Goal: Transaction & Acquisition: Purchase product/service

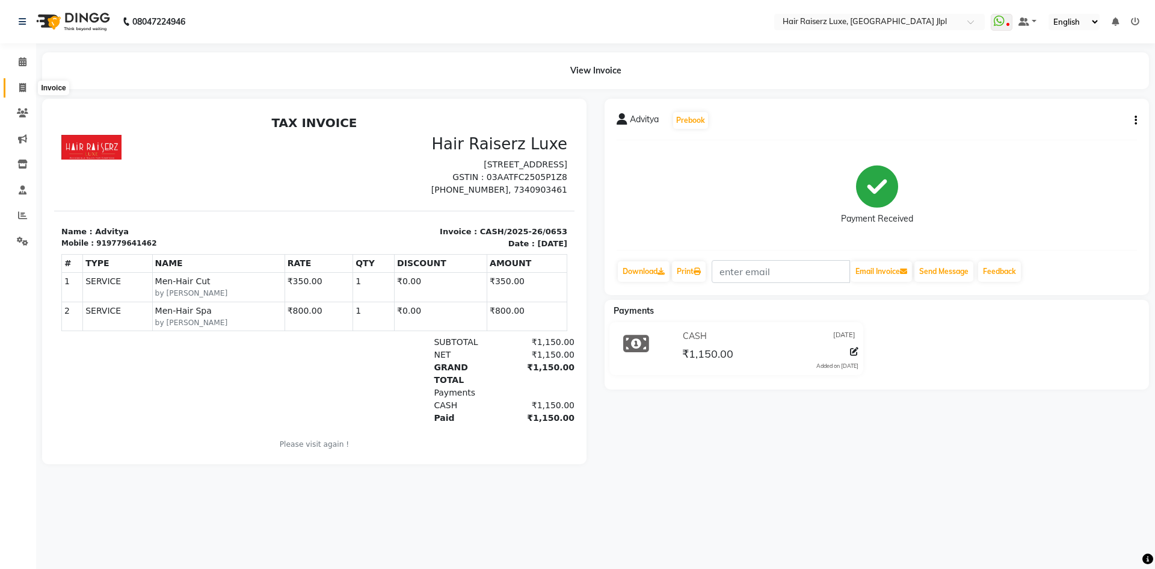
click at [22, 93] on span at bounding box center [22, 88] width 21 height 14
select select "service"
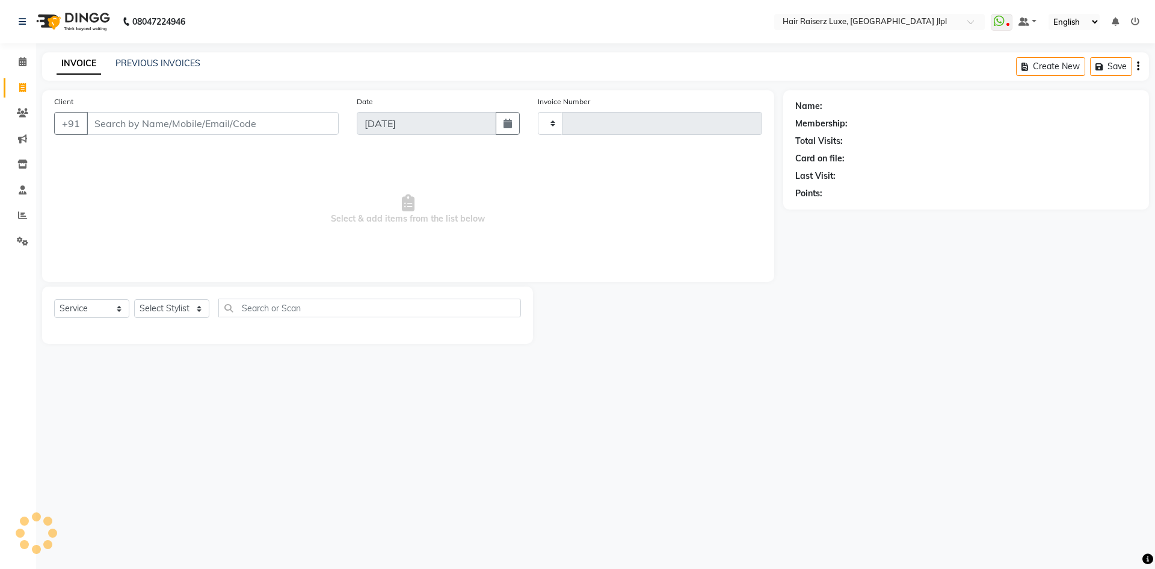
type input "3266"
select select "5409"
click at [177, 123] on input "Client" at bounding box center [213, 123] width 252 height 23
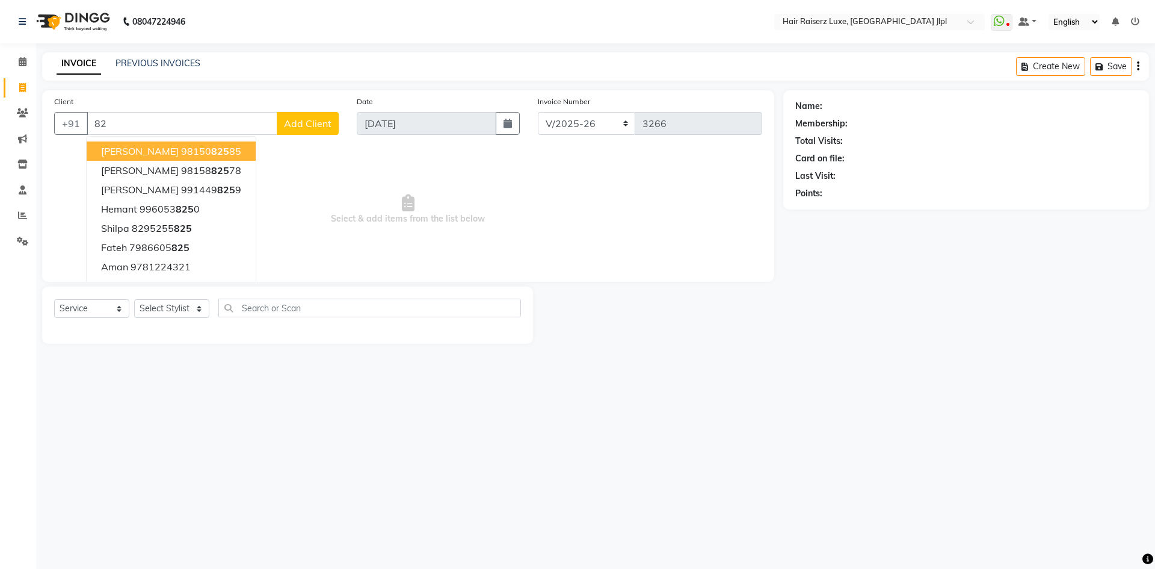
type input "8"
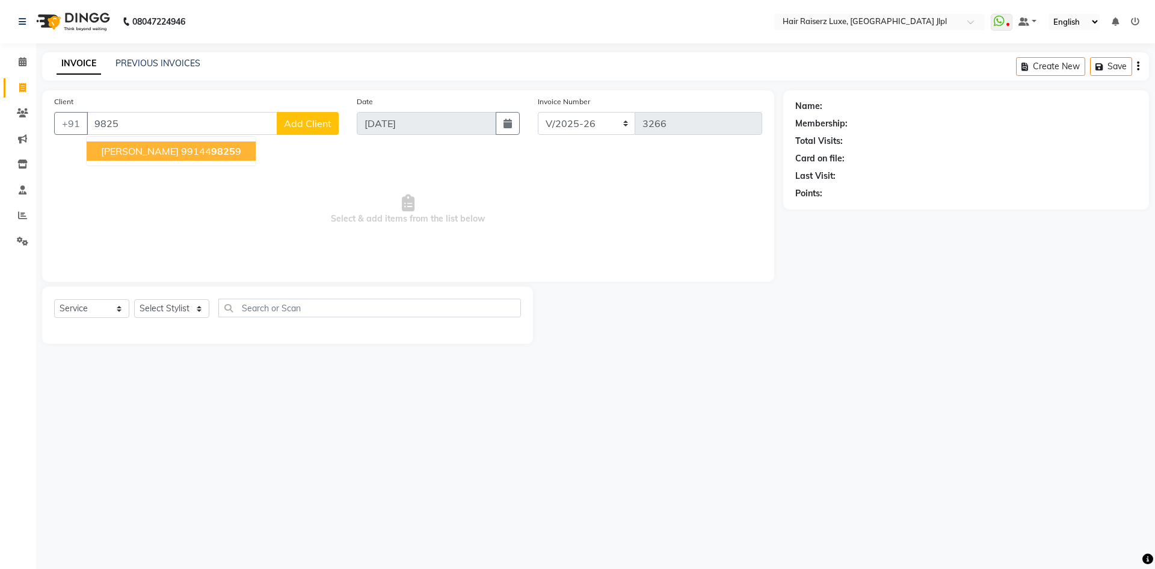
click at [149, 152] on span "[PERSON_NAME]" at bounding box center [140, 151] width 78 height 12
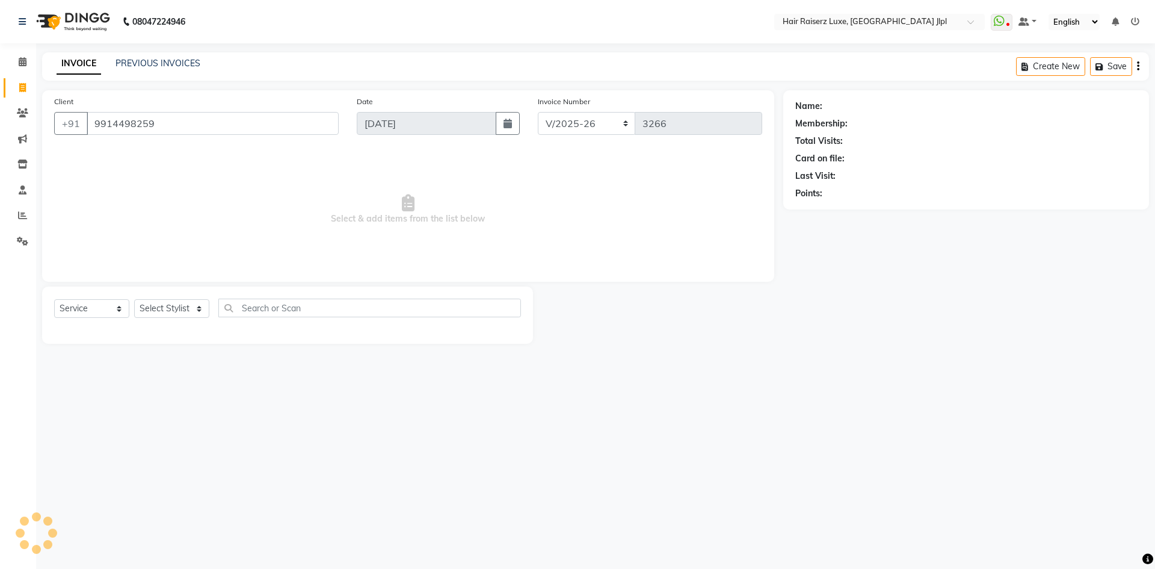
type input "9914498259"
select select "1: Object"
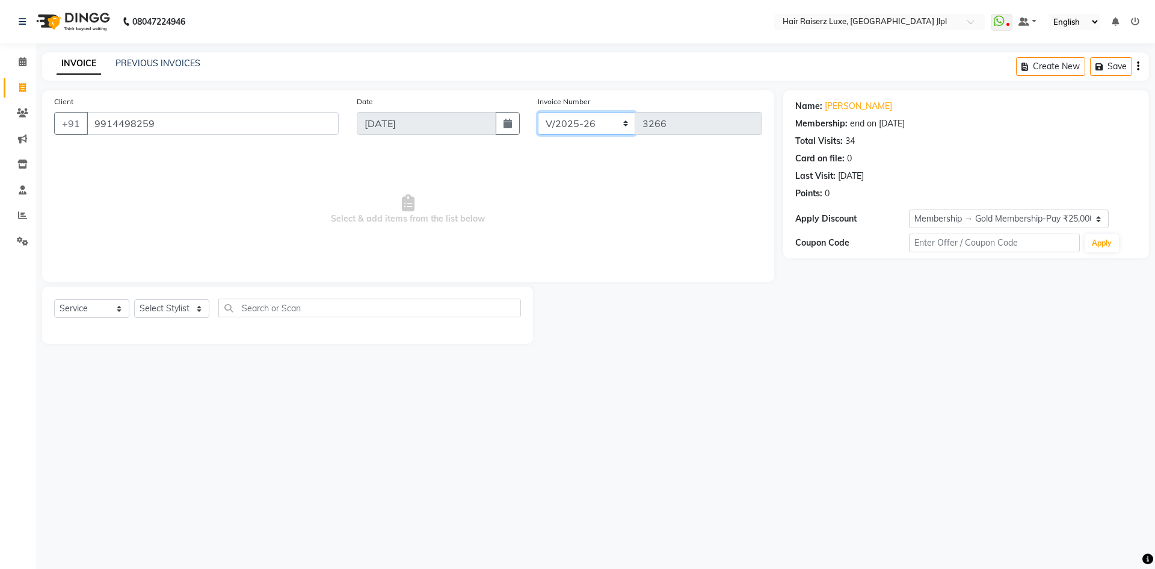
click at [550, 123] on select "FF/2025-26 PreP/2025-26 BANK/2025-26 Paytm/2025-26 CASH/2025-26 V/2025-26" at bounding box center [587, 123] width 98 height 23
select select "8497"
click at [538, 112] on select "FF/2025-26 PreP/2025-26 BANK/2025-26 Paytm/2025-26 CASH/2025-26 V/2025-26" at bounding box center [587, 123] width 98 height 23
type input "0654"
drag, startPoint x: 209, startPoint y: 116, endPoint x: 82, endPoint y: 126, distance: 127.4
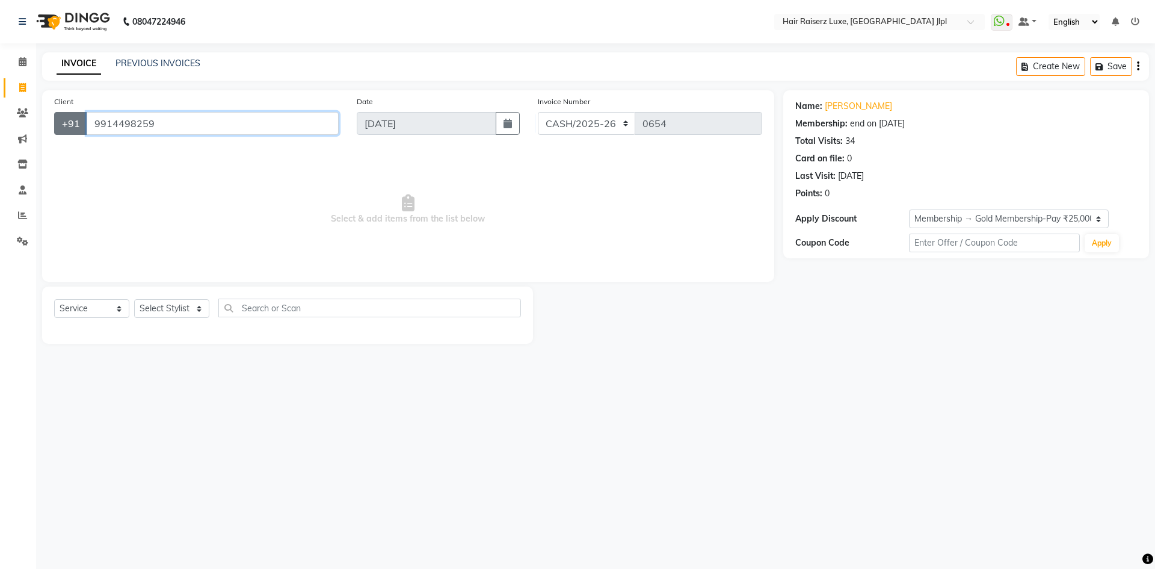
click at [82, 126] on div "[PHONE_NUMBER]" at bounding box center [196, 123] width 285 height 23
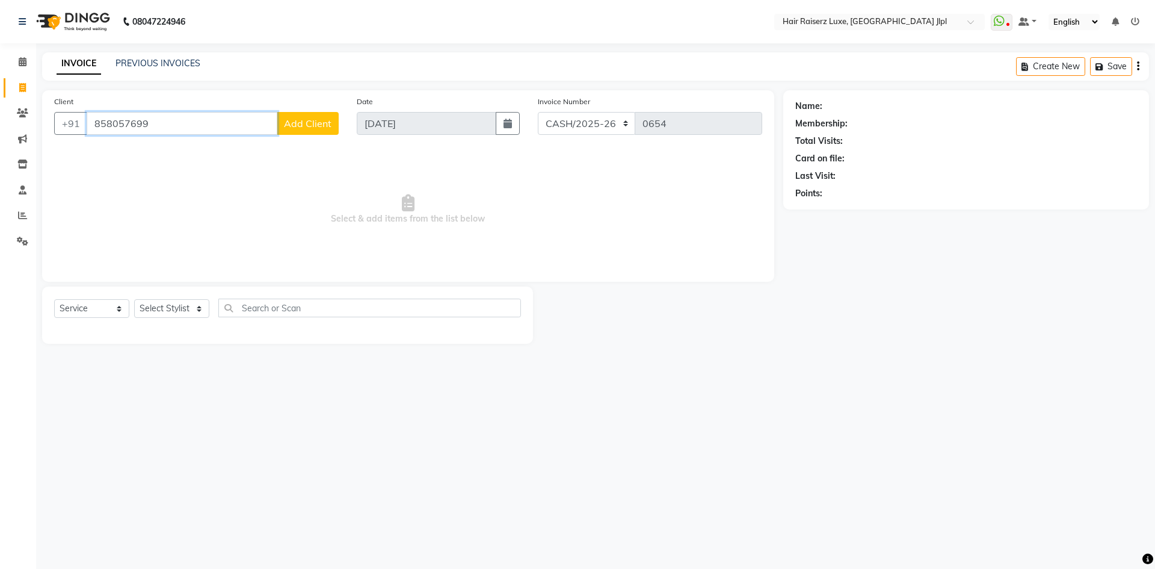
click at [104, 121] on input "858057699" at bounding box center [182, 123] width 191 height 23
type input "8558057699"
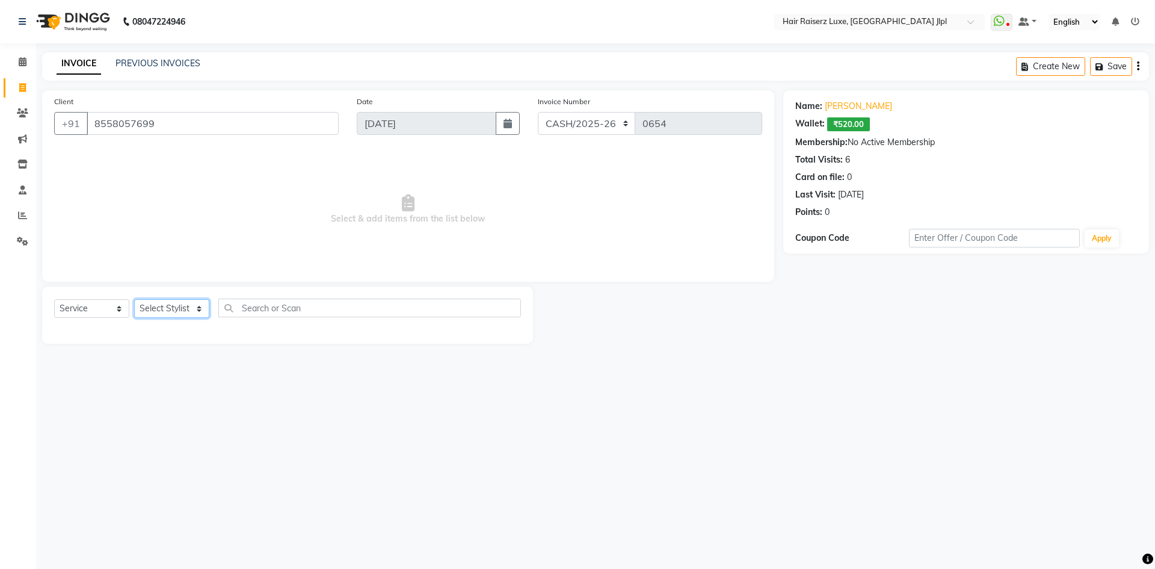
click at [148, 312] on select "Select Stylist [PERSON_NAME] [PERSON_NAME] [PERSON_NAME] C&Gs Vogue [PERSON_NAM…" at bounding box center [171, 308] width 75 height 19
click at [67, 312] on select "Select Service Product Membership Package Voucher Prepaid Gift Card" at bounding box center [91, 308] width 75 height 19
select select "membership"
click at [54, 299] on select "Select Service Product Membership Package Voucher Prepaid Gift Card" at bounding box center [91, 308] width 75 height 19
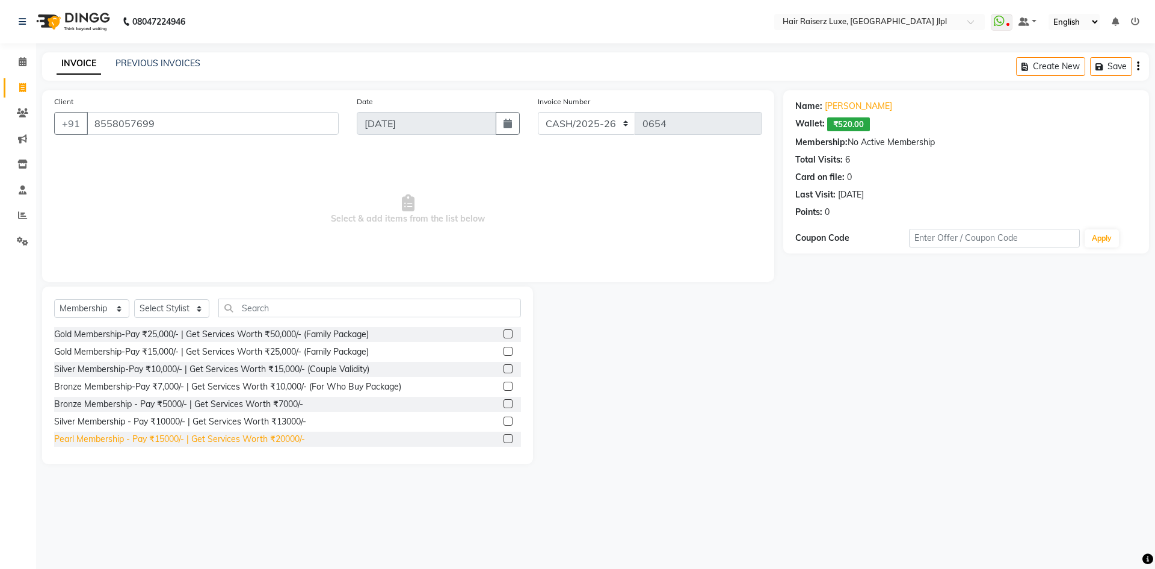
click at [131, 440] on div "Pearl Membership - Pay ₹15000/- | Get Services Worth ₹20000/-" at bounding box center [179, 439] width 251 height 13
click at [195, 439] on div "Pearl Membership - Pay ₹15000/- | Get Services Worth ₹20000/-" at bounding box center [179, 439] width 251 height 13
checkbox input "false"
click at [178, 304] on select "Select Stylist [PERSON_NAME] [PERSON_NAME] [PERSON_NAME] C&Gs Vogue [PERSON_NAM…" at bounding box center [171, 308] width 75 height 19
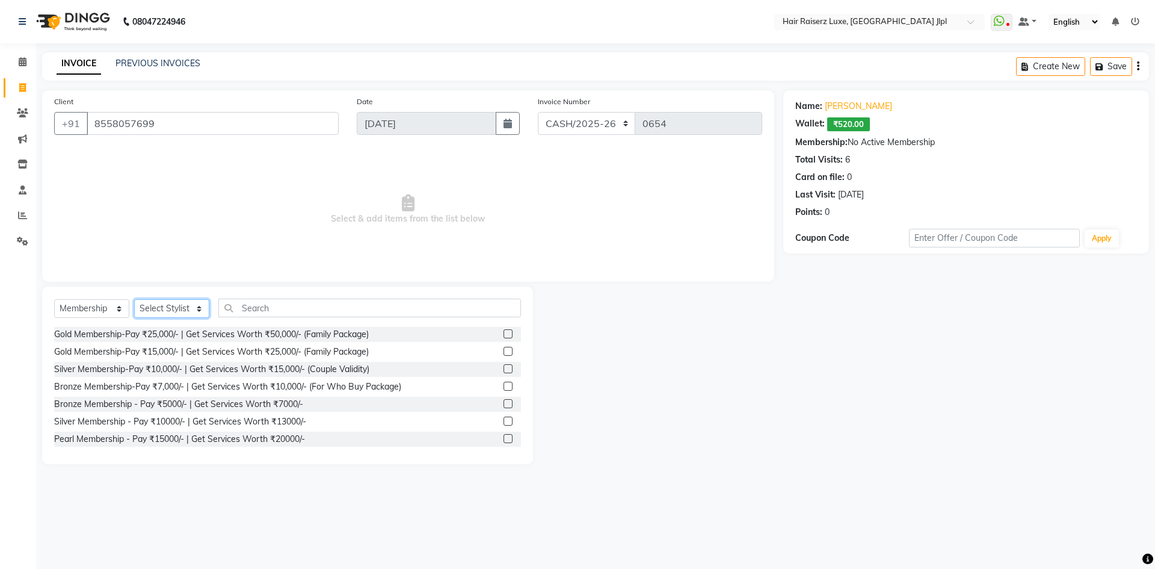
select select "36165"
click at [134, 299] on select "Select Stylist [PERSON_NAME] [PERSON_NAME] [PERSON_NAME] C&Gs Vogue [PERSON_NAM…" at bounding box center [171, 308] width 75 height 19
click at [203, 437] on div "Pearl Membership - Pay ₹15000/- | Get Services Worth ₹20000/-" at bounding box center [179, 439] width 251 height 13
select select "select"
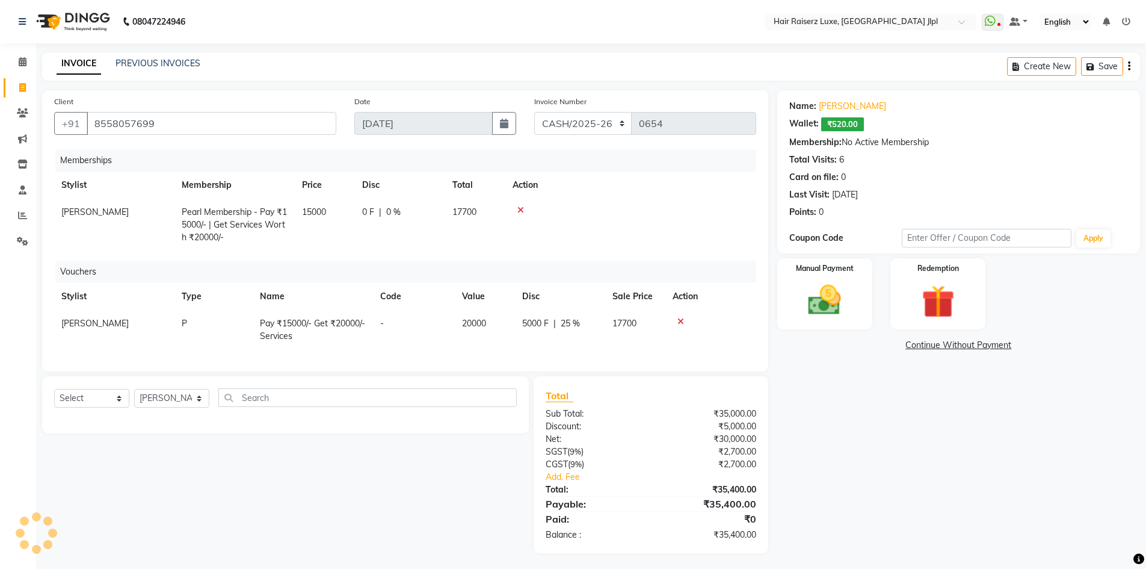
click at [82, 212] on span "[PERSON_NAME]" at bounding box center [94, 211] width 67 height 11
select select "36165"
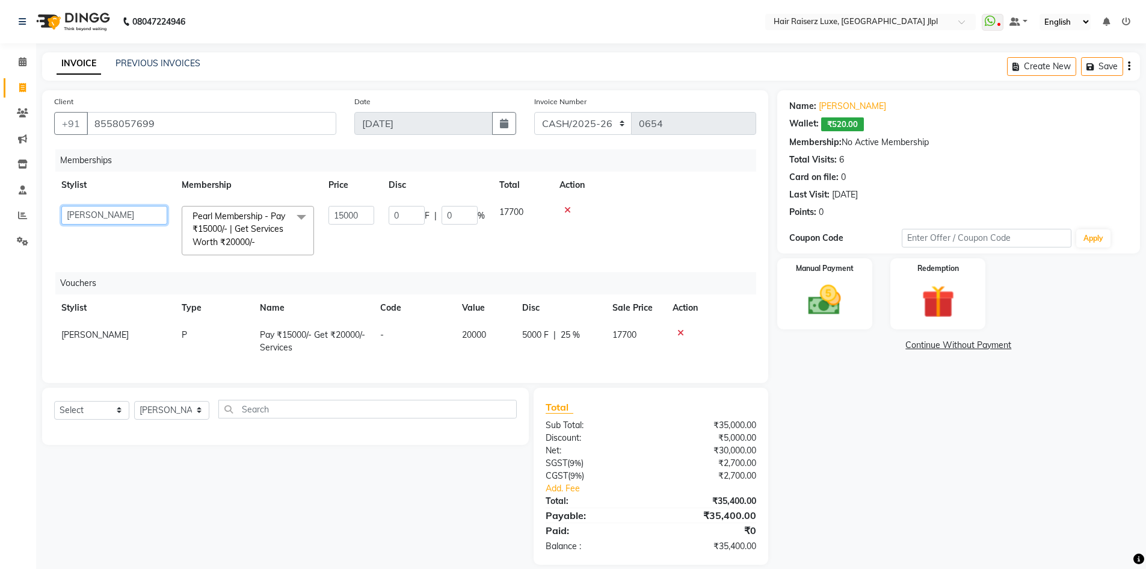
click at [92, 220] on select "[PERSON_NAME] [PERSON_NAME] [PERSON_NAME] C&Gs Vogue [PERSON_NAME] [PERSON_NAME…" at bounding box center [114, 215] width 106 height 19
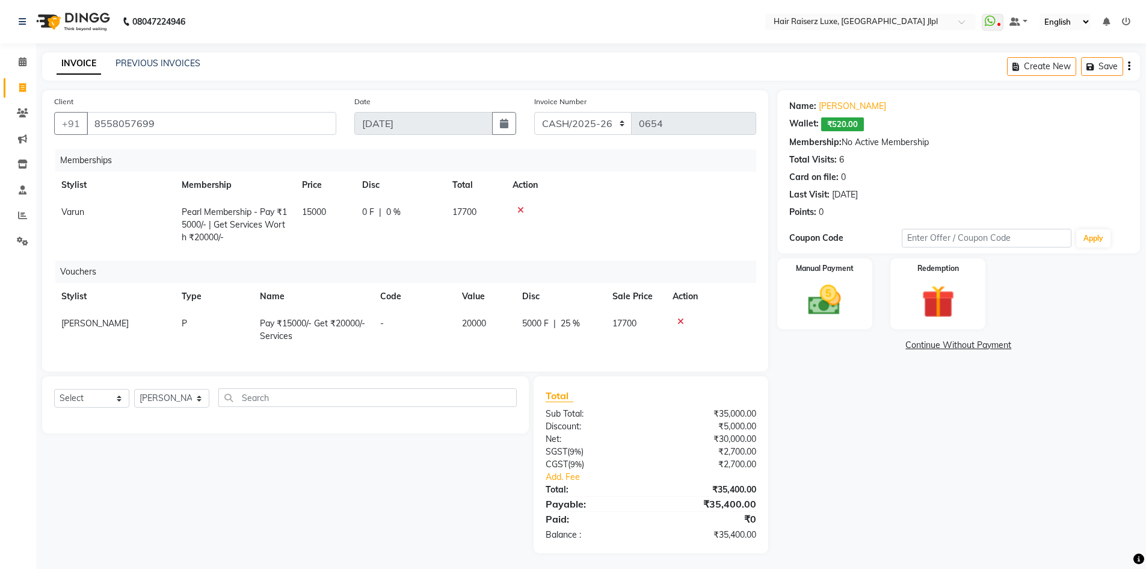
click at [677, 325] on icon at bounding box center [680, 321] width 7 height 8
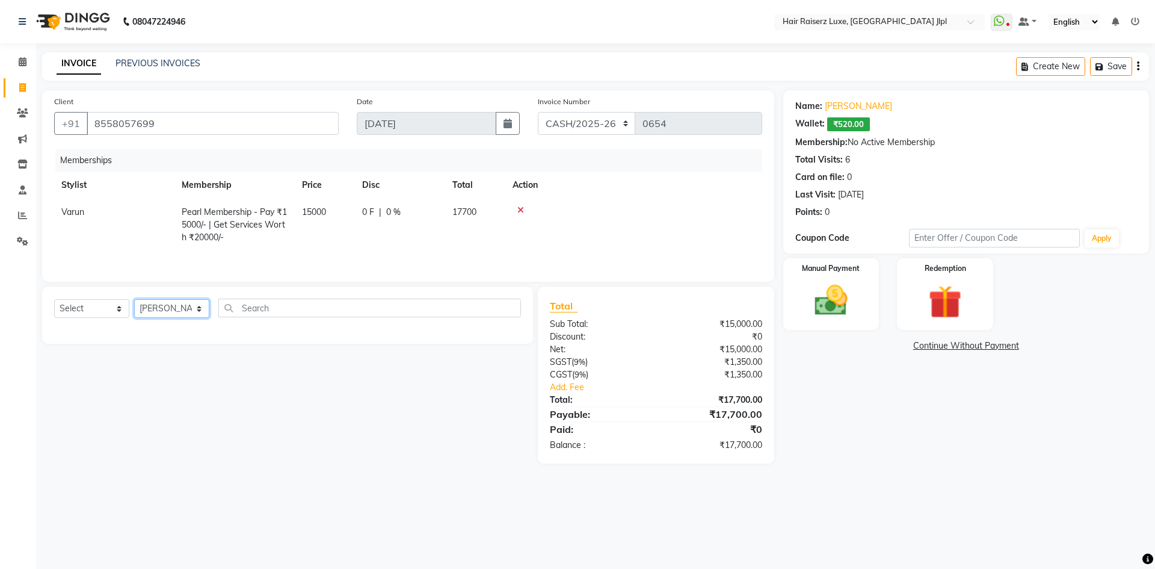
click at [182, 315] on select "Select Stylist [PERSON_NAME] [PERSON_NAME] [PERSON_NAME] C&Gs Vogue [PERSON_NAM…" at bounding box center [171, 308] width 75 height 19
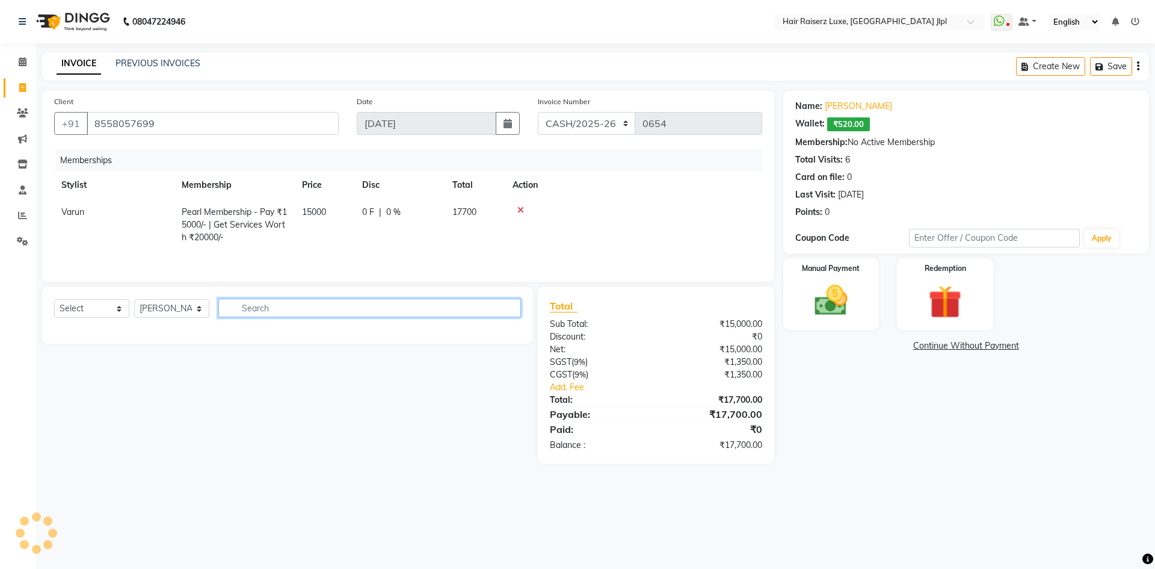
click at [303, 308] on input "text" at bounding box center [369, 307] width 303 height 19
type input "t"
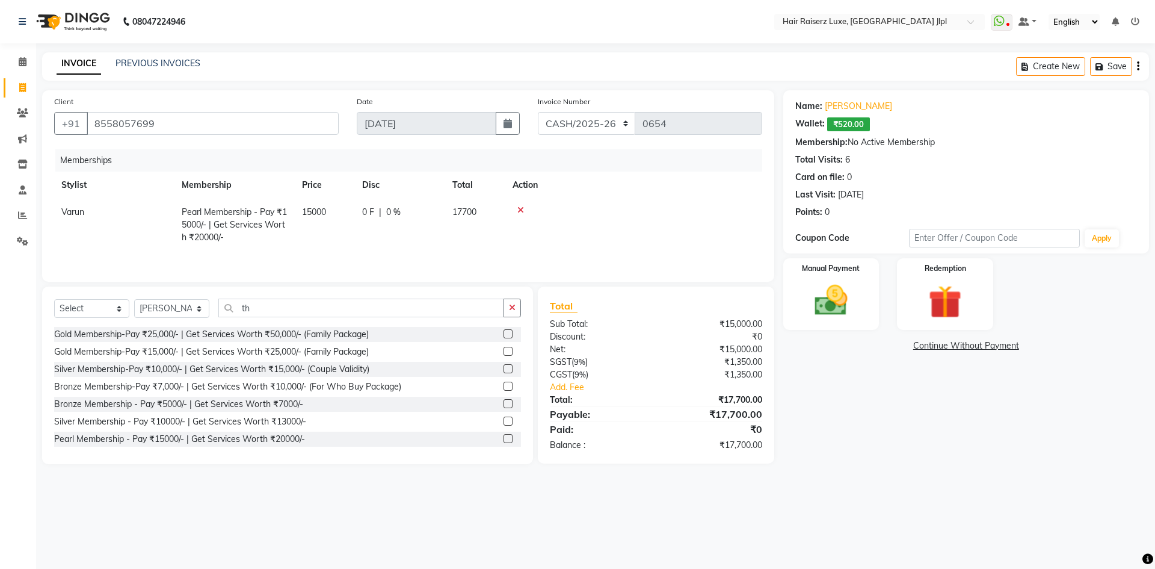
click at [324, 502] on div "08047224946 Select Location × Hair Raiserz Luxe, [GEOGRAPHIC_DATA] Jlpl WhatsAp…" at bounding box center [577, 284] width 1155 height 569
click at [273, 307] on input "th" at bounding box center [361, 307] width 286 height 19
type input "t"
click at [1137, 67] on icon "button" at bounding box center [1138, 66] width 2 height 1
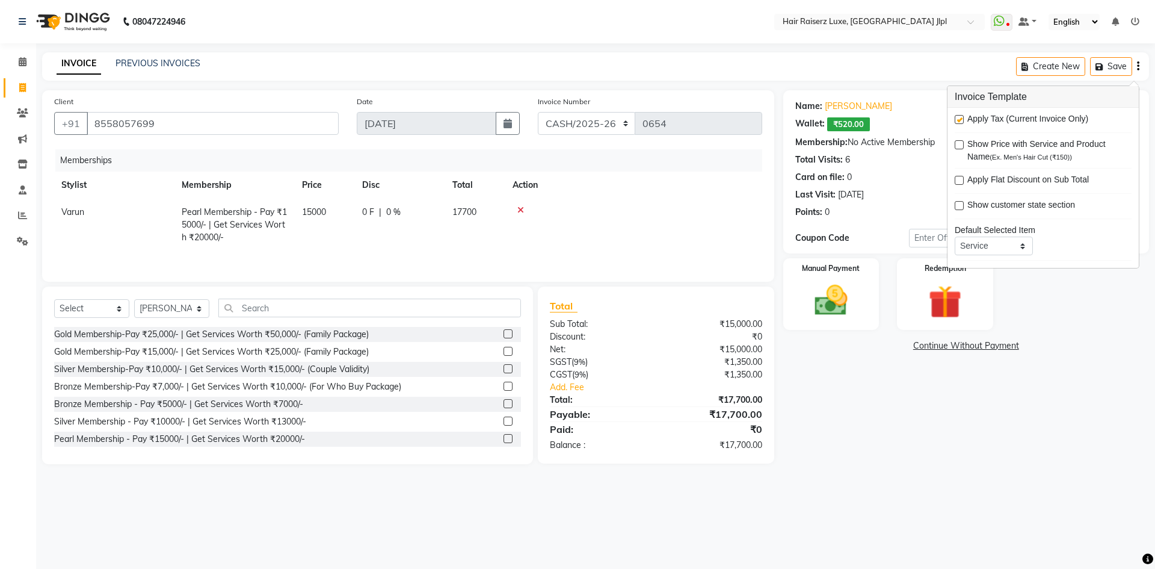
click at [957, 120] on label at bounding box center [959, 119] width 9 height 9
click at [957, 120] on input "checkbox" at bounding box center [959, 120] width 8 height 8
checkbox input "false"
click at [765, 472] on main "INVOICE PREVIOUS INVOICES Create New Save Client [PHONE_NUMBER] Date [DATE] Inv…" at bounding box center [595, 267] width 1119 height 430
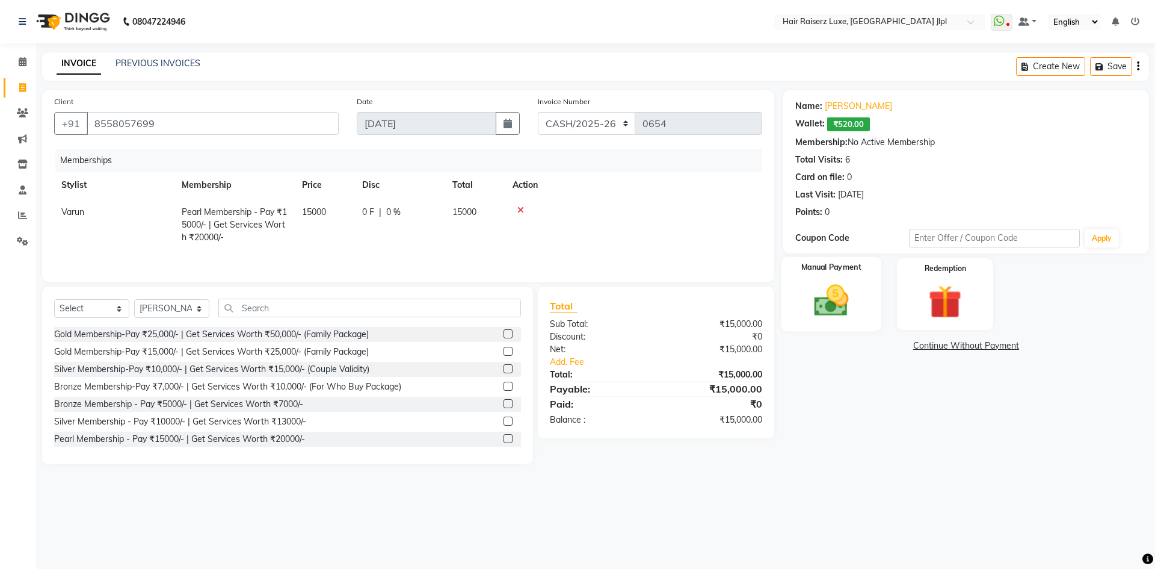
click at [808, 297] on img at bounding box center [831, 300] width 56 height 40
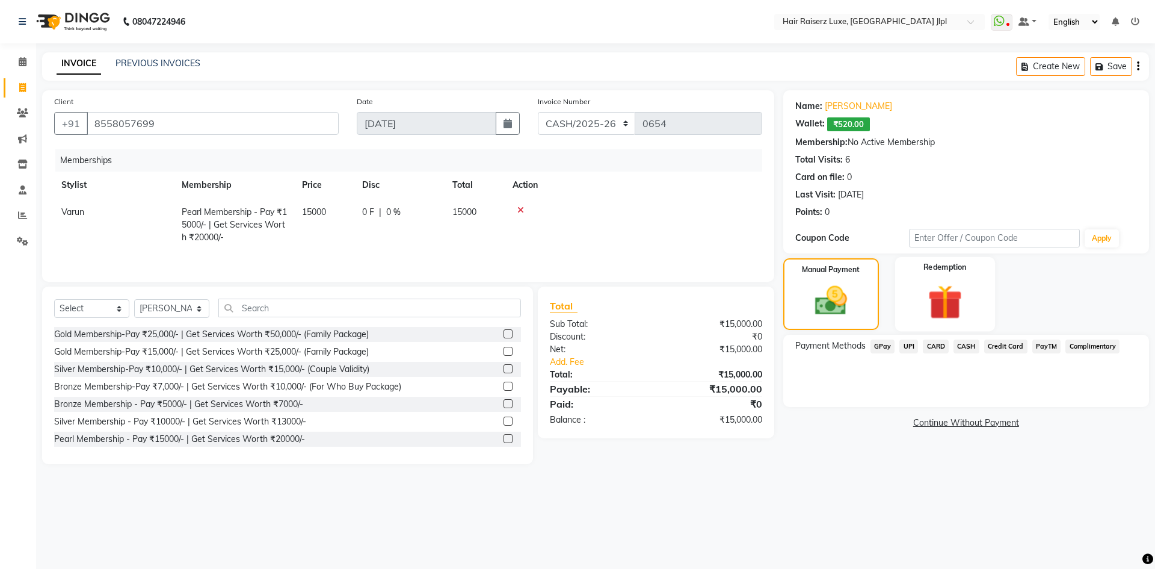
click at [945, 305] on img at bounding box center [945, 301] width 56 height 43
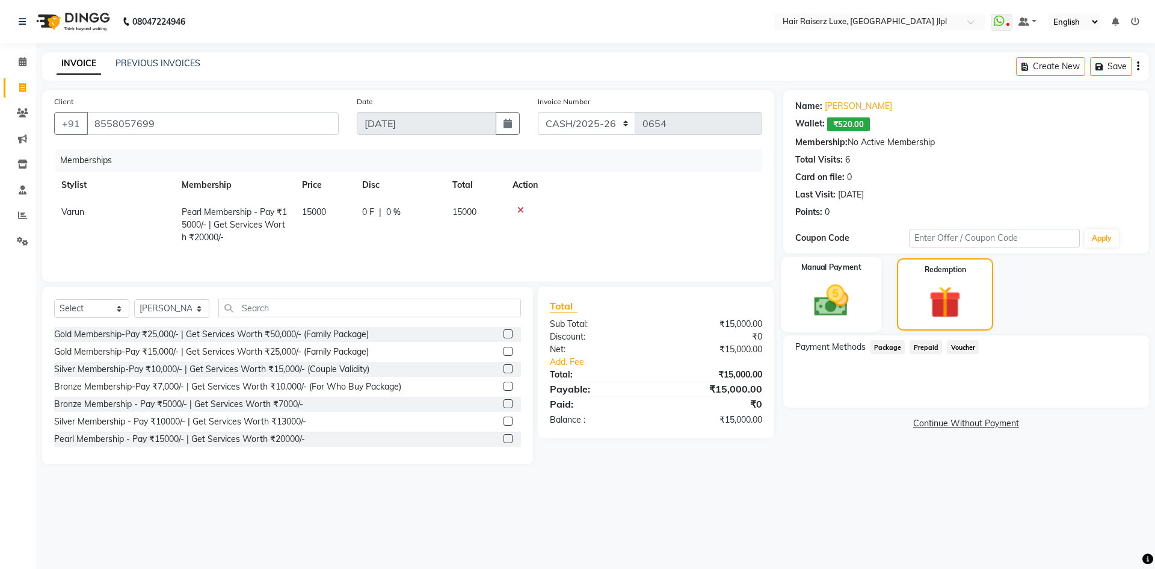
click at [837, 283] on img at bounding box center [831, 300] width 56 height 40
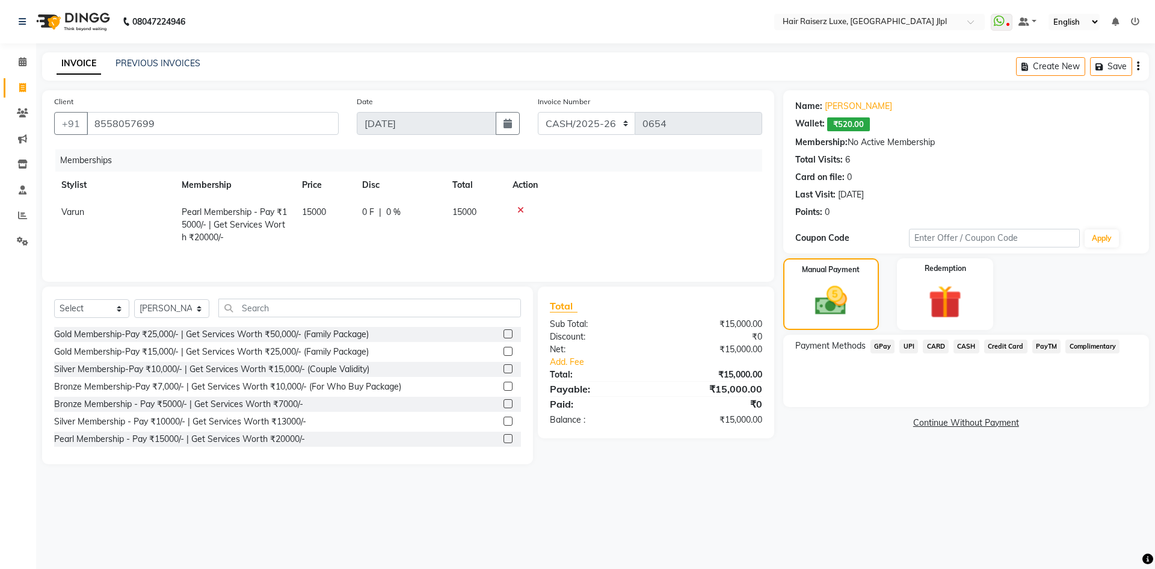
click at [957, 349] on span "CASH" at bounding box center [967, 346] width 26 height 14
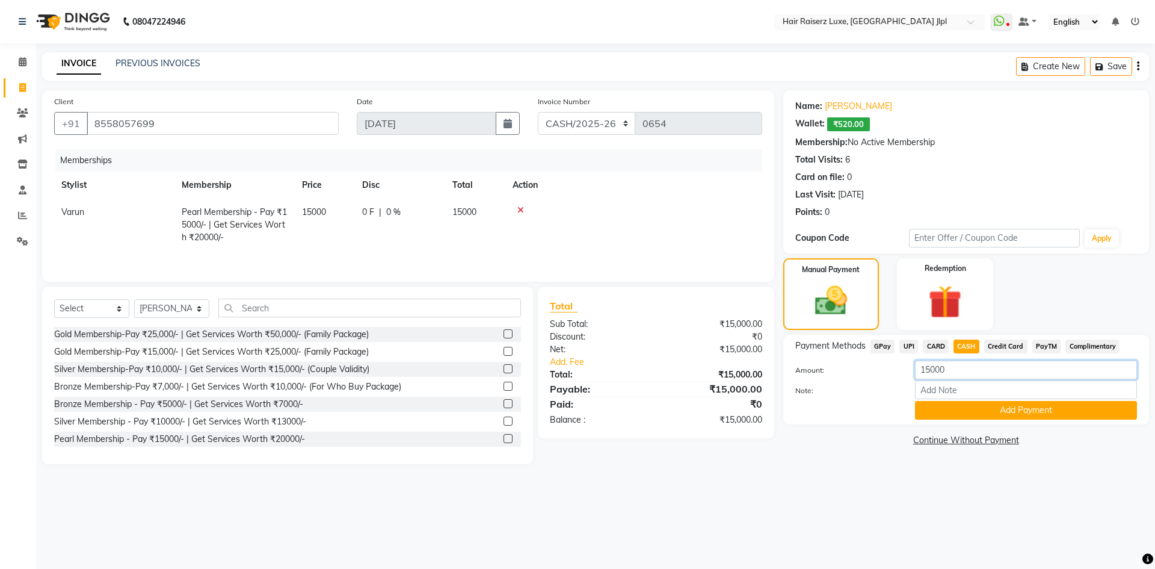
drag, startPoint x: 950, startPoint y: 367, endPoint x: 893, endPoint y: 383, distance: 59.4
click at [893, 383] on div "Amount: 15000 Note: Add Payment" at bounding box center [966, 389] width 342 height 59
type input "4900"
click at [954, 411] on button "Add Payment" at bounding box center [1026, 410] width 222 height 19
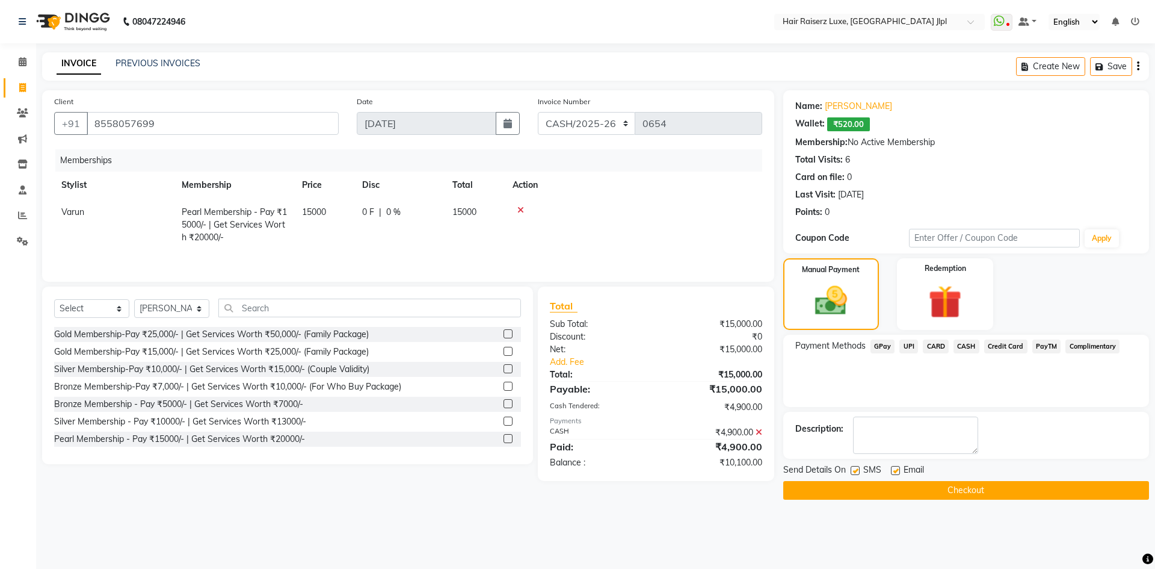
click at [522, 211] on icon at bounding box center [520, 210] width 7 height 8
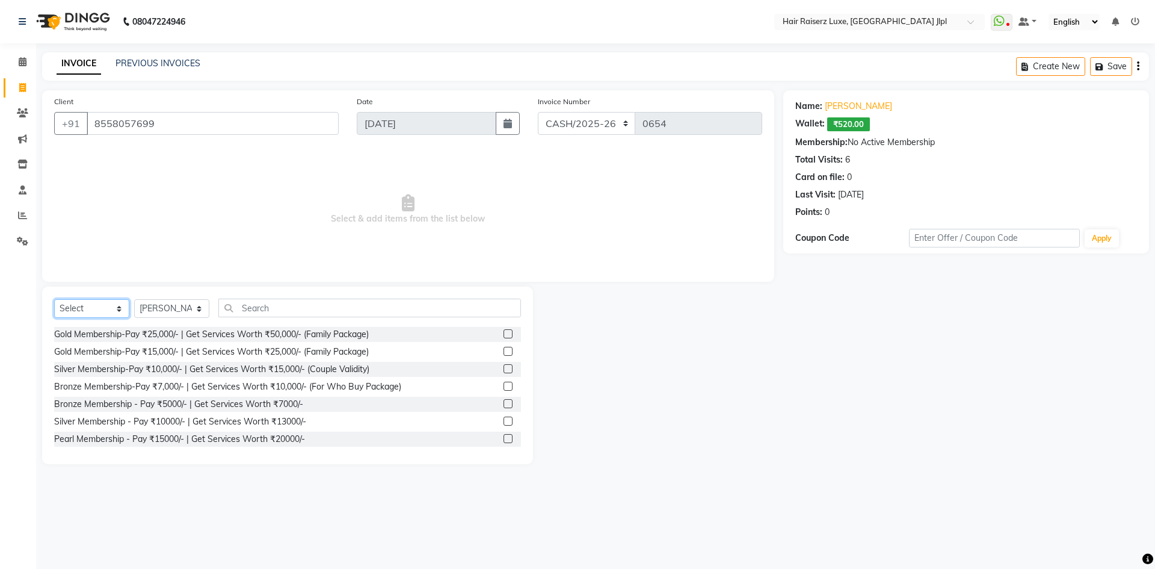
click at [71, 310] on select "Select Service Product Membership Package Voucher Prepaid Gift Card" at bounding box center [91, 308] width 75 height 19
select select "P"
click at [54, 299] on select "Select Service Product Membership Package Voucher Prepaid Gift Card" at bounding box center [91, 308] width 75 height 19
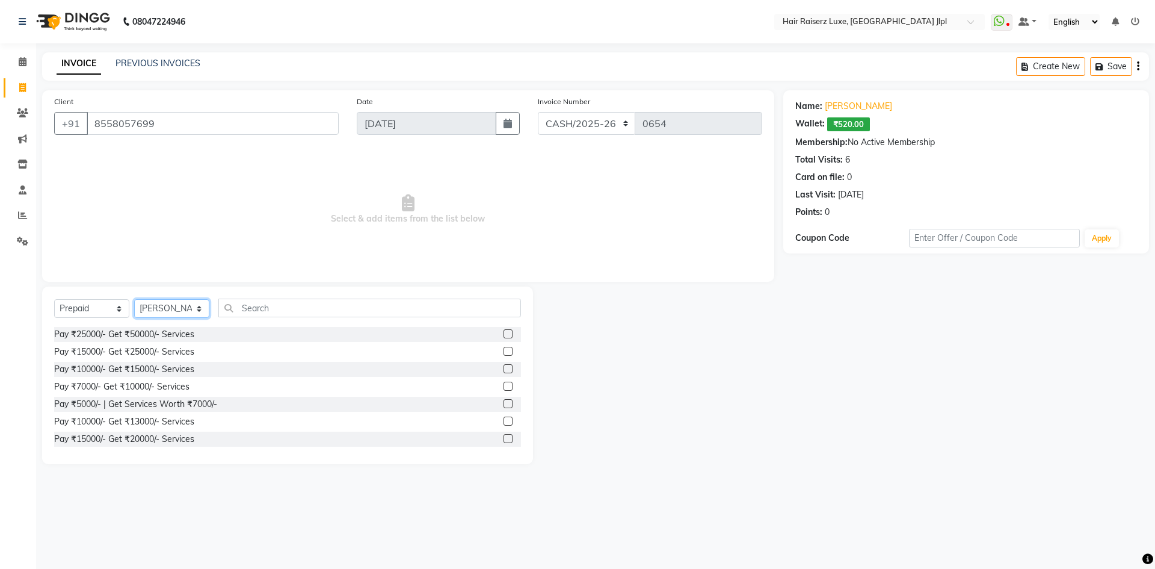
click at [201, 313] on select "Select Stylist [PERSON_NAME] [PERSON_NAME] [PERSON_NAME] C&Gs Vogue [PERSON_NAM…" at bounding box center [171, 308] width 75 height 19
select select "65657"
click at [134, 299] on select "Select Stylist [PERSON_NAME] [PERSON_NAME] [PERSON_NAME] C&Gs Vogue [PERSON_NAM…" at bounding box center [171, 308] width 75 height 19
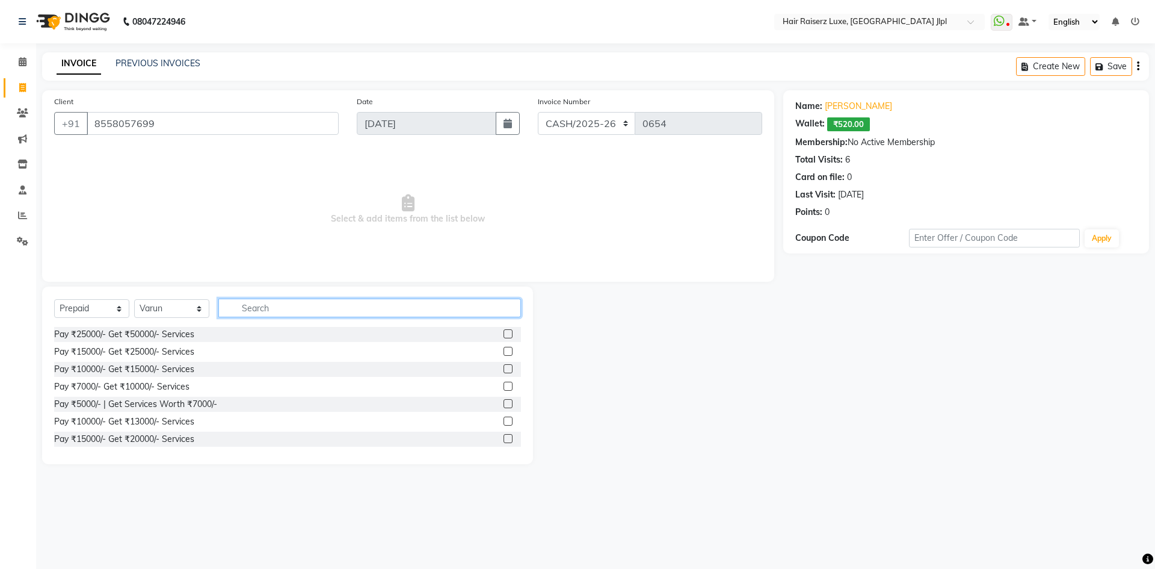
click at [254, 315] on input "text" at bounding box center [369, 307] width 303 height 19
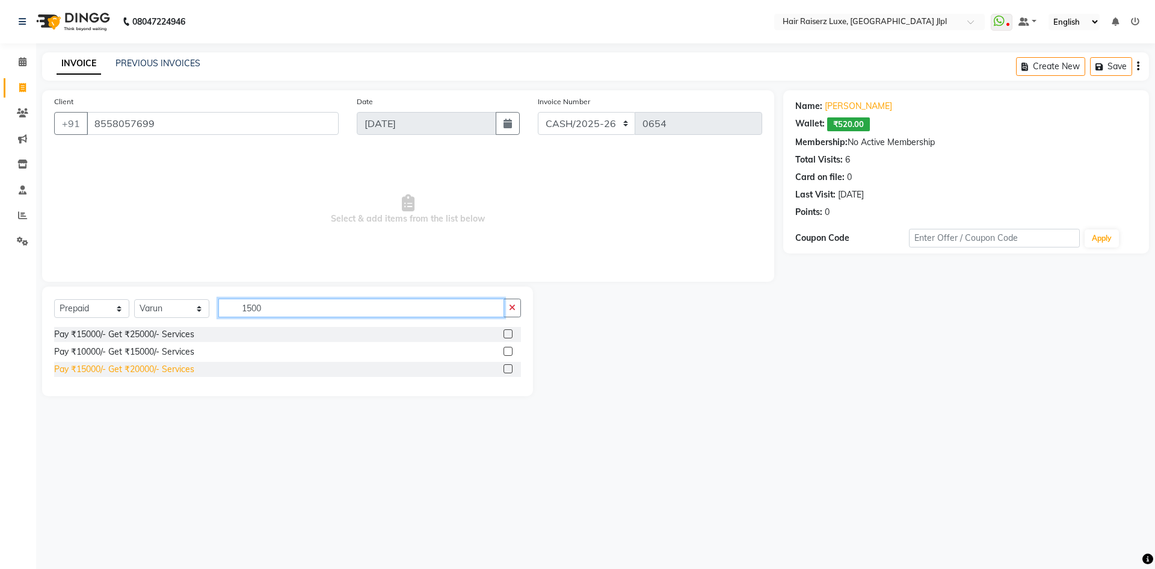
type input "1500"
click at [125, 368] on div "Pay ₹15000/- Get ₹20000/- Services" at bounding box center [124, 369] width 140 height 13
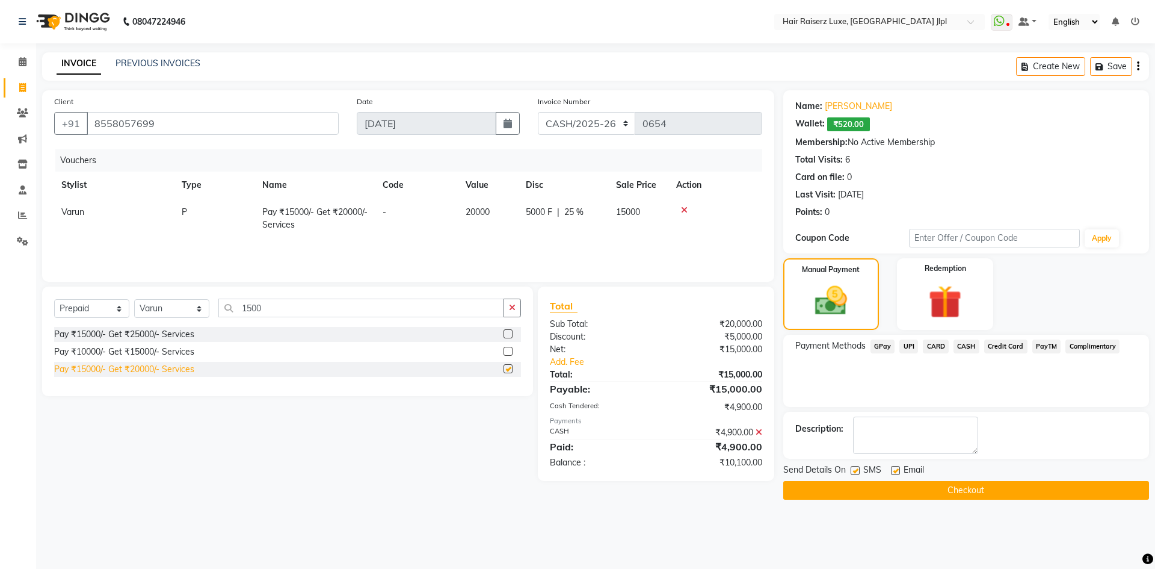
checkbox input "false"
click at [896, 474] on label at bounding box center [895, 470] width 9 height 9
click at [896, 474] on input "checkbox" at bounding box center [895, 471] width 8 height 8
checkbox input "false"
click at [908, 484] on button "Checkout" at bounding box center [966, 490] width 366 height 19
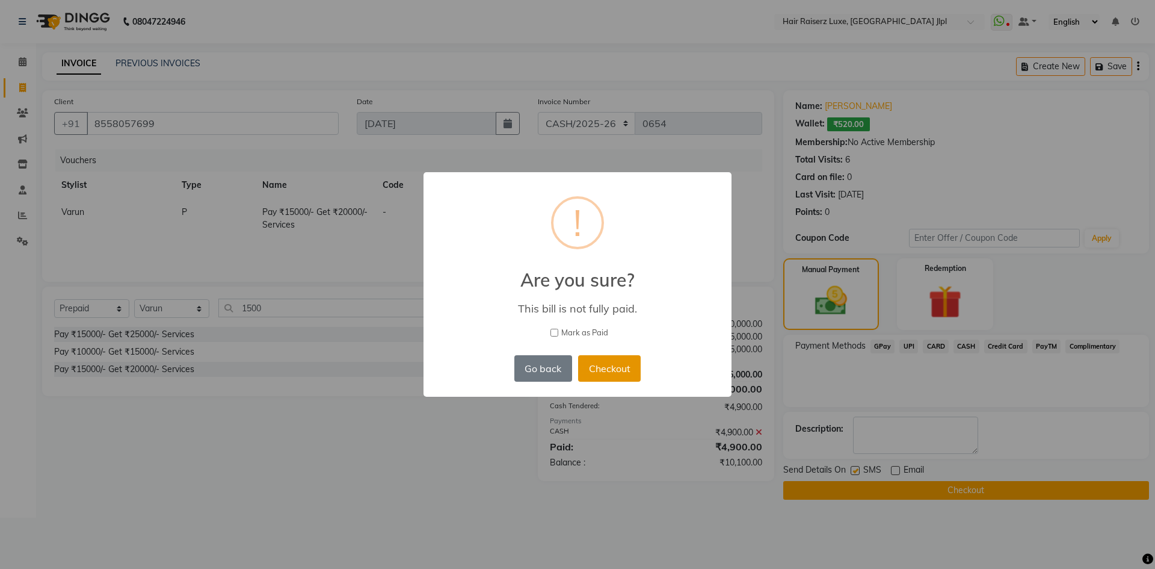
click at [620, 369] on button "Checkout" at bounding box center [609, 368] width 63 height 26
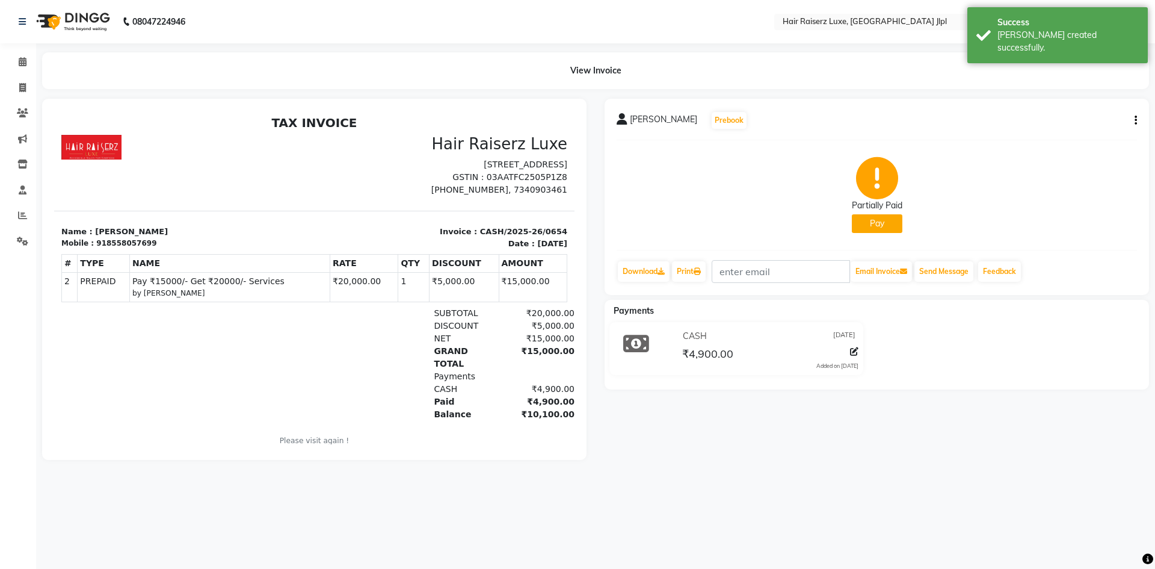
click at [122, 241] on div "918558057699" at bounding box center [126, 243] width 60 height 11
click at [122, 242] on div "918558057699" at bounding box center [126, 243] width 60 height 11
copy div "918558057699"
click at [26, 88] on icon at bounding box center [22, 87] width 7 height 9
select select "service"
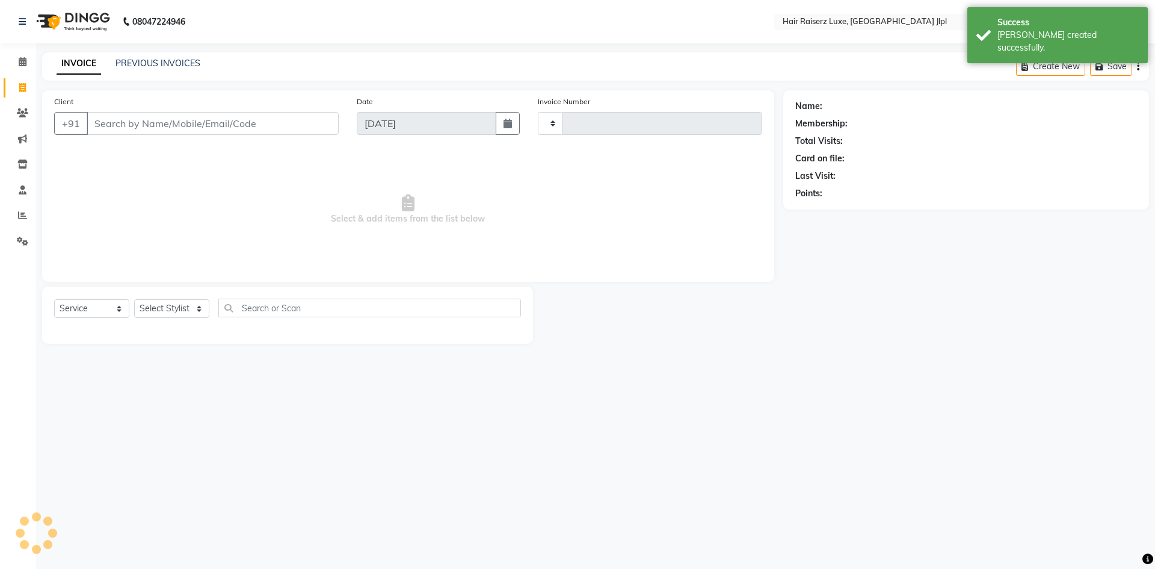
type input "3266"
select select "5409"
type input "918558057699"
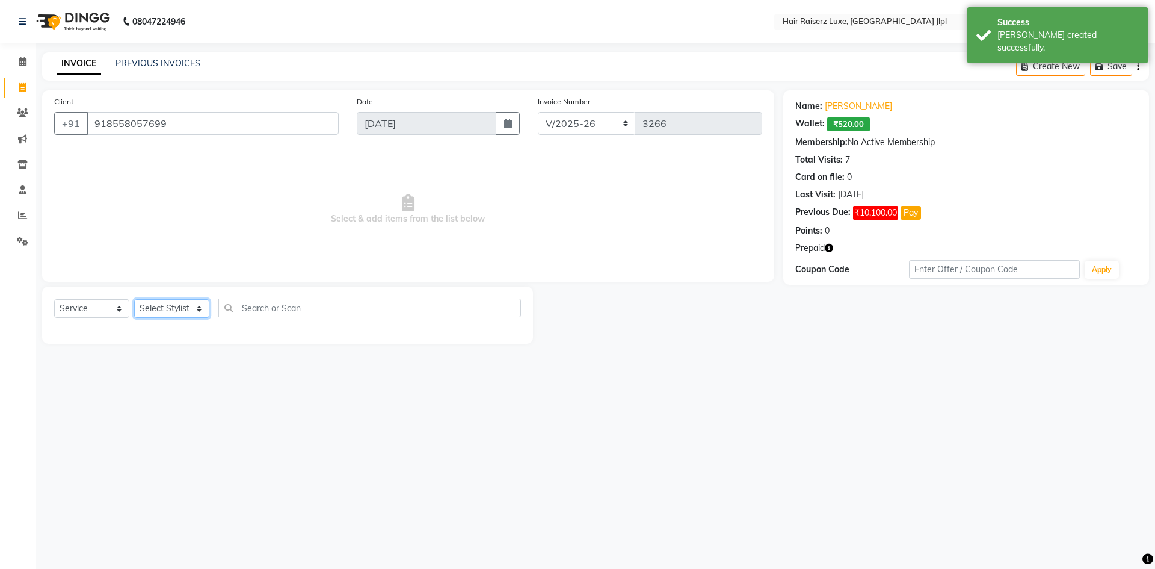
click at [153, 307] on select "Select Stylist [PERSON_NAME] [PERSON_NAME] [PERSON_NAME] C&Gs Vogue [PERSON_NAM…" at bounding box center [171, 308] width 75 height 19
select select "36165"
click at [134, 299] on select "Select Stylist [PERSON_NAME] [PERSON_NAME] [PERSON_NAME] C&Gs Vogue [PERSON_NAM…" at bounding box center [171, 308] width 75 height 19
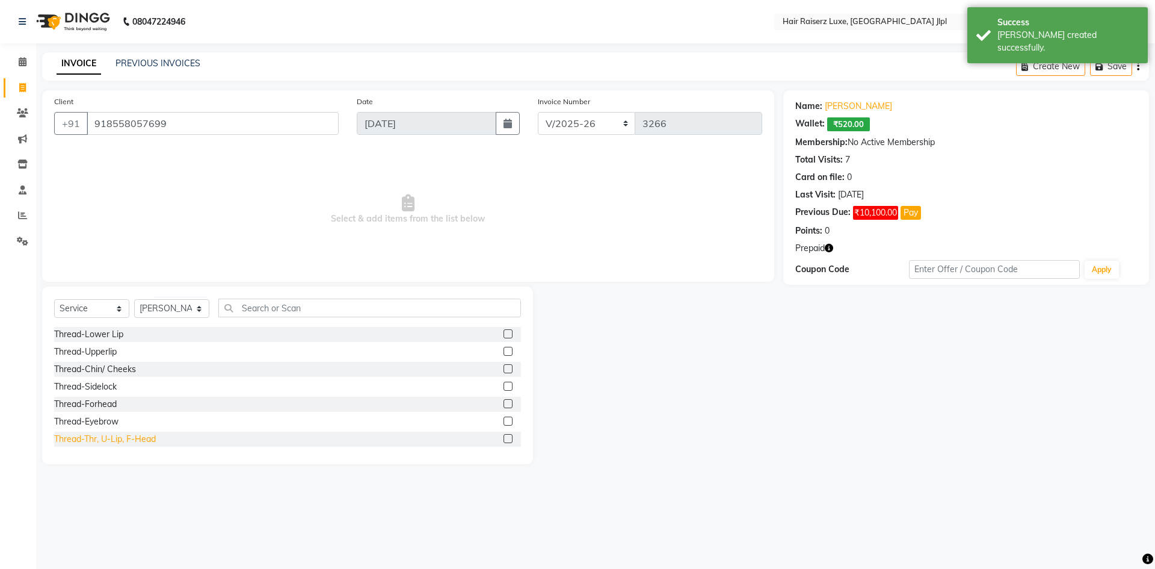
click at [140, 437] on div "Thread-Thr, U-Lip, F-Head" at bounding box center [105, 439] width 102 height 13
checkbox input "false"
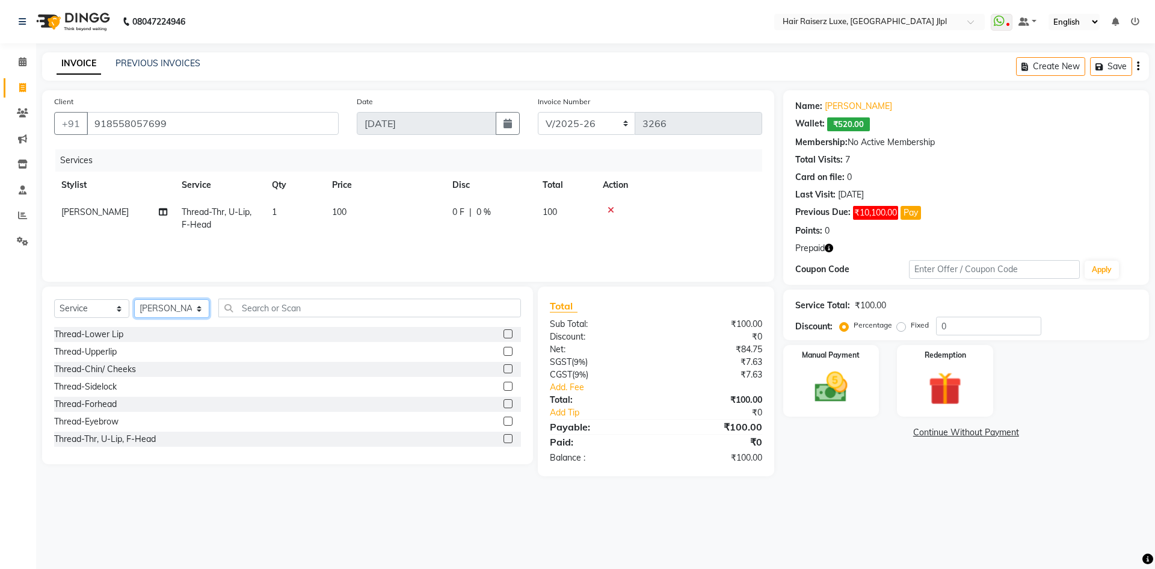
click at [202, 307] on select "Select Stylist [PERSON_NAME] [PERSON_NAME] [PERSON_NAME] C&Gs Vogue [PERSON_NAM…" at bounding box center [171, 308] width 75 height 19
select select "65657"
click at [134, 299] on select "Select Stylist [PERSON_NAME] [PERSON_NAME] [PERSON_NAME] C&Gs Vogue [PERSON_NAM…" at bounding box center [171, 308] width 75 height 19
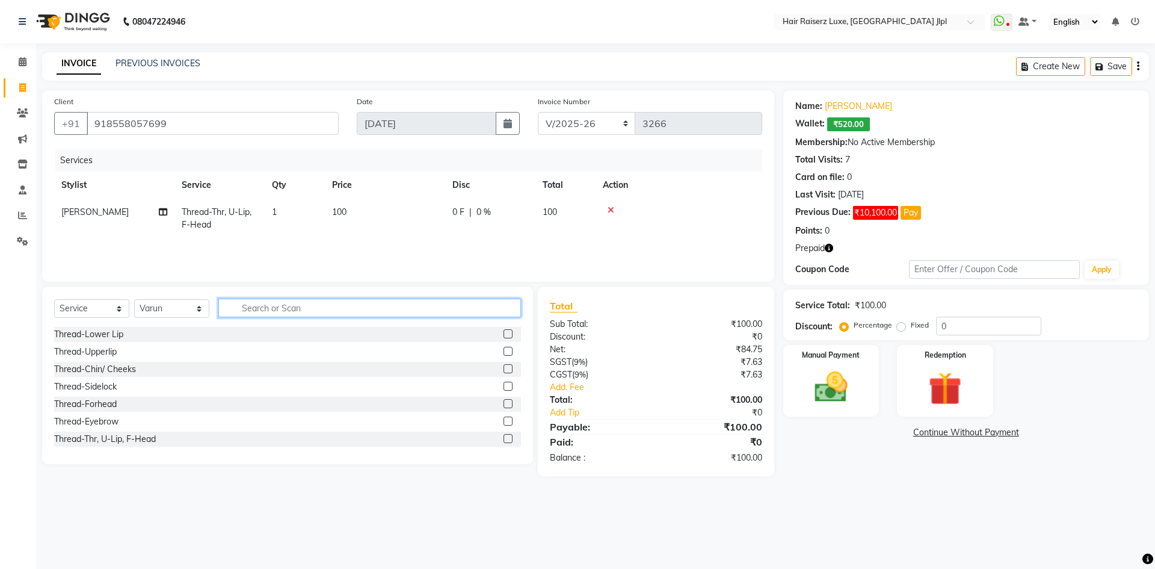
click at [244, 315] on input "text" at bounding box center [369, 307] width 303 height 19
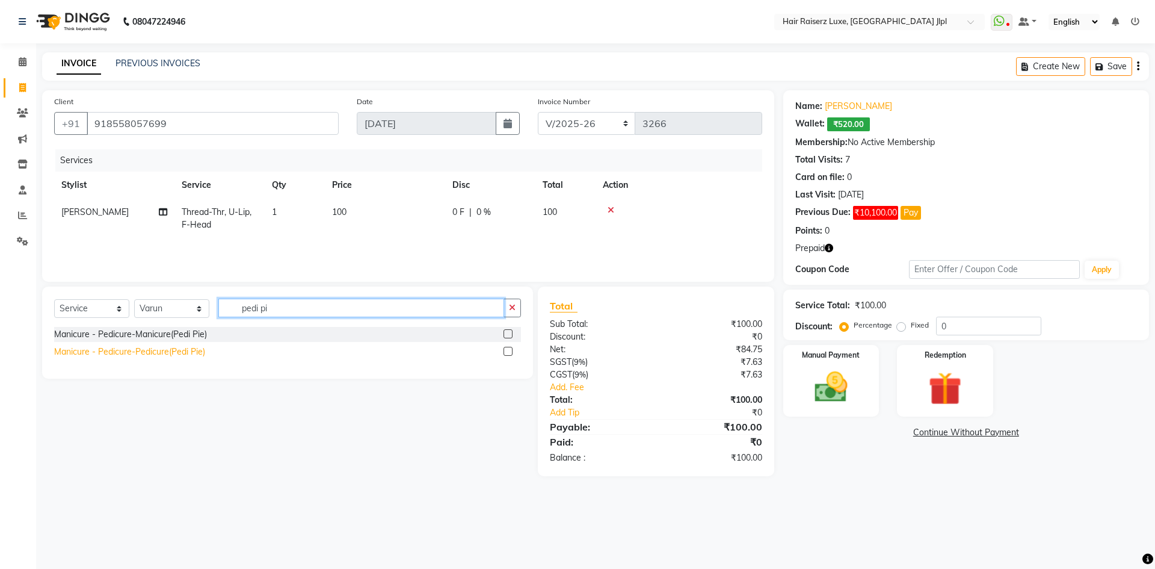
type input "pedi pi"
click at [176, 350] on div "Manicure - Pedicure-Pedicure(Pedi Pie)" at bounding box center [129, 351] width 151 height 13
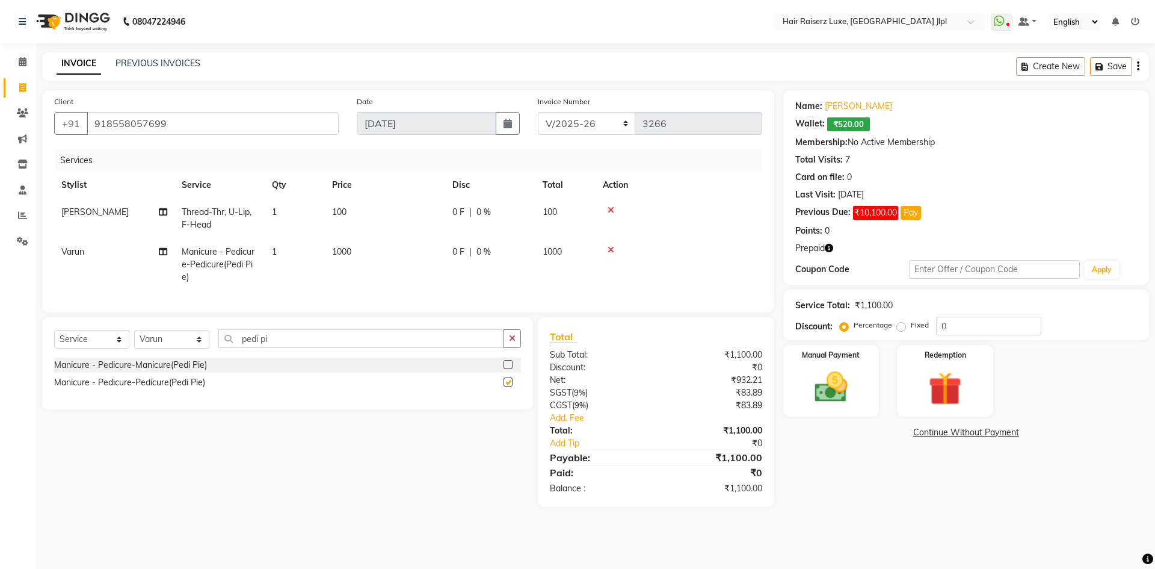
checkbox input "false"
click at [196, 348] on select "Select Stylist [PERSON_NAME] [PERSON_NAME] [PERSON_NAME] C&Gs Vogue [PERSON_NAM…" at bounding box center [171, 339] width 75 height 19
select select "36165"
click at [134, 339] on select "Select Stylist [PERSON_NAME] [PERSON_NAME] [PERSON_NAME] C&Gs Vogue [PERSON_NAM…" at bounding box center [171, 339] width 75 height 19
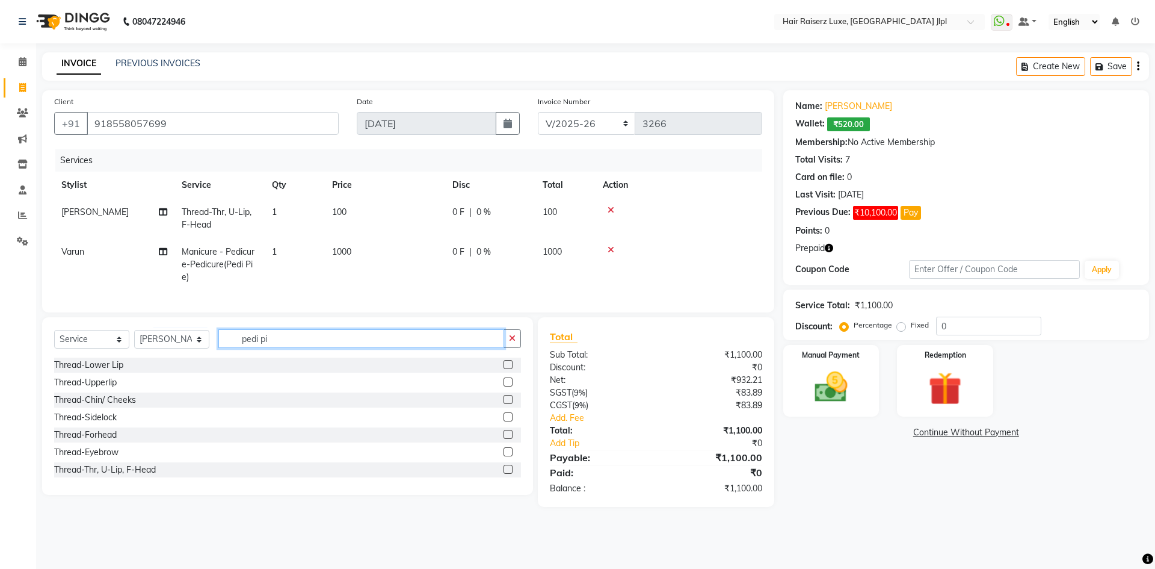
click at [261, 348] on input "pedi pi" at bounding box center [361, 338] width 286 height 19
click at [259, 346] on input "pedi pi" at bounding box center [361, 338] width 286 height 19
type input "i"
type input "full"
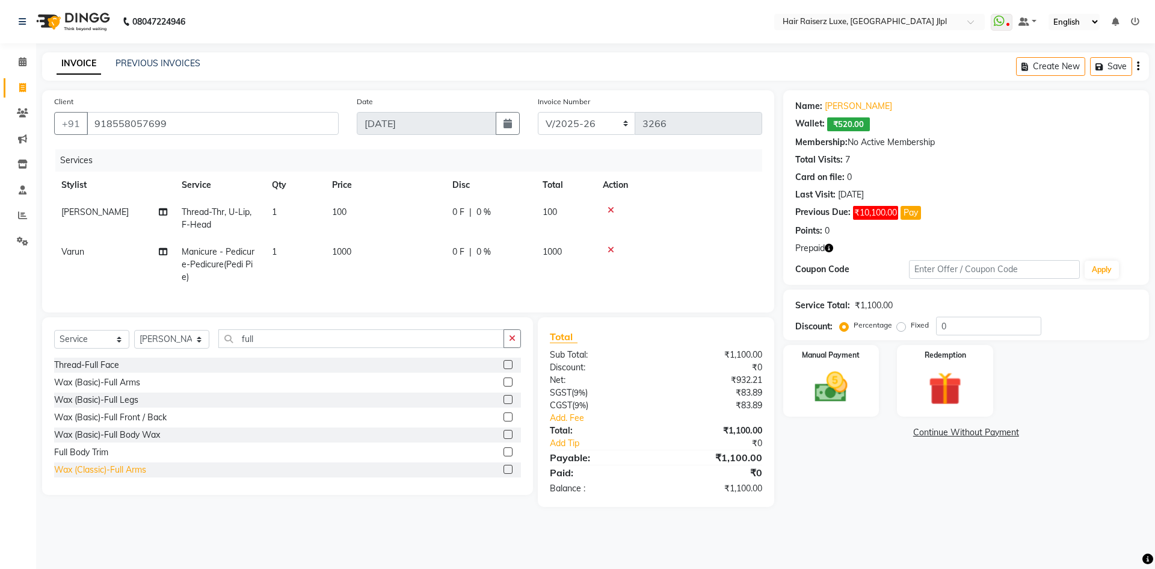
click at [110, 476] on div "Wax (Classic)-Full Arms" at bounding box center [100, 469] width 92 height 13
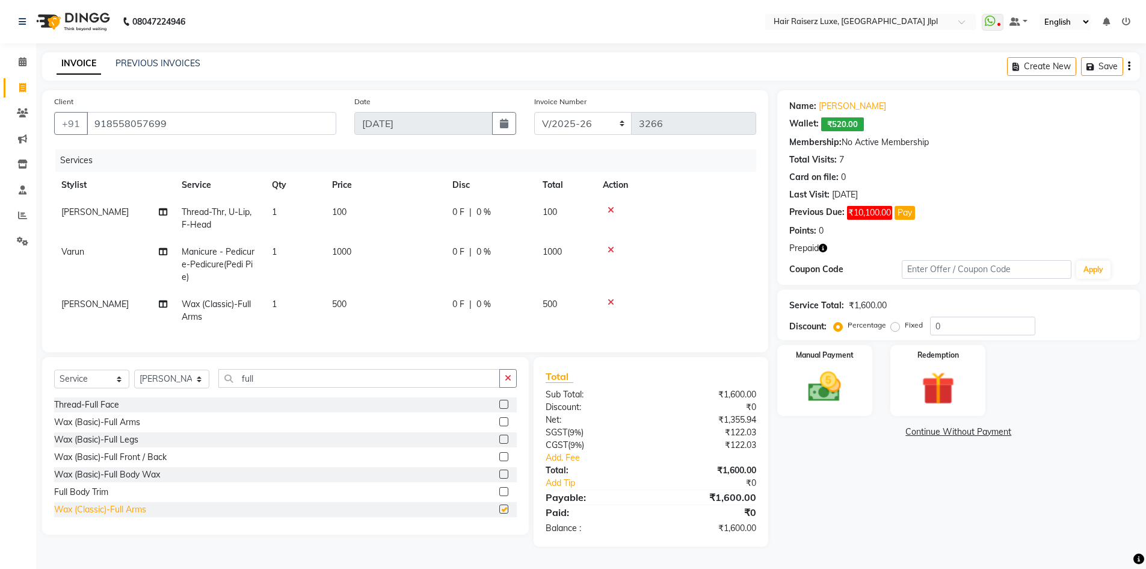
checkbox input "false"
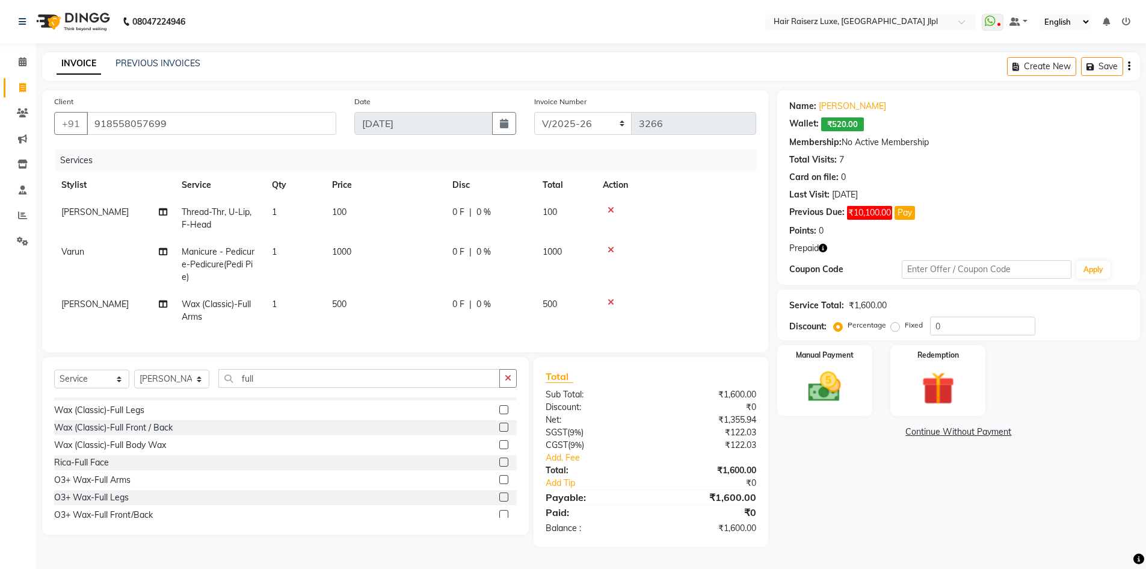
scroll to position [120, 0]
drag, startPoint x: 276, startPoint y: 379, endPoint x: 184, endPoint y: 380, distance: 92.1
click at [184, 380] on div "Select Service Product Membership Package Voucher Prepaid Gift Card Select Styl…" at bounding box center [285, 383] width 463 height 28
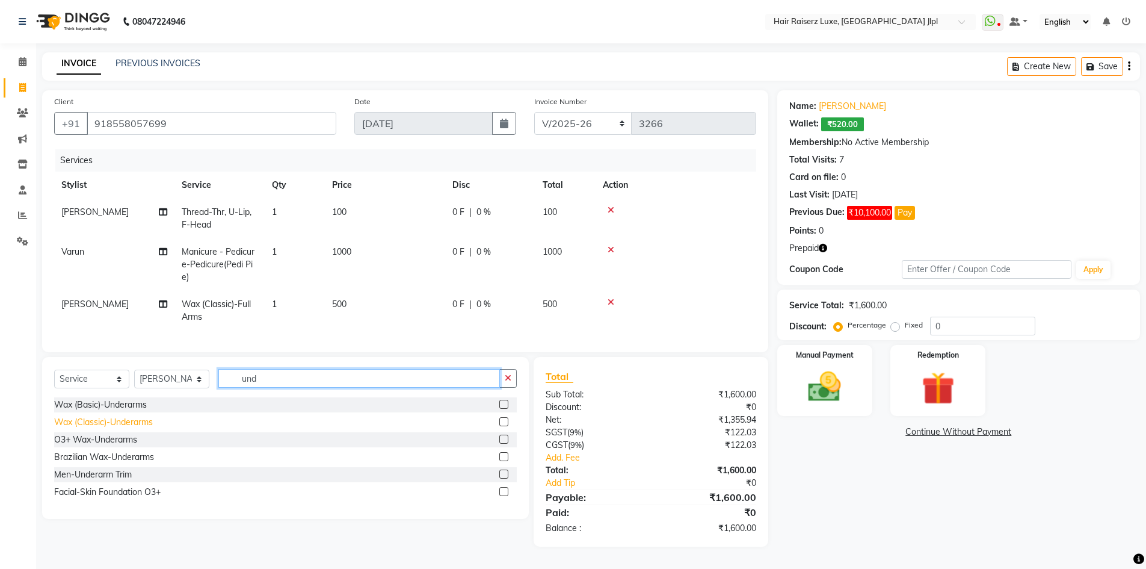
type input "und"
click at [138, 427] on div "Wax (Classic)-Underarms" at bounding box center [103, 422] width 99 height 13
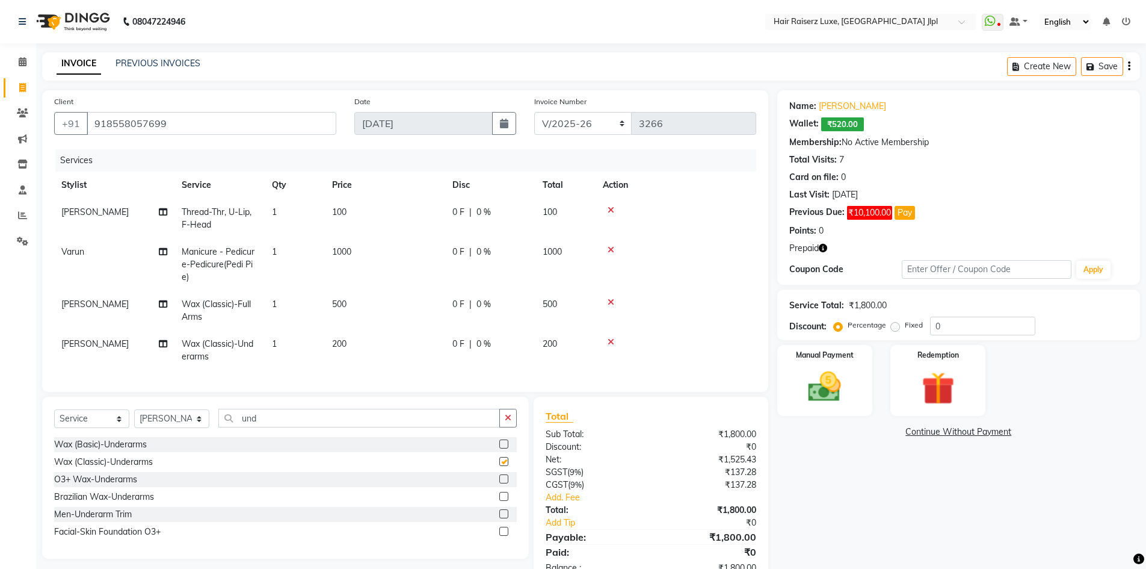
checkbox input "false"
drag, startPoint x: 272, startPoint y: 427, endPoint x: 90, endPoint y: 428, distance: 181.7
click at [91, 428] on div "Select Service Product Membership Package Voucher Prepaid Gift Card Select Styl…" at bounding box center [285, 423] width 463 height 28
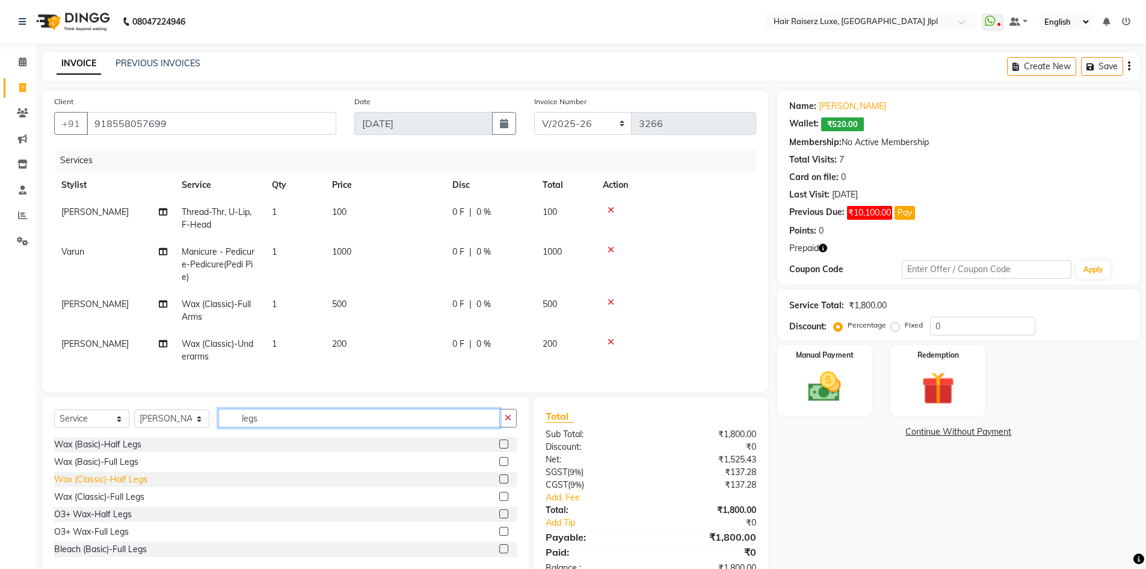
type input "legs"
click at [110, 486] on div "Wax (Classic)-Half Legs" at bounding box center [100, 479] width 93 height 13
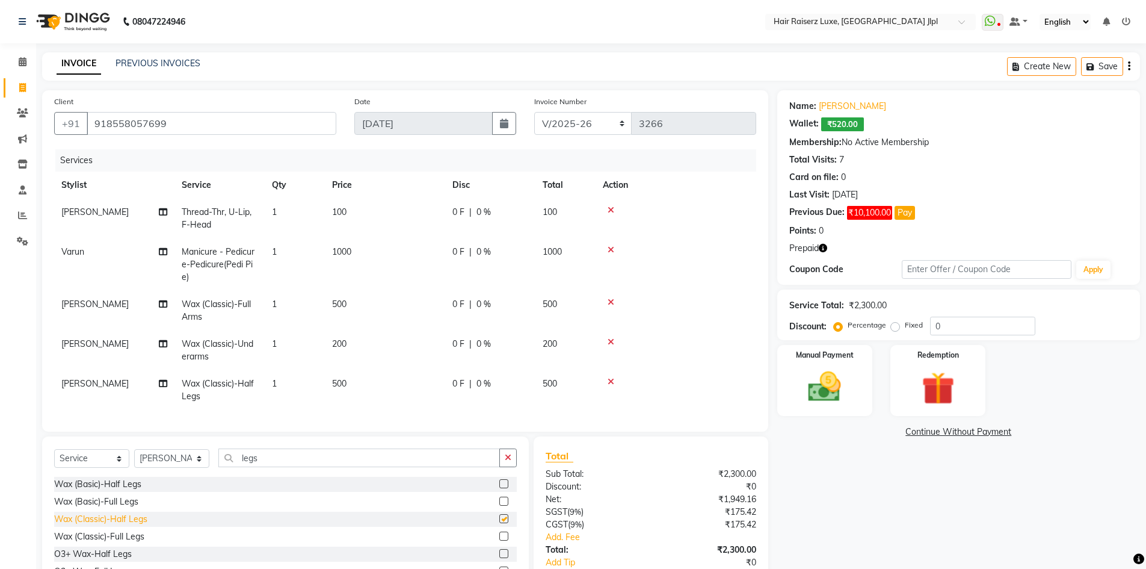
checkbox input "false"
click at [581, 126] on select "FF/2025-26 PreP/2025-26 BANK/2025-26 Paytm/2025-26 CASH/2025-26 V/2025-26" at bounding box center [583, 123] width 98 height 23
select select "8500"
click at [534, 112] on select "FF/2025-26 PreP/2025-26 BANK/2025-26 Paytm/2025-26 CASH/2025-26 V/2025-26" at bounding box center [583, 123] width 98 height 23
type input "0125"
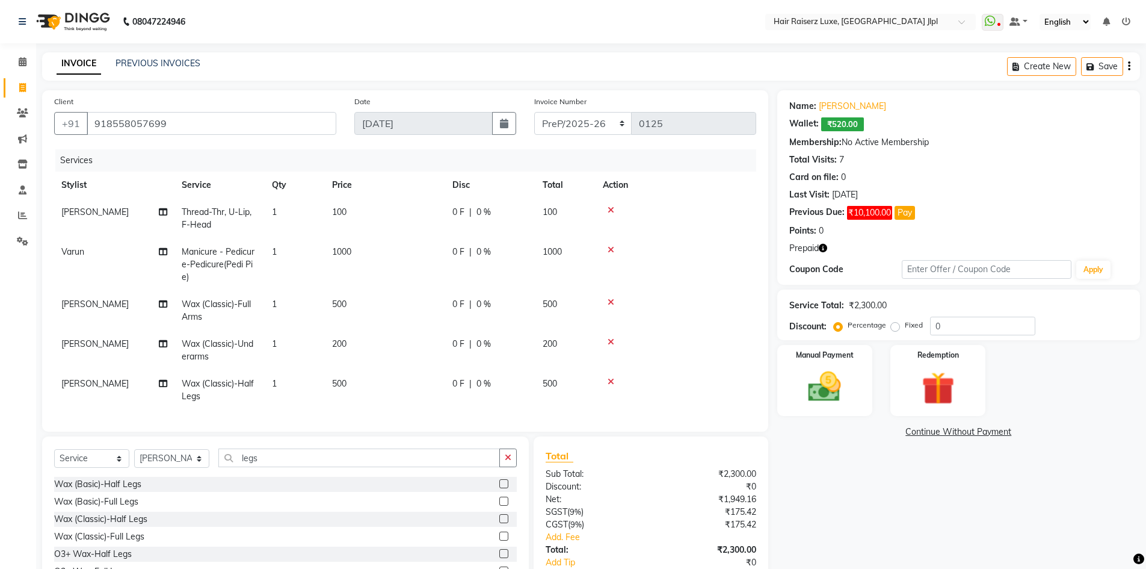
click at [1127, 67] on div "Create New Save" at bounding box center [1073, 66] width 133 height 28
click at [1129, 67] on icon "button" at bounding box center [1129, 66] width 2 height 1
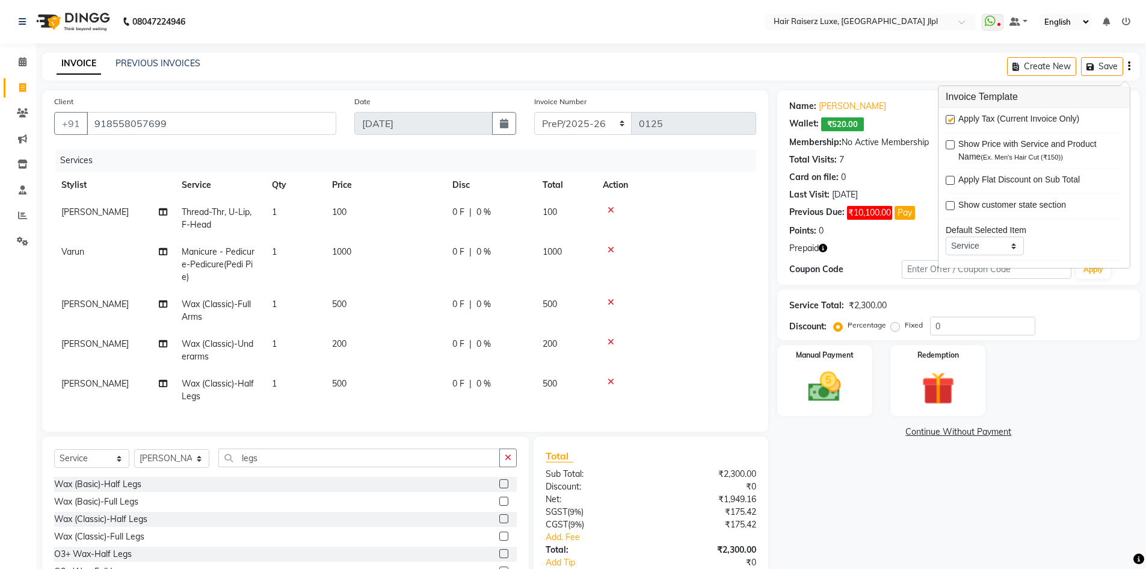
click at [952, 122] on label at bounding box center [950, 119] width 9 height 9
click at [952, 122] on input "checkbox" at bounding box center [950, 120] width 8 height 8
checkbox input "false"
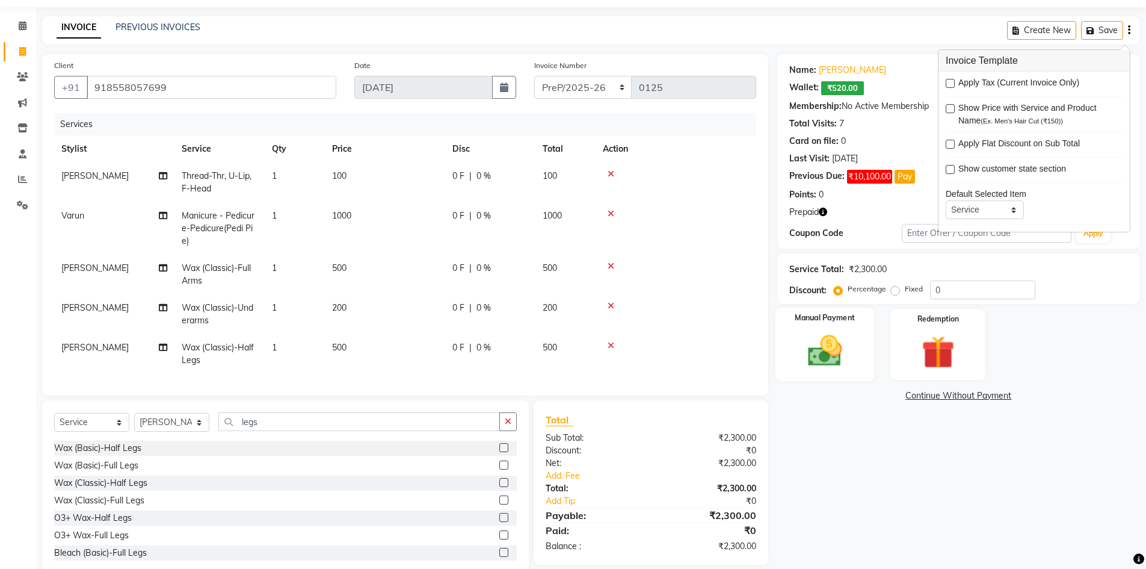
scroll to position [72, 0]
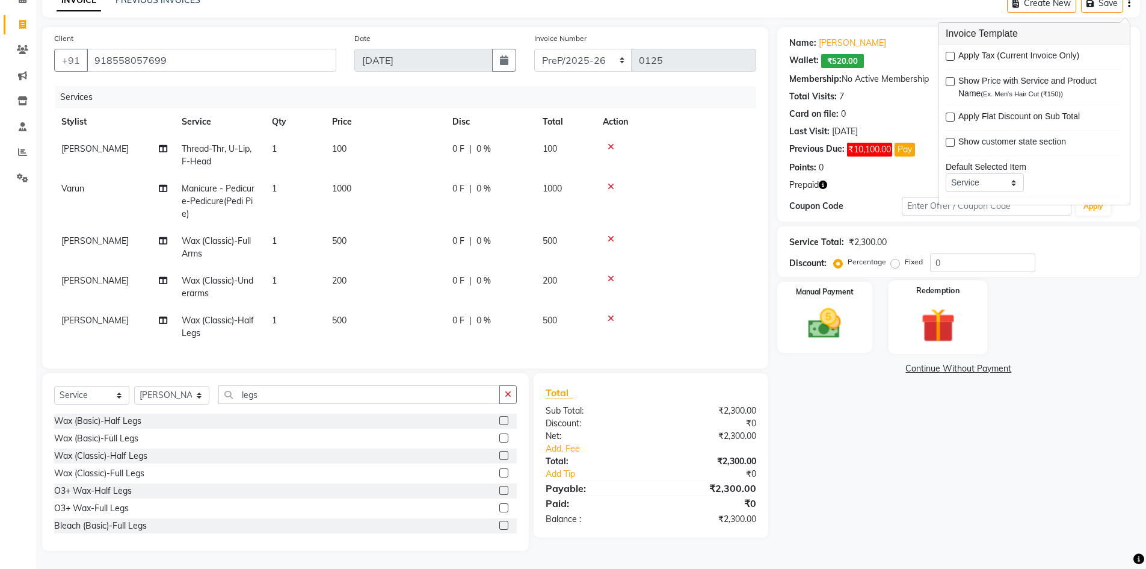
click at [942, 313] on img at bounding box center [937, 325] width 55 height 43
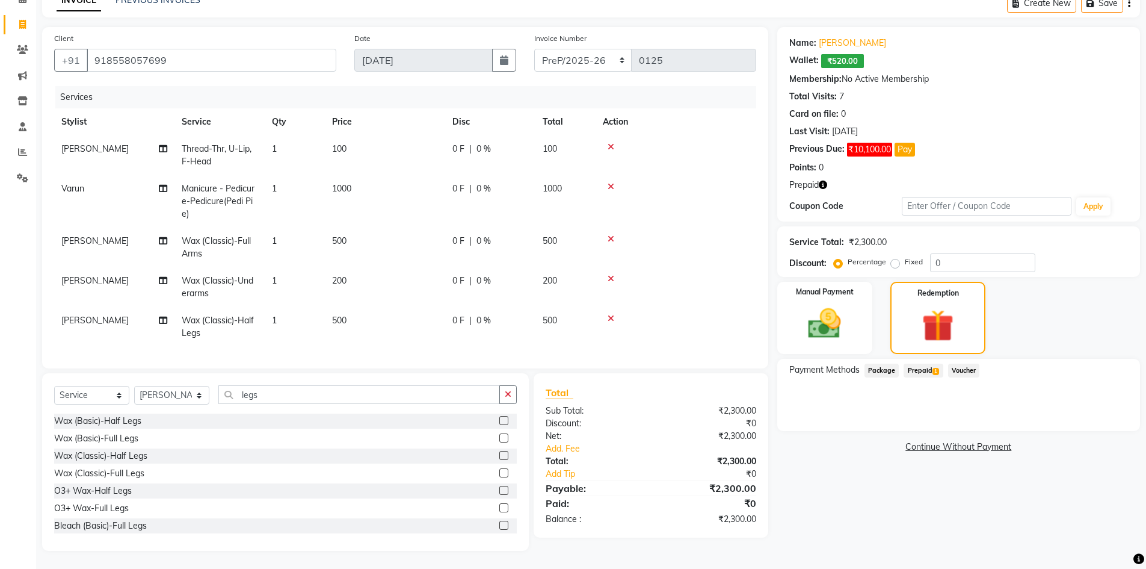
click at [926, 363] on span "Prepaid 1" at bounding box center [923, 370] width 39 height 14
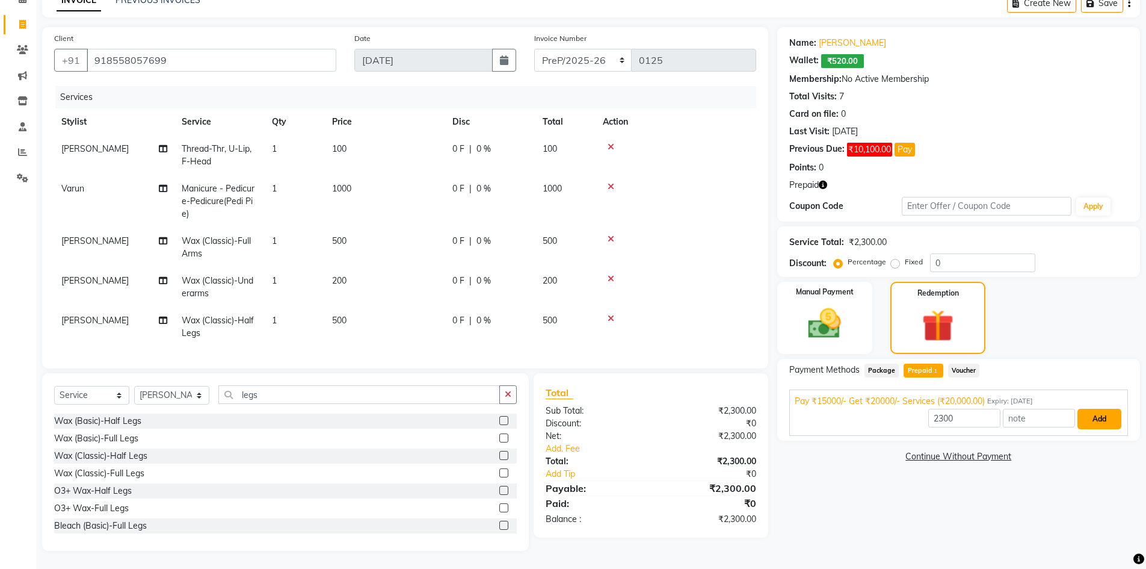
click at [1103, 410] on button "Add" at bounding box center [1100, 419] width 44 height 20
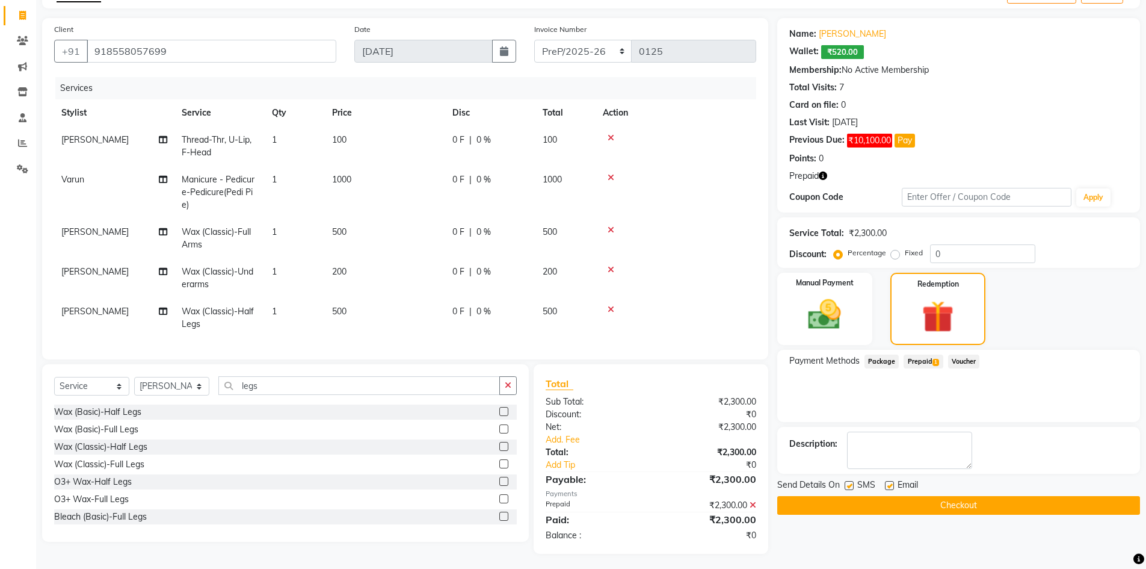
click at [887, 486] on label at bounding box center [889, 485] width 9 height 9
click at [887, 486] on input "checkbox" at bounding box center [889, 486] width 8 height 8
checkbox input "false"
click at [901, 501] on button "Checkout" at bounding box center [958, 505] width 363 height 19
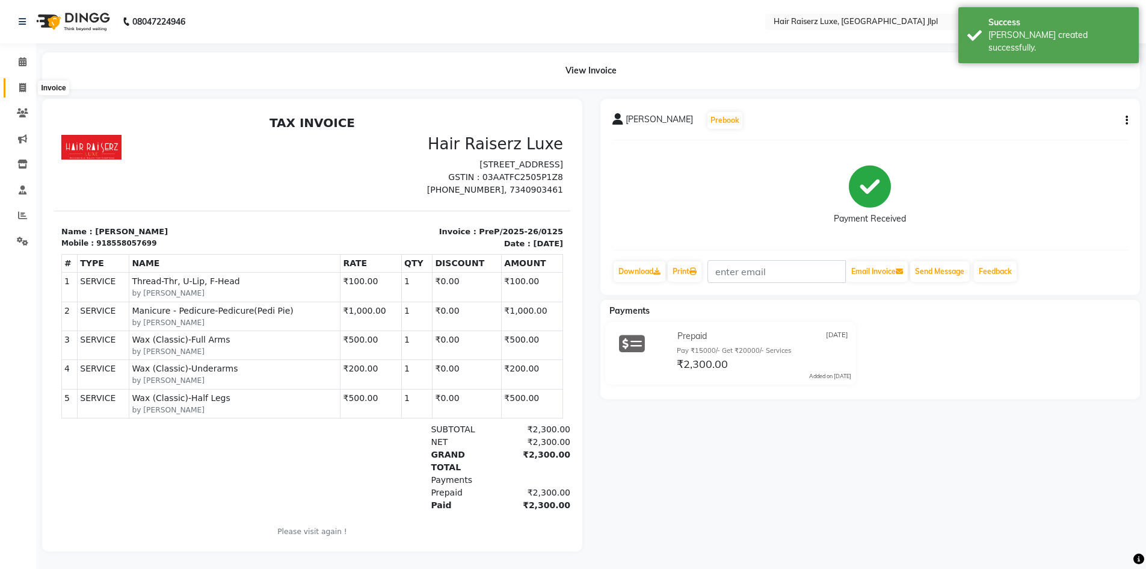
click at [21, 91] on icon at bounding box center [22, 87] width 7 height 9
select select "service"
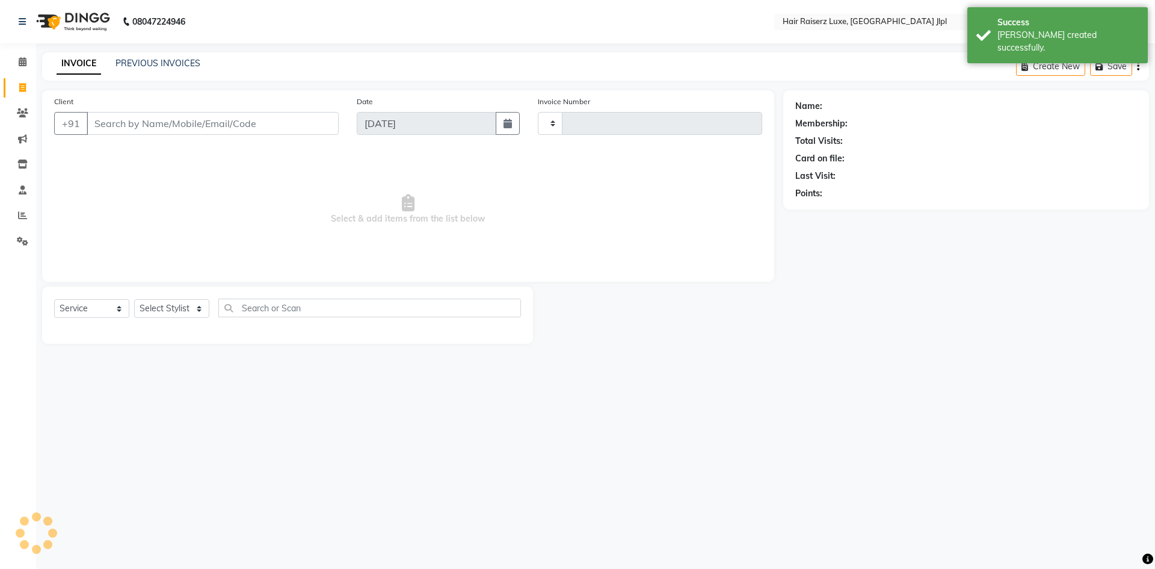
type input "3266"
select select "5409"
click at [158, 63] on link "PREVIOUS INVOICES" at bounding box center [158, 63] width 85 height 11
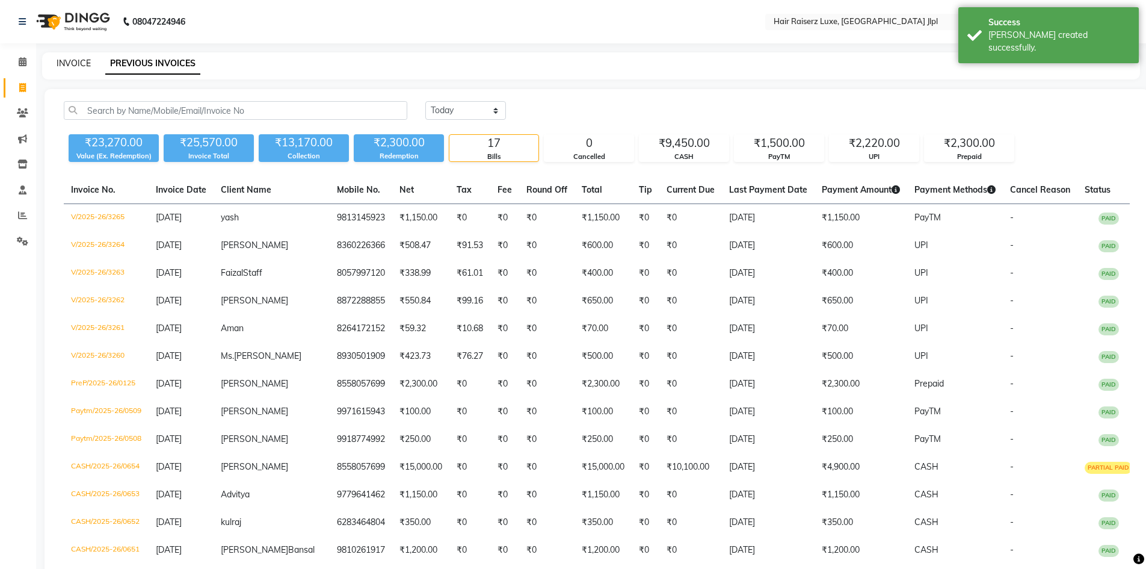
click at [67, 61] on link "INVOICE" at bounding box center [74, 63] width 34 height 11
select select "5409"
select select "service"
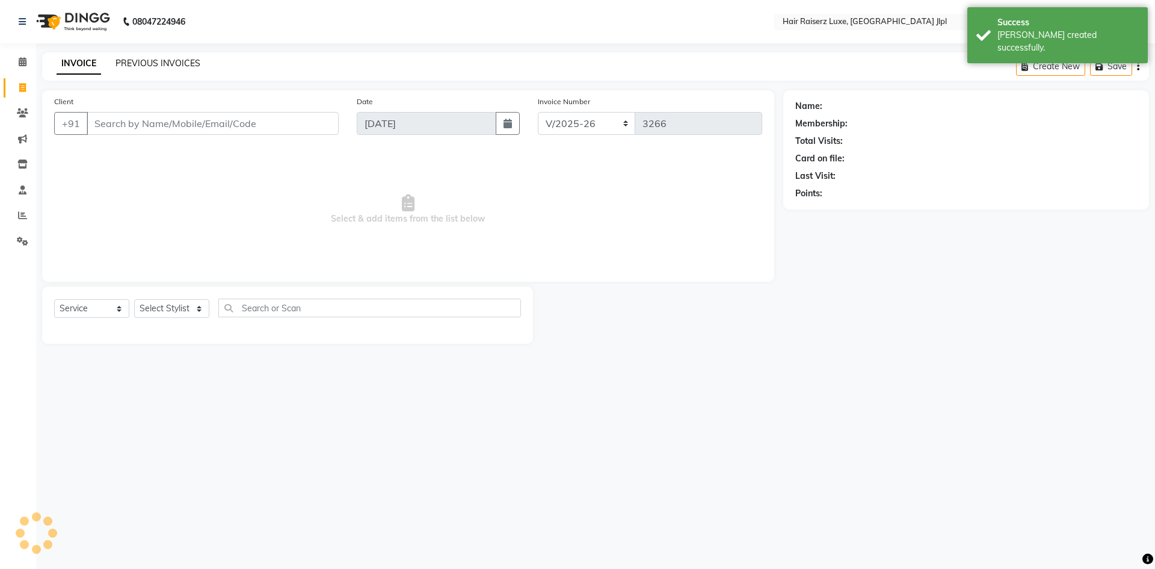
click at [167, 58] on link "PREVIOUS INVOICES" at bounding box center [158, 63] width 85 height 11
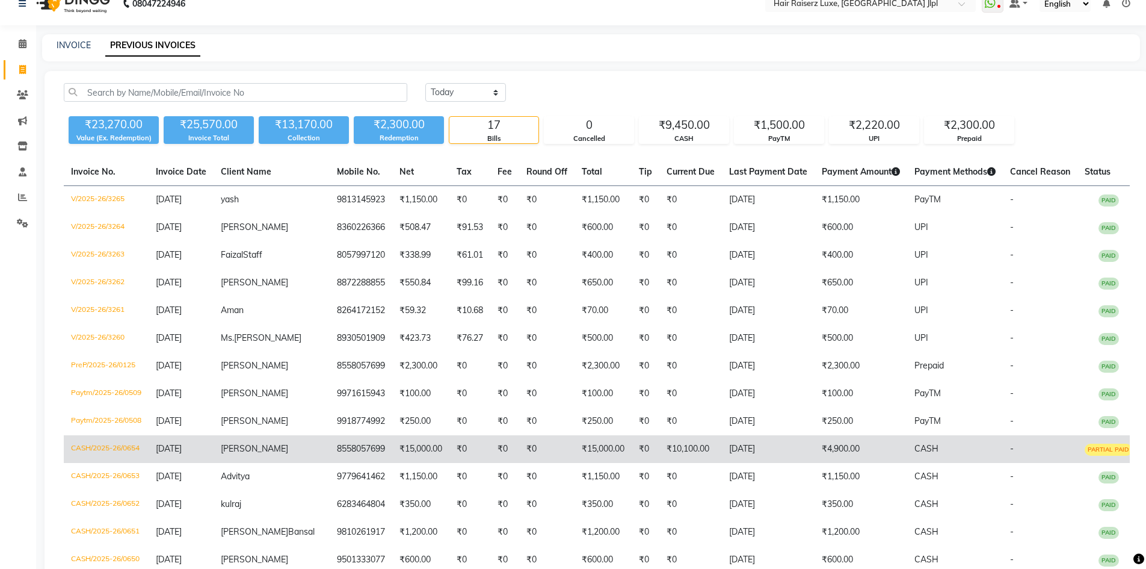
scroll to position [15, 0]
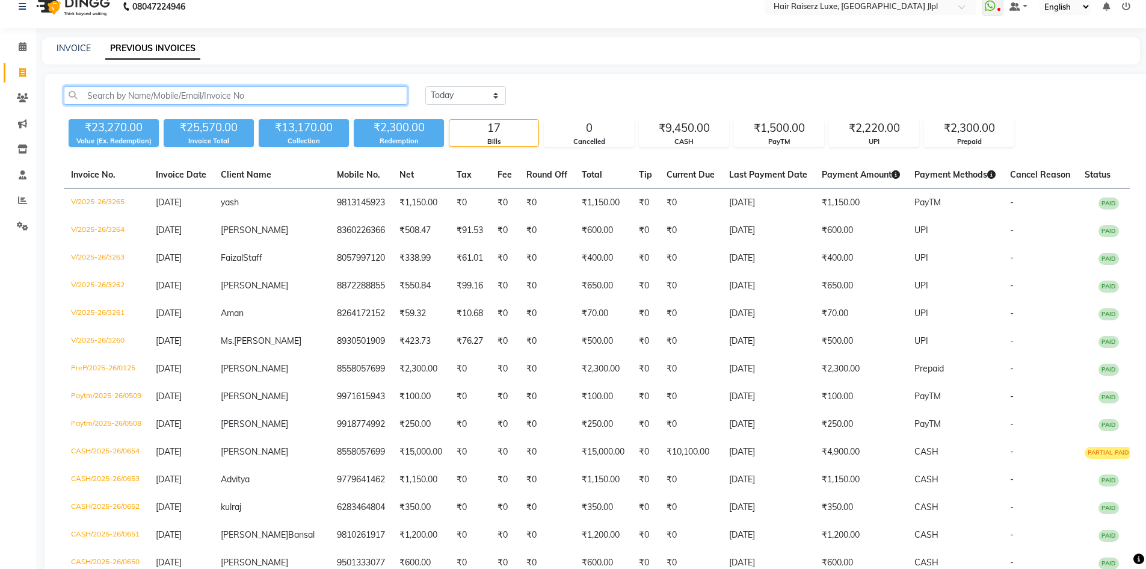
click at [229, 97] on input "text" at bounding box center [236, 95] width 344 height 19
click at [76, 43] on link "INVOICE" at bounding box center [74, 48] width 34 height 11
select select "service"
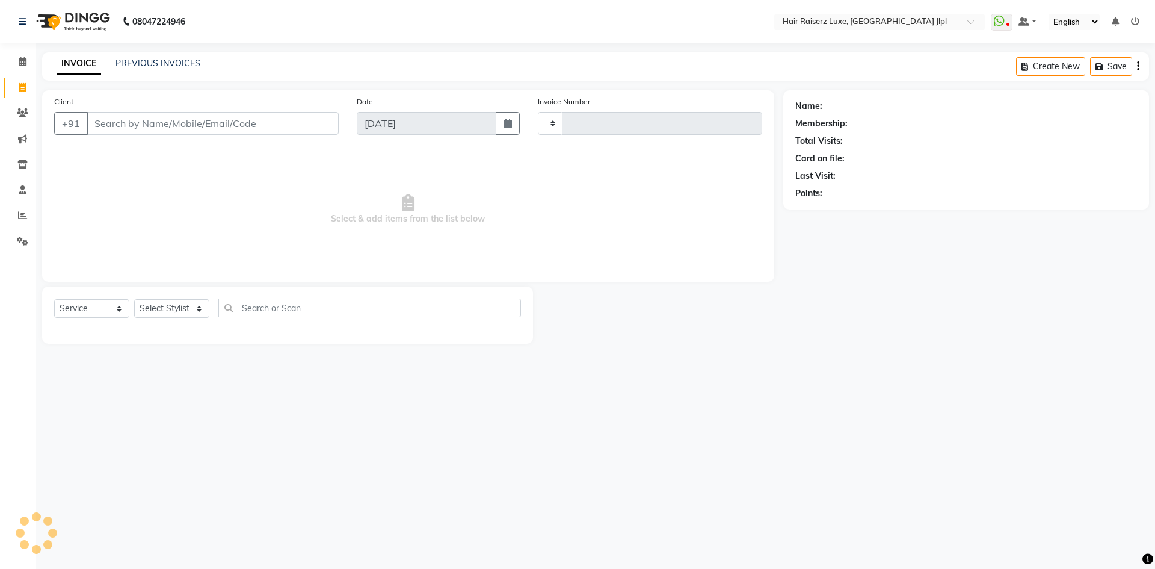
type input "3266"
select select "5409"
type input "9988024196"
click at [329, 122] on span "Add Client" at bounding box center [308, 123] width 48 height 12
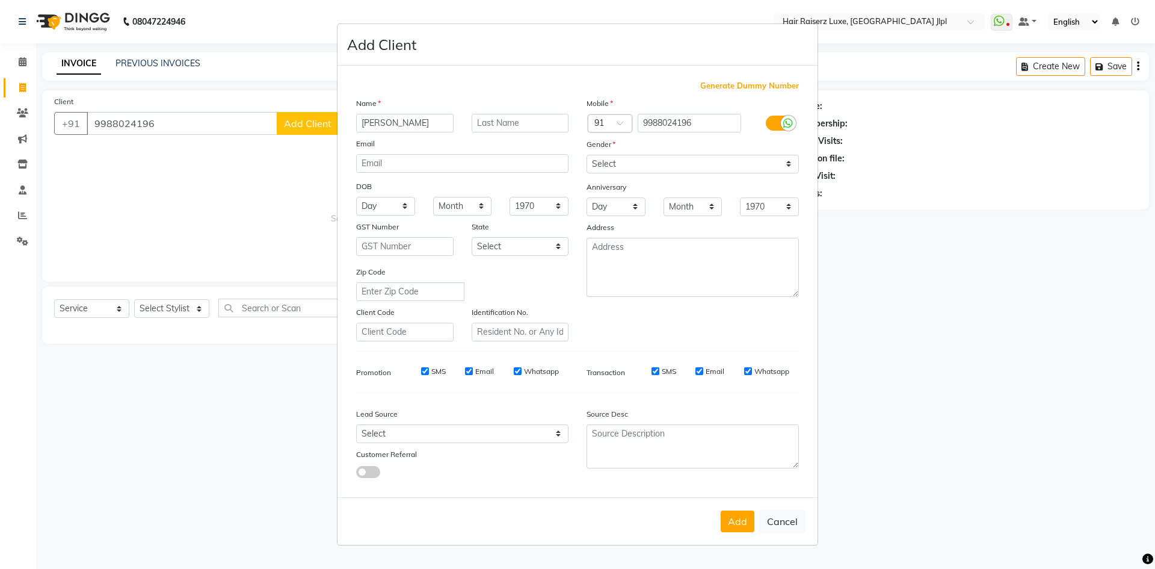
type input "[PERSON_NAME]"
click at [736, 162] on select "Select [DEMOGRAPHIC_DATA] [DEMOGRAPHIC_DATA] Other Prefer Not To Say" at bounding box center [693, 164] width 212 height 19
select select "female"
click at [587, 155] on select "Select [DEMOGRAPHIC_DATA] [DEMOGRAPHIC_DATA] Other Prefer Not To Say" at bounding box center [693, 164] width 212 height 19
click at [423, 434] on select "Select Walk-in Referral Internet Friend Word of Mouth Advertisement Facebook Ju…" at bounding box center [462, 433] width 212 height 19
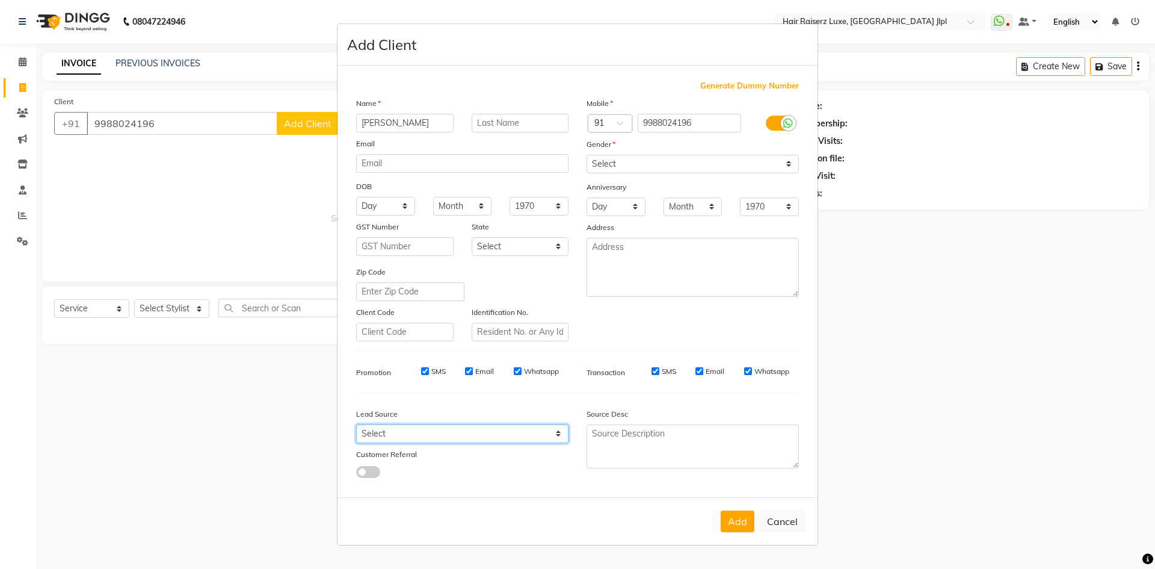
select select "35138"
click at [356, 424] on select "Select Walk-in Referral Internet Friend Word of Mouth Advertisement Facebook Ju…" at bounding box center [462, 433] width 212 height 19
click at [736, 516] on button "Add" at bounding box center [738, 521] width 34 height 22
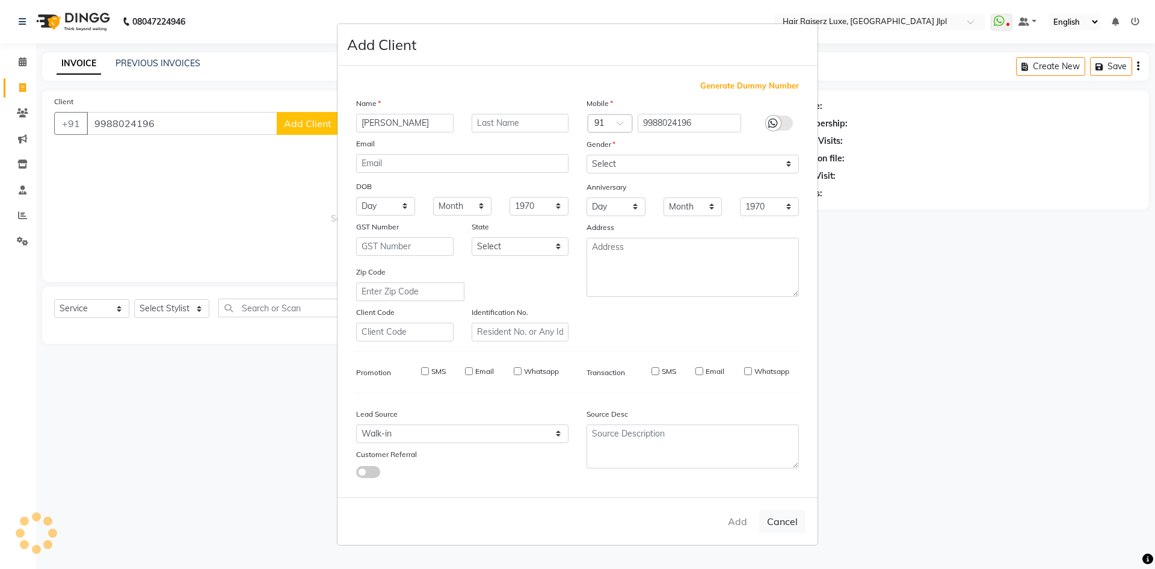
select select
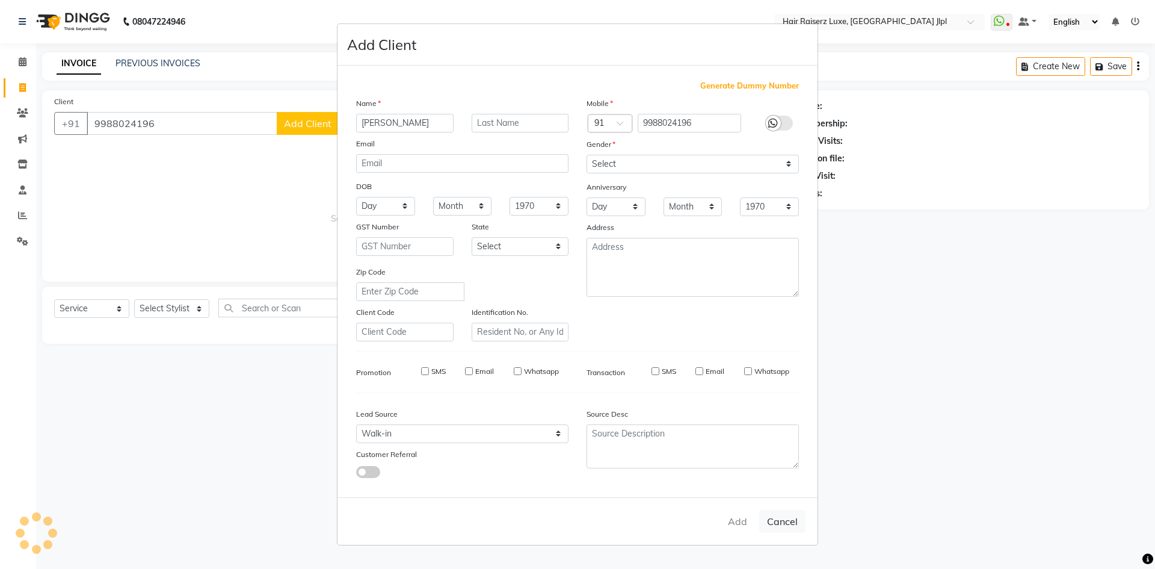
select select
checkbox input "false"
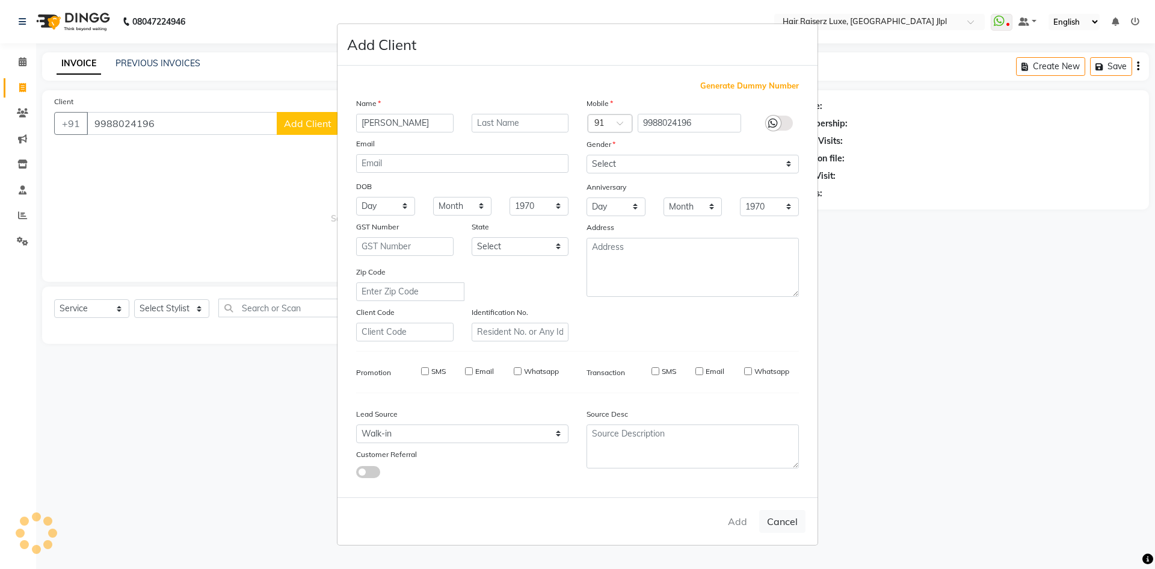
checkbox input "false"
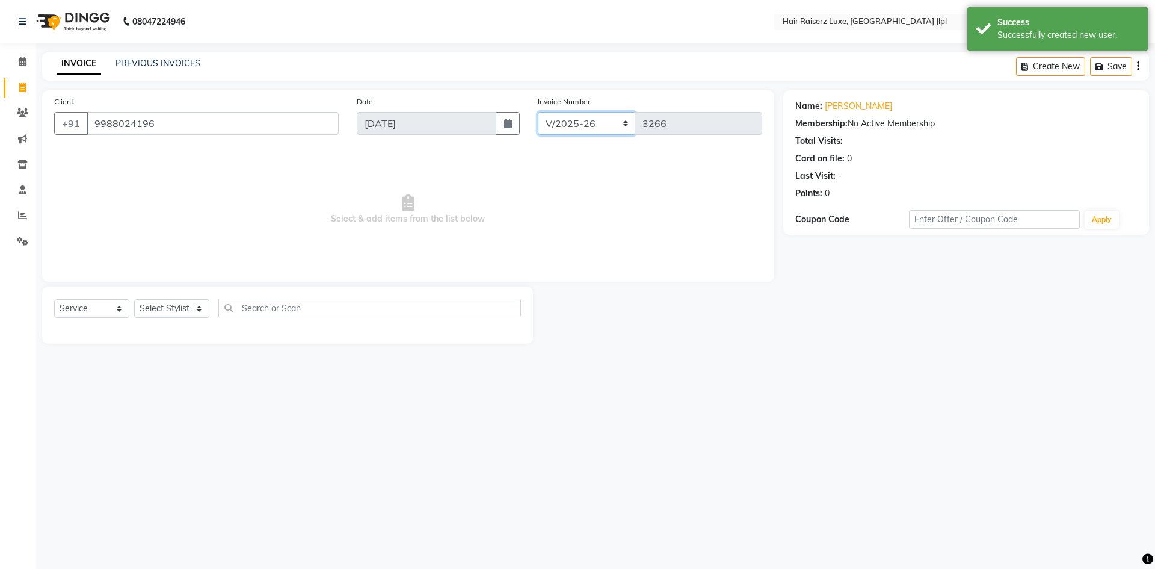
click at [573, 123] on select "FF/2025-26 PreP/2025-26 BANK/2025-26 Paytm/2025-26 CASH/2025-26 V/2025-26" at bounding box center [587, 123] width 98 height 23
select select "8497"
click at [538, 112] on select "FF/2025-26 PreP/2025-26 BANK/2025-26 Paytm/2025-26 CASH/2025-26 V/2025-26" at bounding box center [587, 123] width 98 height 23
type input "0655"
click at [175, 310] on select "Select Stylist [PERSON_NAME] [PERSON_NAME] [PERSON_NAME] C&Gs Vogue [PERSON_NAM…" at bounding box center [171, 308] width 75 height 19
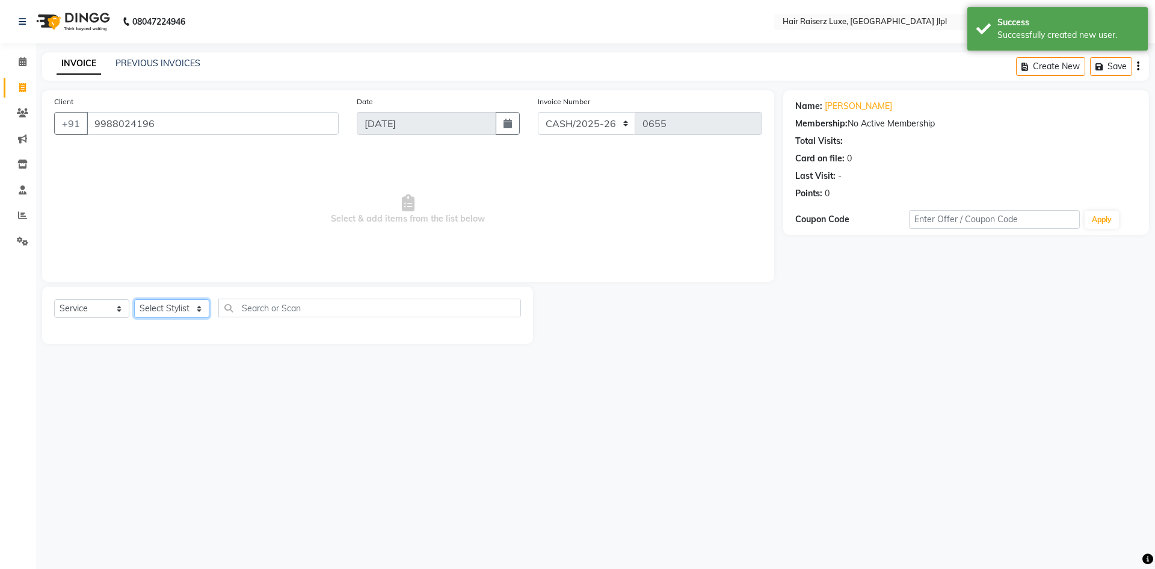
select select "84848"
click at [176, 306] on select "Select Stylist [PERSON_NAME] [PERSON_NAME] [PERSON_NAME] C&Gs Vogue [PERSON_NAM…" at bounding box center [171, 308] width 75 height 19
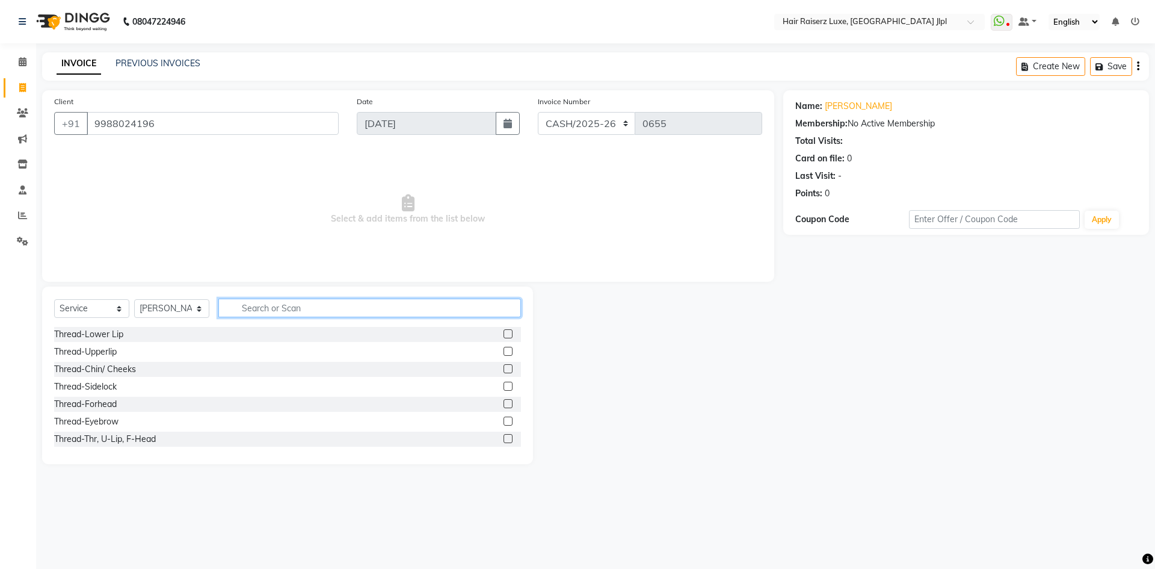
click at [270, 309] on input "text" at bounding box center [369, 307] width 303 height 19
click at [111, 418] on div "Thread-Eyebrow" at bounding box center [86, 421] width 64 height 13
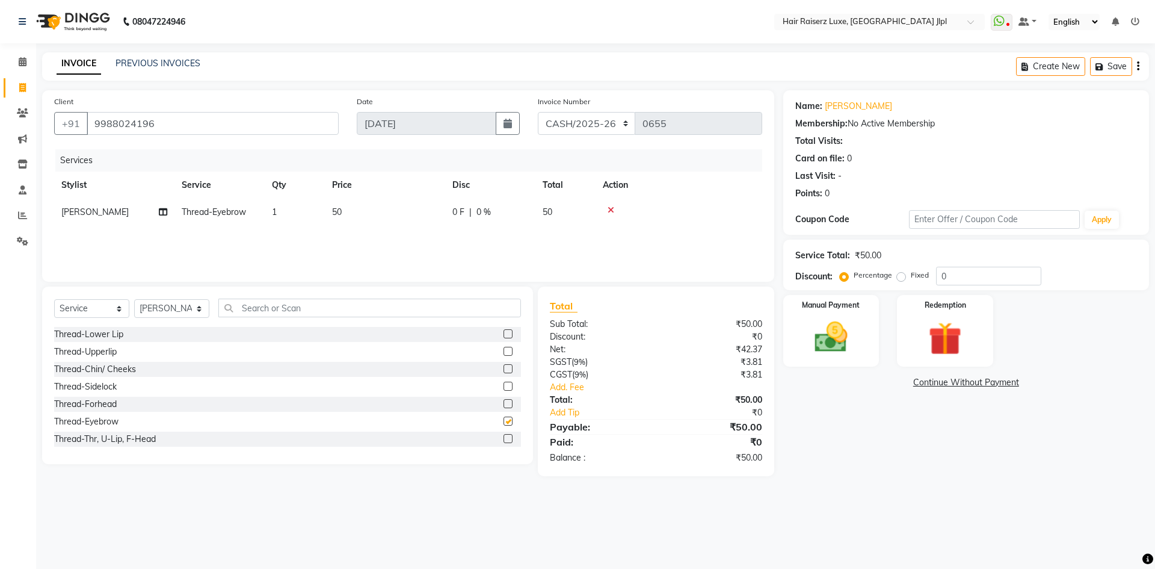
checkbox input "false"
click at [187, 310] on select "Select Stylist [PERSON_NAME] [PERSON_NAME] [PERSON_NAME] C&Gs Vogue [PERSON_NAM…" at bounding box center [171, 308] width 75 height 19
select select "80489"
click at [179, 303] on select "Select Stylist [PERSON_NAME] [PERSON_NAME] [PERSON_NAME] C&Gs Vogue [PERSON_NAM…" at bounding box center [171, 308] width 75 height 19
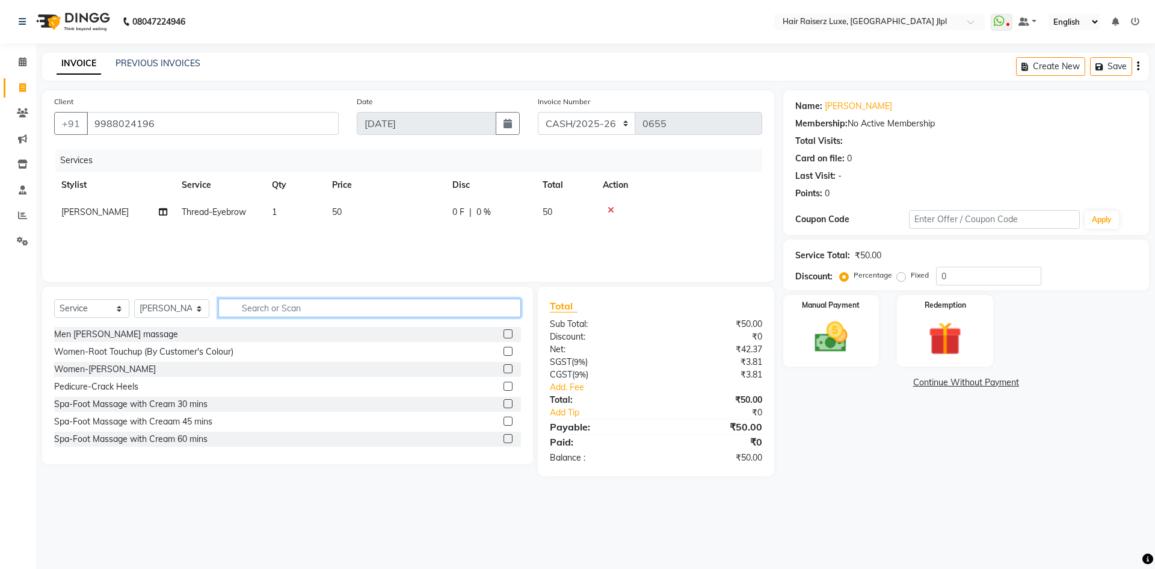
click at [262, 309] on input "text" at bounding box center [369, 307] width 303 height 19
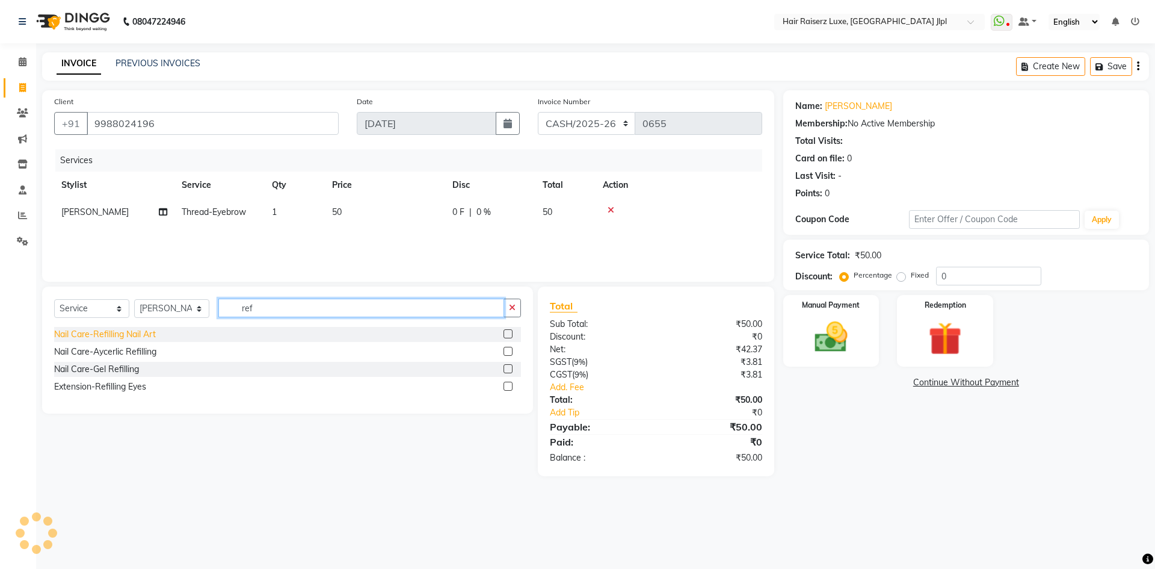
type input "ref"
click at [146, 332] on div "Nail Care-Refilling Nail Art" at bounding box center [105, 334] width 102 height 13
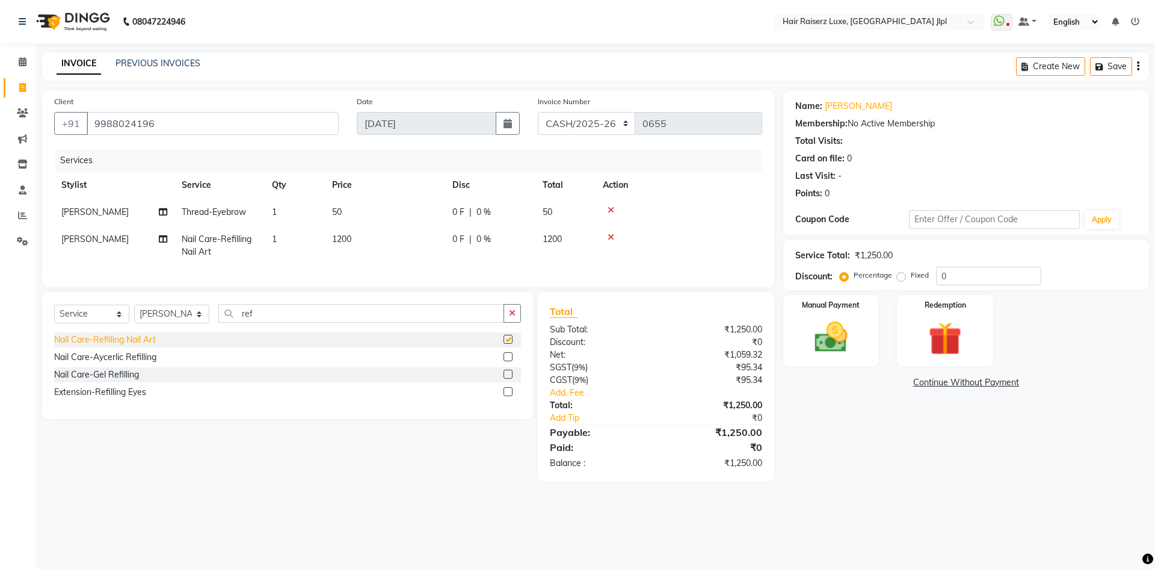
checkbox input "false"
click at [150, 363] on div "Nail Care-Aycerlic Refilling" at bounding box center [105, 357] width 102 height 13
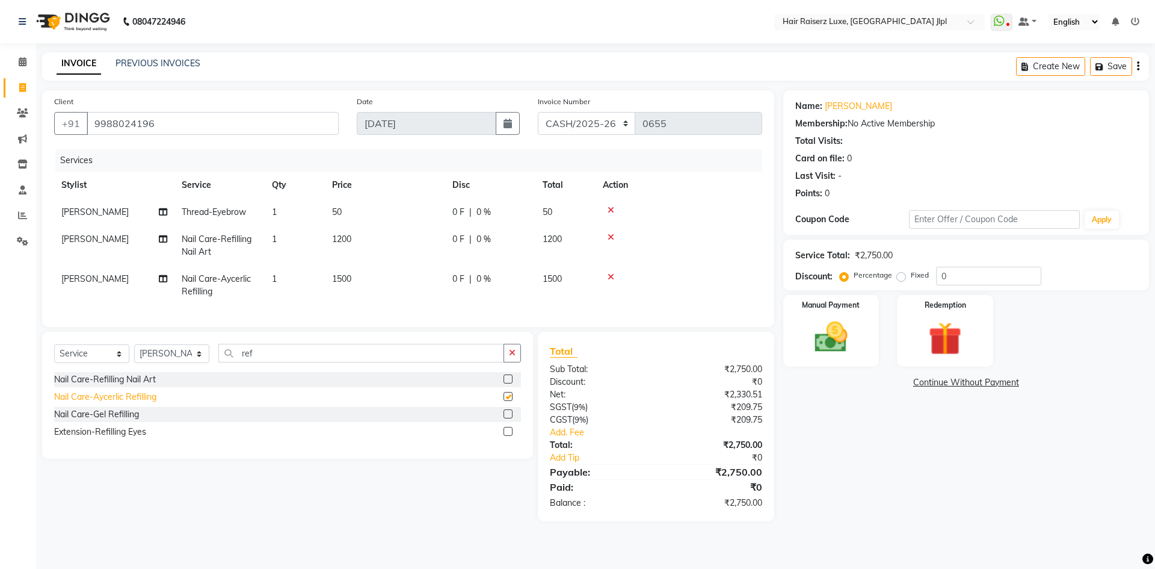
checkbox input "false"
click at [612, 239] on icon at bounding box center [611, 237] width 7 height 8
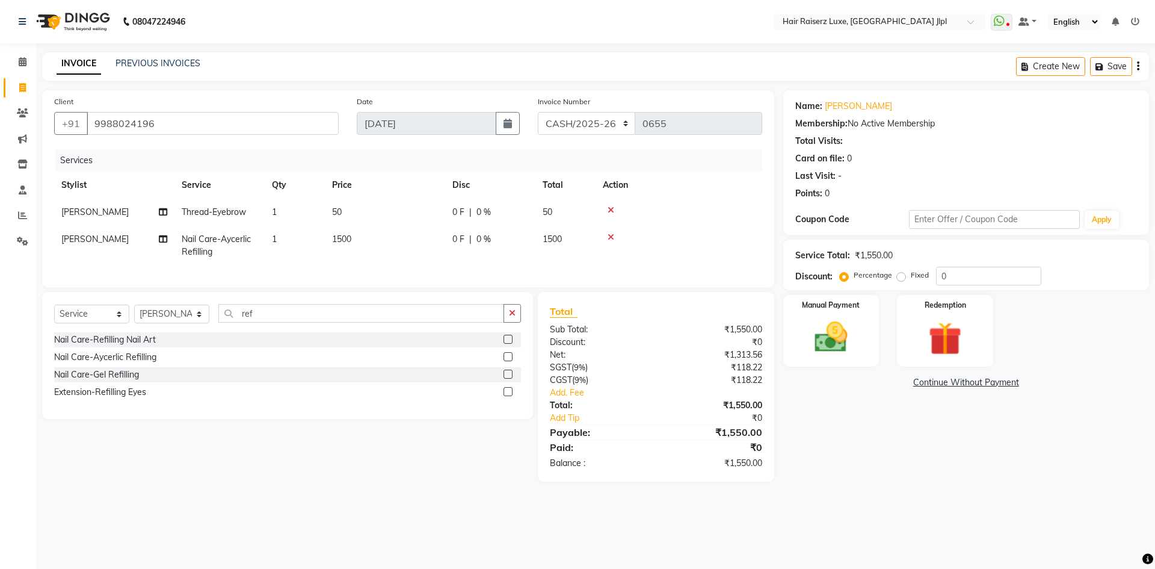
click at [1140, 64] on div "Create New Save" at bounding box center [1082, 66] width 133 height 28
click at [1137, 66] on button "button" at bounding box center [1138, 66] width 2 height 28
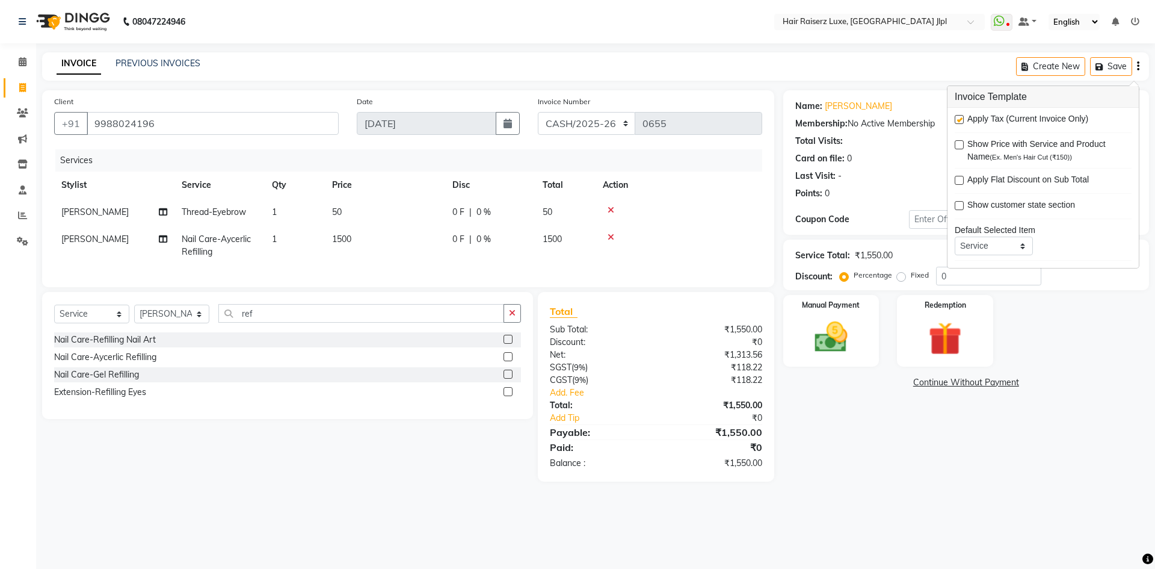
click at [961, 120] on label at bounding box center [959, 119] width 9 height 9
click at [961, 120] on input "checkbox" at bounding box center [959, 120] width 8 height 8
checkbox input "false"
click at [490, 239] on span "0 %" at bounding box center [484, 239] width 14 height 13
select select "80489"
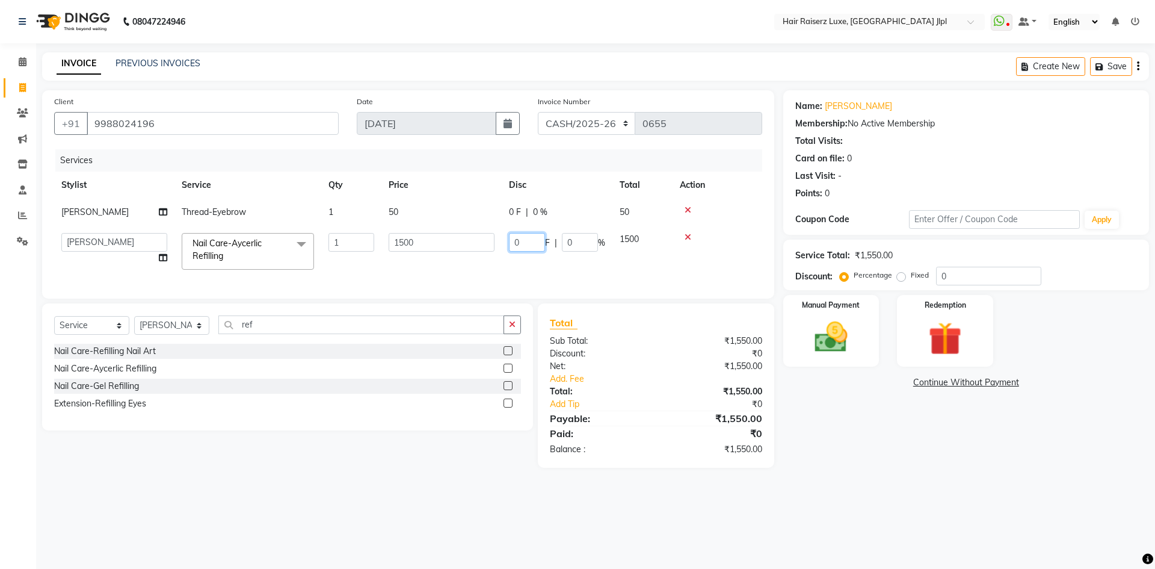
click at [523, 239] on input "0" at bounding box center [527, 242] width 36 height 19
type input "500"
click at [647, 265] on tr "Abhishek Aftab Ajay Anand Bhoomika Bilal C&Gs Vogue Chhavi Duati Faizal Jagjit …" at bounding box center [408, 251] width 708 height 51
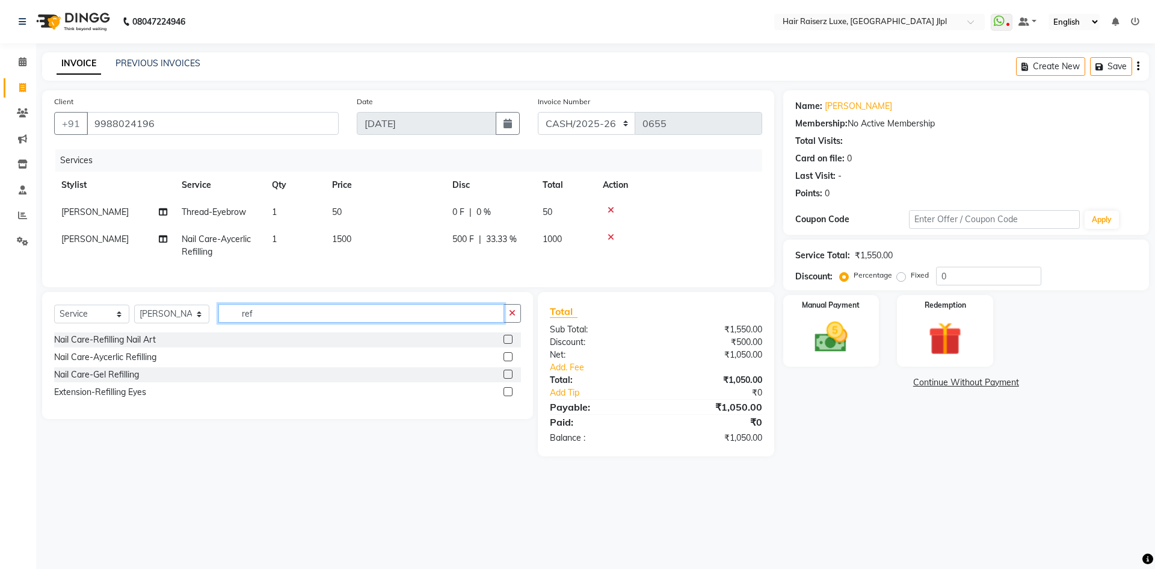
click at [264, 321] on input "ref" at bounding box center [361, 313] width 286 height 19
type input "r"
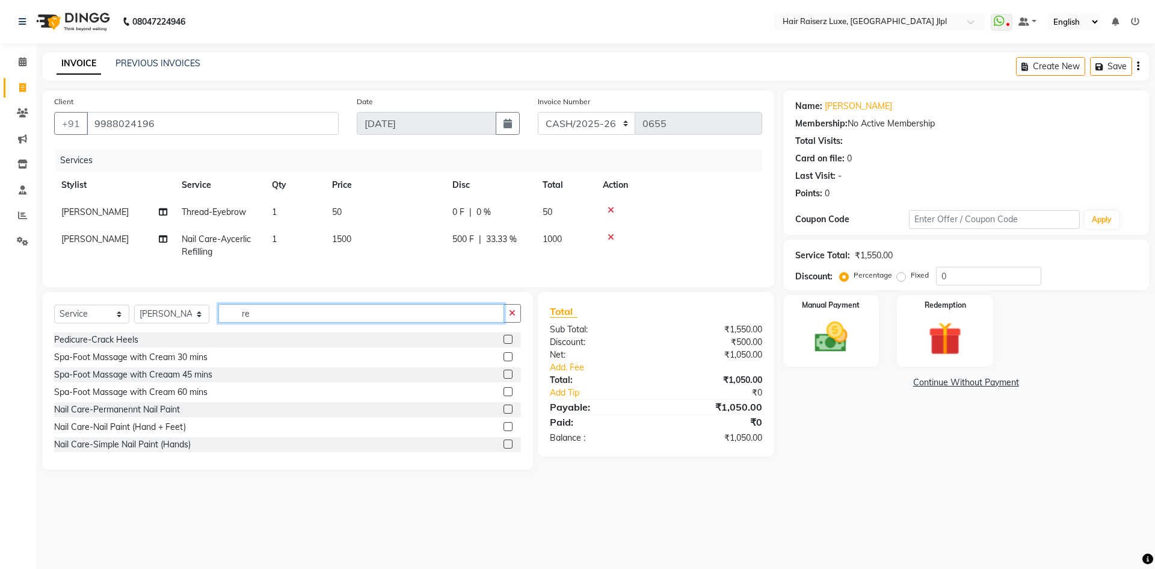
type input "ref"
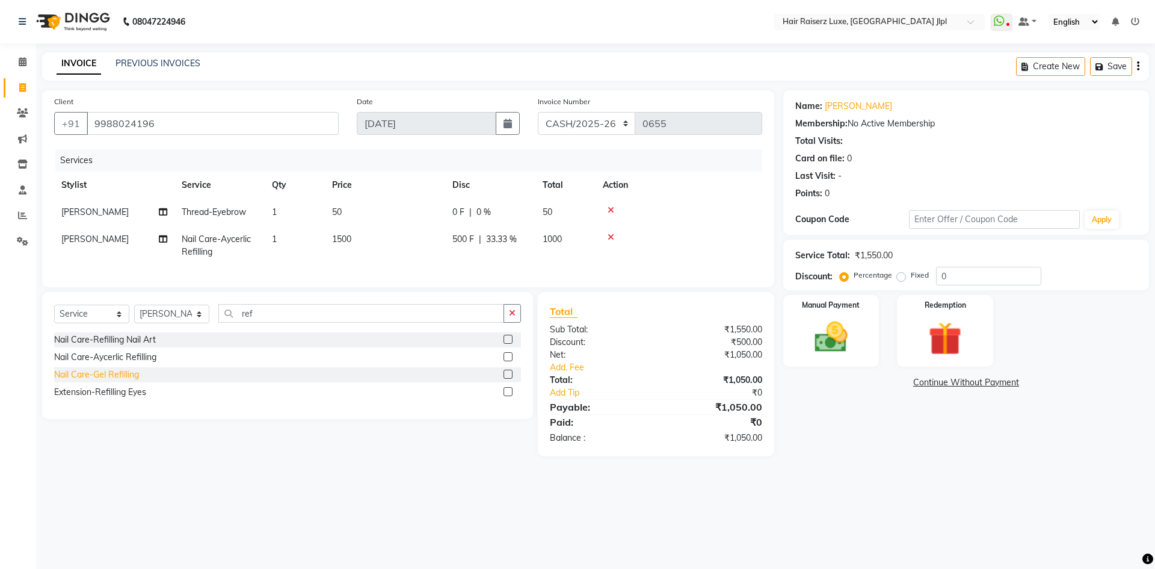
click at [123, 381] on div "Nail Care-Gel Refilling" at bounding box center [96, 374] width 85 height 13
checkbox input "false"
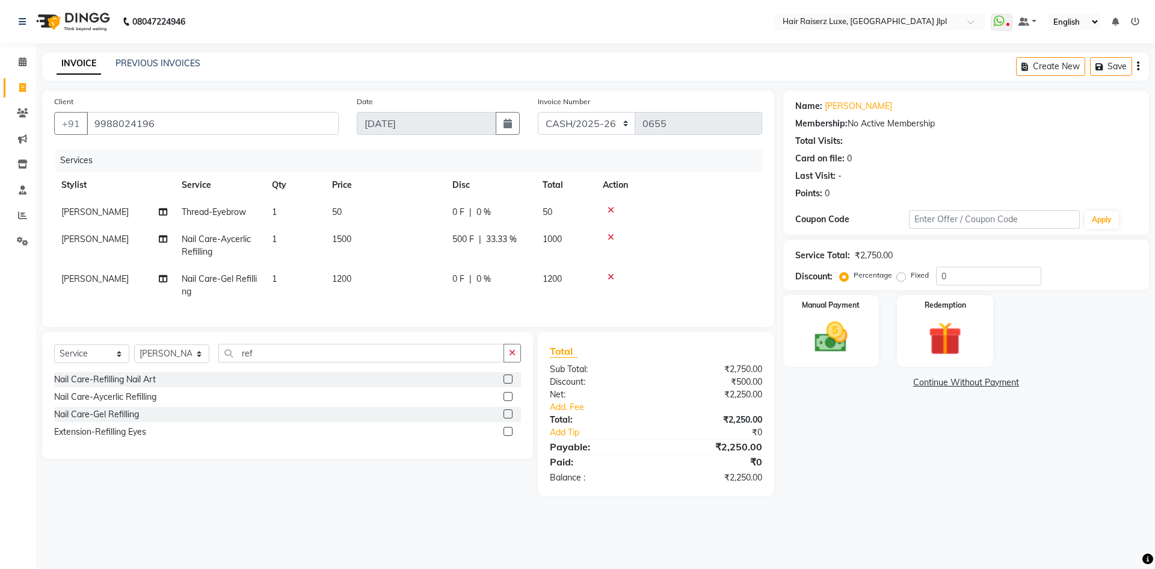
click at [611, 237] on icon at bounding box center [611, 237] width 7 height 8
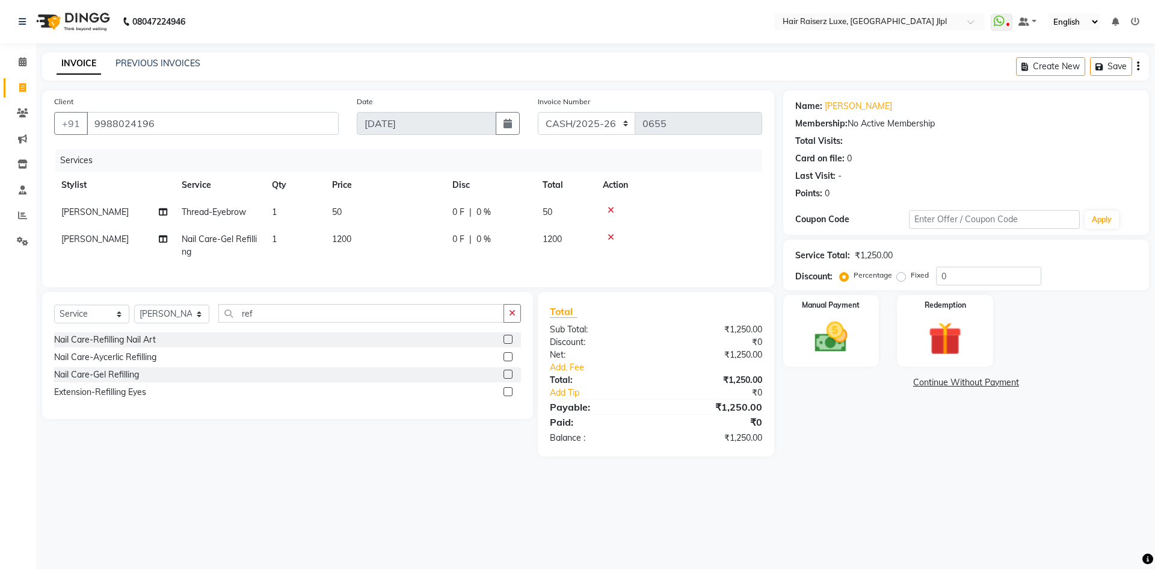
click at [463, 235] on span "0 F" at bounding box center [458, 239] width 12 height 13
select select "80489"
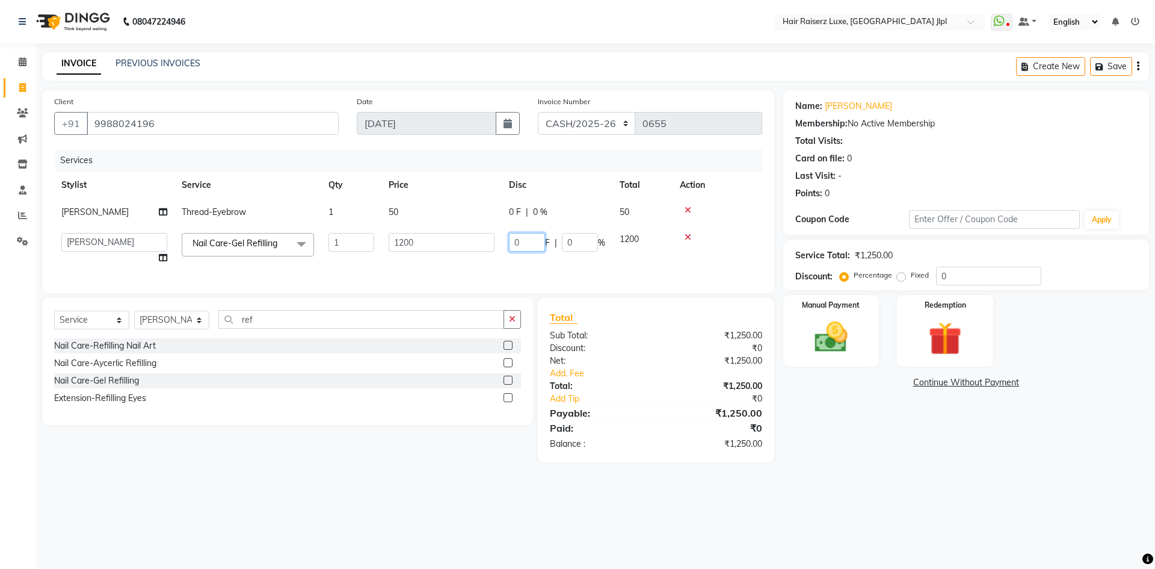
click at [537, 241] on input "0" at bounding box center [527, 242] width 36 height 19
type input "200"
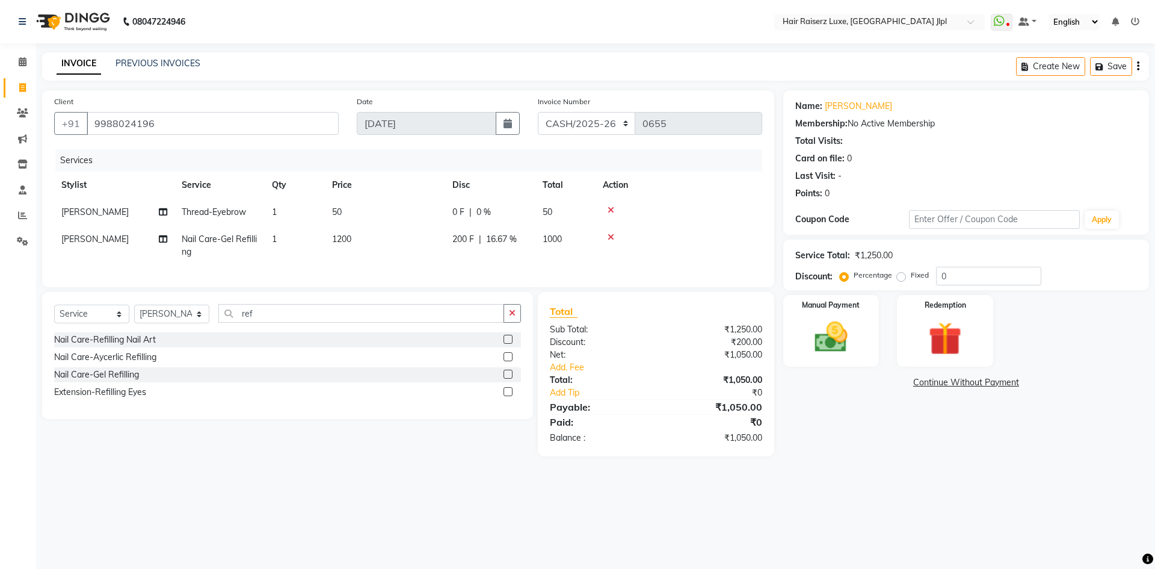
click at [430, 275] on div "Services Stylist Service Qty Price Disc Total Action Bhoomika Thread-Eyebrow 1 …" at bounding box center [408, 212] width 708 height 126
click at [309, 315] on input "ref" at bounding box center [361, 313] width 286 height 19
type input "r"
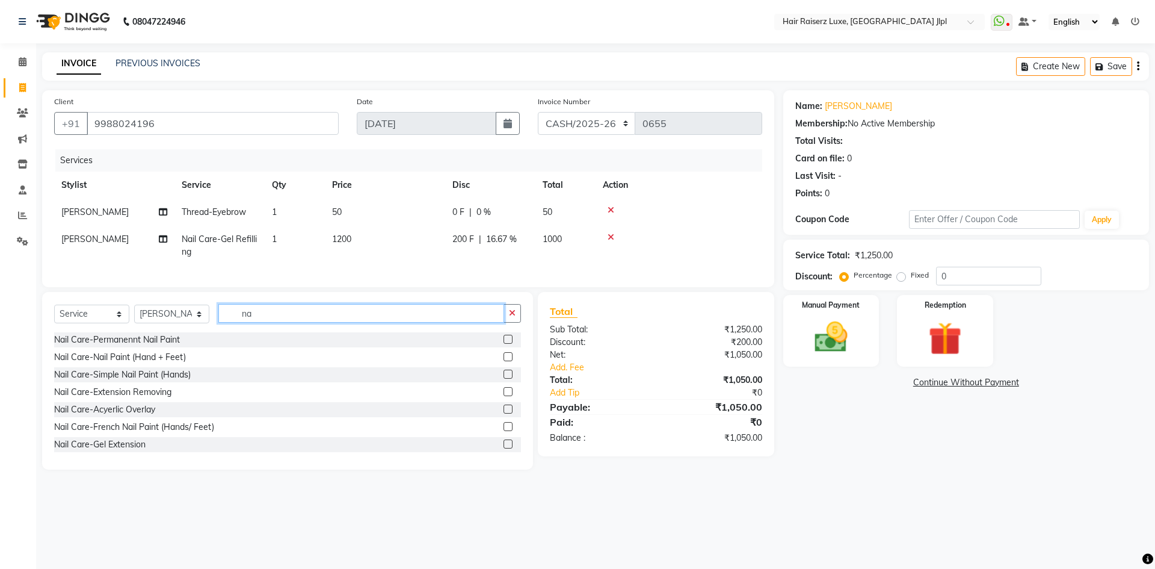
type input "n"
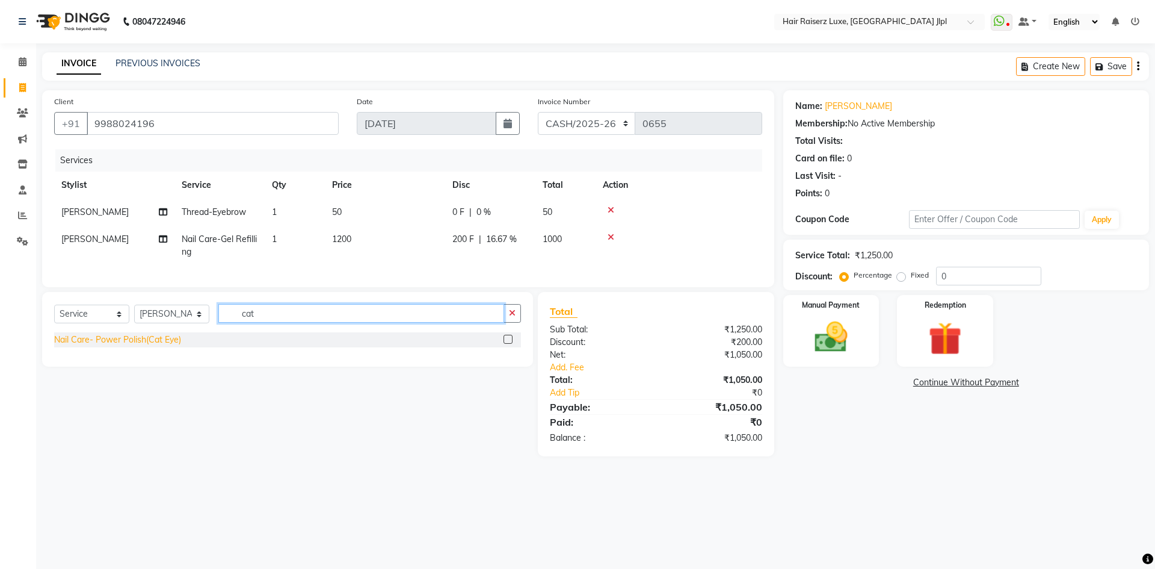
type input "cat"
click at [160, 345] on div "Nail Care- Power Polish(Cat Eye)" at bounding box center [117, 339] width 127 height 13
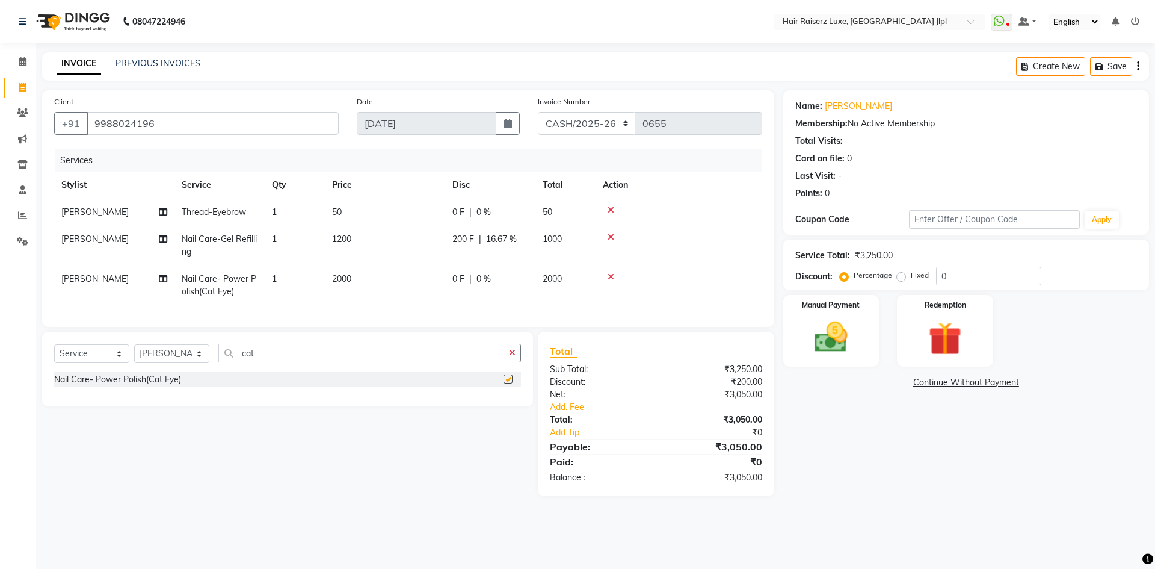
checkbox input "false"
click at [460, 278] on span "0 F" at bounding box center [458, 279] width 12 height 13
select select "80489"
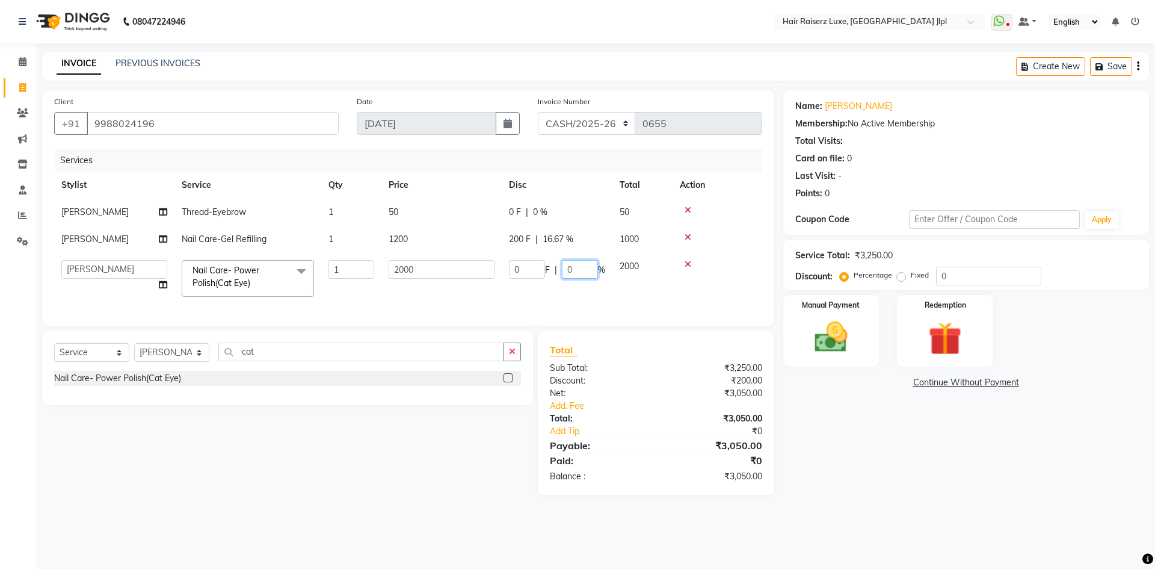
click at [575, 265] on input "0" at bounding box center [580, 269] width 36 height 19
type input "50"
click at [623, 304] on div "Services Stylist Service Qty Price Disc Total Action Bhoomika Thread-Eyebrow 1 …" at bounding box center [408, 231] width 708 height 164
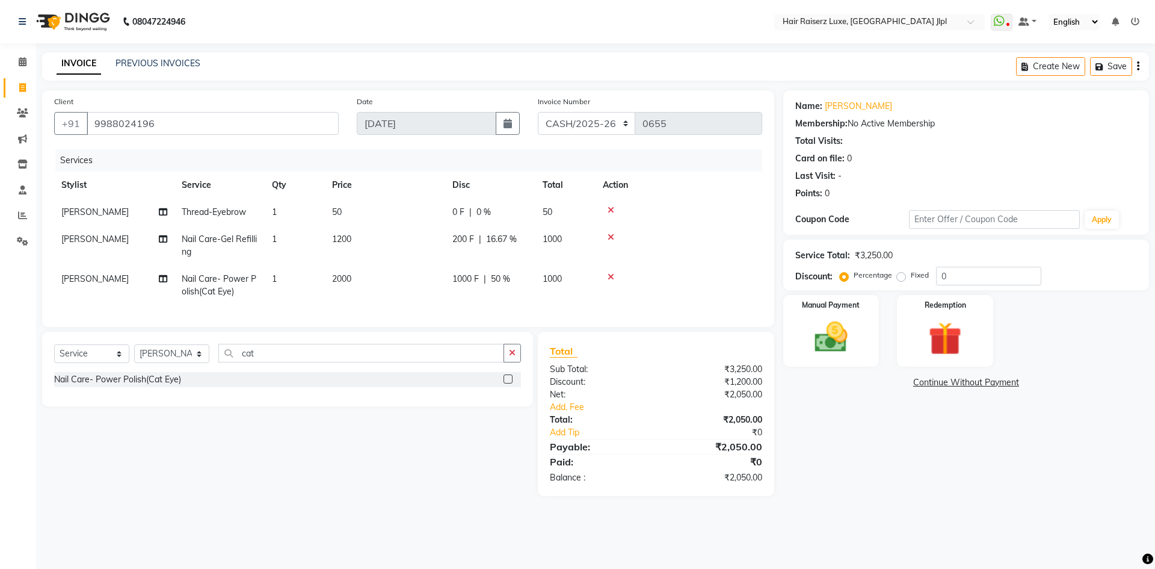
click at [1140, 67] on div "Create New Save" at bounding box center [1082, 66] width 133 height 28
click at [1140, 64] on div "Create New Save" at bounding box center [1082, 66] width 133 height 28
click at [1137, 69] on div "Create New Save" at bounding box center [1082, 66] width 133 height 28
click at [1137, 67] on icon "button" at bounding box center [1138, 66] width 2 height 1
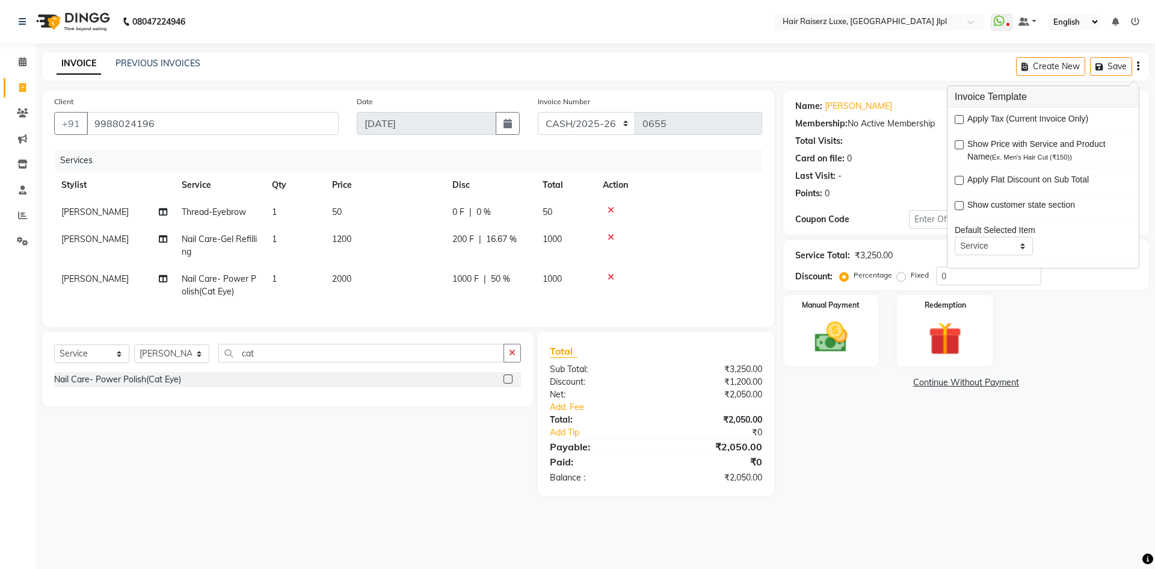
click at [1076, 368] on div "Name: Sonal Membership: No Active Membership Total Visits: Card on file: 0 Last…" at bounding box center [970, 293] width 375 height 406
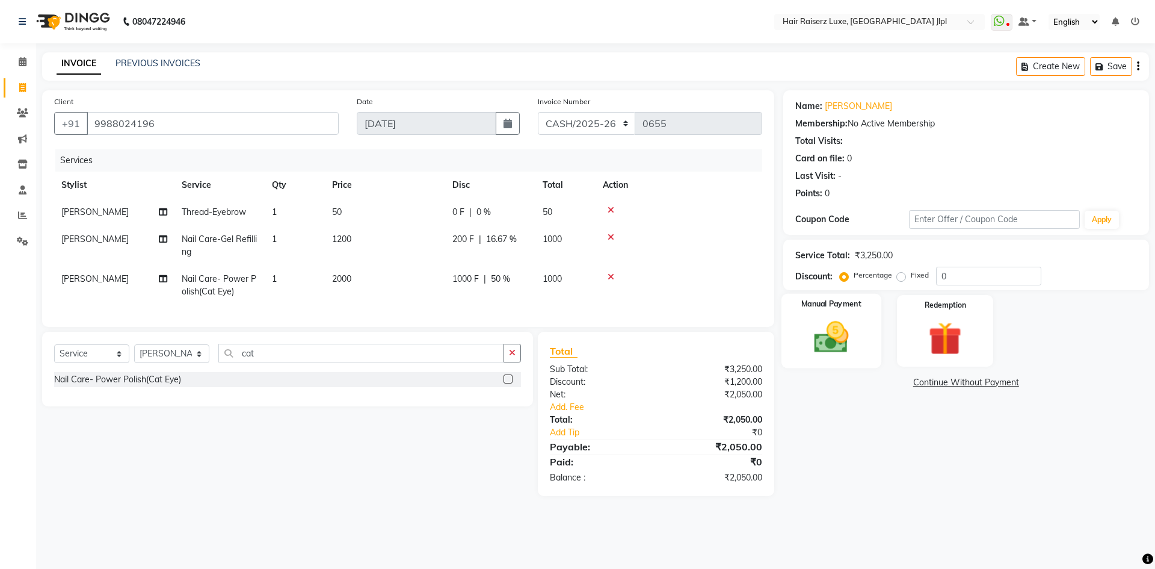
click at [872, 338] on div "Manual Payment" at bounding box center [831, 331] width 100 height 74
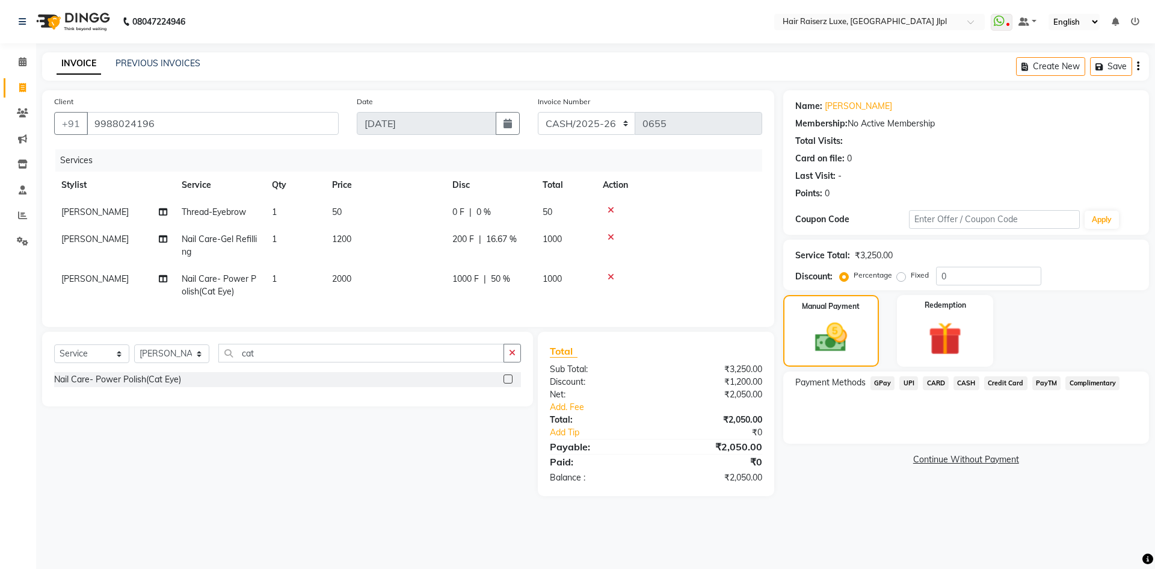
click at [939, 381] on span "CARD" at bounding box center [936, 383] width 26 height 14
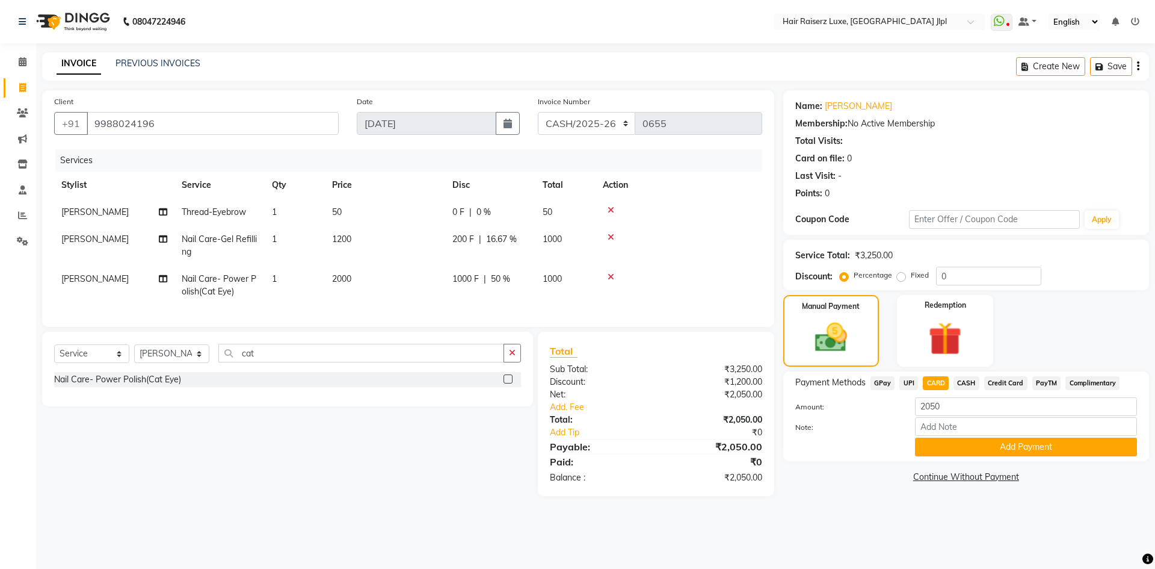
click at [966, 383] on span "CASH" at bounding box center [967, 383] width 26 height 14
click at [955, 403] on input "2050" at bounding box center [1026, 406] width 222 height 19
type input "2"
type input "550"
click at [974, 445] on button "Add Payment" at bounding box center [1026, 446] width 222 height 19
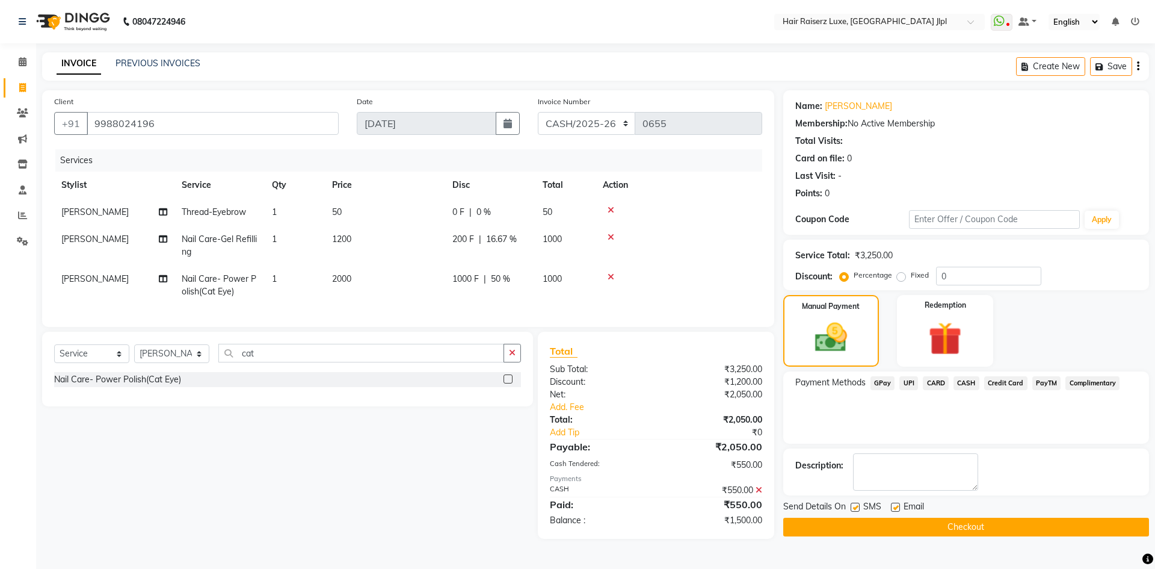
click at [895, 504] on label at bounding box center [895, 506] width 9 height 9
click at [895, 504] on input "checkbox" at bounding box center [895, 508] width 8 height 8
checkbox input "false"
click at [1107, 66] on button "Save" at bounding box center [1111, 66] width 42 height 19
click at [610, 208] on icon at bounding box center [611, 210] width 7 height 8
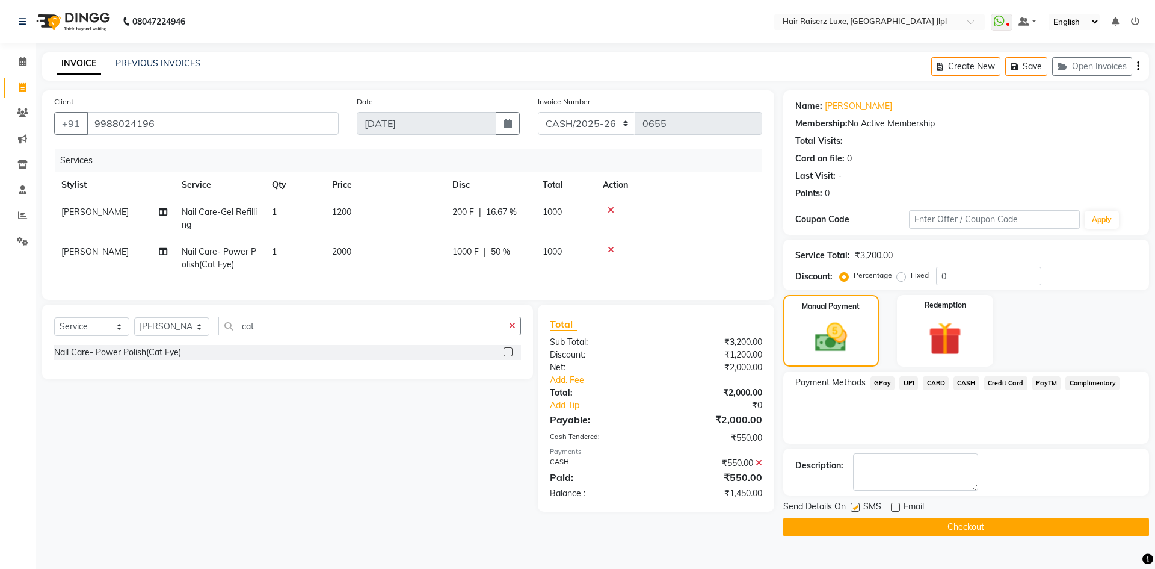
click at [756, 467] on icon at bounding box center [759, 462] width 7 height 8
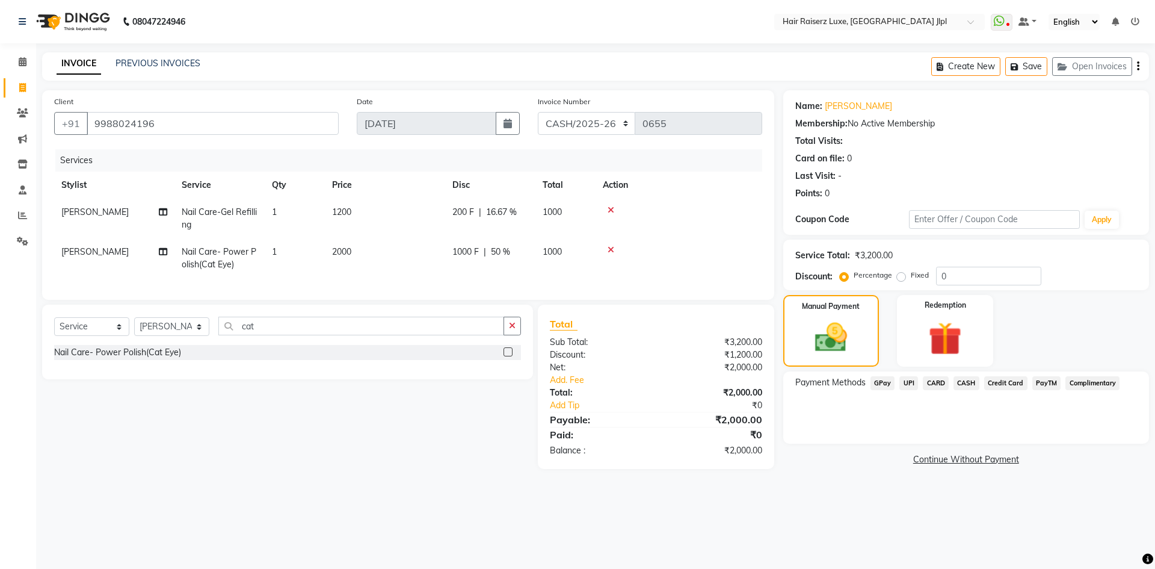
click at [973, 381] on span "CASH" at bounding box center [967, 383] width 26 height 14
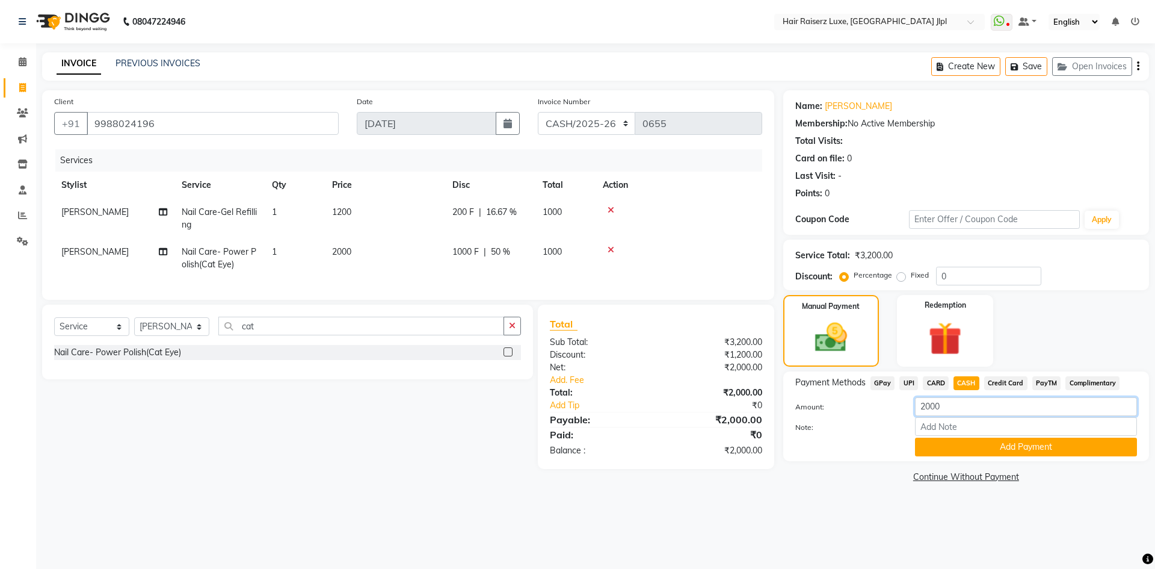
drag, startPoint x: 944, startPoint y: 411, endPoint x: 796, endPoint y: 411, distance: 148.0
click at [796, 411] on div "Amount: 2000" at bounding box center [966, 407] width 360 height 20
type input "500"
click at [956, 444] on button "Add Payment" at bounding box center [1026, 446] width 222 height 19
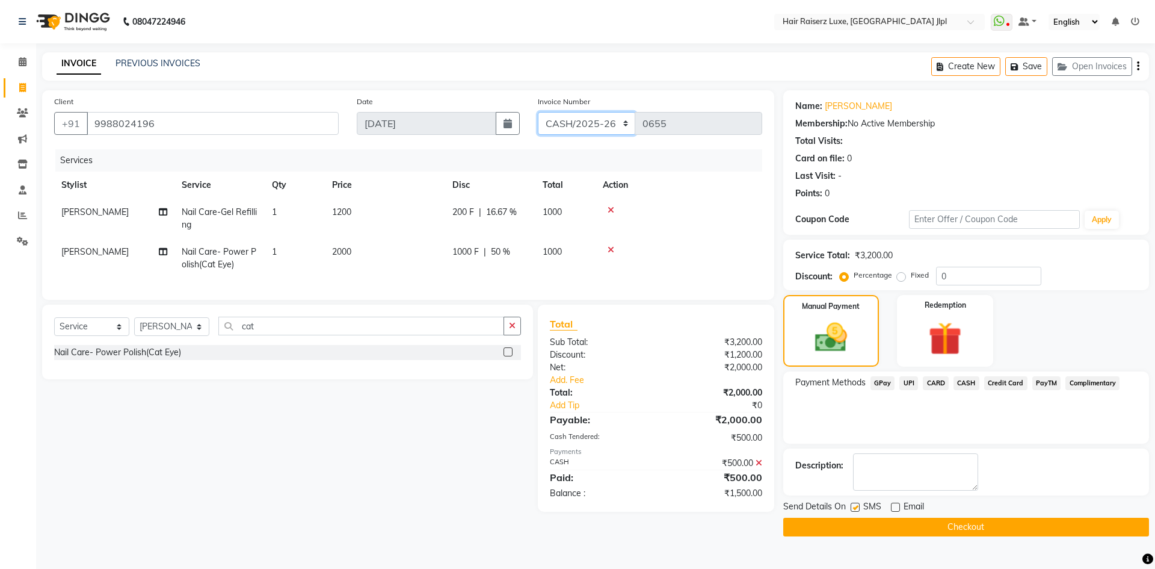
click at [574, 126] on select "FF/2025-26 PreP/2025-26 BANK/2025-26 Paytm/2025-26 CASH/2025-26 V/2025-26" at bounding box center [587, 123] width 98 height 23
select select "8662"
click at [538, 112] on select "FF/2025-26 PreP/2025-26 BANK/2025-26 Paytm/2025-26 CASH/2025-26 V/2025-26" at bounding box center [587, 123] width 98 height 23
type input "0092"
click at [944, 528] on button "Checkout" at bounding box center [966, 526] width 366 height 19
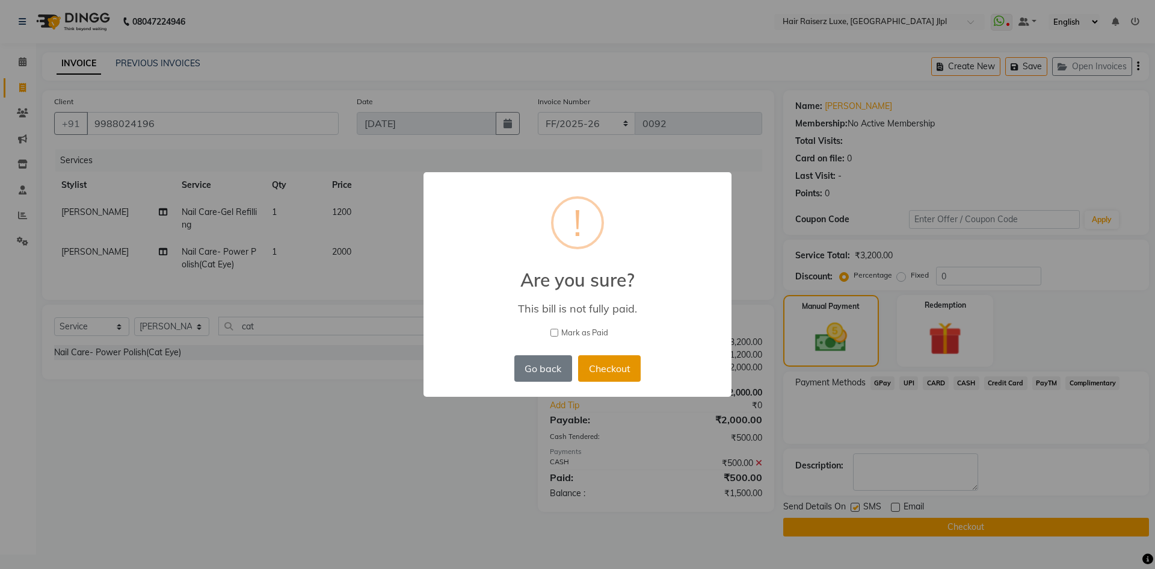
click at [628, 375] on button "Checkout" at bounding box center [609, 368] width 63 height 26
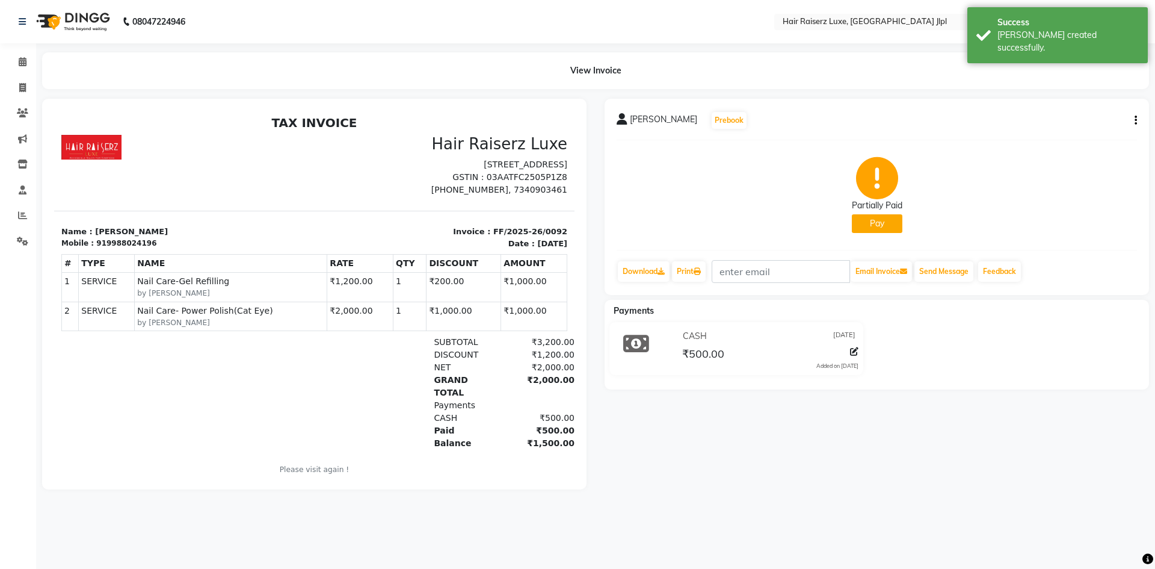
click at [115, 247] on div "919988024196" at bounding box center [126, 243] width 60 height 11
copy div "919988024196"
click at [25, 90] on icon at bounding box center [22, 87] width 7 height 9
select select "5409"
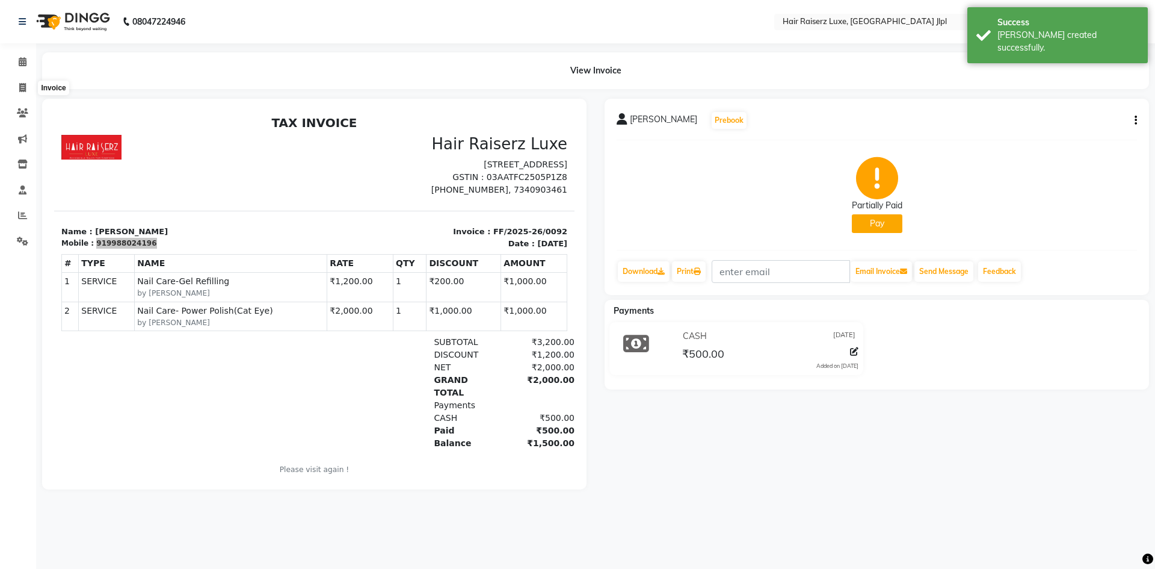
select select "service"
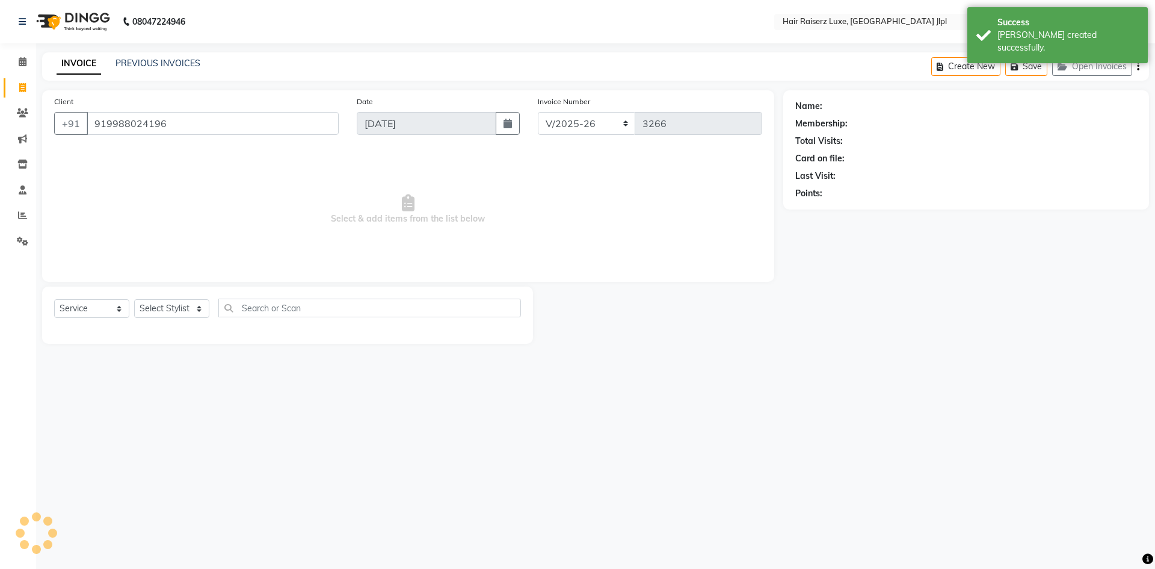
type input "919988024196"
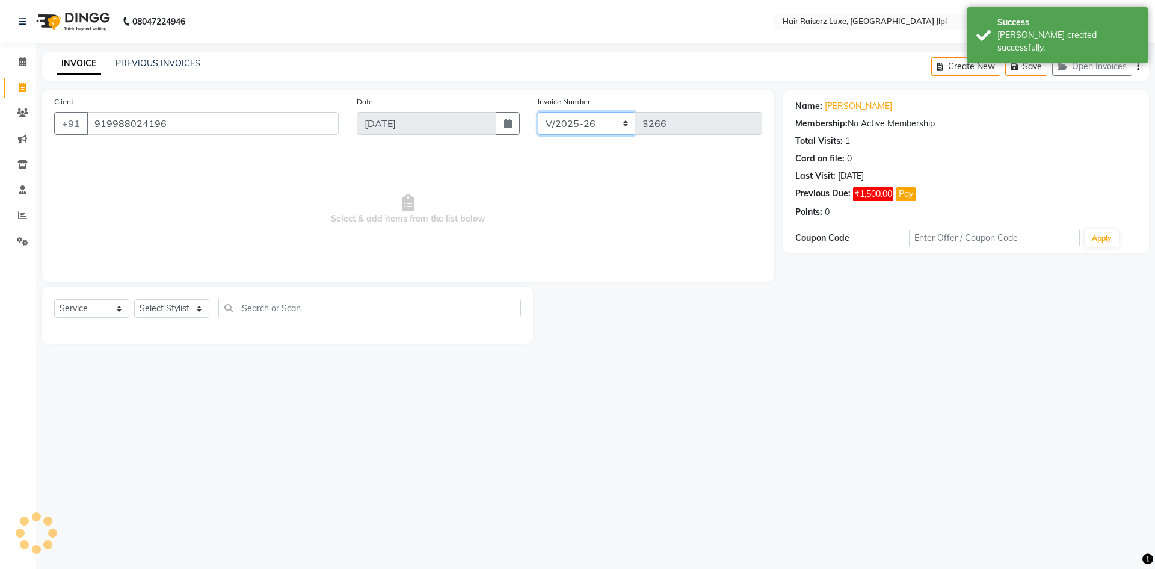
click at [560, 123] on select "FF/2025-26 PreP/2025-26 BANK/2025-26 Paytm/2025-26 CASH/2025-26 V/2025-26" at bounding box center [587, 123] width 98 height 23
select select "8497"
click at [538, 112] on select "FF/2025-26 PreP/2025-26 BANK/2025-26 Paytm/2025-26 CASH/2025-26 V/2025-26" at bounding box center [587, 123] width 98 height 23
type input "0656"
click at [199, 306] on select "Select Stylist Abhishek Aftab Ajay Anand Bhoomika Bilal C&Gs Vogue Chhavi Duati…" at bounding box center [171, 308] width 75 height 19
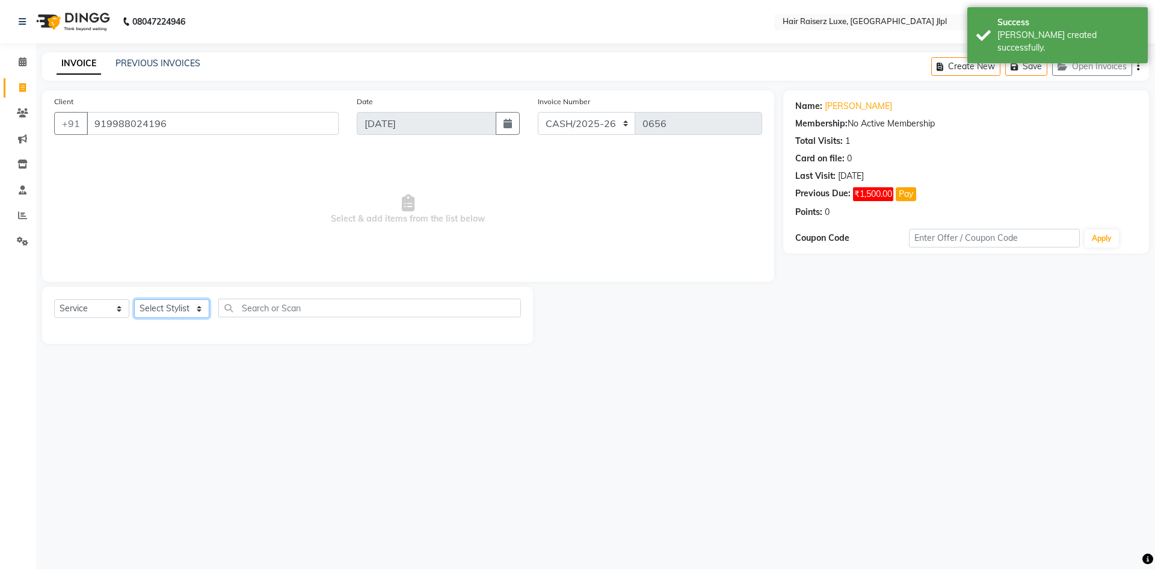
select select "84848"
click at [134, 299] on select "Select Stylist Abhishek Aftab Ajay Anand Bhoomika Bilal C&Gs Vogue Chhavi Duati…" at bounding box center [171, 308] width 75 height 19
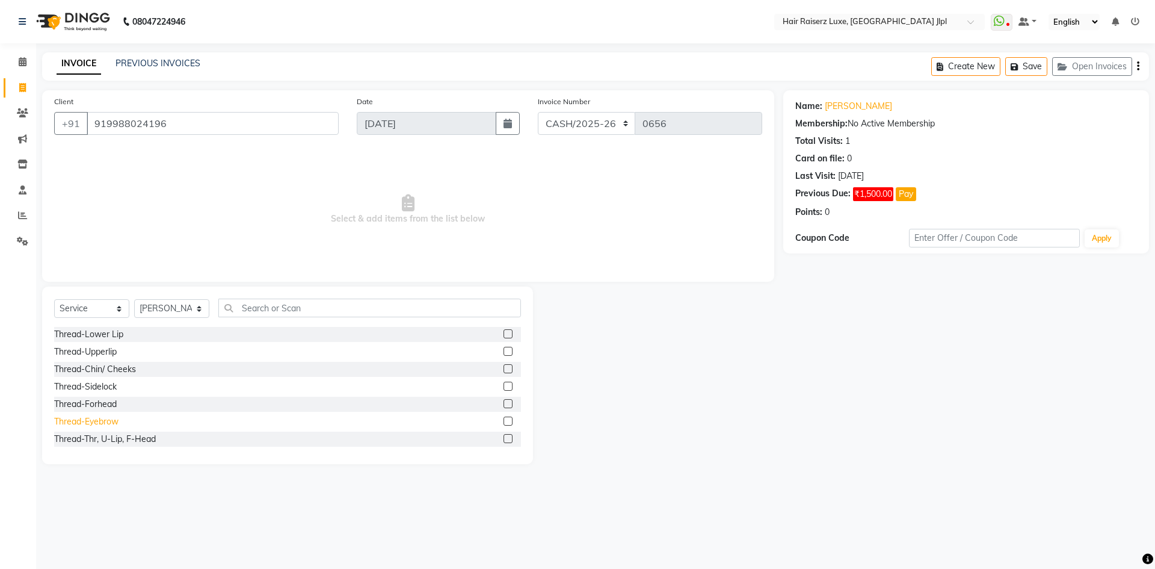
click at [97, 421] on div "Thread-Eyebrow" at bounding box center [86, 421] width 64 height 13
checkbox input "false"
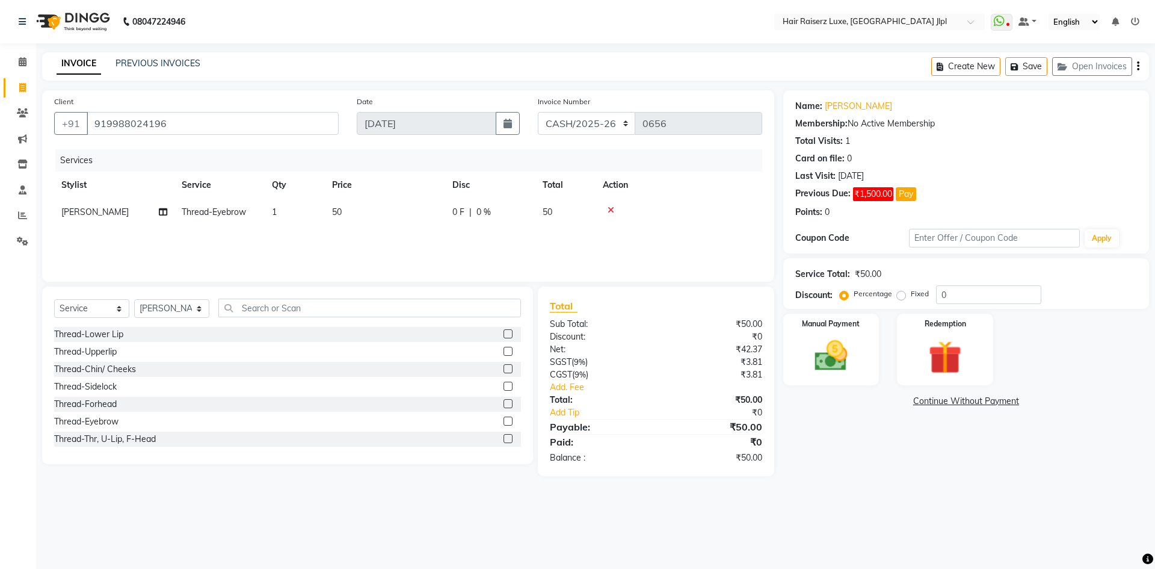
click at [1138, 67] on icon "button" at bounding box center [1138, 66] width 2 height 1
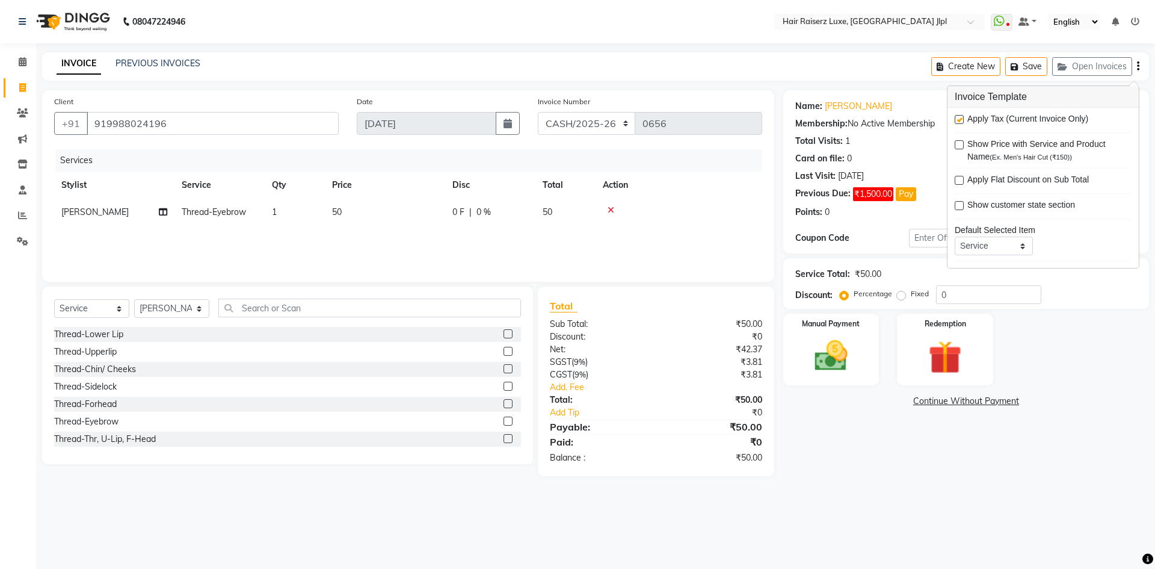
click at [953, 119] on div "Apply Tax (Current Invoice Only) Show Price with Service and Product Name (Ex. …" at bounding box center [1043, 188] width 191 height 160
click at [958, 119] on label at bounding box center [959, 119] width 9 height 9
click at [958, 119] on input "checkbox" at bounding box center [959, 120] width 8 height 8
checkbox input "false"
click at [846, 359] on img at bounding box center [831, 356] width 56 height 40
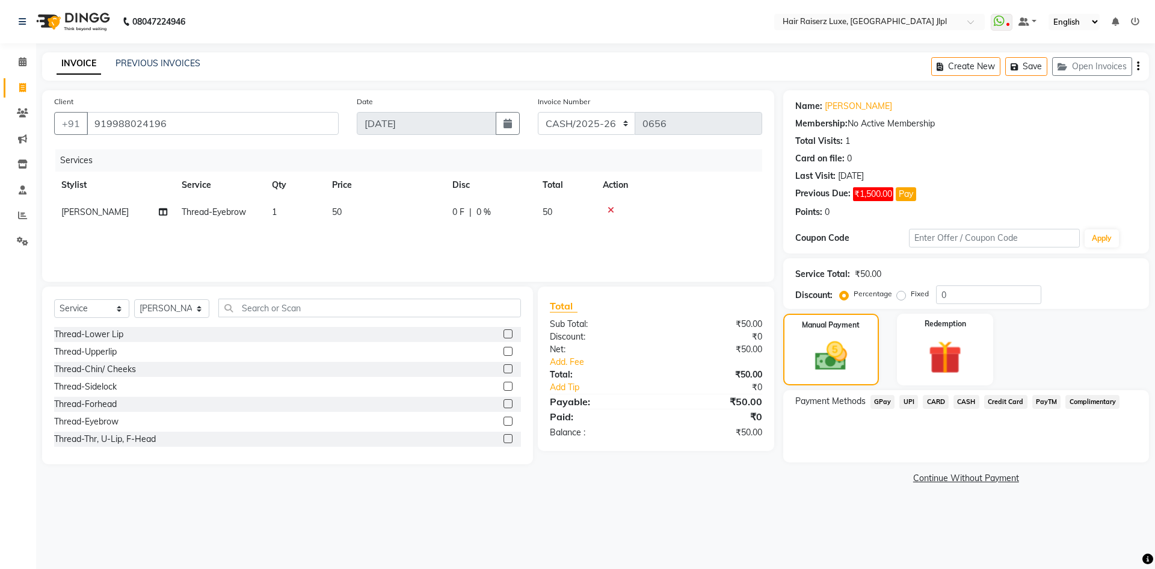
click at [966, 401] on span "CASH" at bounding box center [967, 402] width 26 height 14
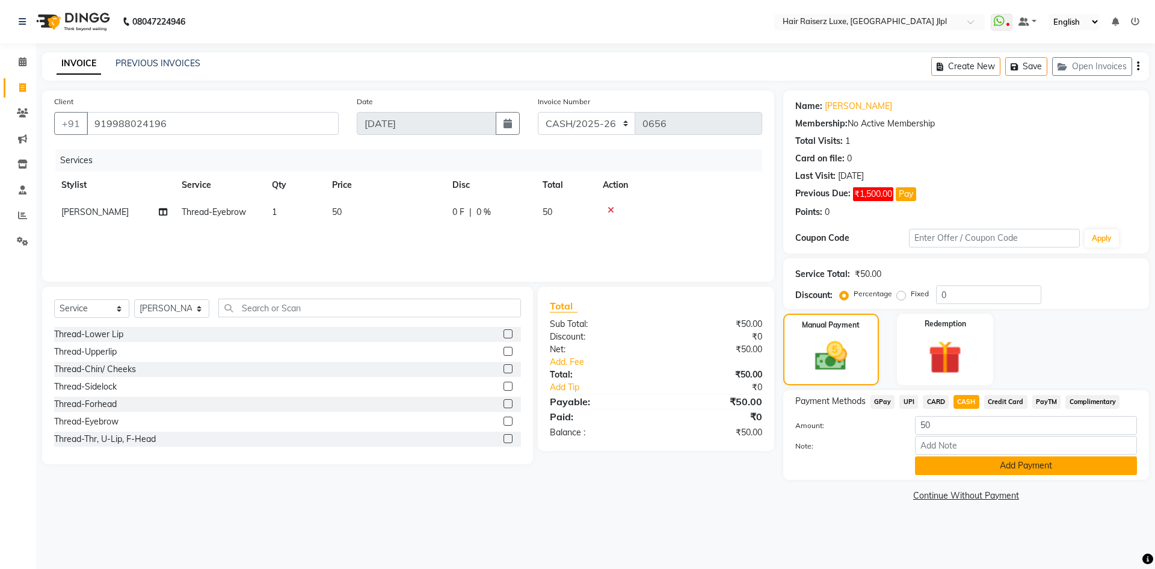
click at [972, 466] on button "Add Payment" at bounding box center [1026, 465] width 222 height 19
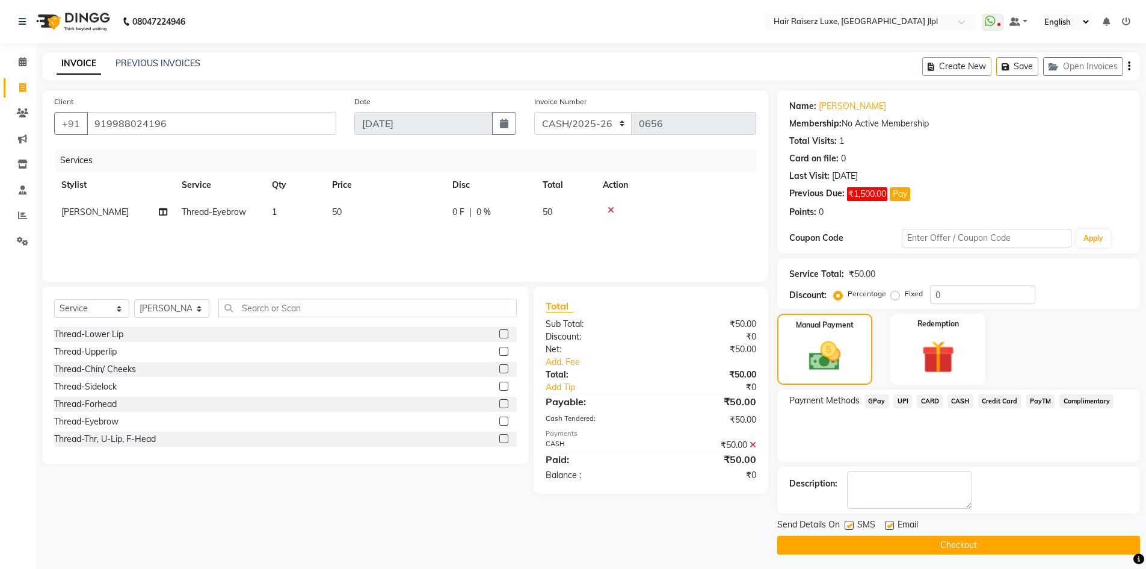
click at [889, 524] on label at bounding box center [889, 524] width 9 height 9
click at [889, 524] on input "checkbox" at bounding box center [889, 526] width 8 height 8
checkbox input "false"
click at [893, 541] on button "Checkout" at bounding box center [958, 544] width 363 height 19
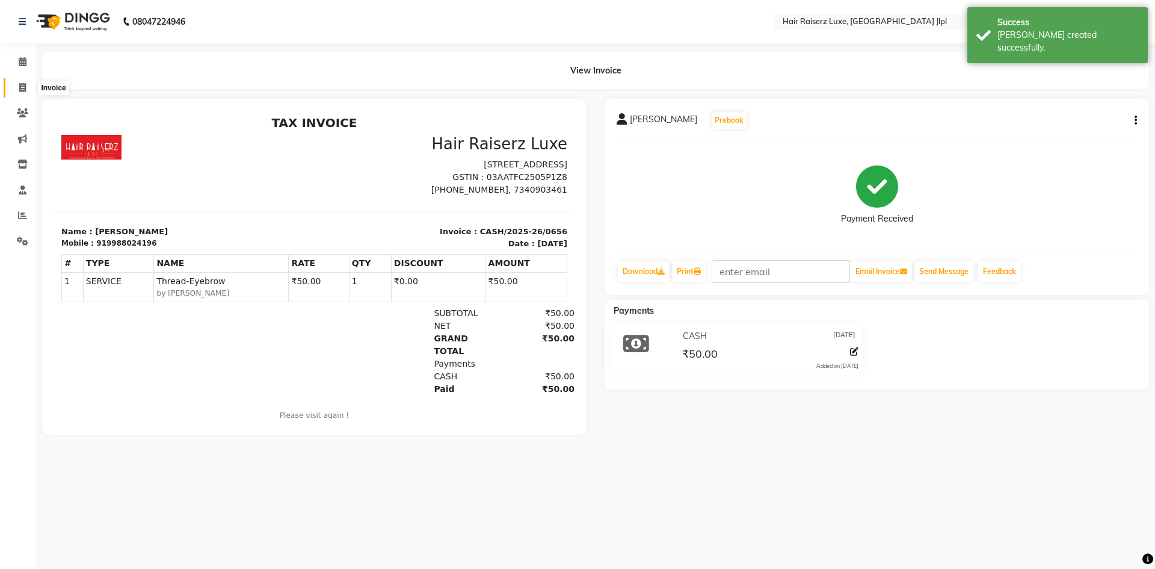
drag, startPoint x: 27, startPoint y: 85, endPoint x: 42, endPoint y: 90, distance: 15.8
click at [27, 85] on span at bounding box center [22, 88] width 21 height 14
select select "service"
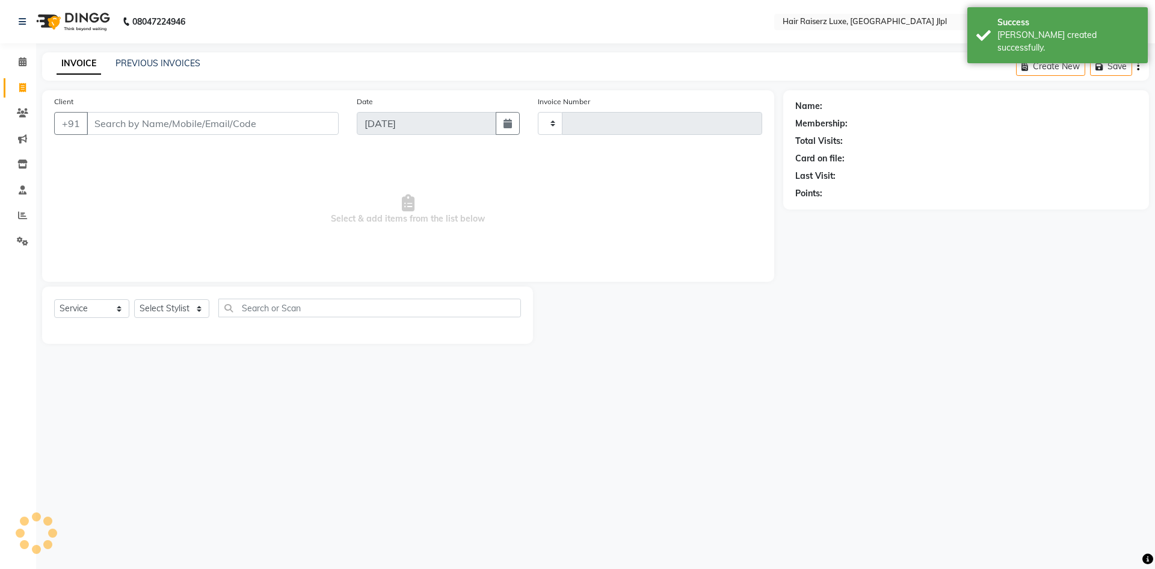
type input "3266"
select select "5409"
click at [1072, 63] on button "Open Invoices" at bounding box center [1092, 66] width 80 height 19
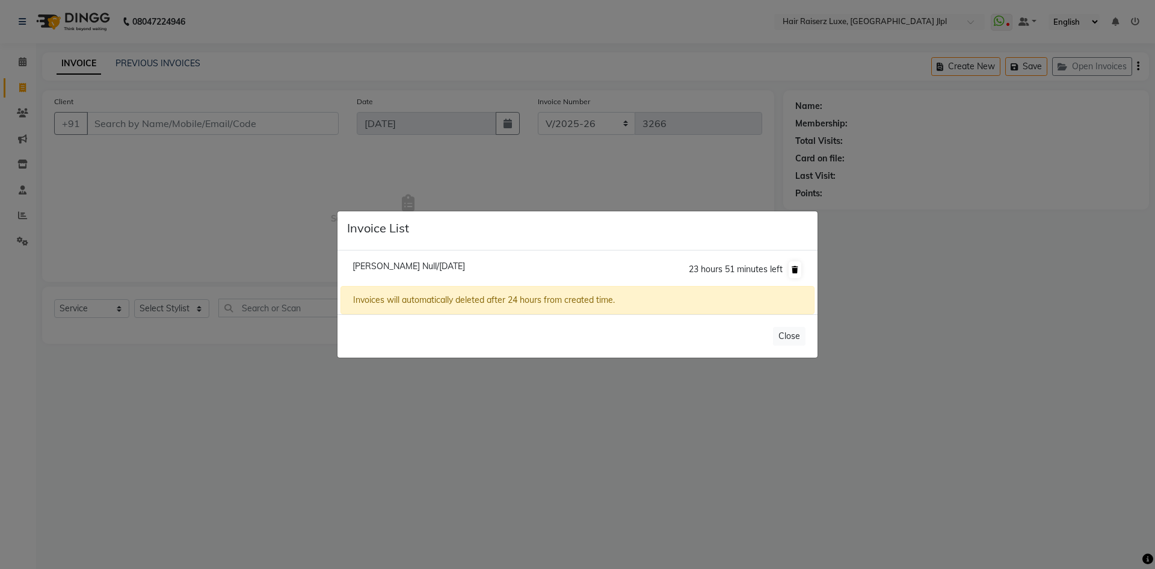
click at [797, 266] on icon at bounding box center [795, 269] width 7 height 7
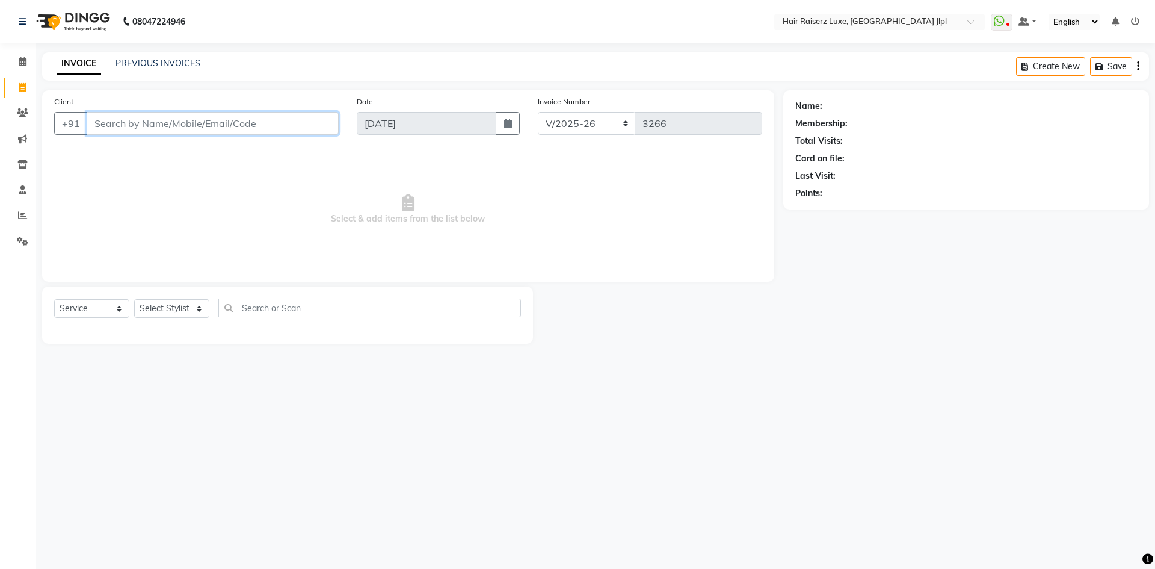
click at [98, 125] on input "Client" at bounding box center [213, 123] width 252 height 23
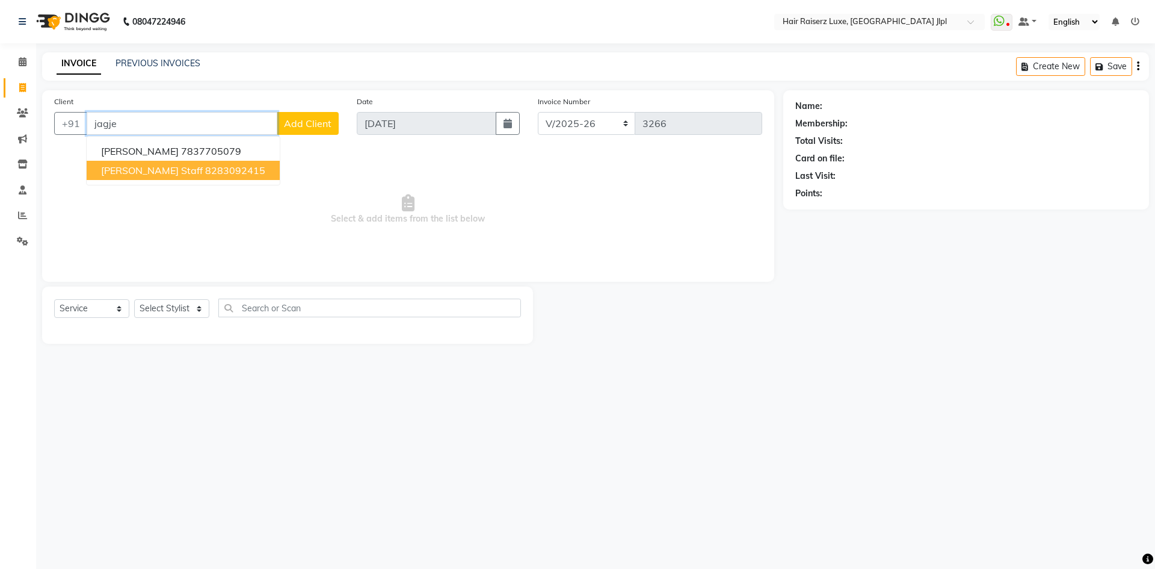
click at [108, 162] on button "Jagjeet Staff 8283092415" at bounding box center [183, 170] width 193 height 19
type input "8283092415"
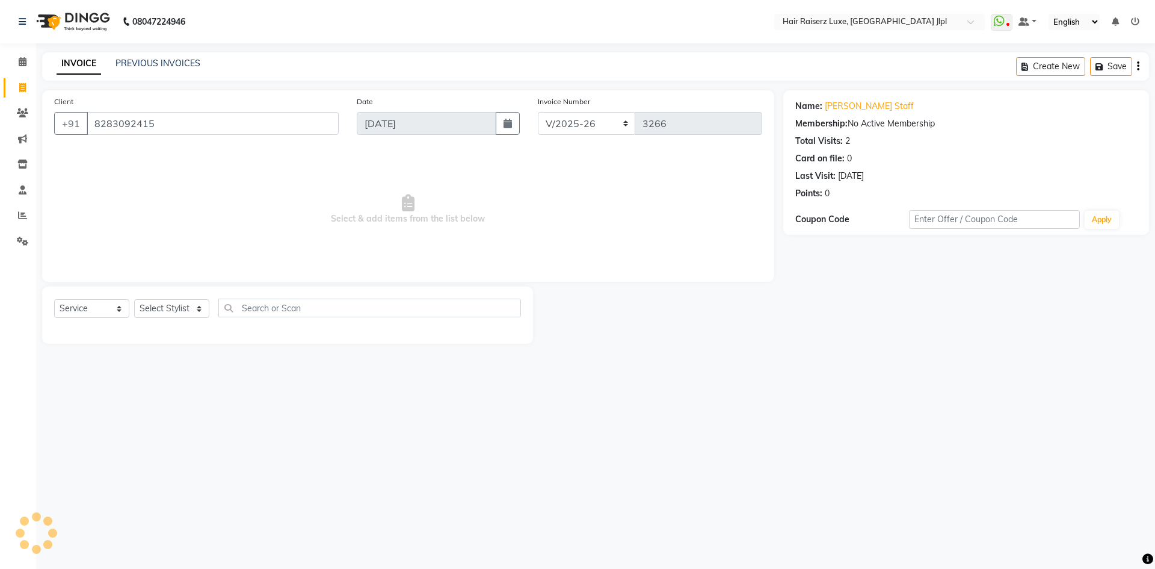
click at [182, 319] on div "Select Service Product Membership Package Voucher Prepaid Gift Card Select Styl…" at bounding box center [287, 312] width 467 height 28
drag, startPoint x: 182, startPoint y: 319, endPoint x: 182, endPoint y: 311, distance: 7.8
click at [182, 311] on div "Select Service Product Membership Package Voucher Prepaid Gift Card Select Styl…" at bounding box center [287, 312] width 467 height 28
click at [182, 311] on select "Select Stylist Abhishek Aftab Ajay Anand Bhoomika Bilal C&Gs Vogue Chhavi Duati…" at bounding box center [171, 308] width 75 height 19
select select "88954"
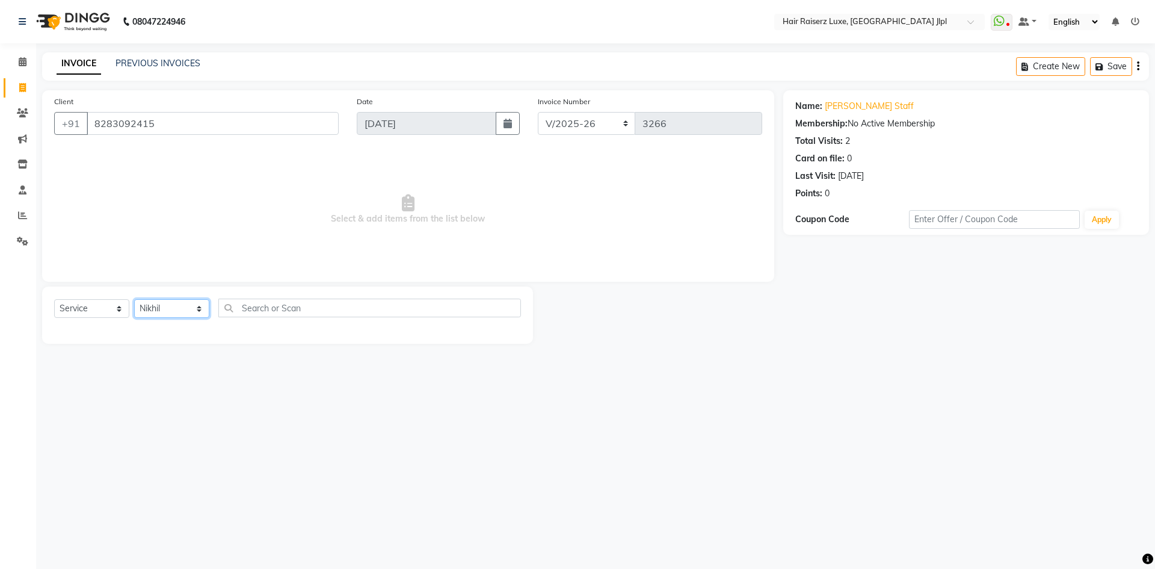
click at [134, 299] on select "Select Stylist Abhishek Aftab Ajay Anand Bhoomika Bilal C&Gs Vogue Chhavi Duati…" at bounding box center [171, 308] width 75 height 19
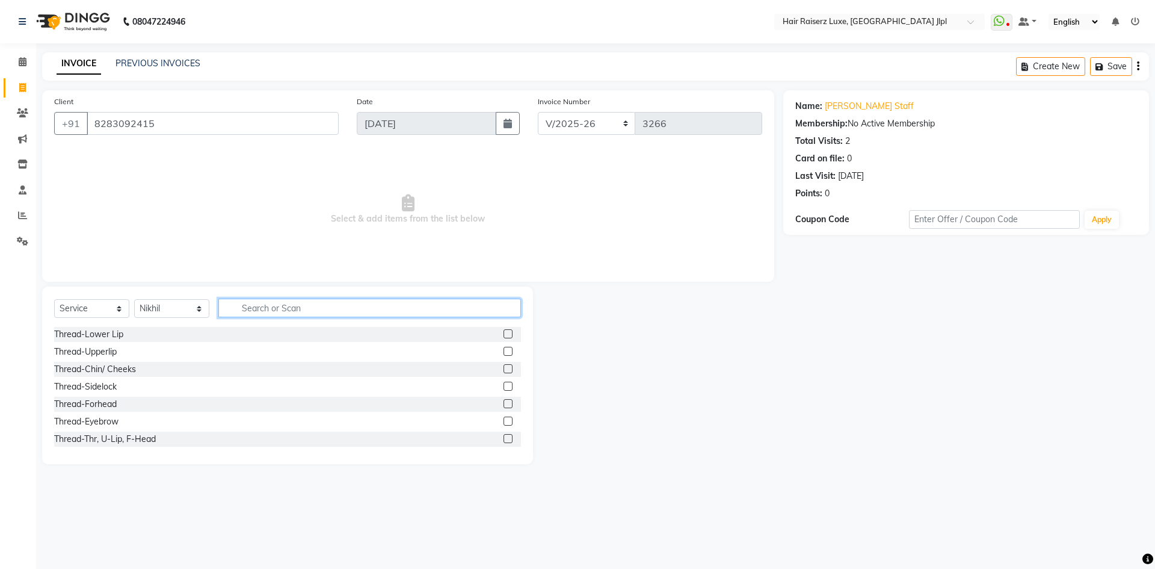
click at [242, 307] on input "text" at bounding box center [369, 307] width 303 height 19
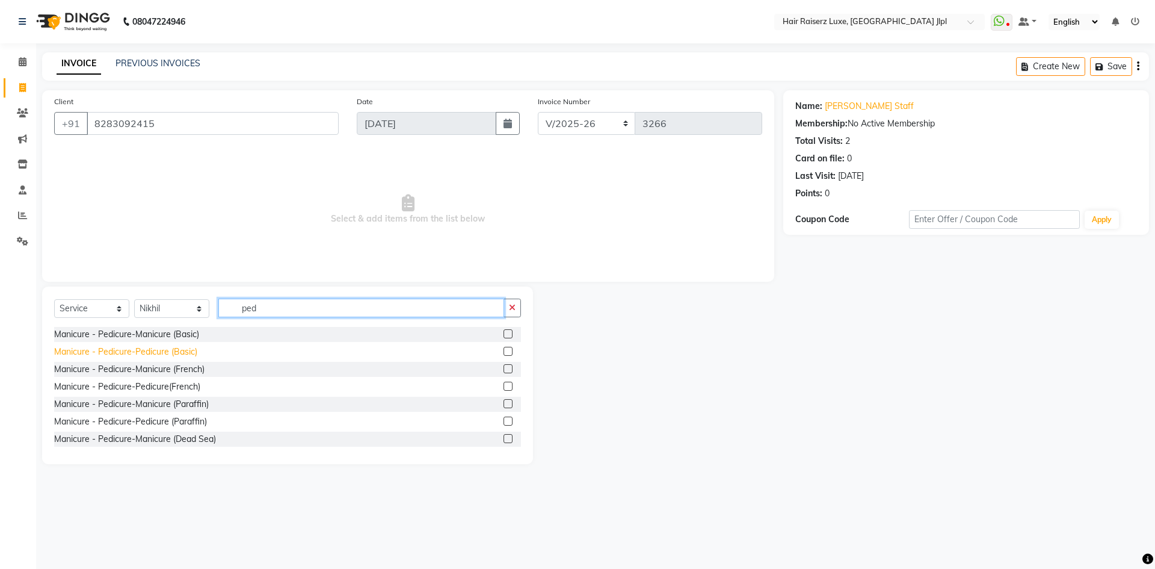
type input "ped"
click at [162, 351] on div "Manicure - Pedicure-Pedicure (Basic)" at bounding box center [125, 351] width 143 height 13
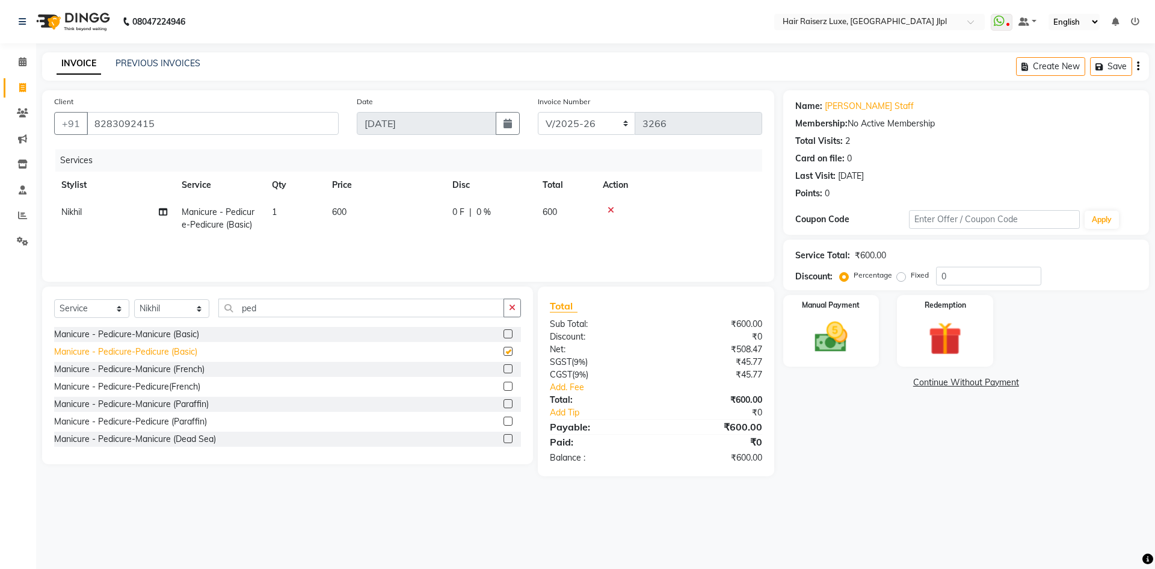
checkbox input "false"
click at [167, 333] on div "Manicure - Pedicure-Manicure (Basic)" at bounding box center [126, 334] width 145 height 13
checkbox input "false"
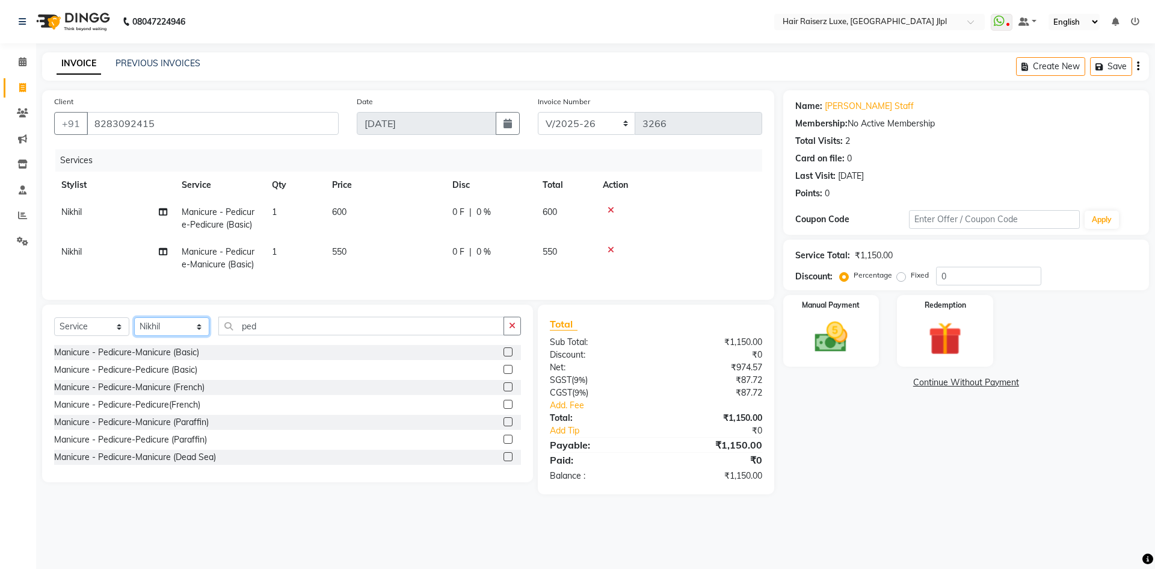
click at [172, 336] on select "Select Stylist Abhishek Aftab Ajay Anand Bhoomika Bilal C&Gs Vogue Chhavi Duati…" at bounding box center [171, 326] width 75 height 19
click at [167, 335] on select "Select Stylist Abhishek Aftab Ajay Anand Bhoomika Bilal C&Gs Vogue Chhavi Duati…" at bounding box center [171, 326] width 75 height 19
select select "65657"
click at [134, 326] on select "Select Stylist Abhishek Aftab Ajay Anand Bhoomika Bilal C&Gs Vogue Chhavi Duati…" at bounding box center [171, 326] width 75 height 19
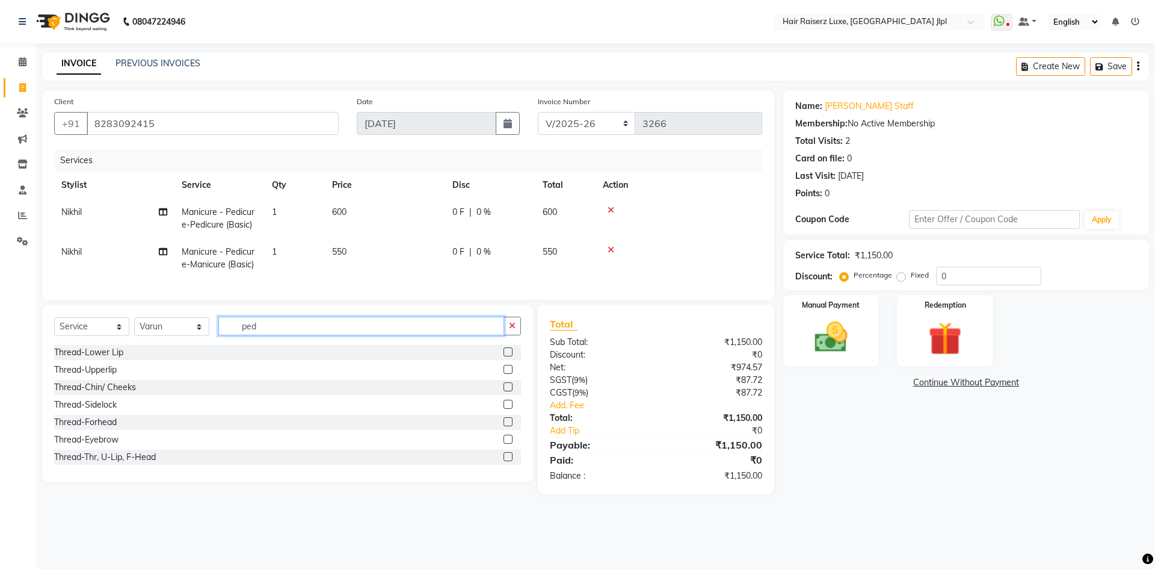
click at [286, 335] on input "ped" at bounding box center [361, 325] width 286 height 19
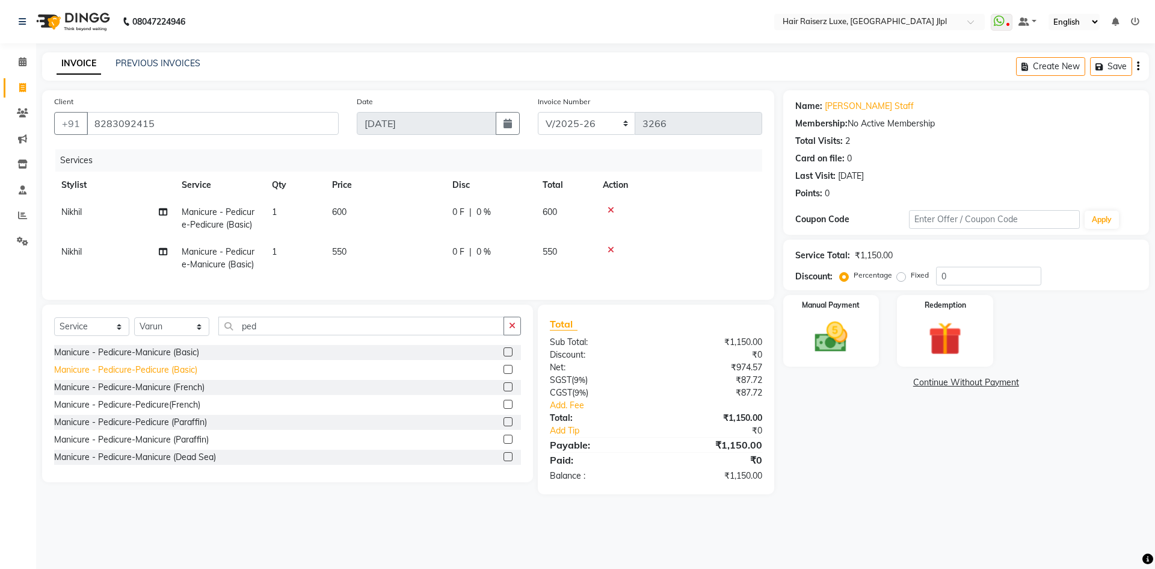
click at [188, 376] on div "Manicure - Pedicure-Pedicure (Basic)" at bounding box center [125, 369] width 143 height 13
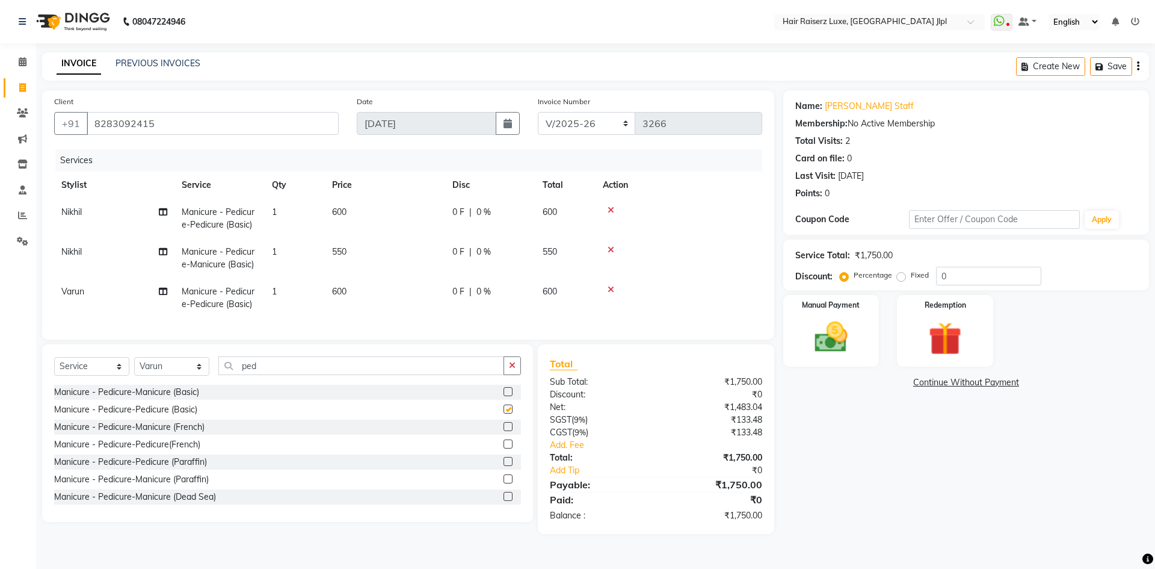
checkbox input "false"
drag, startPoint x: 79, startPoint y: 252, endPoint x: 60, endPoint y: 250, distance: 19.3
click at [60, 250] on td "Nikhil" at bounding box center [114, 258] width 120 height 40
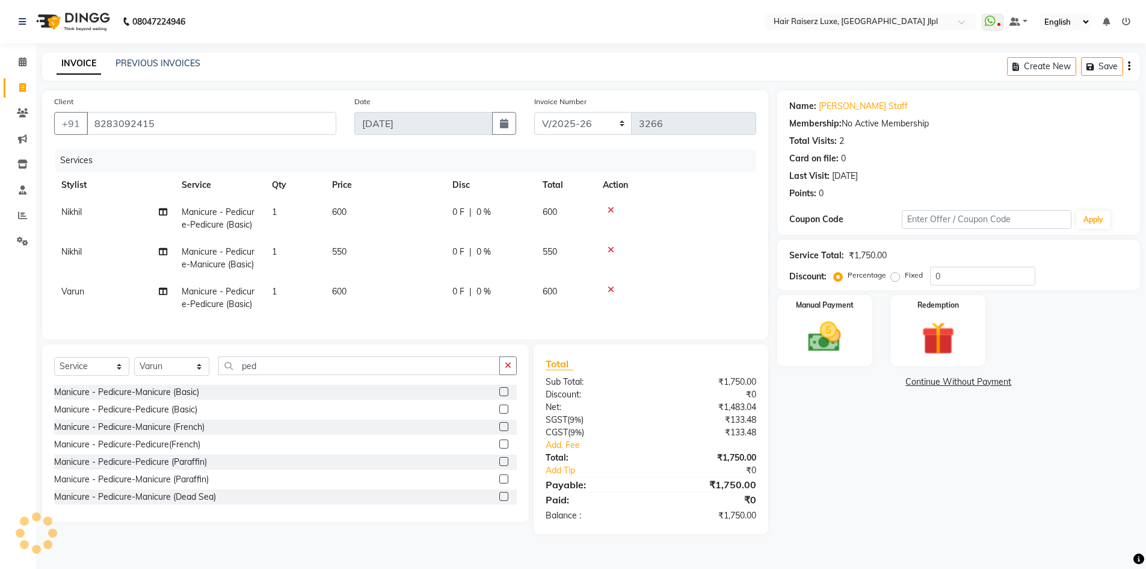
select select "88954"
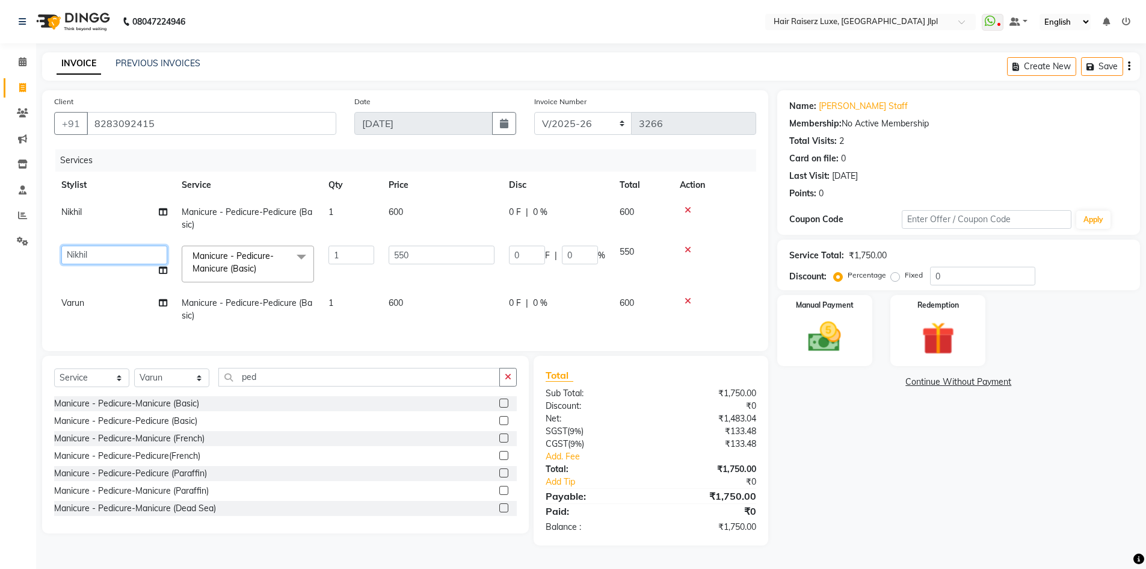
click at [90, 253] on select "Abhishek Aftab Ajay Anand Bhoomika Bilal C&Gs Vogue Chhavi Duati Faizal Jagjit …" at bounding box center [114, 254] width 106 height 19
select select "36169"
click at [366, 257] on input "1" at bounding box center [352, 254] width 46 height 19
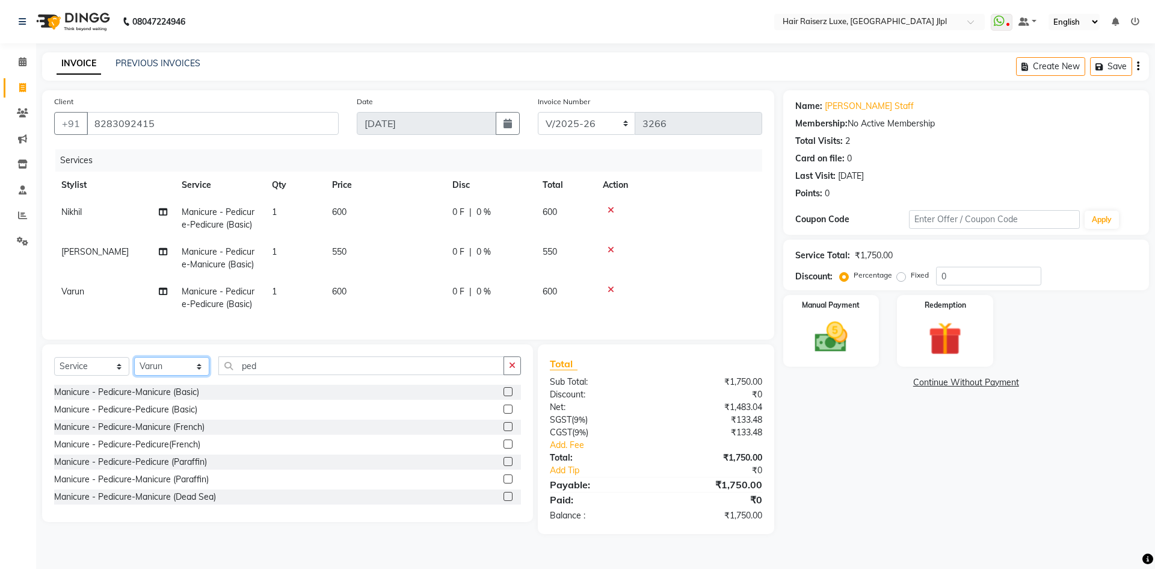
click at [178, 375] on select "Select Stylist Abhishek Aftab Ajay Anand Bhoomika Bilal C&Gs Vogue Chhavi Duati…" at bounding box center [171, 366] width 75 height 19
select select "84848"
click at [134, 366] on select "Select Stylist Abhishek Aftab Ajay Anand Bhoomika Bilal C&Gs Vogue Chhavi Duati…" at bounding box center [171, 366] width 75 height 19
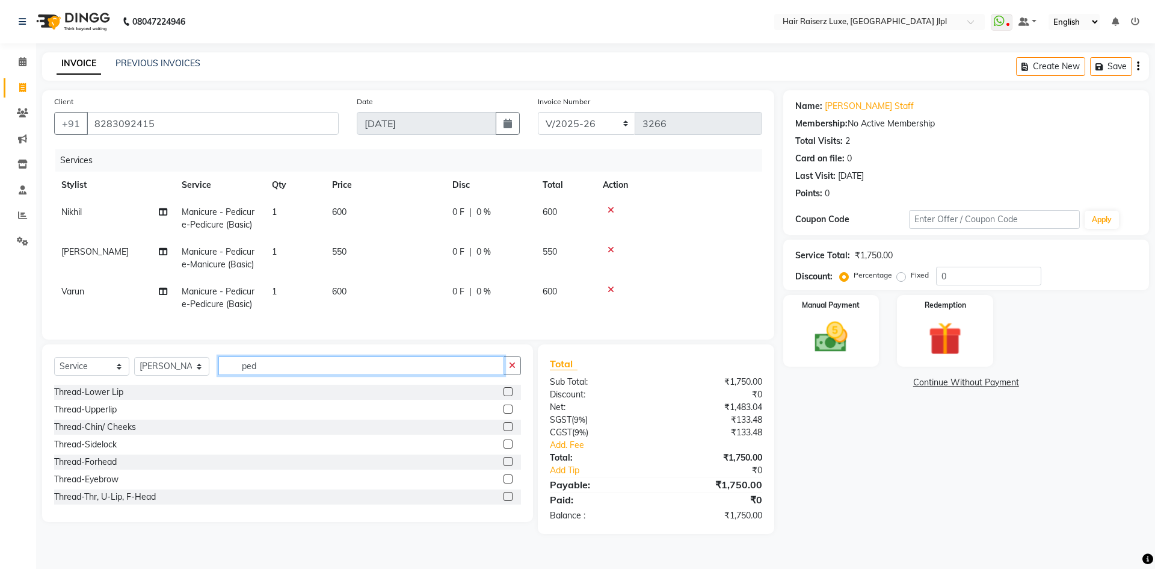
click at [280, 375] on input "ped" at bounding box center [361, 365] width 286 height 19
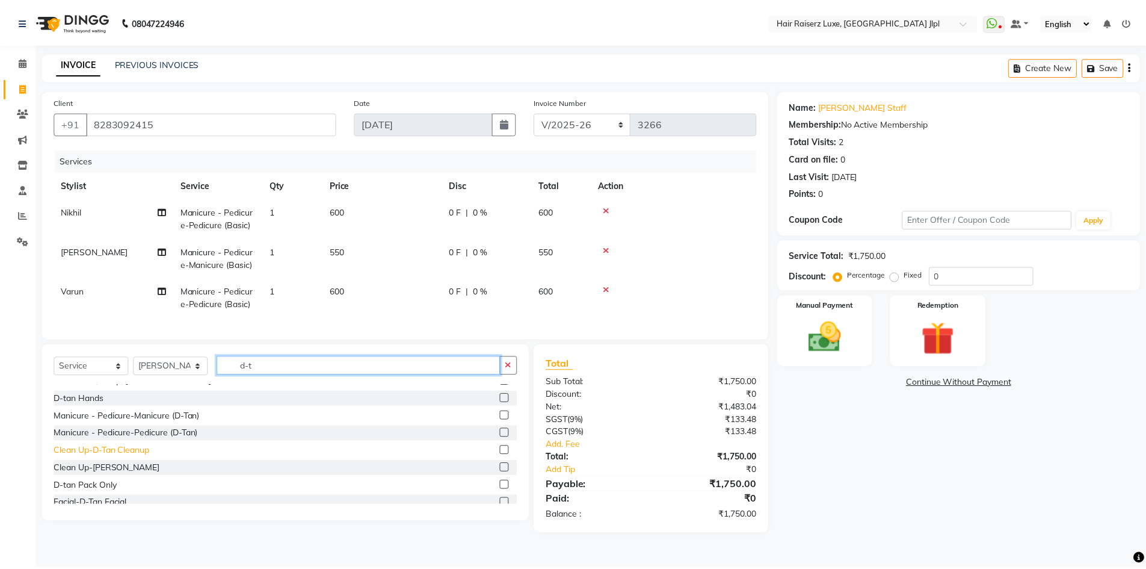
scroll to position [54, 0]
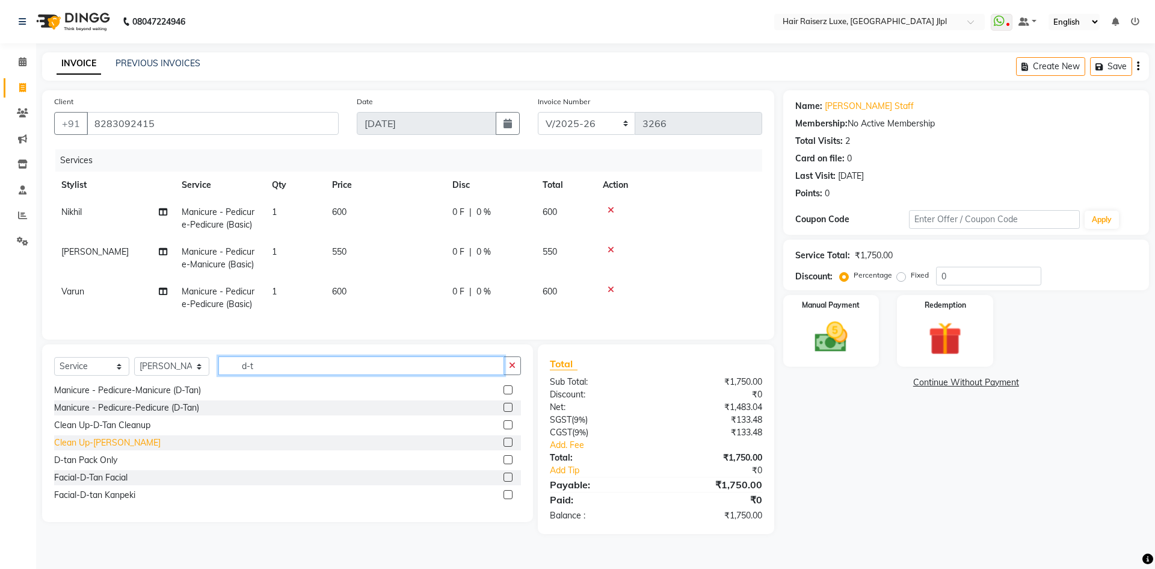
type input "d-t"
click at [122, 446] on div "Clean Up-D-tan Kanpeki" at bounding box center [107, 442] width 106 height 13
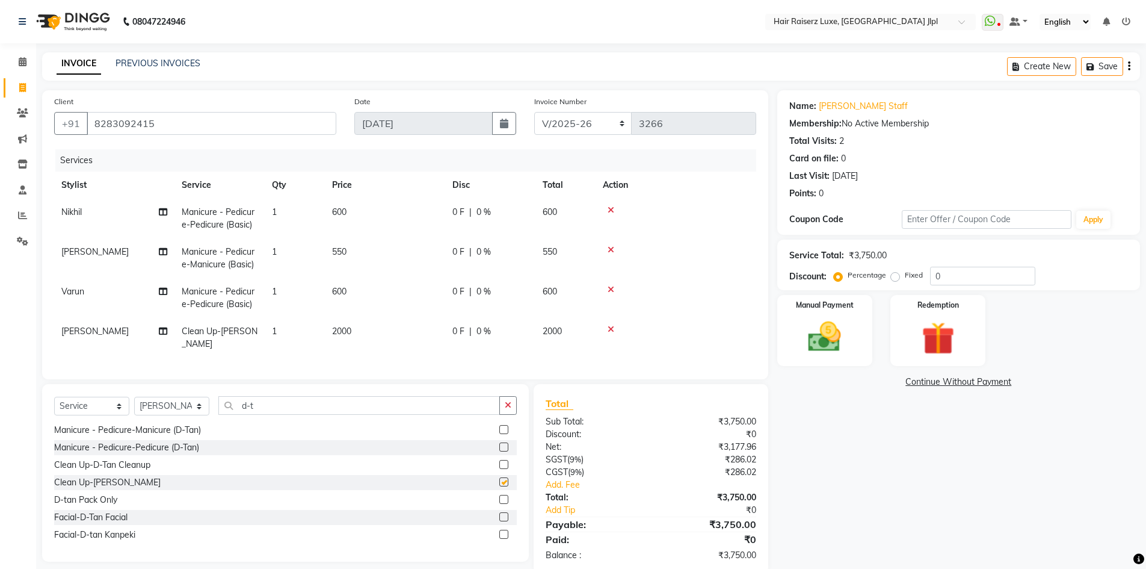
checkbox input "false"
click at [336, 330] on span "2000" at bounding box center [341, 330] width 19 height 11
select select "84848"
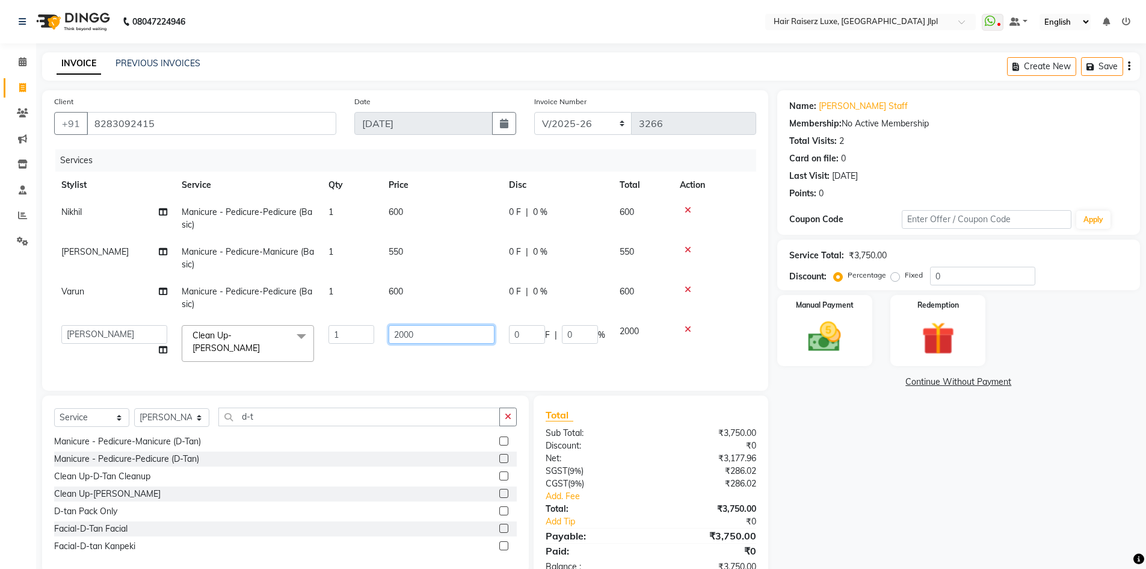
drag, startPoint x: 401, startPoint y: 334, endPoint x: 359, endPoint y: 335, distance: 42.1
click at [359, 335] on tr "Abhishek Aftab Ajay Anand Bhoomika Bilal C&Gs Vogue Chhavi Duati Faizal Jagjit …" at bounding box center [405, 343] width 702 height 51
type input "1800"
click at [832, 442] on div "Name: Jagjeet Staff Membership: No Active Membership Total Visits: 2 Card on fi…" at bounding box center [963, 337] width 372 height 495
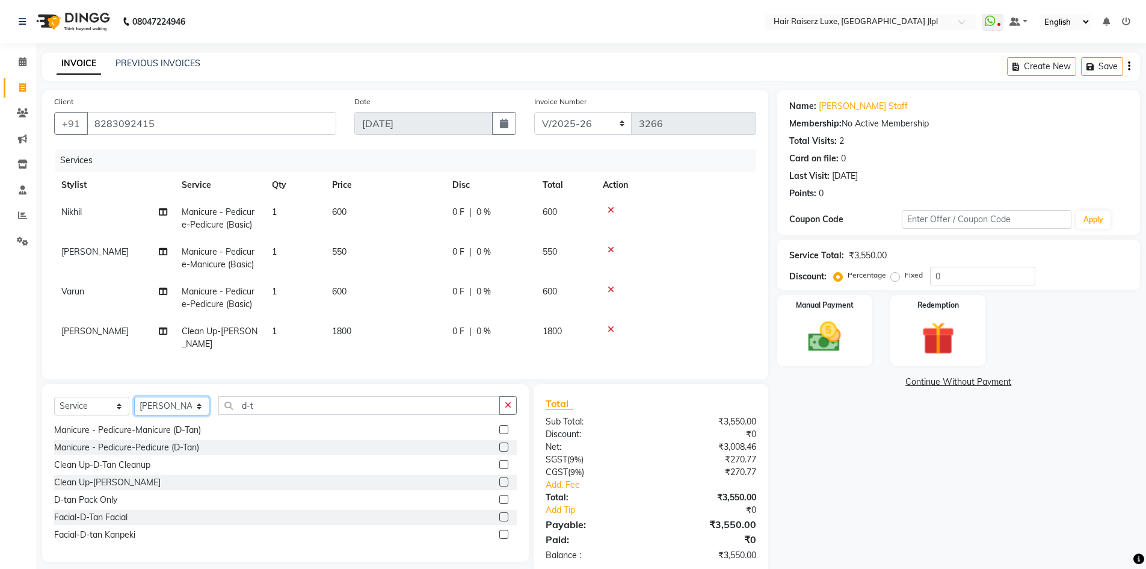
click at [162, 415] on select "Select Stylist Abhishek Aftab Ajay Anand Bhoomika Bilal C&Gs Vogue Chhavi Duati…" at bounding box center [171, 405] width 75 height 19
select select "85397"
click at [134, 406] on select "Select Stylist Abhishek Aftab Ajay Anand Bhoomika Bilal C&Gs Vogue Chhavi Duati…" at bounding box center [171, 405] width 75 height 19
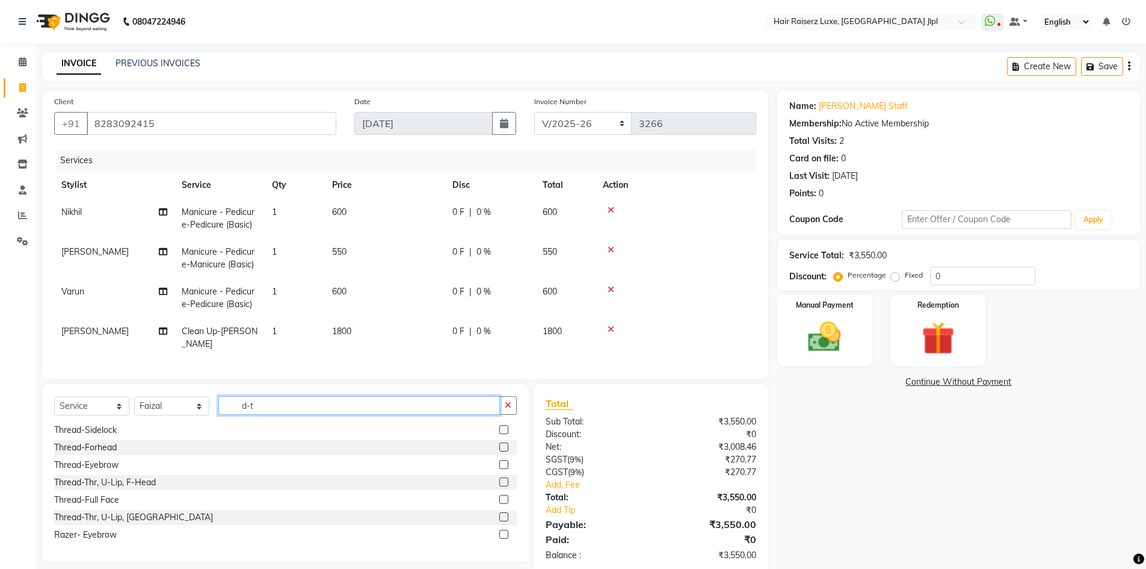
click at [274, 415] on input "d-t" at bounding box center [359, 405] width 282 height 19
type input "d"
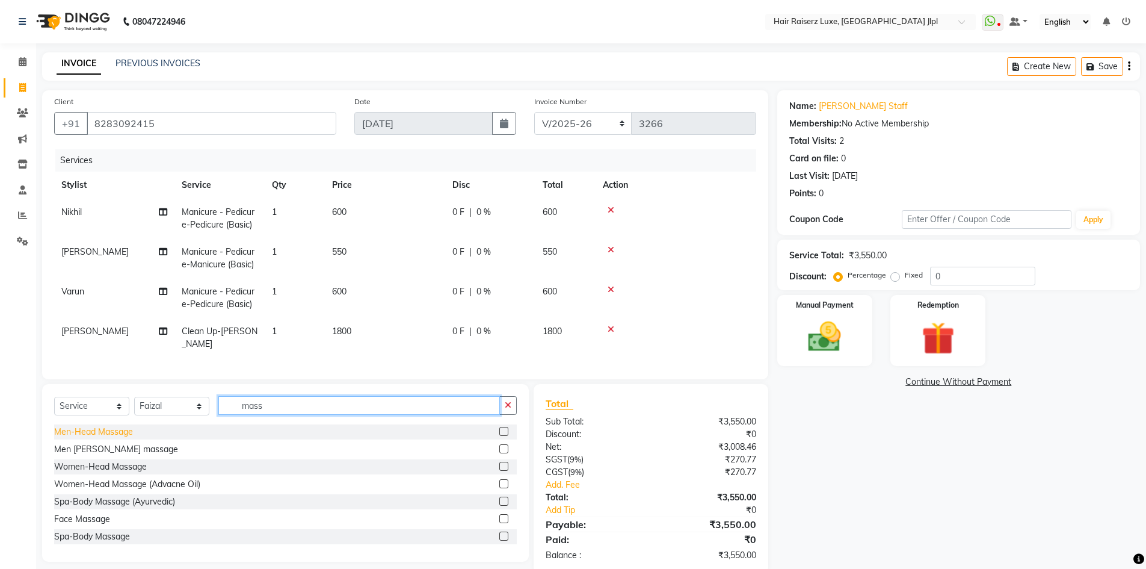
type input "mass"
click at [108, 438] on div "Men-Head Massage" at bounding box center [93, 431] width 79 height 13
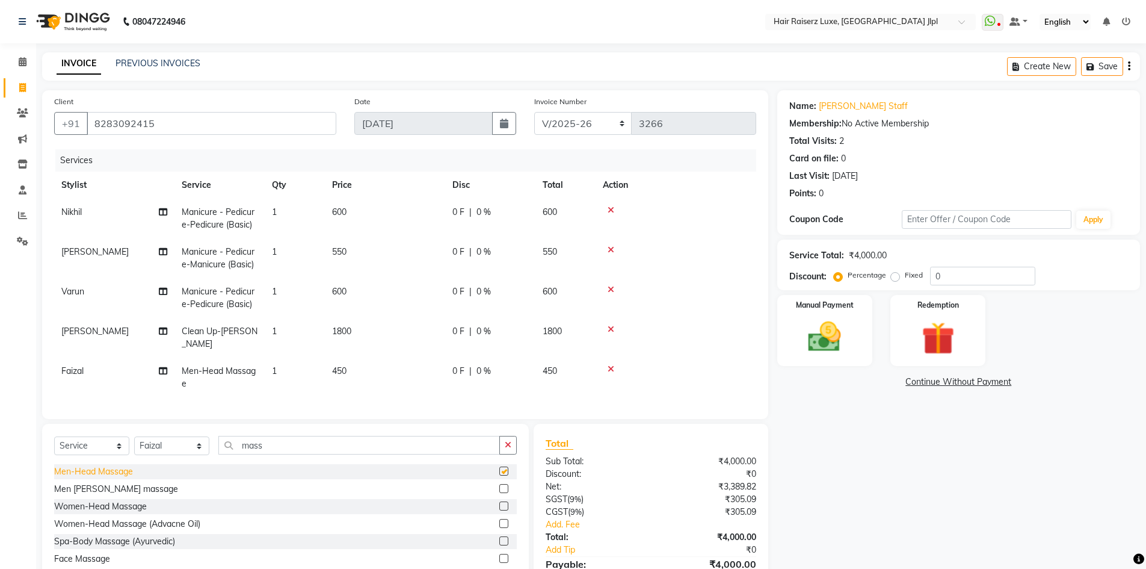
checkbox input "false"
click at [576, 122] on select "FF/2025-26 PreP/2025-26 BANK/2025-26 Paytm/2025-26 CASH/2025-26 V/2025-26" at bounding box center [583, 123] width 98 height 23
select select "8498"
click at [534, 112] on select "FF/2025-26 PreP/2025-26 BANK/2025-26 Paytm/2025-26 CASH/2025-26 V/2025-26" at bounding box center [583, 123] width 98 height 23
type input "0513"
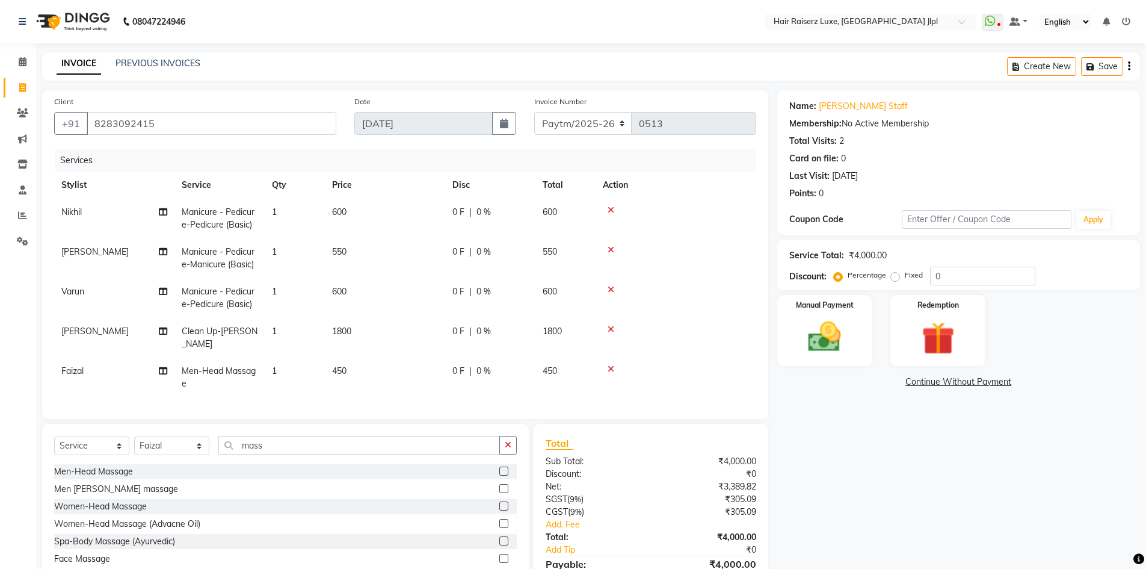
click at [859, 424] on div "Name: Jagjeet Staff Membership: No Active Membership Total Visits: 2 Card on fi…" at bounding box center [963, 351] width 372 height 523
click at [1129, 66] on icon "button" at bounding box center [1129, 66] width 2 height 1
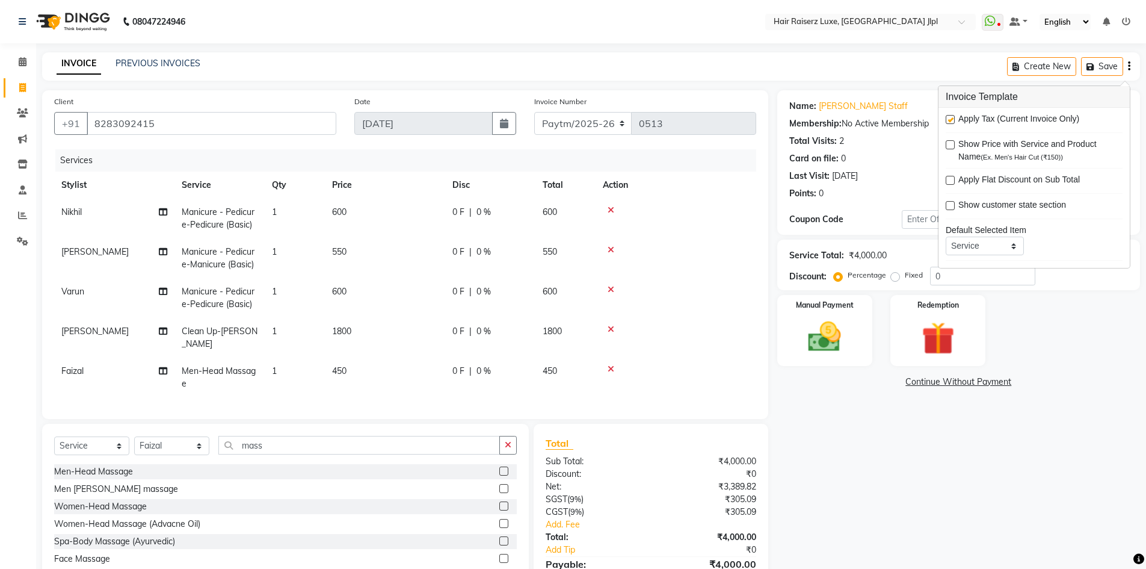
click at [953, 120] on label at bounding box center [950, 119] width 9 height 9
click at [953, 120] on input "checkbox" at bounding box center [950, 120] width 8 height 8
checkbox input "false"
click at [847, 352] on img at bounding box center [824, 336] width 55 height 39
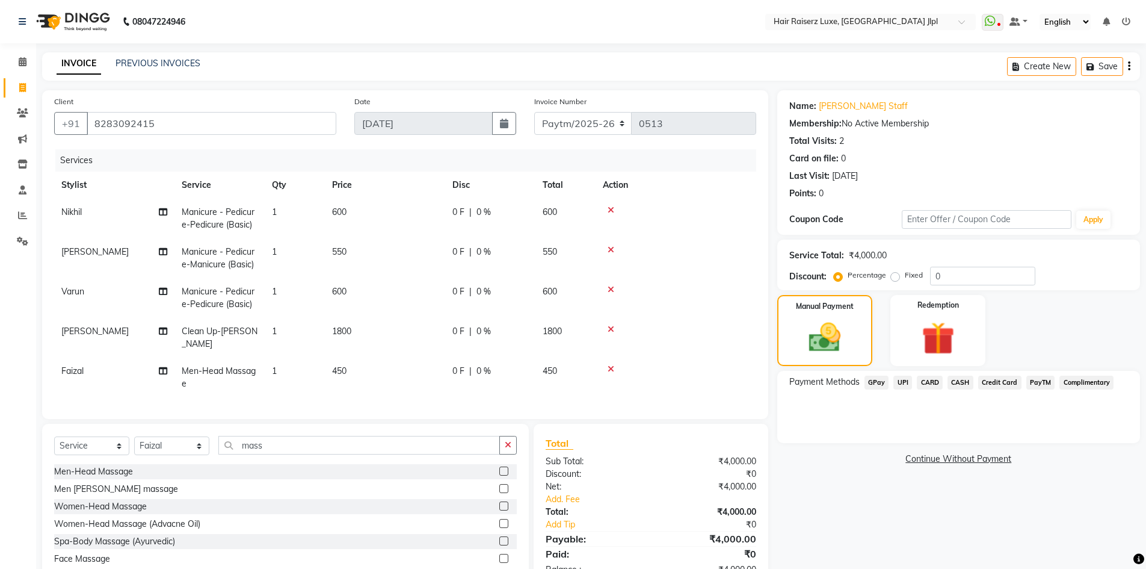
scroll to position [60, 0]
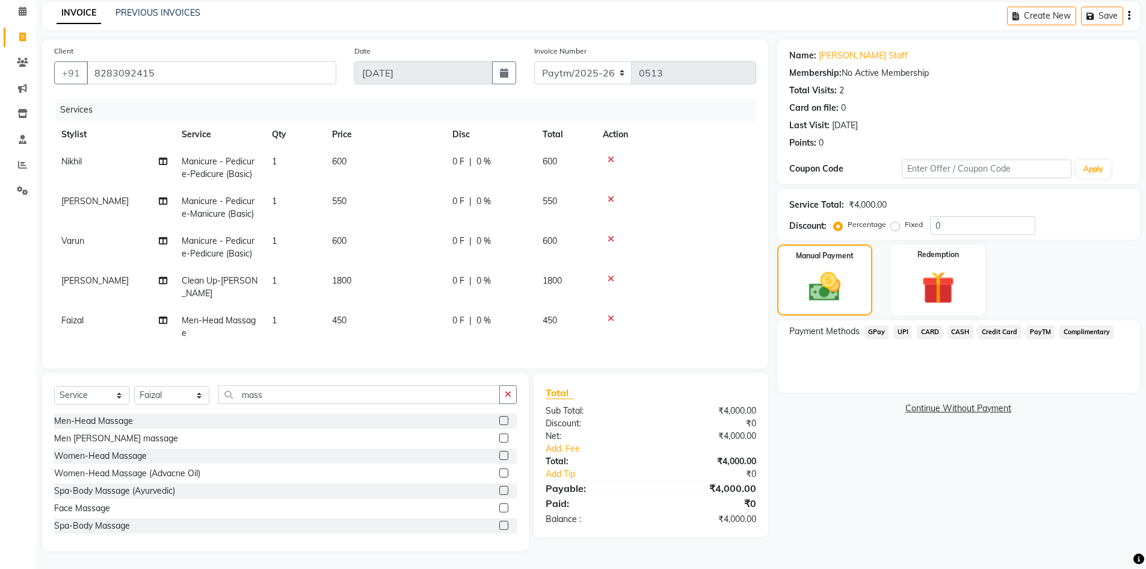
click at [1028, 325] on span "PayTM" at bounding box center [1040, 332] width 29 height 14
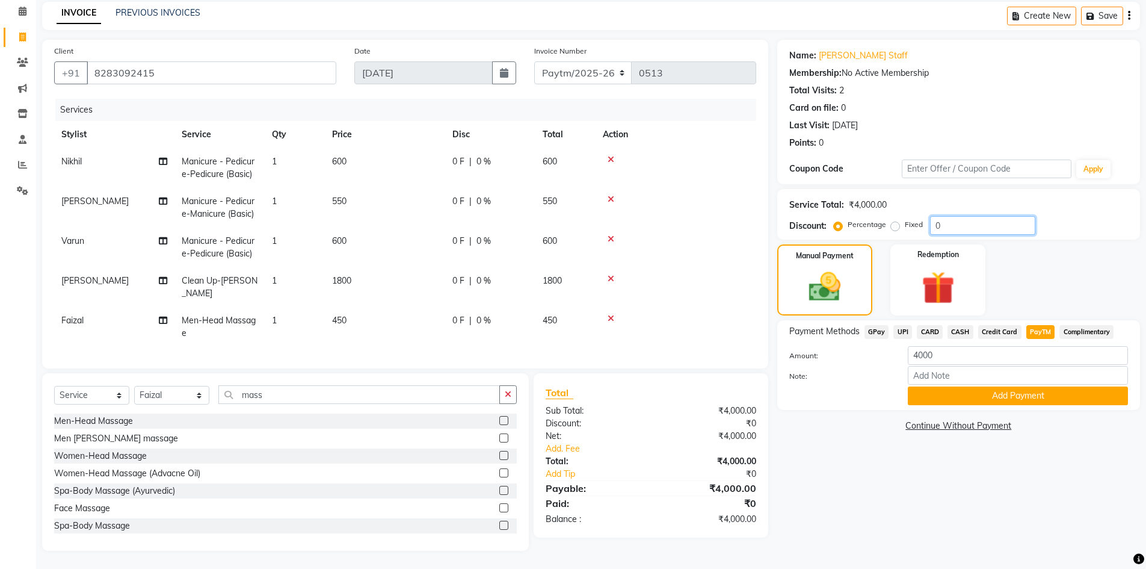
drag, startPoint x: 946, startPoint y: 217, endPoint x: 857, endPoint y: 214, distance: 88.5
click at [857, 216] on div "Percentage Fixed 0" at bounding box center [935, 225] width 199 height 19
type input "25"
click at [881, 475] on div "Name: Jagjeet Staff Membership: No Active Membership Total Visits: 2 Card on fi…" at bounding box center [963, 295] width 372 height 511
click at [951, 330] on div "CASH" at bounding box center [958, 333] width 31 height 16
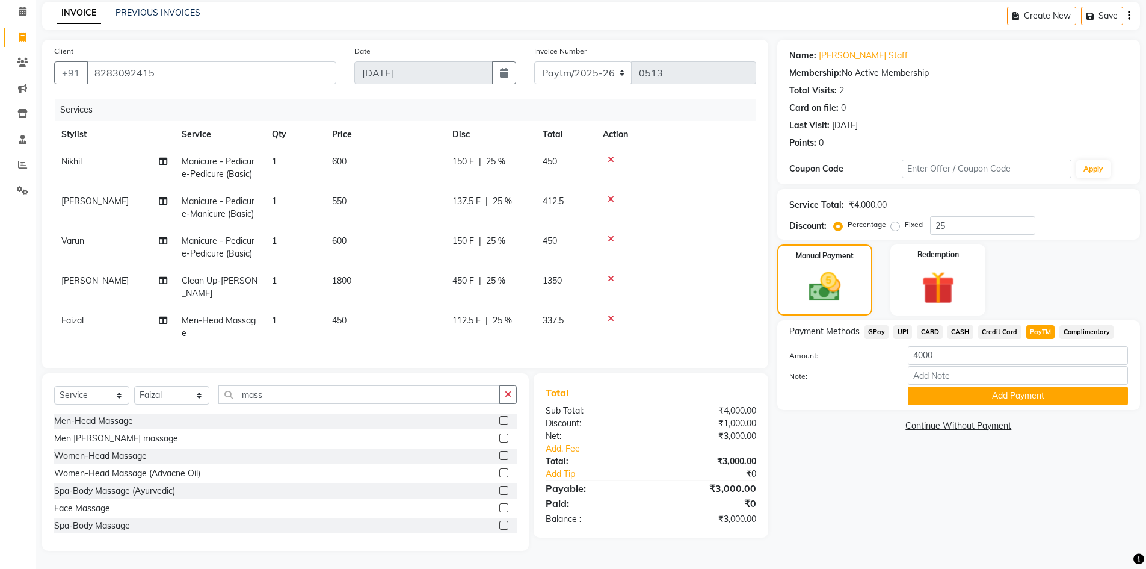
click at [957, 325] on span "CASH" at bounding box center [961, 332] width 26 height 14
type input "3000"
click at [1027, 325] on span "PayTM" at bounding box center [1040, 332] width 29 height 14
click at [999, 388] on button "Add Payment" at bounding box center [1018, 395] width 220 height 19
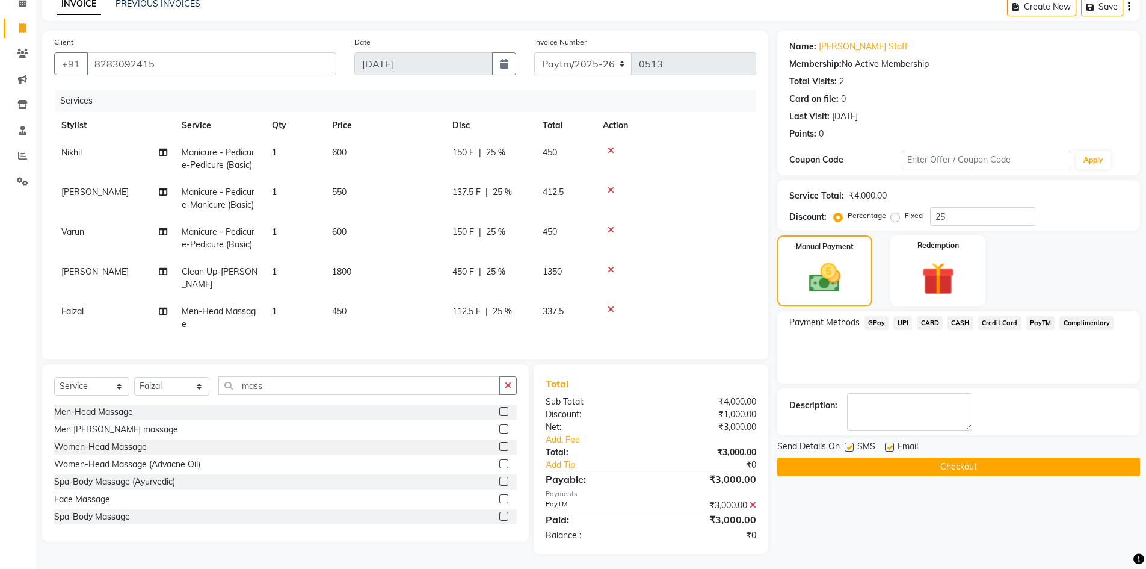
click at [888, 448] on label at bounding box center [889, 446] width 9 height 9
click at [888, 448] on input "checkbox" at bounding box center [889, 447] width 8 height 8
checkbox input "false"
click at [892, 469] on button "Checkout" at bounding box center [958, 466] width 363 height 19
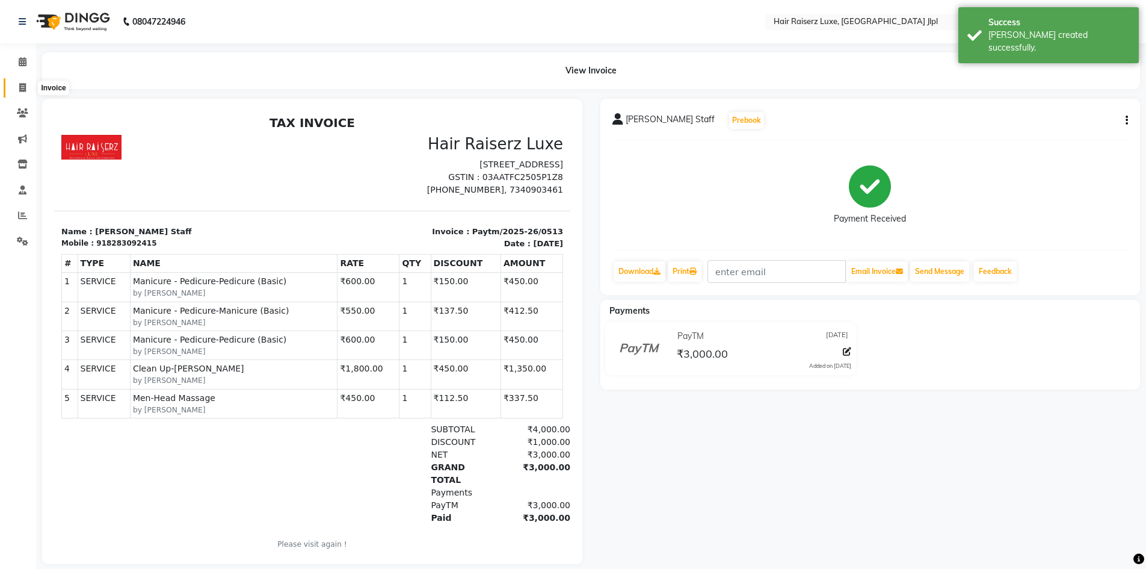
click at [25, 84] on icon at bounding box center [22, 87] width 7 height 9
select select "service"
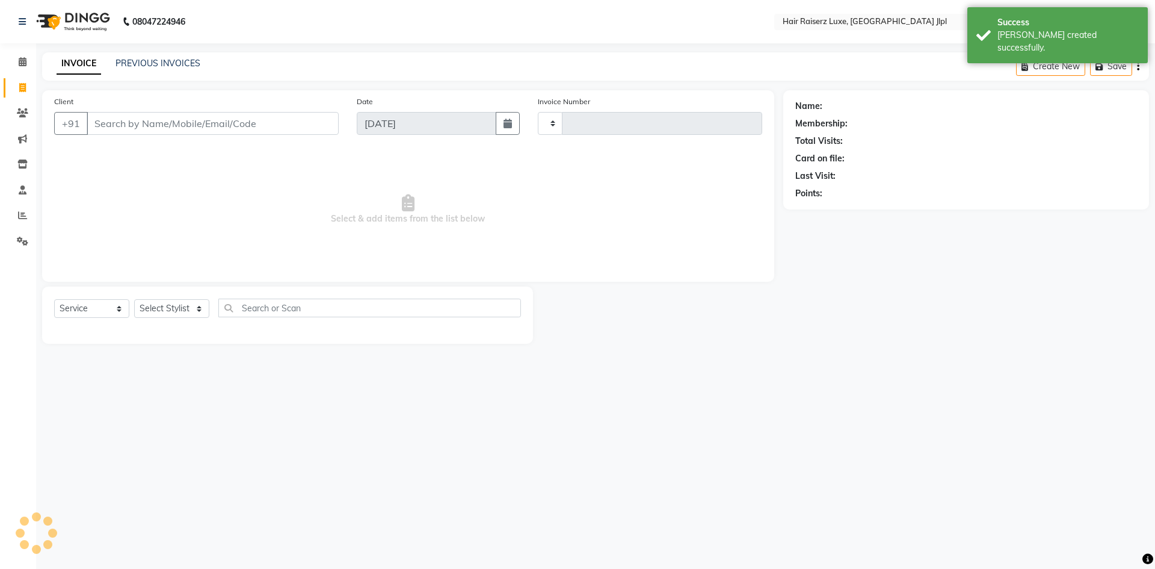
type input "3266"
select select "5409"
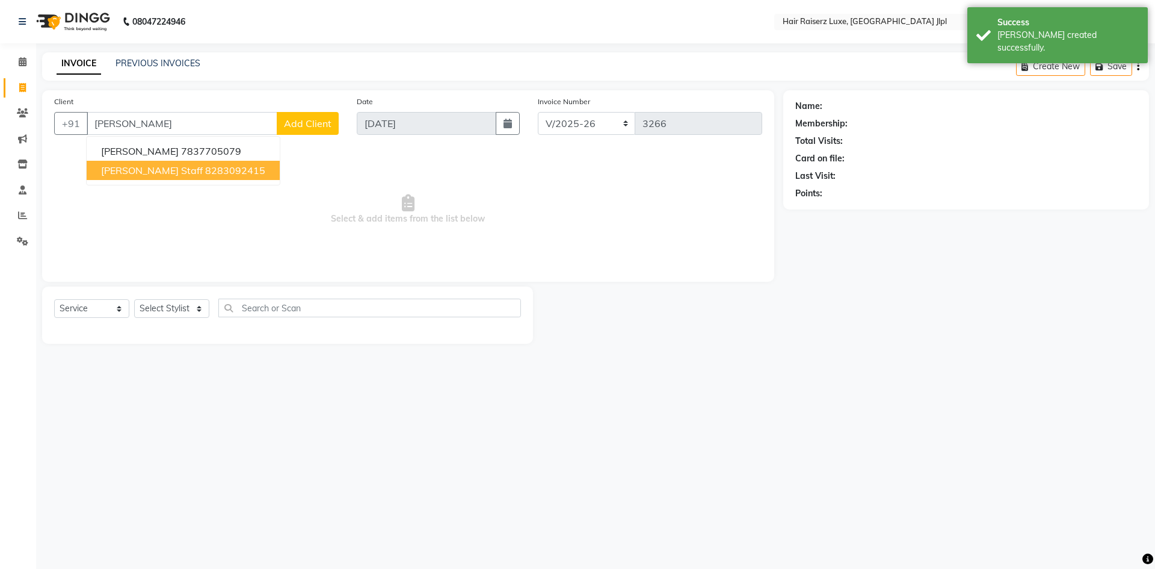
click at [146, 173] on span "Jagjeet Staff" at bounding box center [152, 170] width 102 height 12
type input "8283092415"
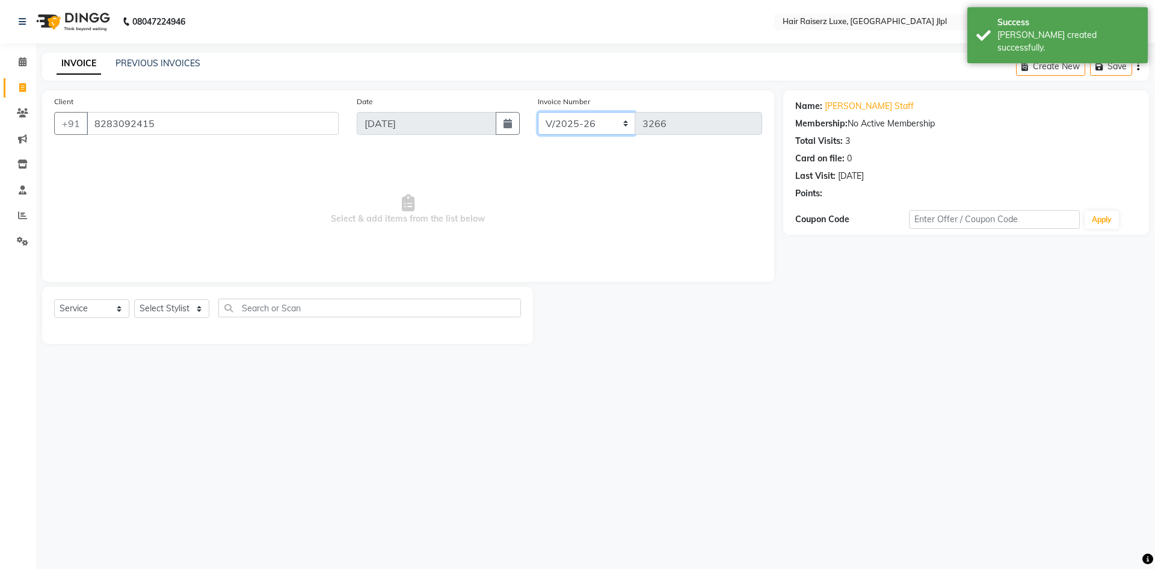
click at [580, 125] on select "FF/2025-26 PreP/2025-26 BANK/2025-26 Paytm/2025-26 CASH/2025-26 V/2025-26" at bounding box center [587, 123] width 98 height 23
select select "8662"
click at [538, 112] on select "FF/2025-26 PreP/2025-26 BANK/2025-26 Paytm/2025-26 CASH/2025-26 V/2025-26" at bounding box center [587, 123] width 98 height 23
type input "0093"
click at [160, 301] on select "Select Stylist Abhishek Aftab Ajay Anand Bhoomika Bilal C&Gs Vogue Chhavi Duati…" at bounding box center [171, 308] width 75 height 19
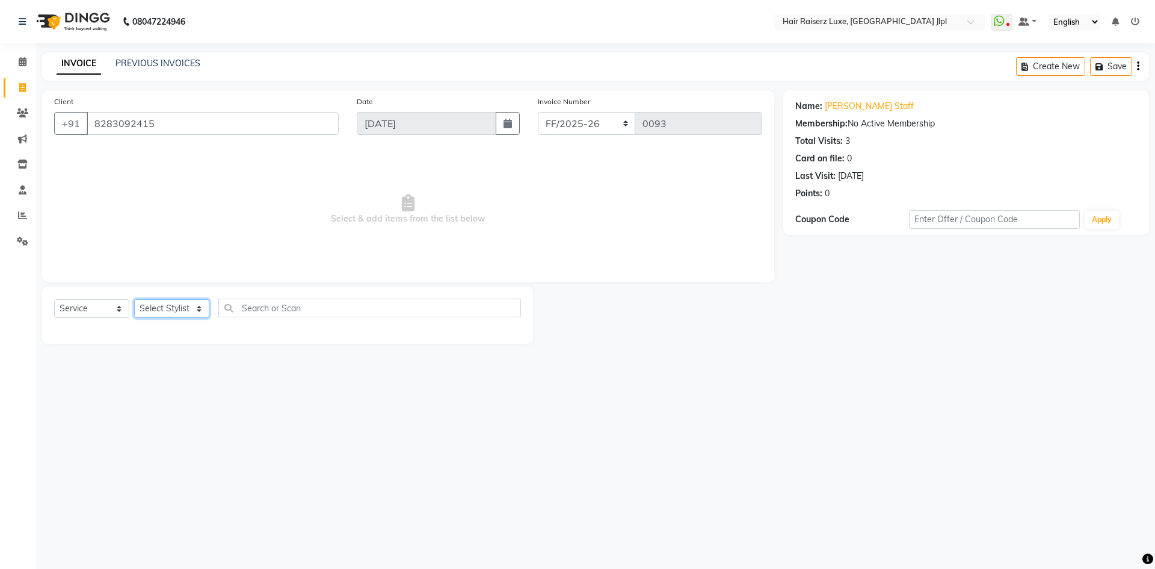
select select "86713"
click at [134, 299] on select "Select Stylist Abhishek Aftab Ajay Anand Bhoomika Bilal C&Gs Vogue Chhavi Duati…" at bounding box center [171, 308] width 75 height 19
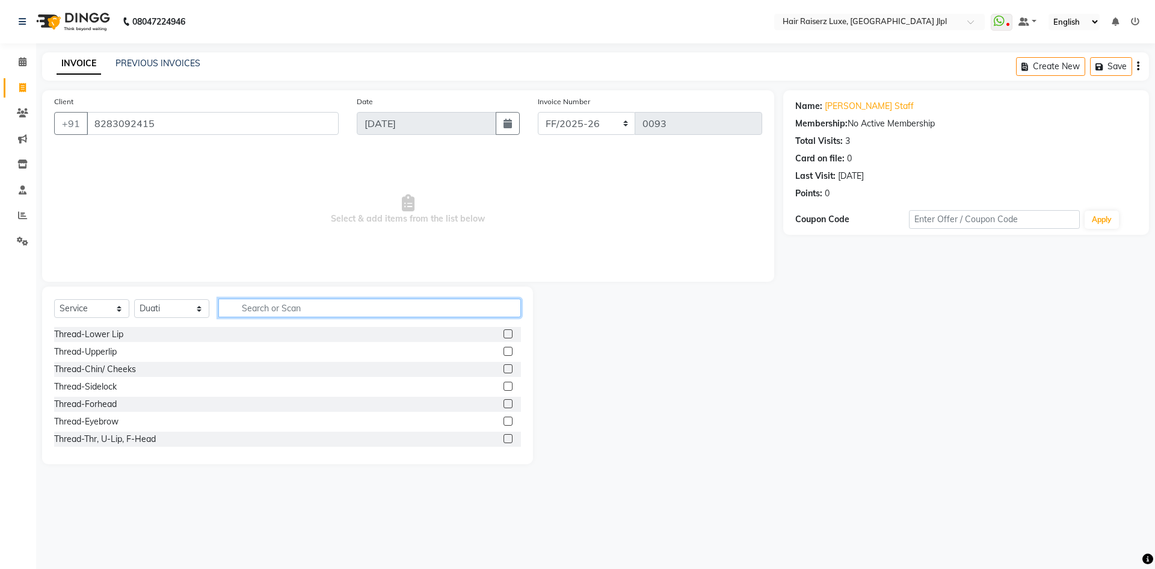
click at [260, 306] on input "text" at bounding box center [369, 307] width 303 height 19
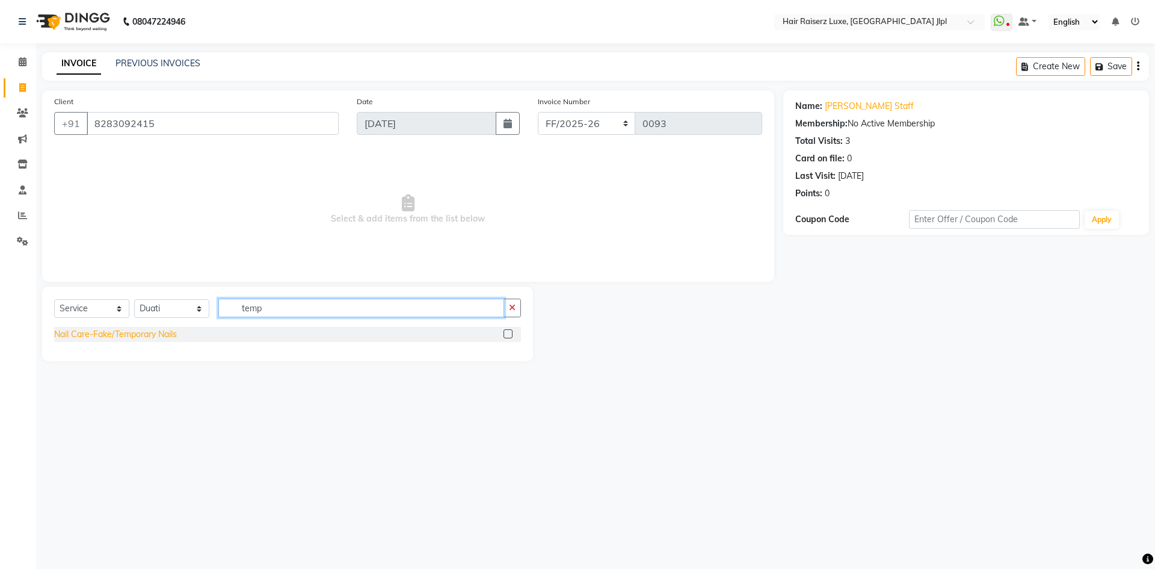
type input "temp"
click at [158, 336] on div "Nail Care-Fake/Temporary Nails" at bounding box center [115, 334] width 123 height 13
checkbox input "false"
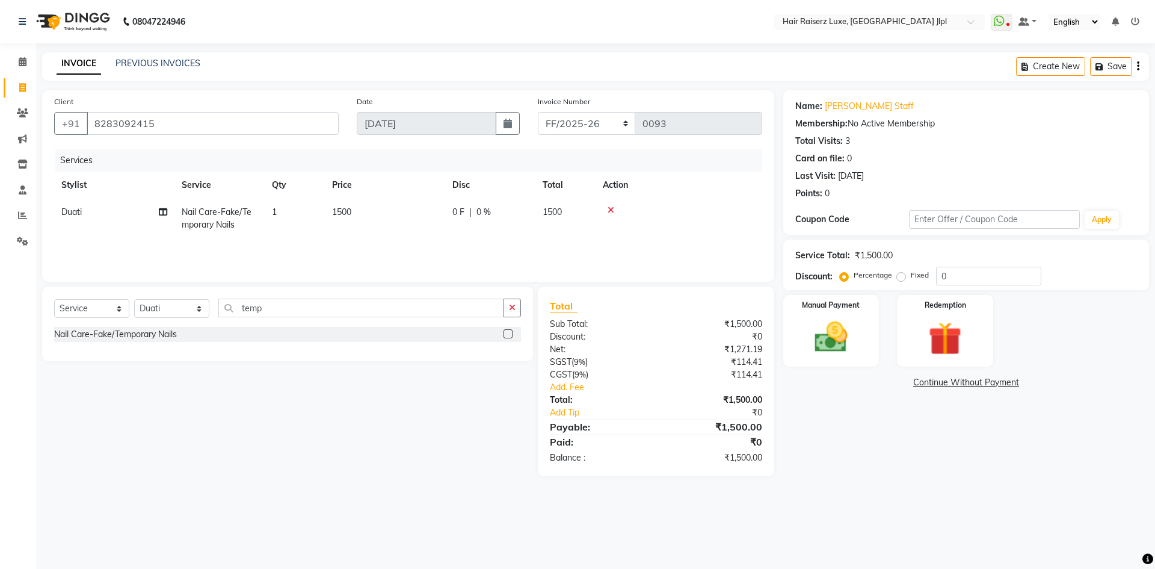
click at [471, 209] on span "|" at bounding box center [470, 212] width 2 height 13
select select "86713"
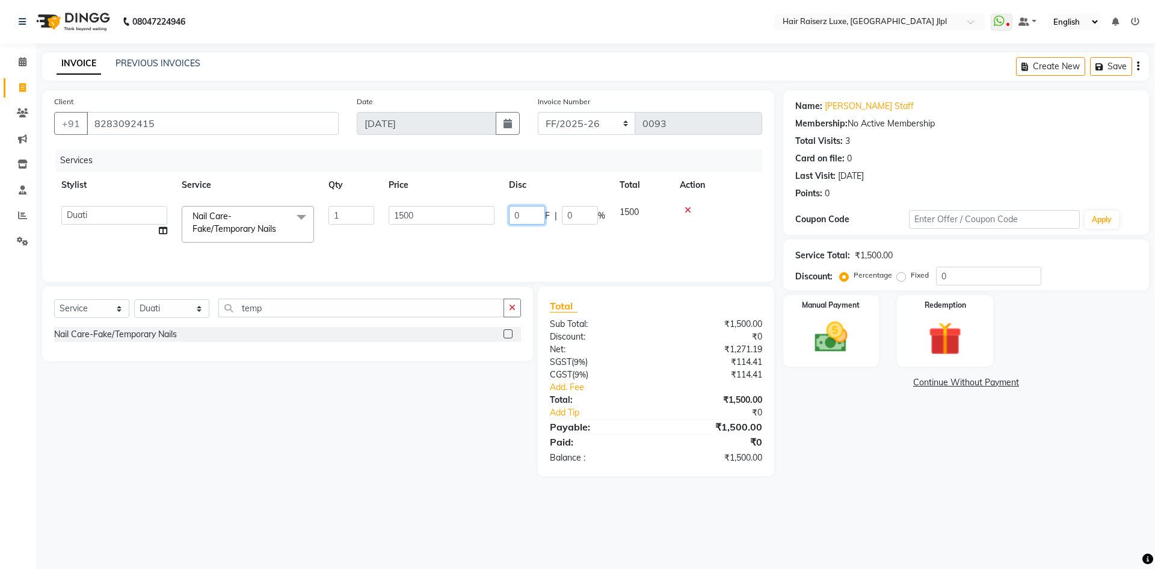
drag, startPoint x: 520, startPoint y: 211, endPoint x: 499, endPoint y: 214, distance: 21.8
click at [499, 214] on tr "Abhishek Aftab Ajay Anand Bhoomika Bilal C&Gs Vogue Chhavi Duati Faizal Jagjit …" at bounding box center [408, 224] width 708 height 51
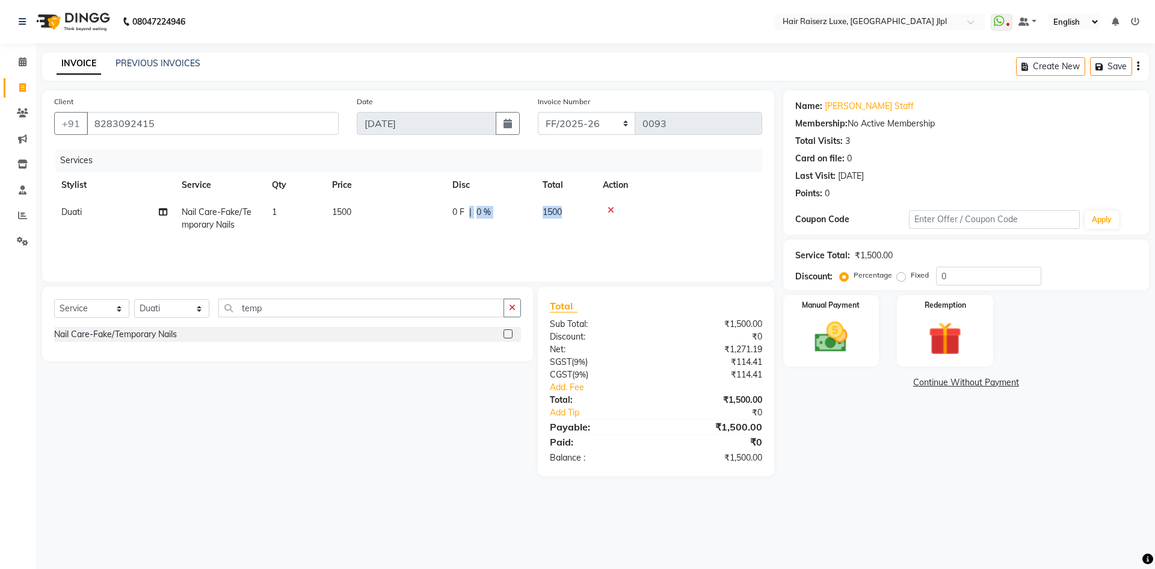
drag, startPoint x: 573, startPoint y: 217, endPoint x: 468, endPoint y: 209, distance: 105.0
click at [941, 276] on input "0" at bounding box center [988, 276] width 105 height 19
click at [945, 276] on input "0" at bounding box center [988, 276] width 105 height 19
type input "25"
click at [935, 439] on div "Name: Jagjeet Staff Membership: No Active Membership Total Visits: 3 Card on fi…" at bounding box center [970, 283] width 375 height 386
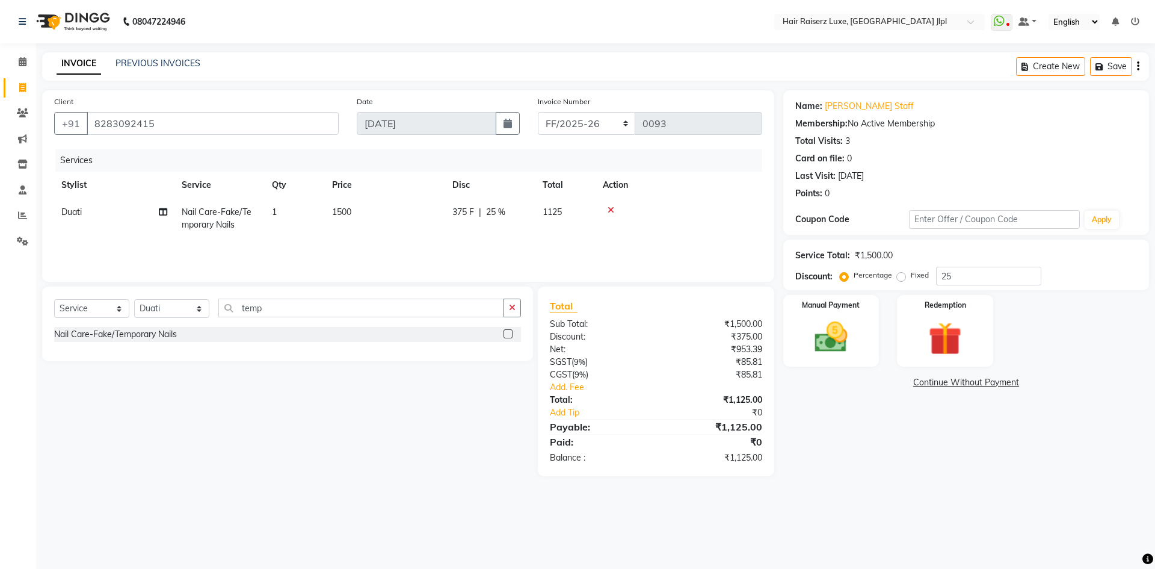
click at [461, 209] on span "375 F" at bounding box center [463, 212] width 22 height 13
select select "86713"
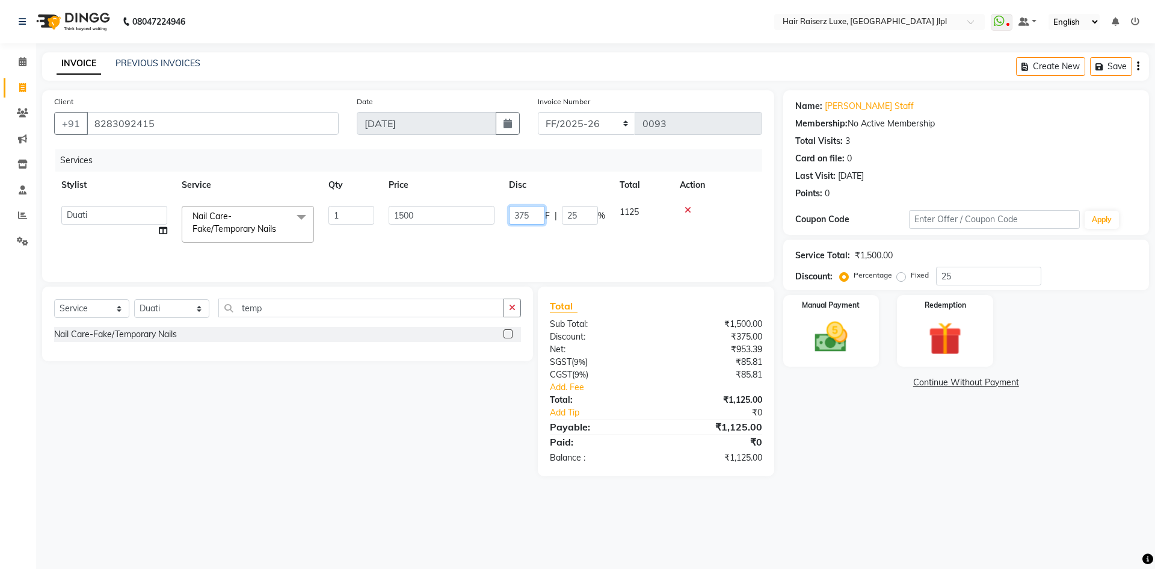
click at [516, 215] on input "375" at bounding box center [527, 215] width 36 height 19
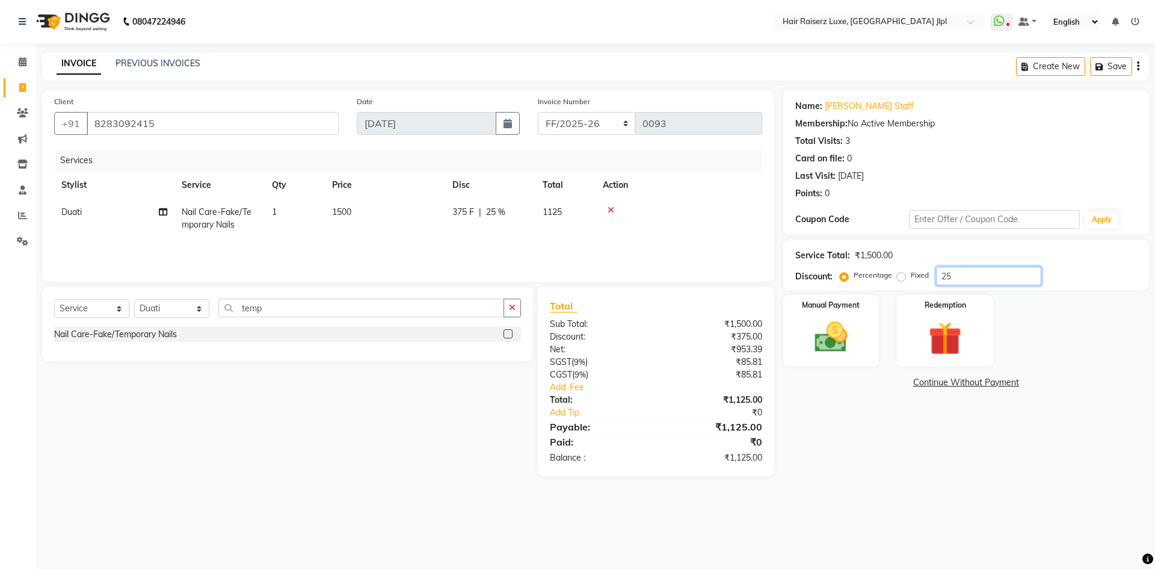
drag, startPoint x: 957, startPoint y: 279, endPoint x: 896, endPoint y: 284, distance: 60.4
click at [896, 284] on div "Percentage Fixed 25" at bounding box center [941, 276] width 199 height 19
type input "50"
click at [865, 489] on main "INVOICE PREVIOUS INVOICES Create New Save Client +91 8283092415 Date 03-09-2025…" at bounding box center [595, 273] width 1119 height 442
click at [807, 336] on img at bounding box center [831, 337] width 56 height 40
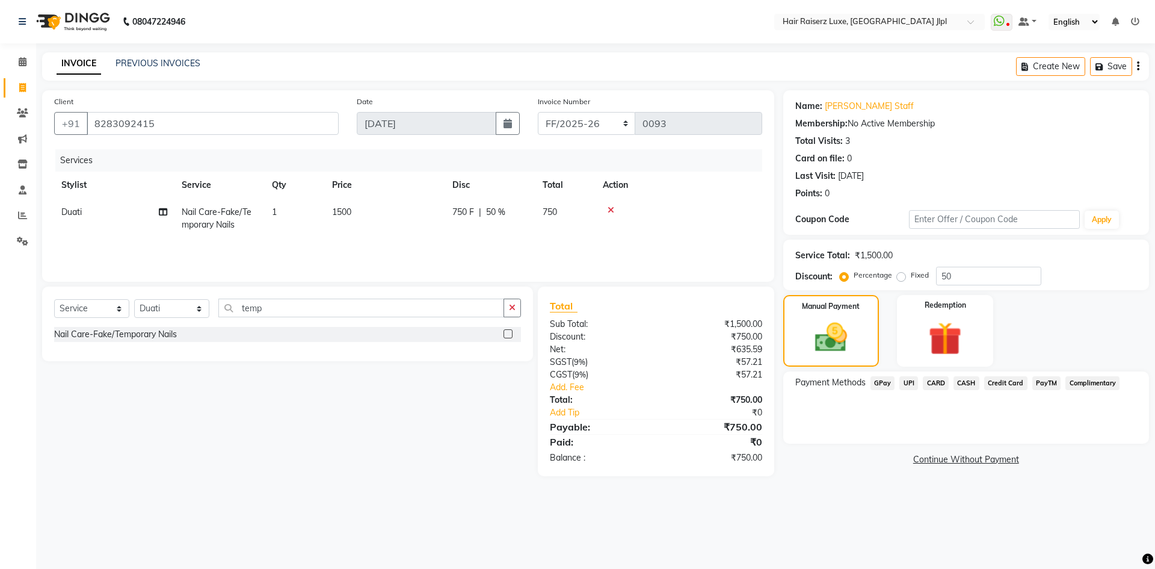
click at [1138, 67] on icon "button" at bounding box center [1138, 66] width 2 height 1
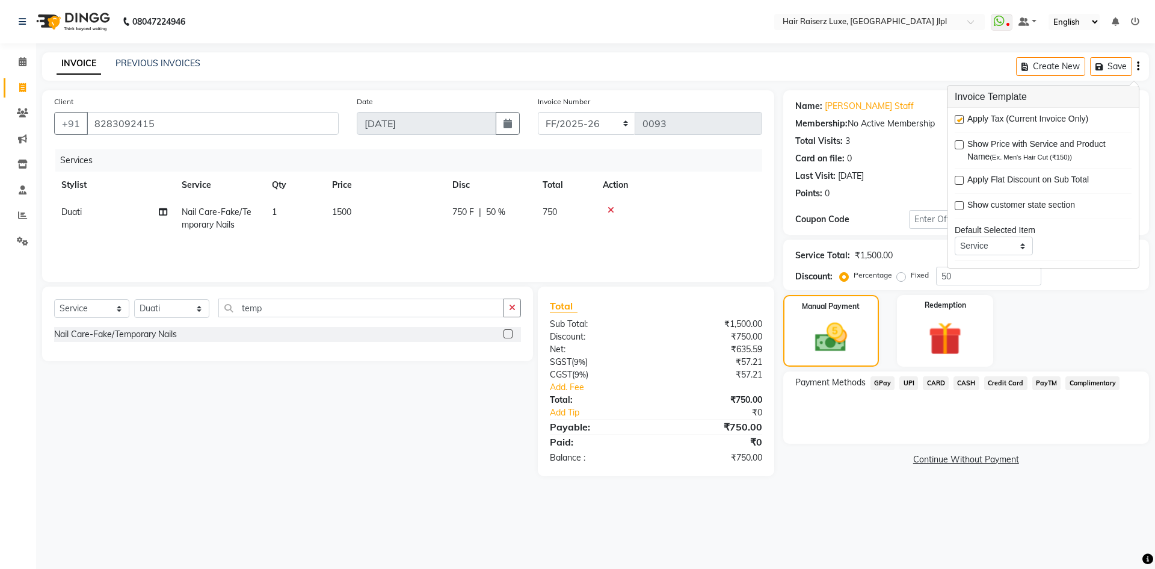
click at [960, 119] on label at bounding box center [959, 119] width 9 height 9
click at [960, 119] on input "checkbox" at bounding box center [959, 120] width 8 height 8
checkbox input "false"
click at [1051, 385] on span "PayTM" at bounding box center [1046, 383] width 29 height 14
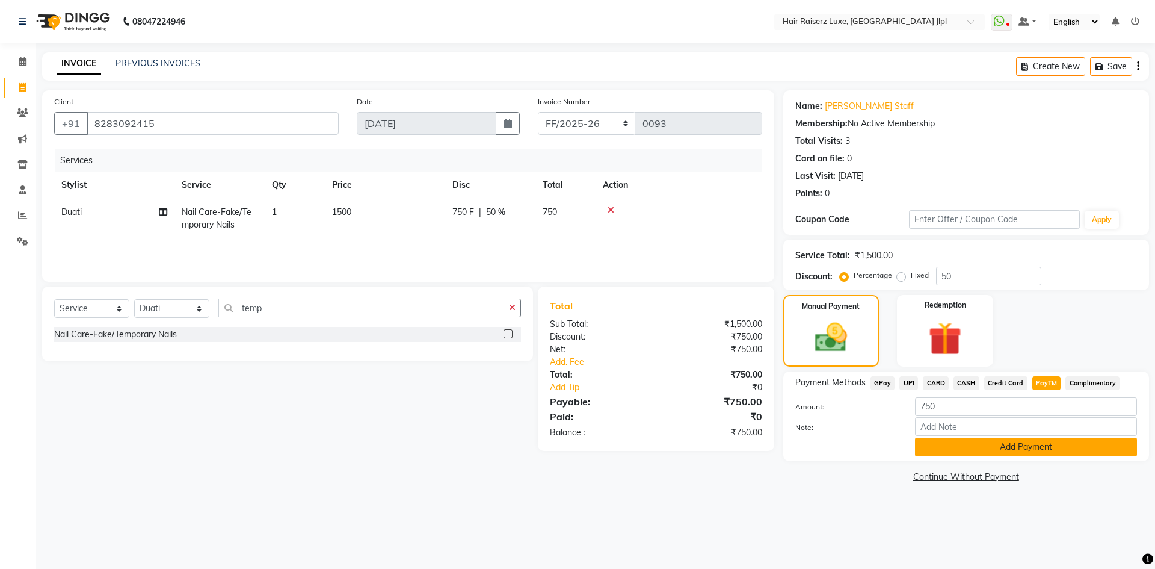
click at [1015, 444] on button "Add Payment" at bounding box center [1026, 446] width 222 height 19
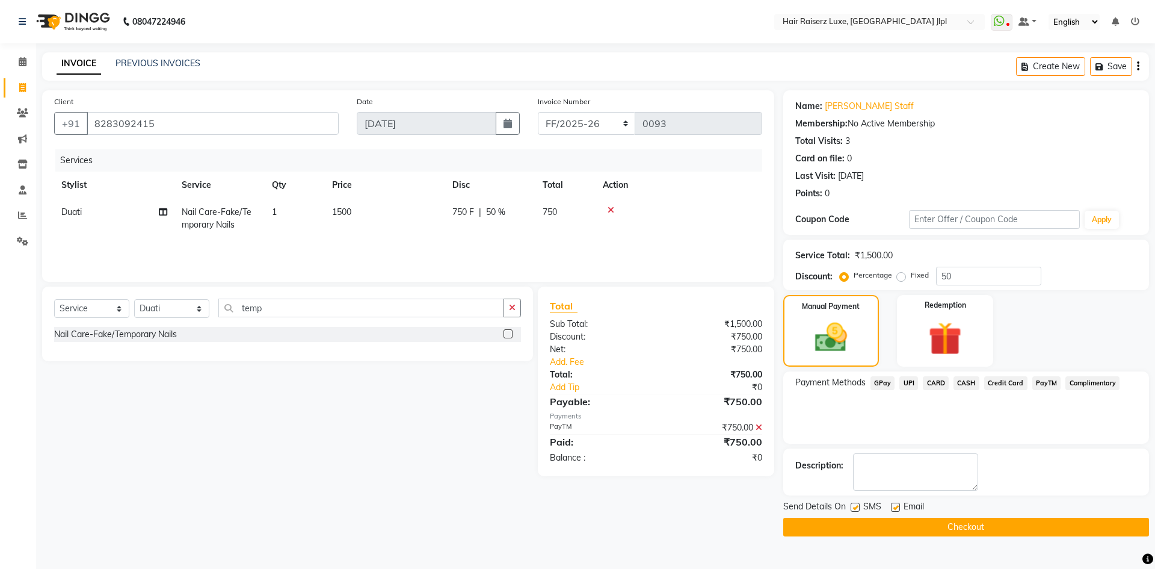
click at [899, 508] on label at bounding box center [895, 506] width 9 height 9
click at [899, 508] on input "checkbox" at bounding box center [895, 508] width 8 height 8
checkbox input "false"
click at [899, 531] on button "Checkout" at bounding box center [966, 526] width 366 height 19
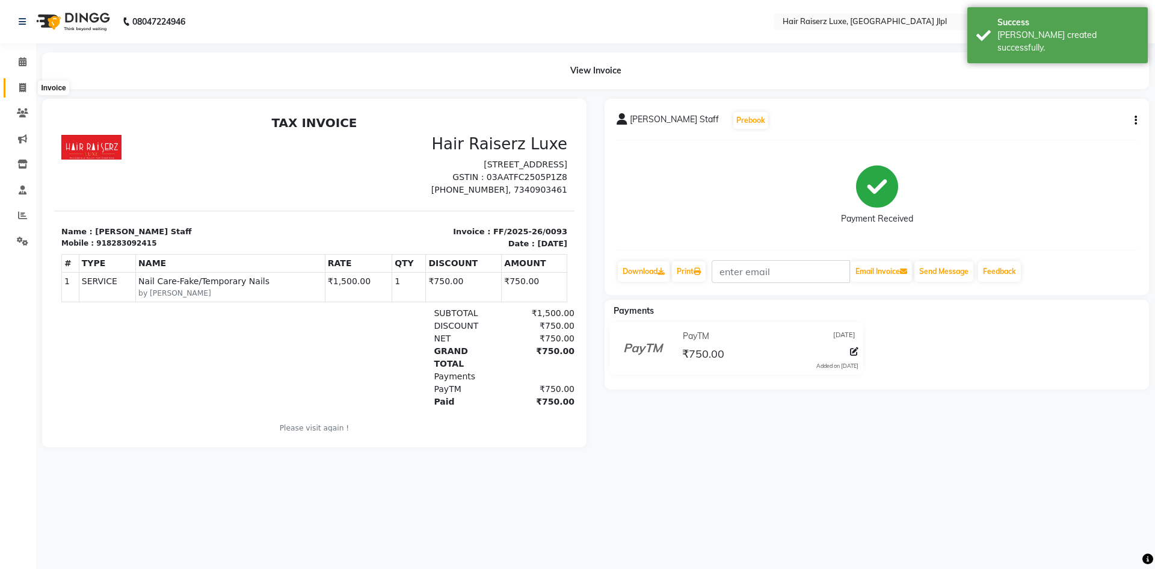
click at [16, 87] on span at bounding box center [22, 88] width 21 height 14
select select "5409"
select select "service"
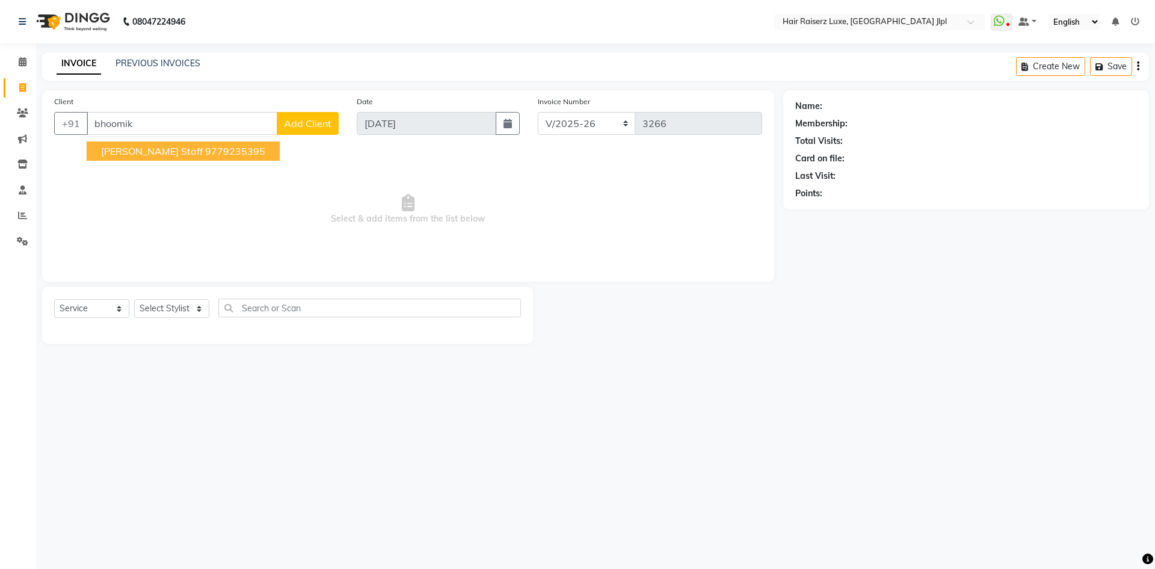
click at [205, 142] on button "Bhoomika staff 9779235395" at bounding box center [183, 150] width 193 height 19
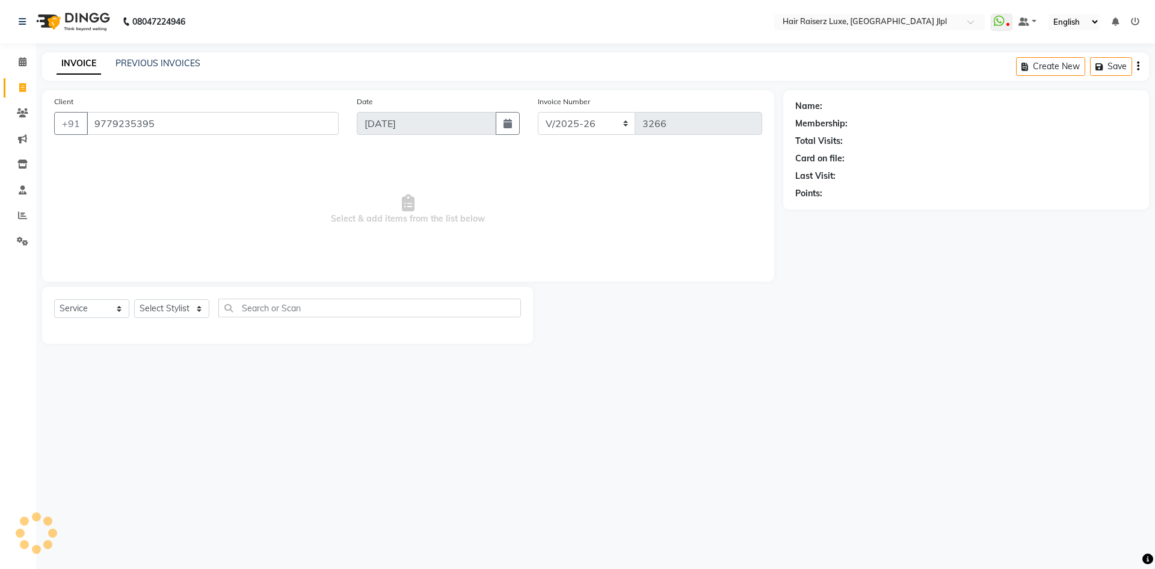
type input "9779235395"
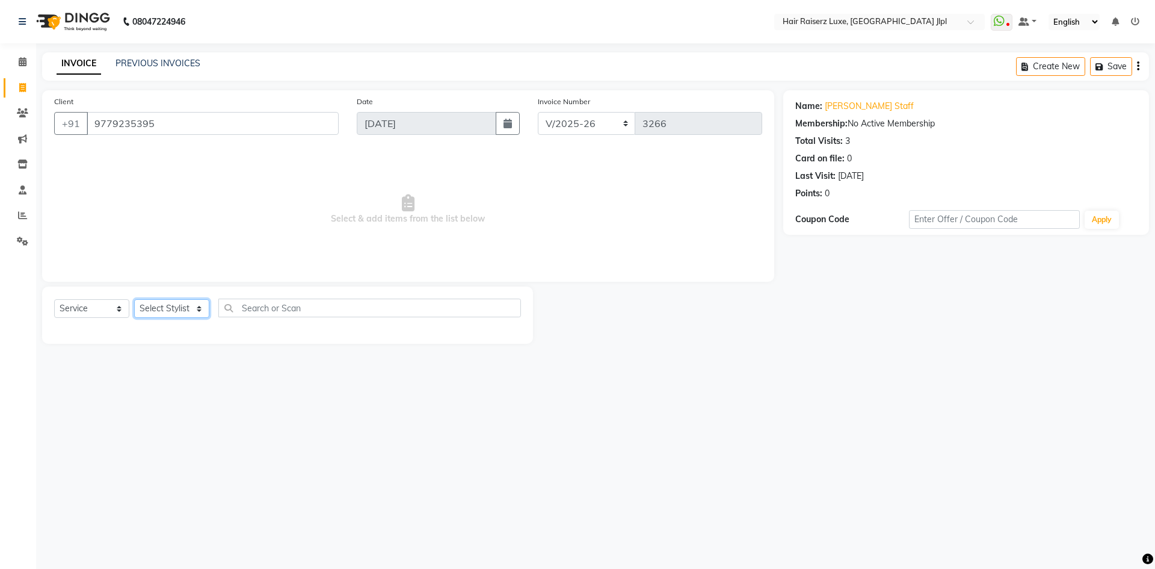
click at [161, 313] on select "Select Stylist Abhishek Aftab Ajay Anand Bhoomika Bilal C&Gs Vogue Chhavi Duati…" at bounding box center [171, 308] width 75 height 19
select select "85235"
click at [134, 299] on select "Select Stylist Abhishek Aftab Ajay Anand Bhoomika Bilal C&Gs Vogue Chhavi Duati…" at bounding box center [171, 308] width 75 height 19
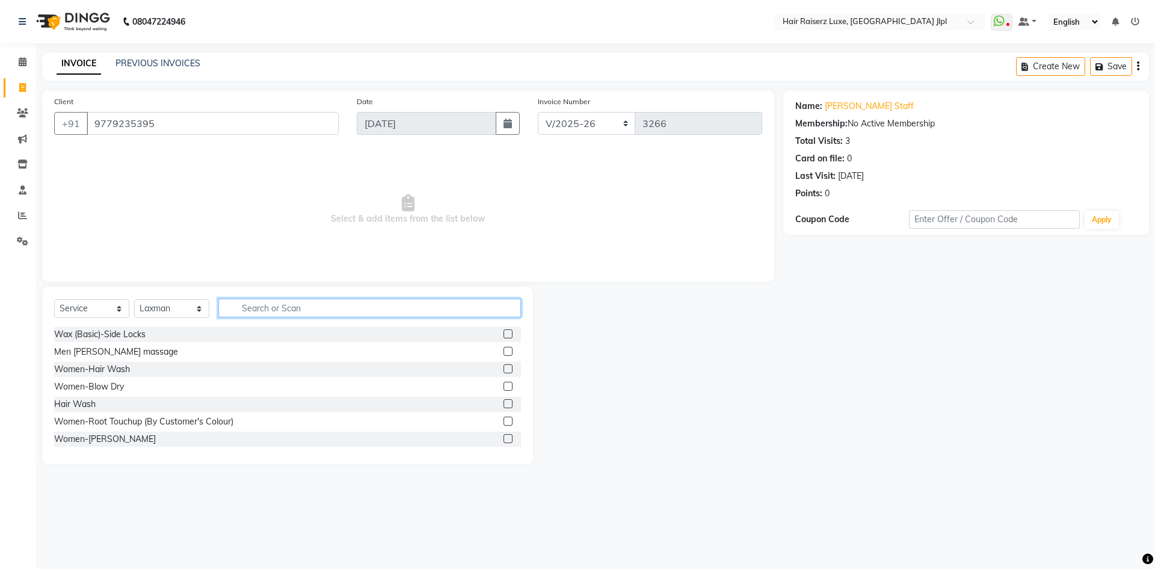
click at [252, 309] on input "text" at bounding box center [369, 307] width 303 height 19
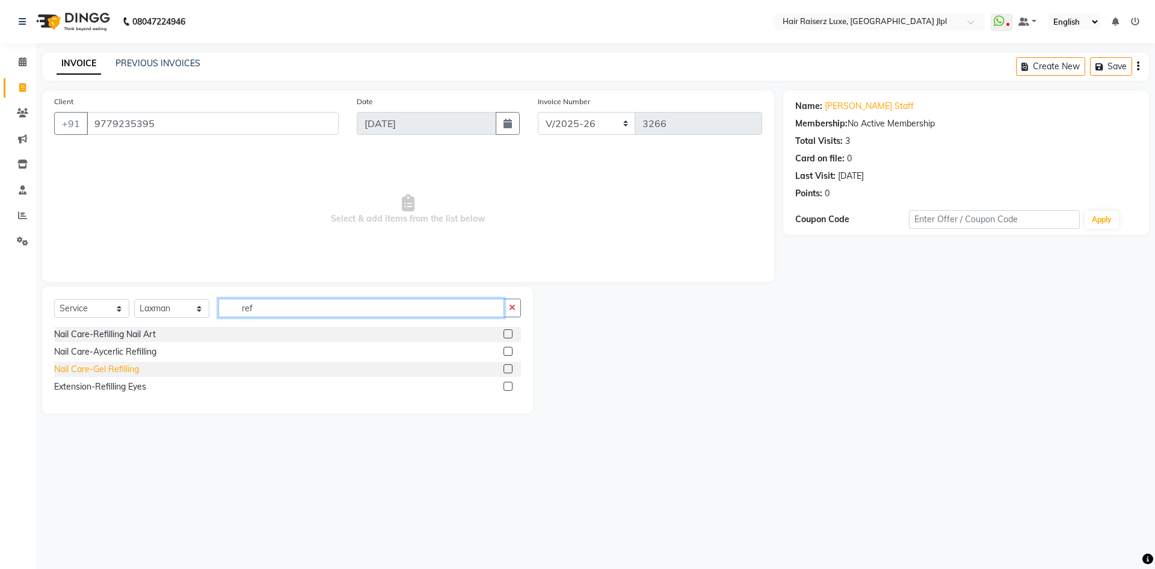
type input "ref"
click at [110, 369] on div "Nail Care-Gel Refilling" at bounding box center [96, 369] width 85 height 13
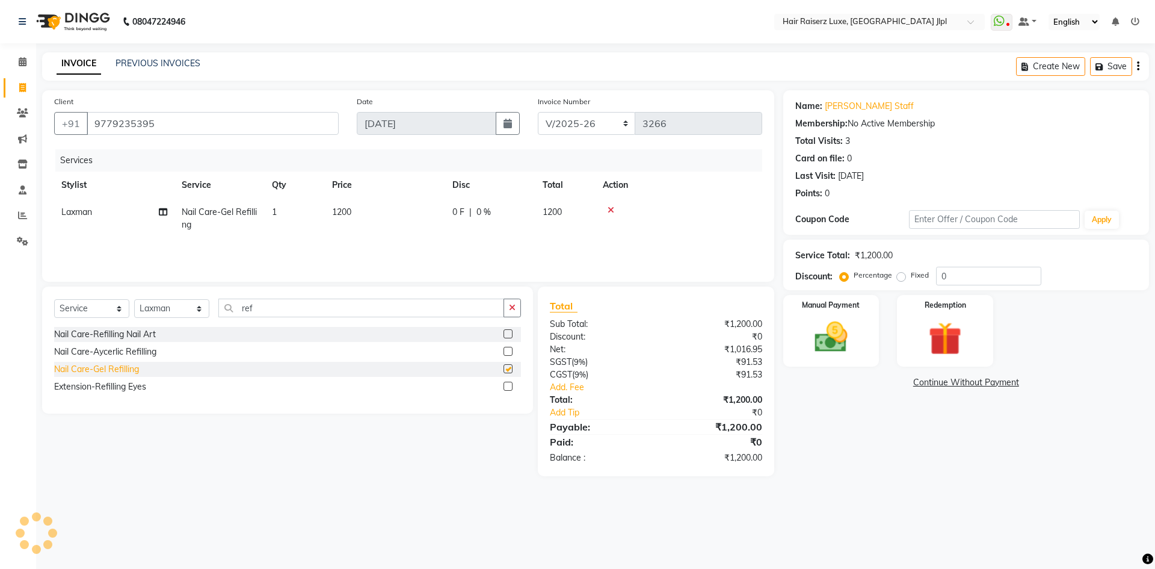
checkbox input "false"
click at [348, 211] on span "1200" at bounding box center [341, 211] width 19 height 11
select select "85235"
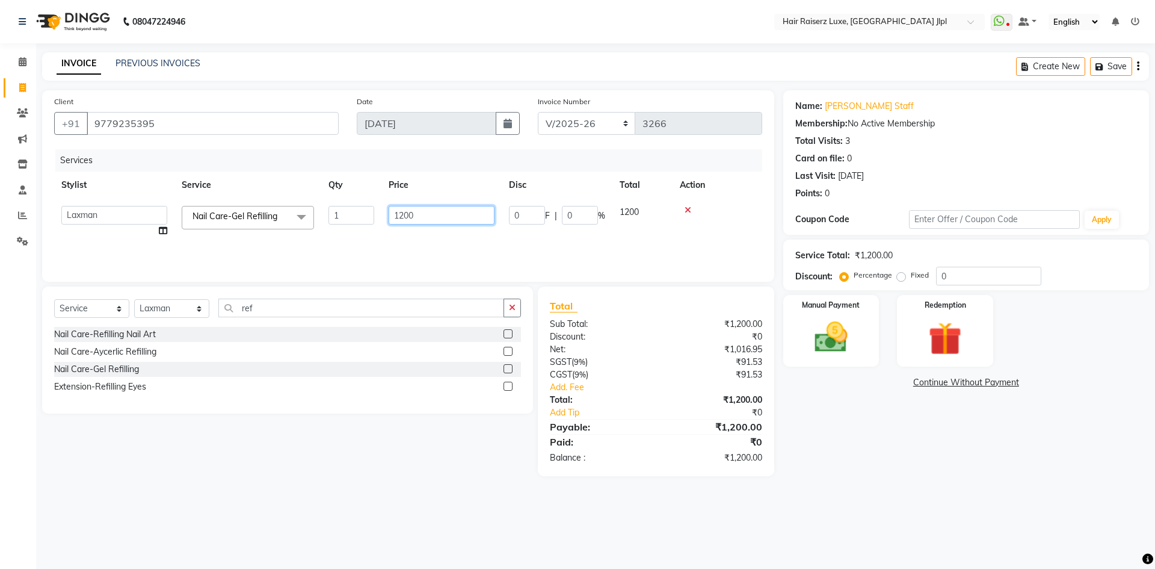
click at [398, 213] on input "1200" at bounding box center [442, 215] width 106 height 19
type input "1000"
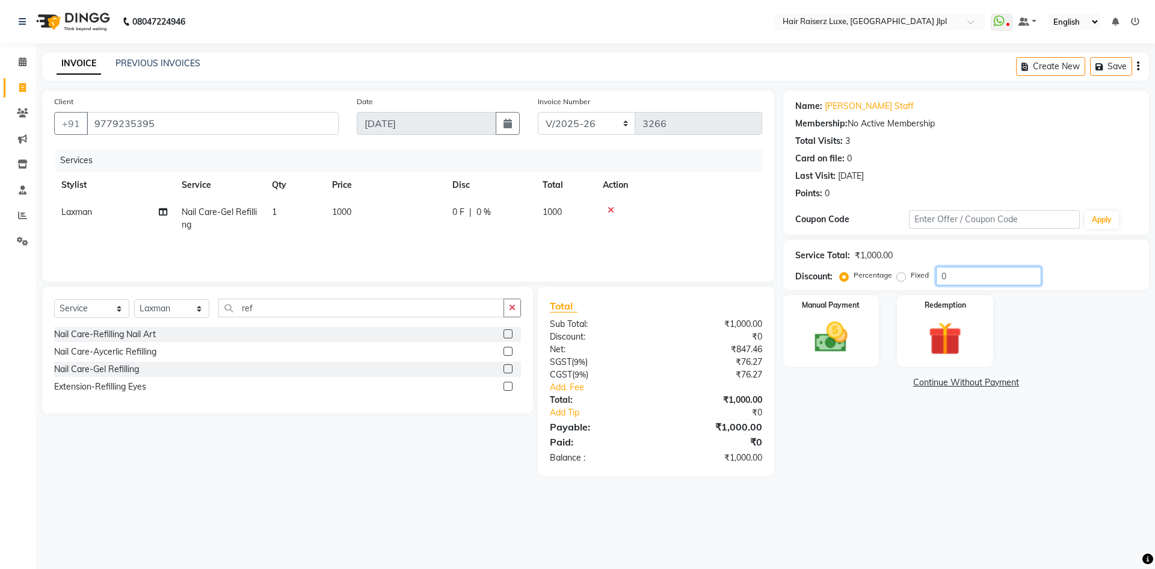
drag, startPoint x: 951, startPoint y: 276, endPoint x: 904, endPoint y: 278, distance: 46.4
click at [904, 278] on div "Percentage Fixed 0" at bounding box center [941, 276] width 199 height 19
type input "50"
click at [879, 457] on div "Name: Bhoomika Staff Membership: No Active Membership Total Visits: 3 Card on f…" at bounding box center [970, 283] width 375 height 386
click at [590, 119] on select "FF/2025-26 PreP/2025-26 BANK/2025-26 Paytm/2025-26 CASH/2025-26 V/2025-26" at bounding box center [587, 123] width 98 height 23
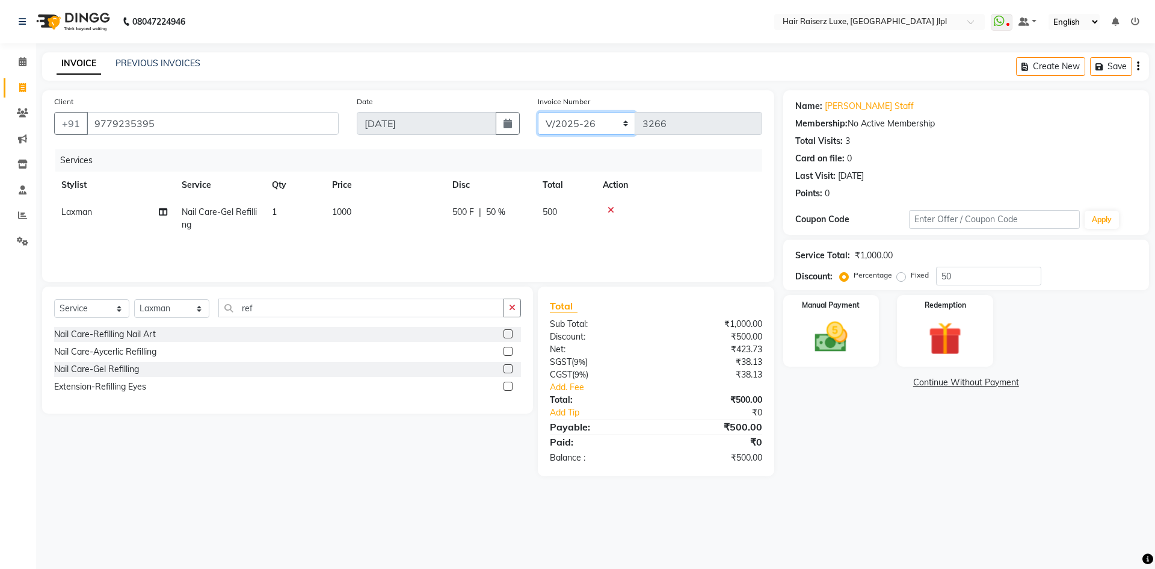
select select "8498"
click at [538, 112] on select "FF/2025-26 PreP/2025-26 BANK/2025-26 Paytm/2025-26 CASH/2025-26 V/2025-26" at bounding box center [587, 123] width 98 height 23
type input "0514"
click at [1140, 68] on div "Create New Save" at bounding box center [1082, 66] width 133 height 28
click at [1138, 67] on icon "button" at bounding box center [1138, 66] width 2 height 1
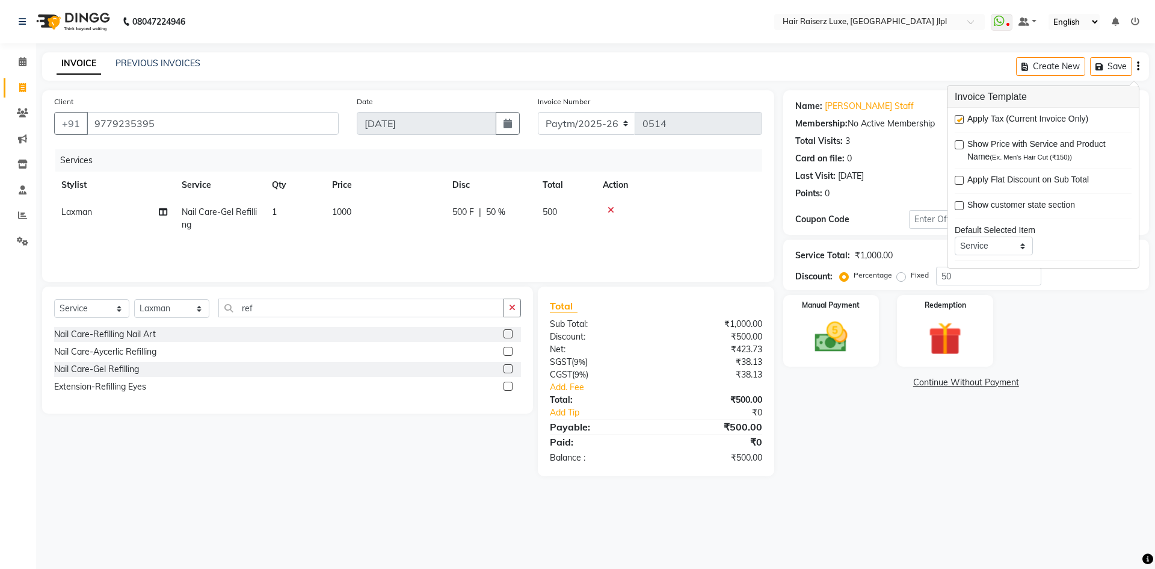
click at [957, 122] on label at bounding box center [959, 119] width 9 height 9
click at [957, 122] on input "checkbox" at bounding box center [959, 120] width 8 height 8
checkbox input "false"
click at [871, 342] on div "Manual Payment" at bounding box center [831, 331] width 100 height 74
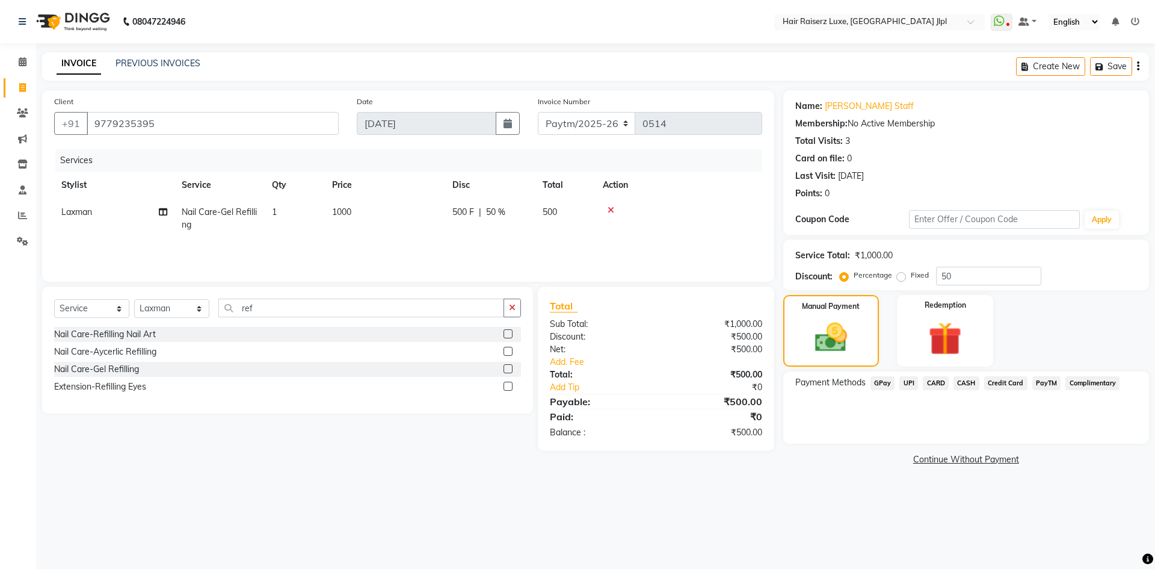
click at [1043, 383] on span "PayTM" at bounding box center [1046, 383] width 29 height 14
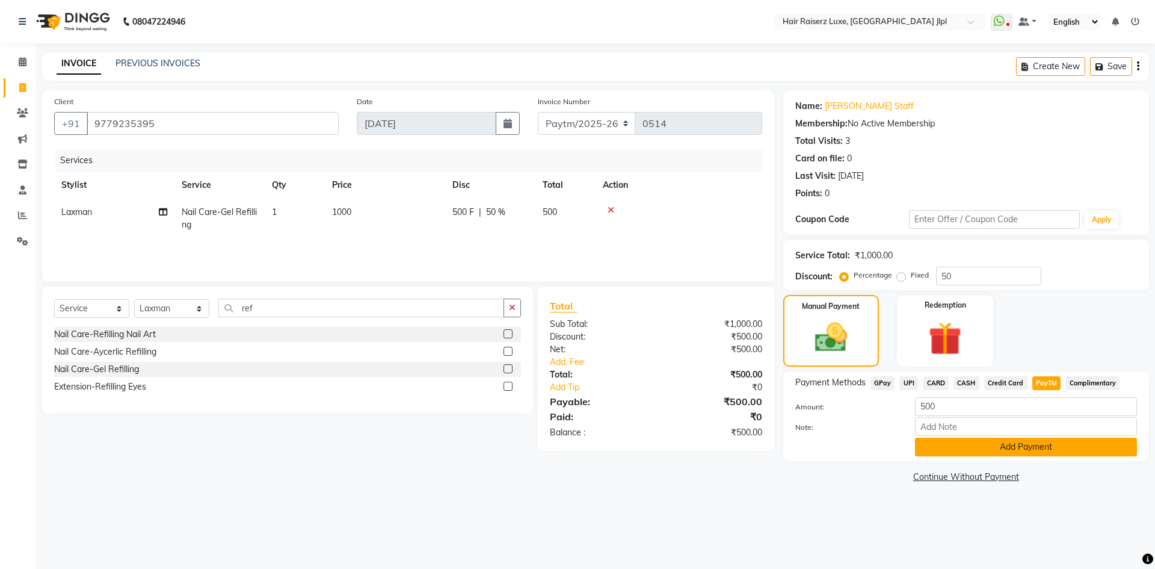
click at [1022, 451] on button "Add Payment" at bounding box center [1026, 446] width 222 height 19
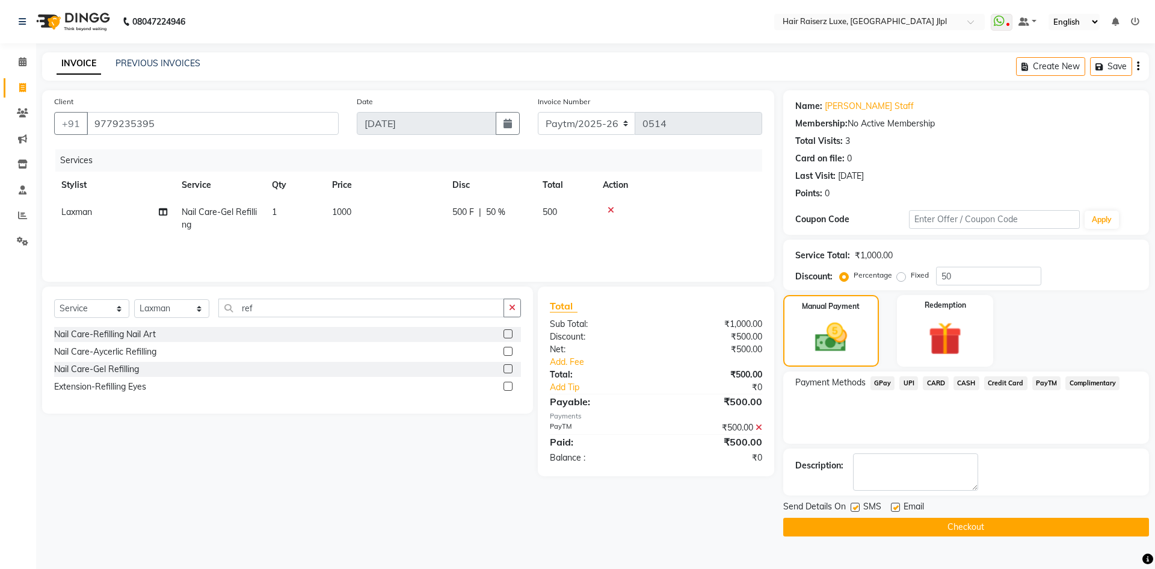
click at [896, 510] on label at bounding box center [895, 506] width 9 height 9
click at [896, 510] on input "checkbox" at bounding box center [895, 508] width 8 height 8
checkbox input "false"
click at [893, 532] on button "Checkout" at bounding box center [966, 526] width 366 height 19
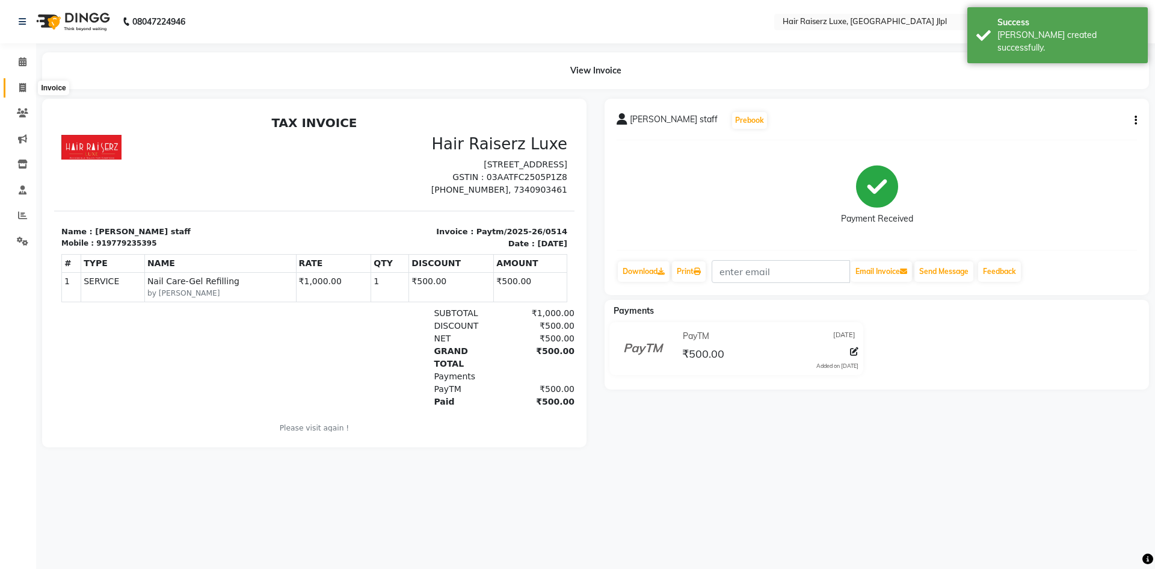
click at [26, 91] on span at bounding box center [22, 88] width 21 height 14
select select "service"
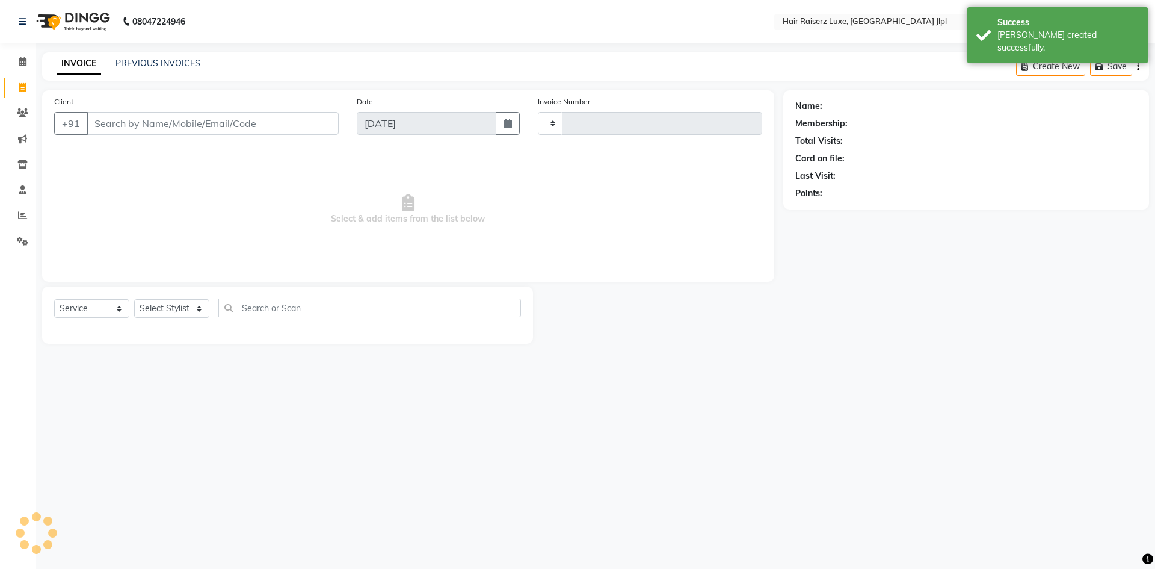
type input "3266"
select select "5409"
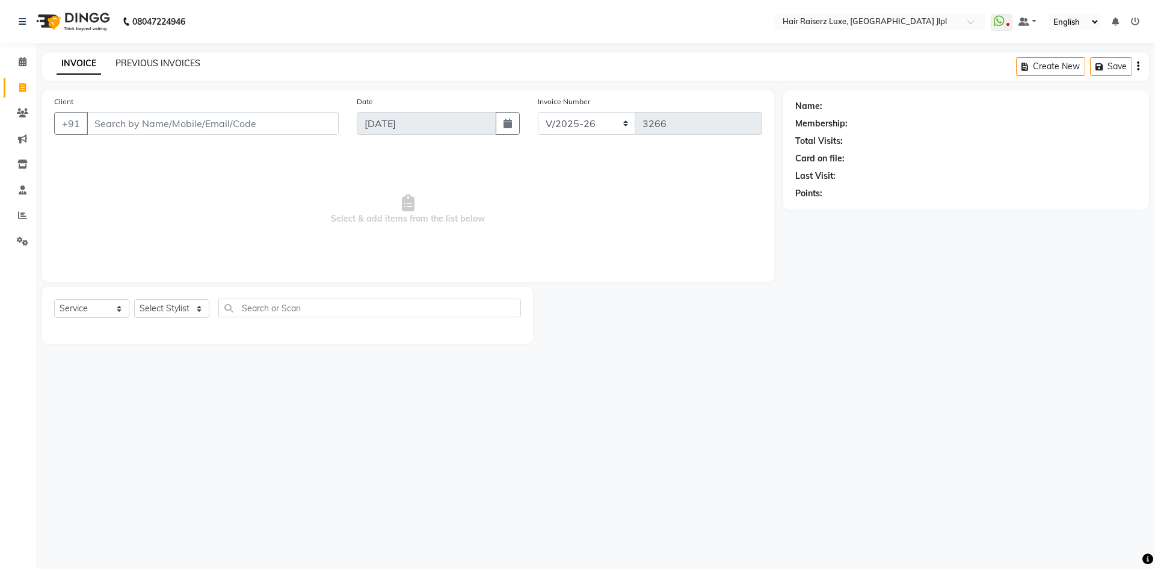
click at [140, 64] on link "PREVIOUS INVOICES" at bounding box center [158, 63] width 85 height 11
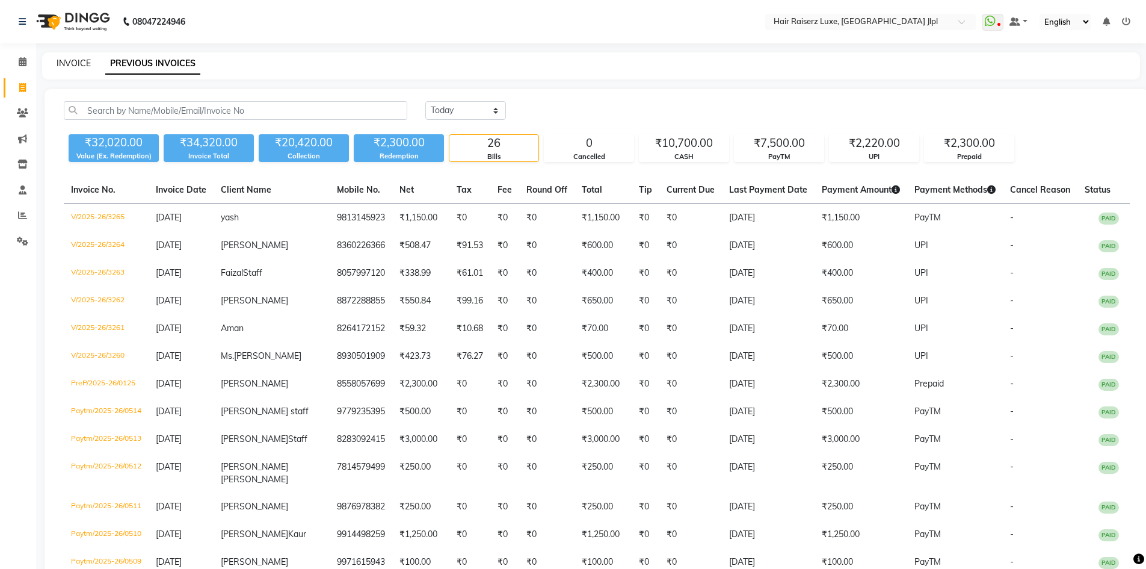
click at [66, 64] on link "INVOICE" at bounding box center [74, 63] width 34 height 11
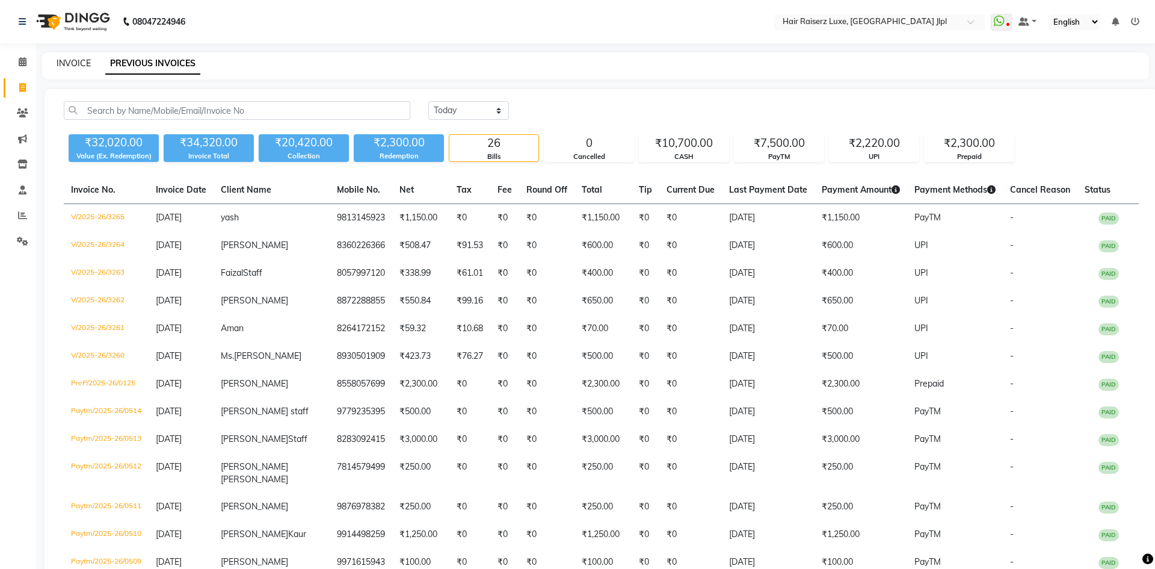
select select "5409"
select select "service"
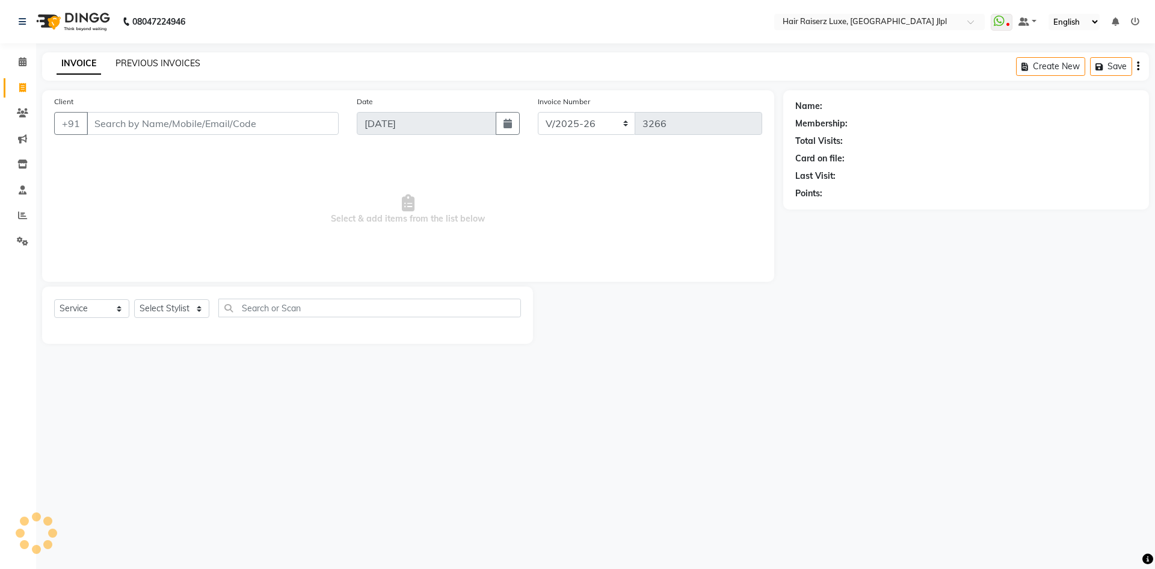
click at [126, 61] on link "PREVIOUS INVOICES" at bounding box center [158, 63] width 85 height 11
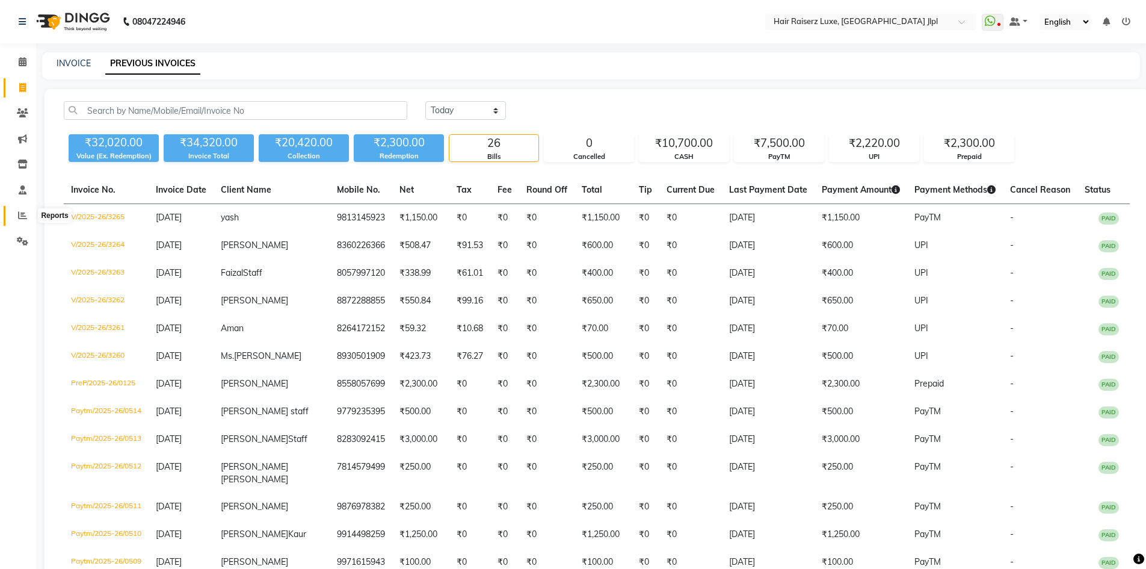
click at [23, 218] on icon at bounding box center [22, 215] width 9 height 9
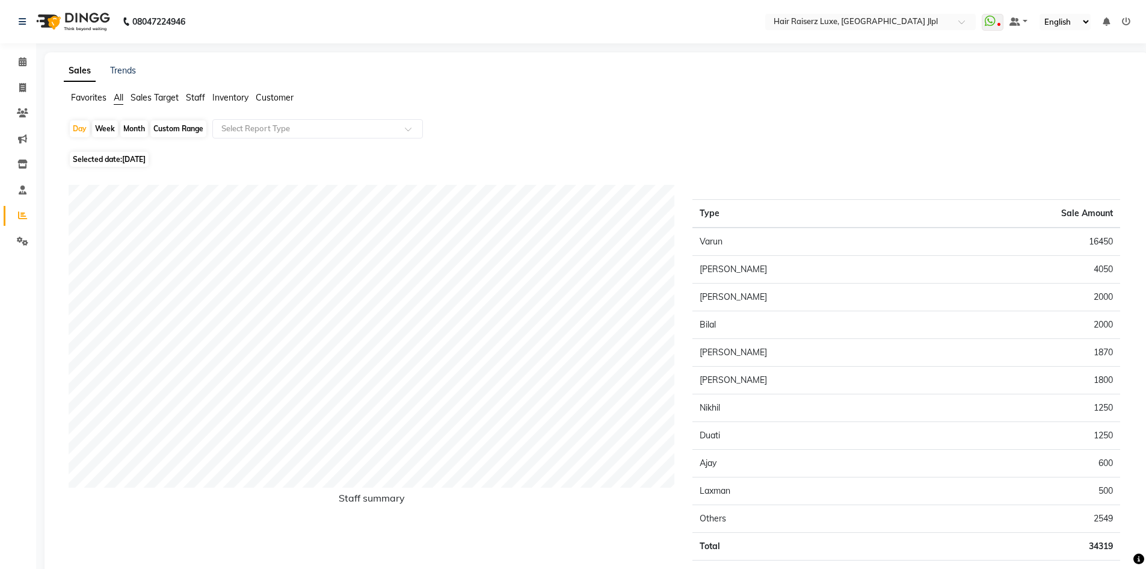
click at [195, 97] on span "Staff" at bounding box center [195, 97] width 19 height 11
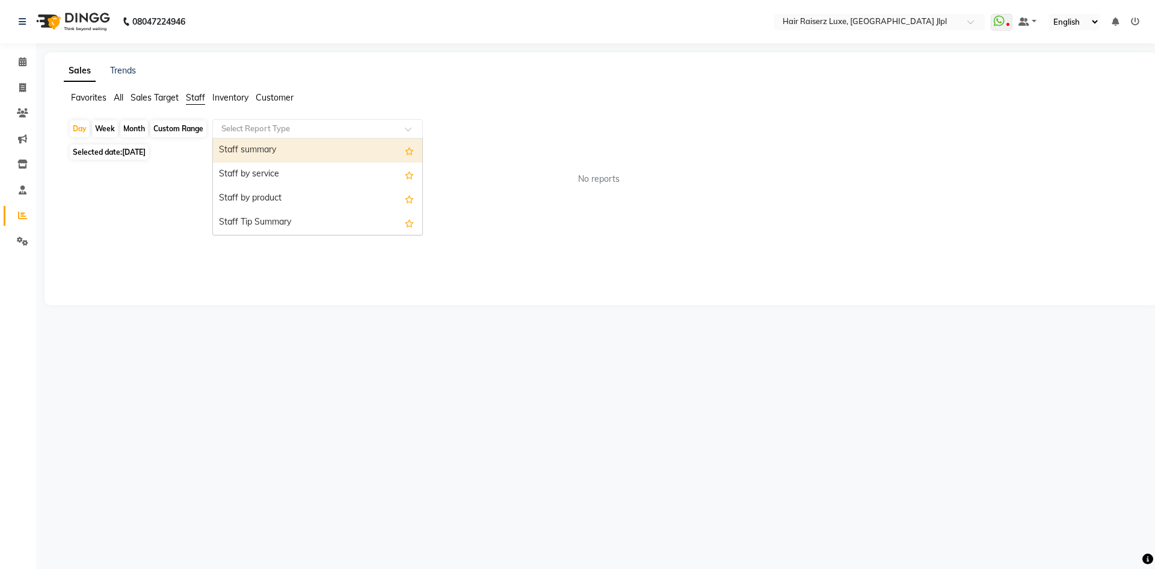
click at [245, 125] on input "text" at bounding box center [305, 129] width 173 height 12
click at [253, 152] on div "Staff summary" at bounding box center [317, 150] width 209 height 24
select select "csv"
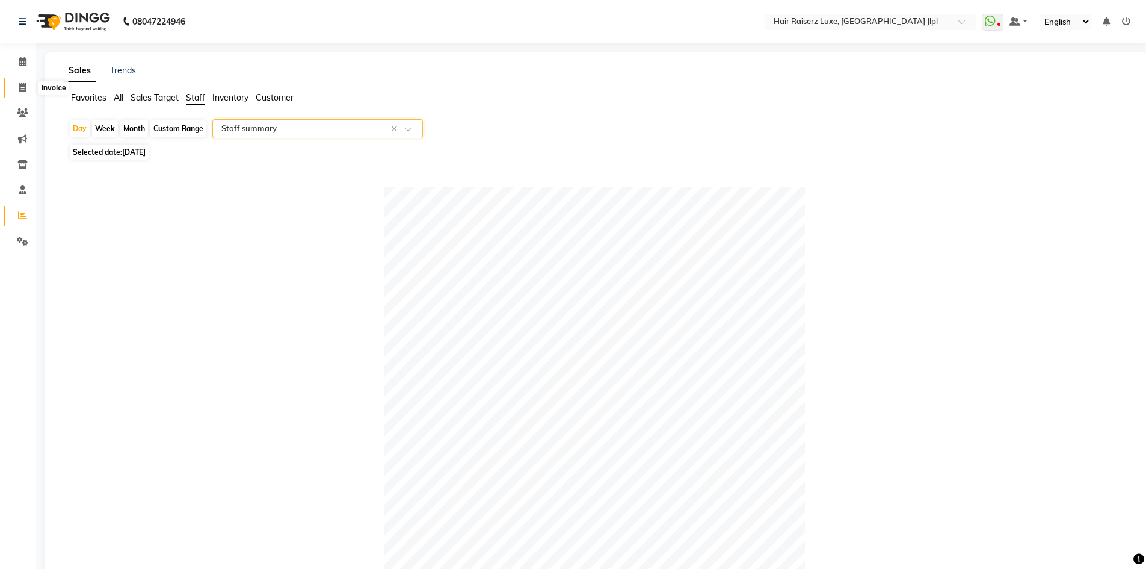
click at [13, 90] on span at bounding box center [22, 88] width 21 height 14
select select "service"
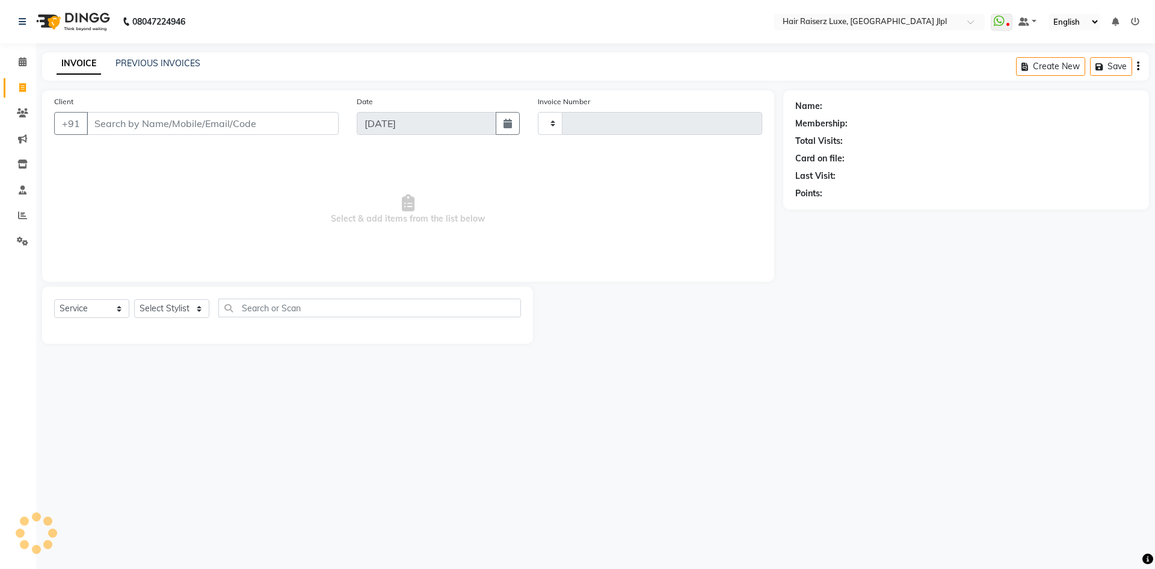
type input "3266"
select select "5409"
click at [177, 64] on link "PREVIOUS INVOICES" at bounding box center [158, 63] width 85 height 11
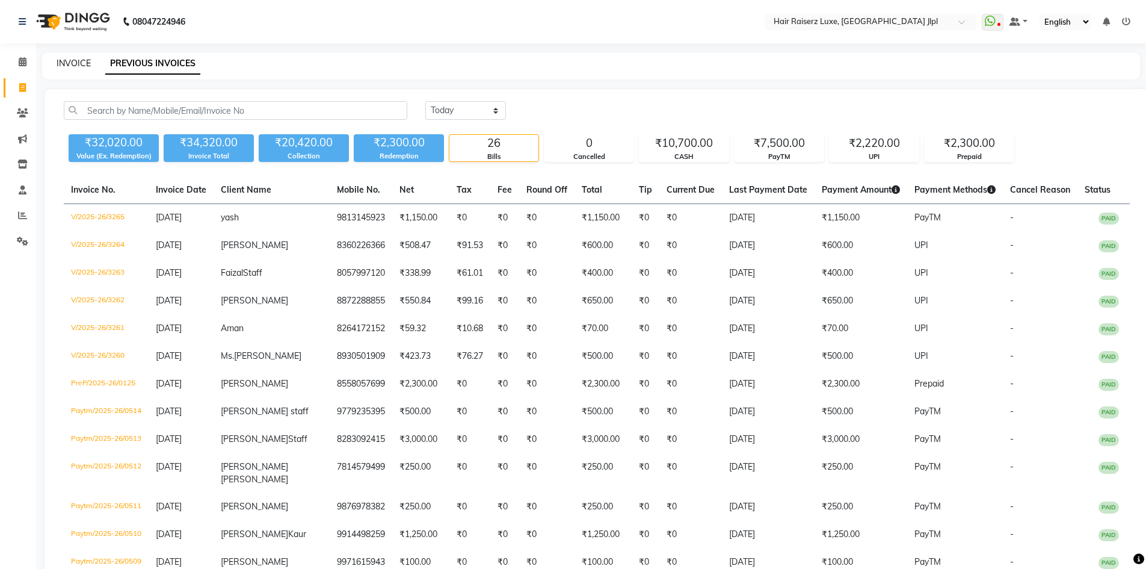
click at [87, 64] on link "INVOICE" at bounding box center [74, 63] width 34 height 11
select select "service"
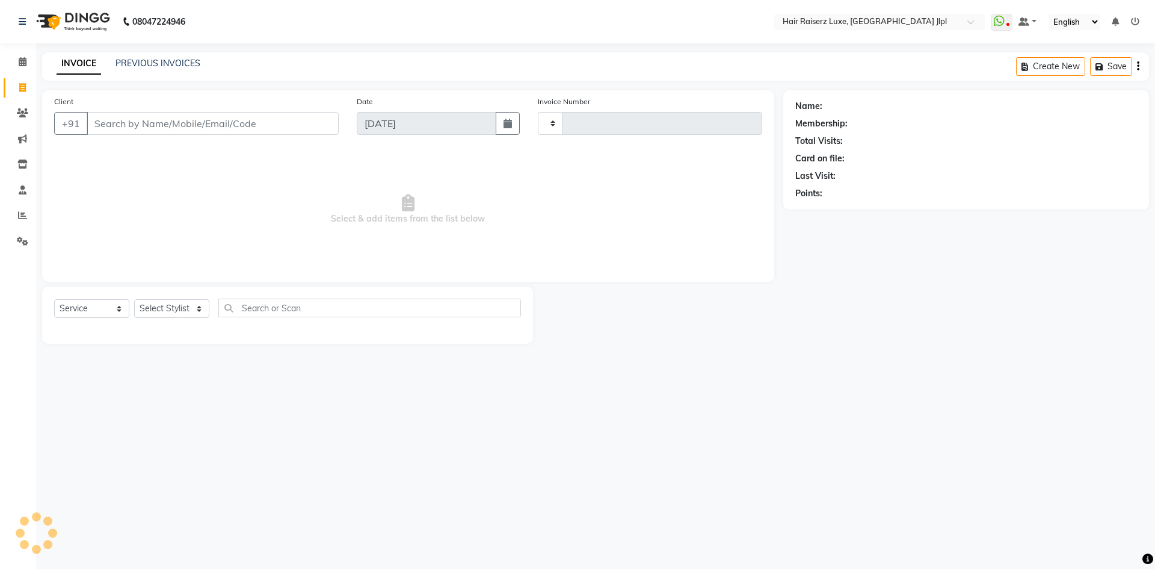
type input "3266"
select select "5409"
click at [126, 127] on input "Client" at bounding box center [213, 123] width 252 height 23
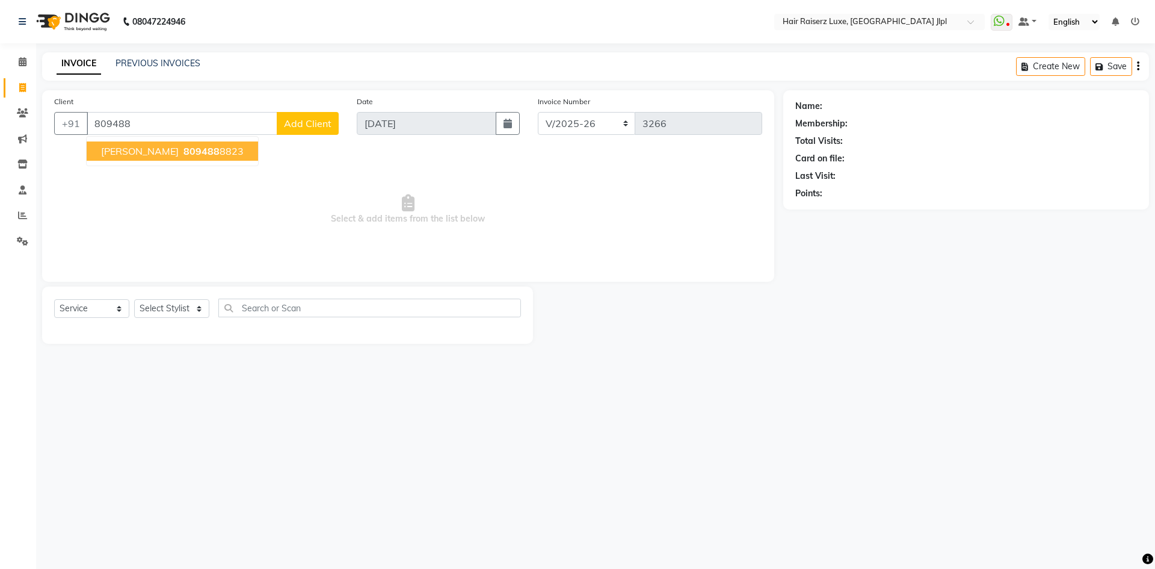
click at [135, 152] on span "[PERSON_NAME]" at bounding box center [140, 151] width 78 height 12
type input "8094888823"
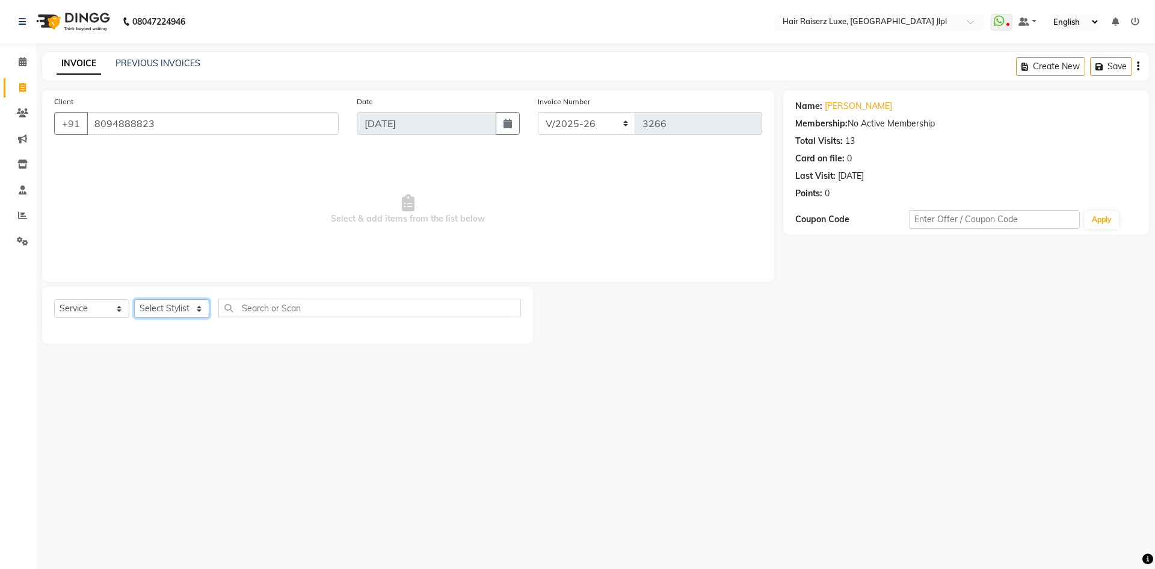
click at [189, 309] on select "Select Stylist Abhishek Aftab Ajay Anand Bhoomika Bilal C&Gs Vogue Chhavi Duati…" at bounding box center [171, 308] width 75 height 19
select select "47928"
click at [134, 299] on select "Select Stylist Abhishek Aftab Ajay Anand Bhoomika Bilal C&Gs Vogue Chhavi Duati…" at bounding box center [171, 308] width 75 height 19
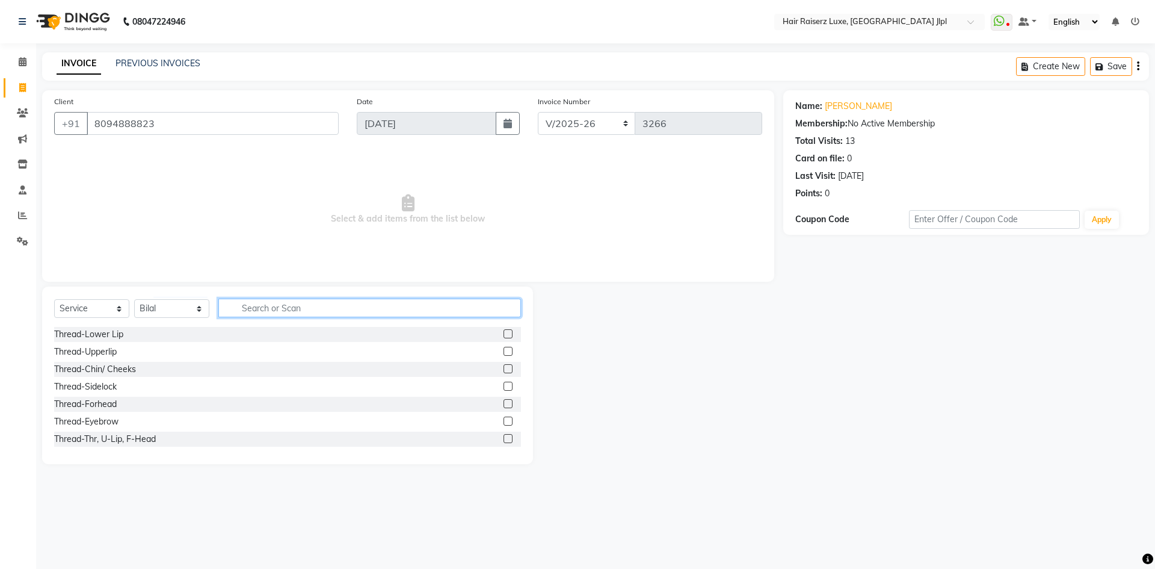
click at [251, 308] on input "text" at bounding box center [369, 307] width 303 height 19
drag, startPoint x: 277, startPoint y: 309, endPoint x: 196, endPoint y: 306, distance: 81.3
click at [196, 306] on div "Select Service Product Membership Package Voucher Prepaid Gift Card Select Styl…" at bounding box center [287, 312] width 467 height 28
type input "shave"
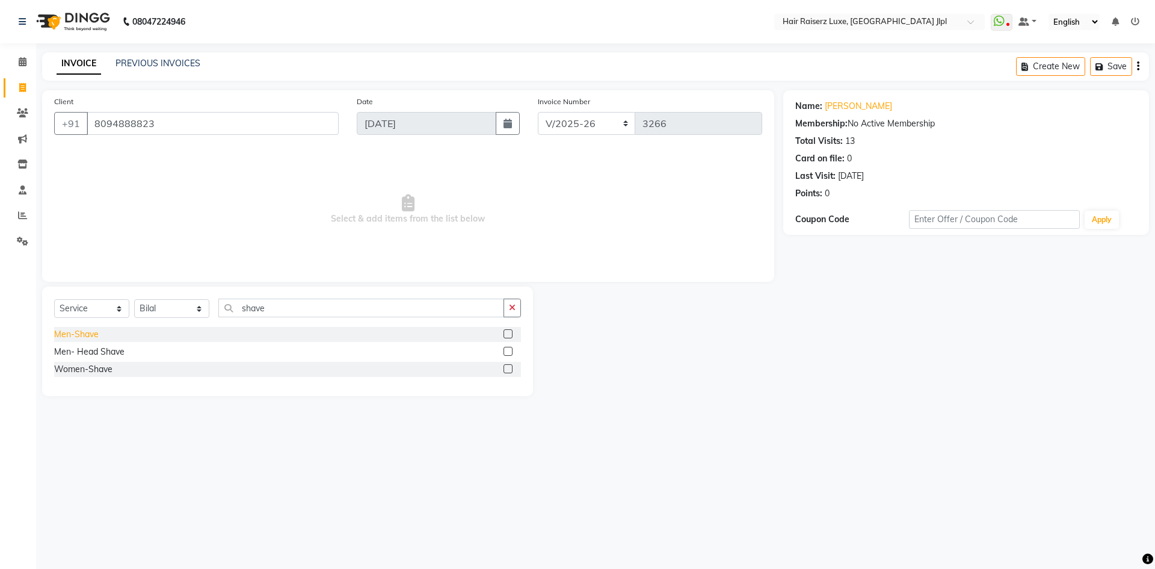
click at [84, 334] on div "Men-Shave" at bounding box center [76, 334] width 45 height 13
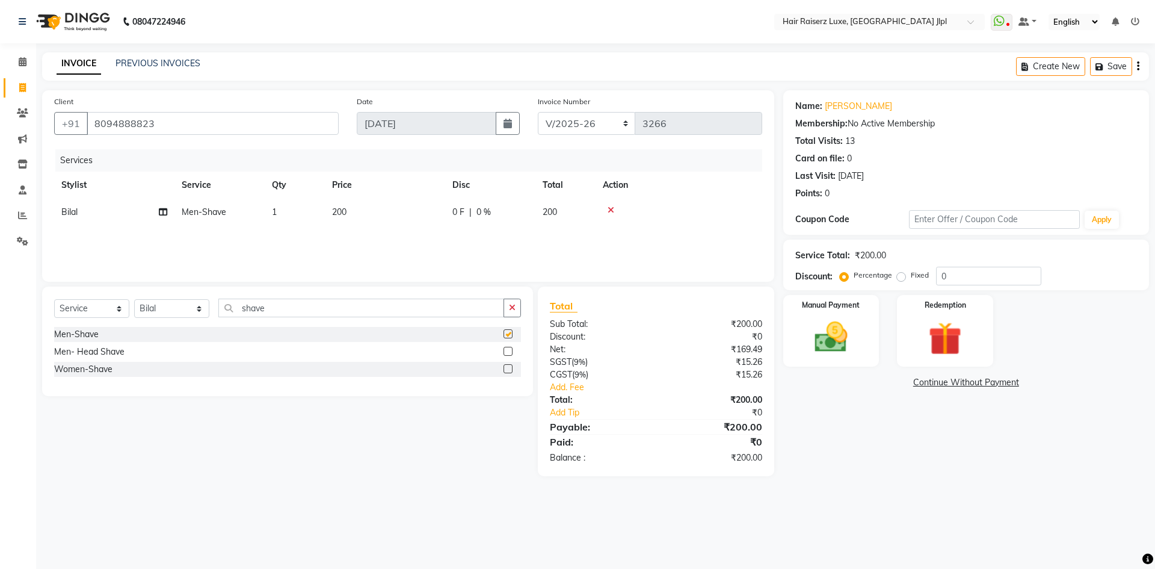
checkbox input "false"
click at [354, 202] on td "200" at bounding box center [385, 212] width 120 height 27
select select "47928"
click at [406, 212] on input "200" at bounding box center [442, 215] width 106 height 19
type input "250"
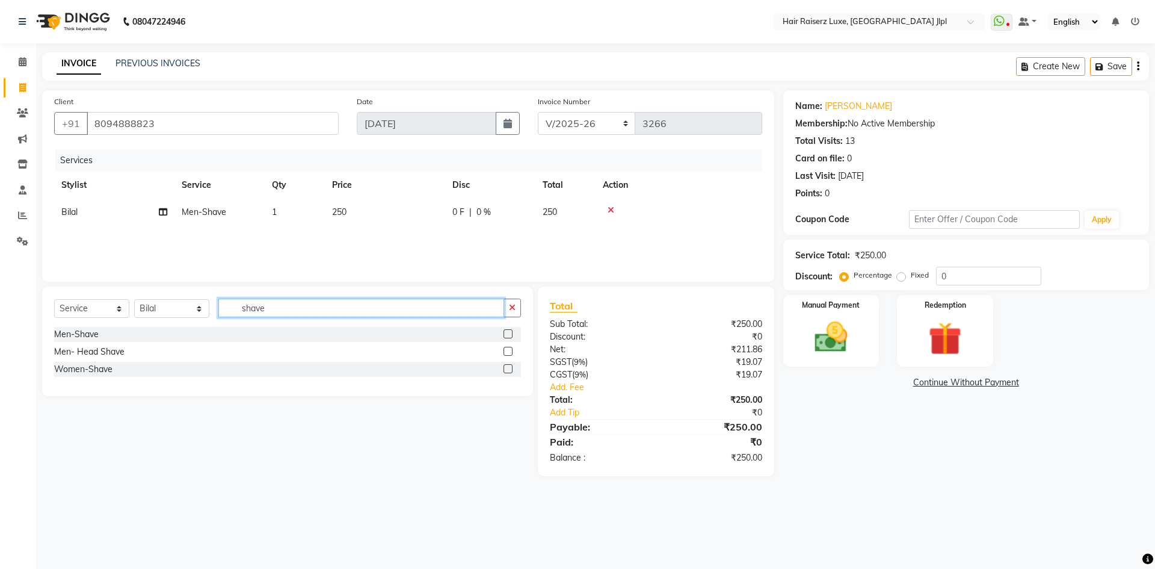
click at [251, 309] on input "shave" at bounding box center [361, 307] width 286 height 19
type input "black"
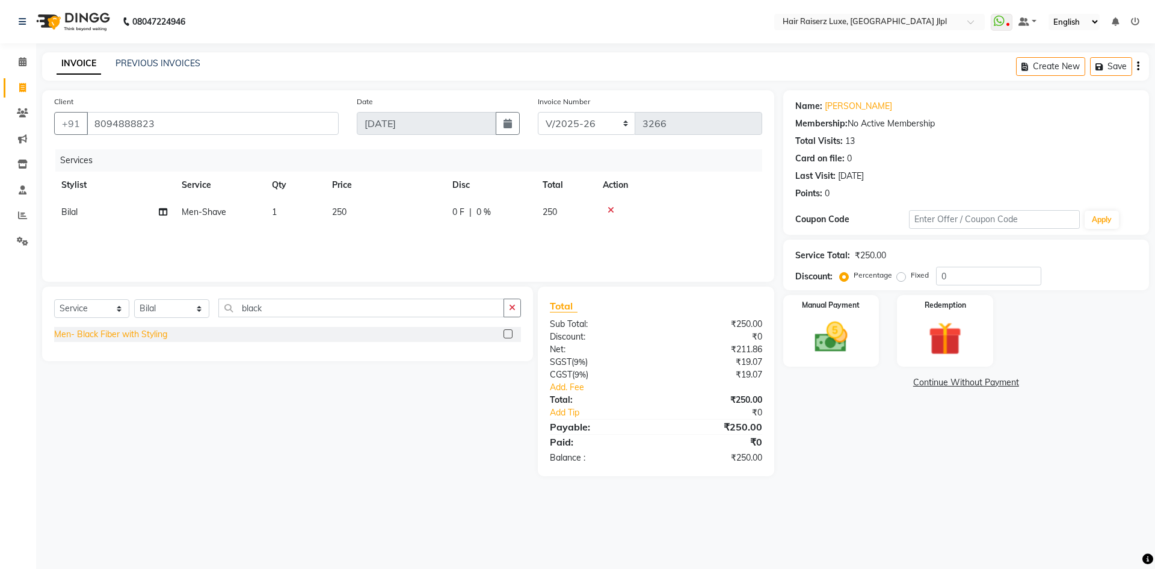
click at [137, 336] on div "Men- Black Fiber with Styling" at bounding box center [110, 334] width 113 height 13
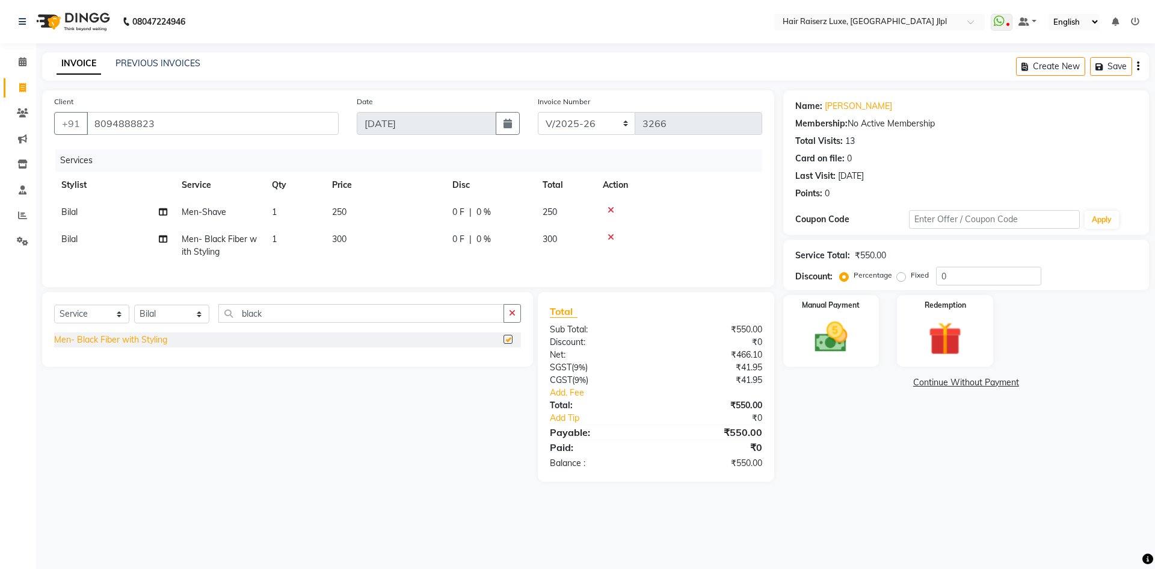
checkbox input "false"
click at [823, 330] on img at bounding box center [831, 337] width 56 height 40
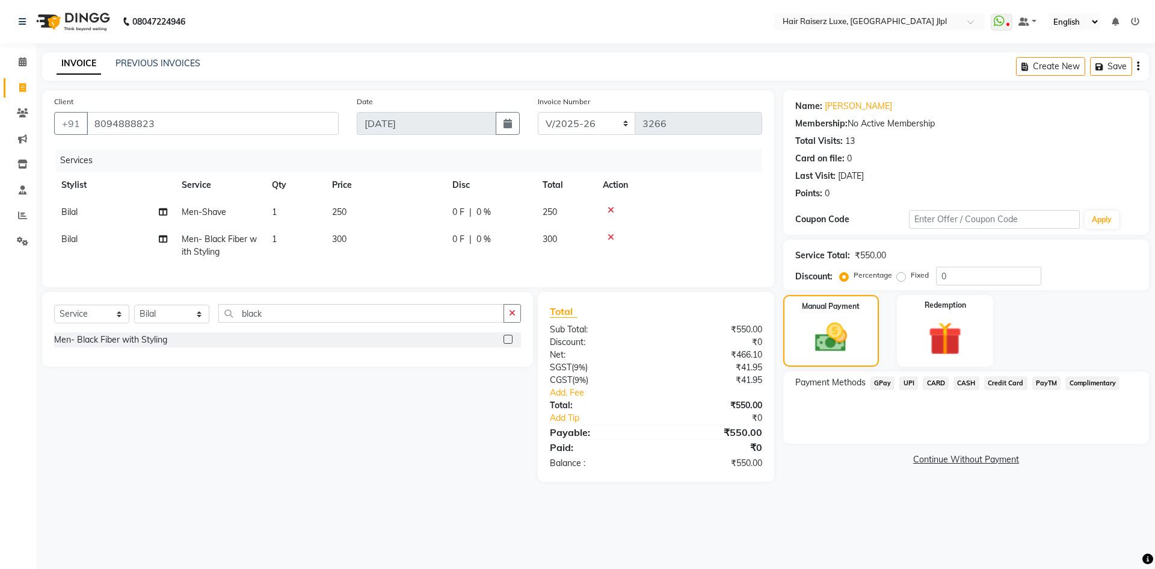
click at [905, 386] on span "UPI" at bounding box center [908, 383] width 19 height 14
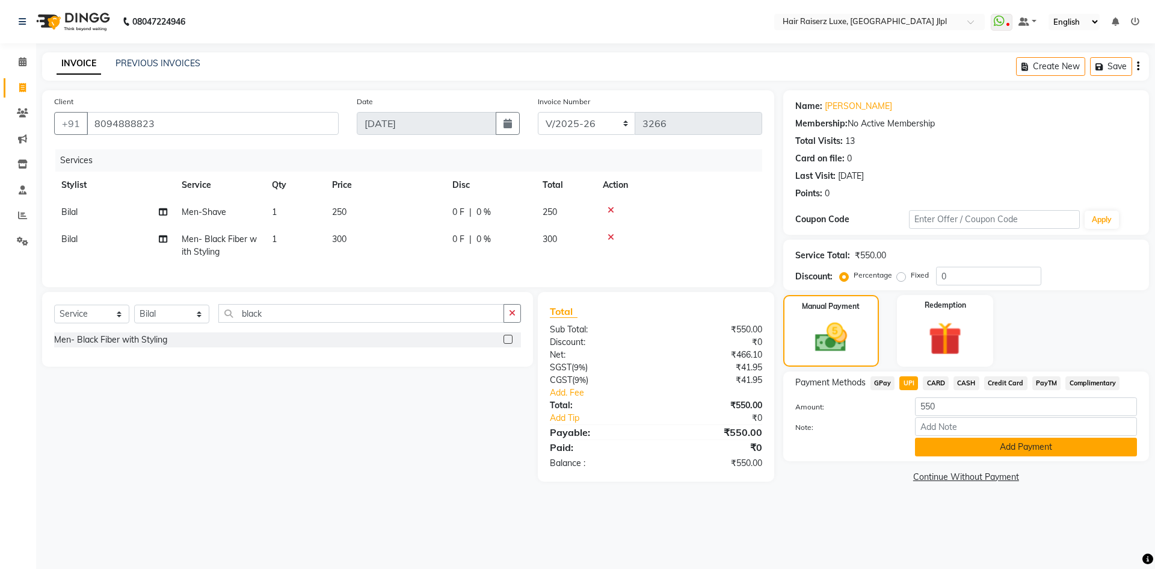
click at [954, 440] on button "Add Payment" at bounding box center [1026, 446] width 222 height 19
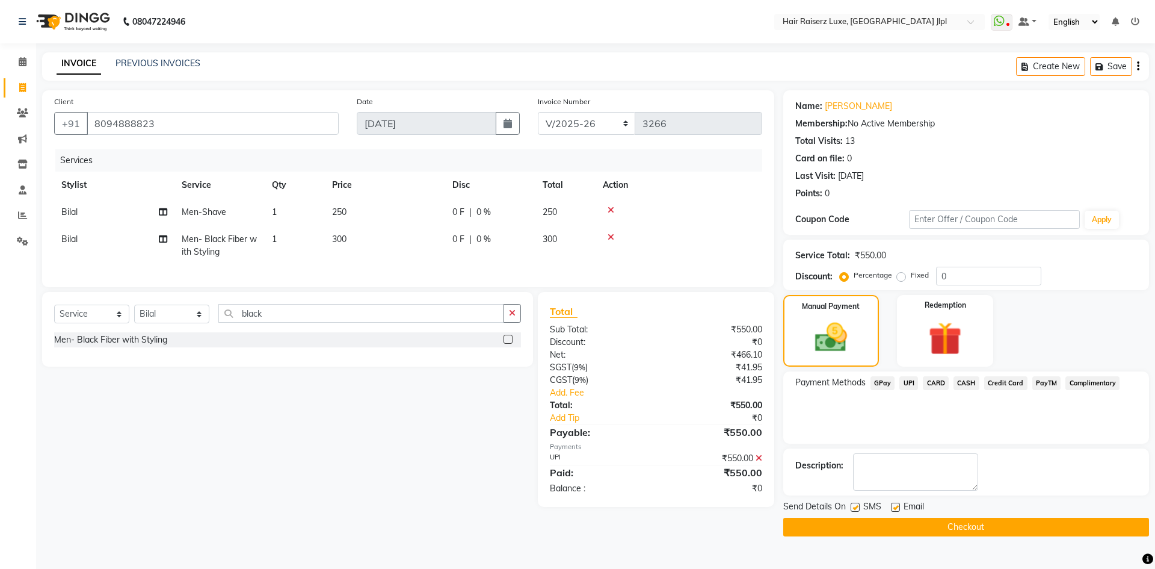
click at [898, 510] on label at bounding box center [895, 506] width 9 height 9
click at [898, 510] on input "checkbox" at bounding box center [895, 508] width 8 height 8
checkbox input "false"
click at [898, 526] on button "Checkout" at bounding box center [966, 526] width 366 height 19
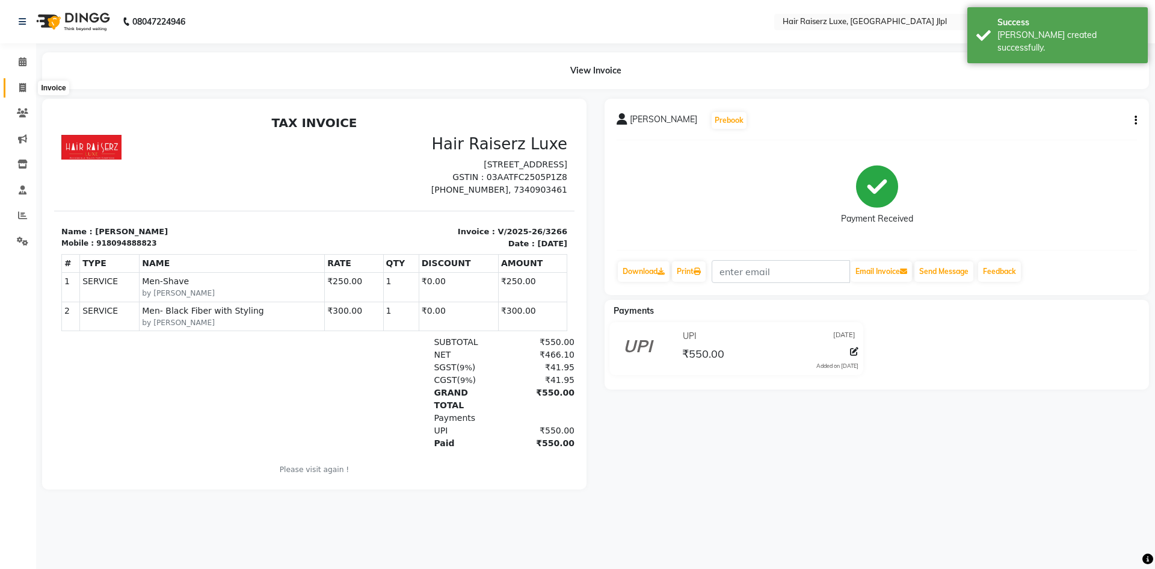
click at [26, 91] on icon at bounding box center [22, 87] width 7 height 9
select select "service"
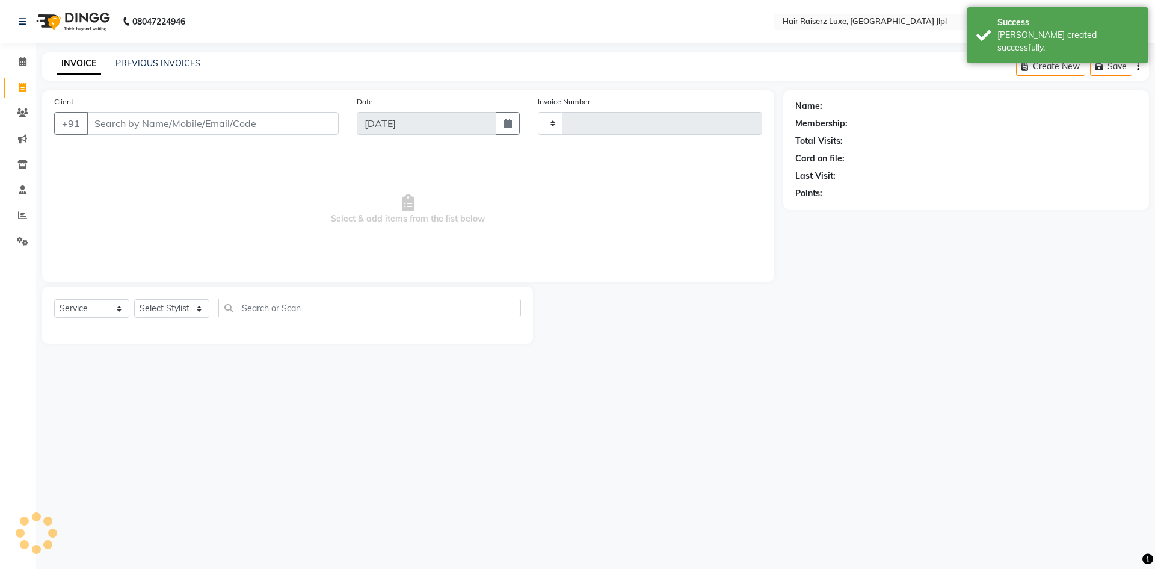
type input "3267"
select select "5409"
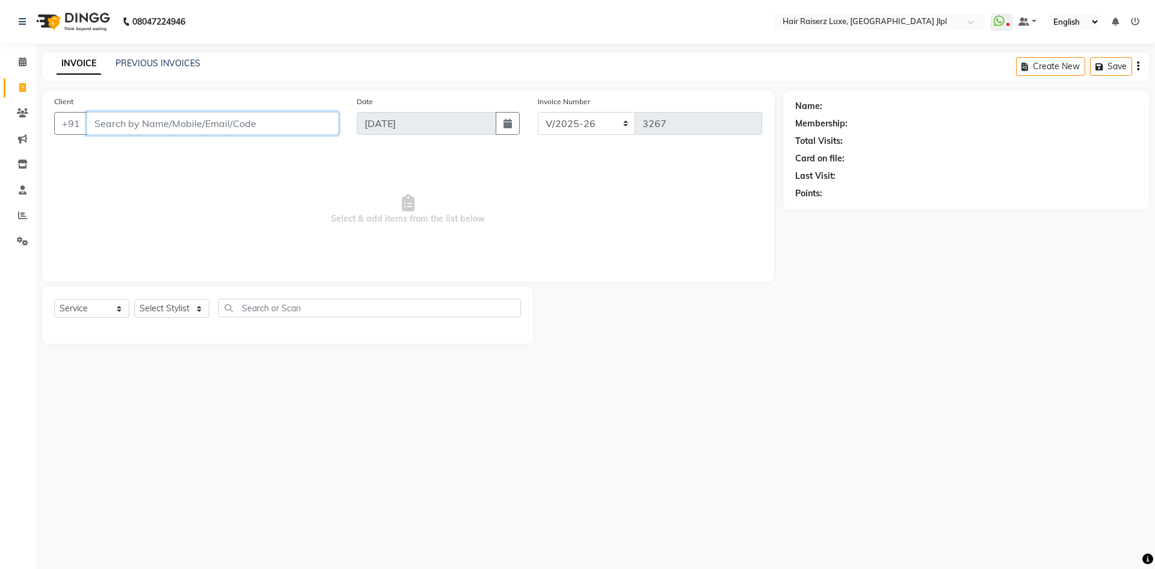
click at [238, 129] on input "Client" at bounding box center [213, 123] width 252 height 23
type input "8968436340"
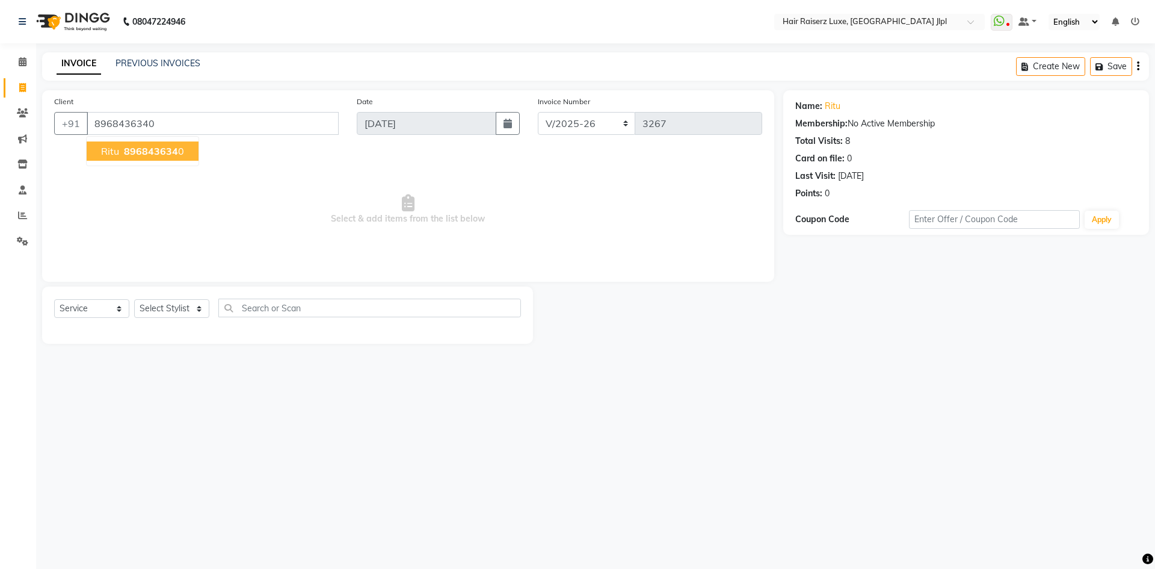
click at [151, 161] on ngb-typeahead-window "Ritu 896843634 0" at bounding box center [142, 151] width 113 height 30
click at [151, 159] on button "Ritu 896843634 0" at bounding box center [143, 150] width 112 height 19
click at [579, 110] on div "Invoice Number FF/2025-26 PreP/2025-26 BANK/2025-26 Paytm/2025-26 CASH/2025-26 …" at bounding box center [650, 119] width 242 height 49
click at [578, 133] on select "FF/2025-26 PreP/2025-26 BANK/2025-26 Paytm/2025-26 CASH/2025-26 V/2025-26" at bounding box center [587, 123] width 98 height 23
click at [538, 112] on select "FF/2025-26 PreP/2025-26 BANK/2025-26 Paytm/2025-26 CASH/2025-26 V/2025-26" at bounding box center [587, 123] width 98 height 23
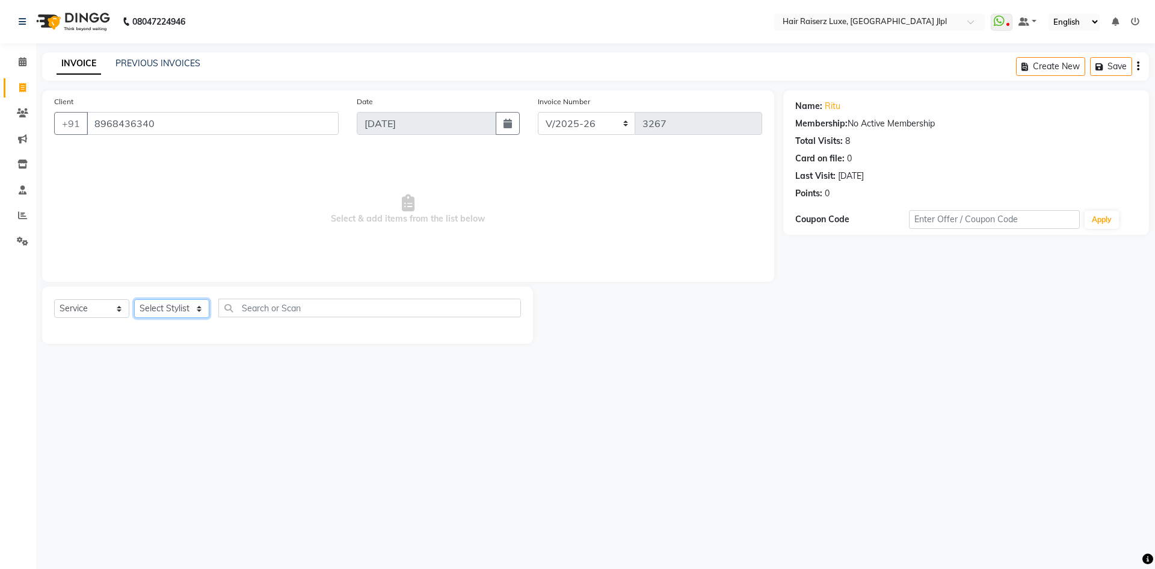
click at [170, 315] on select "Select Stylist Abhishek Aftab Ajay Anand Bhoomika Bilal C&Gs Vogue Chhavi Duati…" at bounding box center [171, 308] width 75 height 19
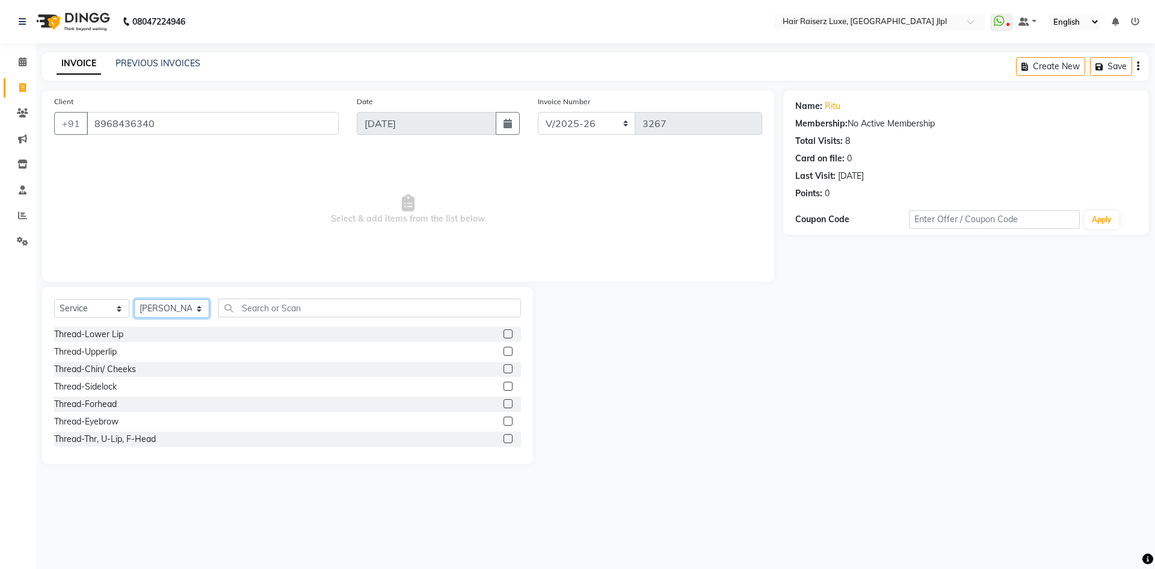
click at [171, 312] on select "Select Stylist Abhishek Aftab Ajay Anand Bhoomika Bilal C&Gs Vogue Chhavi Duati…" at bounding box center [171, 308] width 75 height 19
click at [173, 312] on select "Select Stylist Abhishek Aftab Ajay Anand Bhoomika Bilal C&Gs Vogue Chhavi Duati…" at bounding box center [171, 308] width 75 height 19
select select "84148"
click at [134, 299] on select "Select Stylist Abhishek Aftab Ajay Anand Bhoomika Bilal C&Gs Vogue Chhavi Duati…" at bounding box center [171, 308] width 75 height 19
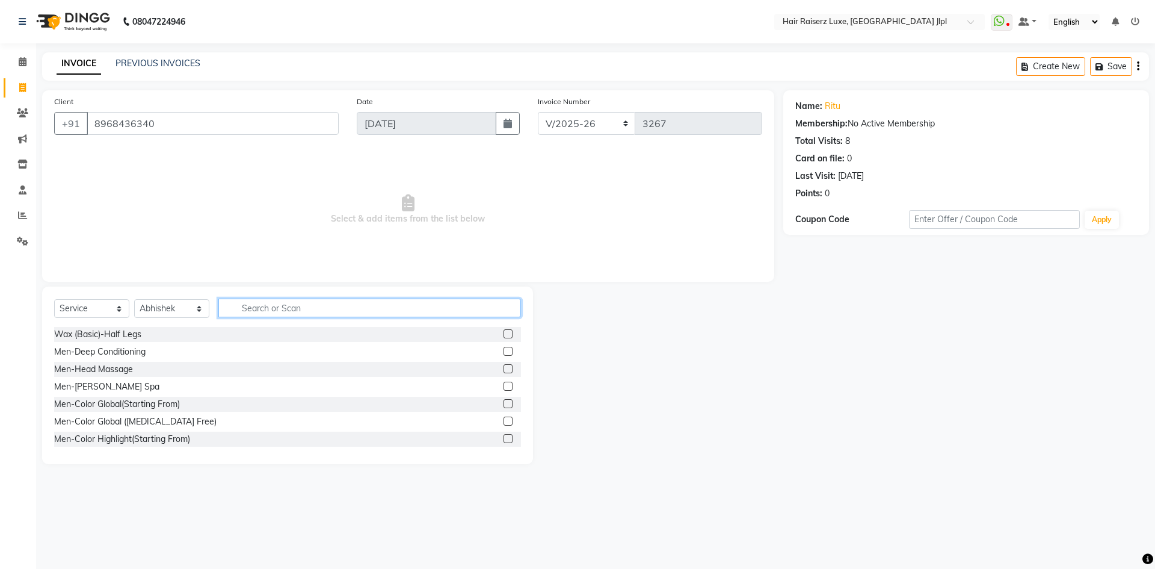
click at [260, 301] on input "text" at bounding box center [369, 307] width 303 height 19
type input "ol"
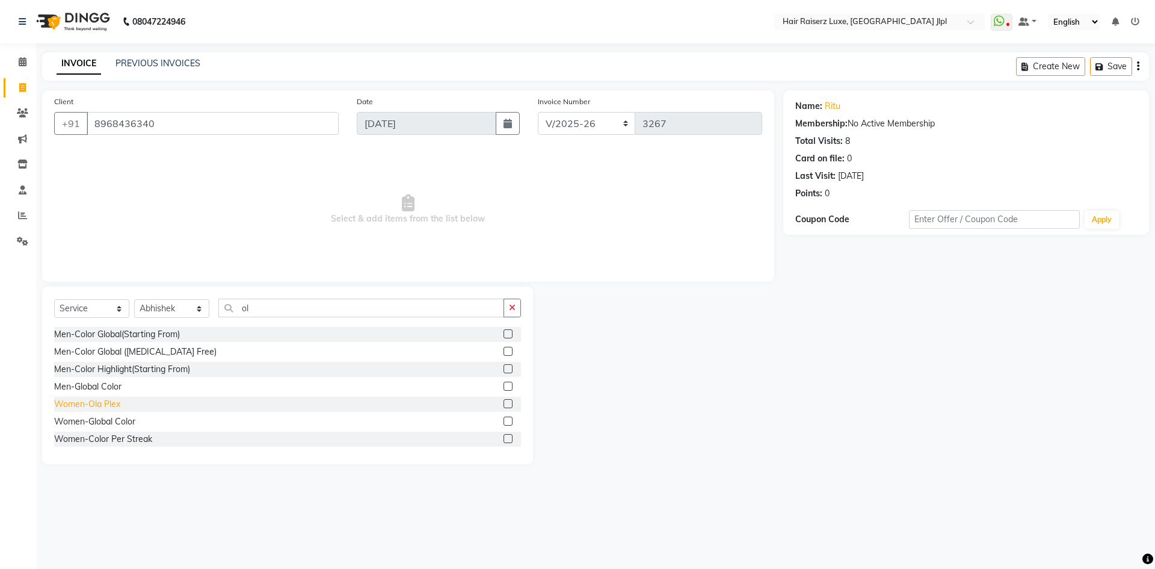
click at [108, 403] on div "Women-Ola Plex" at bounding box center [87, 404] width 66 height 13
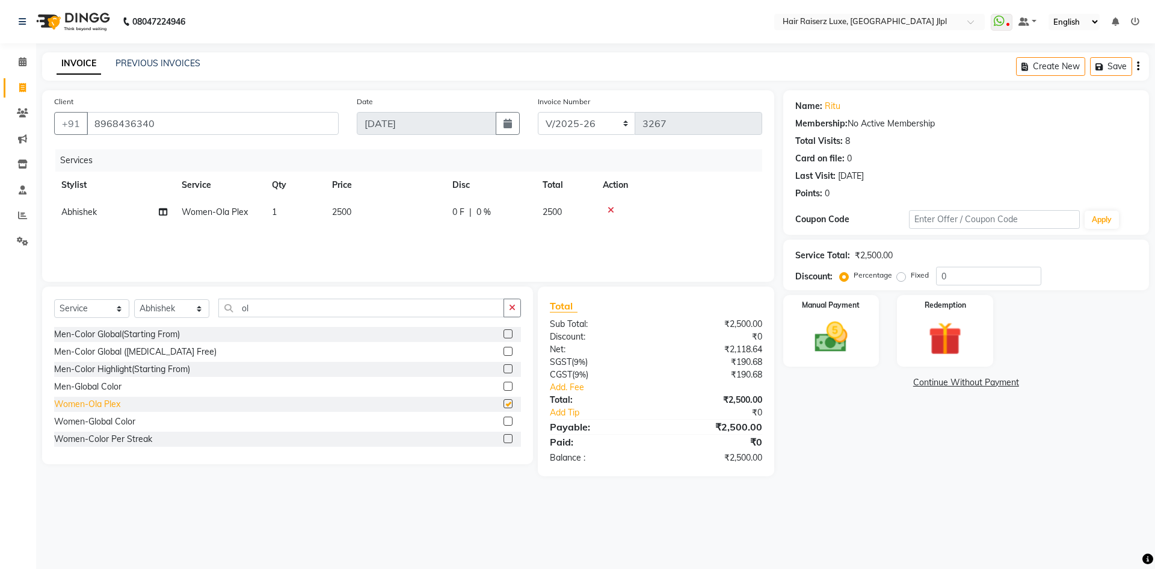
checkbox input "false"
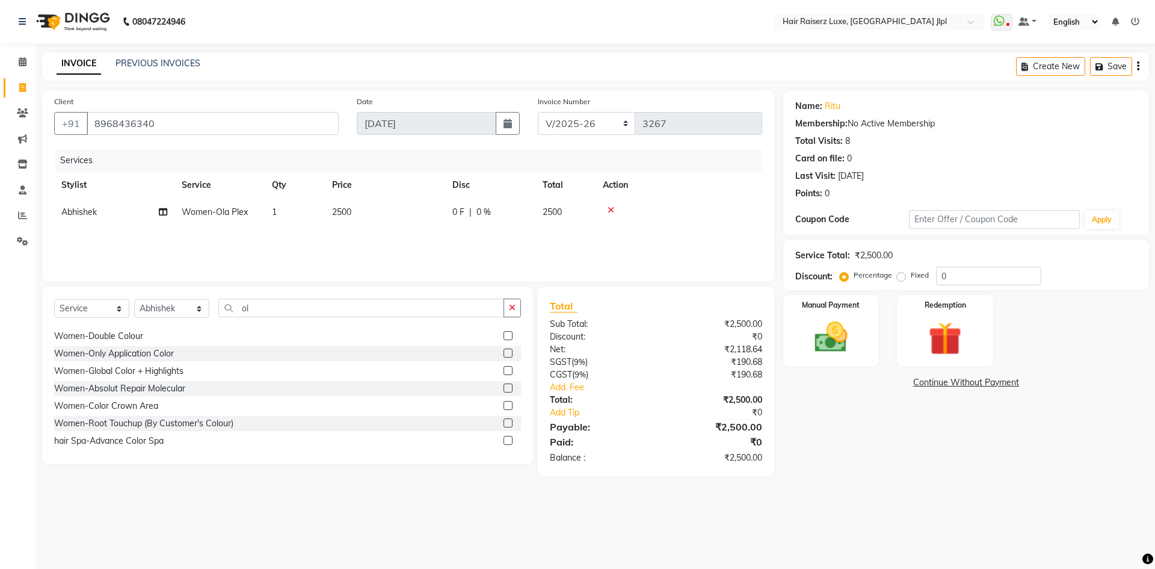
scroll to position [176, 0]
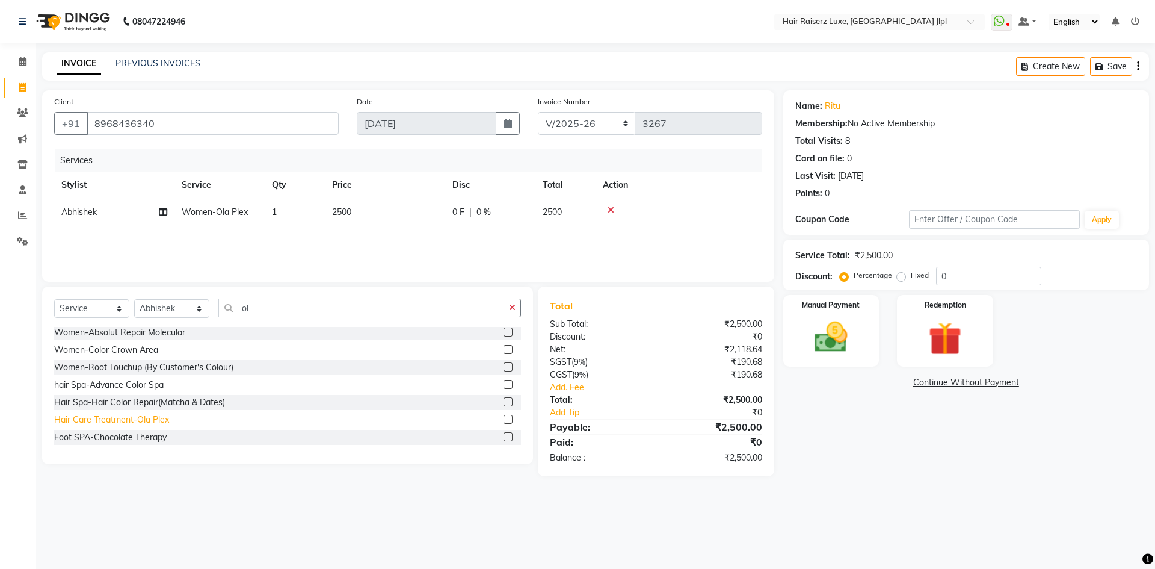
click at [149, 424] on div "Hair Care Treatment-Ola Plex" at bounding box center [111, 419] width 115 height 13
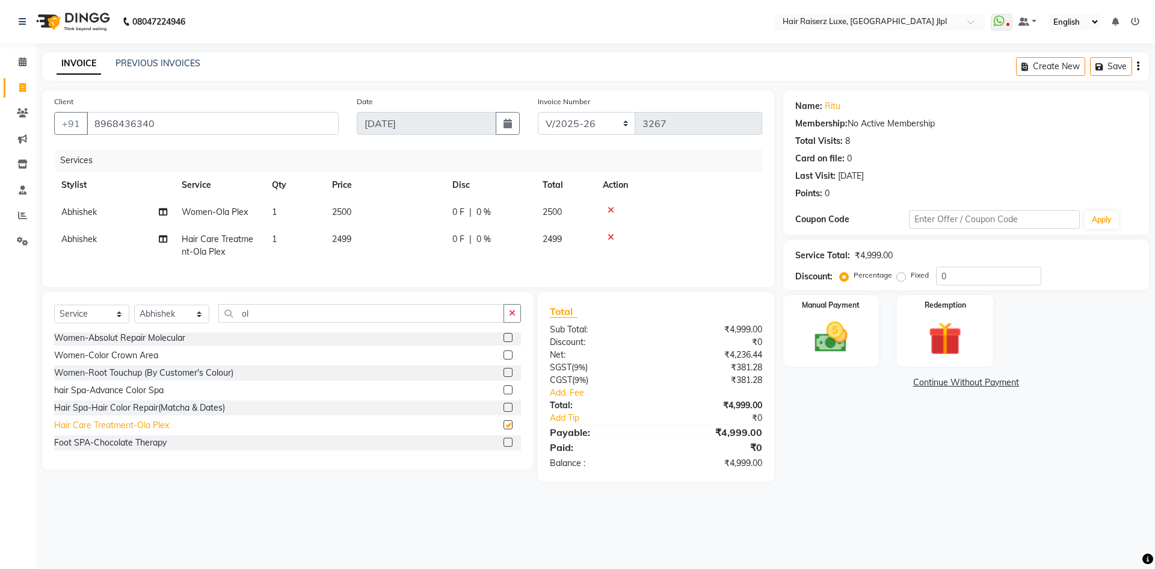
checkbox input "false"
click at [612, 238] on icon at bounding box center [611, 237] width 7 height 8
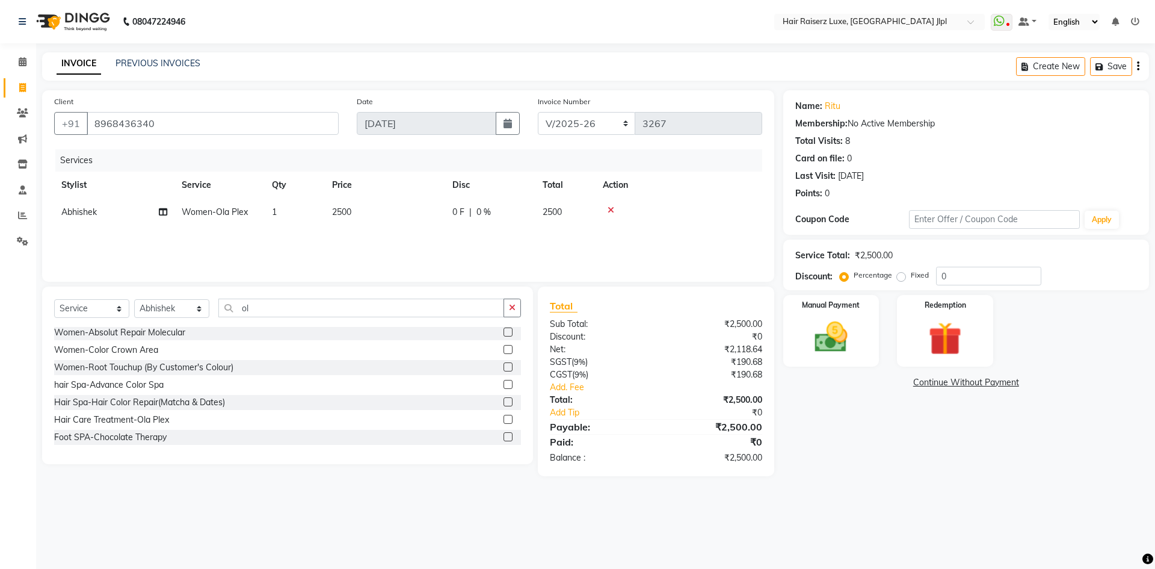
click at [338, 208] on span "2500" at bounding box center [341, 211] width 19 height 11
click at [397, 217] on input "2500" at bounding box center [442, 215] width 106 height 19
type input "3500"
click at [221, 258] on div "Services Stylist Service Qty Price Disc Total Action Abhishek Women-Ola Plex 1 …" at bounding box center [408, 209] width 708 height 120
click at [267, 306] on input "ol" at bounding box center [361, 307] width 286 height 19
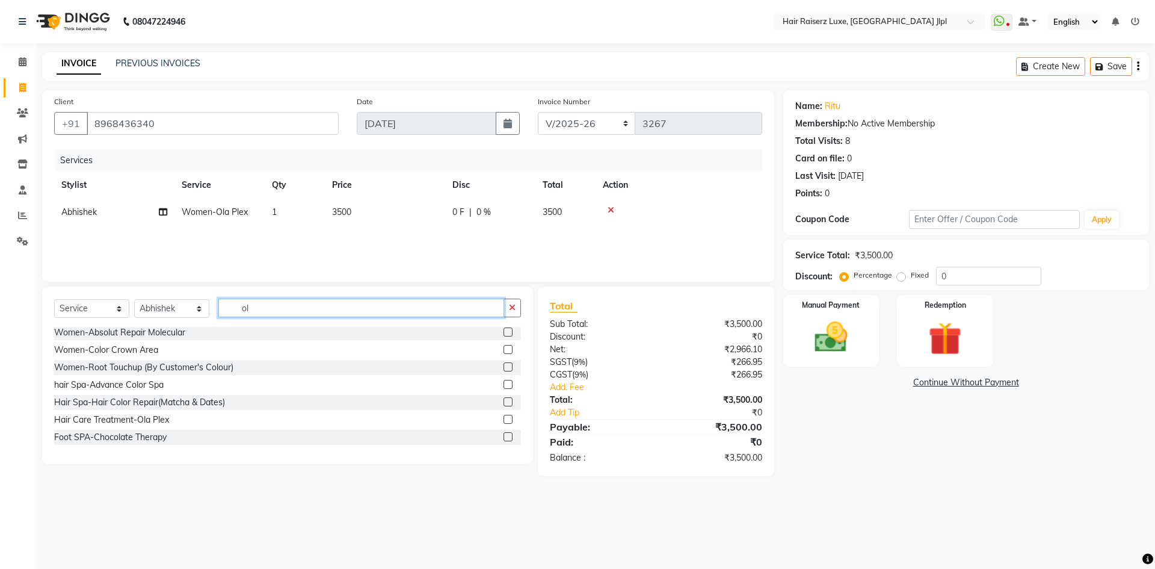
type input "o"
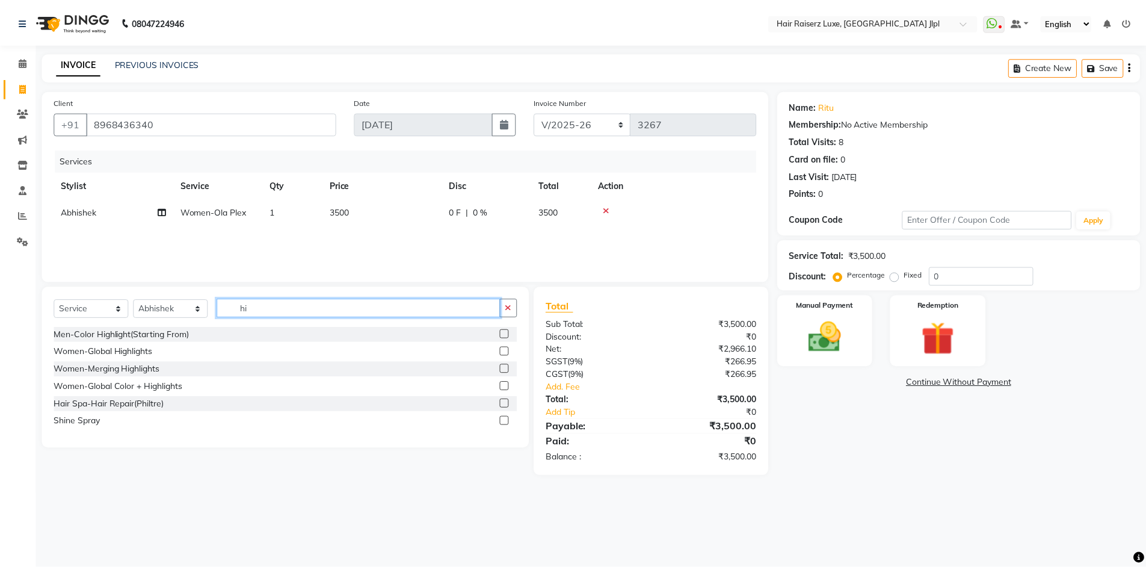
scroll to position [0, 0]
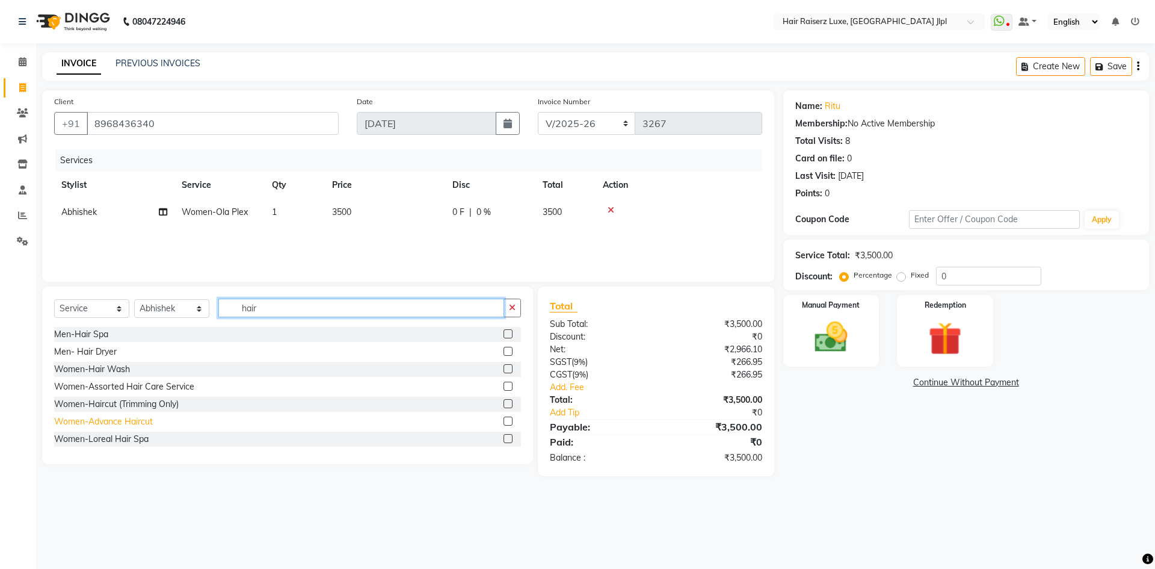
type input "hair"
click at [122, 419] on div "Women-Advance Haircut" at bounding box center [103, 421] width 99 height 13
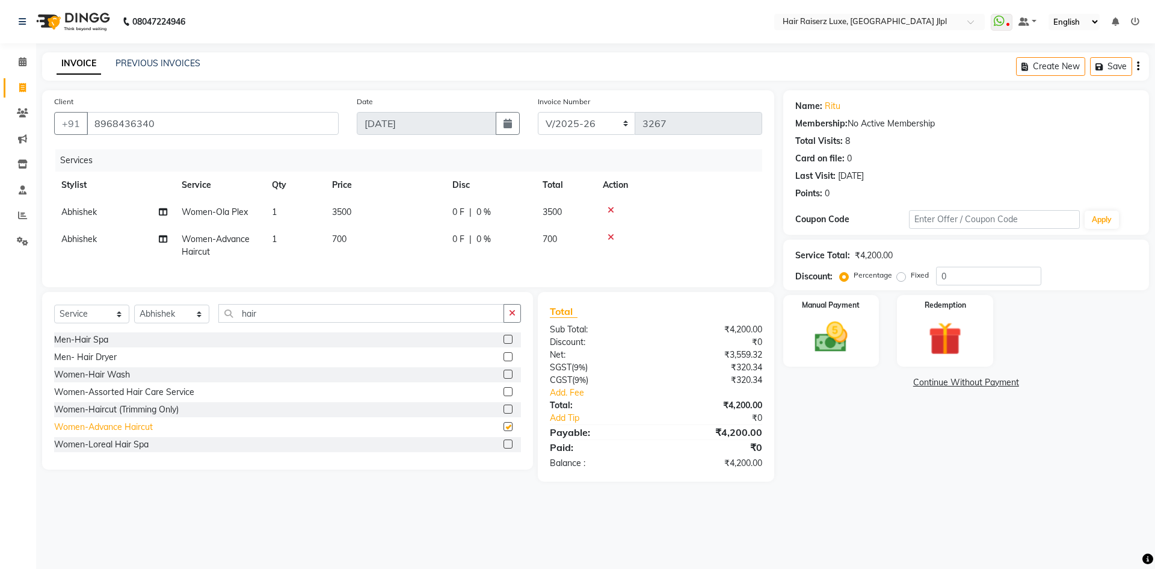
checkbox input "false"
click at [341, 235] on span "700" at bounding box center [339, 238] width 14 height 11
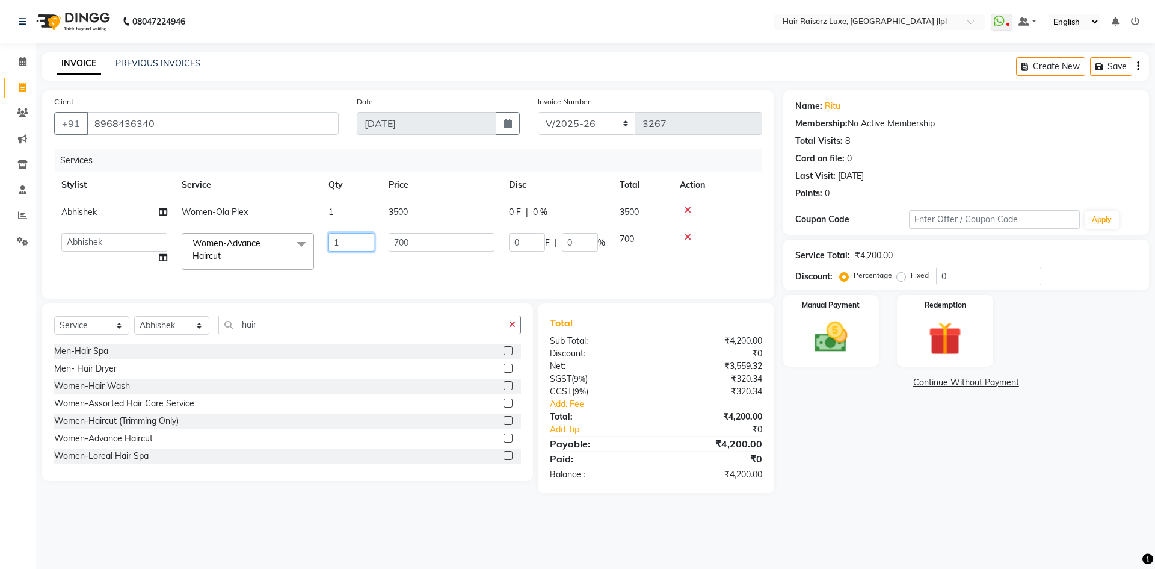
click at [341, 235] on input "1" at bounding box center [352, 242] width 46 height 19
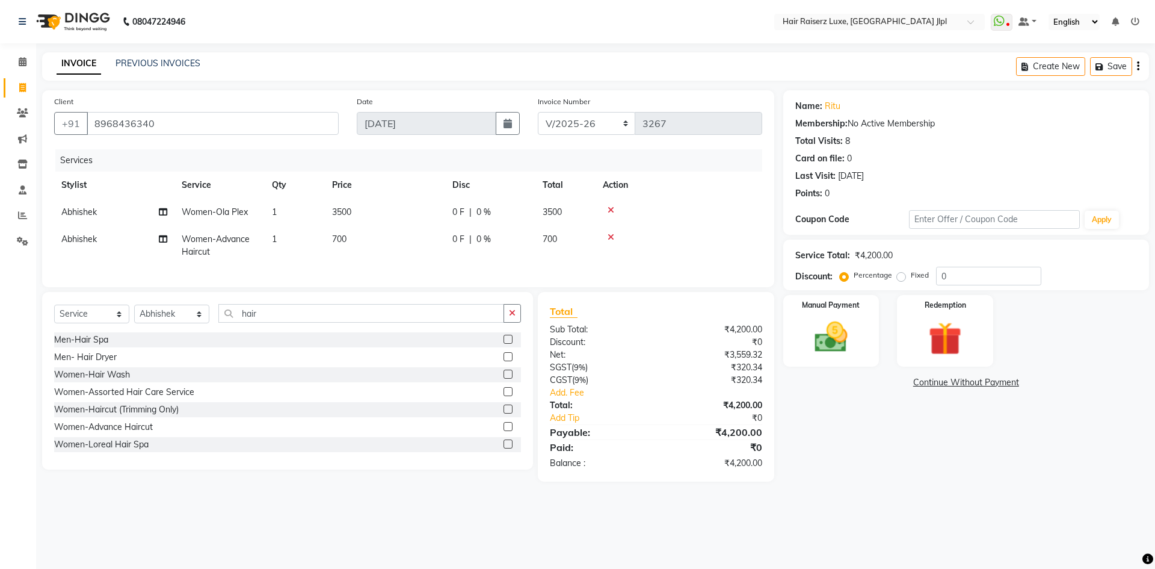
click at [342, 236] on span "700" at bounding box center [339, 238] width 14 height 11
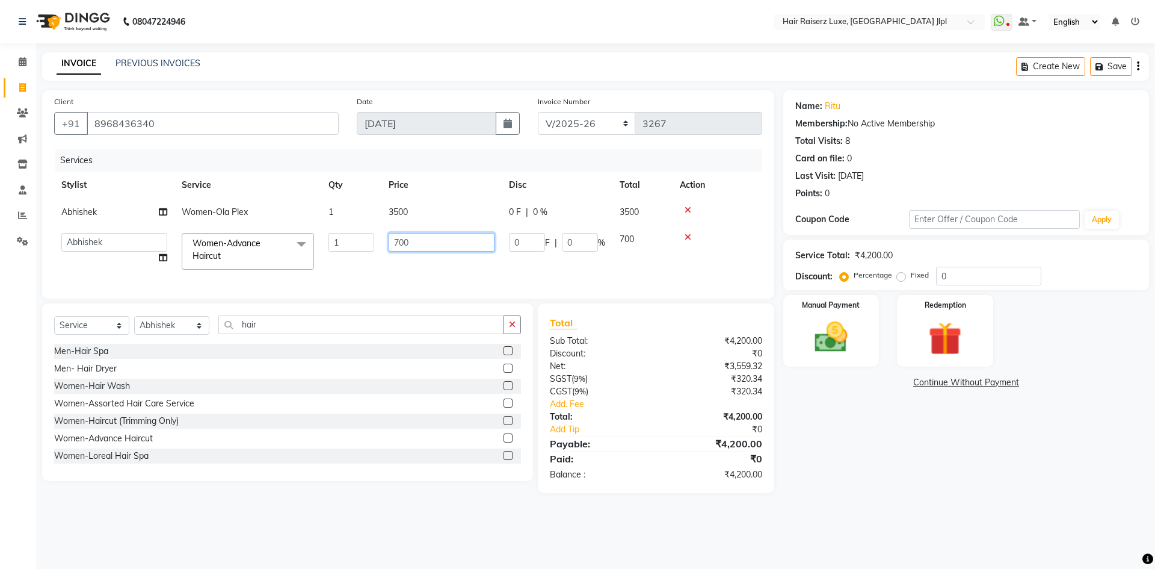
click at [404, 242] on input "700" at bounding box center [442, 242] width 106 height 19
type input "850"
click at [492, 279] on div "Services Stylist Service Qty Price Disc Total Action Abhishek Women-Ola Plex 1 …" at bounding box center [408, 217] width 708 height 137
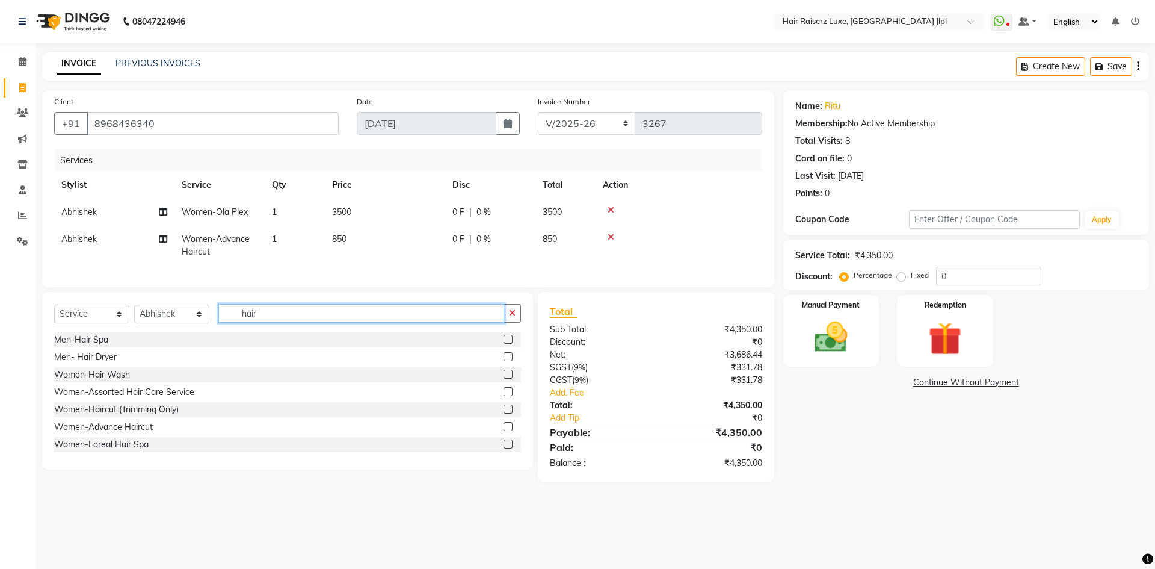
click at [262, 322] on input "hair" at bounding box center [361, 313] width 286 height 19
type input "h"
click at [186, 318] on select "Select Stylist Abhishek Aftab Ajay Anand Bhoomika Bilal C&Gs Vogue Chhavi Duati…" at bounding box center [171, 313] width 75 height 19
click at [252, 321] on input "text" at bounding box center [369, 313] width 303 height 19
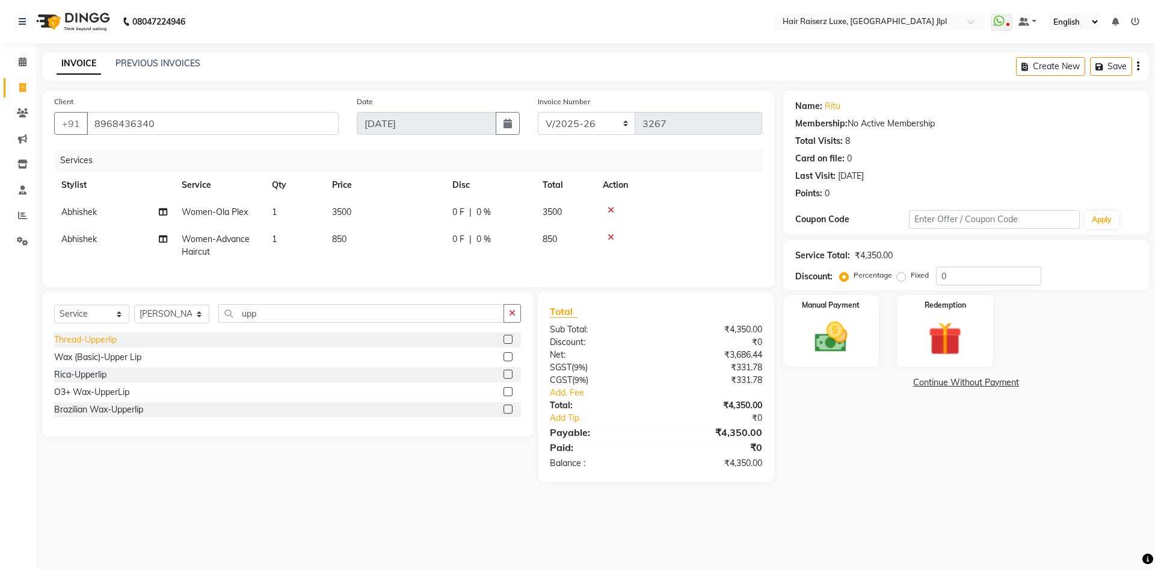
click at [115, 346] on div "Thread-Upperlip" at bounding box center [85, 339] width 63 height 13
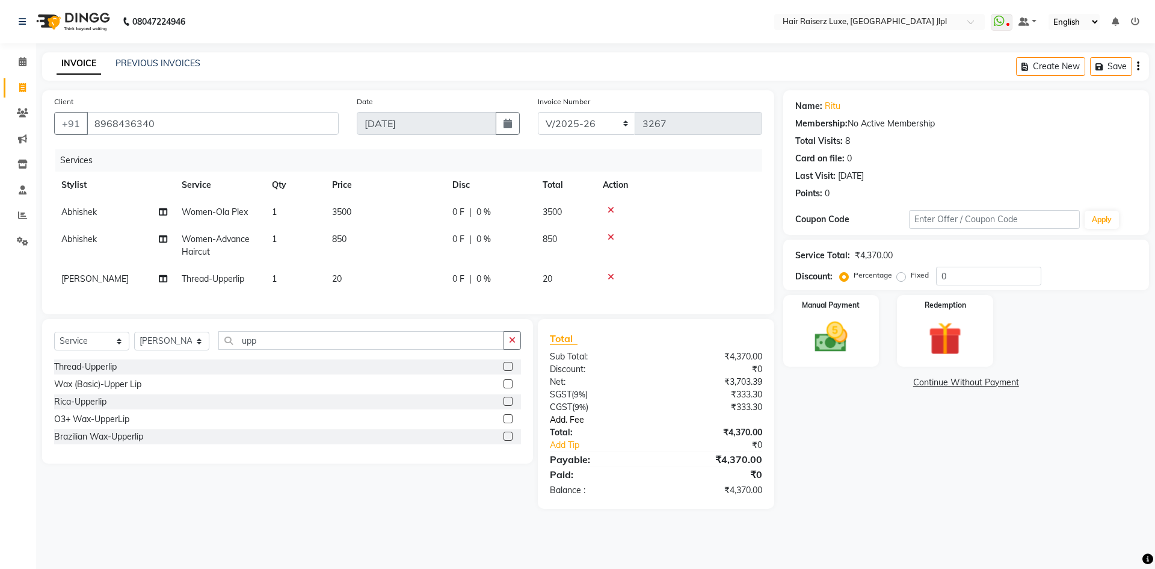
click at [572, 426] on link "Add. Fee" at bounding box center [656, 419] width 230 height 13
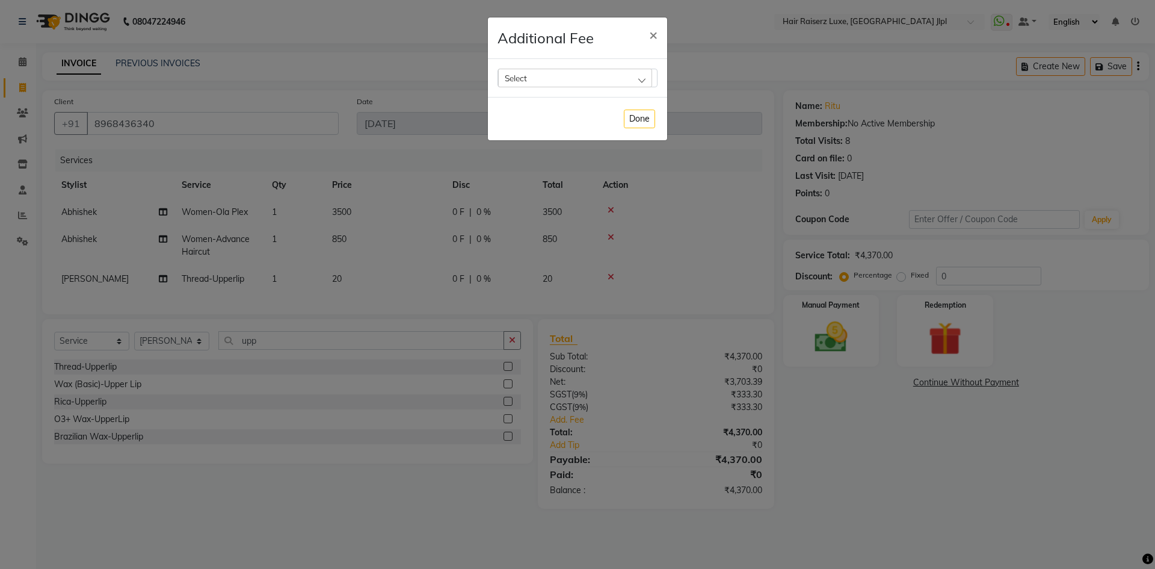
click at [547, 75] on div "Select" at bounding box center [575, 78] width 154 height 18
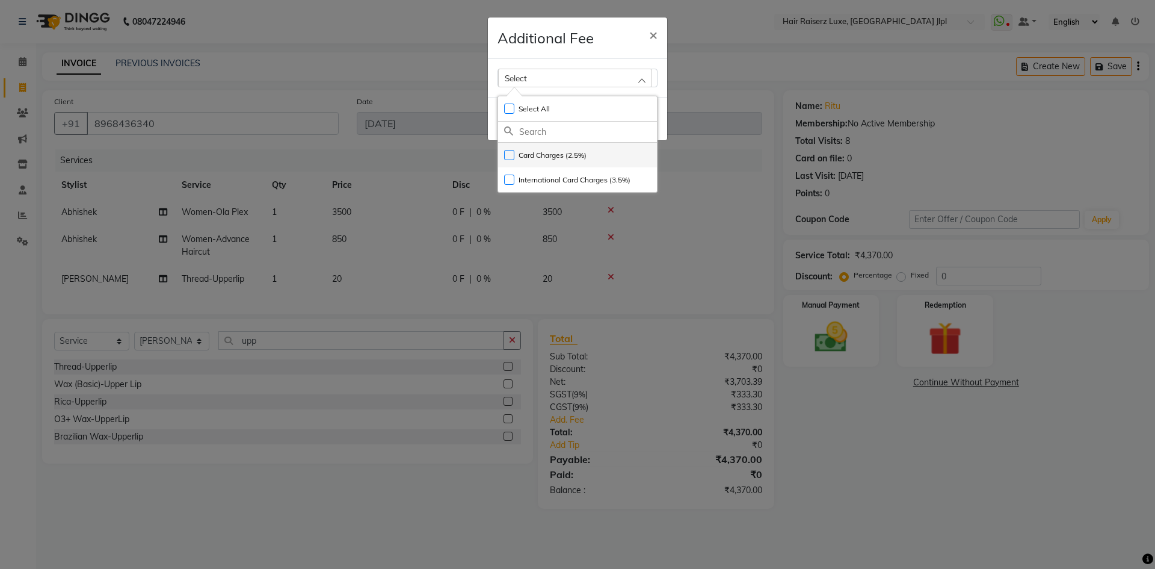
click at [572, 156] on label "Card Charges (2.5%)" at bounding box center [545, 155] width 82 height 11
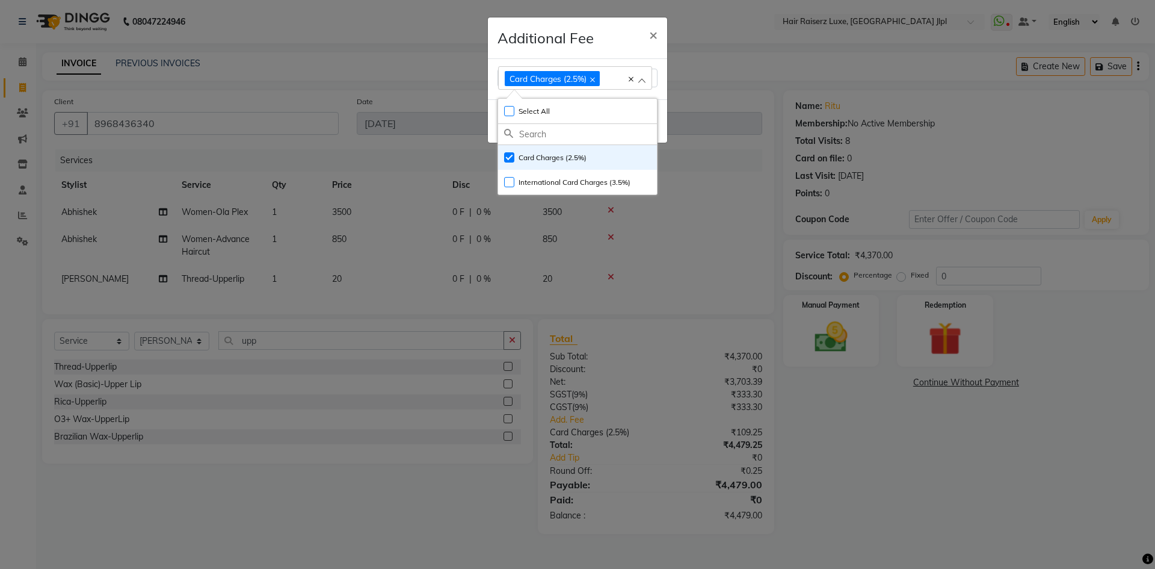
click at [845, 396] on ngb-modal-window "Additional Fee × Card Charges (2.5%) Select All UnSelect All Card Charges (2.5%…" at bounding box center [577, 284] width 1155 height 569
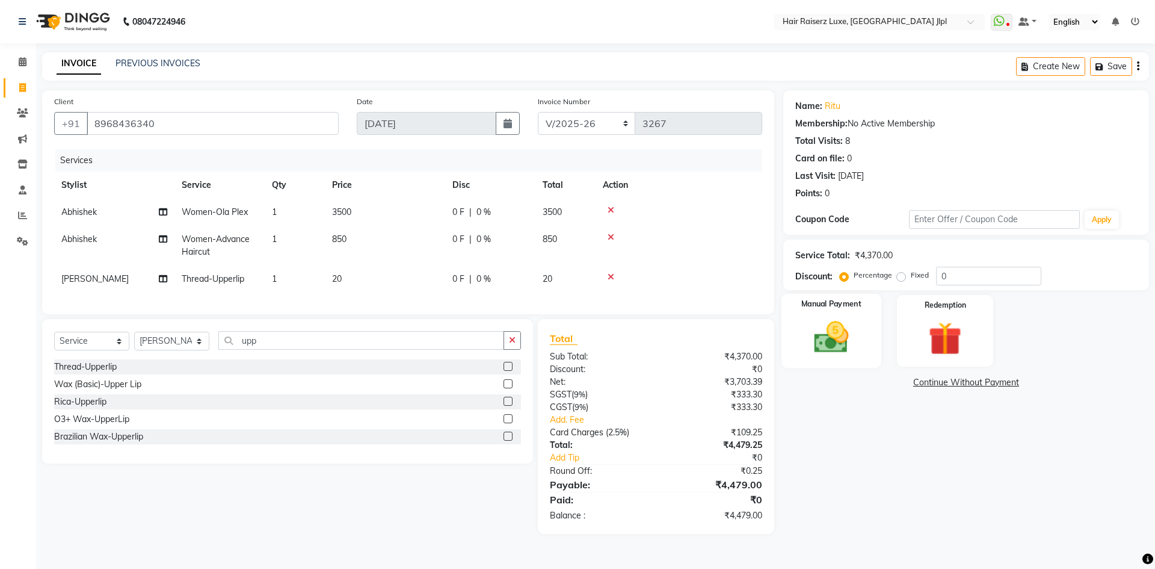
click at [812, 330] on img at bounding box center [831, 337] width 56 height 40
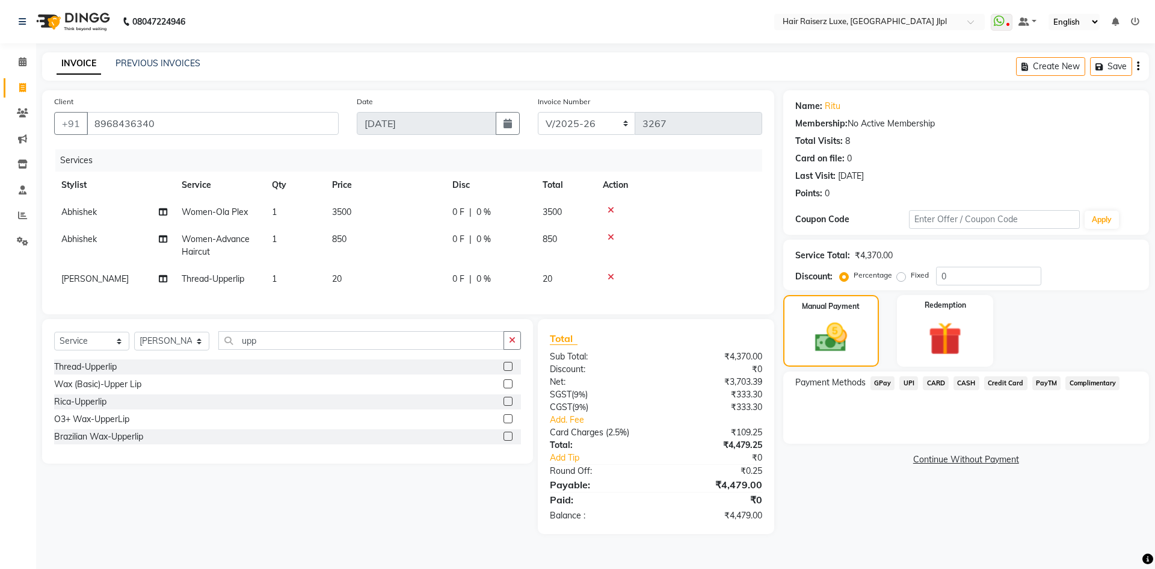
click at [934, 386] on span "CARD" at bounding box center [936, 383] width 26 height 14
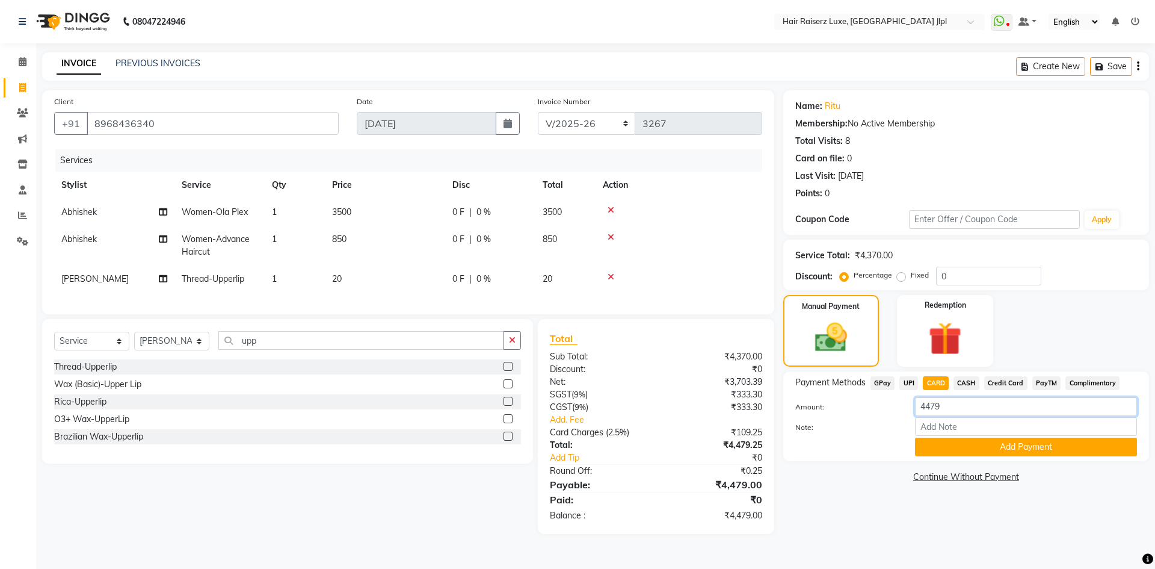
click at [949, 405] on input "4479" at bounding box center [1026, 406] width 222 height 19
click at [850, 459] on div "Payment Methods GPay UPI CARD CASH Credit Card PayTM Complimentary Amount: 4480…" at bounding box center [966, 416] width 366 height 90
click at [978, 445] on button "Add Payment" at bounding box center [1026, 446] width 222 height 19
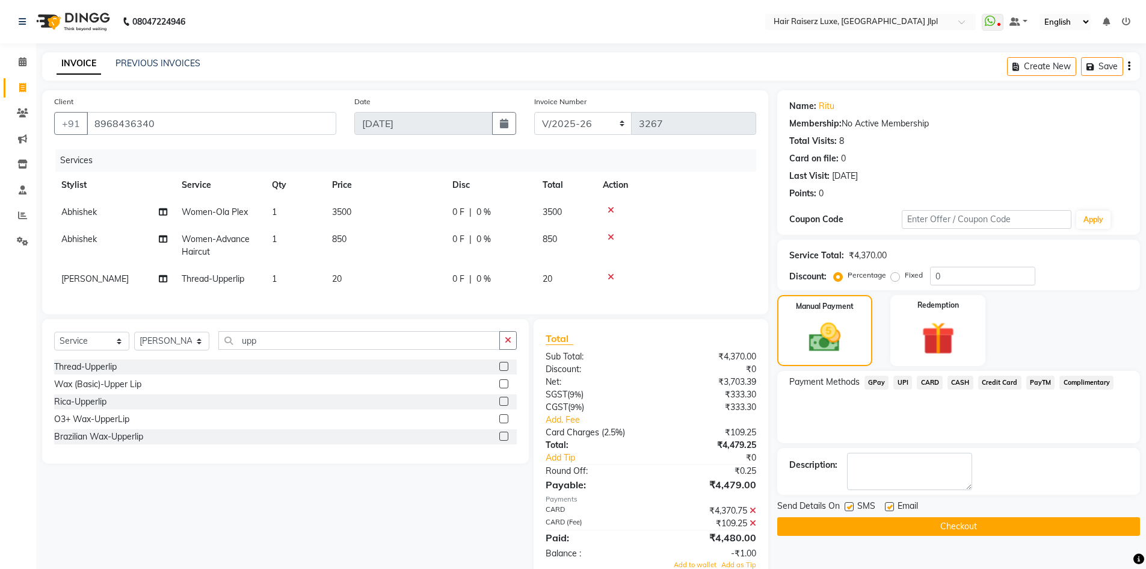
click at [891, 508] on label at bounding box center [889, 506] width 9 height 9
click at [891, 508] on input "checkbox" at bounding box center [889, 507] width 8 height 8
click at [890, 525] on button "Checkout" at bounding box center [958, 526] width 363 height 19
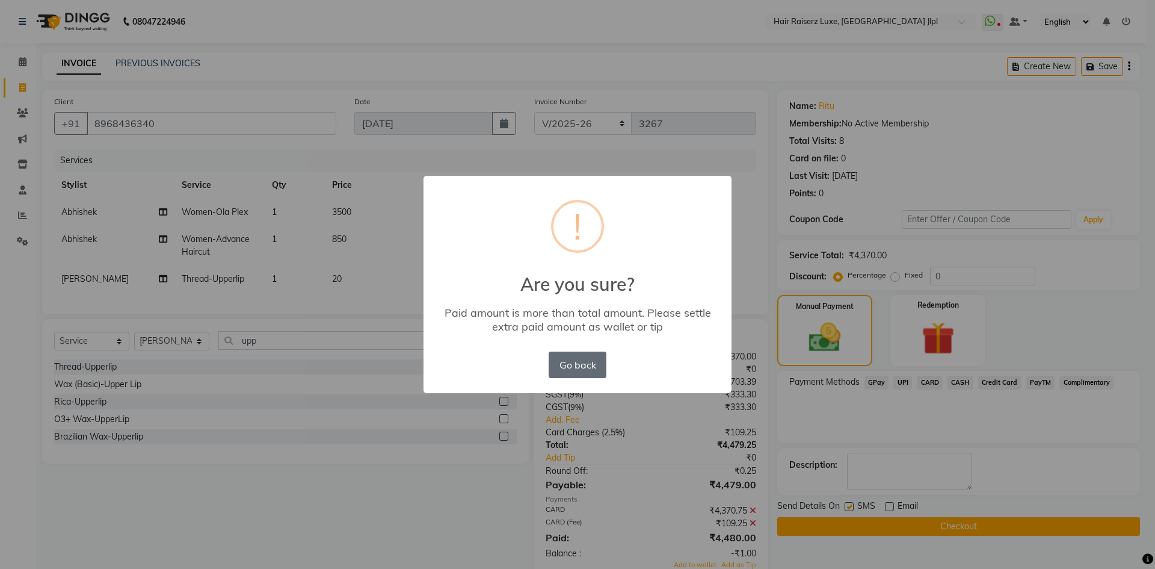
click at [581, 371] on button "Go back" at bounding box center [578, 364] width 58 height 26
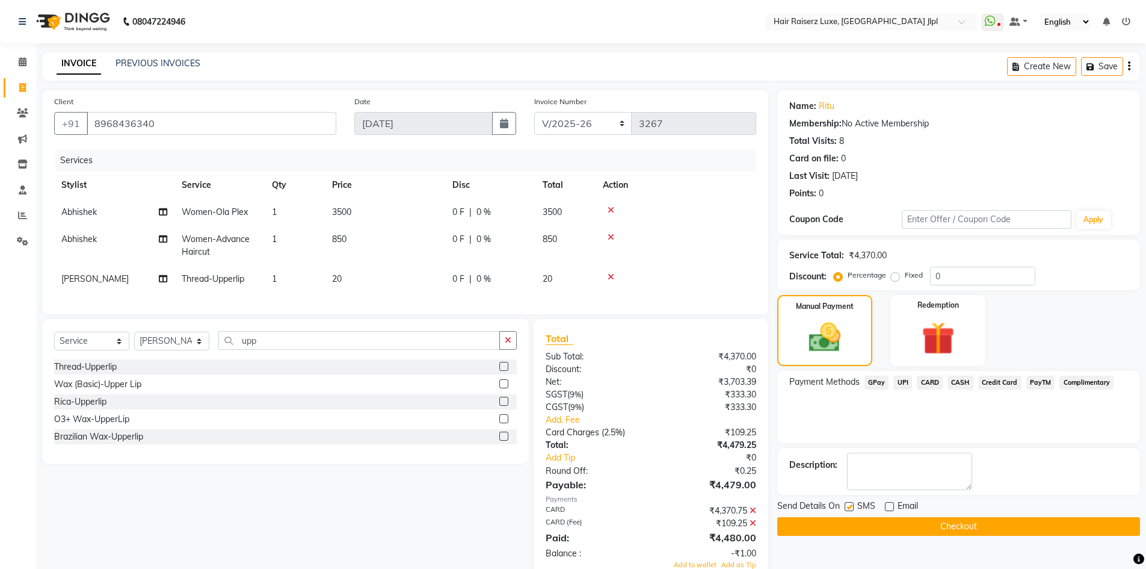
click at [928, 386] on span "CARD" at bounding box center [930, 382] width 26 height 14
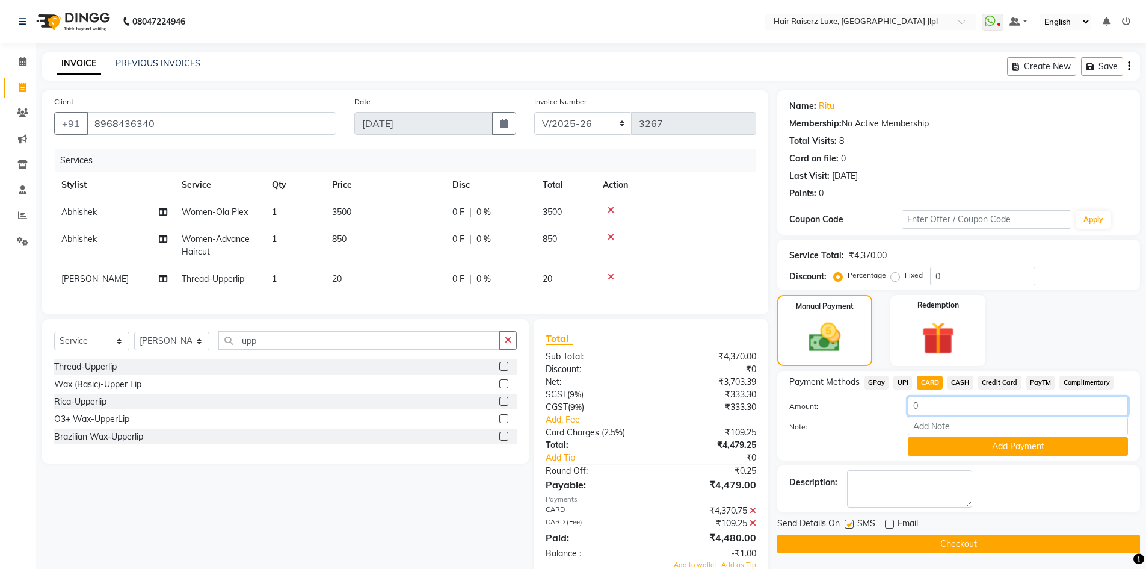
click at [922, 406] on input "0" at bounding box center [1018, 405] width 220 height 19
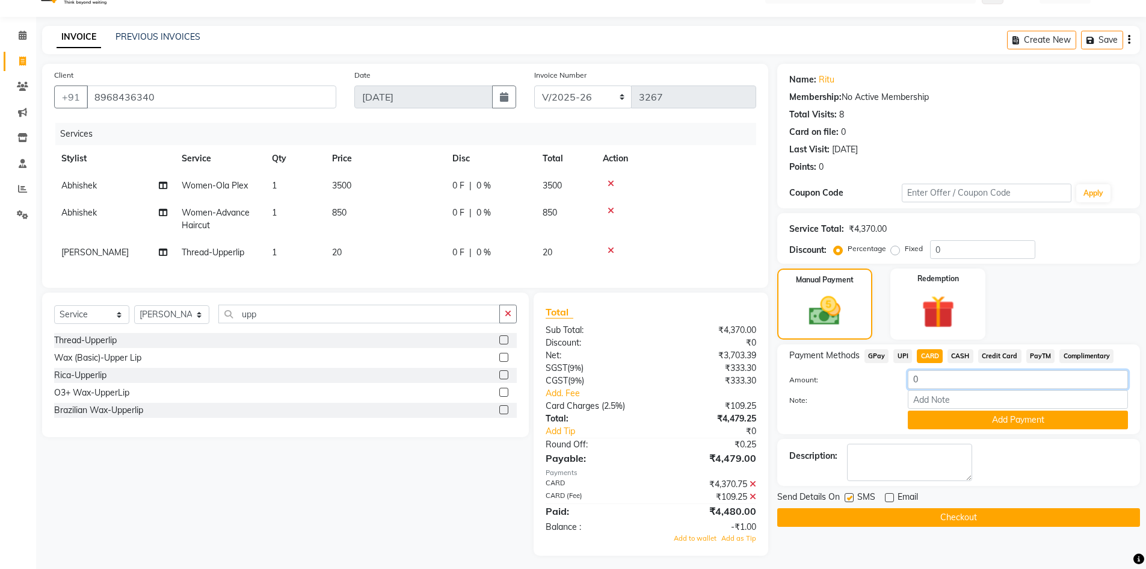
scroll to position [40, 0]
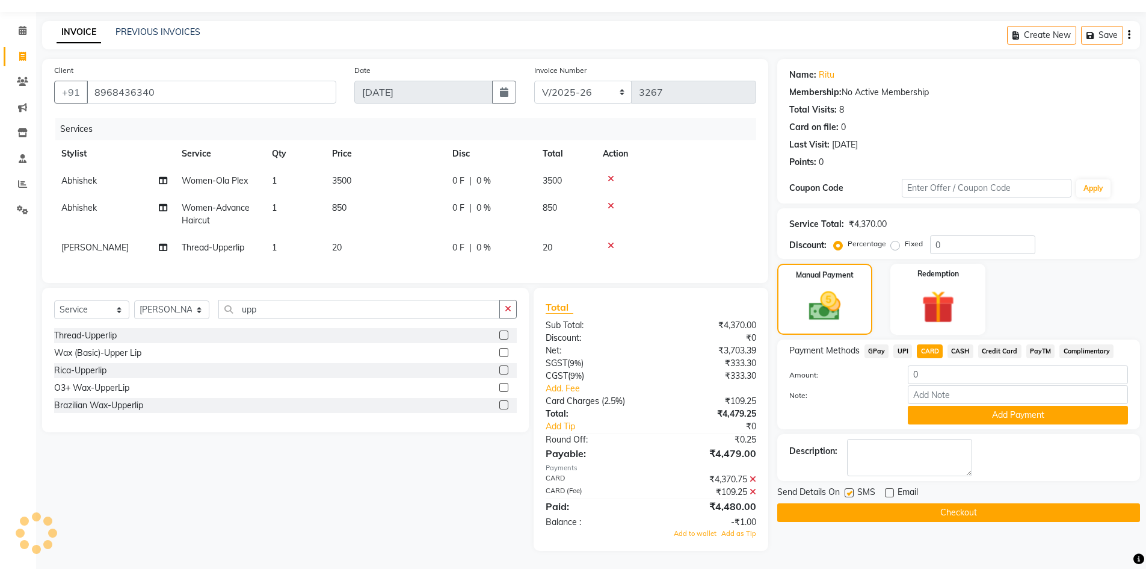
click at [610, 514] on div "Total Sub Total: ₹4,370.00 Discount: ₹0 Net: ₹3,703.39 SGST ( 9% ) ₹333.30 CGST…" at bounding box center [651, 419] width 210 height 239
click at [738, 523] on div "-₹1.00" at bounding box center [708, 522] width 114 height 13
click at [344, 234] on td "20" at bounding box center [385, 247] width 120 height 27
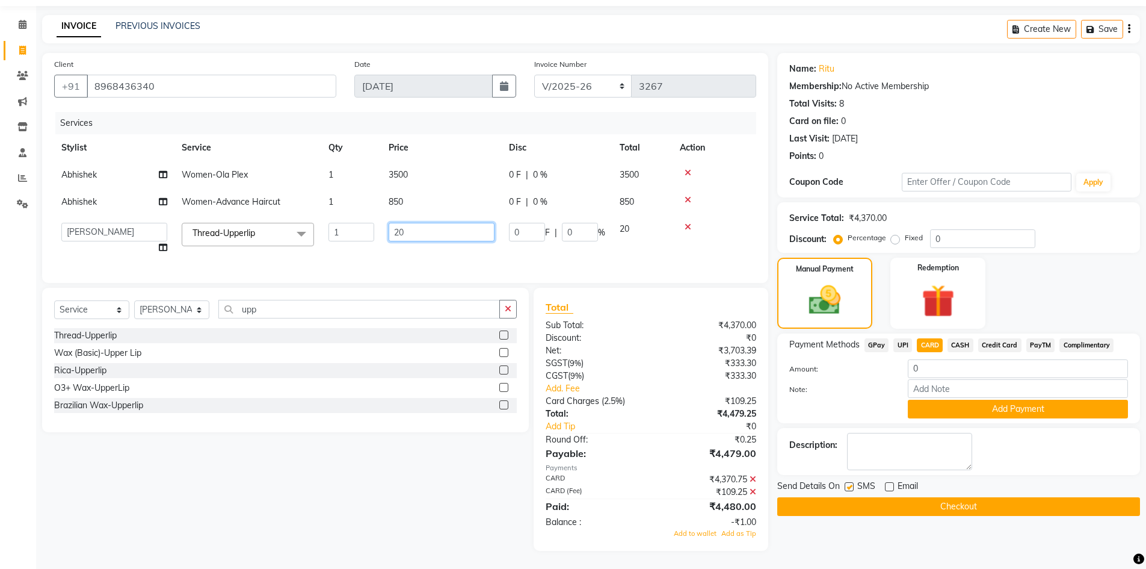
click at [419, 233] on input "20" at bounding box center [442, 232] width 106 height 19
click at [439, 463] on div "Select Service Product Membership Package Voucher Prepaid Gift Card Select Styl…" at bounding box center [281, 419] width 496 height 263
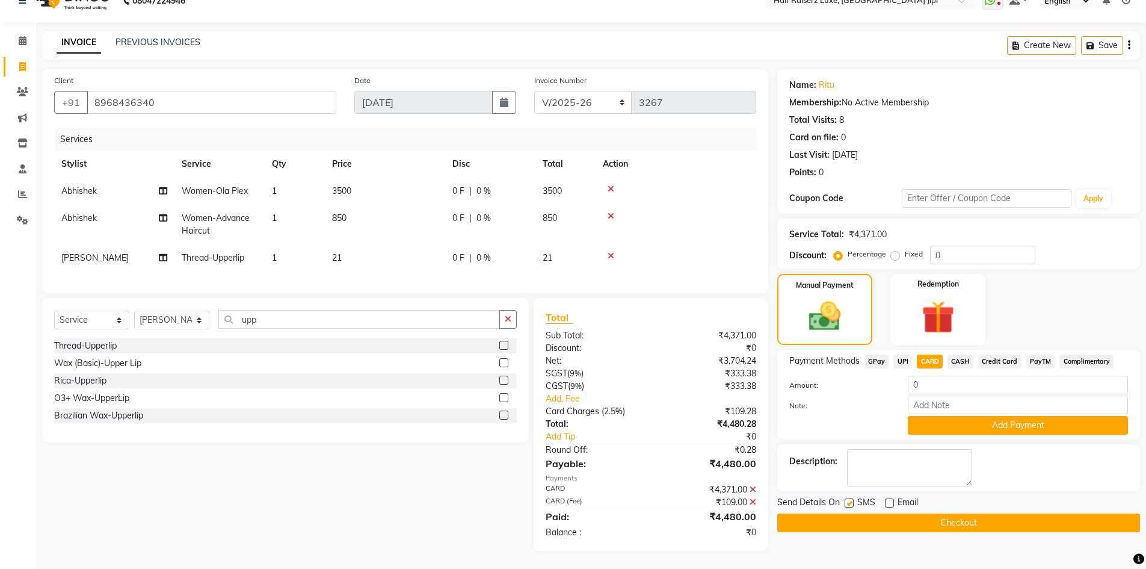
click at [946, 513] on button "Checkout" at bounding box center [958, 522] width 363 height 19
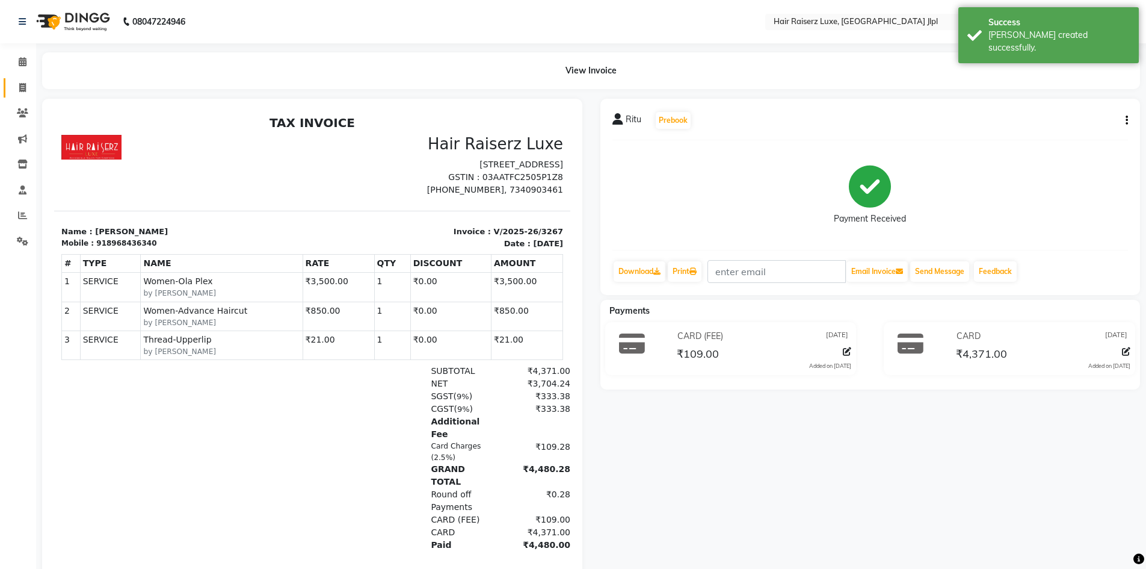
click at [25, 80] on link "Invoice" at bounding box center [18, 88] width 29 height 20
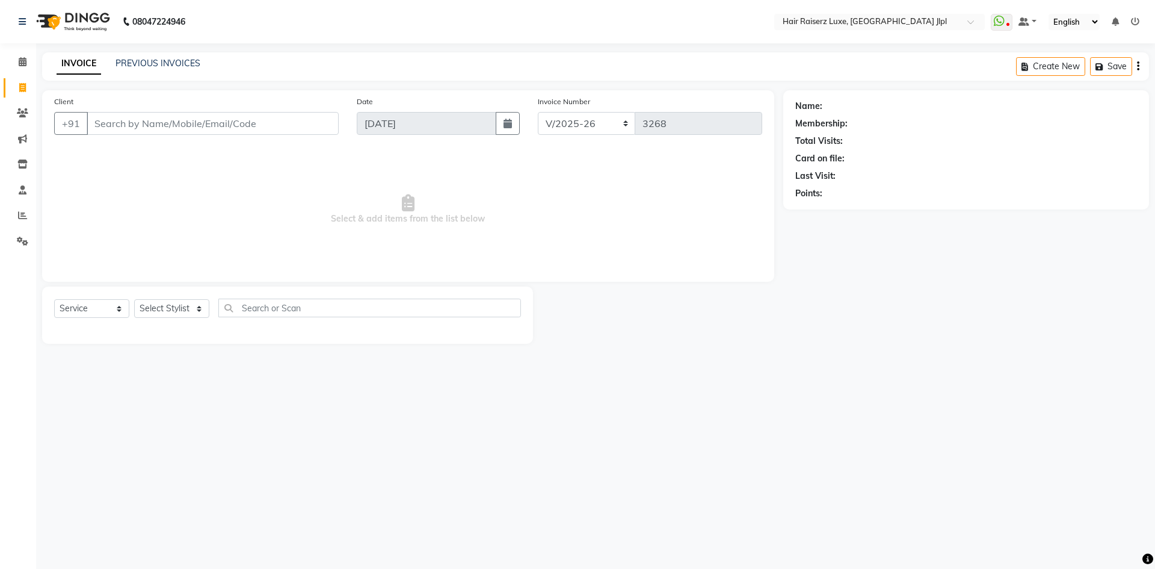
click at [159, 126] on input "Client" at bounding box center [213, 123] width 252 height 23
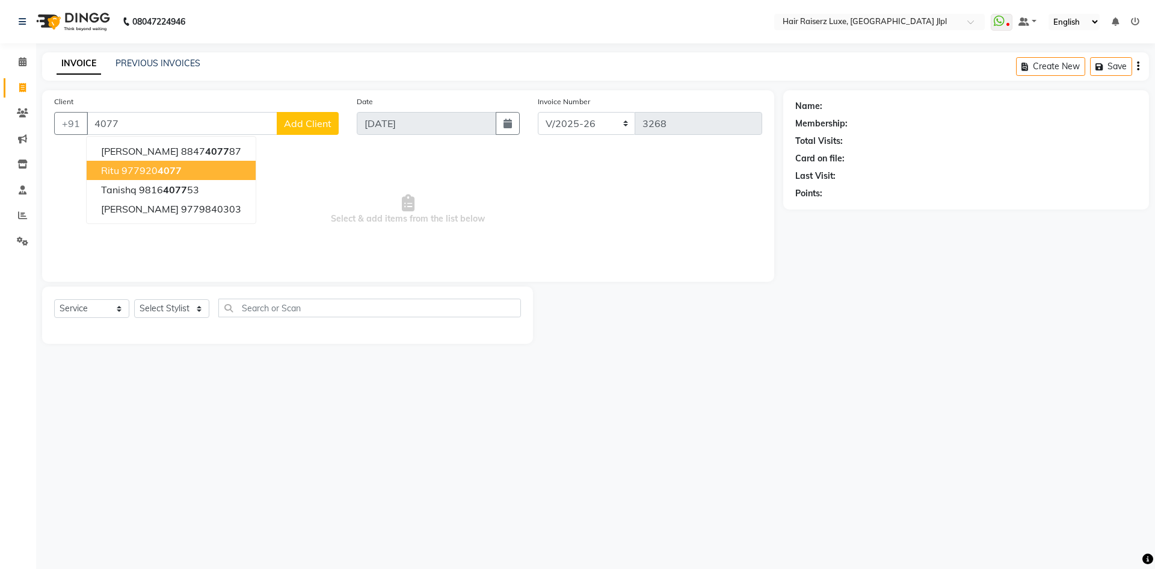
click at [168, 169] on span "4077" at bounding box center [170, 170] width 24 height 12
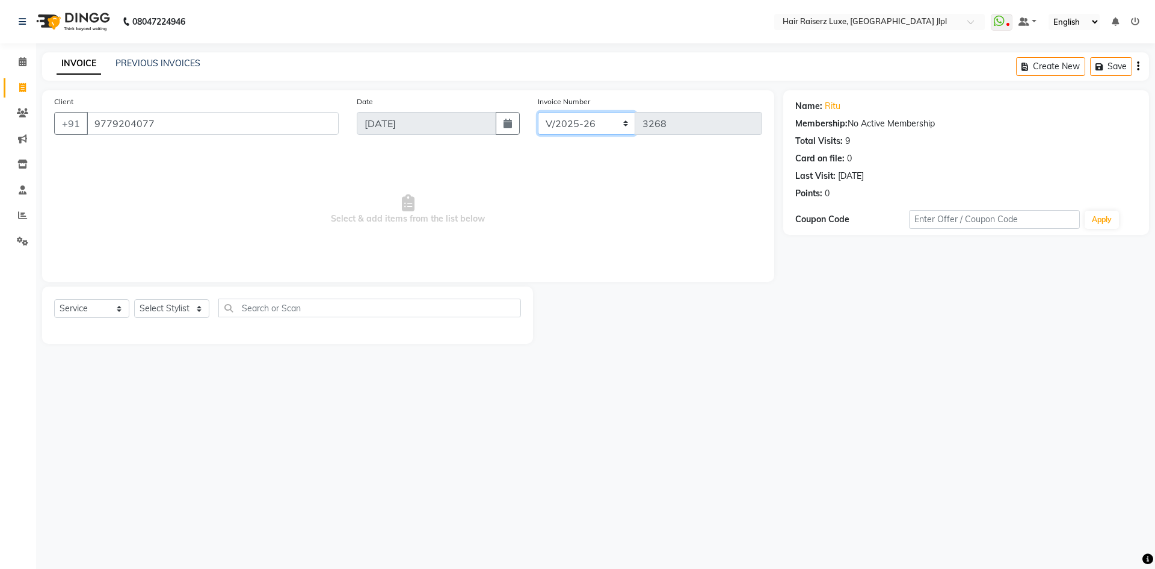
click at [587, 127] on select "FF/2025-26 PreP/2025-26 BANK/2025-26 Paytm/2025-26 CASH/2025-26 V/2025-26" at bounding box center [587, 123] width 98 height 23
click at [538, 112] on select "FF/2025-26 PreP/2025-26 BANK/2025-26 Paytm/2025-26 CASH/2025-26 V/2025-26" at bounding box center [587, 123] width 98 height 23
click at [160, 308] on select "Select Stylist Abhishek Aftab Ajay Anand Bhoomika Bilal C&Gs Vogue Chhavi Duati…" at bounding box center [171, 308] width 75 height 19
click at [166, 304] on select "Select Stylist Abhishek Aftab Ajay Anand Bhoomika Bilal C&Gs Vogue Chhavi Duati…" at bounding box center [171, 308] width 75 height 19
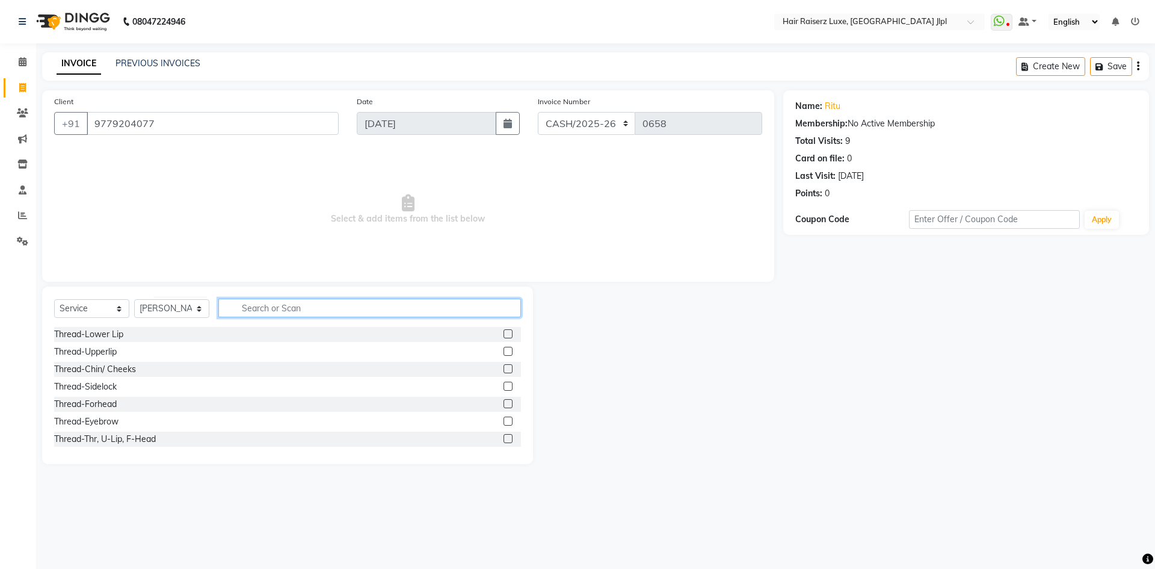
click at [248, 307] on input "text" at bounding box center [369, 307] width 303 height 19
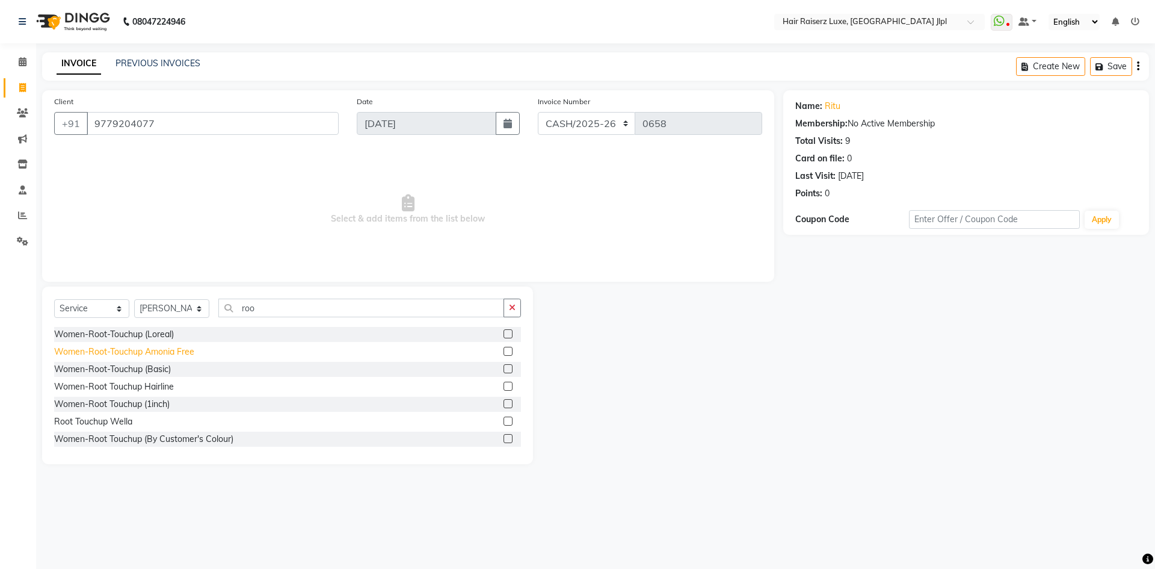
click at [190, 353] on div "Women-Root-Touchup Amonia Free" at bounding box center [124, 351] width 140 height 13
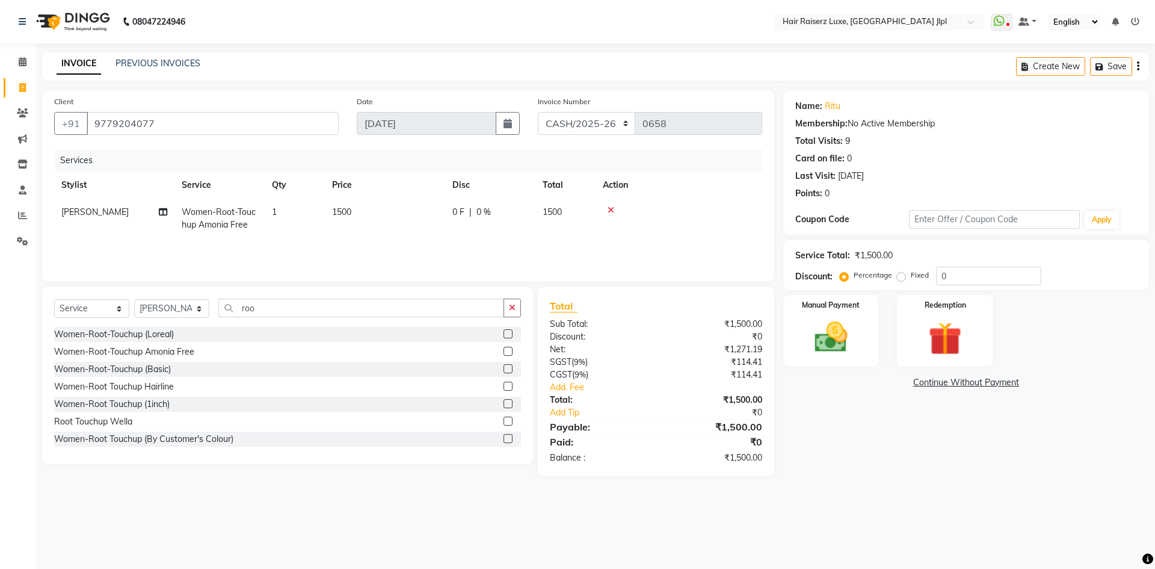
click at [1140, 64] on div "Create New Save" at bounding box center [1082, 66] width 133 height 28
click at [1137, 66] on icon "button" at bounding box center [1138, 66] width 2 height 1
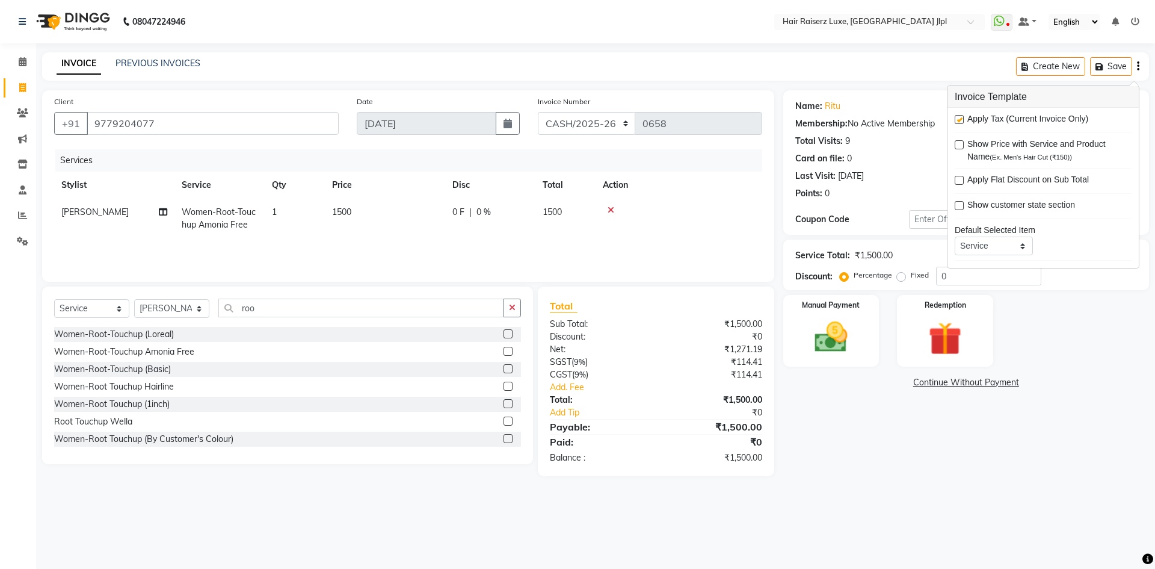
click at [957, 119] on label at bounding box center [959, 119] width 9 height 9
click at [957, 119] on input "checkbox" at bounding box center [959, 120] width 8 height 8
click at [862, 335] on div "Manual Payment" at bounding box center [831, 331] width 100 height 74
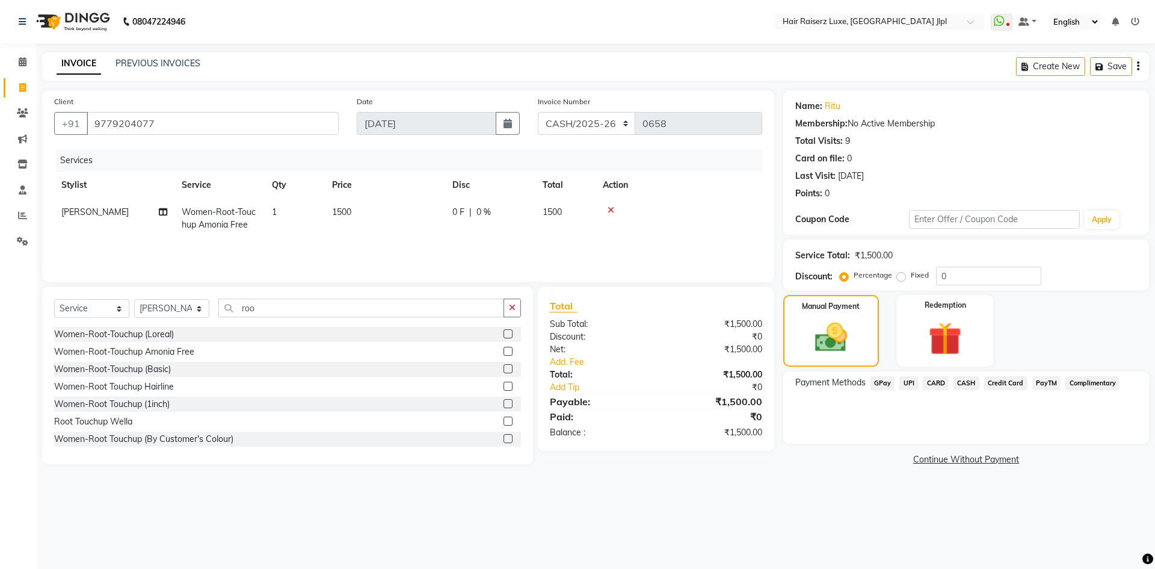
click at [960, 383] on span "CASH" at bounding box center [967, 383] width 26 height 14
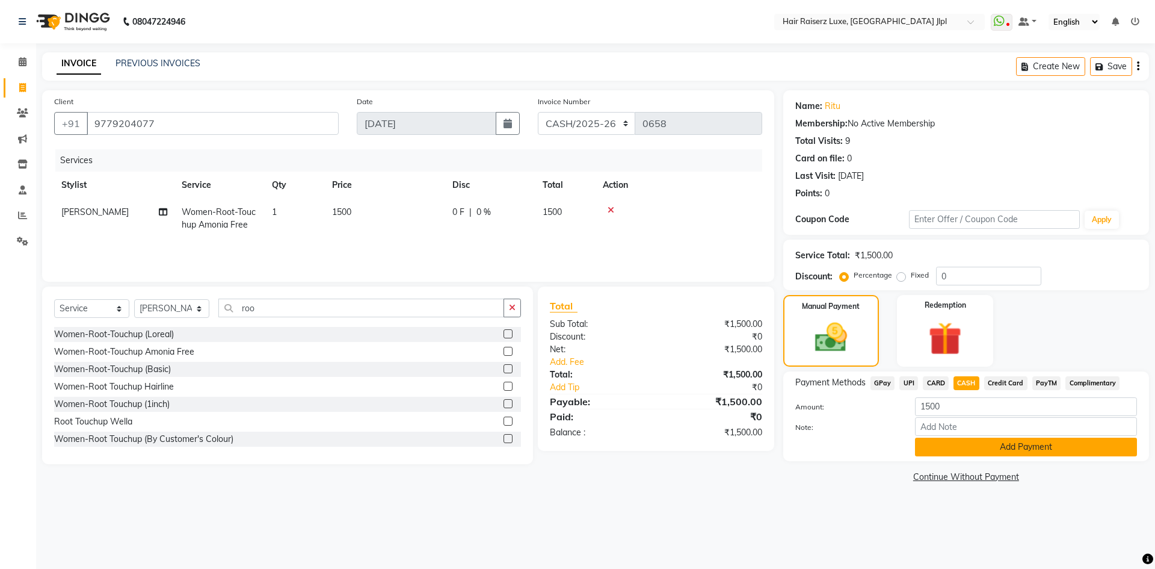
click at [952, 455] on button "Add Payment" at bounding box center [1026, 446] width 222 height 19
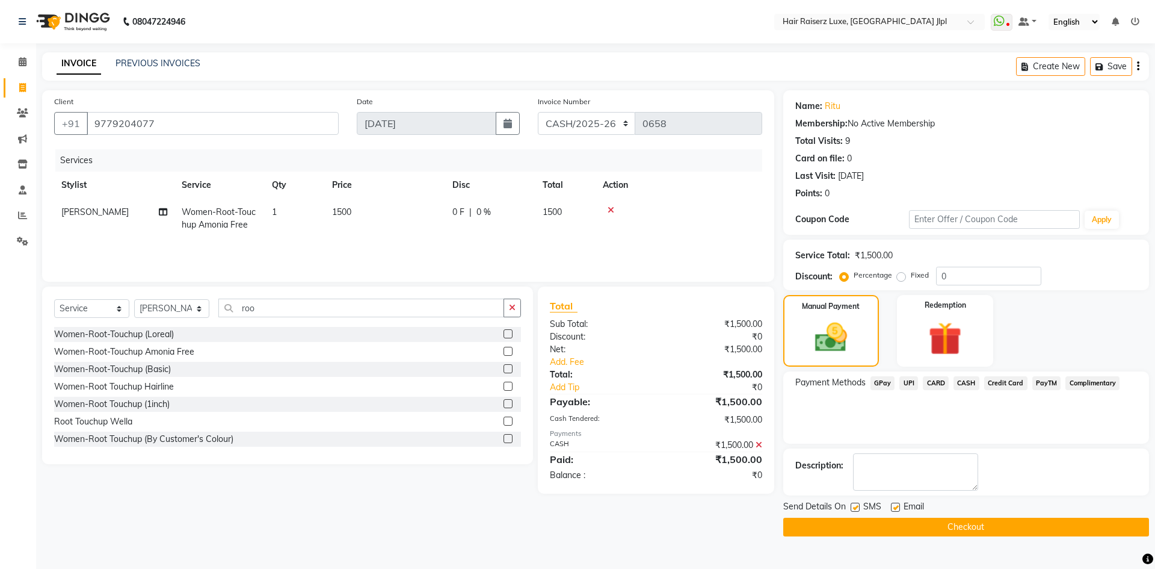
click at [896, 505] on label at bounding box center [895, 506] width 9 height 9
click at [896, 505] on input "checkbox" at bounding box center [895, 508] width 8 height 8
click at [897, 529] on button "Checkout" at bounding box center [966, 526] width 366 height 19
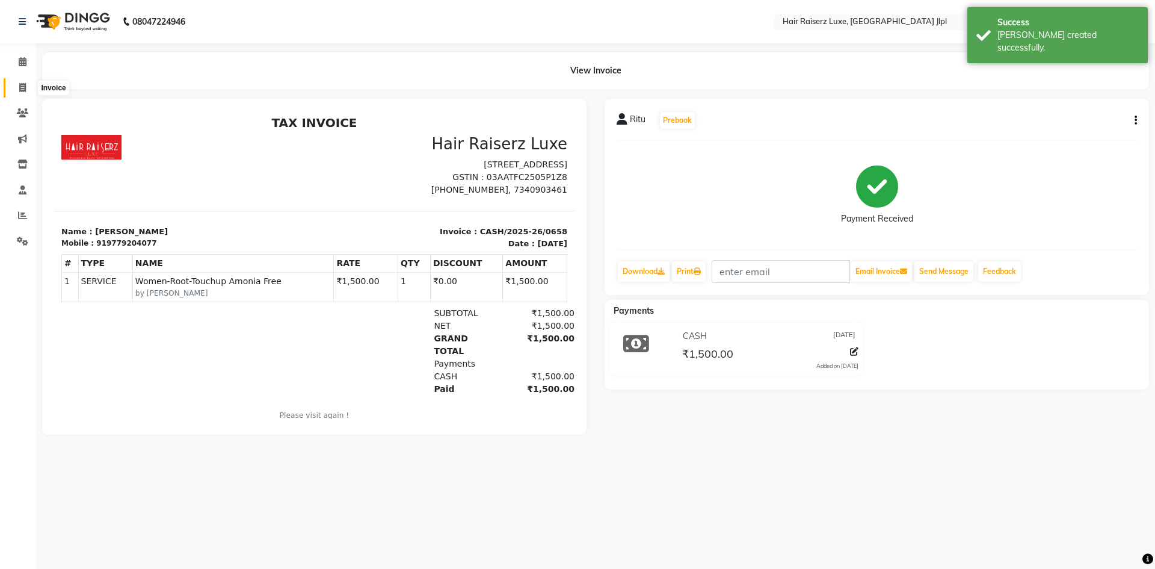
click at [23, 85] on icon at bounding box center [22, 87] width 7 height 9
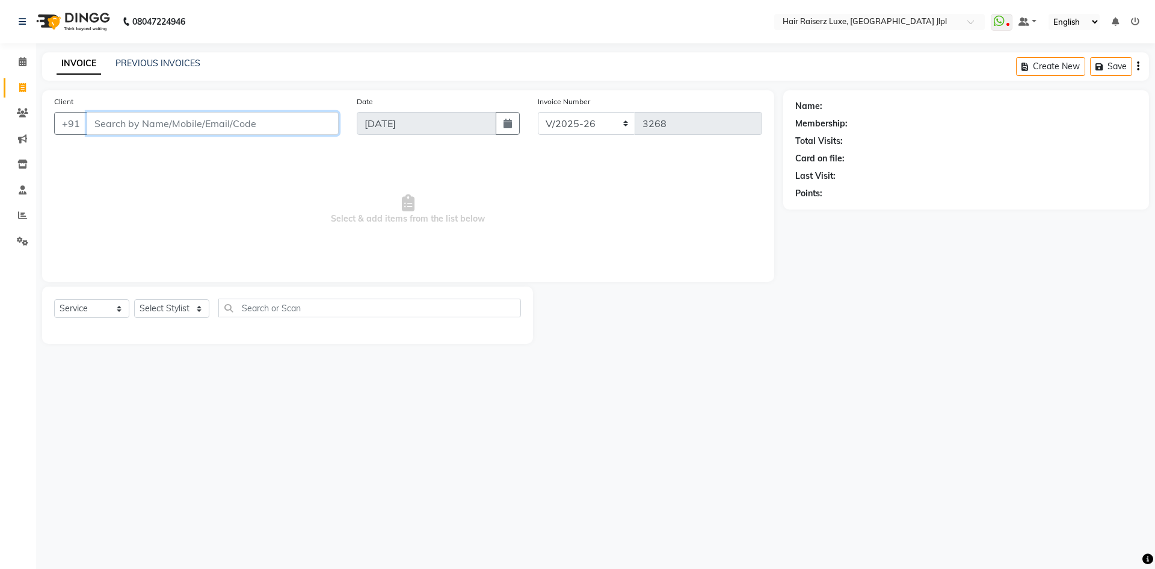
click at [209, 119] on input "Client" at bounding box center [213, 123] width 252 height 23
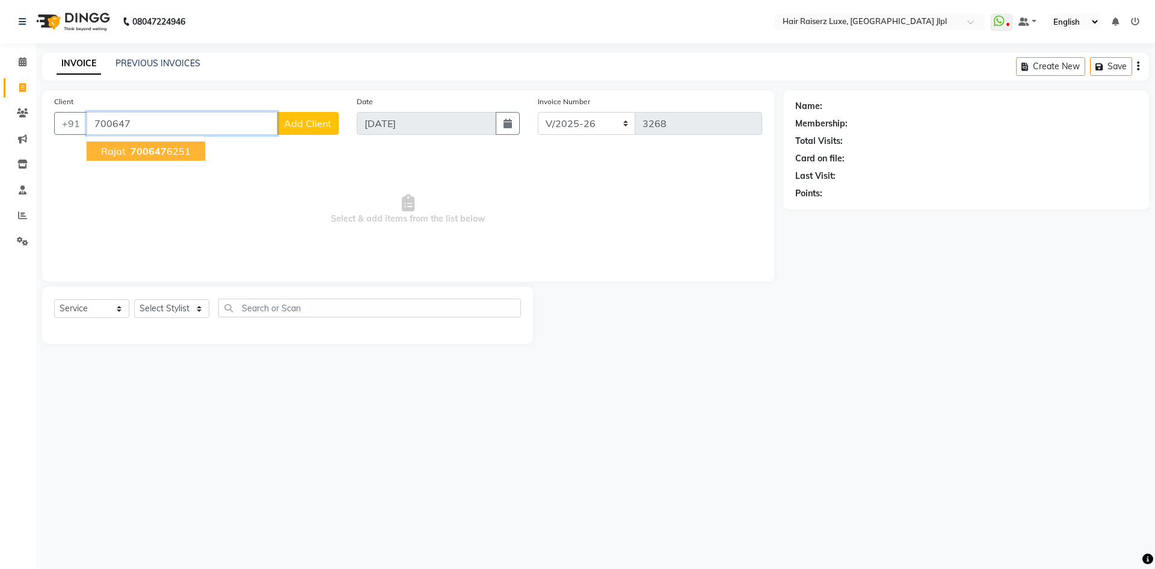
click at [138, 161] on ngb-typeahead-window "Rajat 700647 6251" at bounding box center [146, 151] width 120 height 30
click at [158, 150] on span "700647" at bounding box center [149, 151] width 36 height 12
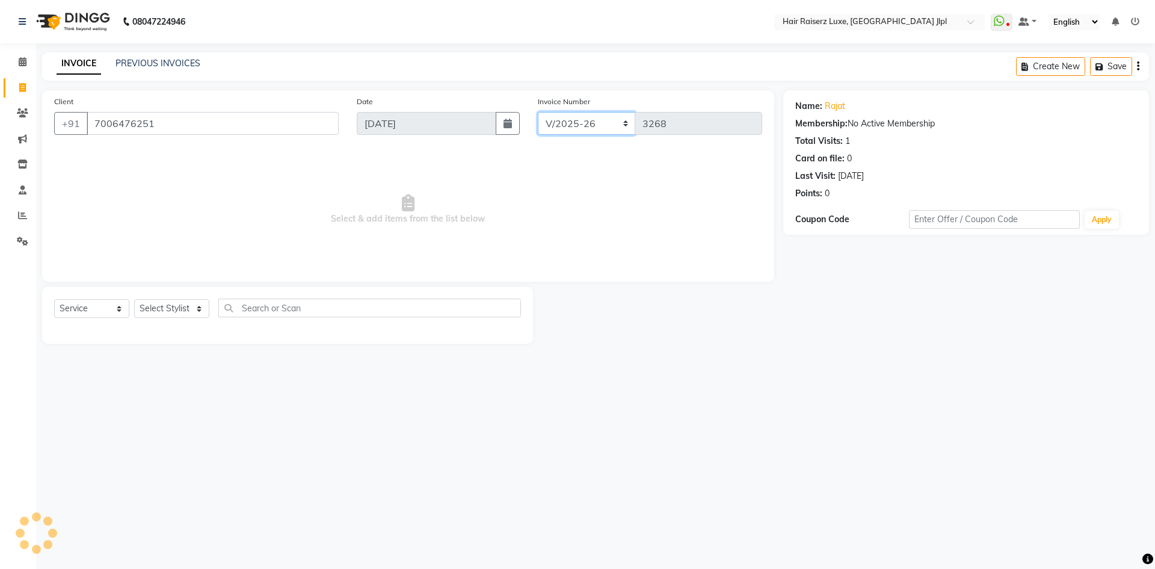
click at [566, 119] on select "FF/2025-26 PreP/2025-26 BANK/2025-26 Paytm/2025-26 CASH/2025-26 V/2025-26" at bounding box center [587, 123] width 98 height 23
click at [292, 246] on span "Select & add items from the list below" at bounding box center [408, 209] width 708 height 120
click at [176, 310] on select "Select Stylist Abhishek Aftab Ajay Anand Bhoomika Bilal C&Gs Vogue Chhavi Duati…" at bounding box center [171, 308] width 75 height 19
click at [134, 299] on select "Select Stylist Abhishek Aftab Ajay Anand Bhoomika Bilal C&Gs Vogue Chhavi Duati…" at bounding box center [171, 308] width 75 height 19
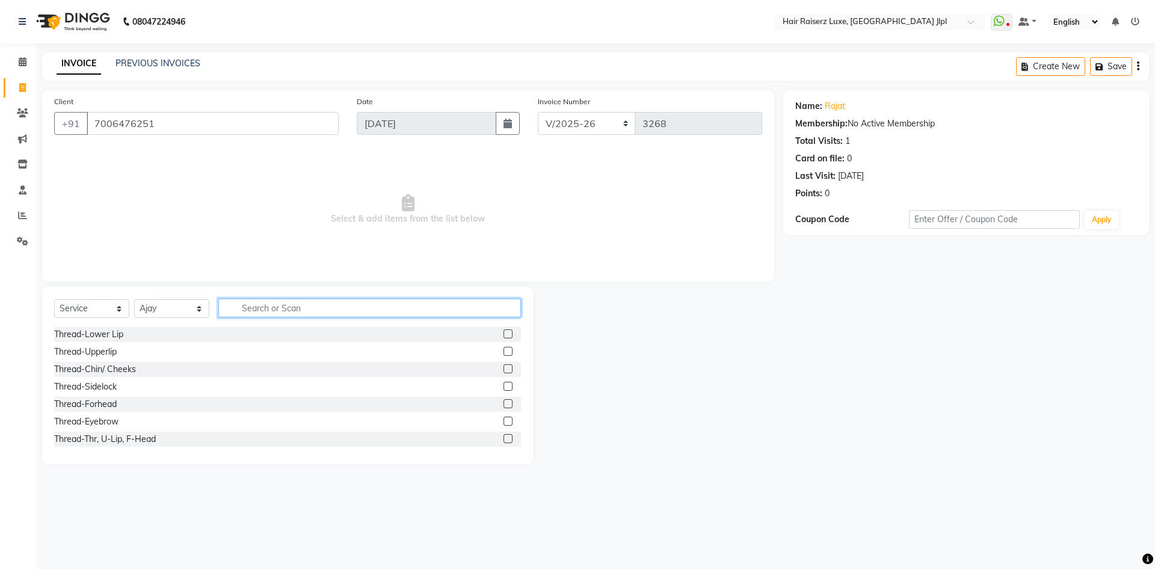
click at [336, 311] on input "text" at bounding box center [369, 307] width 303 height 19
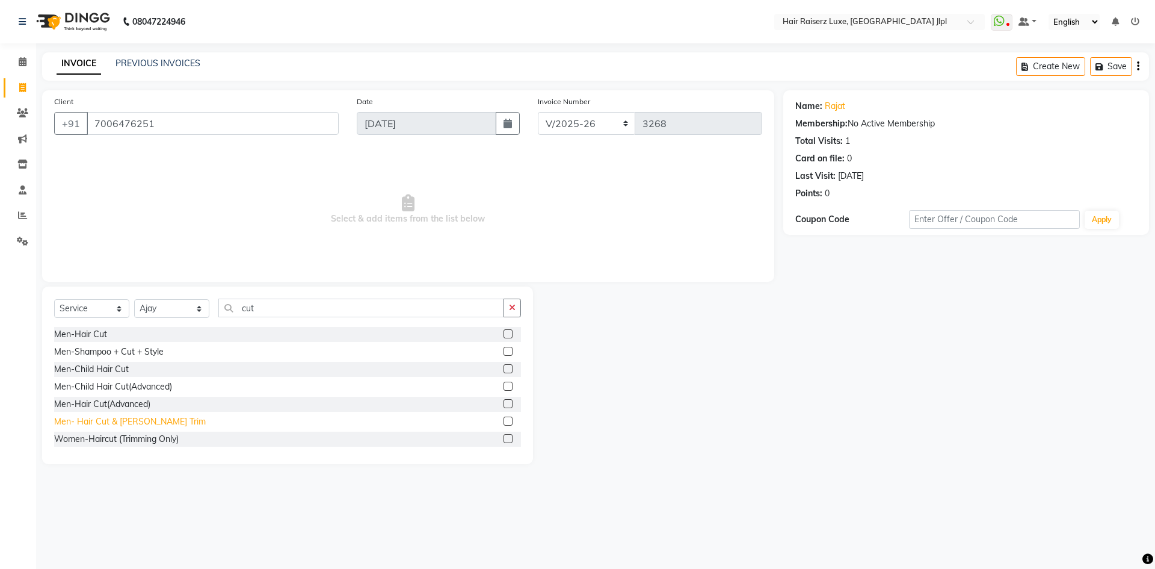
click at [149, 421] on div "Men- Hair Cut & Beard Trim" at bounding box center [130, 421] width 152 height 13
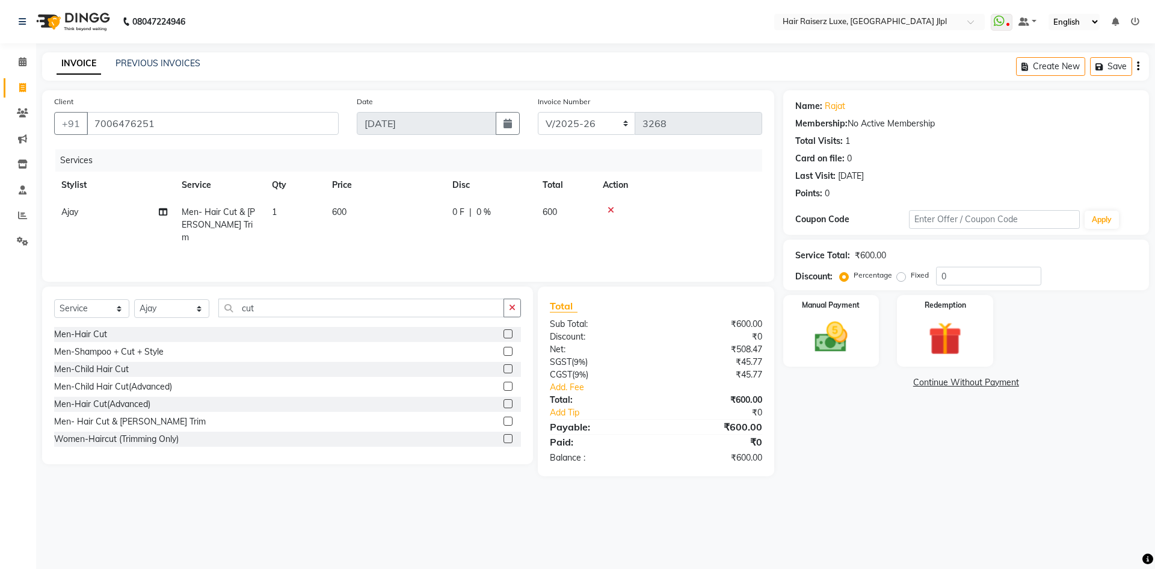
click at [1137, 66] on button "button" at bounding box center [1138, 66] width 2 height 28
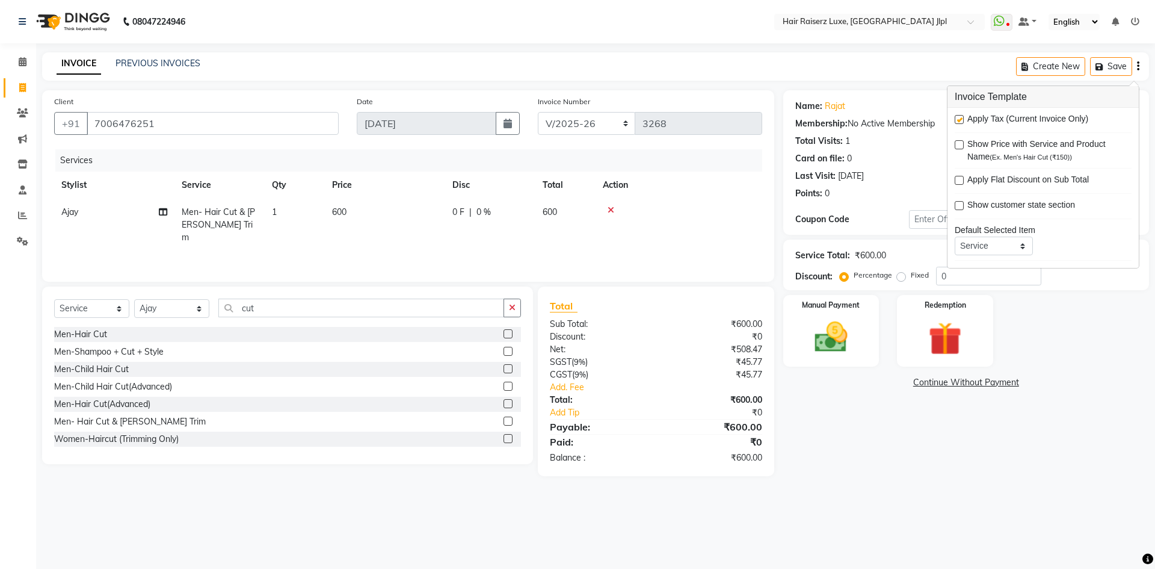
click at [958, 122] on label at bounding box center [959, 119] width 9 height 9
click at [958, 122] on input "checkbox" at bounding box center [959, 120] width 8 height 8
click at [838, 344] on img at bounding box center [831, 337] width 56 height 40
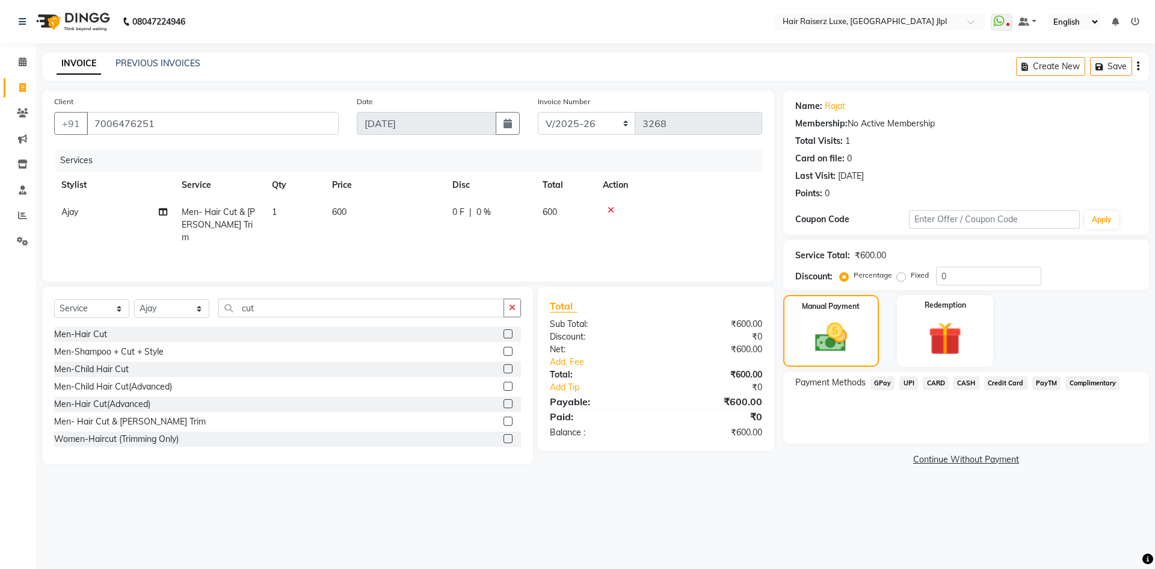
click at [1139, 66] on icon "button" at bounding box center [1138, 66] width 2 height 1
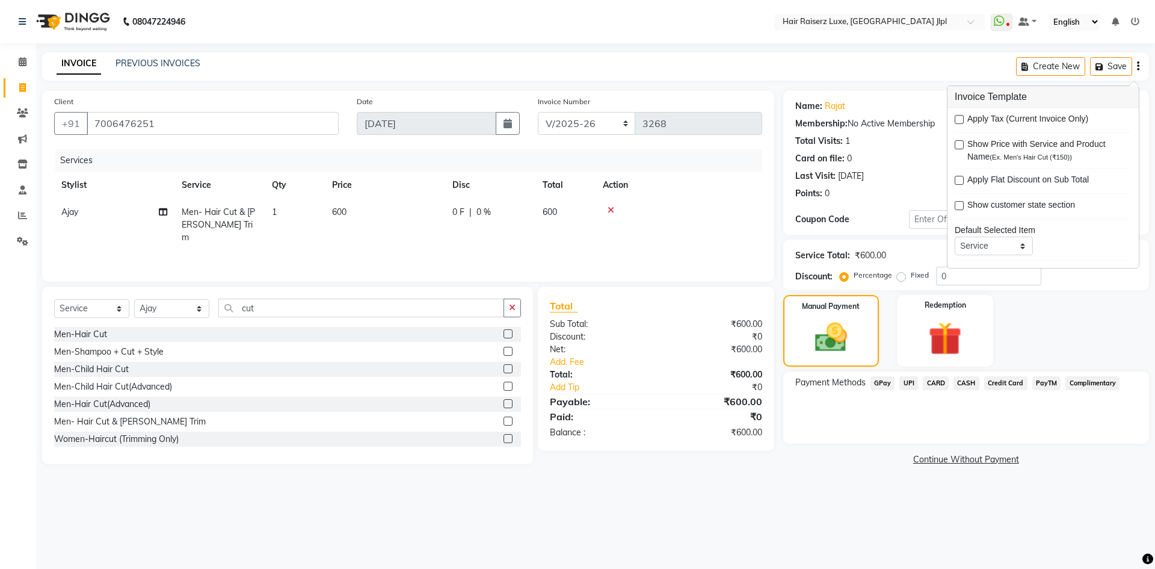
click at [960, 120] on label at bounding box center [959, 119] width 9 height 9
click at [960, 120] on input "checkbox" at bounding box center [959, 120] width 8 height 8
click at [912, 386] on span "UPI" at bounding box center [908, 383] width 19 height 14
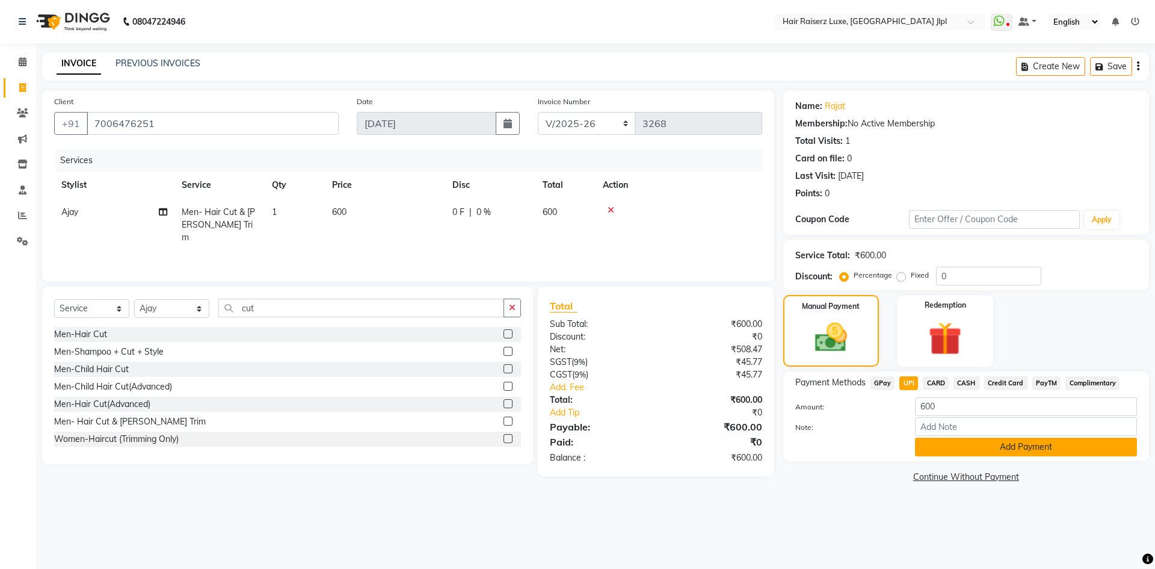
click at [942, 452] on button "Add Payment" at bounding box center [1026, 446] width 222 height 19
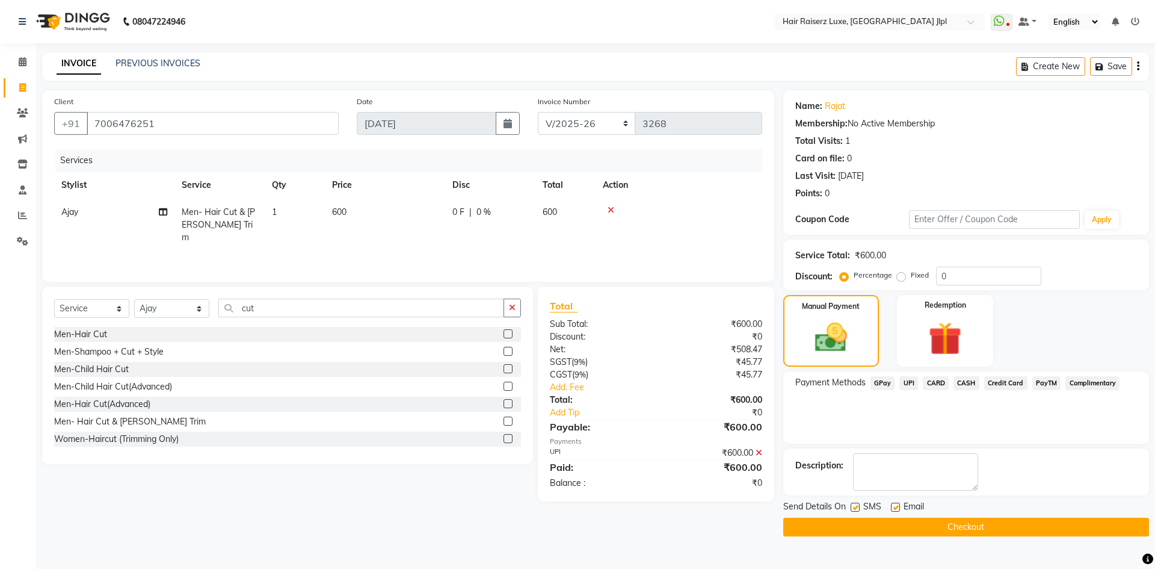
click at [894, 510] on label at bounding box center [895, 506] width 9 height 9
click at [894, 510] on input "checkbox" at bounding box center [895, 508] width 8 height 8
click at [896, 528] on button "Checkout" at bounding box center [966, 526] width 366 height 19
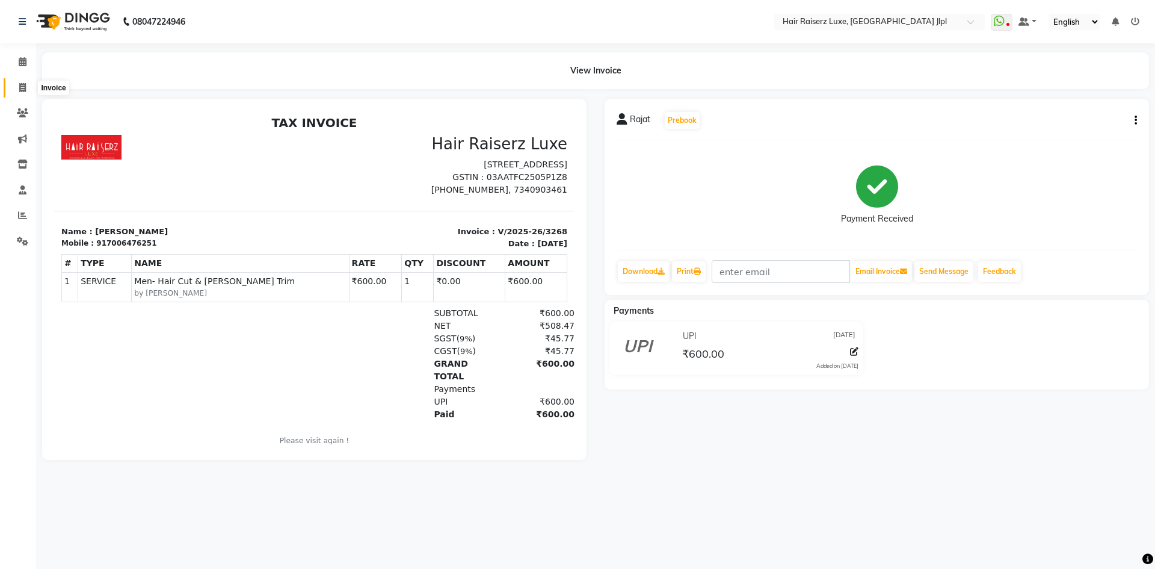
click at [17, 85] on span at bounding box center [22, 88] width 21 height 14
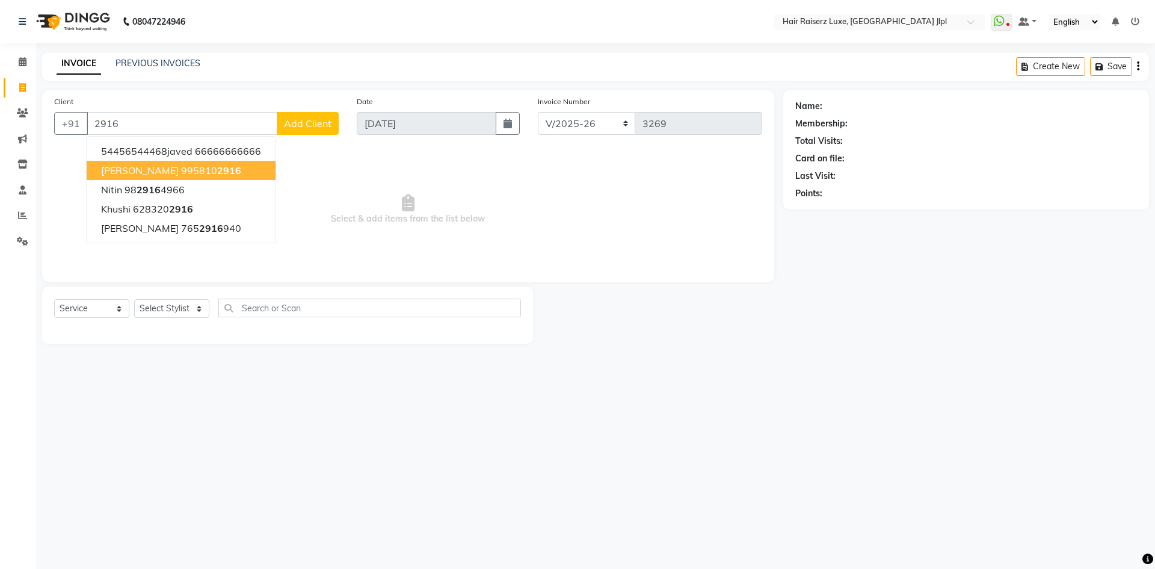
click at [217, 170] on span "2916" at bounding box center [229, 170] width 24 height 12
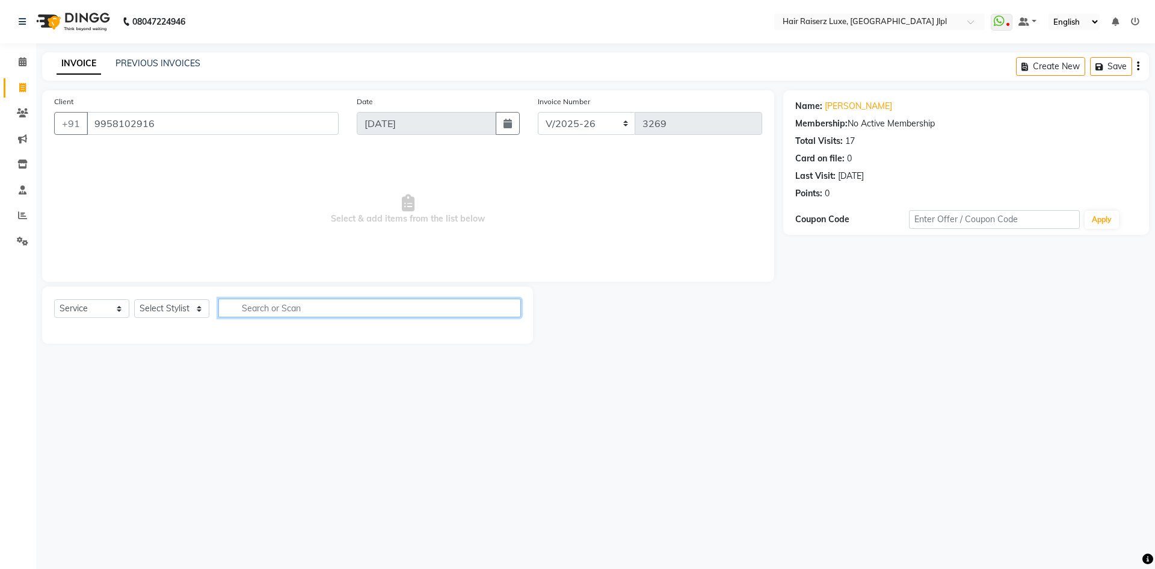
click at [253, 307] on input "text" at bounding box center [369, 307] width 303 height 19
click at [167, 310] on select "Select Stylist Abhishek Aftab Ajay Anand Bhoomika Bilal C&Gs Vogue Chhavi Duati…" at bounding box center [171, 308] width 75 height 19
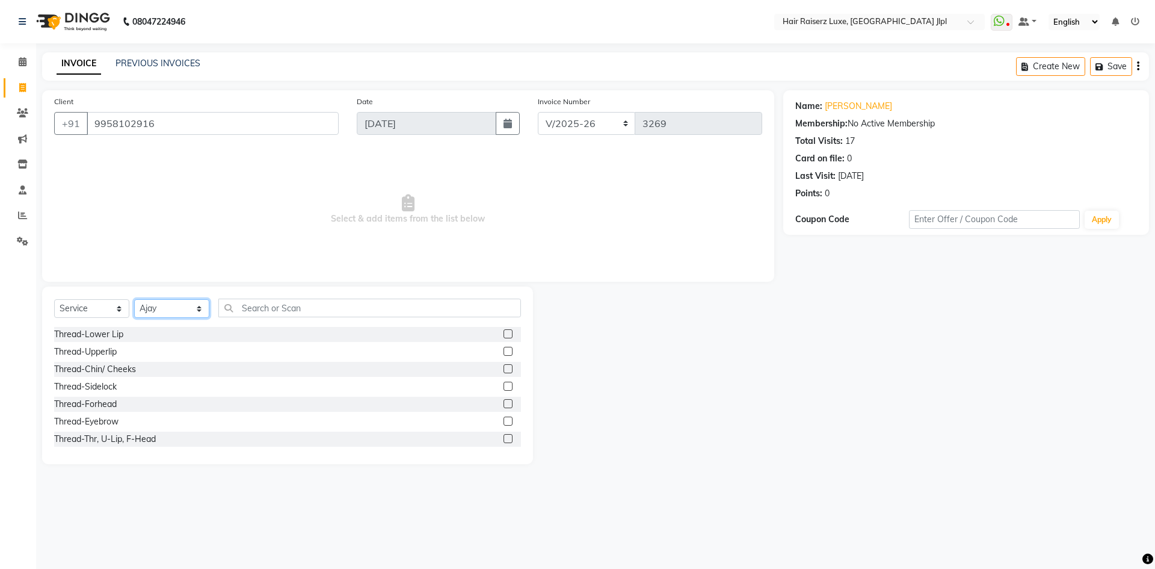
click at [174, 310] on select "Select Stylist Abhishek Aftab Ajay Anand Bhoomika Bilal C&Gs Vogue Chhavi Duati…" at bounding box center [171, 308] width 75 height 19
click at [249, 307] on input "text" at bounding box center [369, 307] width 303 height 19
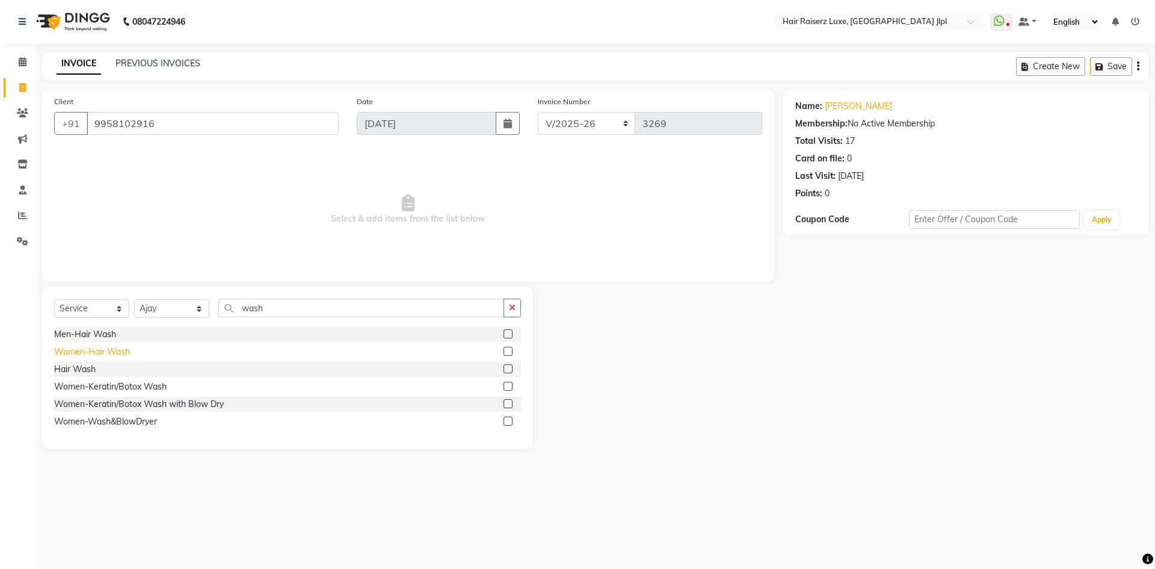
click at [117, 351] on div "Women-Hair Wash" at bounding box center [92, 351] width 76 height 13
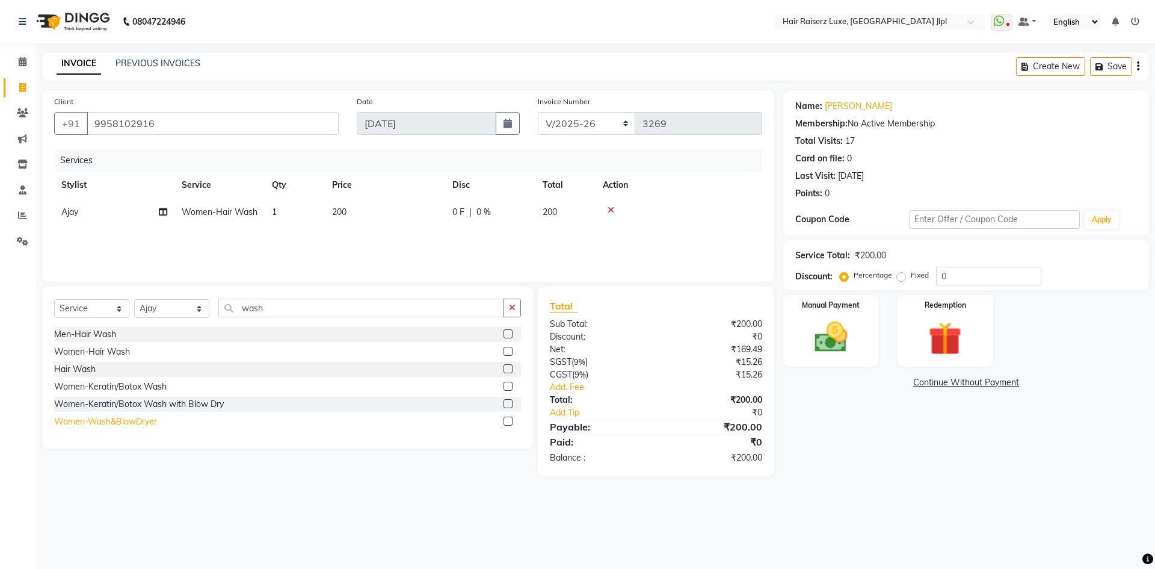
click at [139, 425] on div "Women-Wash&BlowDryer" at bounding box center [105, 421] width 103 height 13
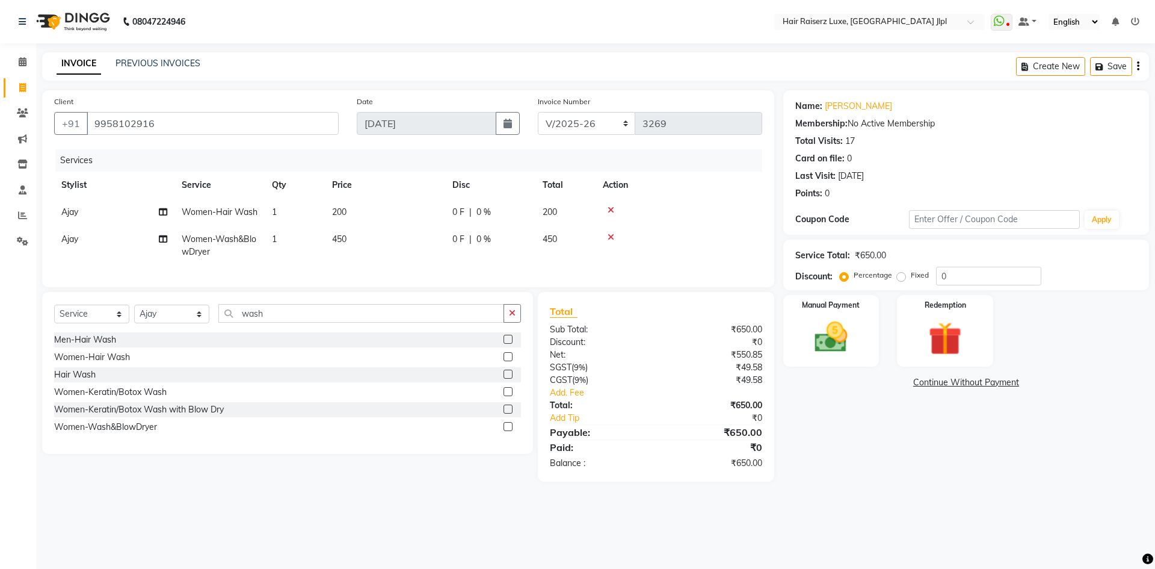
click at [609, 208] on icon at bounding box center [611, 210] width 7 height 8
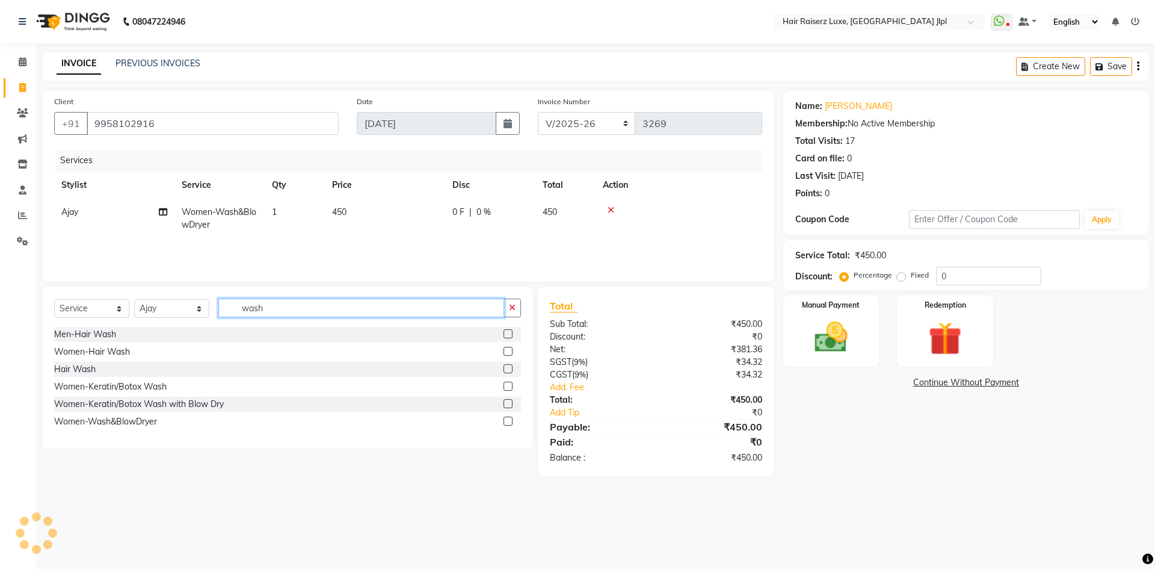
click at [292, 306] on input "wash" at bounding box center [361, 307] width 286 height 19
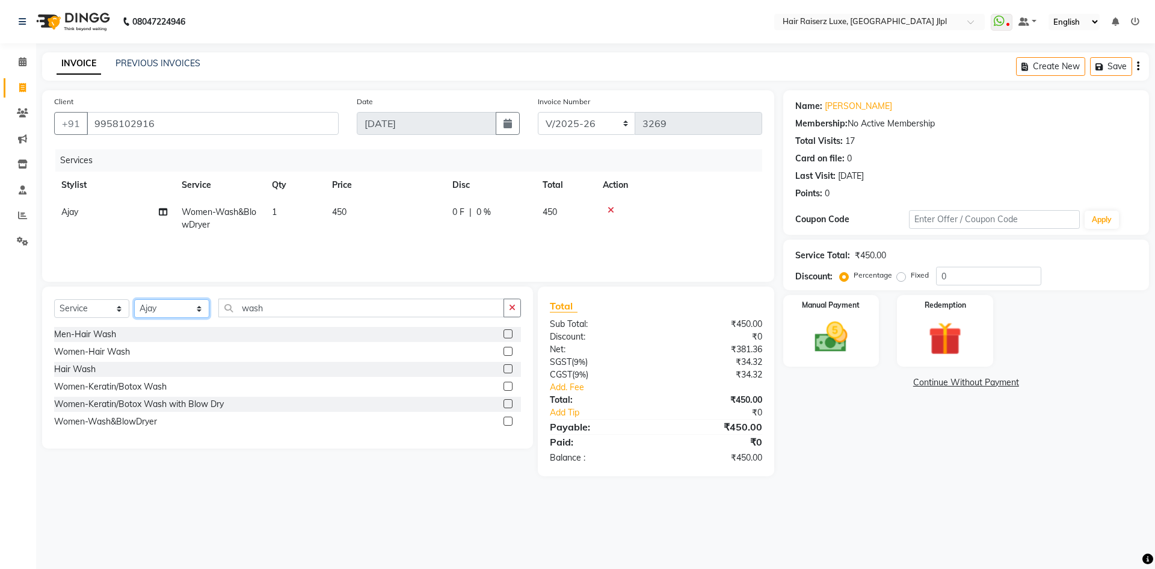
click at [163, 302] on select "Select Stylist Abhishek Aftab Ajay Anand Bhoomika Bilal C&Gs Vogue Chhavi Duati…" at bounding box center [171, 308] width 75 height 19
click at [134, 299] on select "Select Stylist Abhishek Aftab Ajay Anand Bhoomika Bilal C&Gs Vogue Chhavi Duati…" at bounding box center [171, 308] width 75 height 19
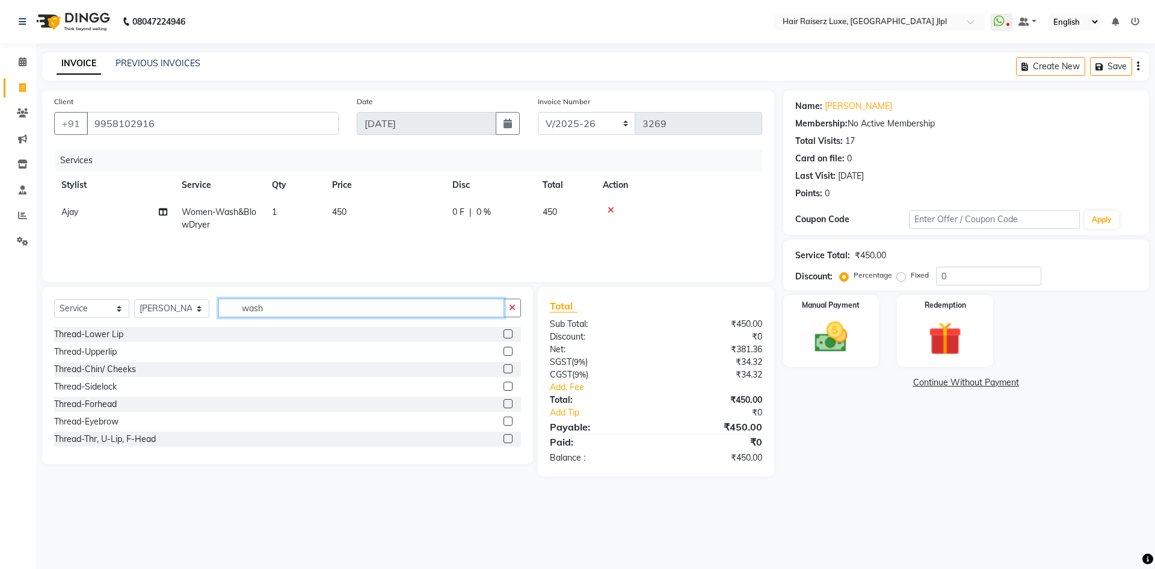
click at [257, 309] on input "wash" at bounding box center [361, 307] width 286 height 19
click at [271, 308] on input "wash" at bounding box center [361, 307] width 286 height 19
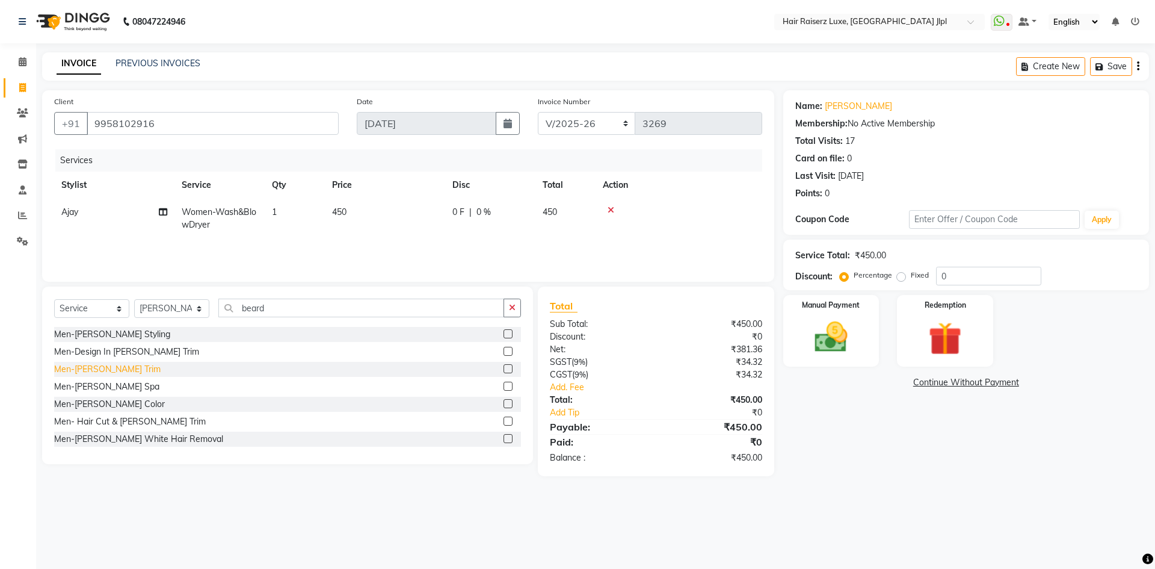
click at [67, 368] on div "Men-Beard Trim" at bounding box center [107, 369] width 106 height 13
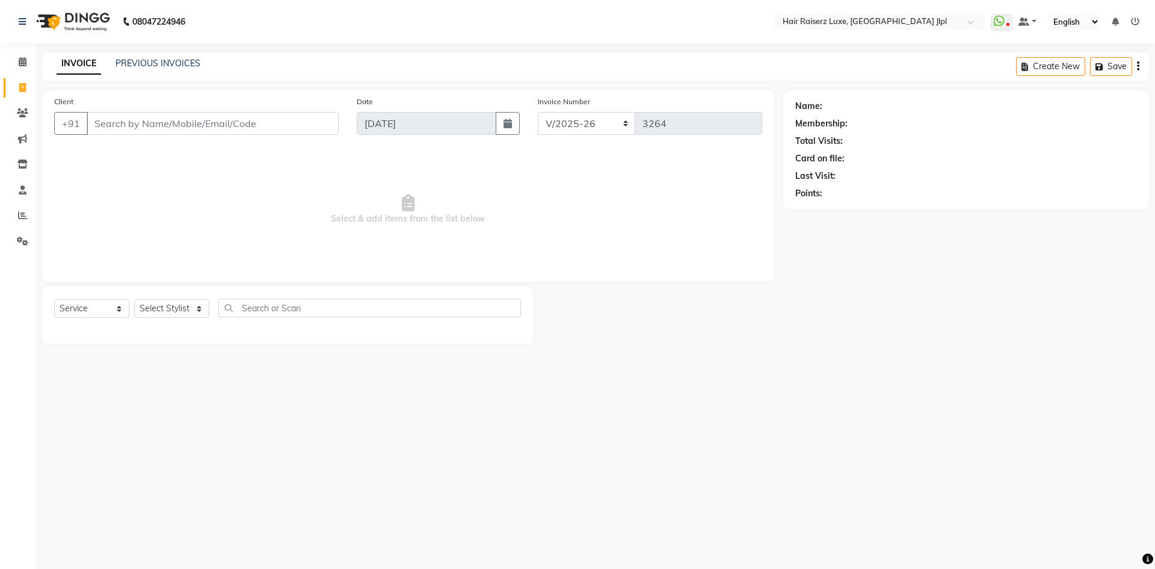
select select "5409"
select select "service"
click at [188, 123] on input "Client" at bounding box center [213, 123] width 252 height 23
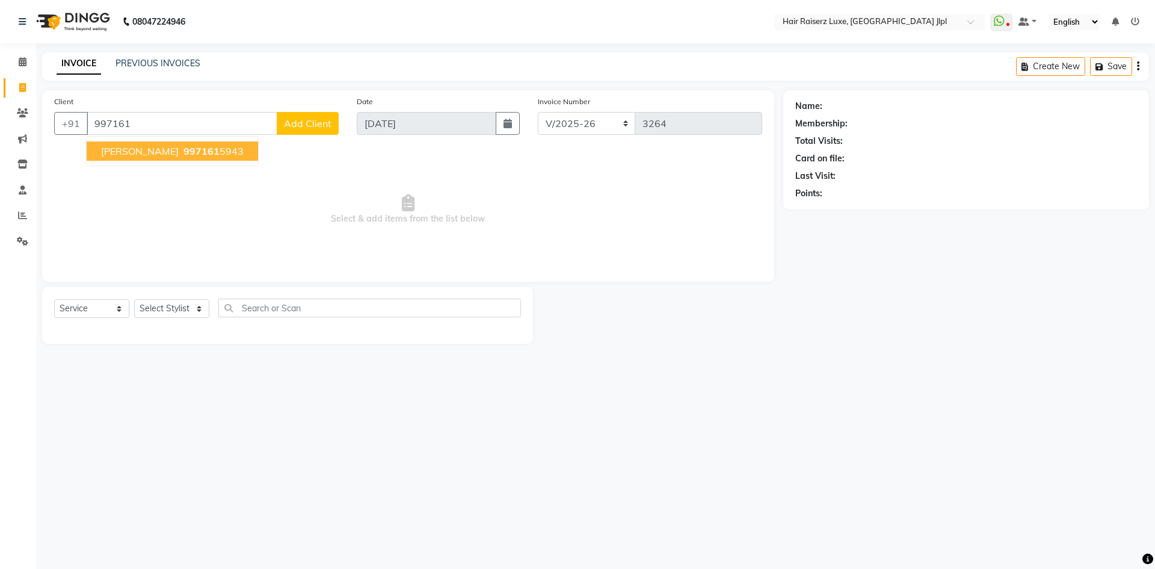
click at [184, 154] on span "997161" at bounding box center [202, 151] width 36 height 12
type input "9971615943"
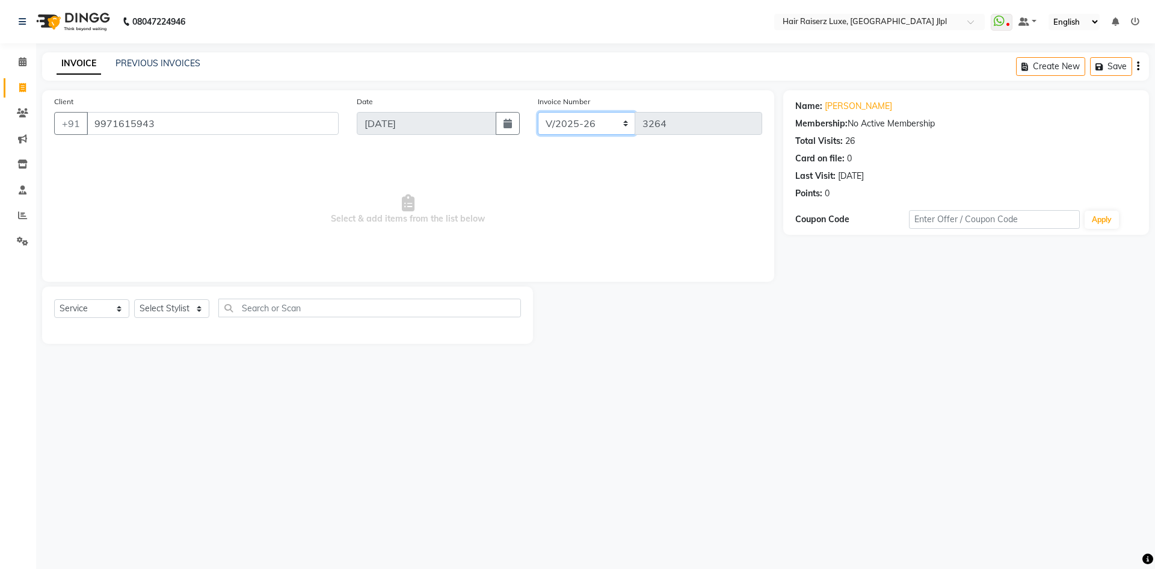
click at [540, 122] on select "FF/2025-26 PreP/2025-26 BANK/2025-26 Paytm/2025-26 CASH/2025-26 V/2025-26" at bounding box center [587, 123] width 98 height 23
select select "8498"
click at [538, 112] on select "FF/2025-26 PreP/2025-26 BANK/2025-26 Paytm/2025-26 CASH/2025-26 V/2025-26" at bounding box center [587, 123] width 98 height 23
type input "0508"
click at [1141, 66] on div "Create New Save" at bounding box center [1082, 66] width 133 height 28
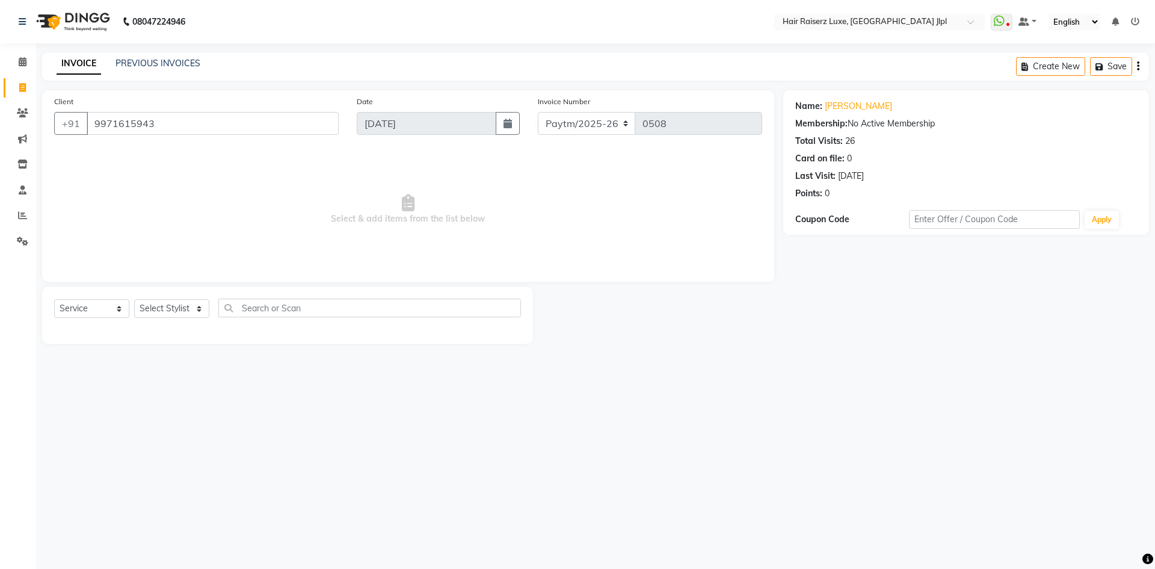
click at [1137, 67] on icon "button" at bounding box center [1138, 66] width 2 height 1
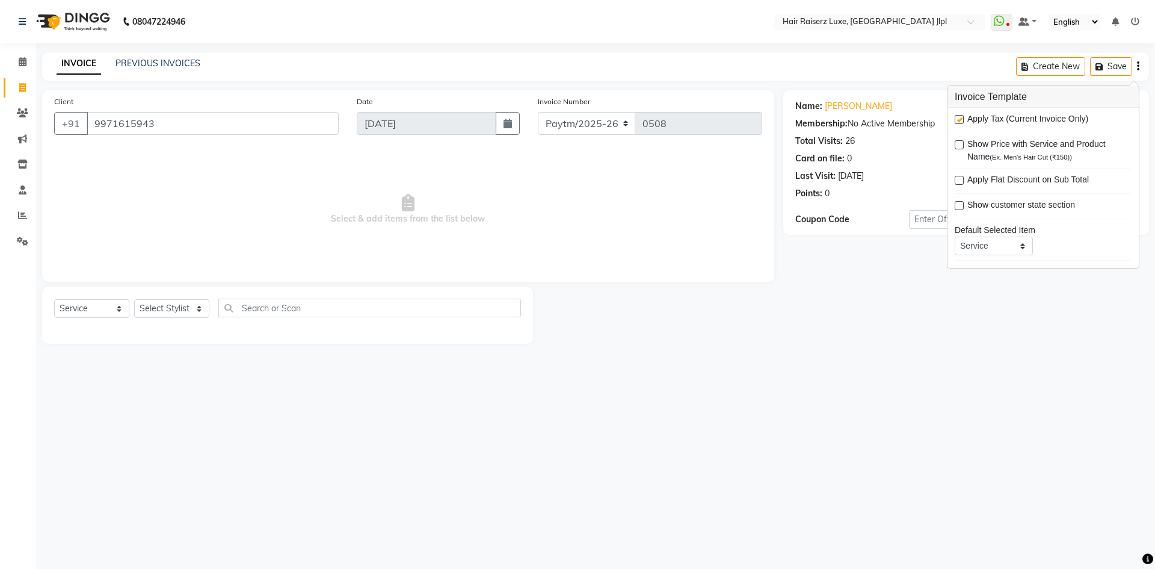
click at [961, 120] on label at bounding box center [959, 119] width 9 height 9
click at [961, 120] on input "checkbox" at bounding box center [959, 120] width 8 height 8
checkbox input "false"
click at [167, 307] on select "Select Stylist [PERSON_NAME] [PERSON_NAME] [PERSON_NAME] C&Gs Vogue [PERSON_NAM…" at bounding box center [171, 308] width 75 height 19
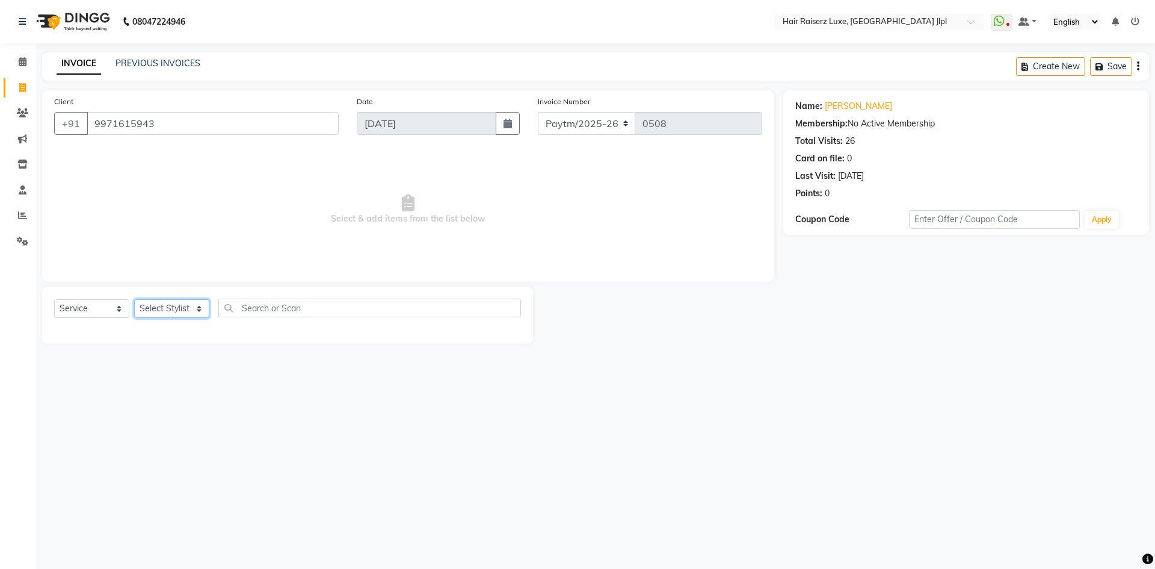
select select "38026"
click at [134, 299] on select "Select Stylist [PERSON_NAME] [PERSON_NAME] [PERSON_NAME] C&Gs Vogue [PERSON_NAM…" at bounding box center [171, 308] width 75 height 19
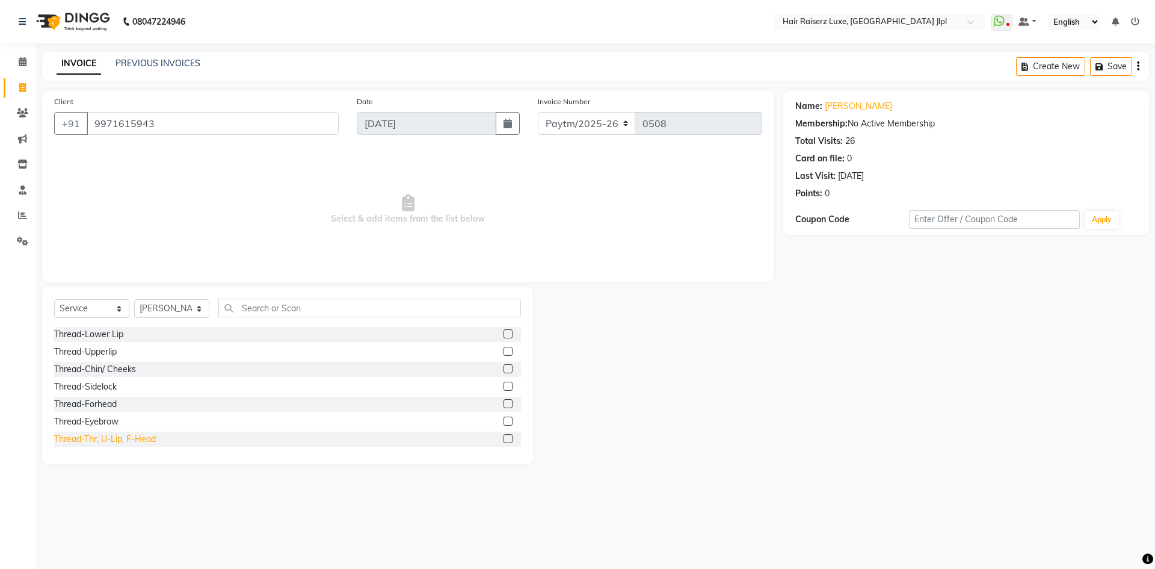
click at [120, 442] on div "Thread-Thr, U-Lip, F-Head" at bounding box center [105, 439] width 102 height 13
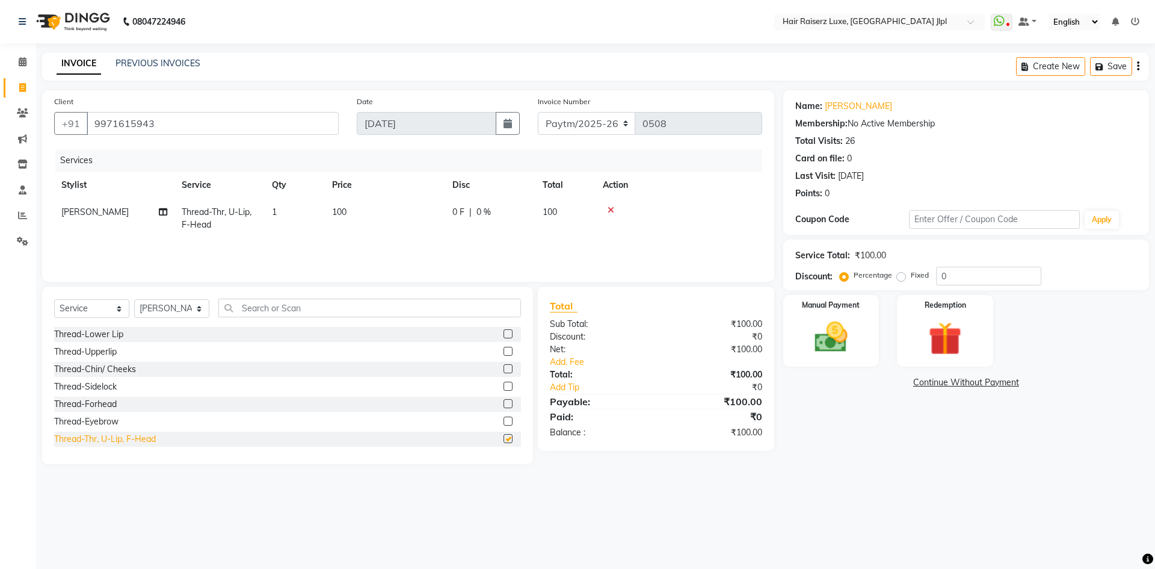
checkbox input "false"
click at [848, 321] on img at bounding box center [831, 337] width 56 height 40
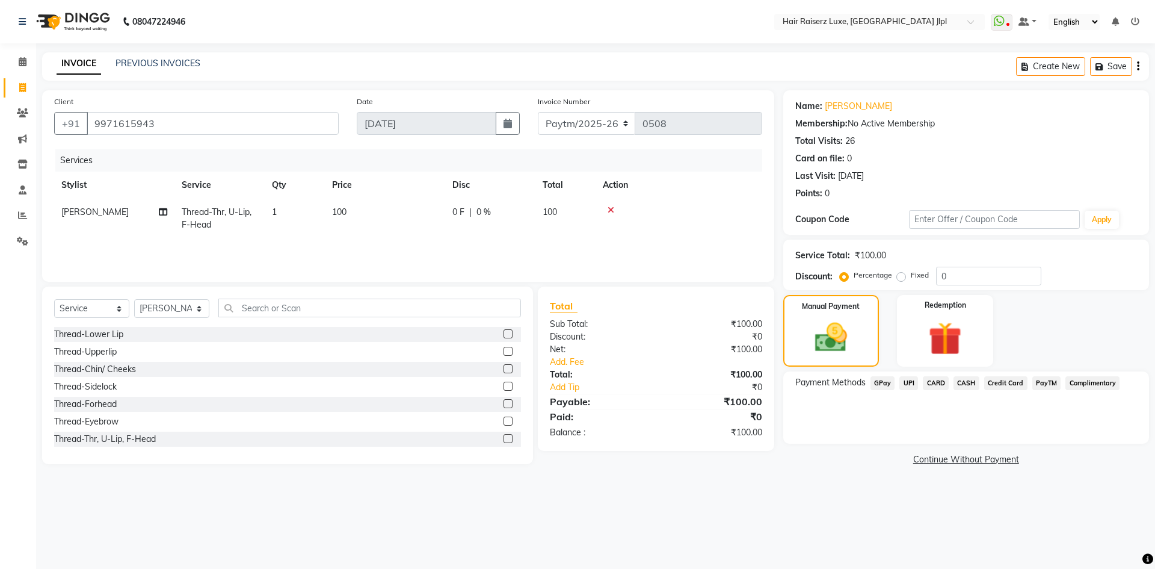
click at [1055, 387] on span "PayTM" at bounding box center [1046, 383] width 29 height 14
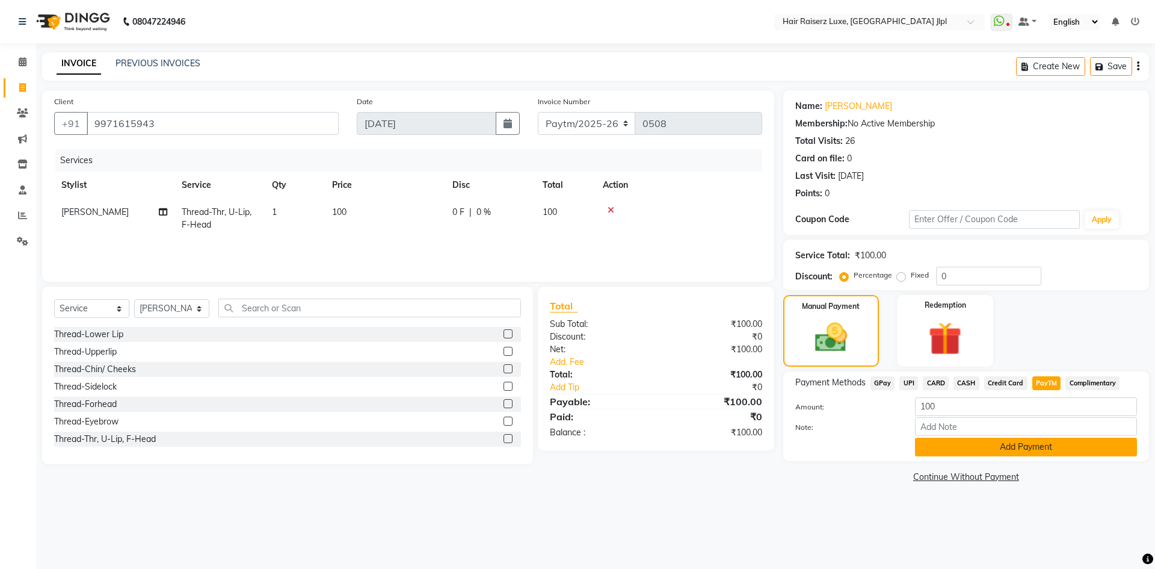
click at [1004, 451] on button "Add Payment" at bounding box center [1026, 446] width 222 height 19
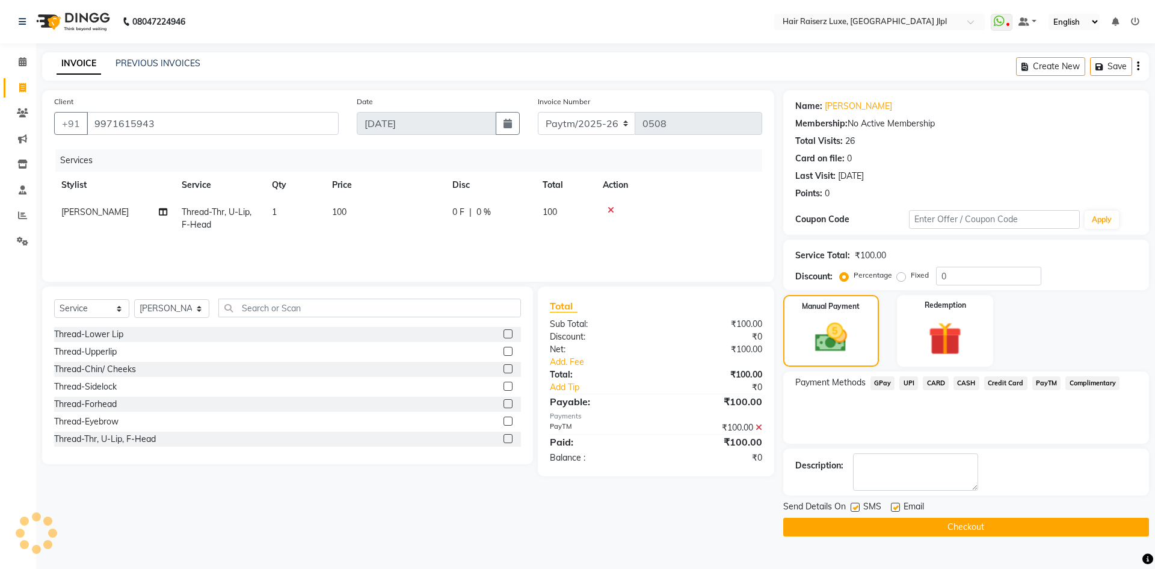
click at [893, 510] on label at bounding box center [895, 506] width 9 height 9
click at [893, 510] on input "checkbox" at bounding box center [895, 508] width 8 height 8
checkbox input "false"
click at [898, 526] on button "Checkout" at bounding box center [966, 526] width 366 height 19
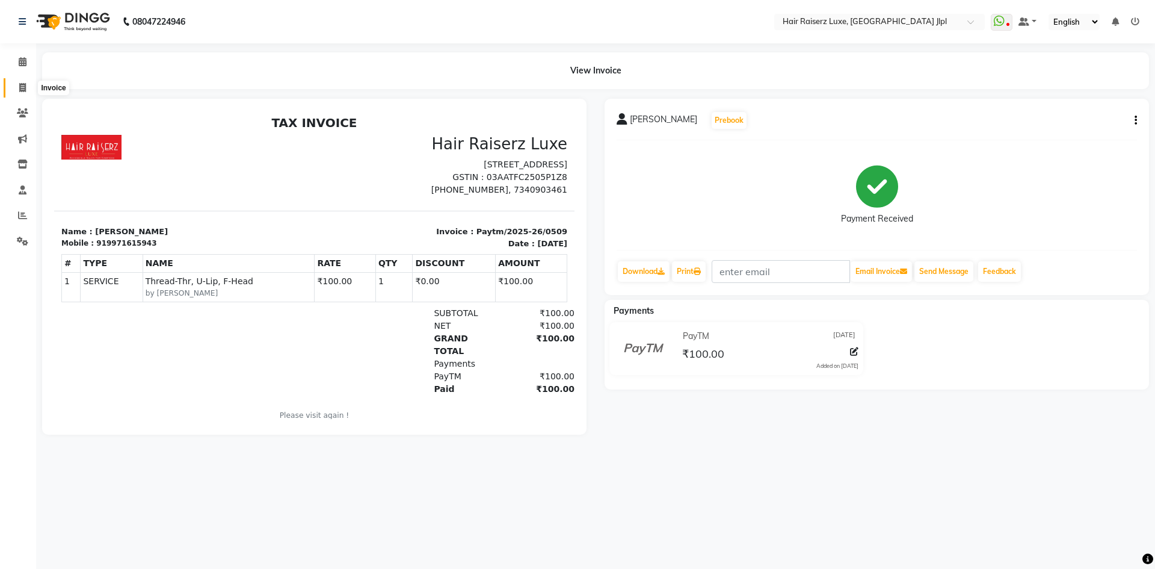
drag, startPoint x: 22, startPoint y: 90, endPoint x: 38, endPoint y: 91, distance: 16.3
click at [22, 90] on icon at bounding box center [22, 87] width 7 height 9
select select "service"
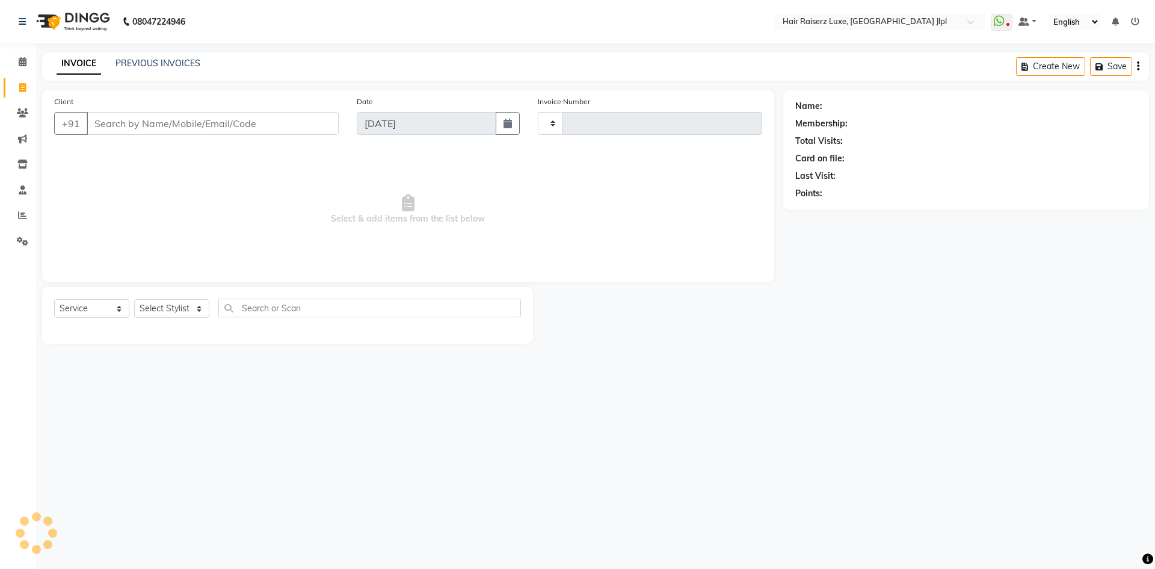
type input "3266"
select select "5409"
click at [122, 122] on input "Client" at bounding box center [213, 123] width 252 height 23
click at [176, 123] on input "Client" at bounding box center [213, 123] width 252 height 23
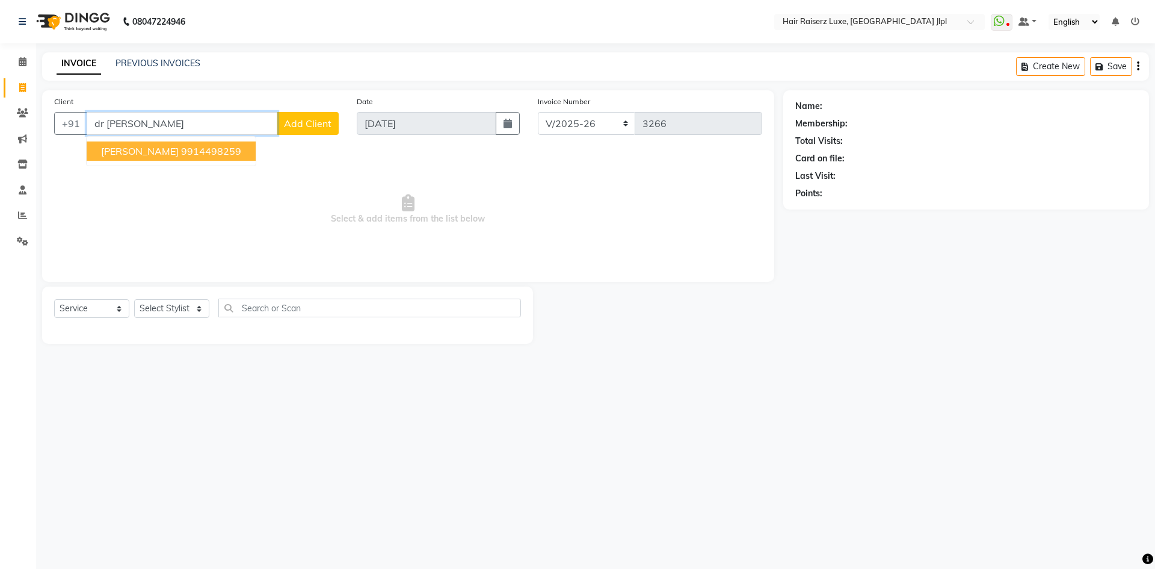
drag, startPoint x: 136, startPoint y: 150, endPoint x: 187, endPoint y: 123, distance: 57.9
click at [138, 149] on span "[PERSON_NAME]" at bounding box center [140, 151] width 78 height 12
type input "9914498259"
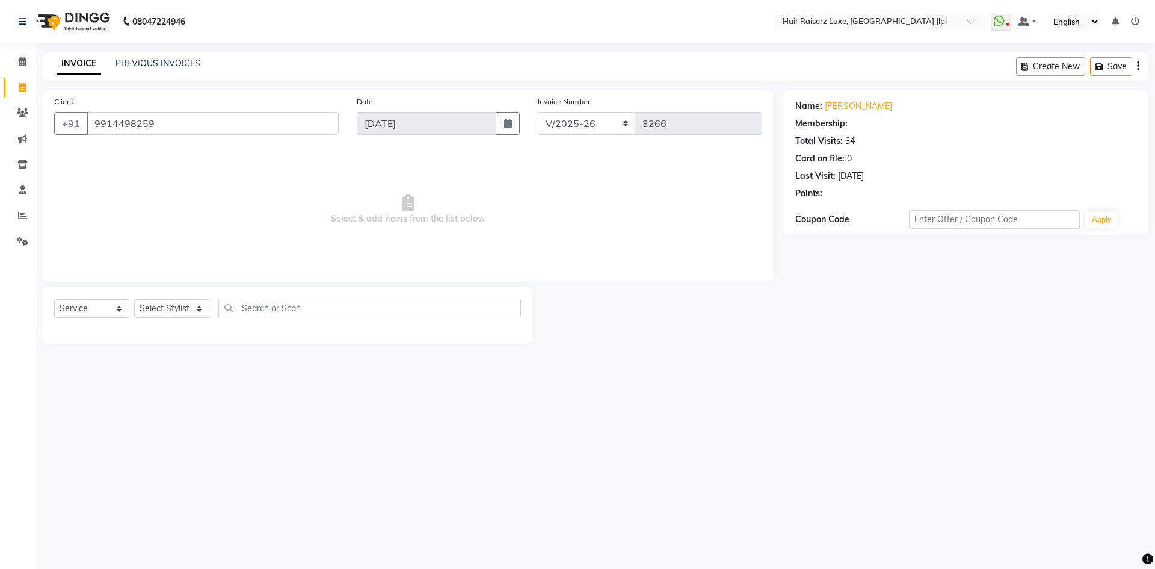
select select "1: Object"
click at [176, 310] on select "Select Stylist [PERSON_NAME] [PERSON_NAME] [PERSON_NAME] C&Gs Vogue [PERSON_NAM…" at bounding box center [171, 308] width 75 height 19
select select "40513"
click at [134, 299] on select "Select Stylist [PERSON_NAME] [PERSON_NAME] [PERSON_NAME] C&Gs Vogue [PERSON_NAM…" at bounding box center [171, 308] width 75 height 19
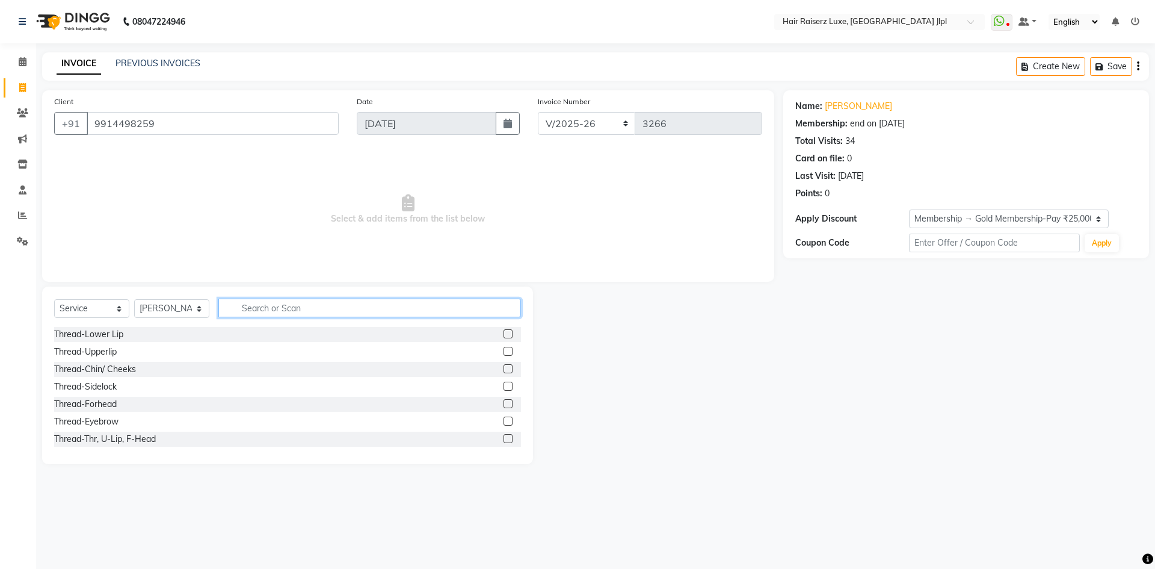
click at [286, 310] on input "text" at bounding box center [369, 307] width 303 height 19
type input "t"
type input "women"
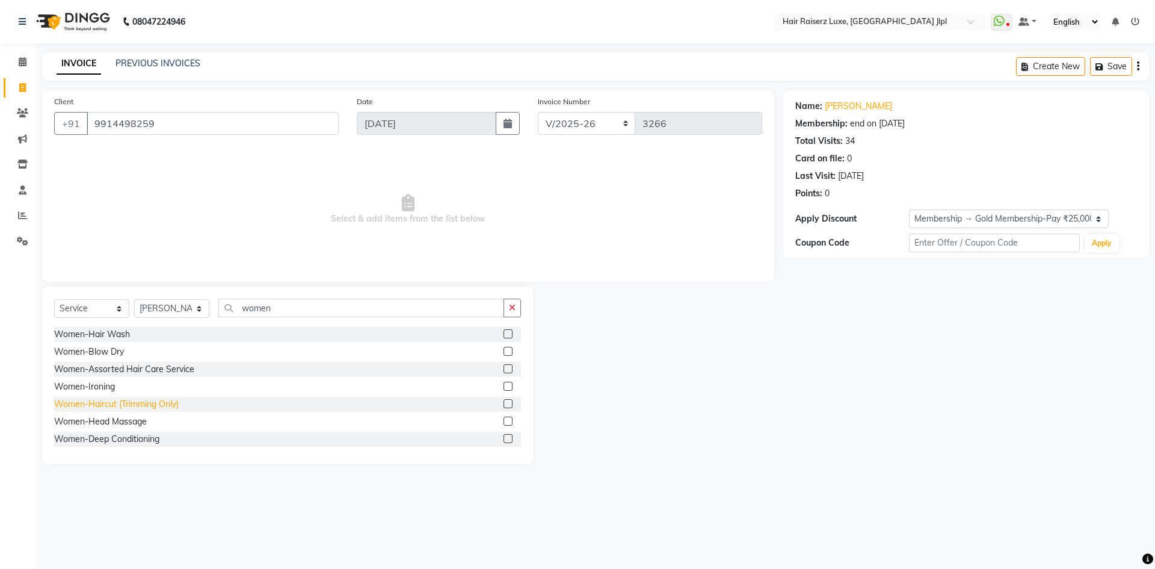
click at [175, 405] on div "Women-Haircut (Trimming Only)" at bounding box center [116, 404] width 125 height 13
checkbox input "false"
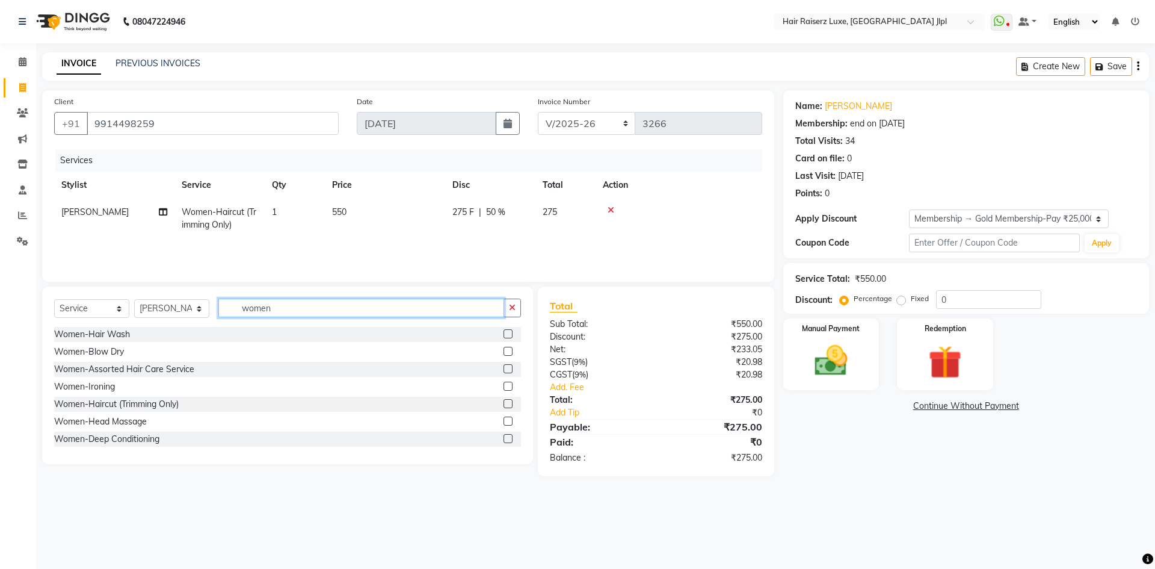
drag, startPoint x: 289, startPoint y: 310, endPoint x: 194, endPoint y: 325, distance: 96.8
click at [194, 325] on div "Select Service Product Membership Package Voucher Prepaid Gift Card Select Styl…" at bounding box center [287, 312] width 467 height 28
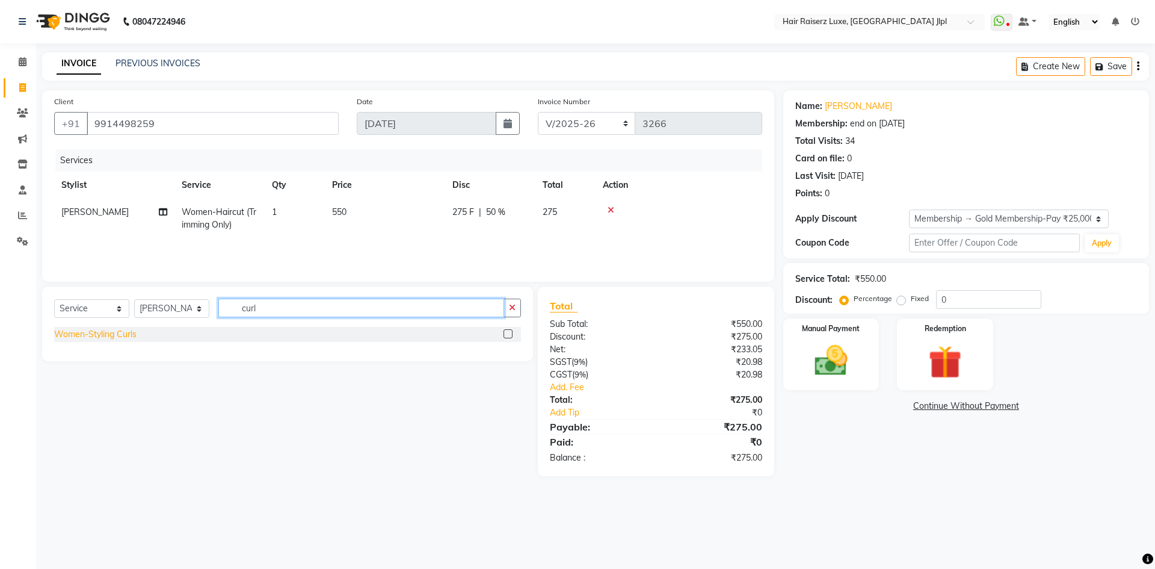
type input "curl"
click at [98, 336] on div "Women-Styling Curls" at bounding box center [95, 334] width 82 height 13
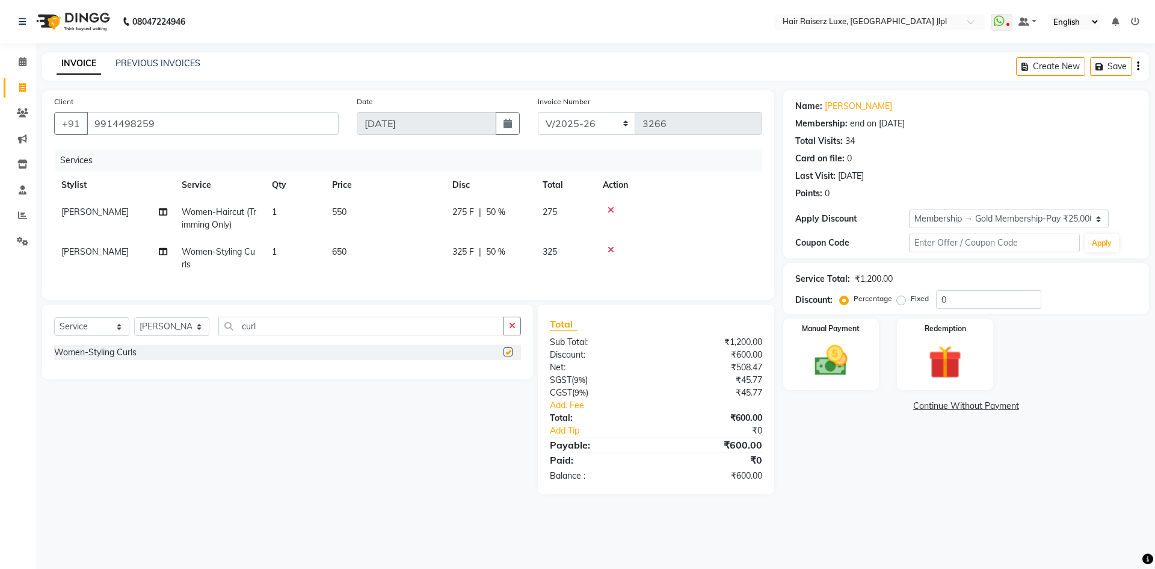
checkbox input "false"
click at [338, 252] on span "650" at bounding box center [339, 251] width 14 height 11
select select "40513"
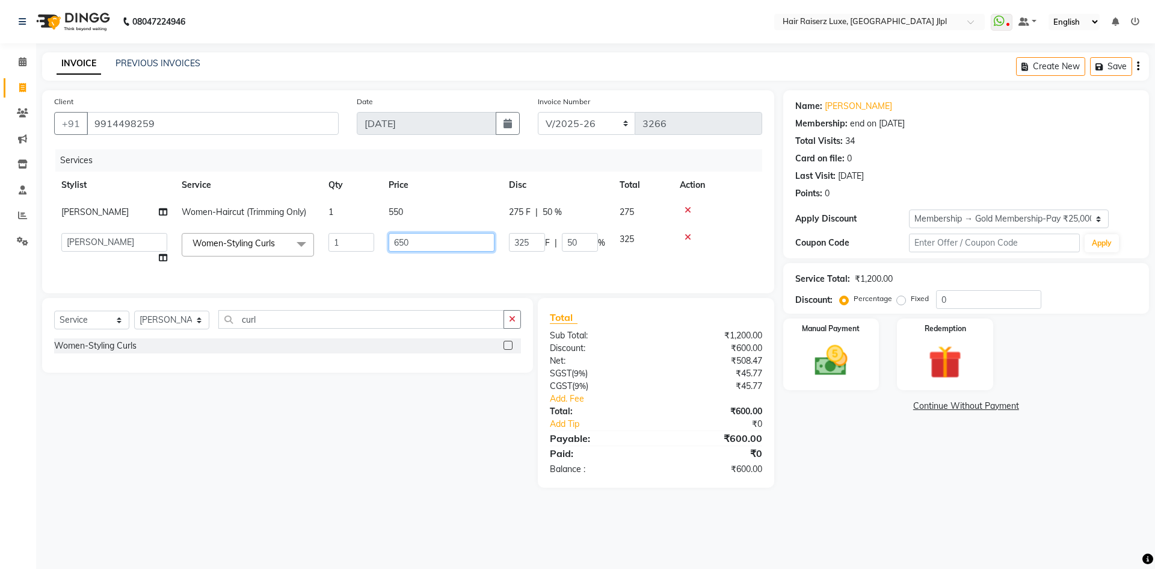
drag, startPoint x: 427, startPoint y: 248, endPoint x: 322, endPoint y: 247, distance: 104.1
click at [322, 247] on tr "Abhishek Aftab Ajay Anand Bhoomika Bilal C&Gs Vogue Chhavi Duati Faizal Jagjit …" at bounding box center [408, 249] width 708 height 46
type input "700"
click at [1081, 515] on div "08047224946 Select Location × Hair Raiserz Luxe, Sector 91 Jlpl WhatsApp Status…" at bounding box center [577, 284] width 1155 height 569
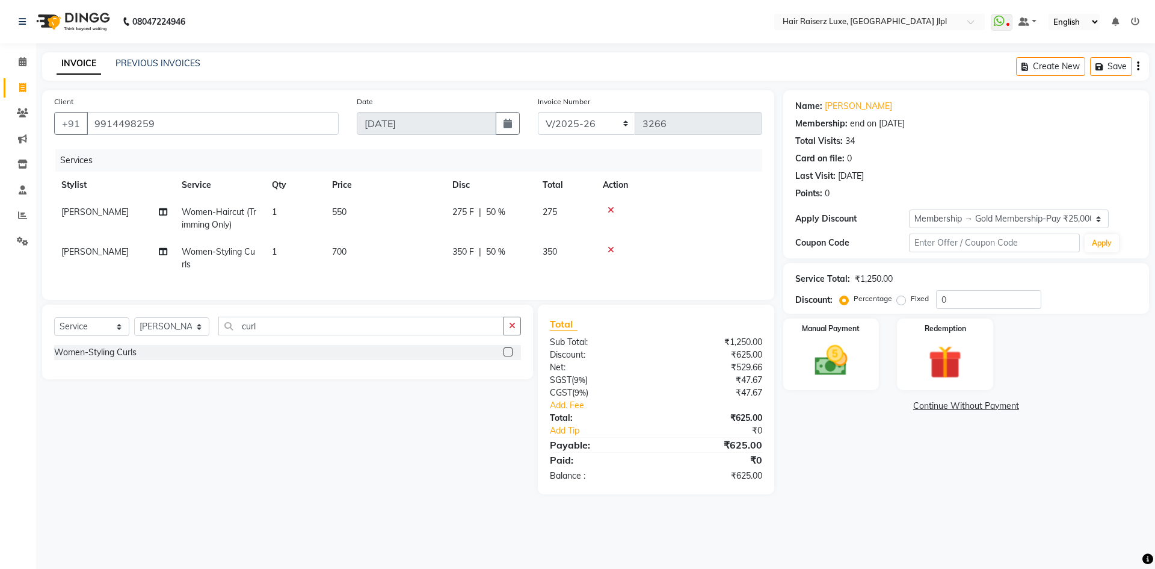
click at [500, 251] on span "50 %" at bounding box center [495, 251] width 19 height 13
select select "40513"
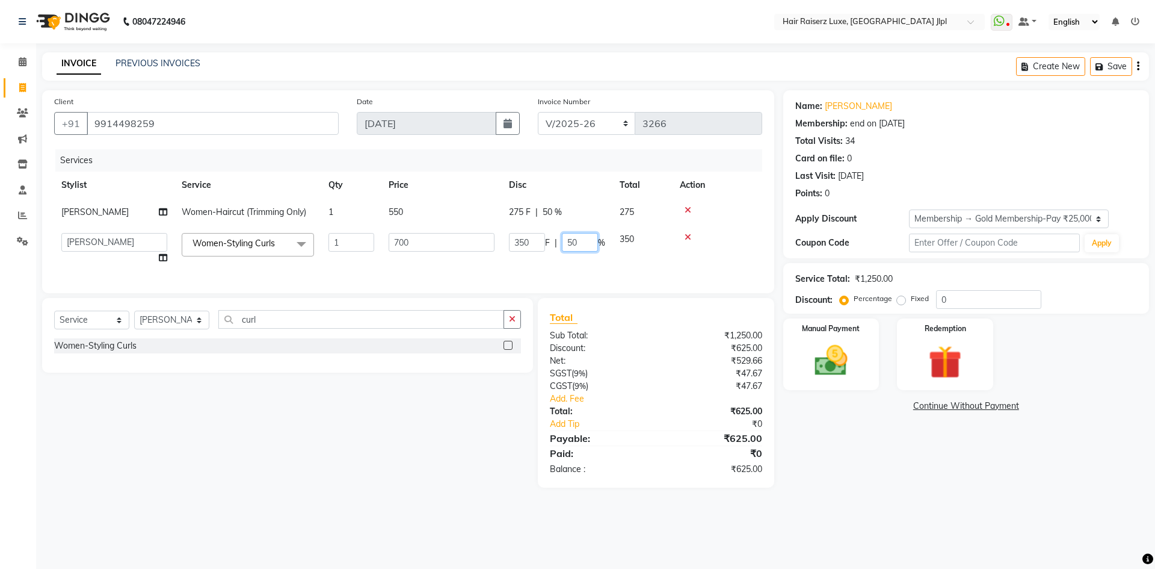
drag, startPoint x: 585, startPoint y: 245, endPoint x: 542, endPoint y: 247, distance: 42.8
click at [555, 247] on div "350 F | 50 %" at bounding box center [557, 242] width 96 height 19
click at [555, 215] on tr "Kevin Women-Haircut (Trimming Only) 1 550 275 F | 50 % 275" at bounding box center [408, 212] width 708 height 27
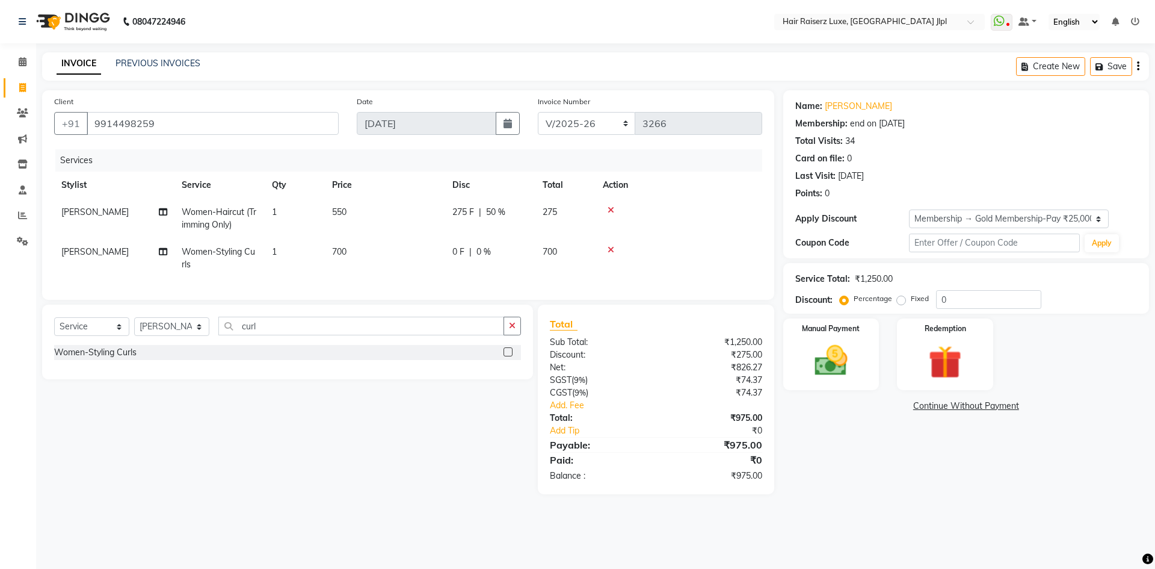
click at [504, 209] on span "50 %" at bounding box center [495, 212] width 19 height 13
select select "40513"
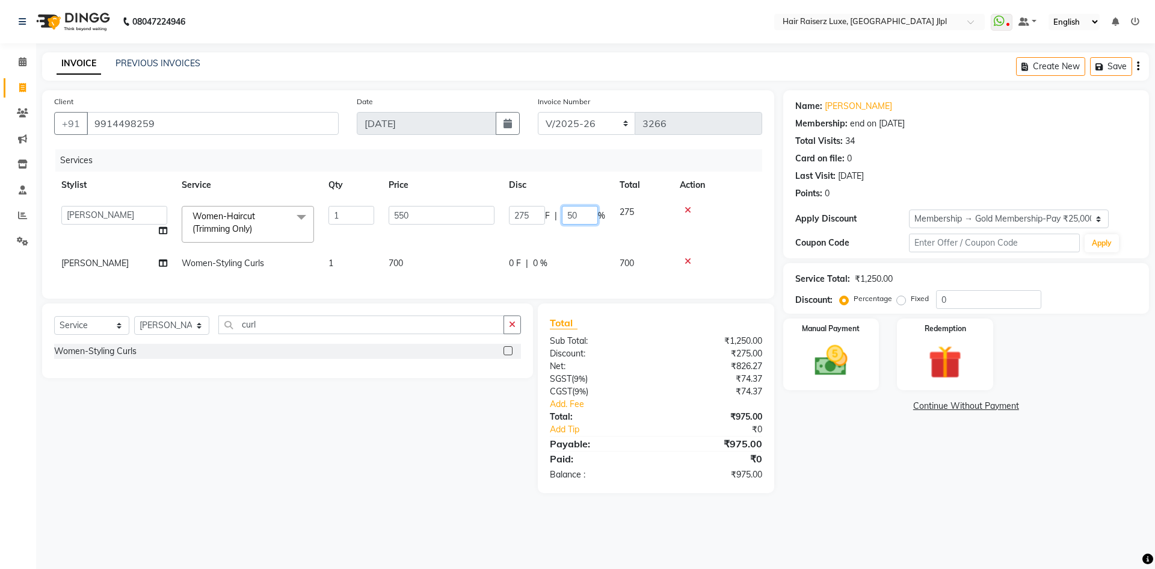
drag, startPoint x: 587, startPoint y: 215, endPoint x: 559, endPoint y: 215, distance: 28.3
click at [559, 215] on div "275 F | 50 %" at bounding box center [557, 215] width 96 height 19
click at [371, 511] on main "INVOICE PREVIOUS INVOICES Create New Save Client +91 9914498259 Date 03-09-2025…" at bounding box center [595, 281] width 1119 height 458
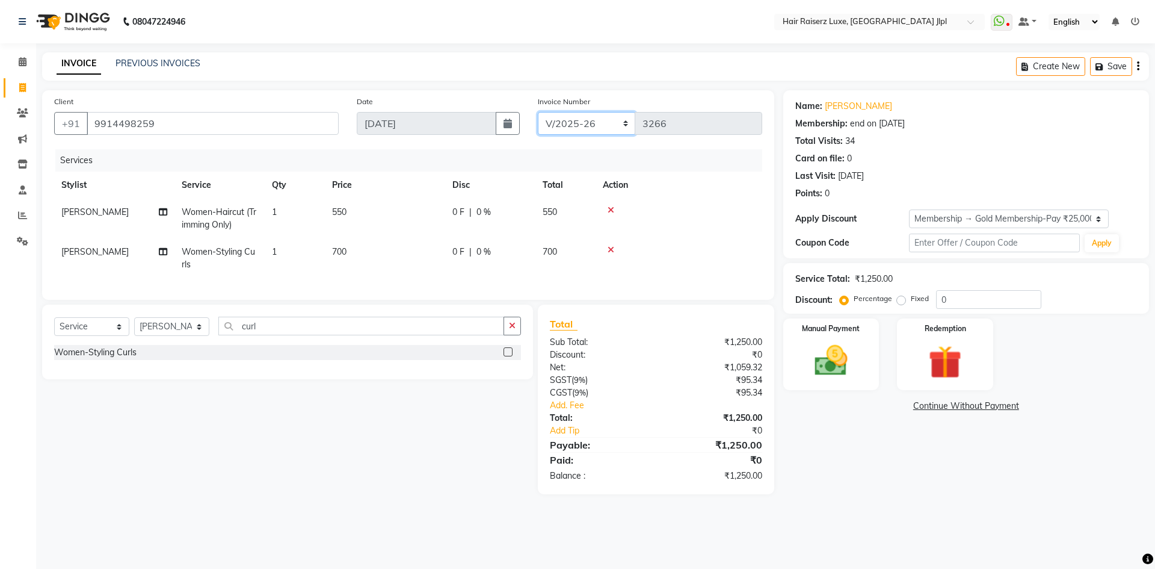
click at [597, 127] on select "FF/2025-26 PreP/2025-26 BANK/2025-26 Paytm/2025-26 CASH/2025-26 V/2025-26" at bounding box center [587, 123] width 98 height 23
select select "8498"
click at [538, 112] on select "FF/2025-26 PreP/2025-26 BANK/2025-26 Paytm/2025-26 CASH/2025-26 V/2025-26" at bounding box center [587, 123] width 98 height 23
type input "0510"
click at [575, 126] on select "FF/2025-26 PreP/2025-26 BANK/2025-26 Paytm/2025-26 CASH/2025-26 V/2025-26" at bounding box center [587, 123] width 98 height 23
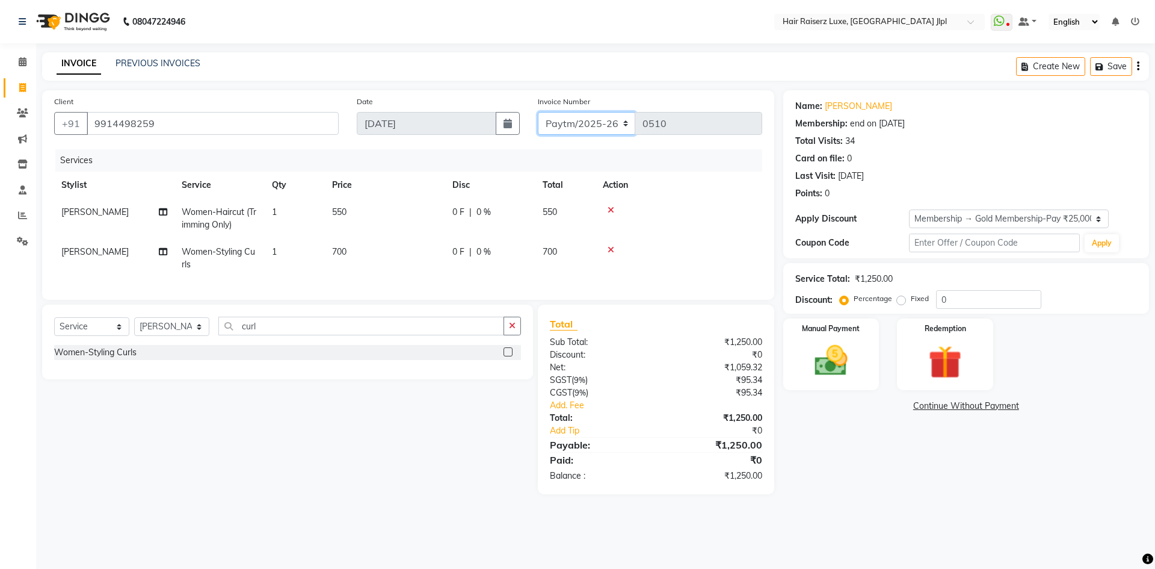
click at [538, 112] on select "FF/2025-26 PreP/2025-26 BANK/2025-26 Paytm/2025-26 CASH/2025-26 V/2025-26" at bounding box center [587, 123] width 98 height 23
click at [1138, 67] on icon "button" at bounding box center [1138, 66] width 2 height 1
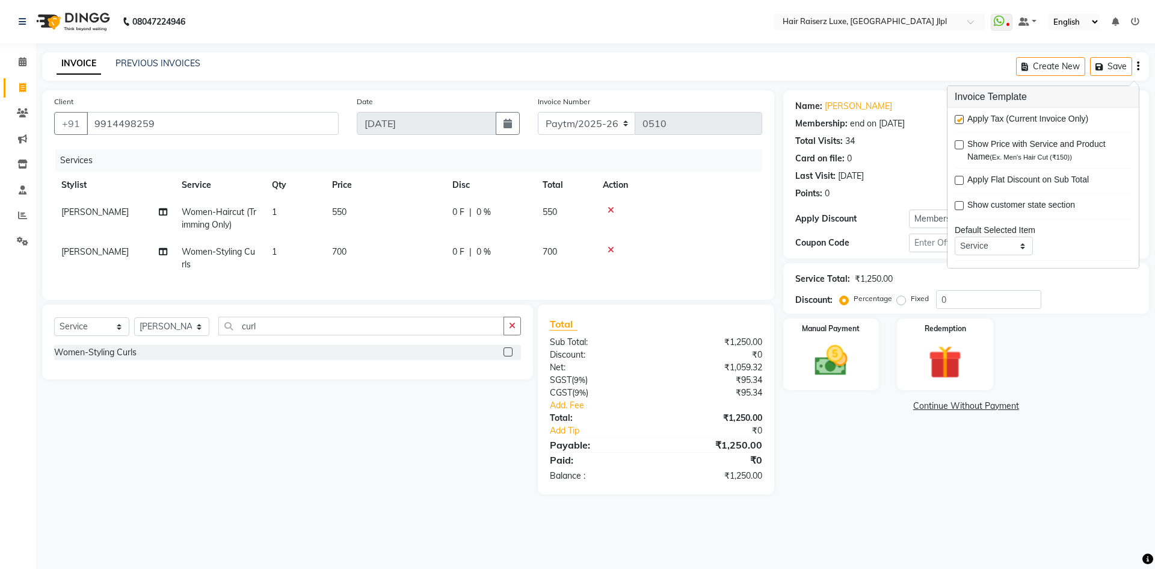
click at [959, 123] on label at bounding box center [959, 119] width 9 height 9
click at [959, 123] on input "checkbox" at bounding box center [959, 120] width 8 height 8
checkbox input "false"
click at [827, 364] on img at bounding box center [831, 361] width 56 height 40
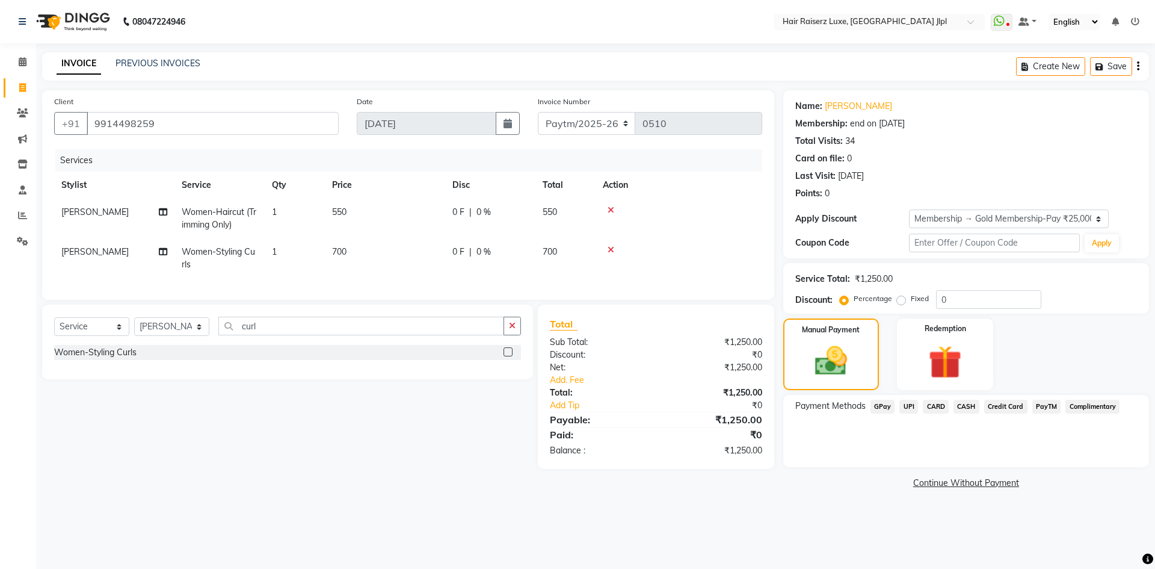
click at [1049, 404] on span "PayTM" at bounding box center [1046, 406] width 29 height 14
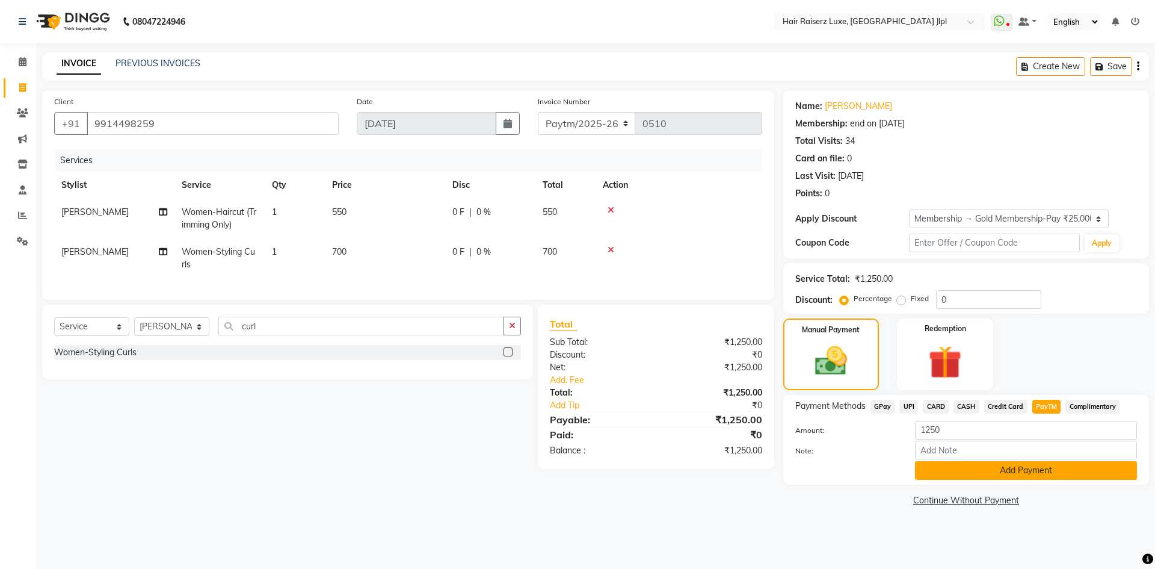
click at [945, 468] on button "Add Payment" at bounding box center [1026, 470] width 222 height 19
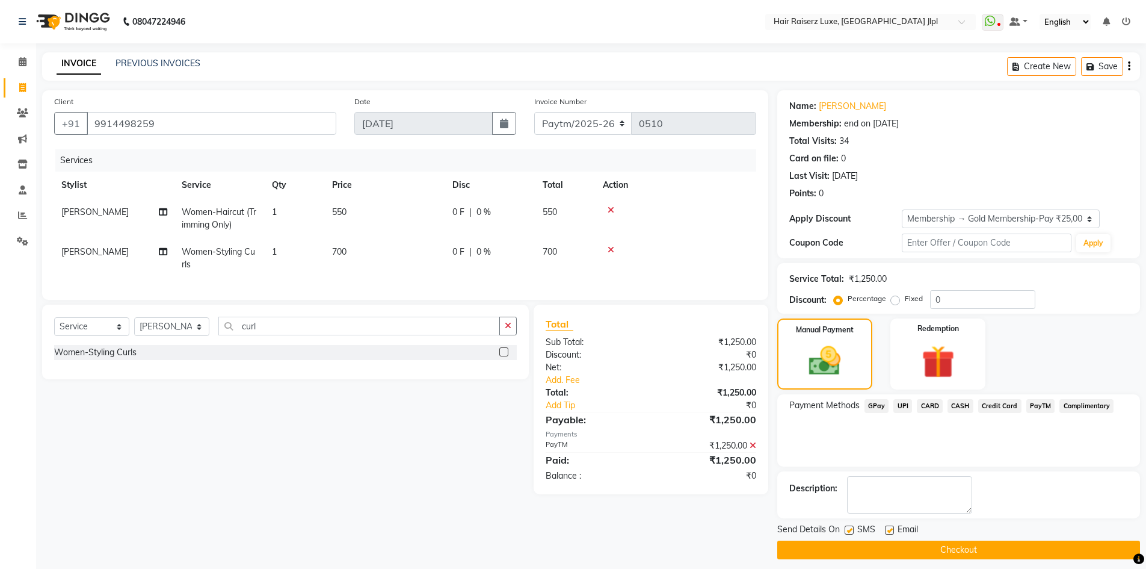
click at [890, 534] on label at bounding box center [889, 529] width 9 height 9
click at [890, 534] on input "checkbox" at bounding box center [889, 530] width 8 height 8
checkbox input "false"
click at [881, 547] on button "Checkout" at bounding box center [958, 549] width 363 height 19
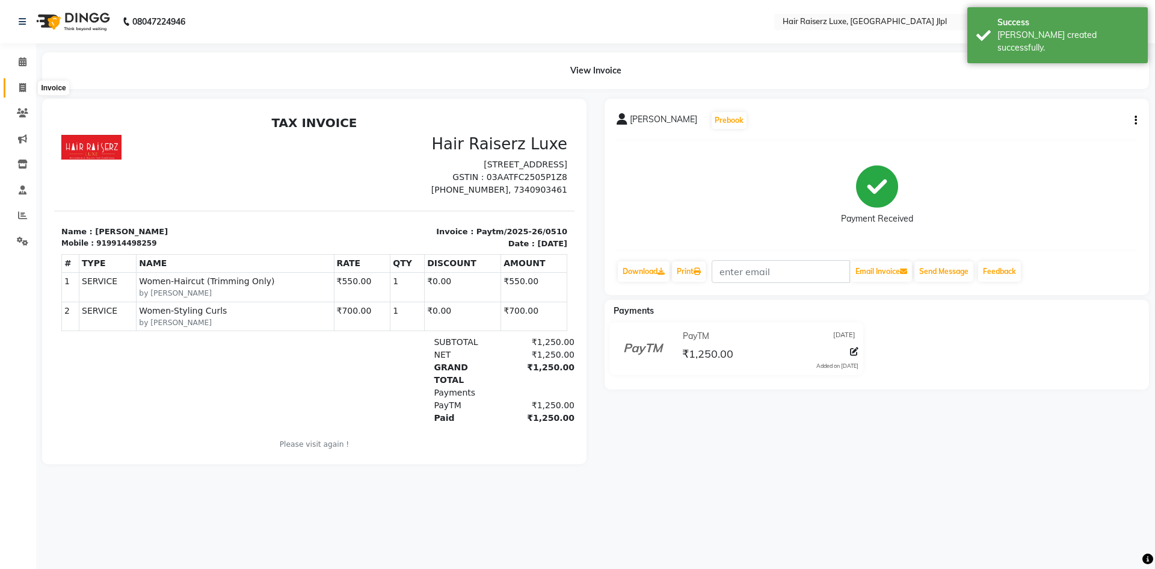
click at [22, 88] on icon at bounding box center [22, 87] width 7 height 9
select select "5409"
select select "service"
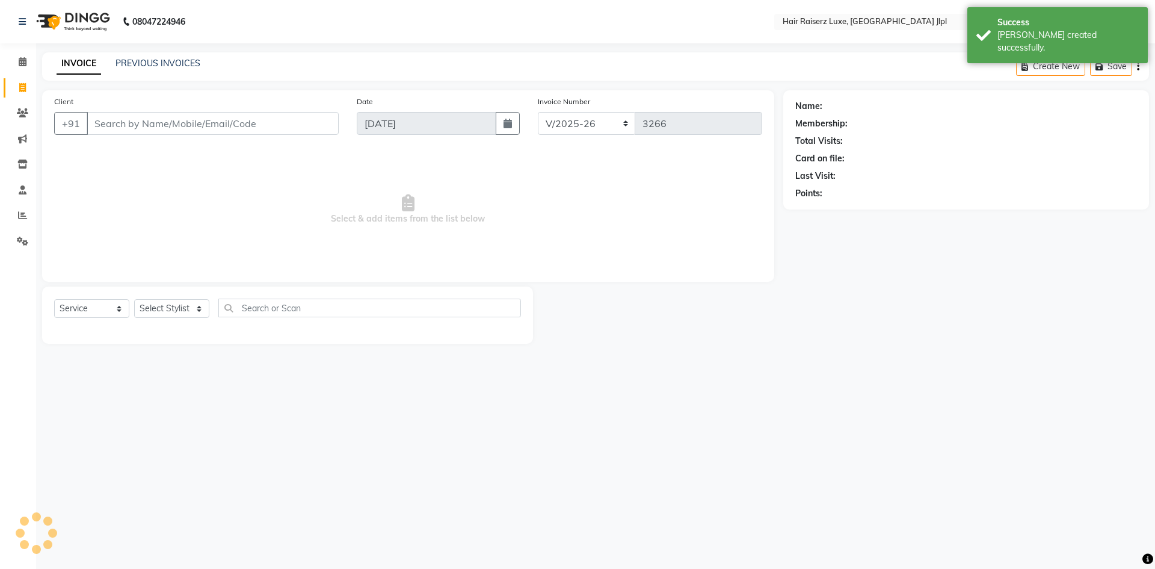
drag, startPoint x: 131, startPoint y: 129, endPoint x: 124, endPoint y: 113, distance: 17.2
click at [128, 120] on input "Client" at bounding box center [213, 123] width 252 height 23
click at [140, 128] on input "Client" at bounding box center [213, 123] width 252 height 23
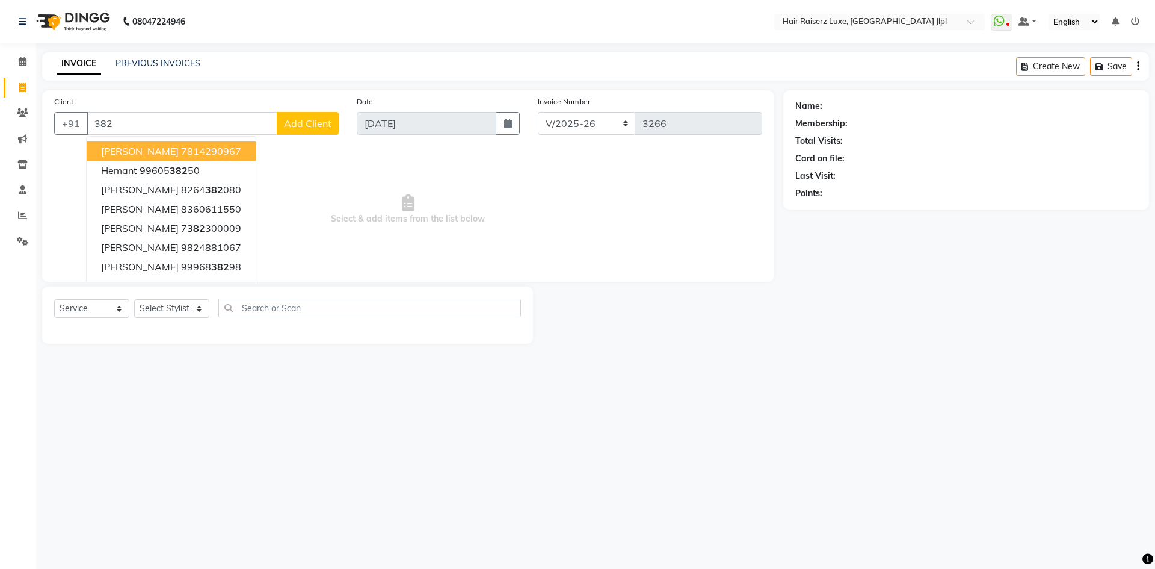
click at [134, 124] on input "382" at bounding box center [182, 123] width 191 height 23
type input "3"
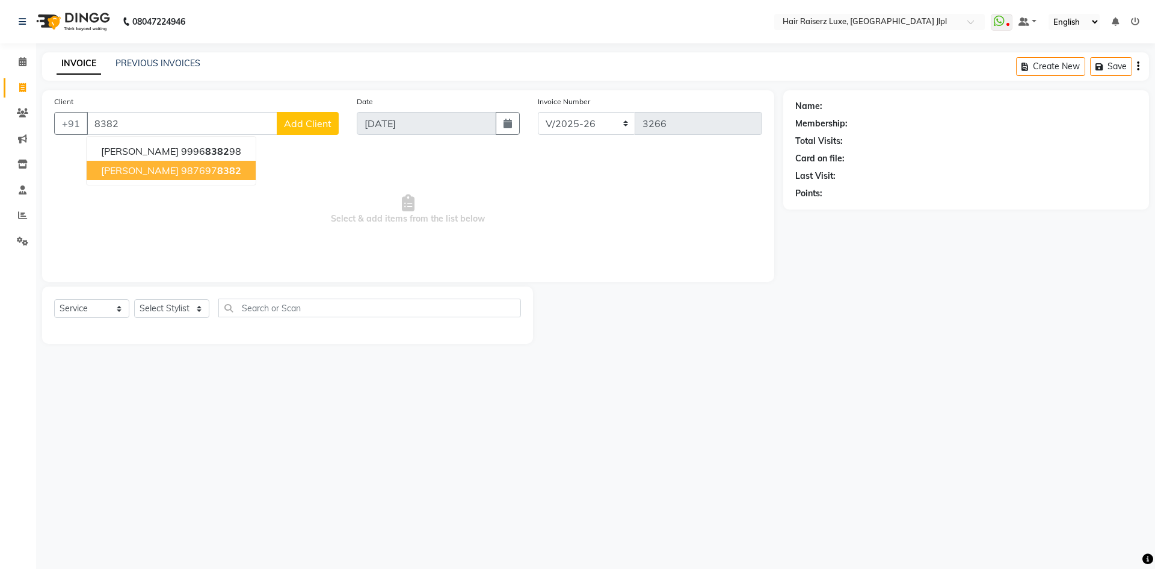
click at [173, 177] on button "sidharth 987697 8382" at bounding box center [171, 170] width 169 height 19
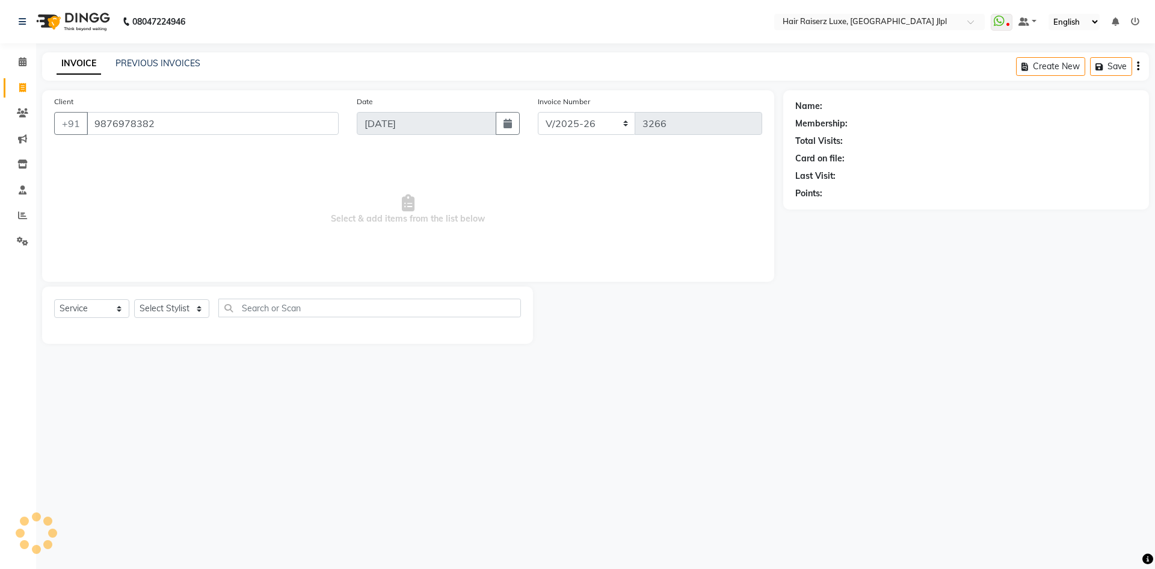
type input "9876978382"
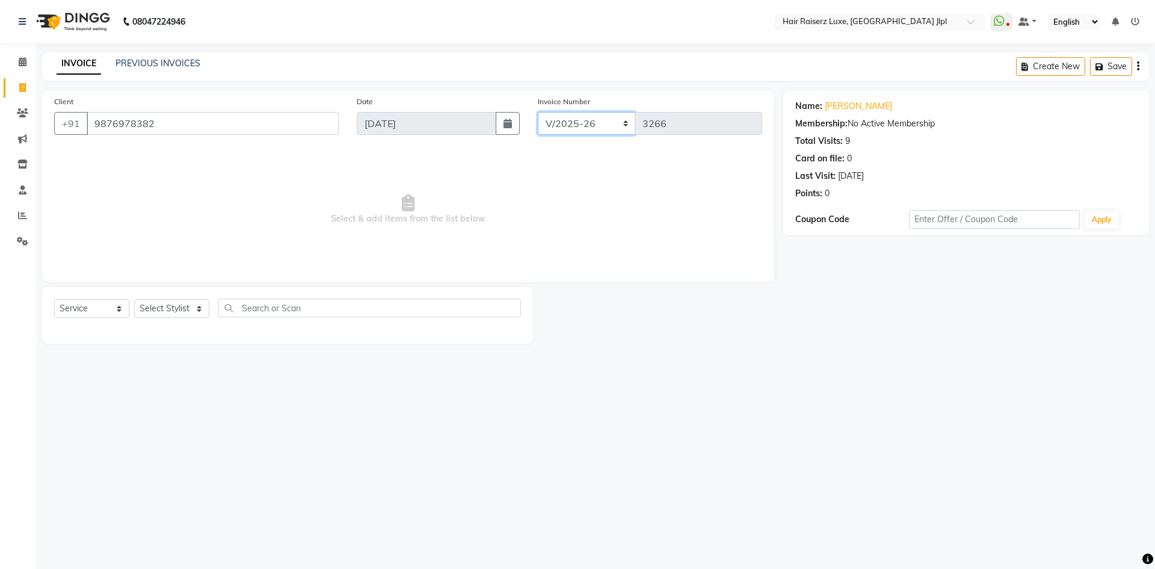
click at [572, 125] on select "FF/2025-26 PreP/2025-26 BANK/2025-26 Paytm/2025-26 CASH/2025-26 V/2025-26" at bounding box center [587, 123] width 98 height 23
select select "8498"
click at [538, 112] on select "FF/2025-26 PreP/2025-26 BANK/2025-26 Paytm/2025-26 CASH/2025-26 V/2025-26" at bounding box center [587, 123] width 98 height 23
type input "0511"
click at [177, 309] on select "Select Stylist [PERSON_NAME] [PERSON_NAME] [PERSON_NAME] C&Gs Vogue [PERSON_NAM…" at bounding box center [171, 308] width 75 height 19
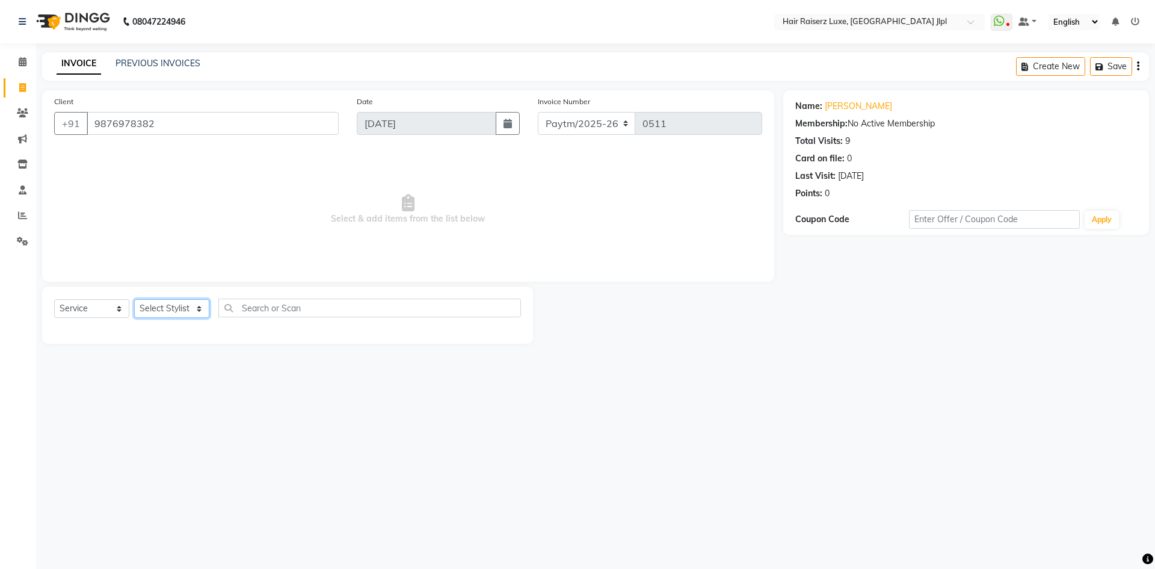
select select "47928"
click at [134, 299] on select "Select Stylist [PERSON_NAME] [PERSON_NAME] [PERSON_NAME] C&Gs Vogue [PERSON_NAM…" at bounding box center [171, 308] width 75 height 19
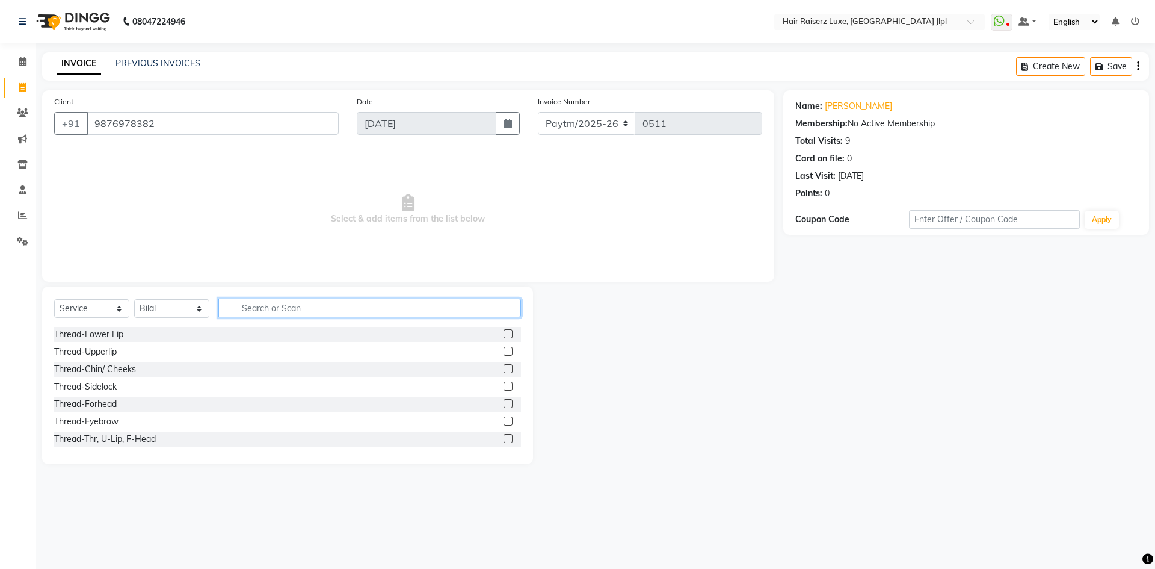
click at [245, 309] on input "text" at bounding box center [369, 307] width 303 height 19
type input "tri"
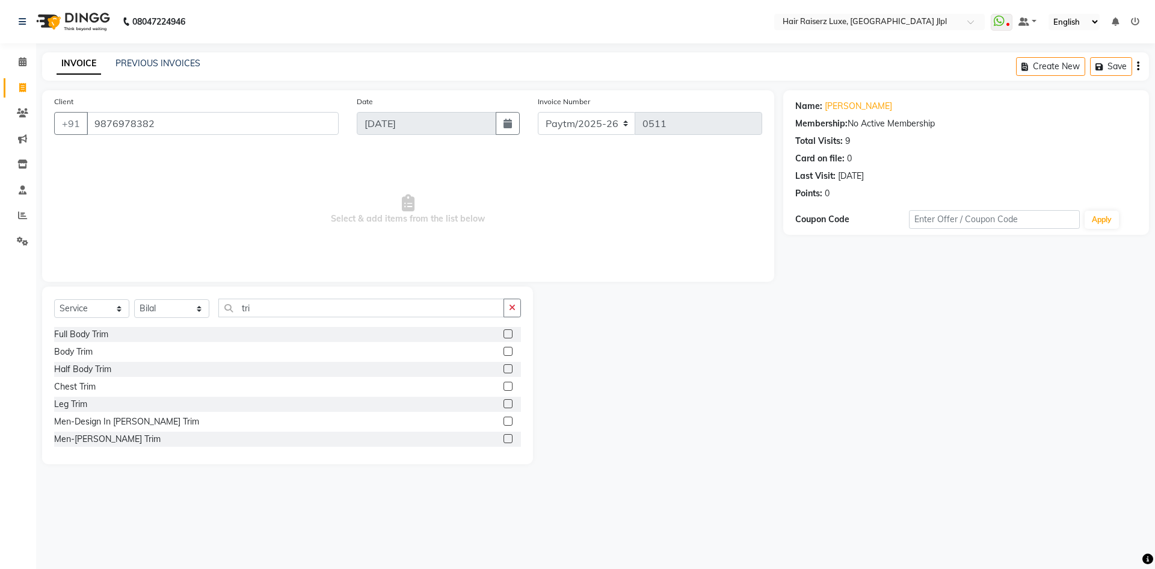
click at [81, 432] on div "Men-[PERSON_NAME] Trim" at bounding box center [287, 438] width 467 height 15
click at [82, 436] on div "Men-[PERSON_NAME] Trim" at bounding box center [107, 439] width 106 height 13
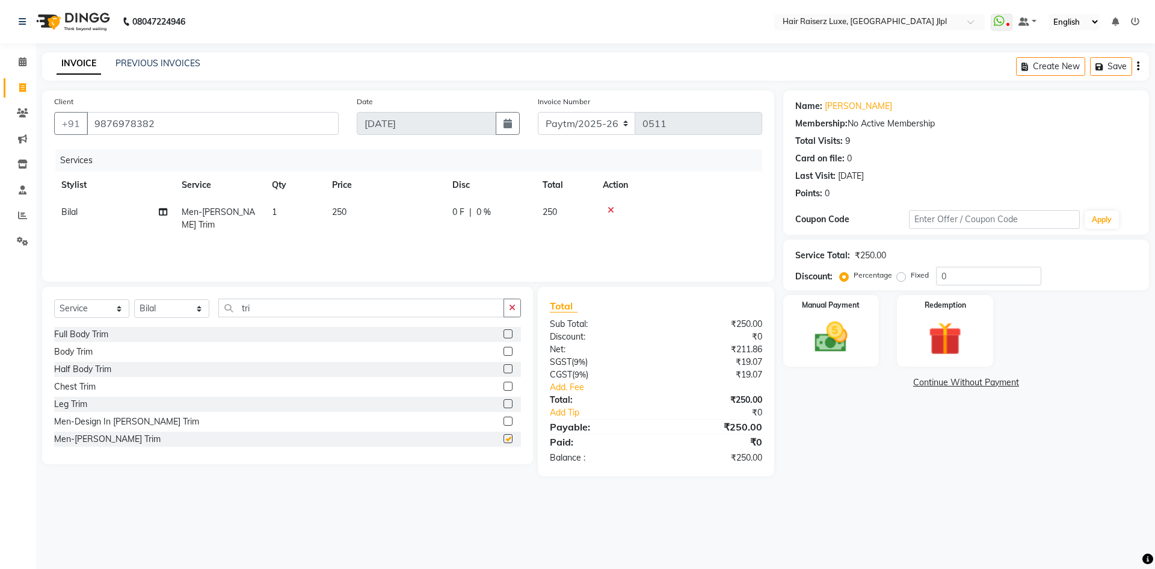
checkbox input "false"
click at [1135, 68] on div "Create New Save" at bounding box center [1082, 66] width 133 height 28
click at [1139, 67] on icon "button" at bounding box center [1138, 66] width 2 height 1
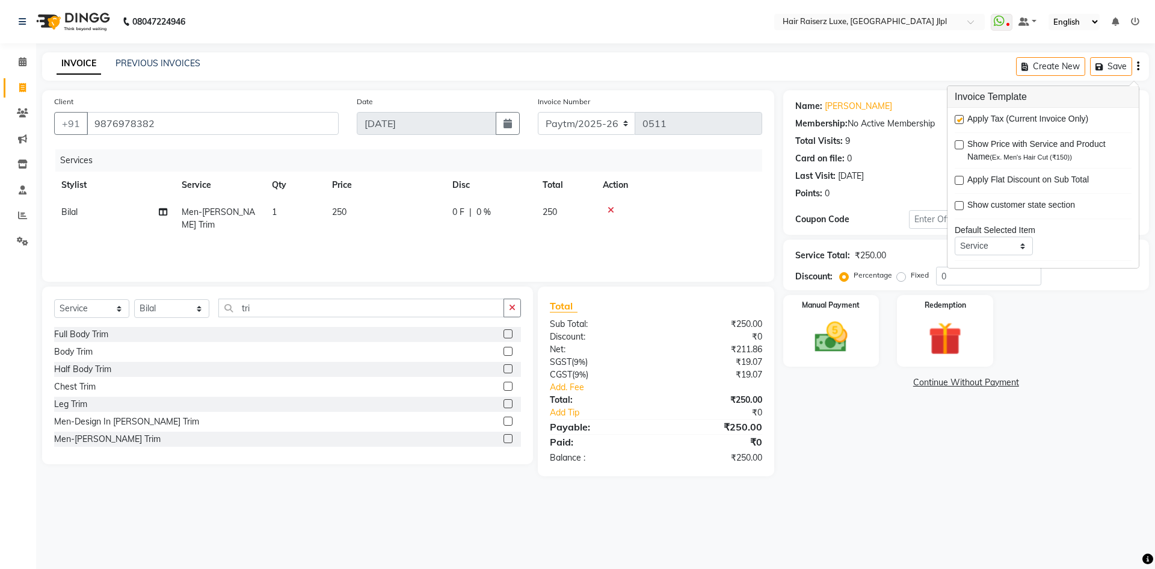
click at [960, 122] on label at bounding box center [959, 119] width 9 height 9
click at [960, 122] on input "checkbox" at bounding box center [959, 120] width 8 height 8
checkbox input "false"
click at [845, 332] on img at bounding box center [831, 337] width 56 height 40
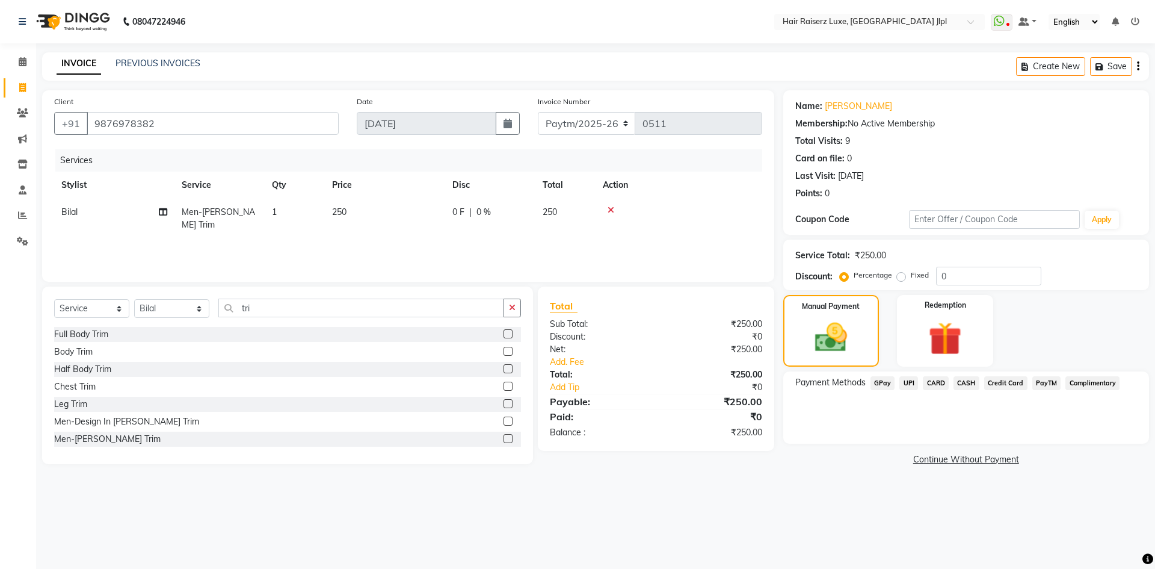
click at [1036, 379] on span "PayTM" at bounding box center [1046, 383] width 29 height 14
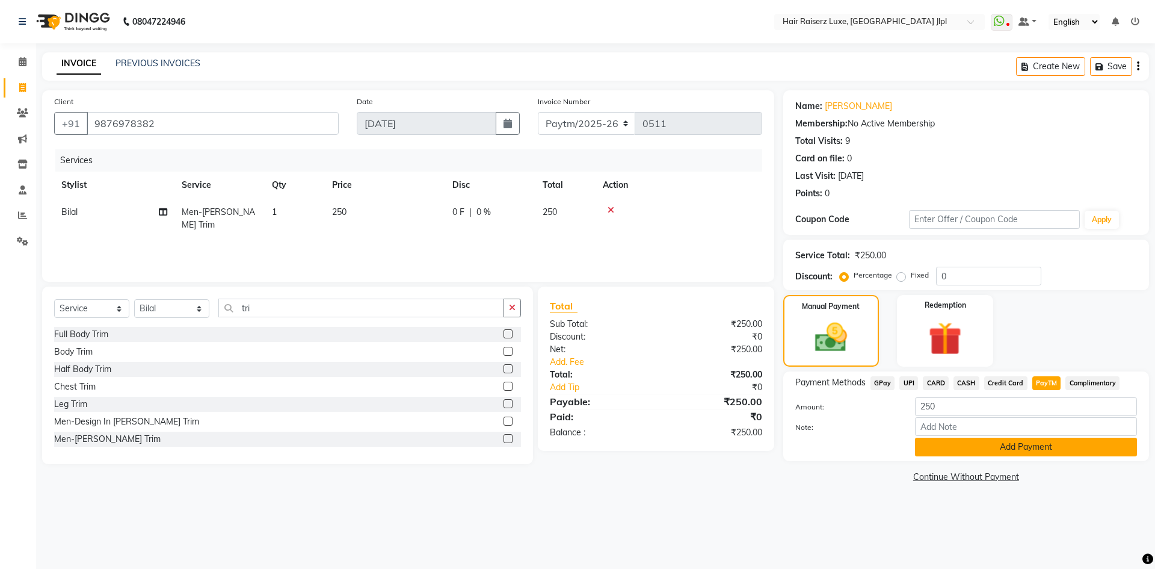
click at [968, 440] on button "Add Payment" at bounding box center [1026, 446] width 222 height 19
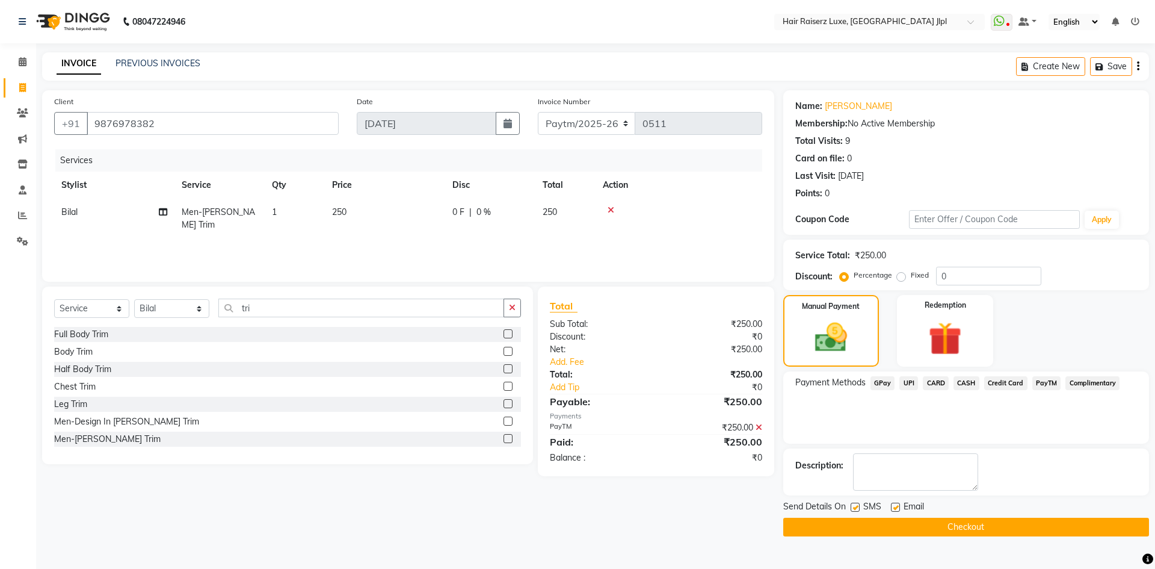
click at [890, 508] on div "SMS" at bounding box center [871, 507] width 40 height 15
click at [898, 506] on label at bounding box center [895, 506] width 9 height 9
click at [898, 506] on input "checkbox" at bounding box center [895, 508] width 8 height 8
checkbox input "false"
click at [889, 529] on button "Checkout" at bounding box center [966, 526] width 366 height 19
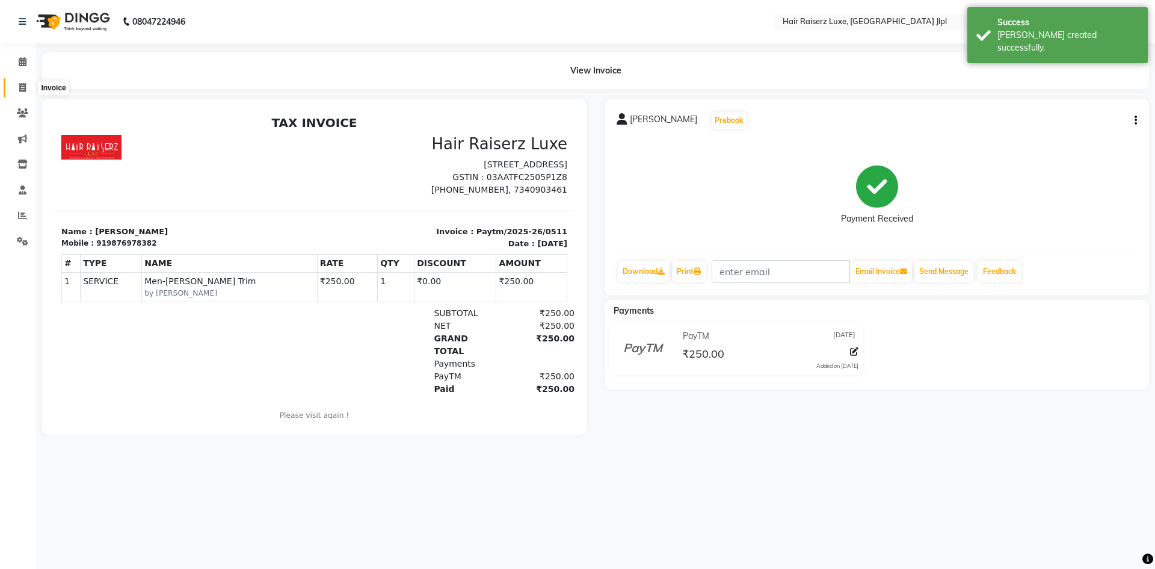
click at [28, 88] on span at bounding box center [22, 88] width 21 height 14
select select "service"
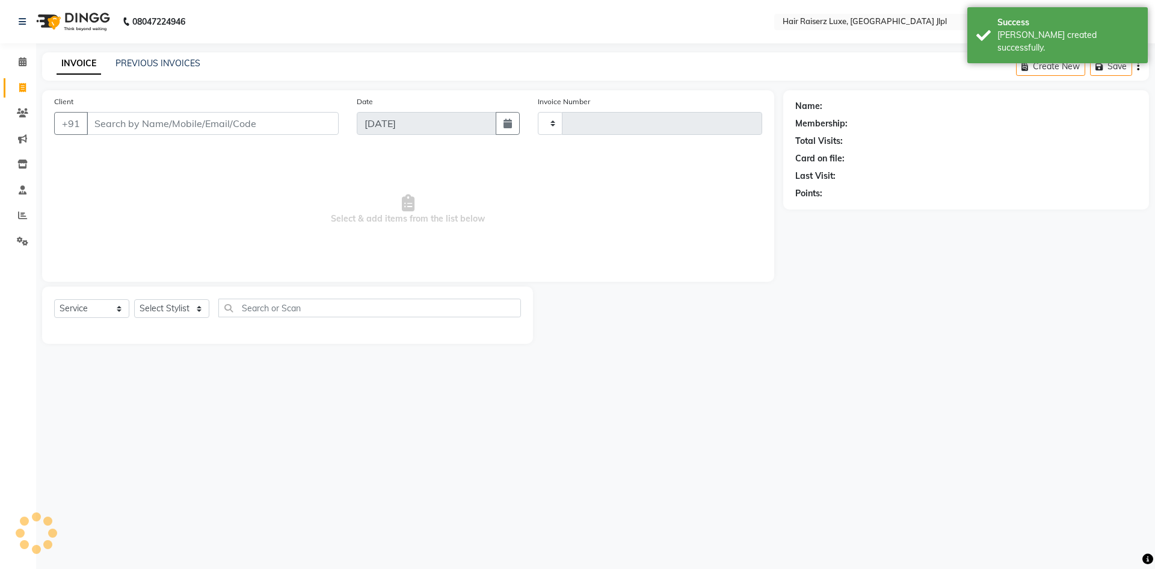
type input "3266"
select select "5409"
click at [128, 118] on input "Client" at bounding box center [213, 123] width 252 height 23
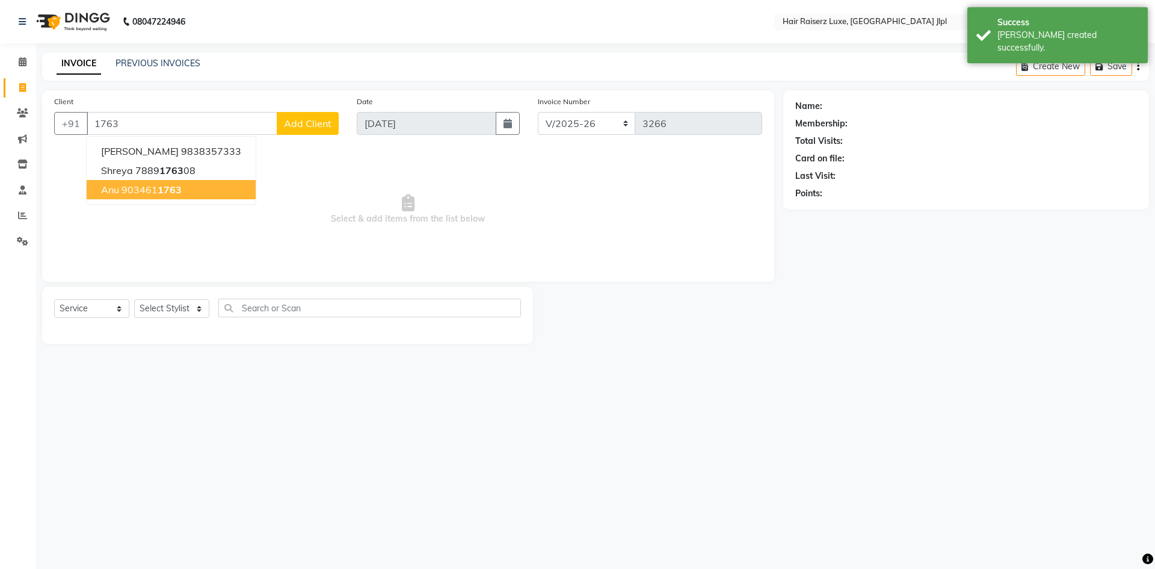
click at [146, 188] on ngb-highlight "903461 1763" at bounding box center [152, 190] width 60 height 12
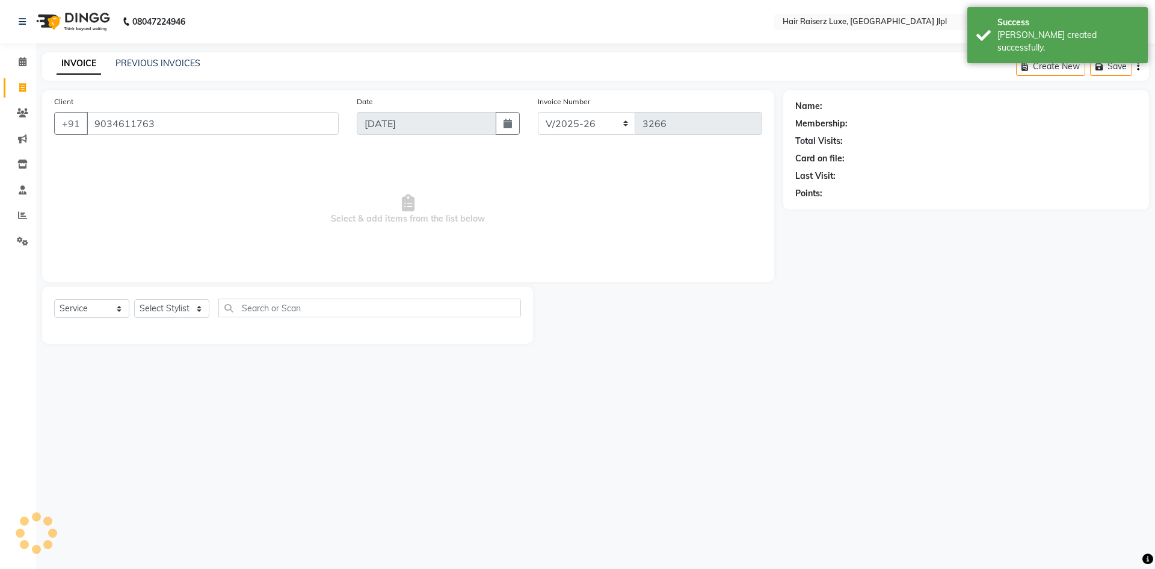
type input "9034611763"
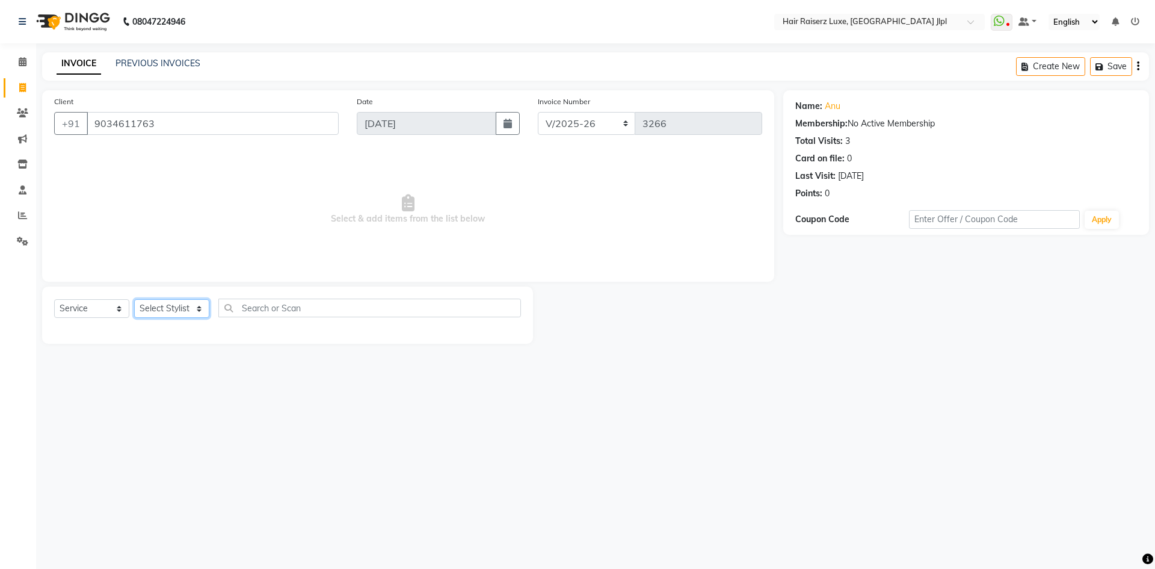
click at [172, 313] on select "Select Stylist [PERSON_NAME] [PERSON_NAME] [PERSON_NAME] C&Gs Vogue [PERSON_NAM…" at bounding box center [171, 308] width 75 height 19
select select "64563"
click at [134, 299] on select "Select Stylist [PERSON_NAME] [PERSON_NAME] [PERSON_NAME] C&Gs Vogue [PERSON_NAM…" at bounding box center [171, 308] width 75 height 19
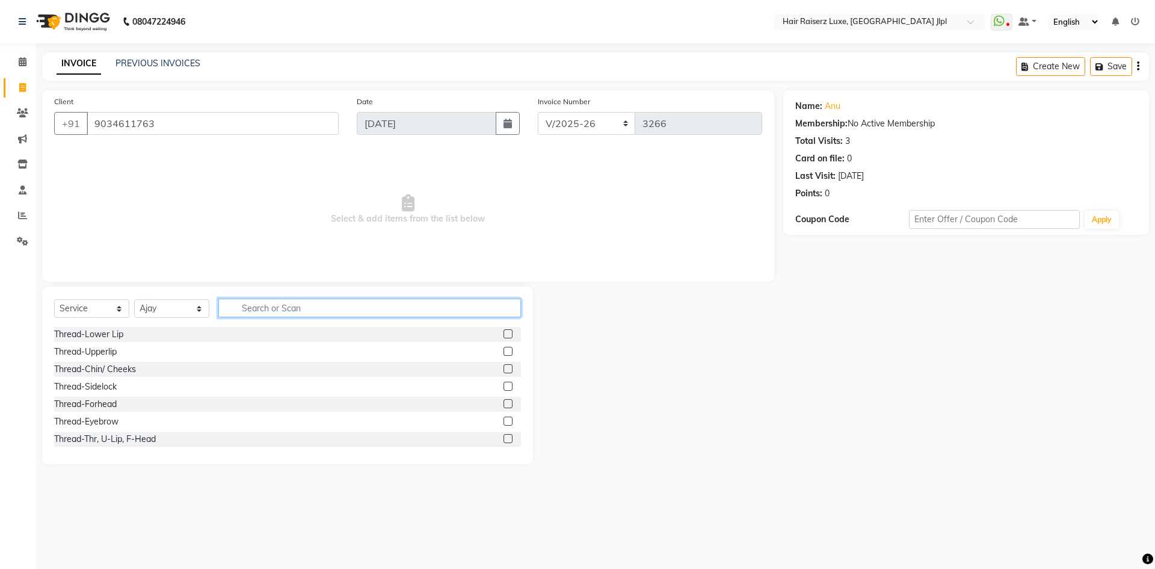
click at [257, 313] on input "text" at bounding box center [369, 307] width 303 height 19
type input "w"
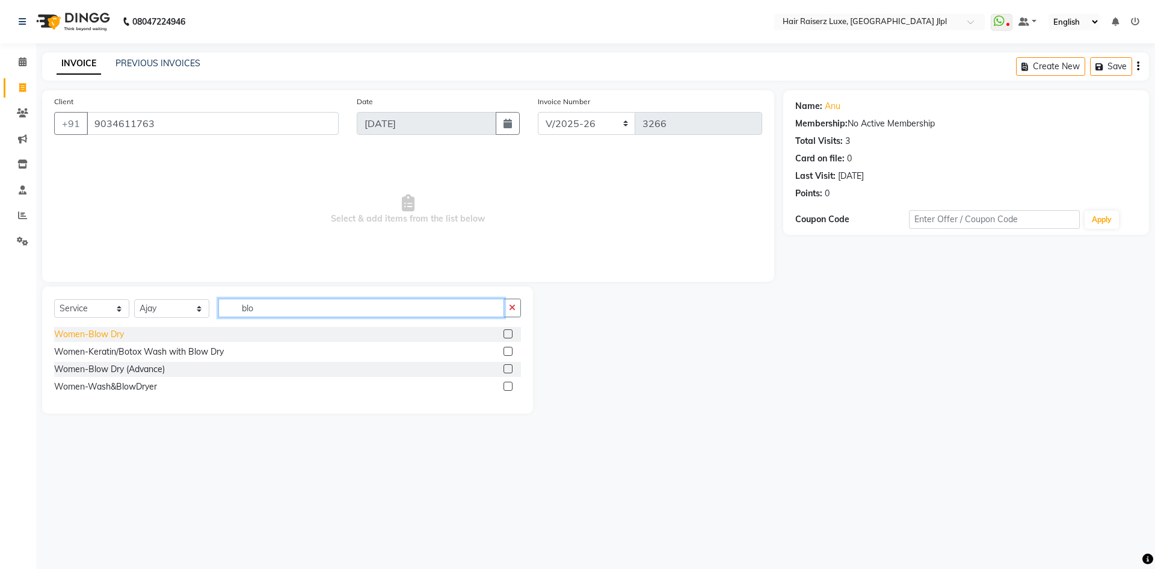
type input "blo"
click at [106, 335] on div "Women-Blow Dry" at bounding box center [89, 334] width 70 height 13
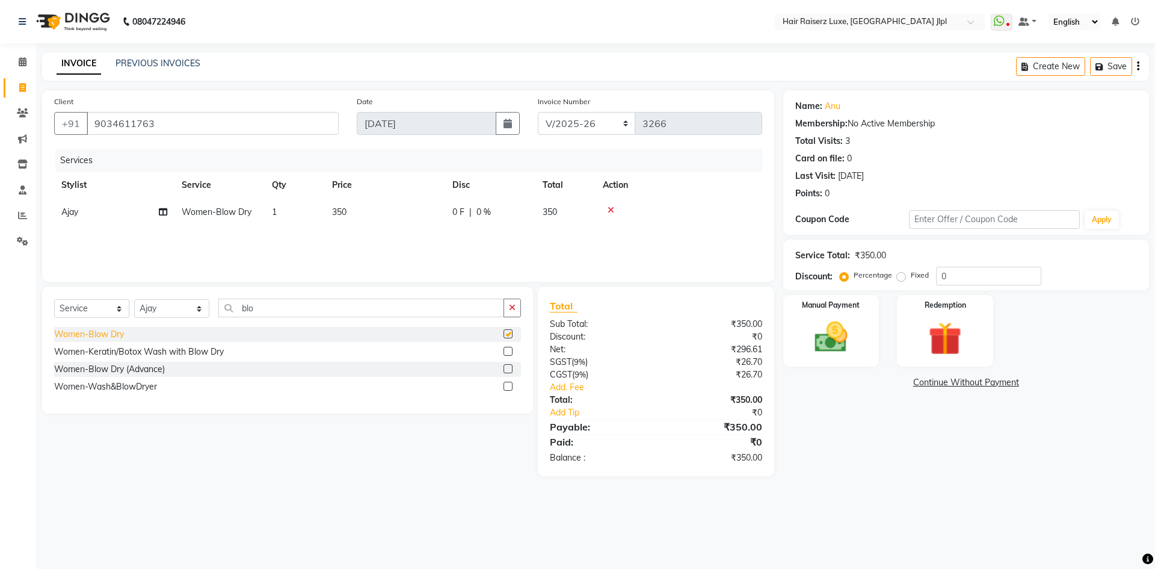
checkbox input "false"
click at [177, 310] on select "Select Stylist [PERSON_NAME] [PERSON_NAME] [PERSON_NAME] C&Gs Vogue [PERSON_NAM…" at bounding box center [171, 308] width 75 height 19
select select "84148"
click at [134, 299] on select "Select Stylist [PERSON_NAME] [PERSON_NAME] [PERSON_NAME] C&Gs Vogue [PERSON_NAM…" at bounding box center [171, 308] width 75 height 19
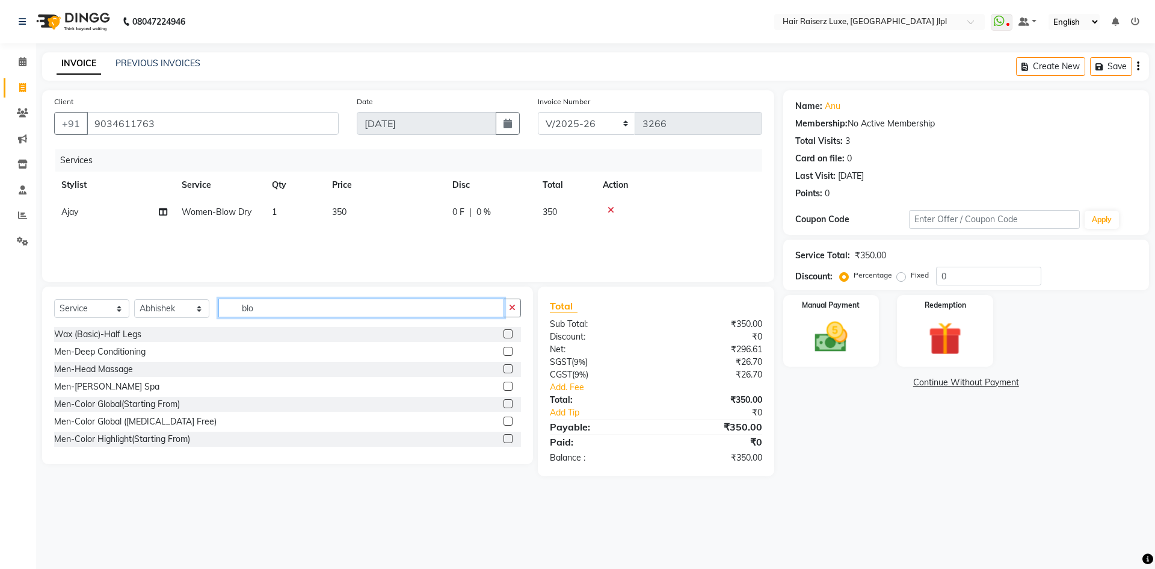
click at [268, 299] on input "blo" at bounding box center [361, 307] width 286 height 19
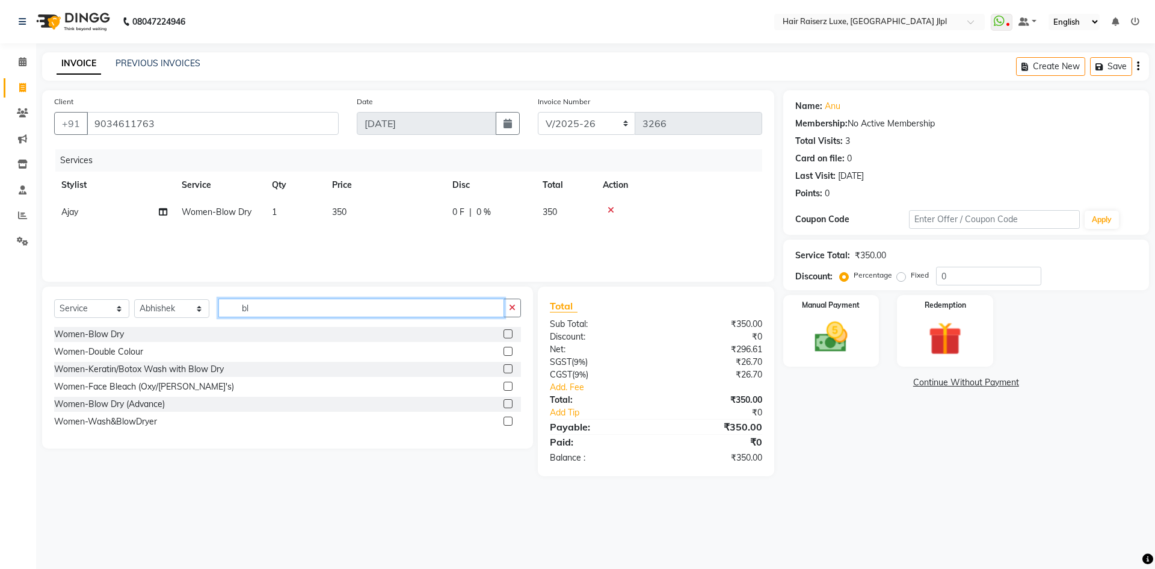
type input "blo"
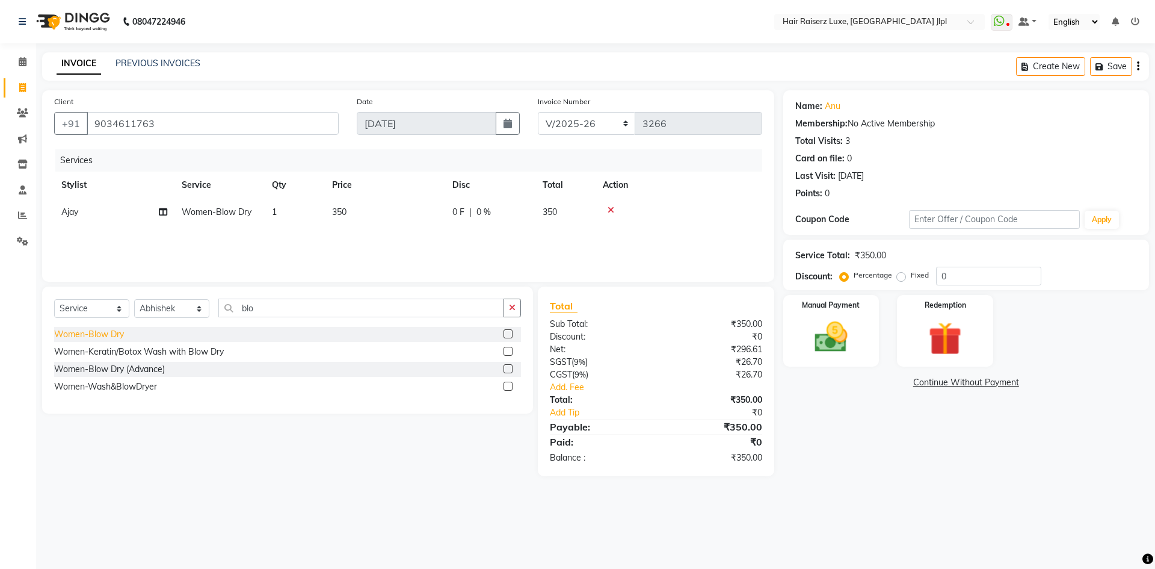
click at [112, 336] on div "Women-Blow Dry" at bounding box center [89, 334] width 70 height 13
checkbox input "false"
click at [1140, 68] on div "Create New Save" at bounding box center [1082, 66] width 133 height 28
click at [1137, 67] on icon "button" at bounding box center [1138, 66] width 2 height 1
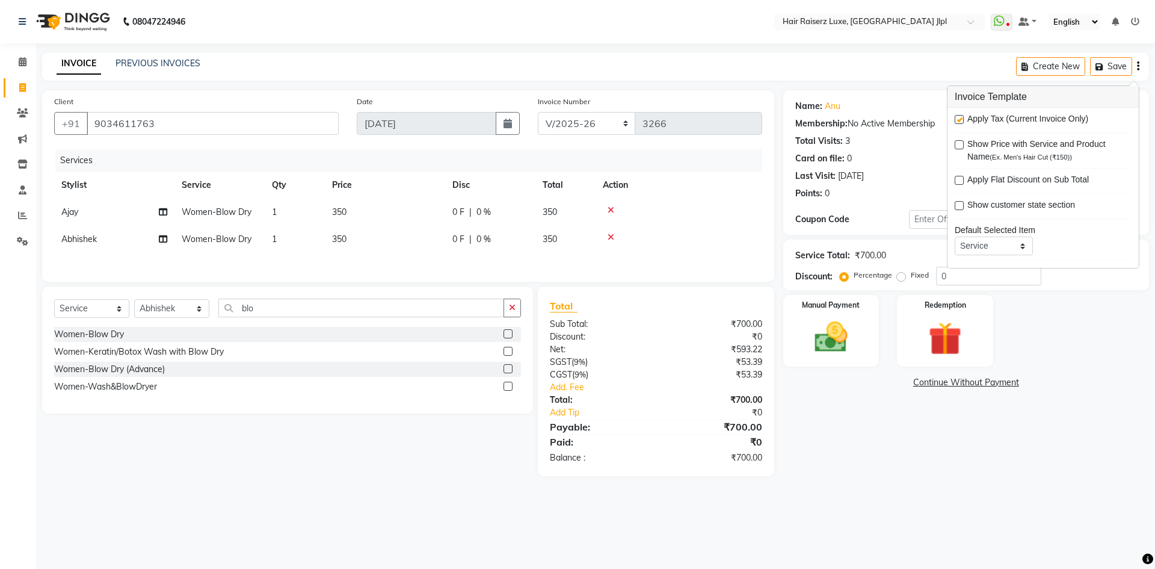
click at [960, 119] on label at bounding box center [959, 119] width 9 height 9
click at [960, 119] on input "checkbox" at bounding box center [959, 120] width 8 height 8
checkbox input "false"
click at [838, 342] on img at bounding box center [831, 337] width 56 height 40
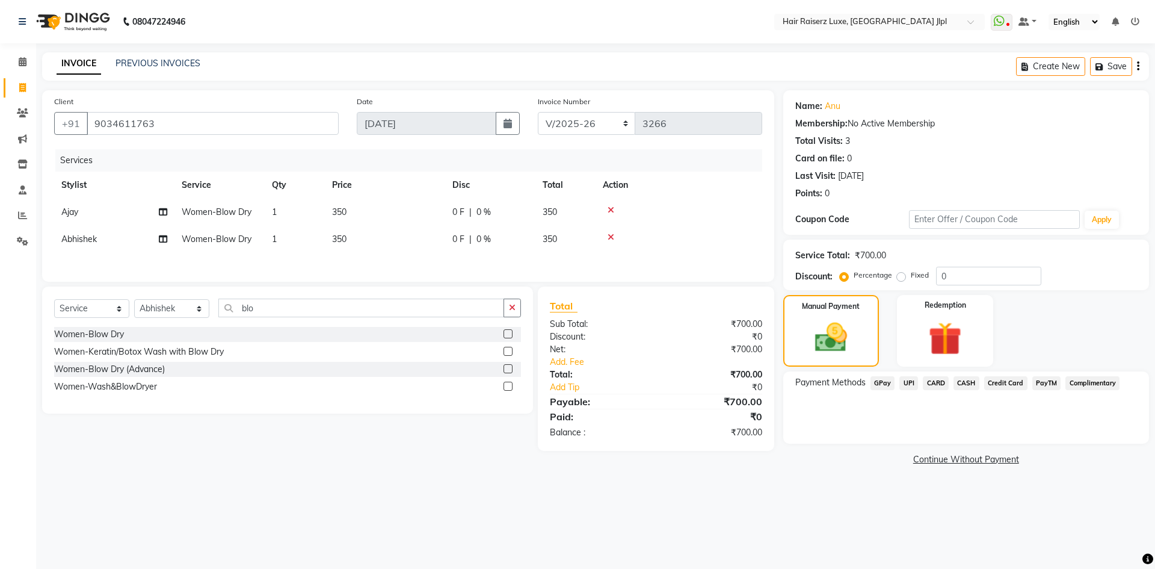
click at [1049, 384] on span "PayTM" at bounding box center [1046, 383] width 29 height 14
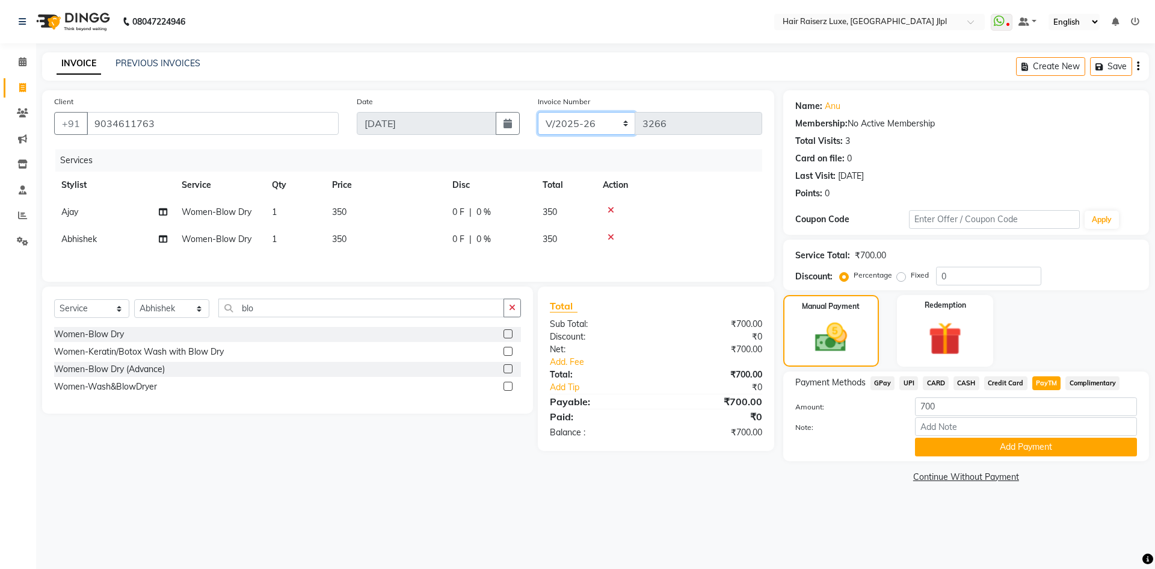
click at [588, 125] on select "FF/2025-26 PreP/2025-26 BANK/2025-26 Paytm/2025-26 CASH/2025-26 V/2025-26" at bounding box center [587, 123] width 98 height 23
select select "8497"
click at [538, 112] on select "FF/2025-26 PreP/2025-26 BANK/2025-26 Paytm/2025-26 CASH/2025-26 V/2025-26" at bounding box center [587, 123] width 98 height 23
type input "0655"
click at [1138, 67] on icon "button" at bounding box center [1138, 66] width 2 height 1
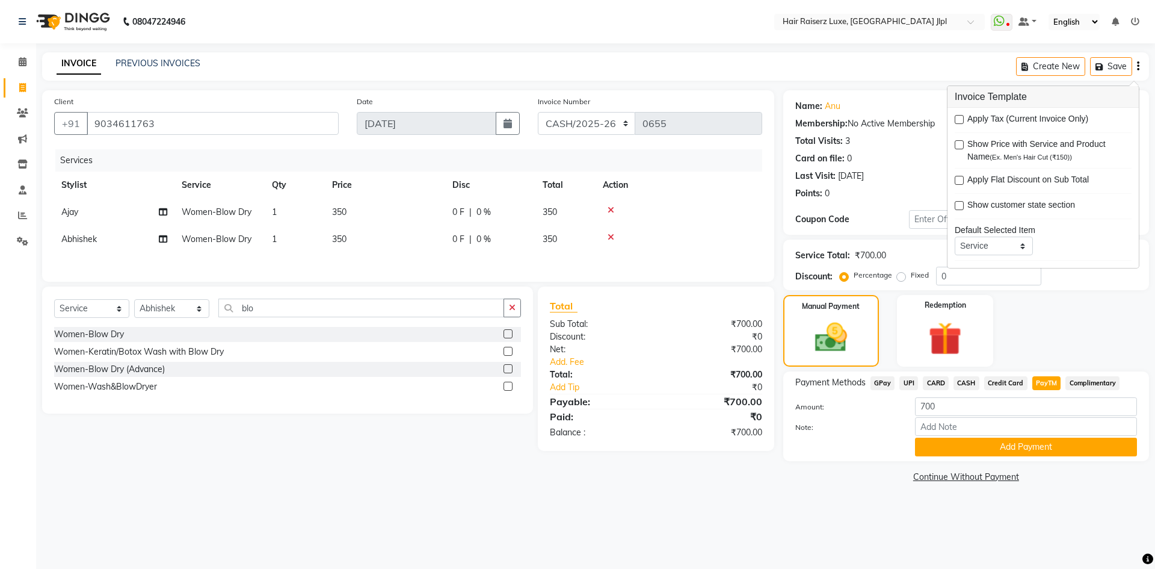
click at [969, 378] on span "CASH" at bounding box center [967, 383] width 26 height 14
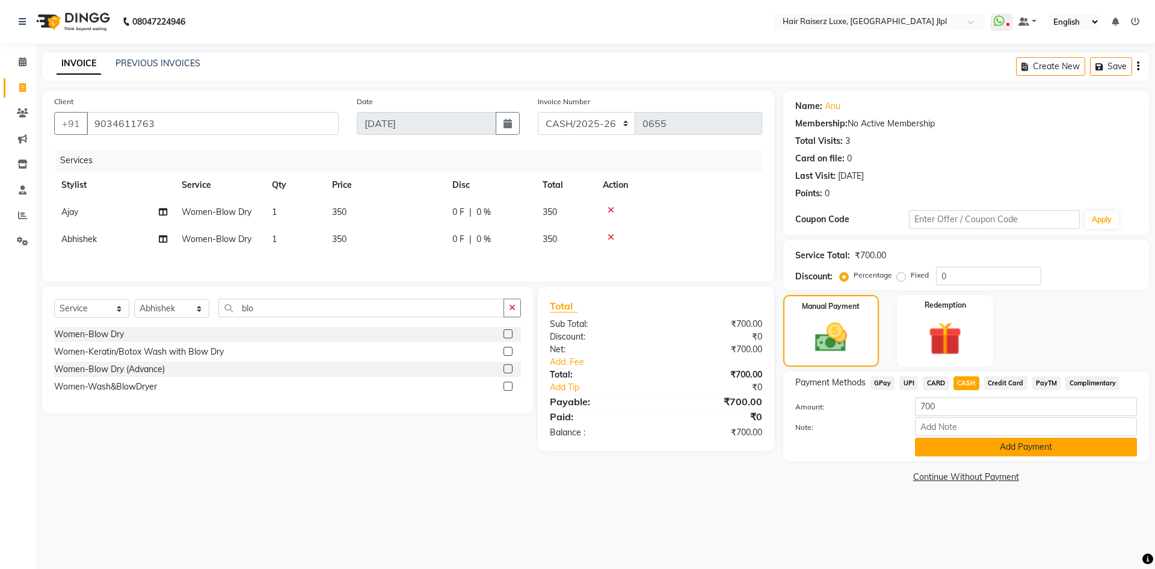
click at [970, 446] on button "Add Payment" at bounding box center [1026, 446] width 222 height 19
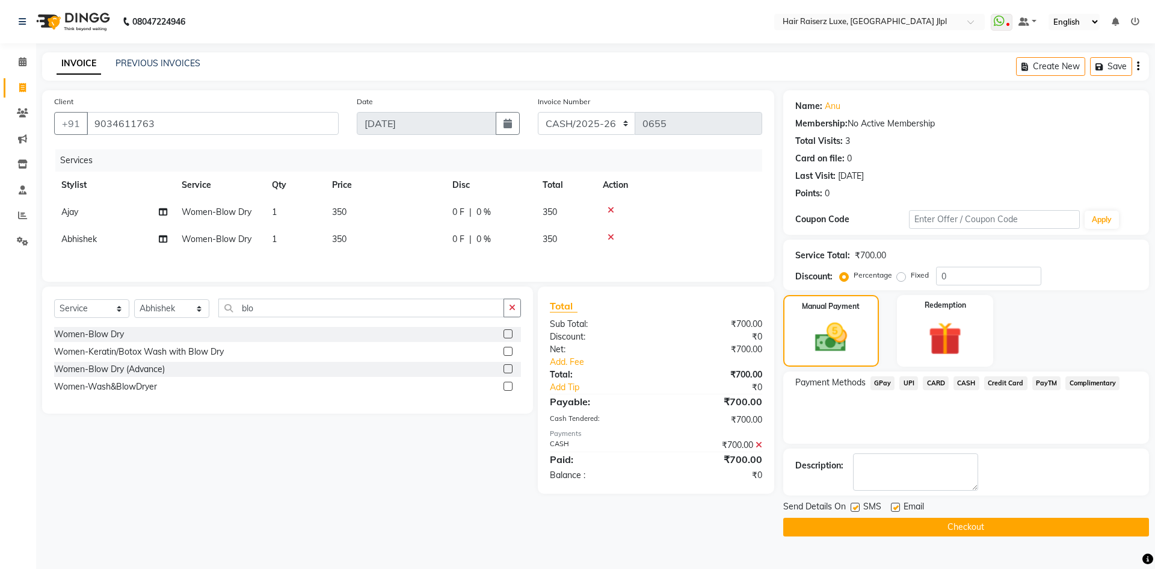
click at [896, 508] on label at bounding box center [895, 506] width 9 height 9
click at [896, 508] on input "checkbox" at bounding box center [895, 508] width 8 height 8
checkbox input "false"
click at [891, 522] on button "Checkout" at bounding box center [966, 526] width 366 height 19
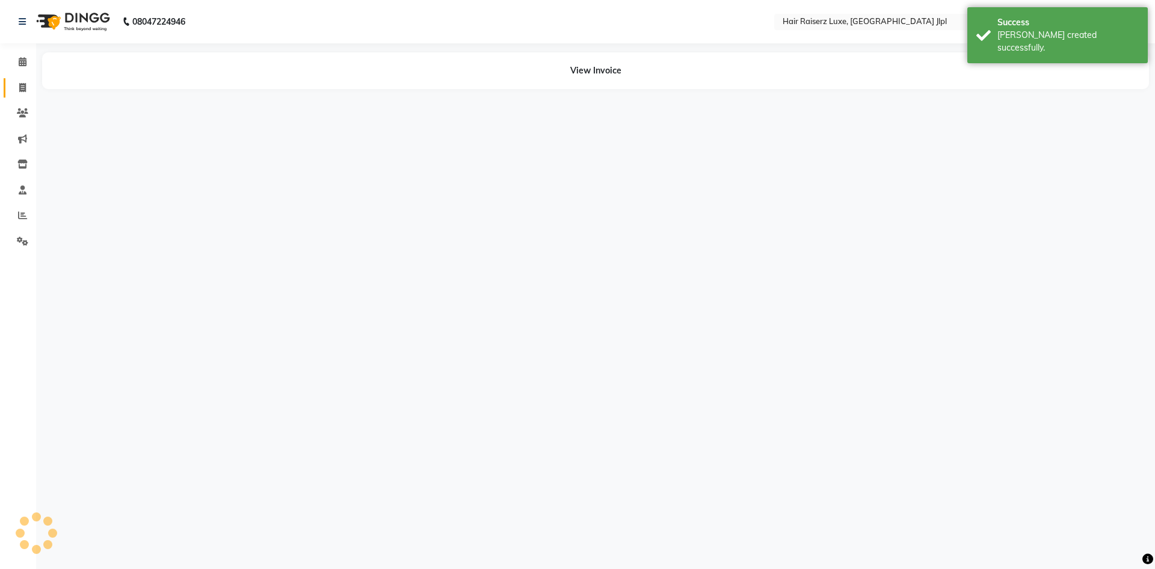
click at [20, 79] on link "Invoice" at bounding box center [18, 88] width 29 height 20
select select "5409"
select select "service"
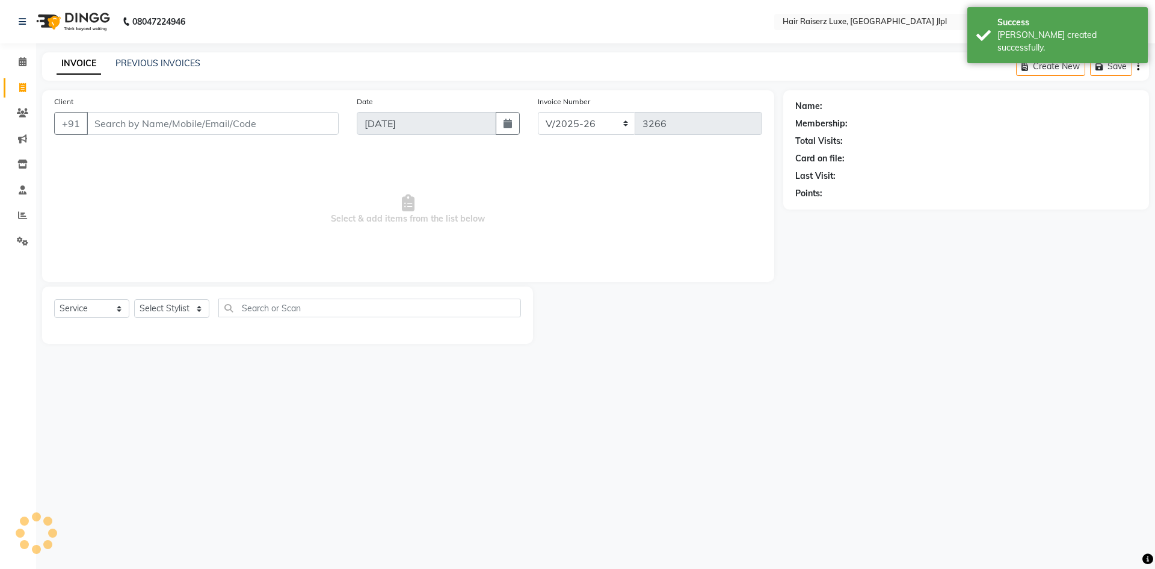
click at [129, 122] on input "Client" at bounding box center [213, 123] width 252 height 23
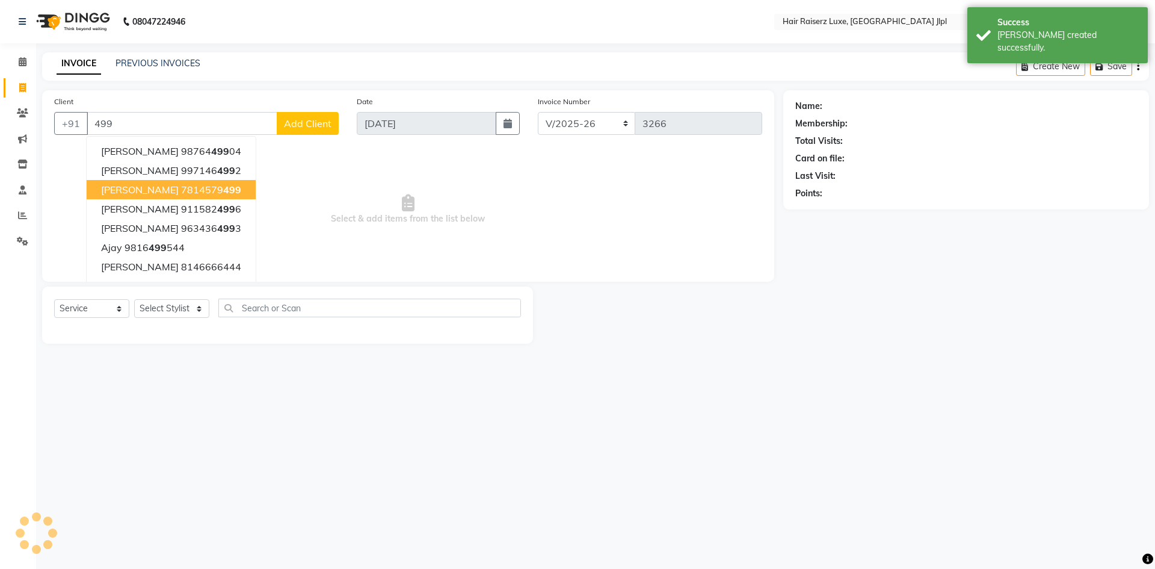
click at [129, 193] on span "Avneet Singh" at bounding box center [140, 190] width 78 height 12
type input "7814579499"
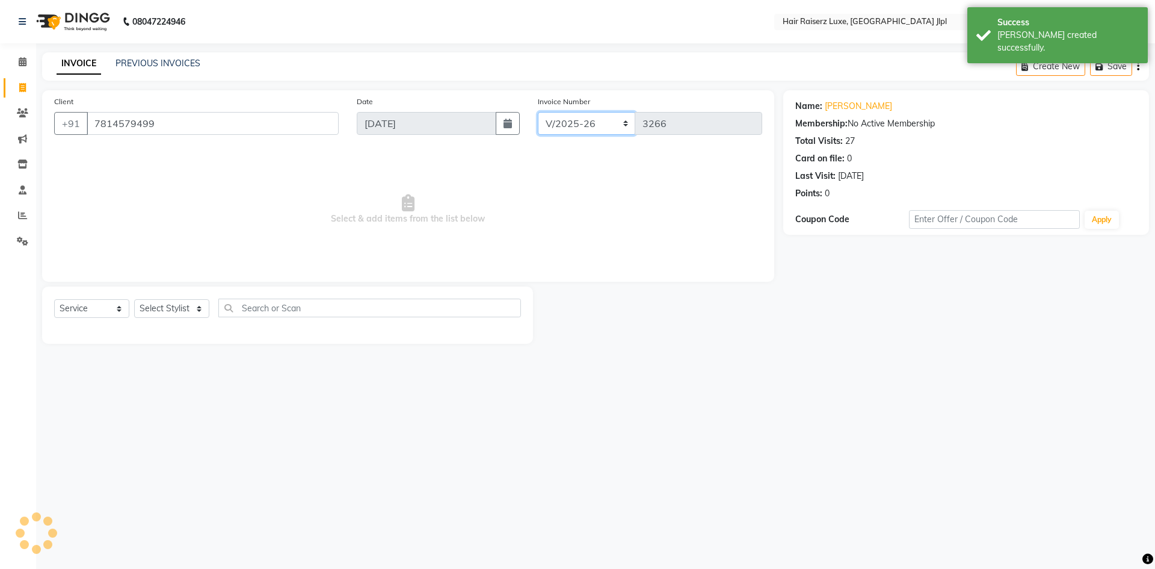
click at [595, 130] on select "FF/2025-26 PreP/2025-26 BANK/2025-26 Paytm/2025-26 CASH/2025-26 V/2025-26" at bounding box center [587, 123] width 98 height 23
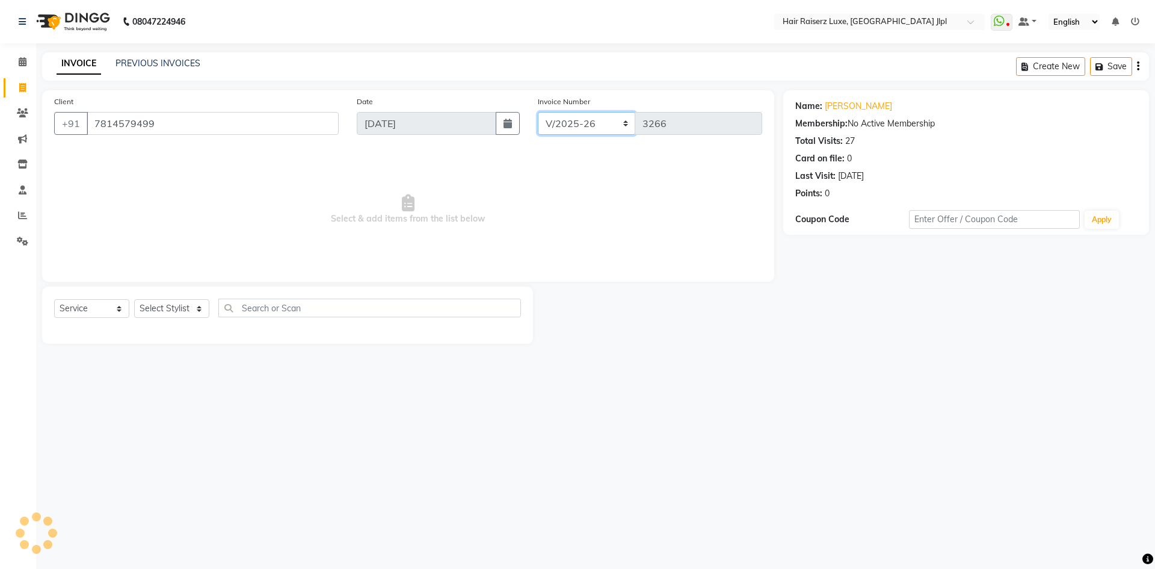
select select "8498"
click at [538, 112] on select "FF/2025-26 PreP/2025-26 BANK/2025-26 Paytm/2025-26 CASH/2025-26 V/2025-26" at bounding box center [587, 123] width 98 height 23
type input "0512"
click at [1139, 67] on icon "button" at bounding box center [1138, 66] width 2 height 1
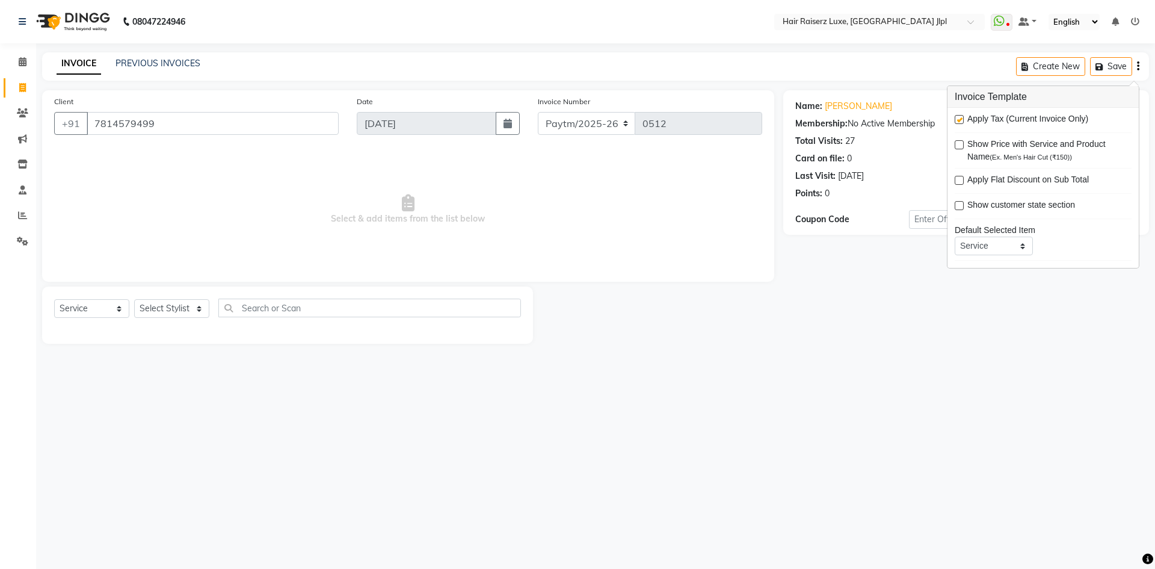
click at [960, 119] on label at bounding box center [959, 119] width 9 height 9
click at [960, 119] on input "checkbox" at bounding box center [959, 120] width 8 height 8
checkbox input "false"
click at [180, 307] on select "Select Stylist [PERSON_NAME] [PERSON_NAME] [PERSON_NAME] C&Gs Vogue [PERSON_NAM…" at bounding box center [171, 308] width 75 height 19
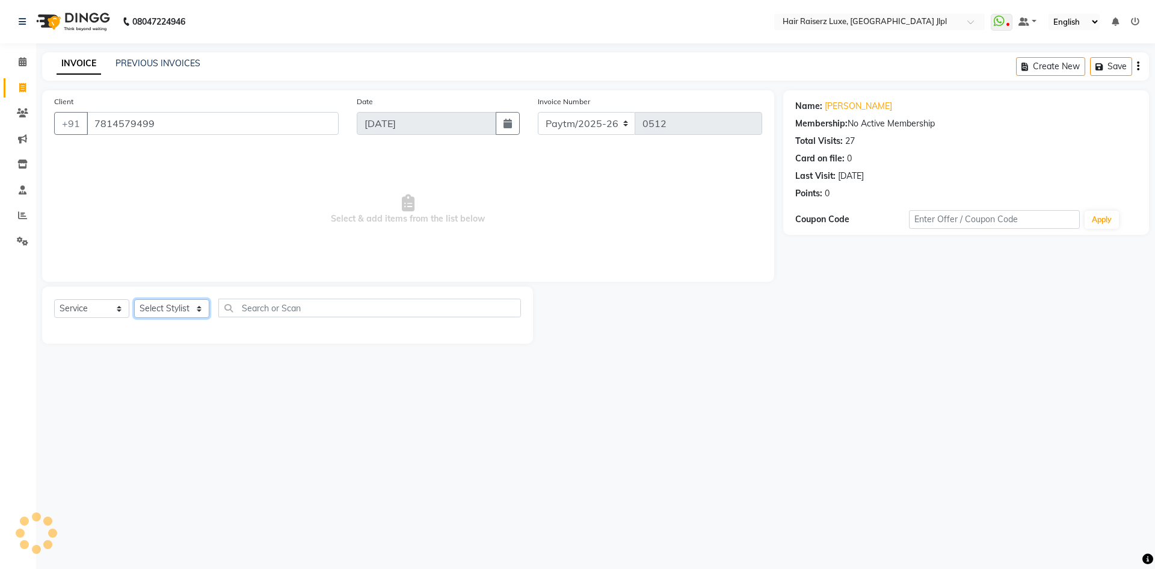
select select "64563"
click at [134, 299] on select "Select Stylist [PERSON_NAME] [PERSON_NAME] [PERSON_NAME] C&Gs Vogue [PERSON_NAM…" at bounding box center [171, 308] width 75 height 19
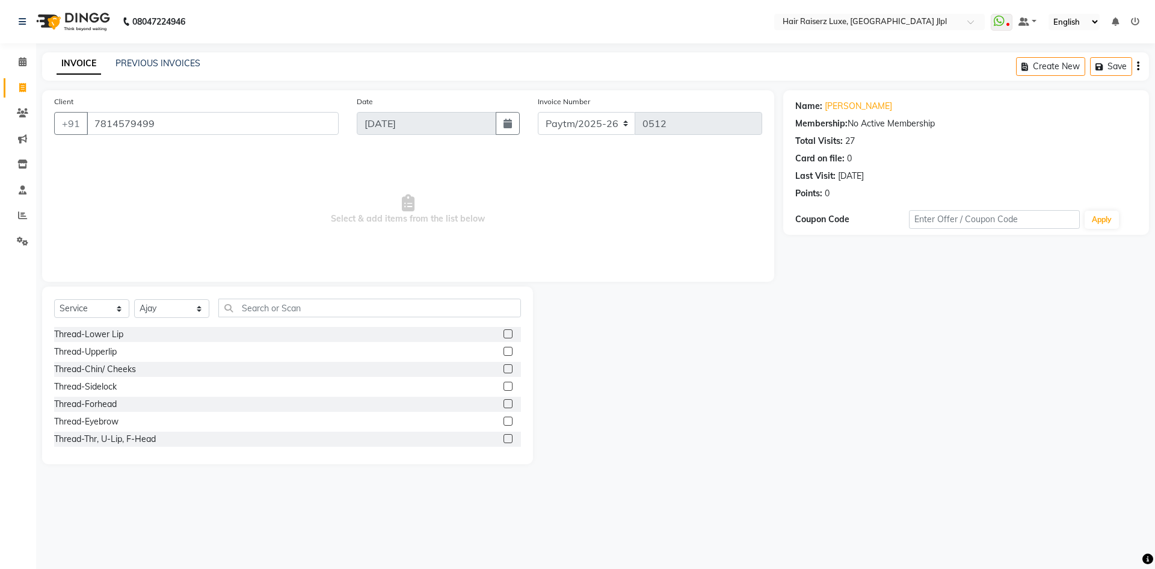
click at [249, 317] on div "Select Service Product Membership Package Voucher Prepaid Gift Card Select Styl…" at bounding box center [287, 312] width 467 height 28
click at [249, 309] on input "text" at bounding box center [369, 307] width 303 height 19
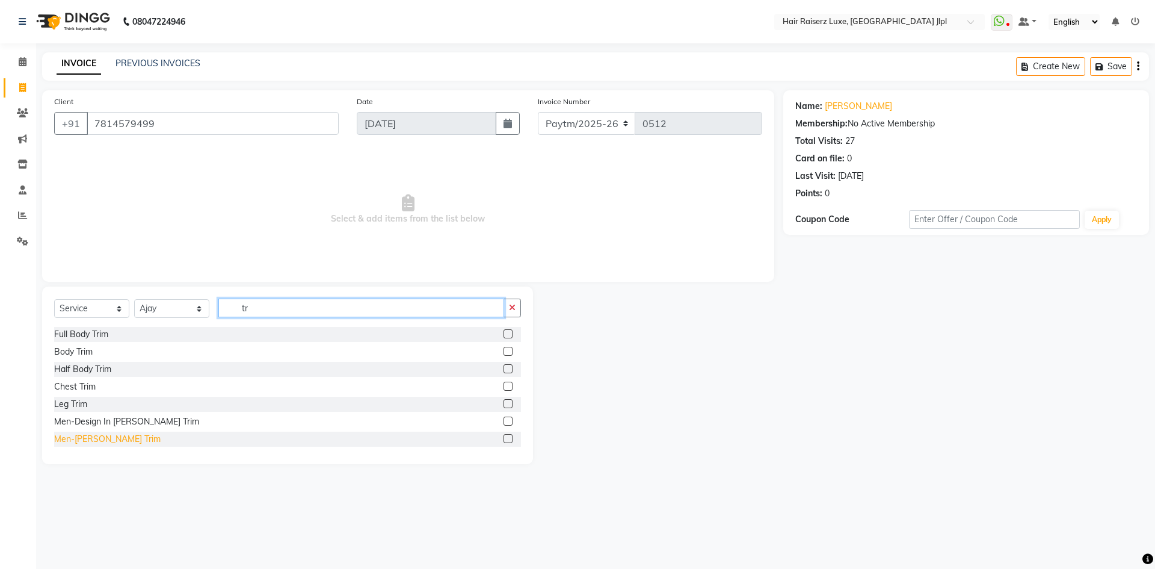
type input "tr"
click at [81, 435] on div "Men-[PERSON_NAME] Trim" at bounding box center [107, 439] width 106 height 13
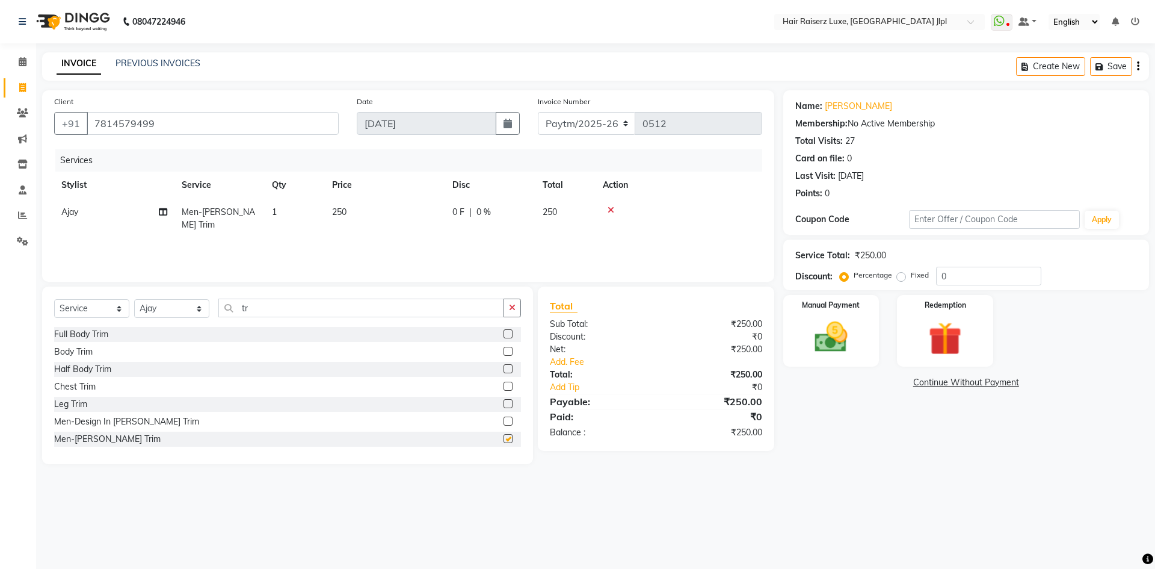
checkbox input "false"
click at [1140, 66] on div "Create New Save" at bounding box center [1082, 66] width 133 height 28
click at [1137, 68] on button "button" at bounding box center [1138, 66] width 2 height 28
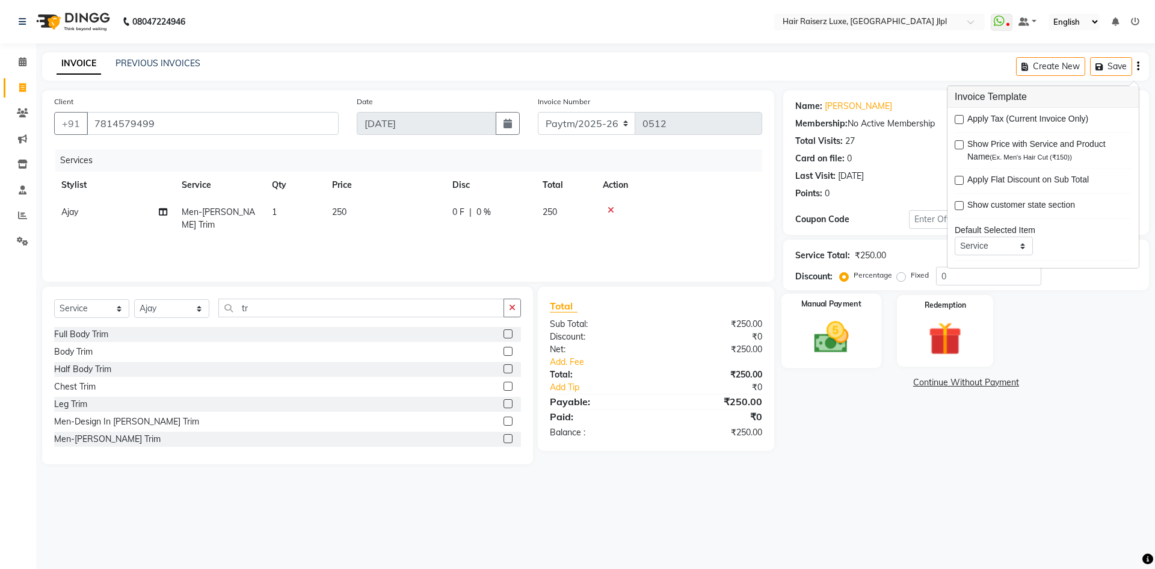
click at [834, 300] on label "Manual Payment" at bounding box center [831, 303] width 60 height 11
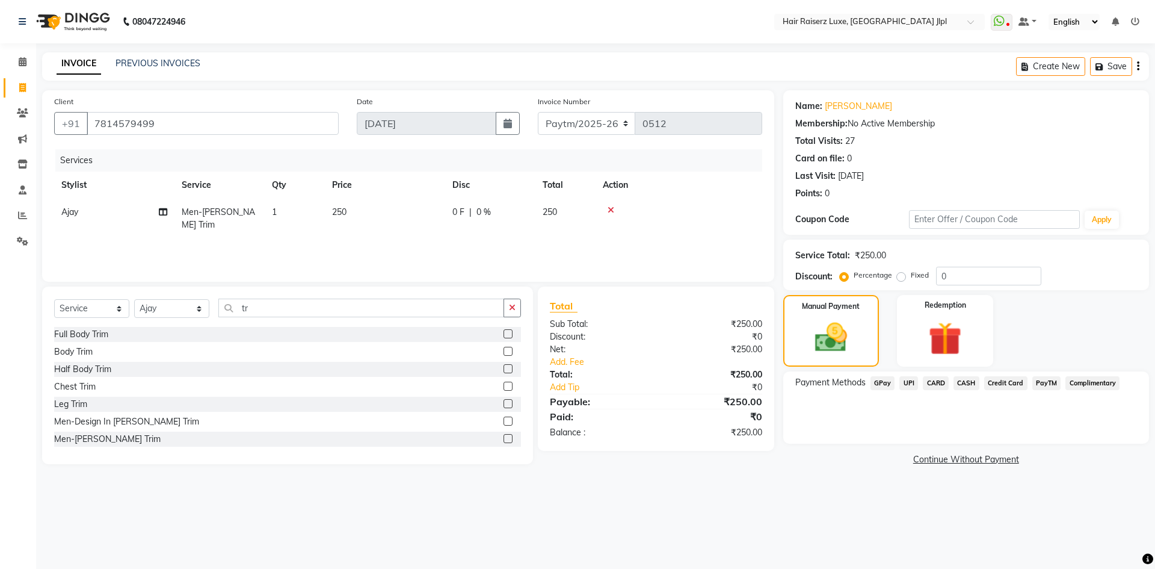
click at [1035, 384] on span "PayTM" at bounding box center [1046, 383] width 29 height 14
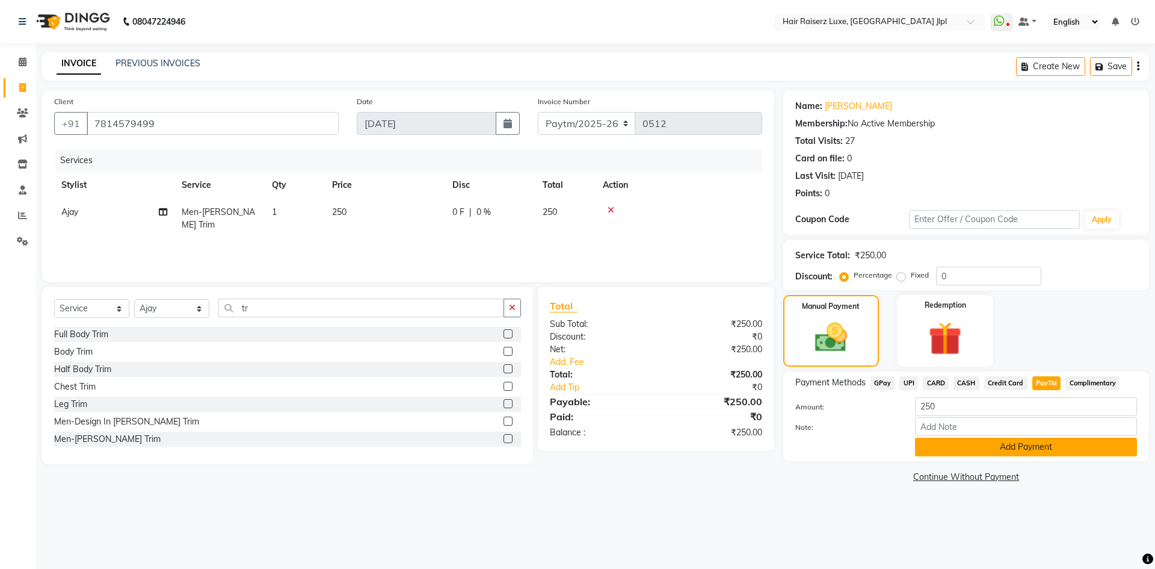
click at [948, 443] on button "Add Payment" at bounding box center [1026, 446] width 222 height 19
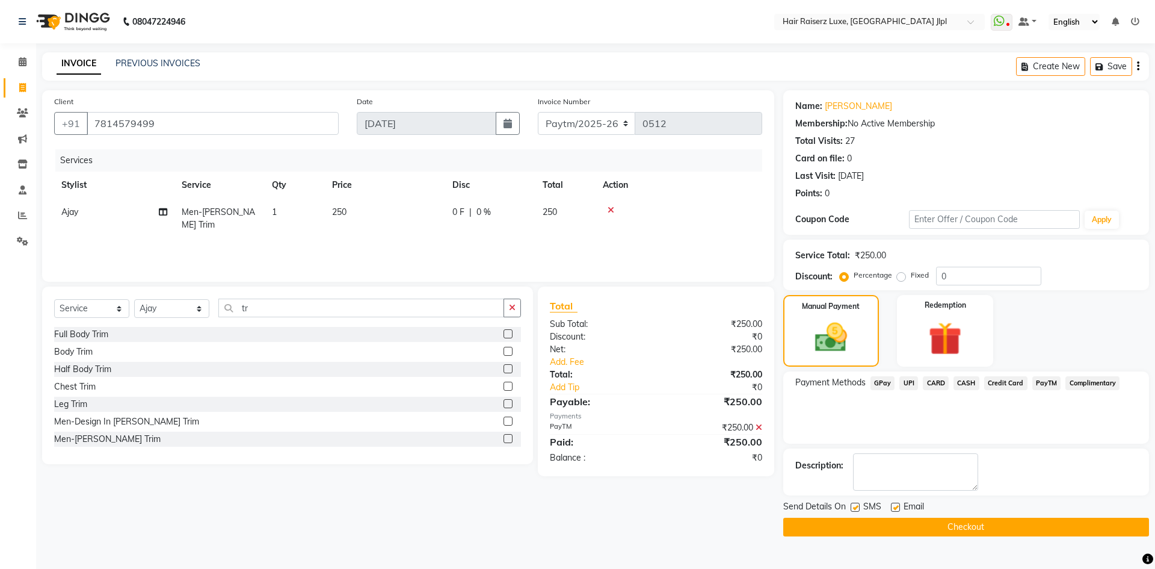
click at [896, 507] on label at bounding box center [895, 506] width 9 height 9
click at [896, 507] on input "checkbox" at bounding box center [895, 508] width 8 height 8
checkbox input "false"
click at [895, 528] on button "Checkout" at bounding box center [966, 526] width 366 height 19
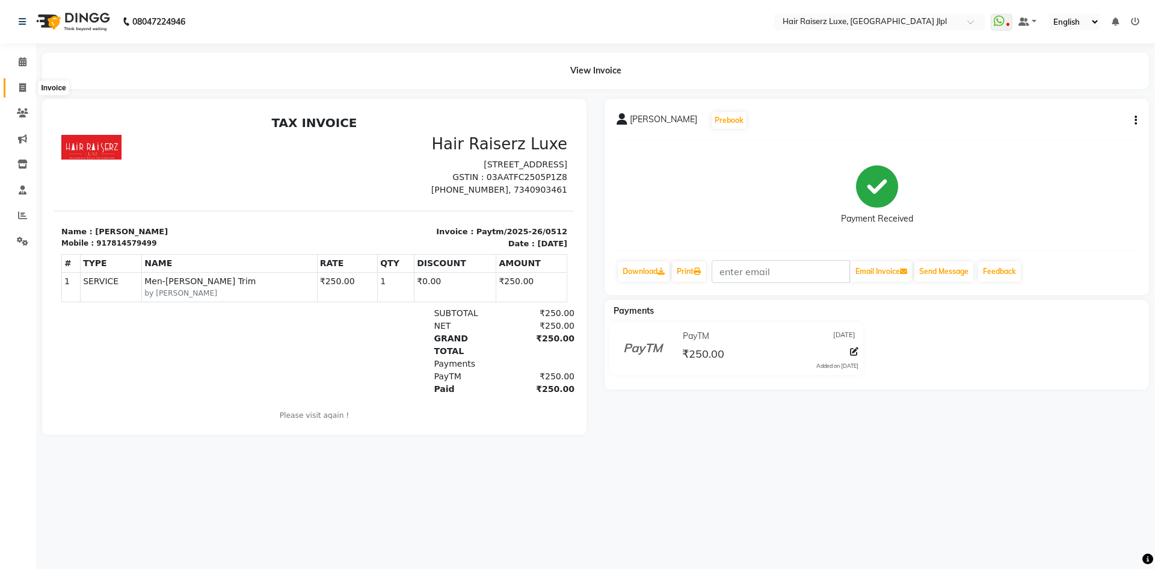
click at [20, 91] on icon at bounding box center [22, 87] width 7 height 9
select select "service"
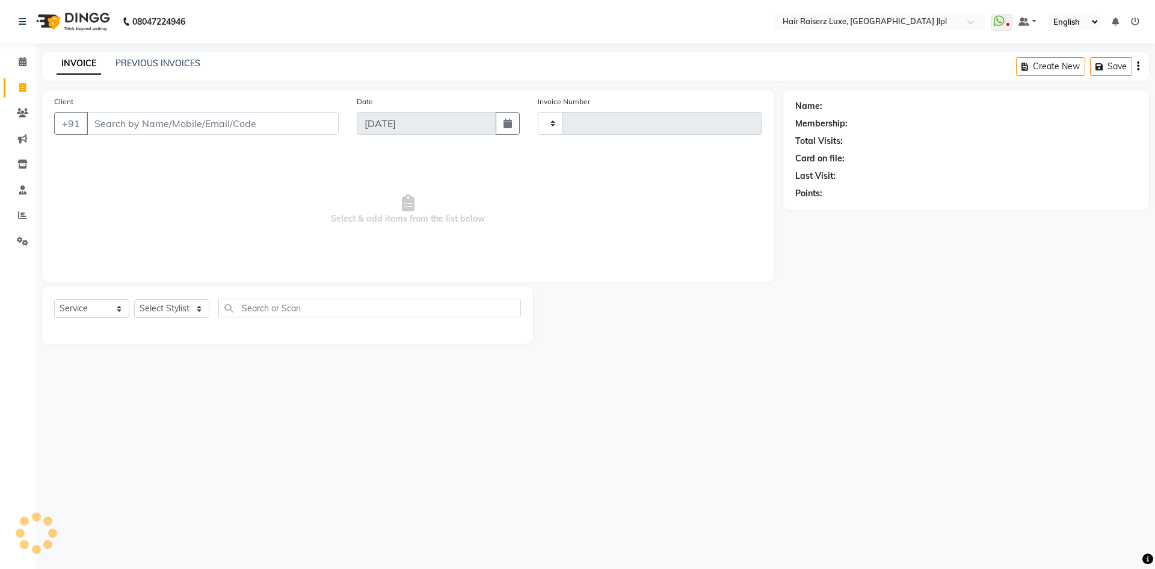
type input "3266"
select select "5409"
click at [14, 87] on span at bounding box center [22, 88] width 21 height 14
select select "5409"
select select "service"
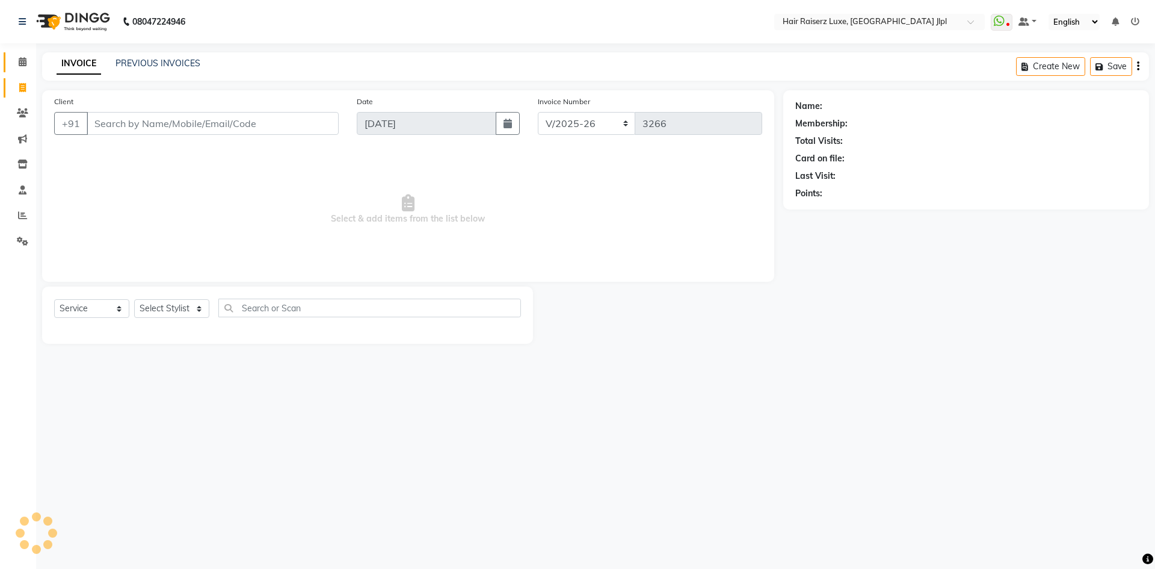
click at [26, 72] on link "Calendar" at bounding box center [18, 62] width 29 height 20
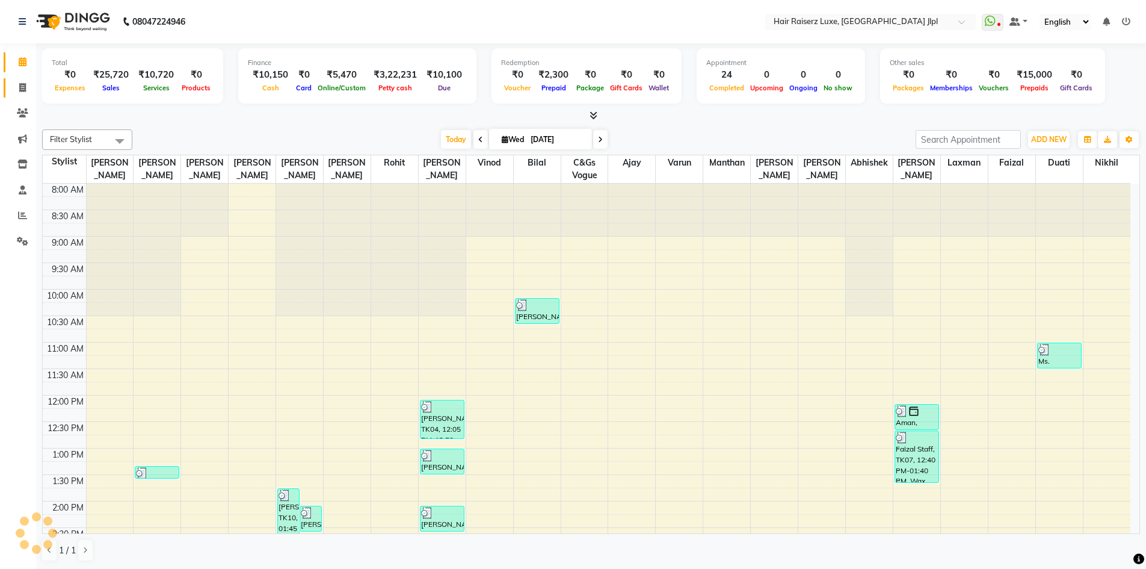
click at [23, 94] on link "Invoice" at bounding box center [18, 88] width 29 height 20
select select "service"
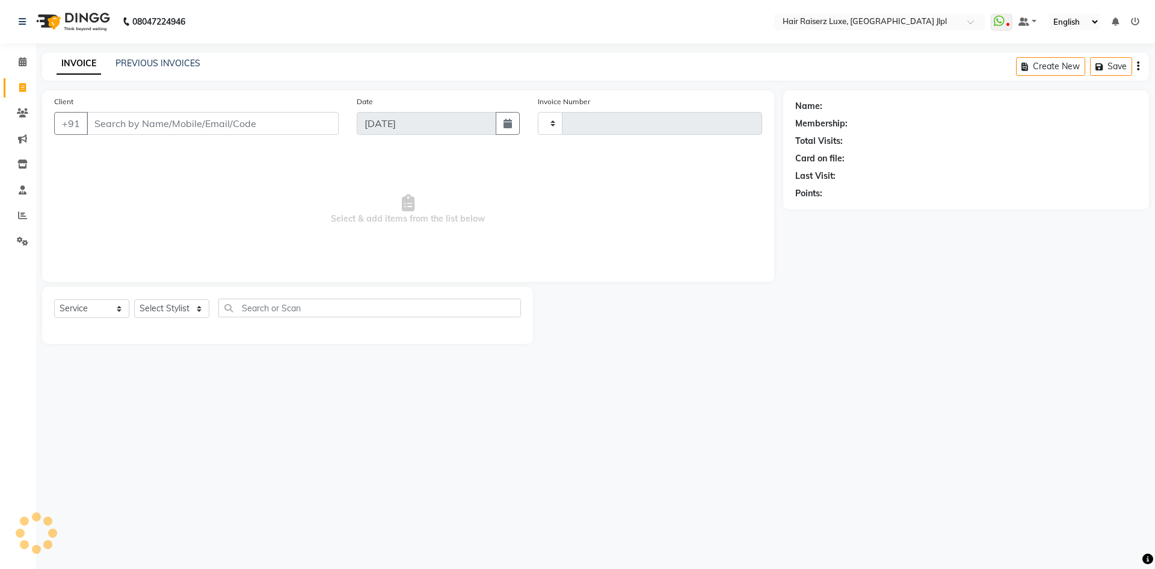
type input "3266"
select select "5409"
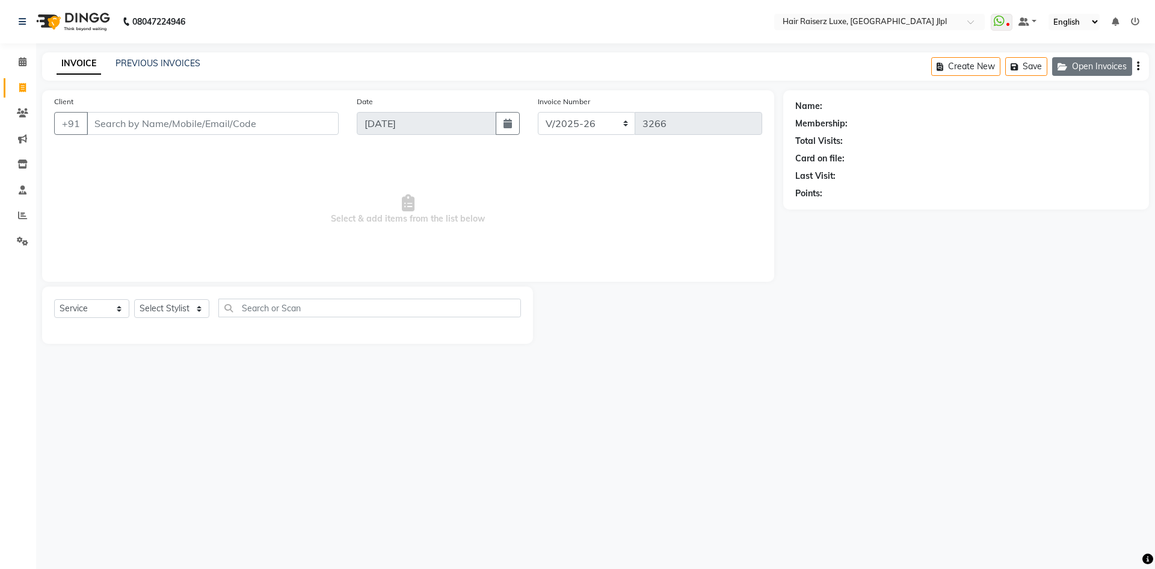
click at [1096, 70] on button "Open Invoices" at bounding box center [1092, 66] width 80 height 19
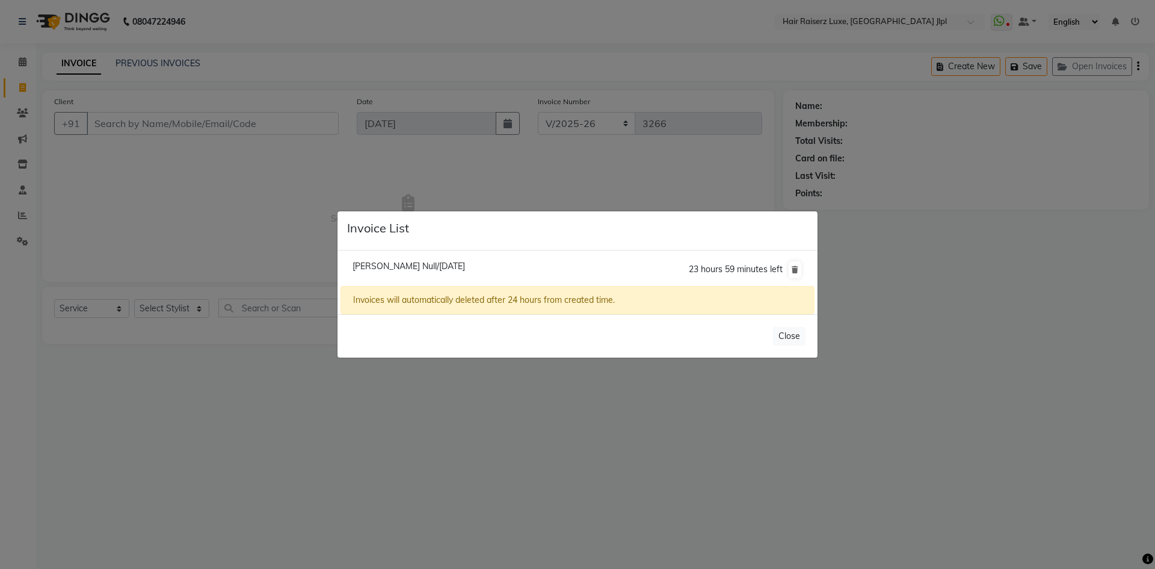
drag, startPoint x: 704, startPoint y: 290, endPoint x: 646, endPoint y: 294, distance: 57.9
click at [699, 294] on div "Invoices will automatically deleted after 24 hours from created time." at bounding box center [578, 300] width 474 height 28
drag, startPoint x: 493, startPoint y: 307, endPoint x: 486, endPoint y: 307, distance: 7.2
click at [491, 307] on div "Invoices will automatically deleted after 24 hours from created time." at bounding box center [578, 300] width 474 height 28
click at [412, 259] on li "Sonal Null/03 September 2025 23 hours 59 minutes left" at bounding box center [578, 270] width 474 height 34
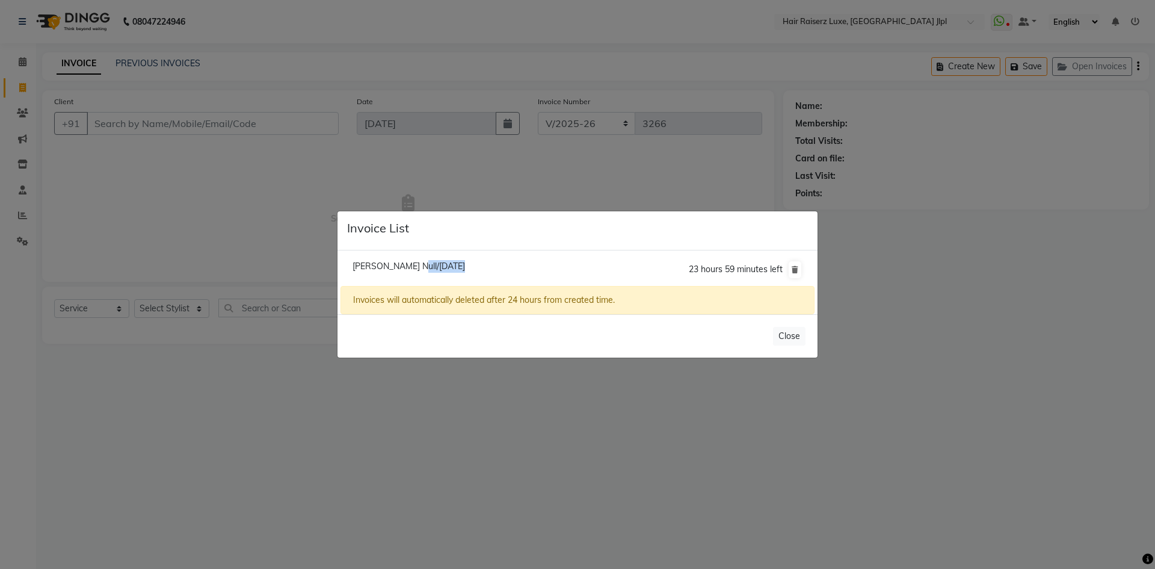
click at [412, 259] on li "Sonal Null/03 September 2025 23 hours 59 minutes left" at bounding box center [578, 270] width 474 height 34
click at [447, 277] on li "Sonal Null/03 September 2025 23 hours 59 minutes left" at bounding box center [578, 270] width 474 height 34
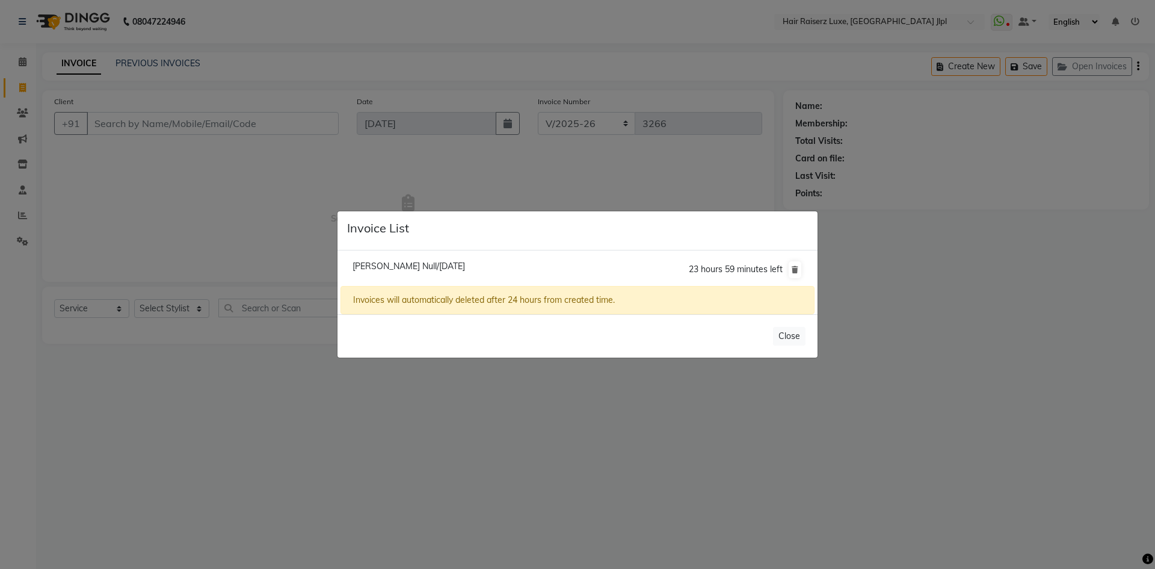
click at [476, 270] on li "Sonal Null/03 September 2025 23 hours 59 minutes left" at bounding box center [578, 270] width 474 height 34
click at [782, 331] on button "Close" at bounding box center [789, 336] width 32 height 19
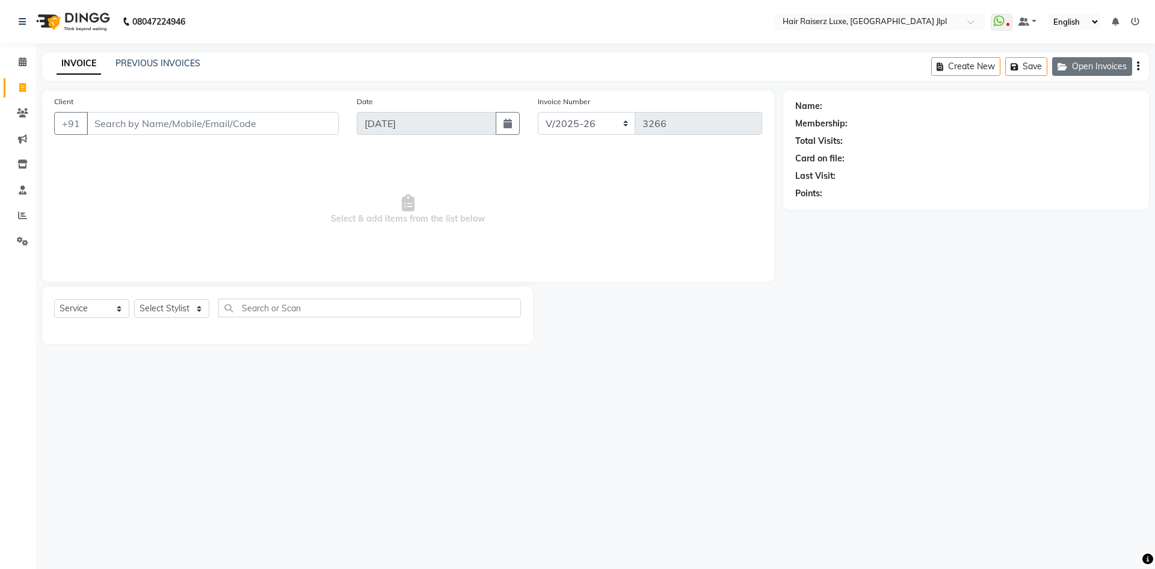
click at [1094, 64] on button "Open Invoices" at bounding box center [1092, 66] width 80 height 19
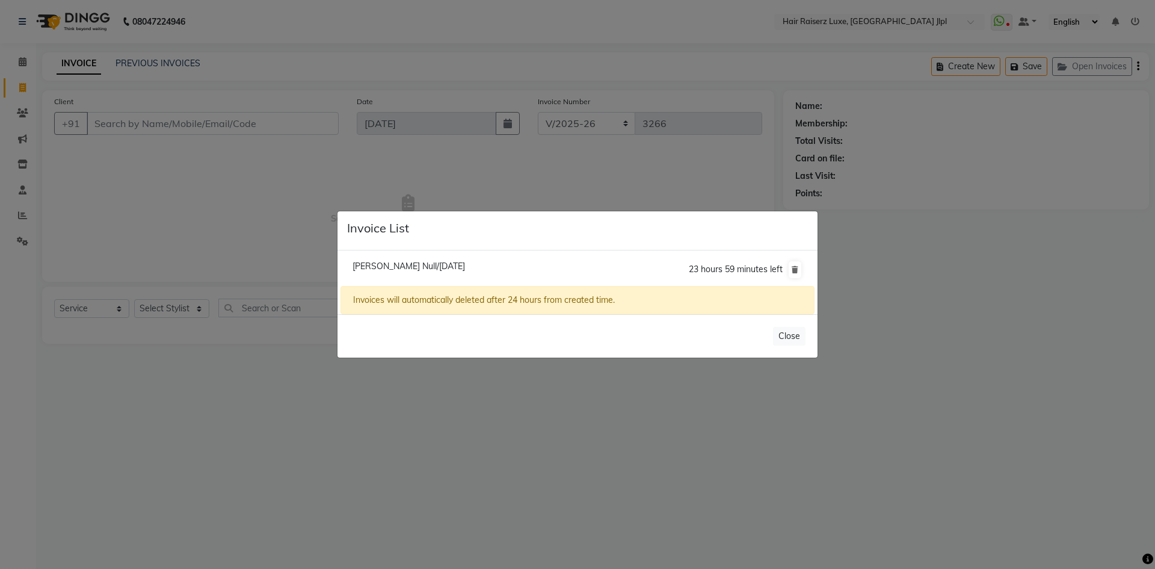
click at [359, 267] on span "Sonal Null/03 September 2025" at bounding box center [409, 266] width 113 height 11
type input "9988024196"
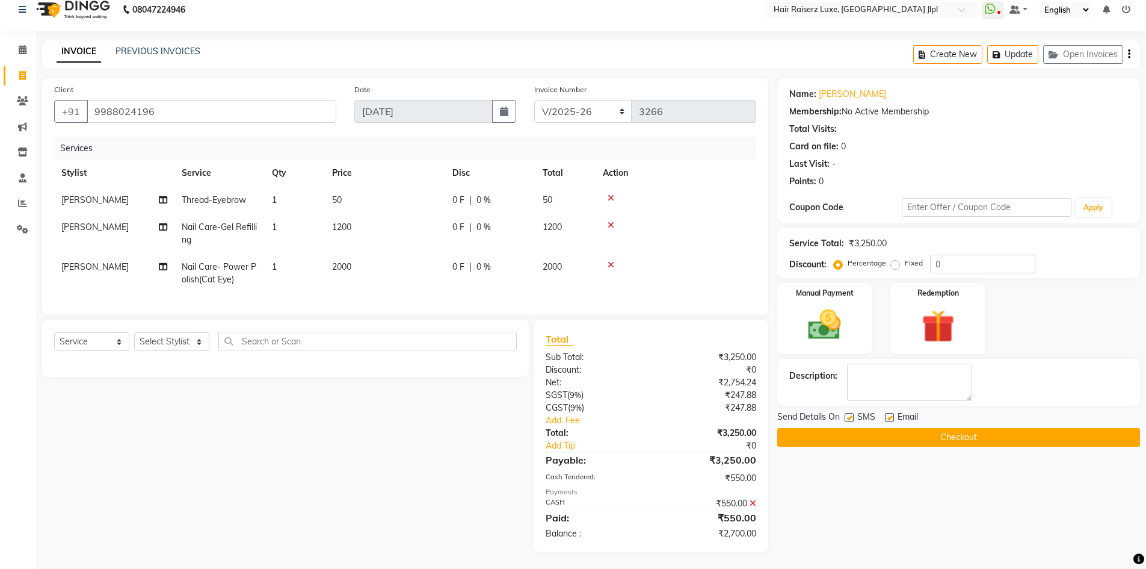
scroll to position [22, 0]
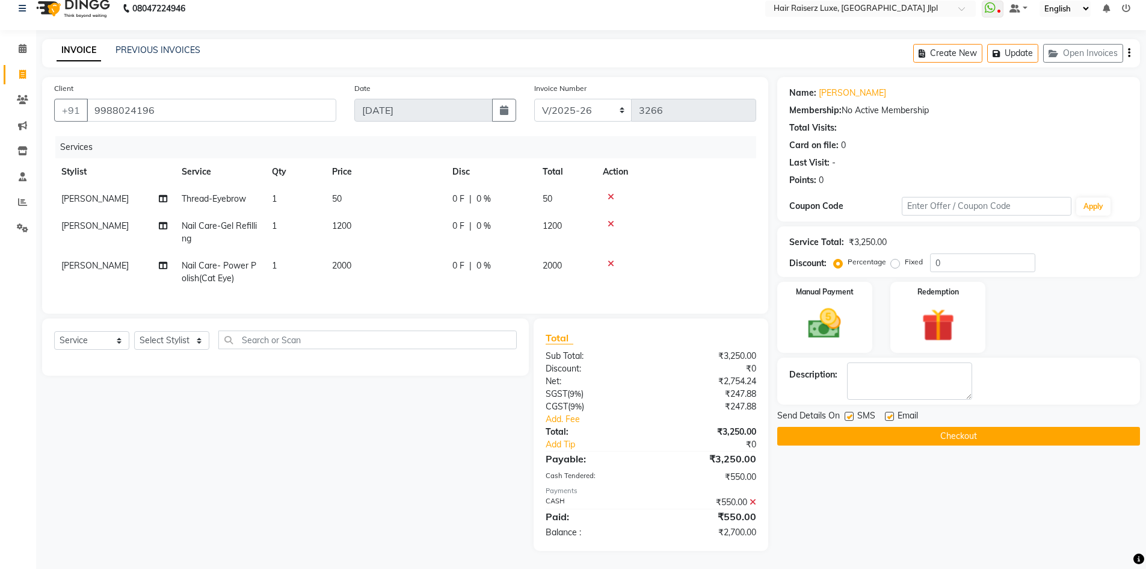
click at [454, 220] on span "0 F" at bounding box center [458, 226] width 12 height 13
select select "80489"
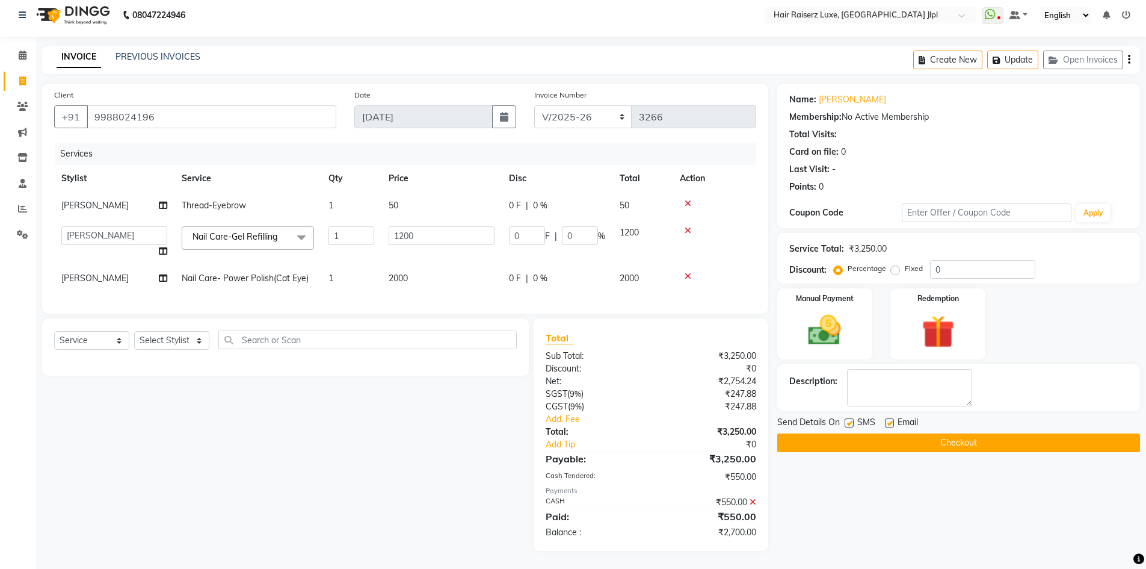
scroll to position [16, 0]
click at [537, 226] on input "0" at bounding box center [527, 235] width 36 height 19
type input "0"
type input "200"
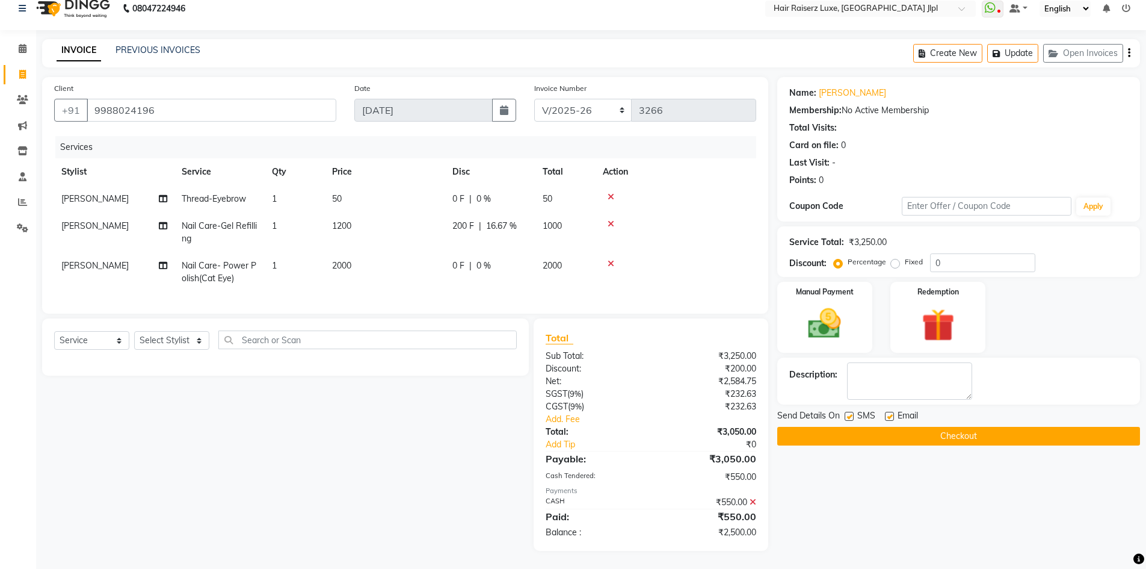
click at [523, 268] on div "0 F | 0 %" at bounding box center [490, 265] width 76 height 13
select select "80489"
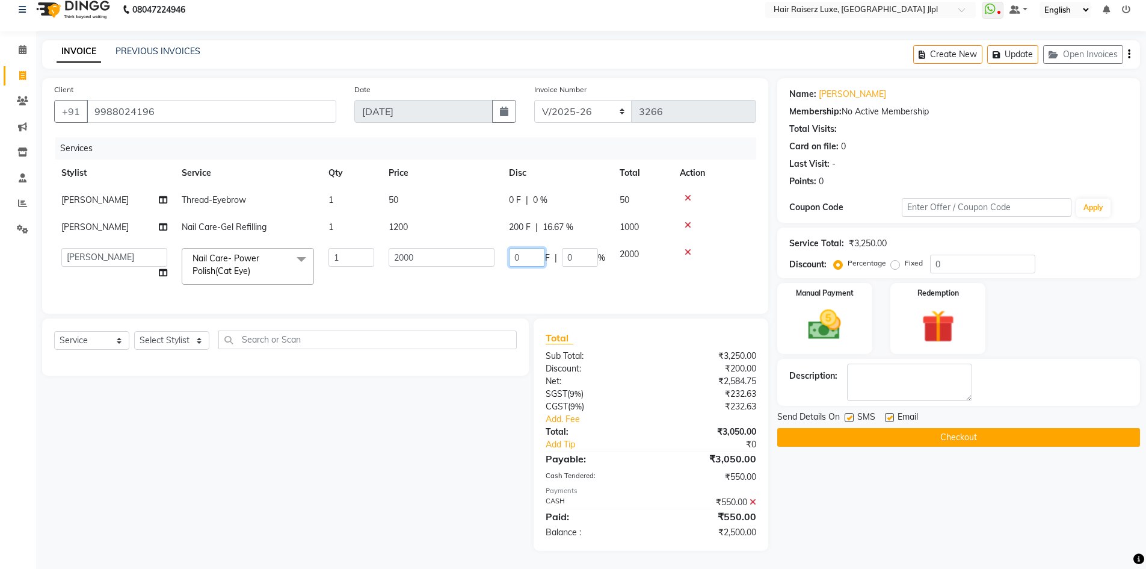
click at [533, 253] on input "0" at bounding box center [527, 257] width 36 height 19
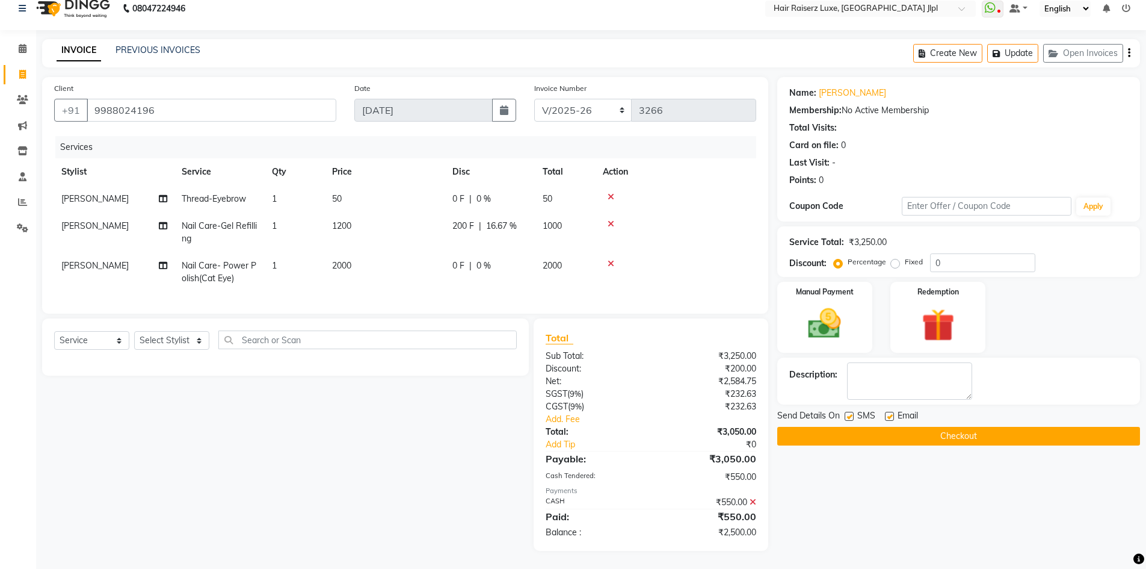
click at [483, 268] on span "0 %" at bounding box center [484, 265] width 14 height 13
select select "80489"
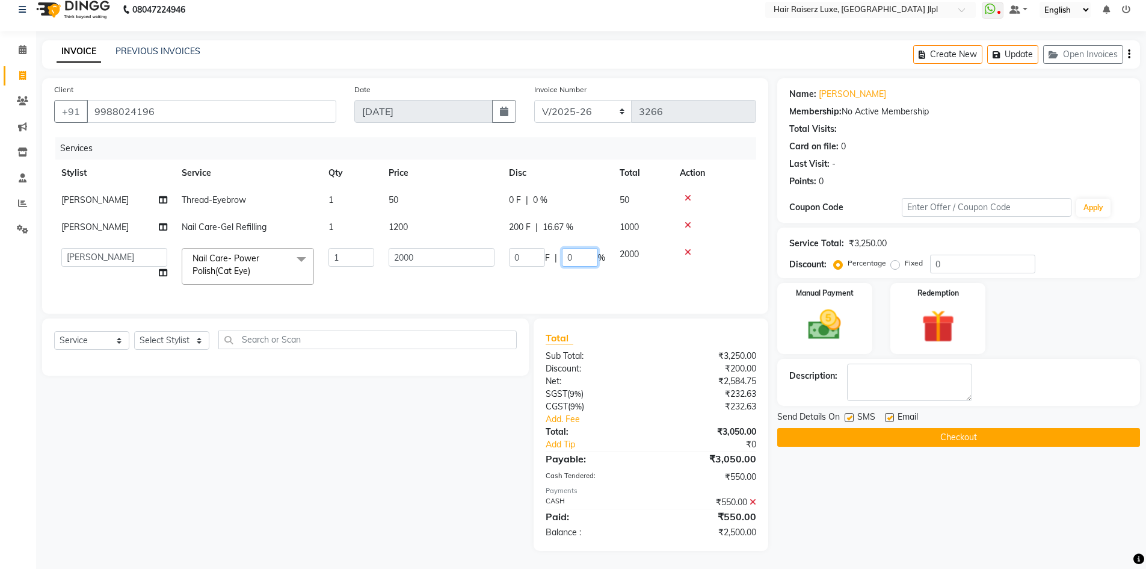
click at [569, 258] on input "0" at bounding box center [580, 257] width 36 height 19
type input "50"
click at [580, 271] on tr "Abhishek Aftab Ajay Anand Bhoomika Bilal C&Gs Vogue Chhavi Duati Faizal Jagjit …" at bounding box center [405, 266] width 702 height 51
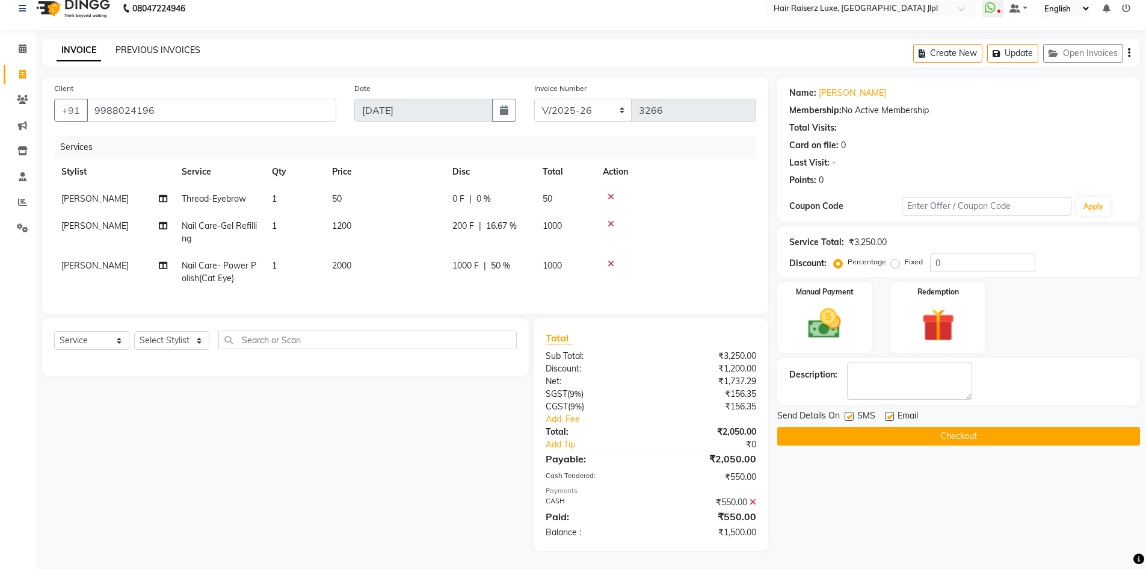
click at [152, 51] on link "PREVIOUS INVOICES" at bounding box center [158, 50] width 85 height 11
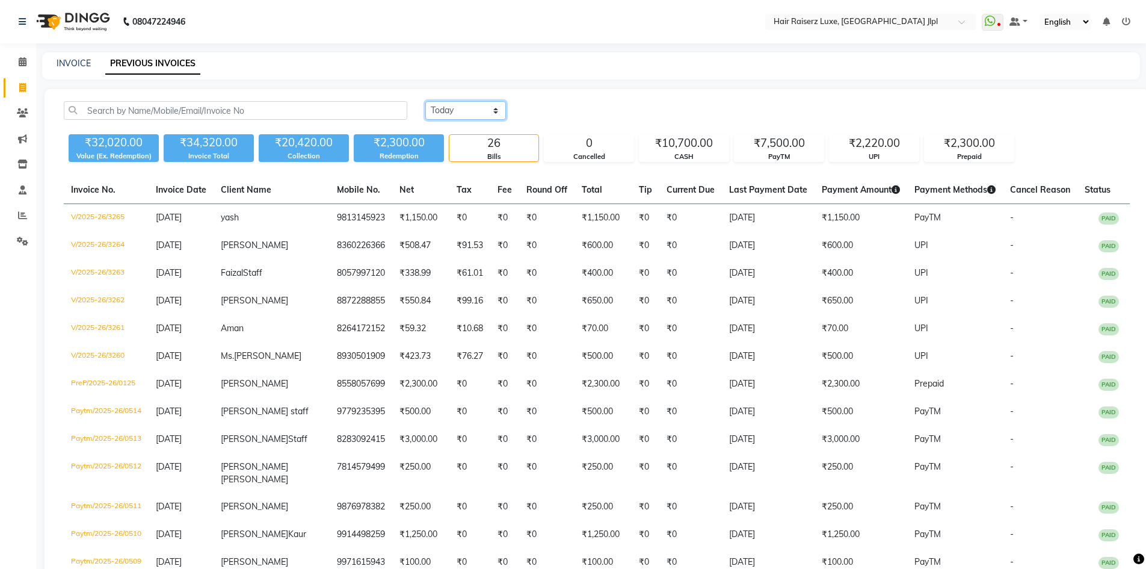
click at [465, 110] on select "Today Yesterday Custom Range" at bounding box center [465, 110] width 81 height 19
select select "yesterday"
click at [425, 101] on select "Today Yesterday Custom Range" at bounding box center [465, 110] width 81 height 19
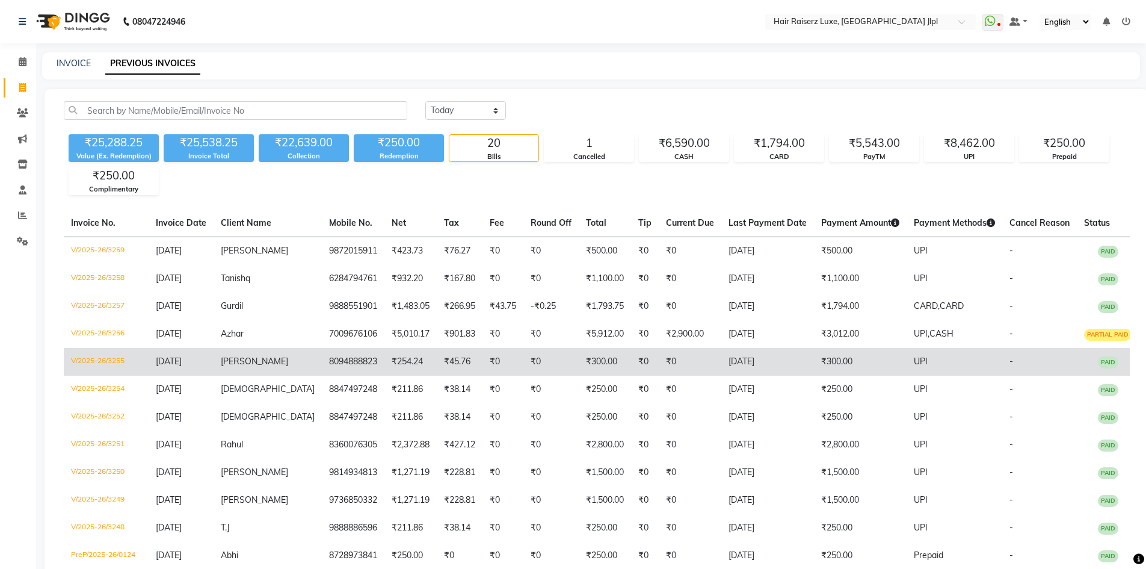
click at [266, 364] on span "[PERSON_NAME]" at bounding box center [254, 361] width 67 height 11
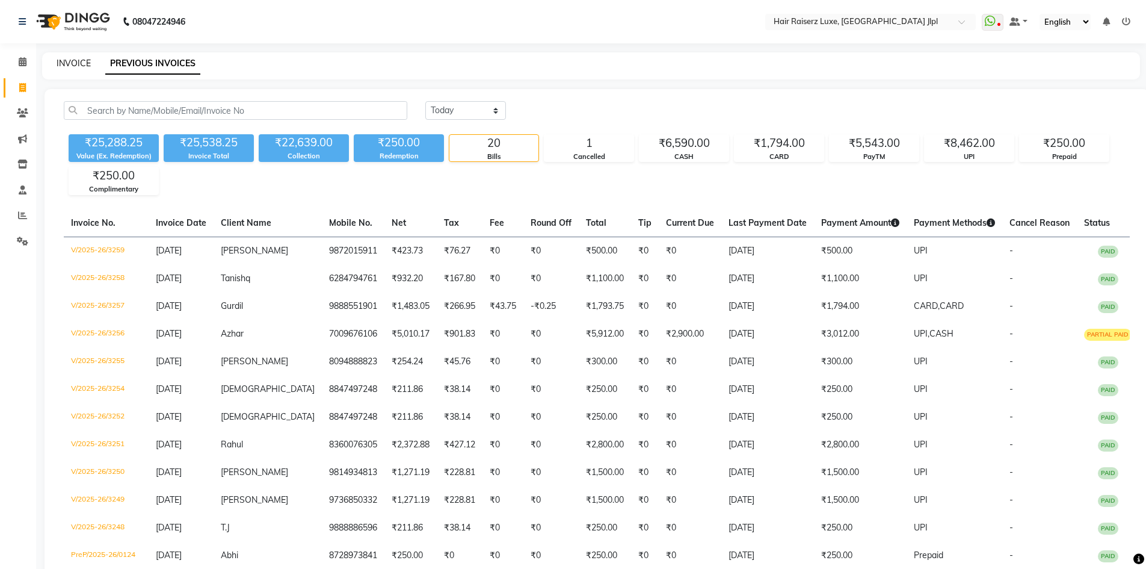
click at [59, 58] on link "INVOICE" at bounding box center [74, 63] width 34 height 11
select select "service"
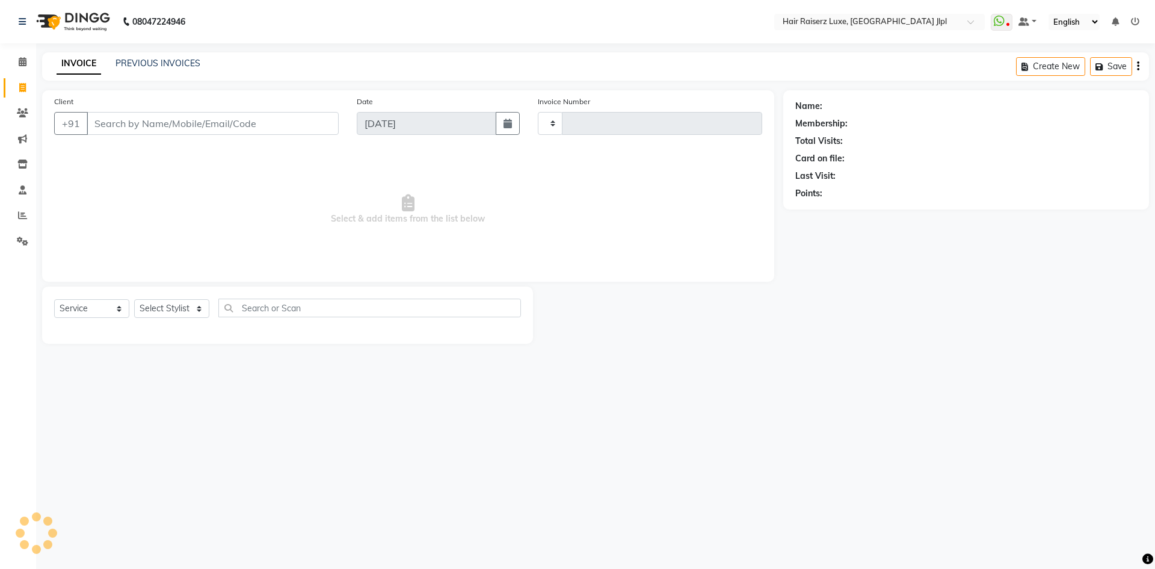
type input "3266"
select select "5409"
click at [134, 67] on link "PREVIOUS INVOICES" at bounding box center [158, 63] width 85 height 11
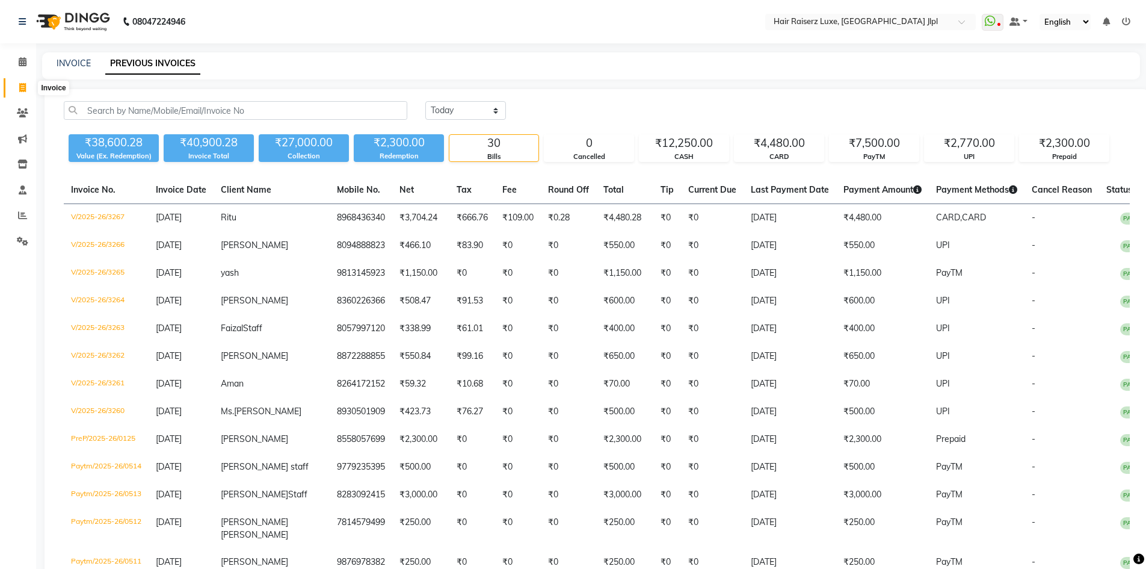
click at [20, 88] on icon at bounding box center [22, 87] width 7 height 9
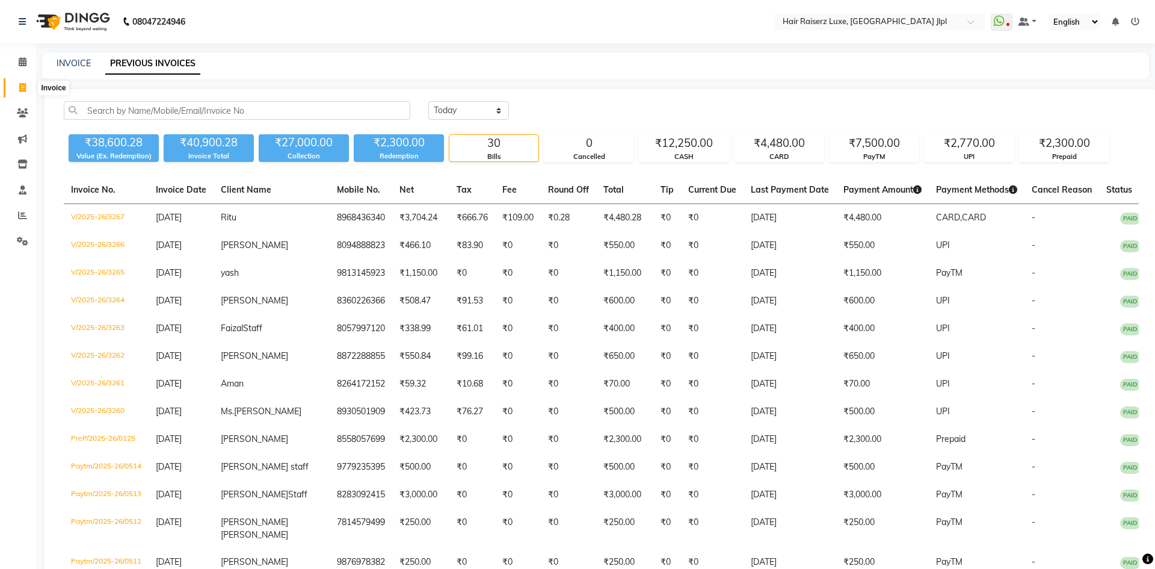
select select "5409"
select select "service"
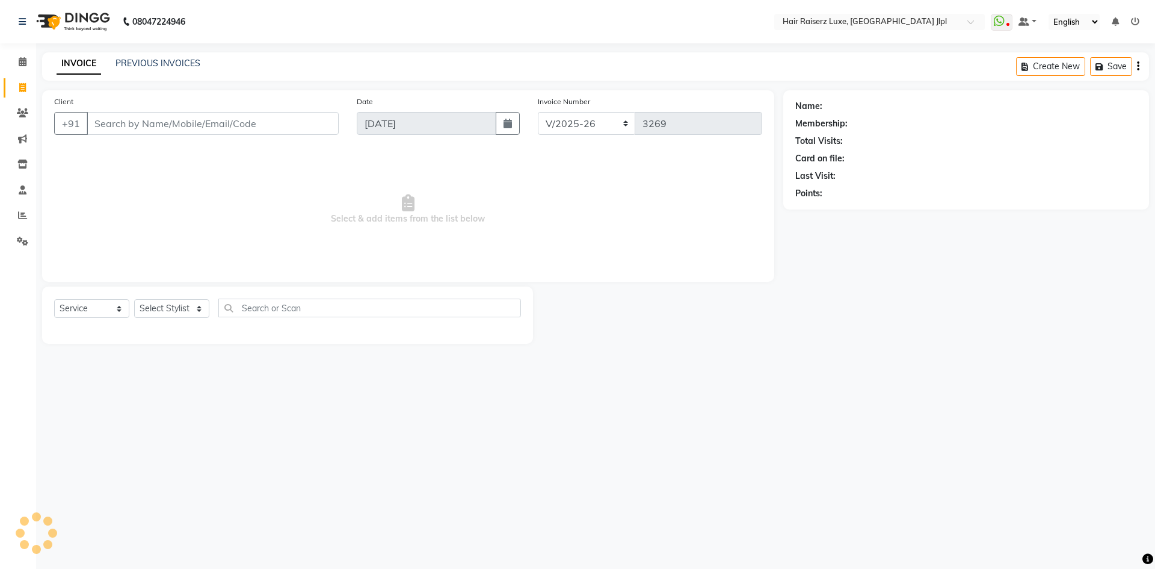
click at [148, 117] on input "Client" at bounding box center [213, 123] width 252 height 23
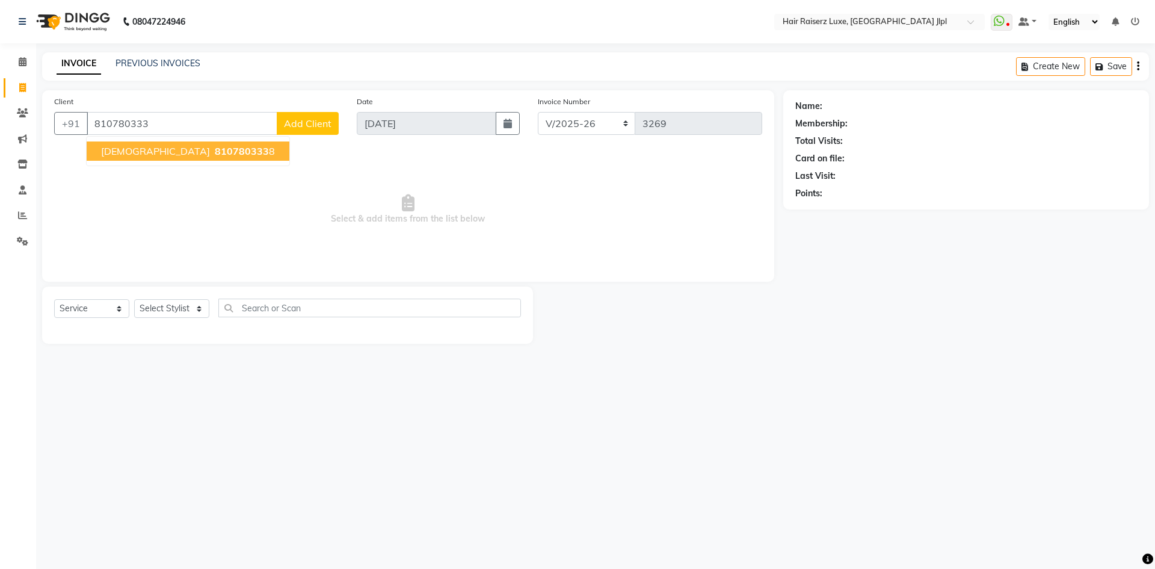
click at [215, 147] on span "810780333" at bounding box center [242, 151] width 54 height 12
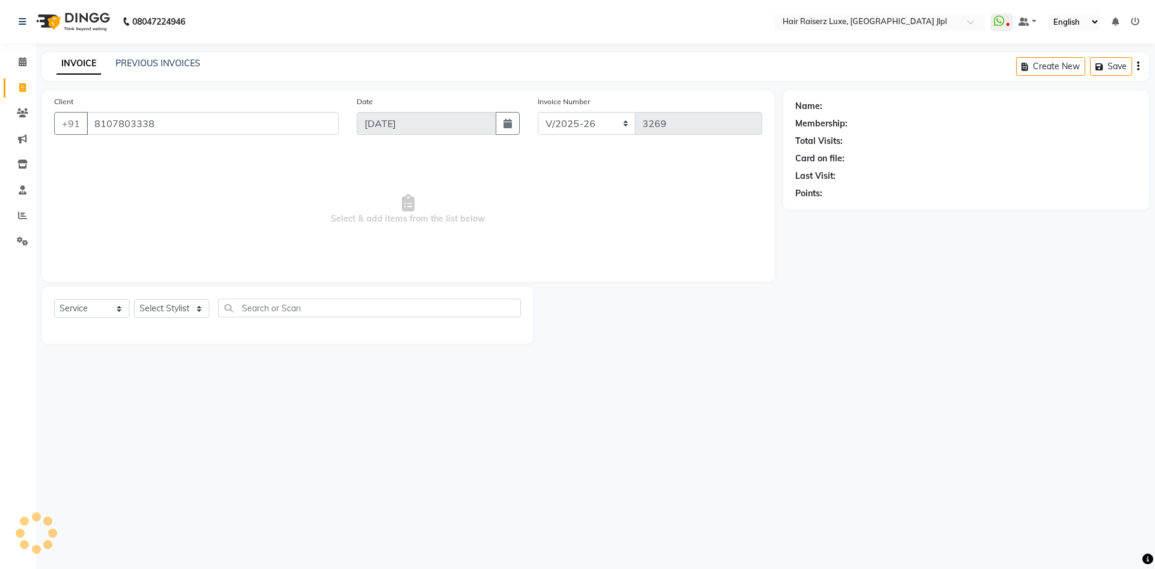
type input "8107803338"
click at [821, 209] on span "Prepaid" at bounding box center [809, 211] width 29 height 13
click at [830, 209] on icon "button" at bounding box center [829, 210] width 8 height 8
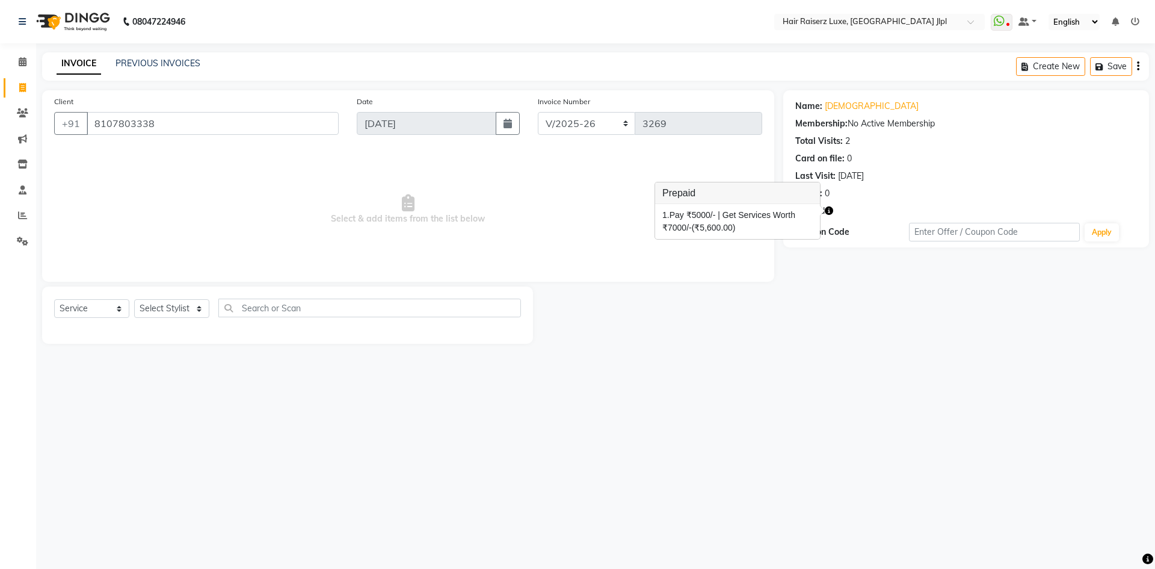
click at [807, 350] on main "INVOICE PREVIOUS INVOICES Create New Save Client +91 8107803338 Date 03-09-2025…" at bounding box center [595, 206] width 1119 height 309
click at [180, 306] on select "Select Stylist Abhishek Aftab Ajay Anand Bhoomika Bilal C&Gs Vogue Chhavi Duati…" at bounding box center [171, 308] width 75 height 19
select select "85397"
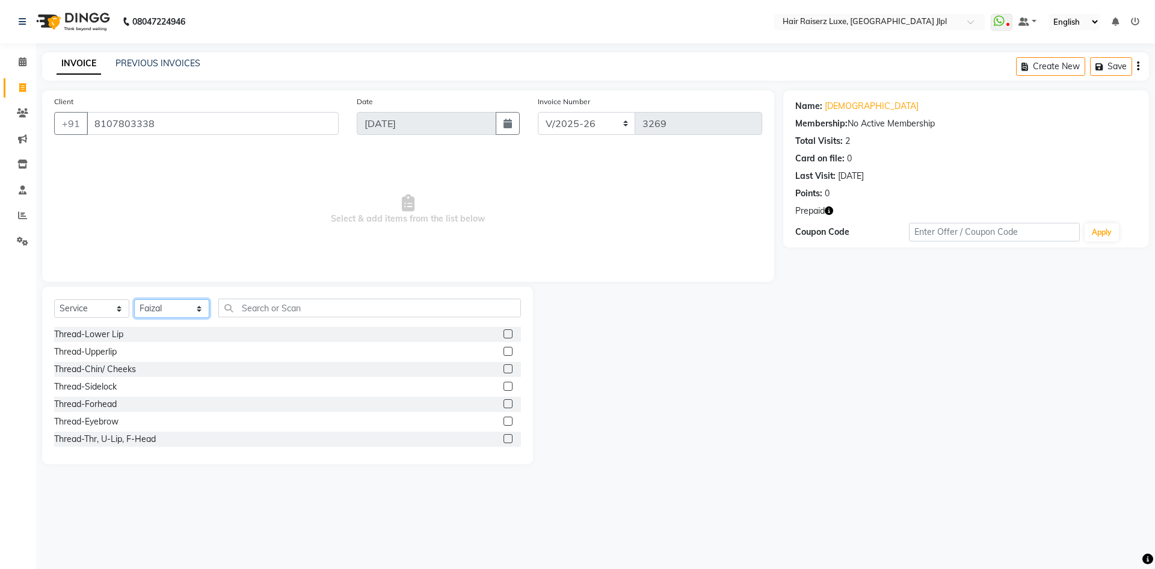
click at [180, 306] on select "Select Stylist Abhishek Aftab Ajay Anand Bhoomika Bilal C&Gs Vogue Chhavi Duati…" at bounding box center [171, 308] width 75 height 19
click at [245, 311] on input "text" at bounding box center [369, 307] width 303 height 19
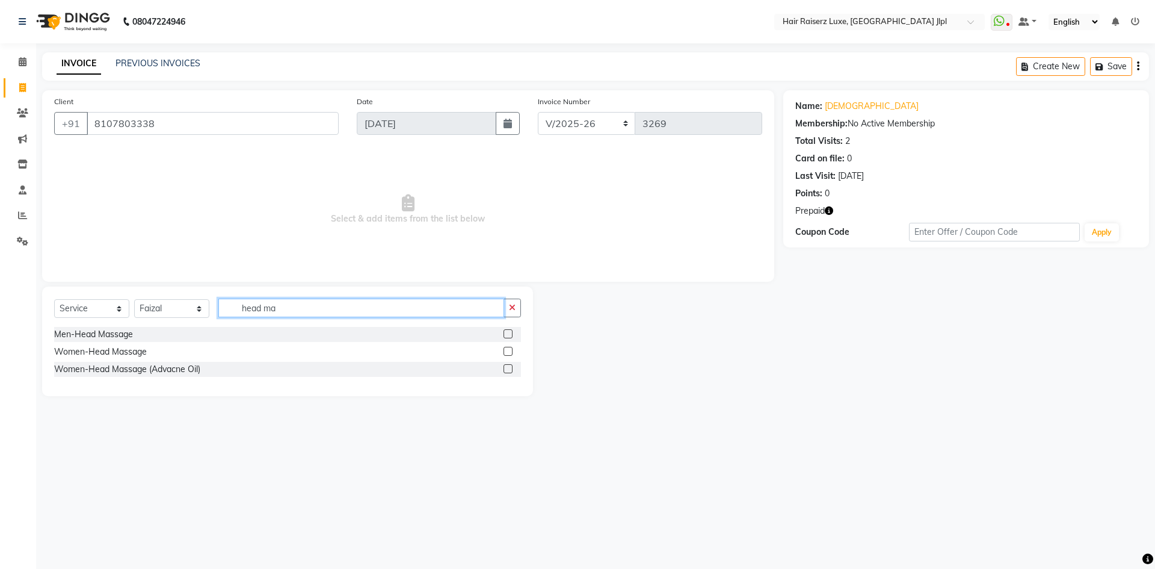
type input "head ma"
click at [137, 335] on div "Men-Head Massage" at bounding box center [287, 334] width 467 height 15
click at [111, 336] on div "Men-Head Massage" at bounding box center [93, 334] width 79 height 13
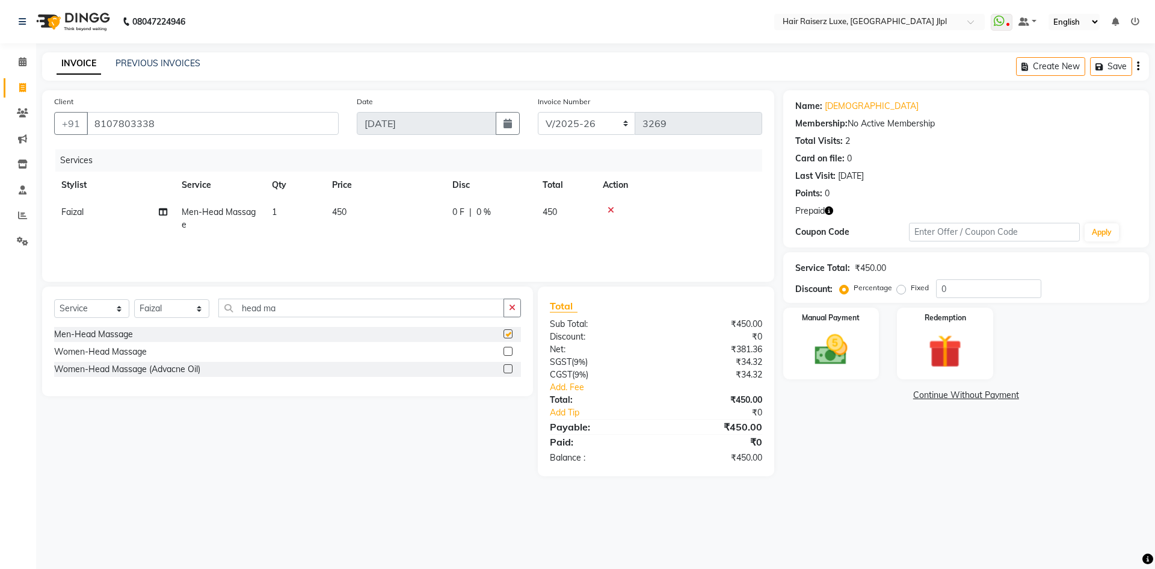
checkbox input "false"
click at [276, 311] on input "head ma" at bounding box center [361, 307] width 286 height 19
type input "h"
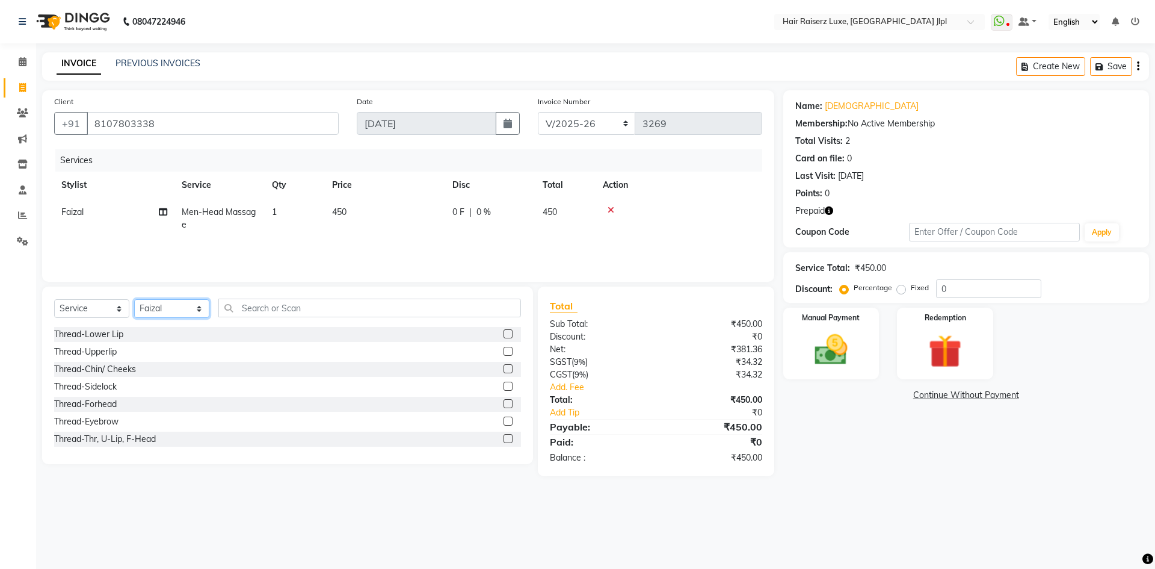
click at [170, 305] on select "Select Stylist Abhishek Aftab Ajay Anand Bhoomika Bilal C&Gs Vogue Chhavi Duati…" at bounding box center [171, 308] width 75 height 19
select select "47928"
click at [175, 310] on select "Select Stylist Abhishek Aftab Ajay Anand Bhoomika Bilal C&Gs Vogue Chhavi Duati…" at bounding box center [171, 308] width 75 height 19
click at [256, 313] on input "text" at bounding box center [369, 307] width 303 height 19
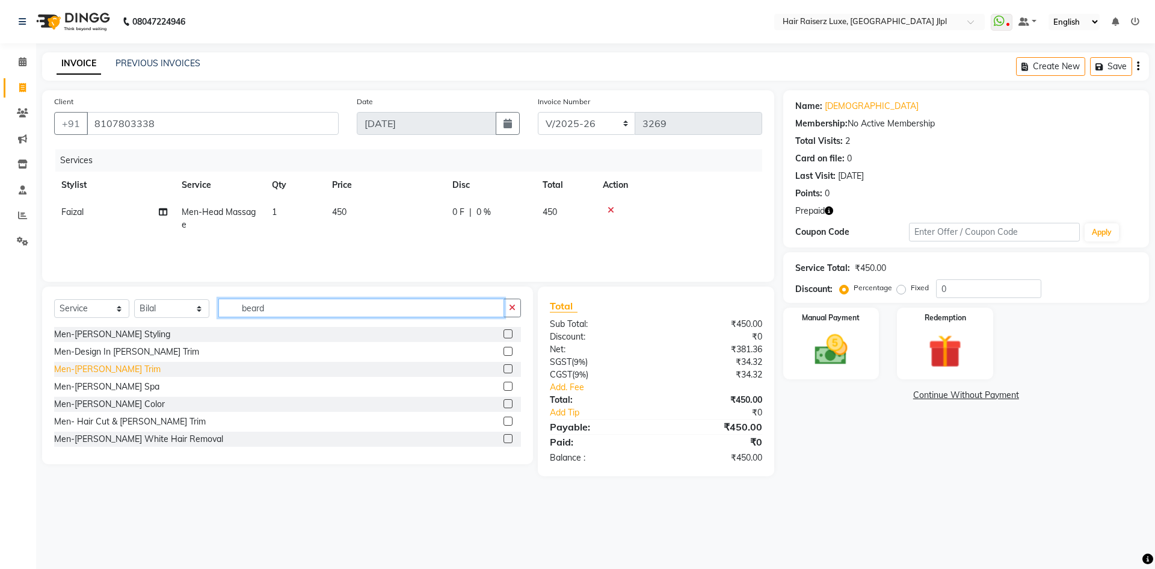
type input "beard"
click at [98, 371] on div "Men-Beard Trim" at bounding box center [107, 369] width 106 height 13
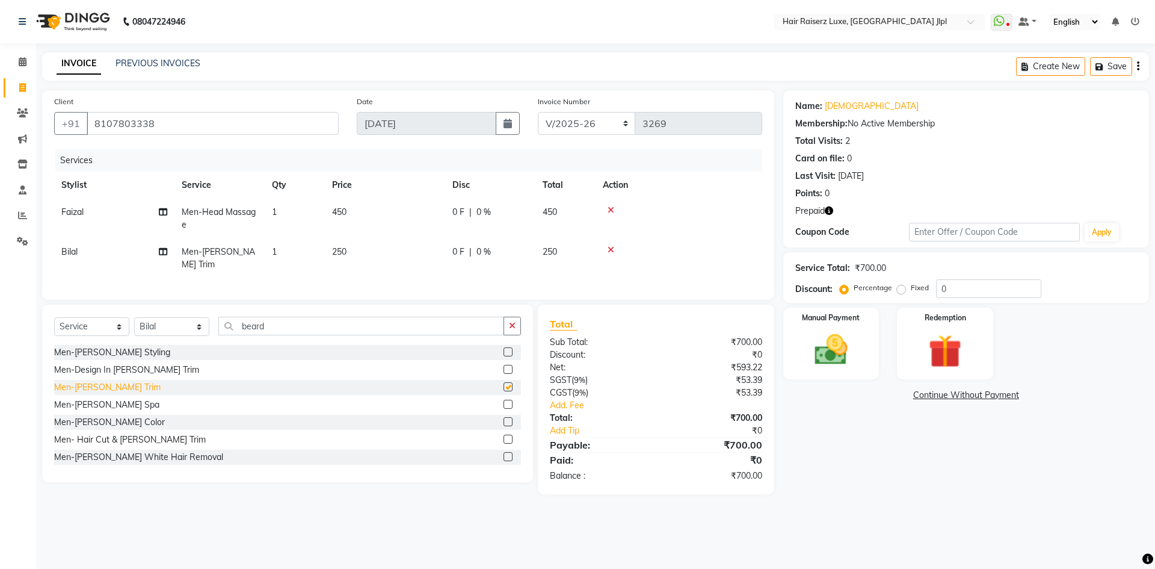
checkbox input "false"
click at [572, 122] on select "FF/2025-26 PreP/2025-26 BANK/2025-26 Paytm/2025-26 CASH/2025-26 V/2025-26" at bounding box center [587, 123] width 98 height 23
select select "8500"
click at [538, 112] on select "FF/2025-26 PreP/2025-26 BANK/2025-26 Paytm/2025-26 CASH/2025-26 V/2025-26" at bounding box center [587, 123] width 98 height 23
type input "0126"
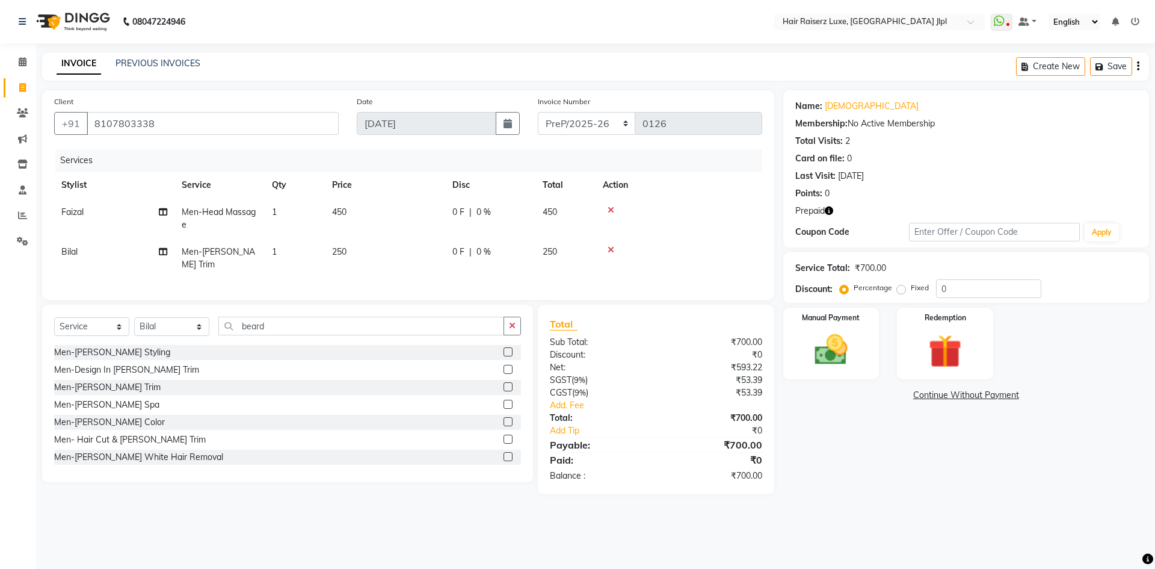
click at [1137, 67] on icon "button" at bounding box center [1138, 66] width 2 height 1
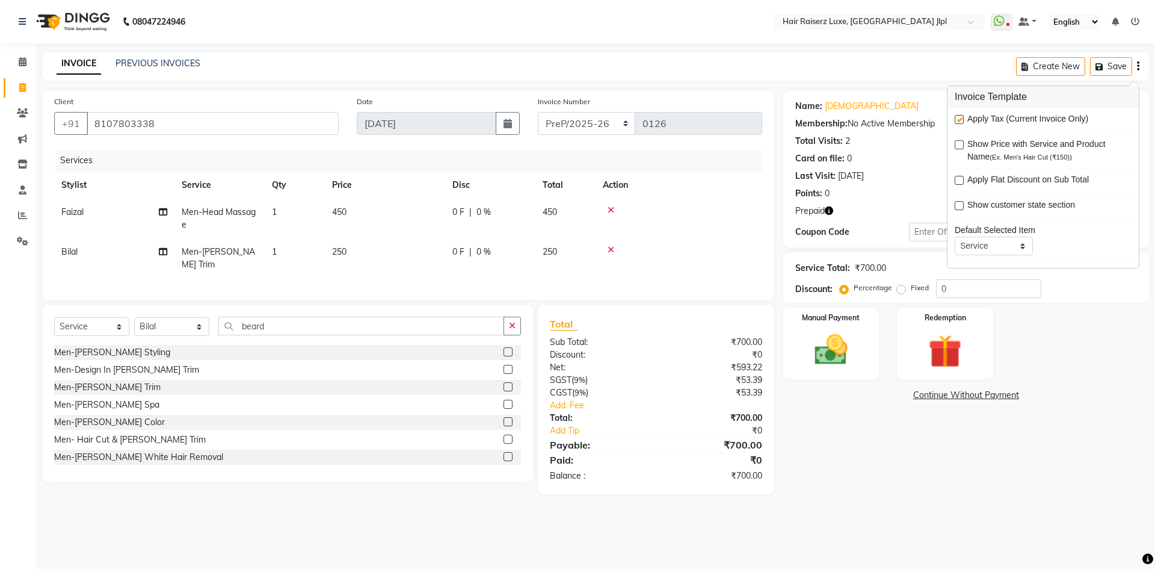
click at [959, 120] on label at bounding box center [959, 119] width 9 height 9
click at [959, 120] on input "checkbox" at bounding box center [959, 120] width 8 height 8
checkbox input "false"
click at [929, 331] on img at bounding box center [945, 351] width 56 height 43
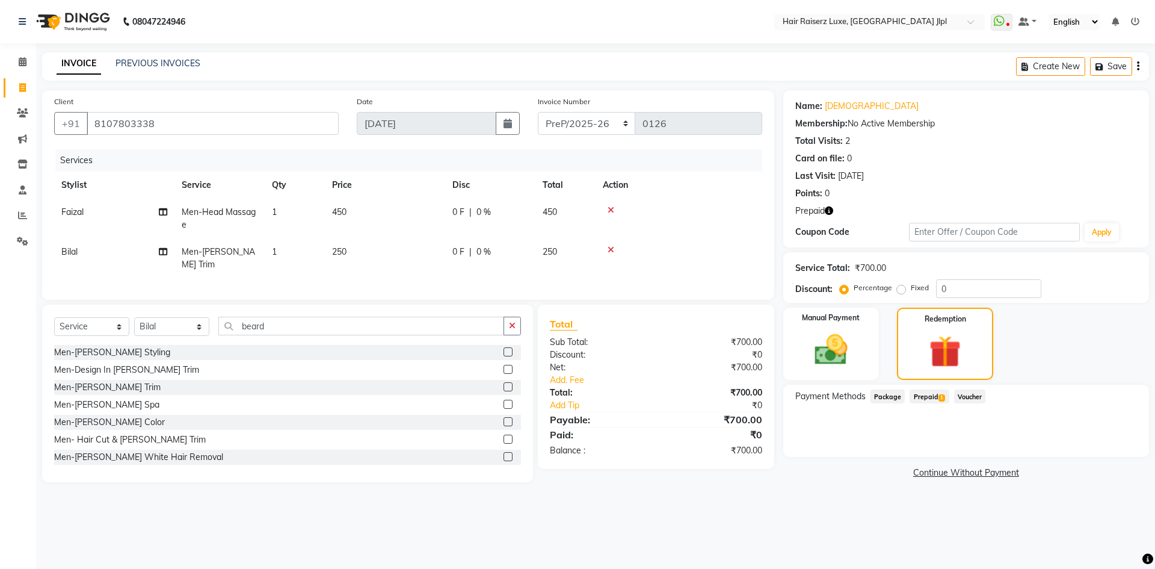
click at [931, 399] on span "Prepaid 1" at bounding box center [929, 396] width 39 height 14
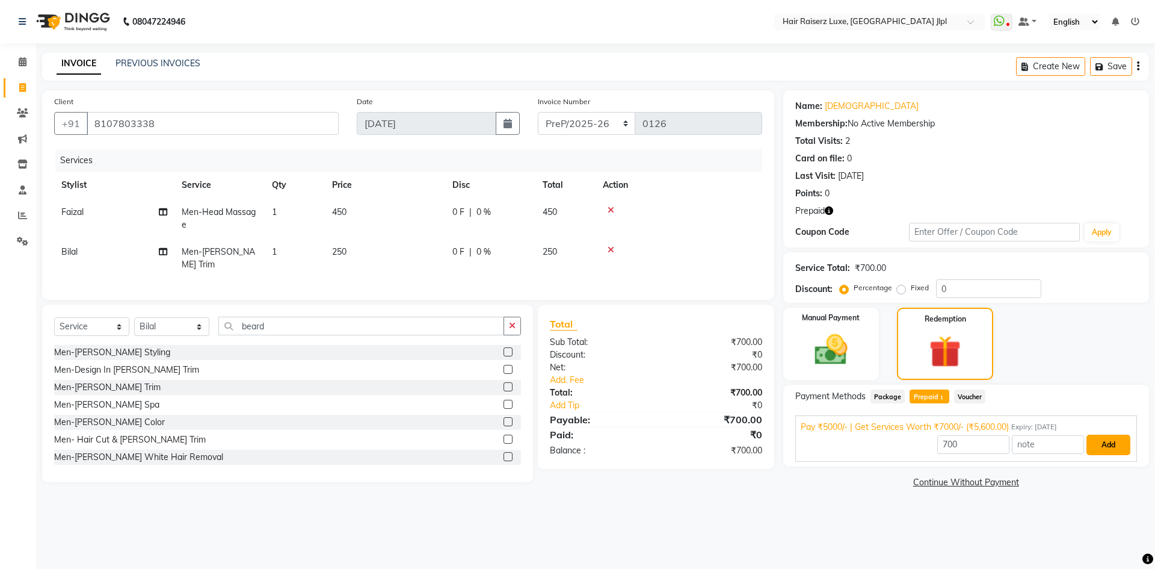
click at [1093, 449] on button "Add" at bounding box center [1109, 444] width 44 height 20
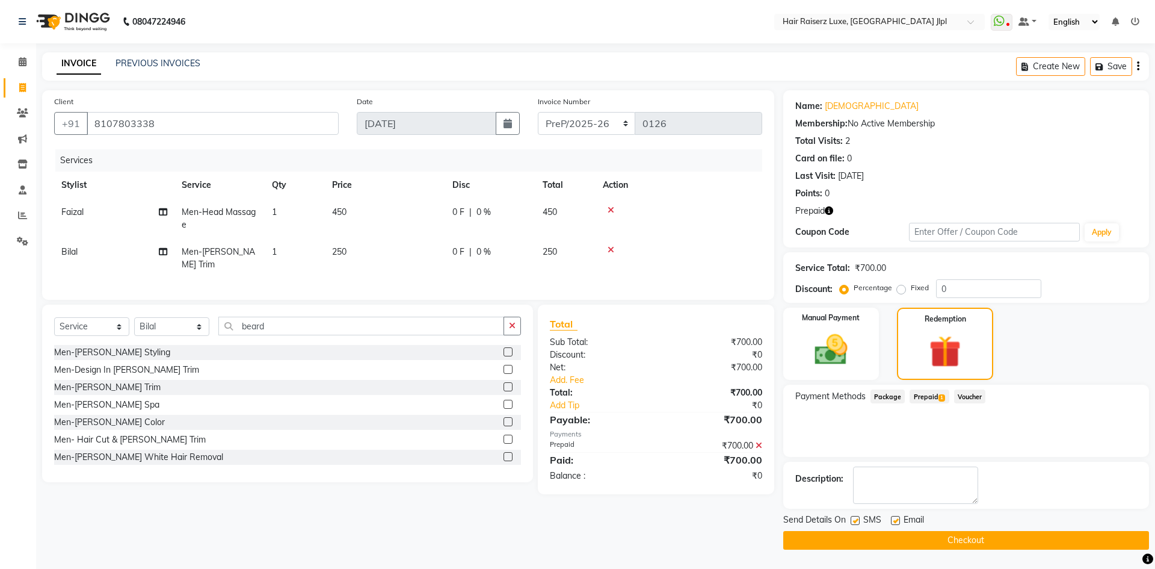
click at [892, 519] on label at bounding box center [895, 520] width 9 height 9
click at [892, 519] on input "checkbox" at bounding box center [895, 521] width 8 height 8
checkbox input "false"
click at [896, 536] on button "Checkout" at bounding box center [966, 540] width 366 height 19
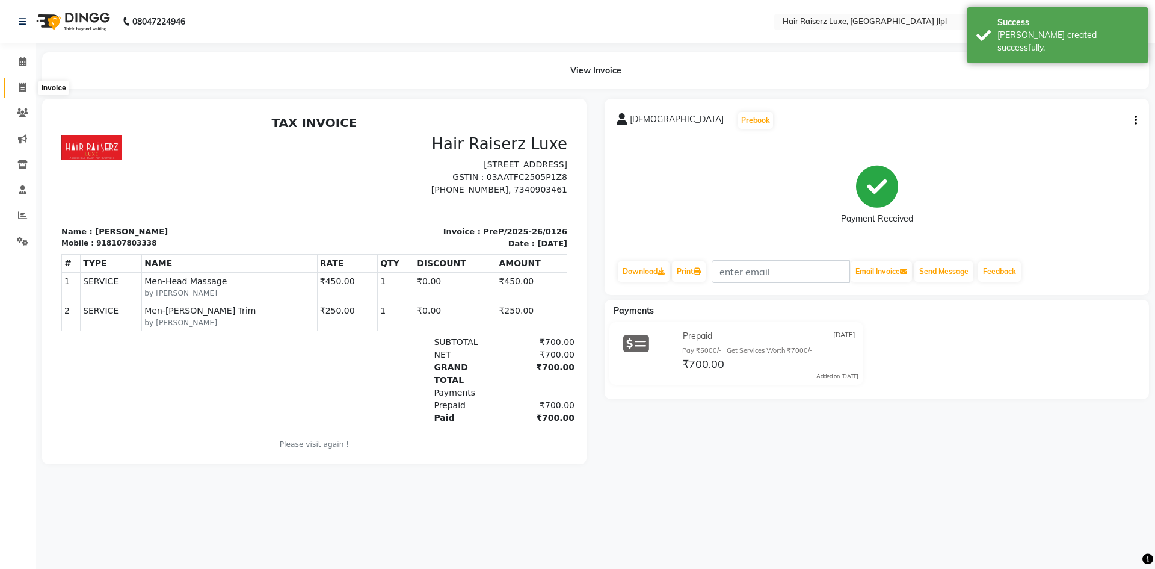
click at [26, 88] on span at bounding box center [22, 88] width 21 height 14
select select "service"
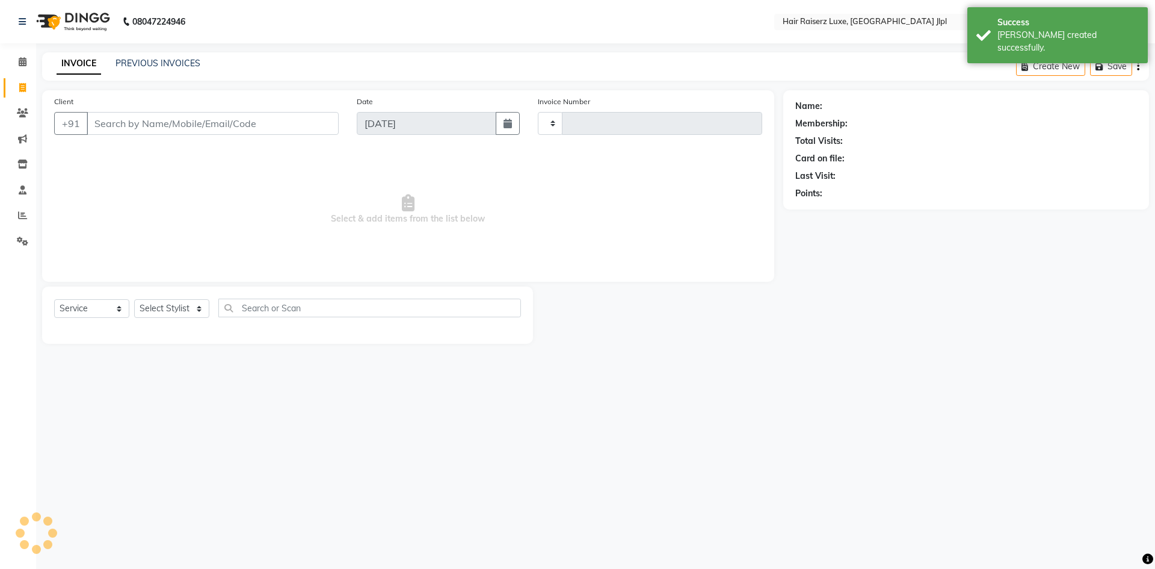
type input "3269"
select select "5409"
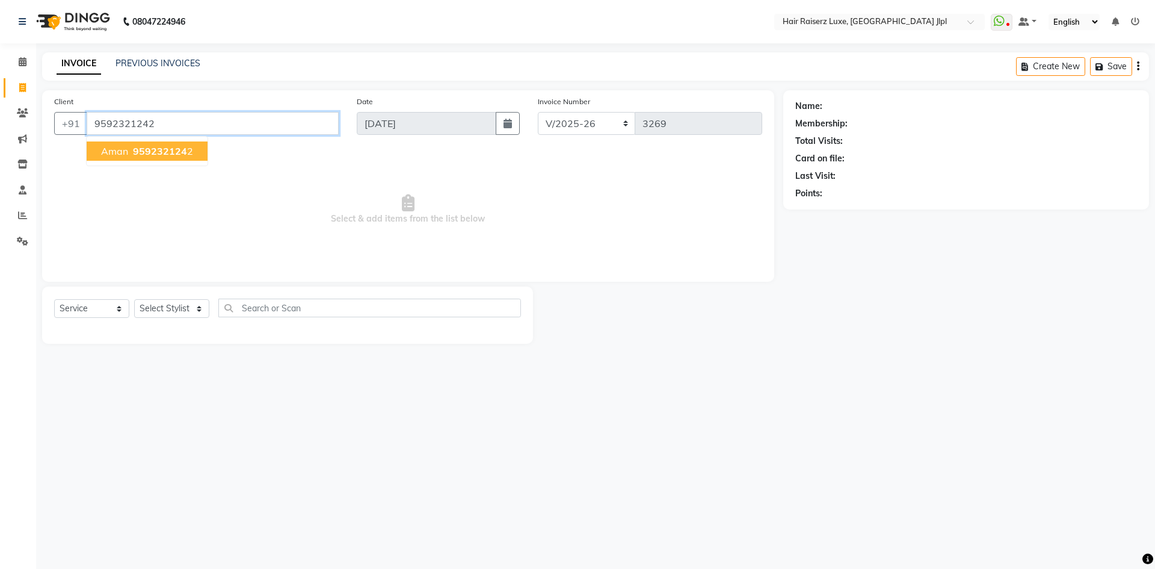
type input "9592321242"
click at [174, 149] on span "959232124" at bounding box center [160, 151] width 54 height 12
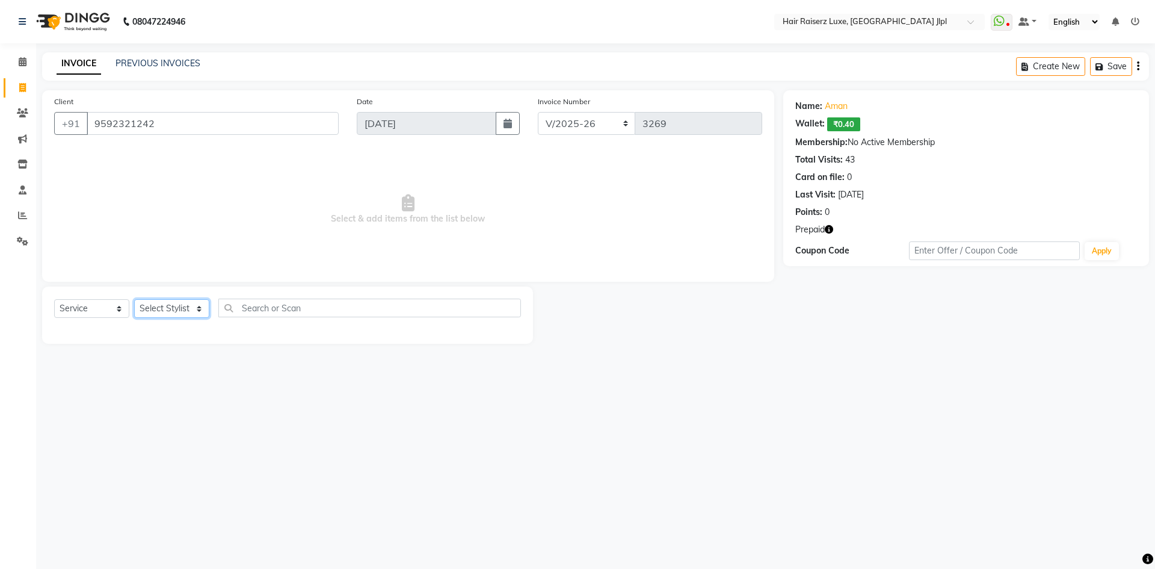
click at [174, 309] on select "Select Stylist Abhishek Aftab Ajay Anand Bhoomika Bilal C&Gs Vogue Chhavi Duati…" at bounding box center [171, 308] width 75 height 19
select select "84148"
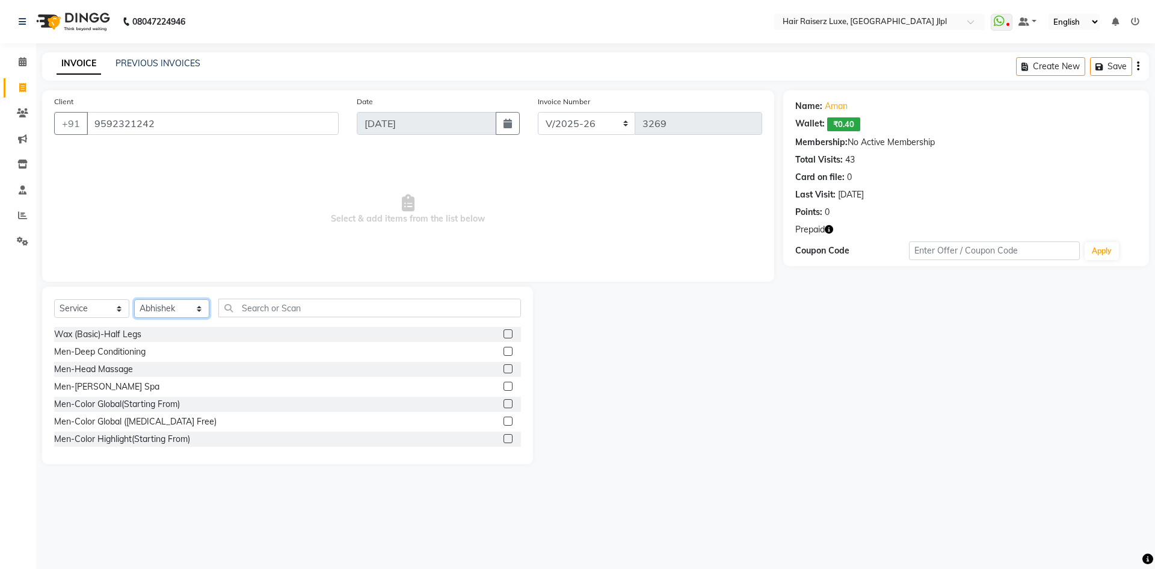
click at [174, 309] on select "Select Stylist Abhishek Aftab Ajay Anand Bhoomika Bilal C&Gs Vogue Chhavi Duati…" at bounding box center [171, 308] width 75 height 19
click at [245, 303] on input "text" at bounding box center [369, 307] width 303 height 19
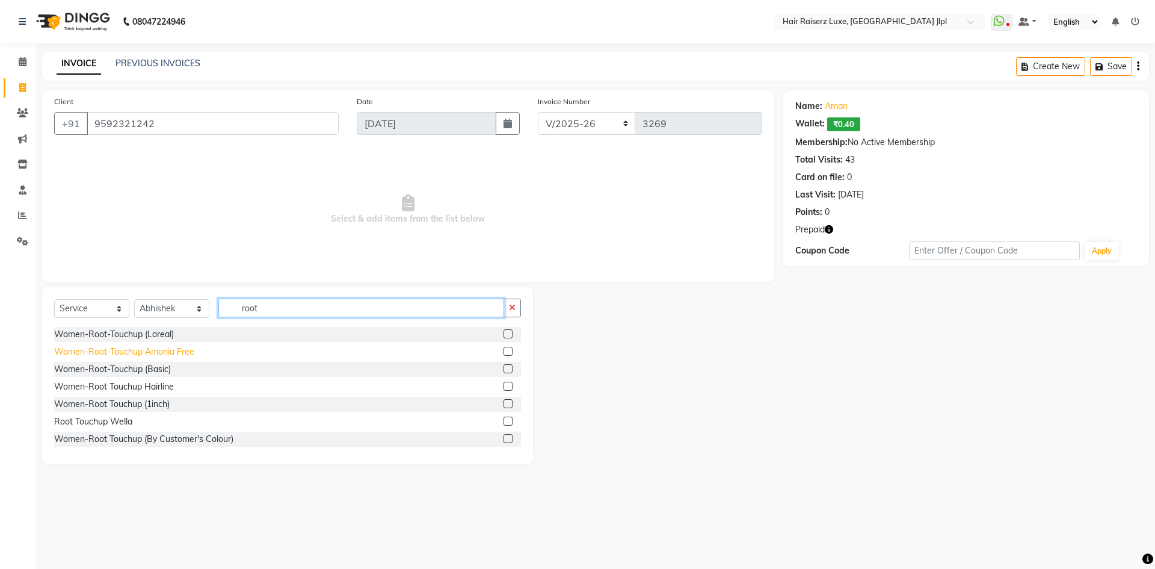
type input "root"
click at [174, 348] on div "Women-Root-Touchup Amonia Free" at bounding box center [124, 351] width 140 height 13
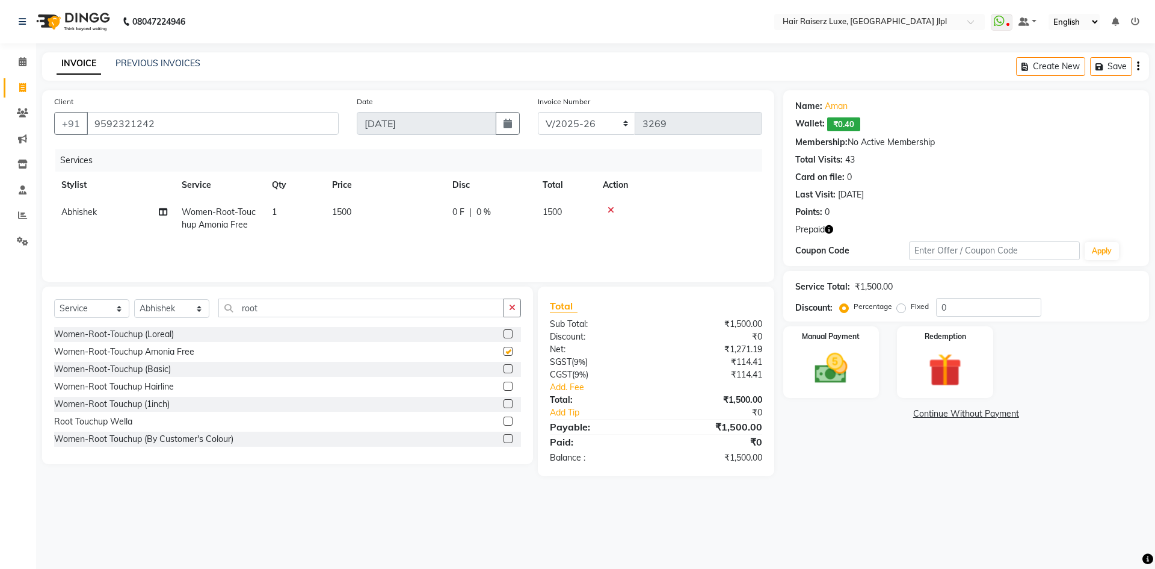
checkbox input "false"
click at [270, 308] on input "root" at bounding box center [361, 307] width 286 height 19
type input "r"
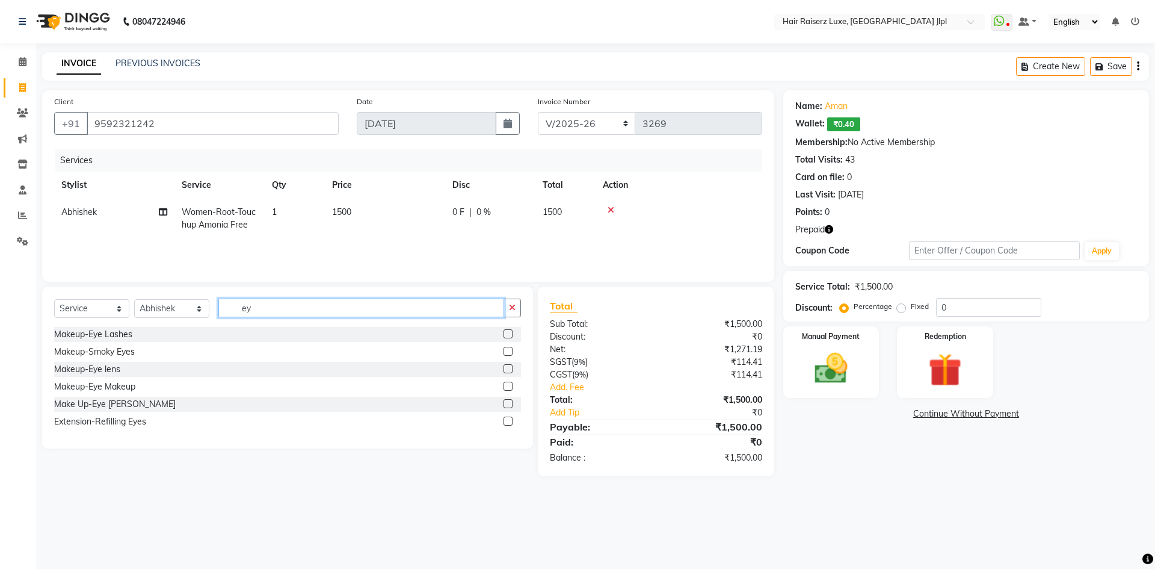
type input "e"
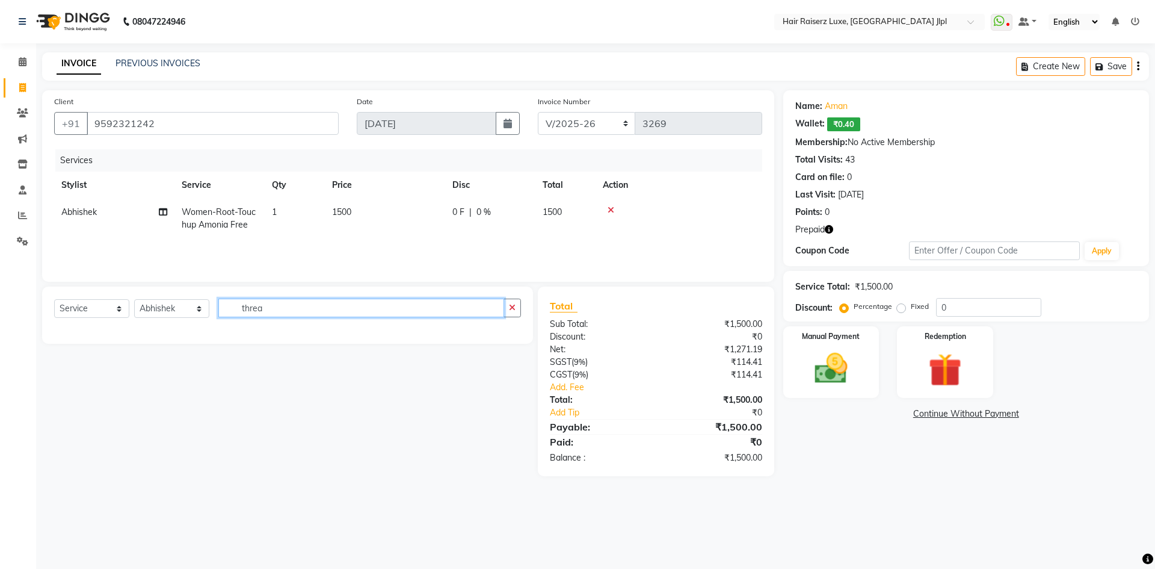
type input "threa"
click at [190, 310] on select "Select Stylist Abhishek Aftab Ajay Anand Bhoomika Bilal C&Gs Vogue Chhavi Duati…" at bounding box center [171, 308] width 75 height 19
select select "38026"
click at [134, 299] on select "Select Stylist Abhishek Aftab Ajay Anand Bhoomika Bilal C&Gs Vogue Chhavi Duati…" at bounding box center [171, 308] width 75 height 19
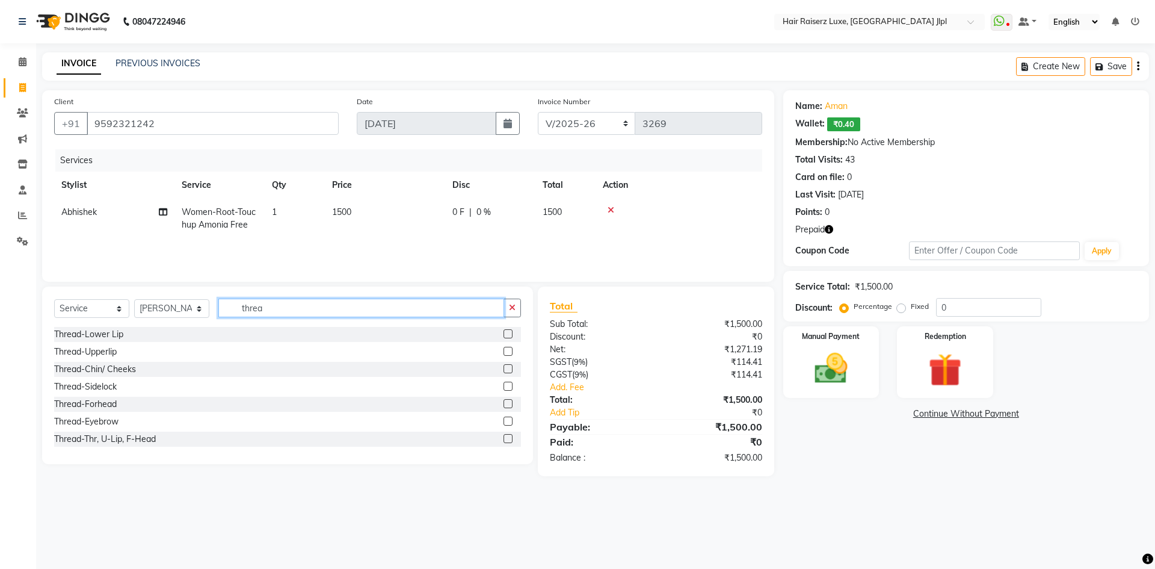
click at [283, 311] on input "threa" at bounding box center [361, 307] width 286 height 19
click at [110, 422] on div "Thread-Eyebrow" at bounding box center [86, 421] width 64 height 13
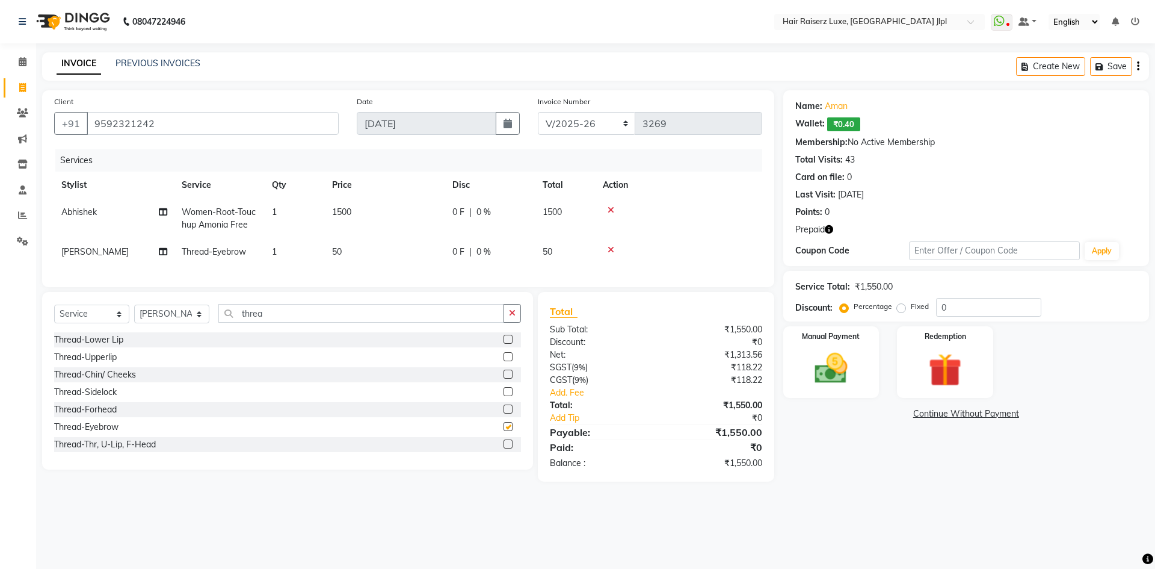
checkbox input "false"
click at [105, 363] on div "Thread-Upperlip" at bounding box center [85, 357] width 63 height 13
checkbox input "false"
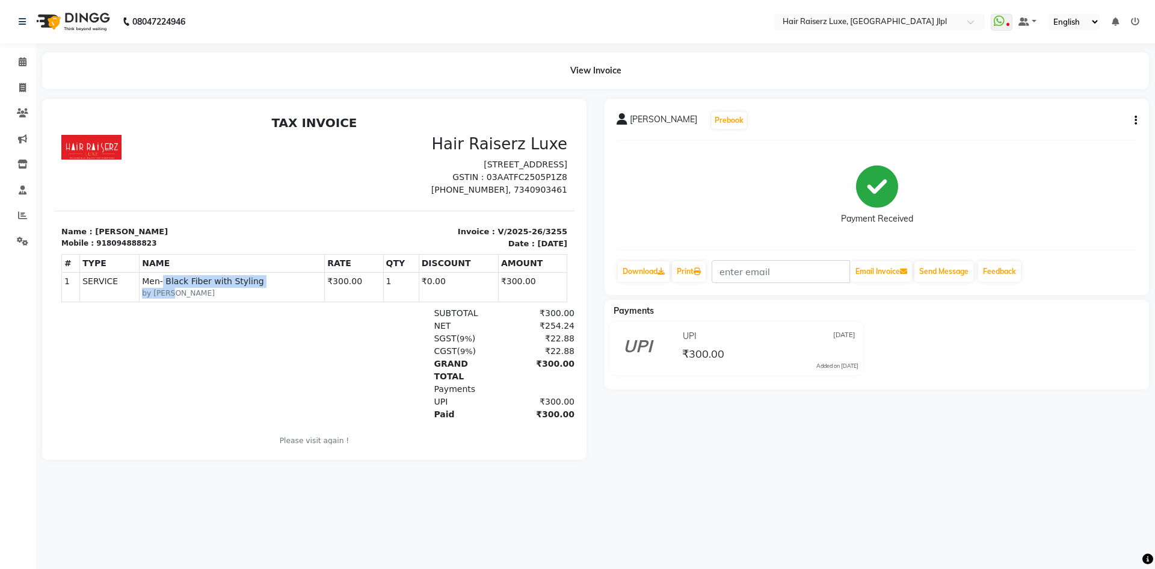
drag, startPoint x: 159, startPoint y: 282, endPoint x: 246, endPoint y: 289, distance: 87.6
click at [246, 289] on div "SERVICE Men- Black Fiber with Styling by Bilal" at bounding box center [232, 286] width 180 height 23
click at [24, 84] on icon at bounding box center [22, 87] width 7 height 9
select select "service"
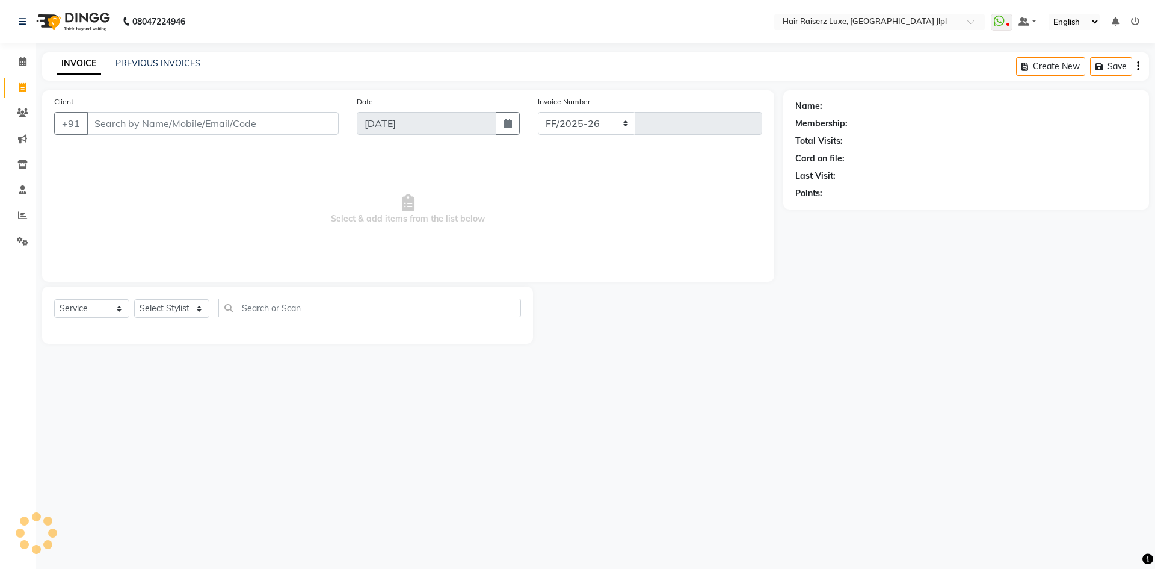
select select "5409"
type input "3266"
click at [138, 57] on div "INVOICE PREVIOUS INVOICES Create New Save" at bounding box center [595, 66] width 1107 height 28
click at [176, 61] on link "PREVIOUS INVOICES" at bounding box center [158, 63] width 85 height 11
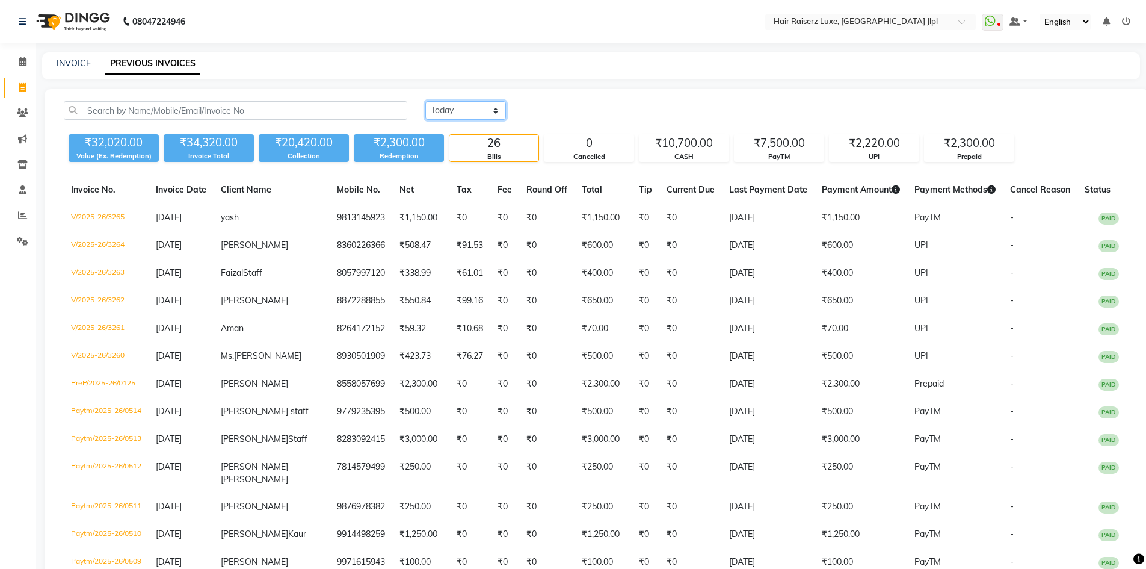
click at [481, 109] on select "Today Yesterday Custom Range" at bounding box center [465, 110] width 81 height 19
click at [425, 101] on select "Today Yesterday Custom Range" at bounding box center [465, 110] width 81 height 19
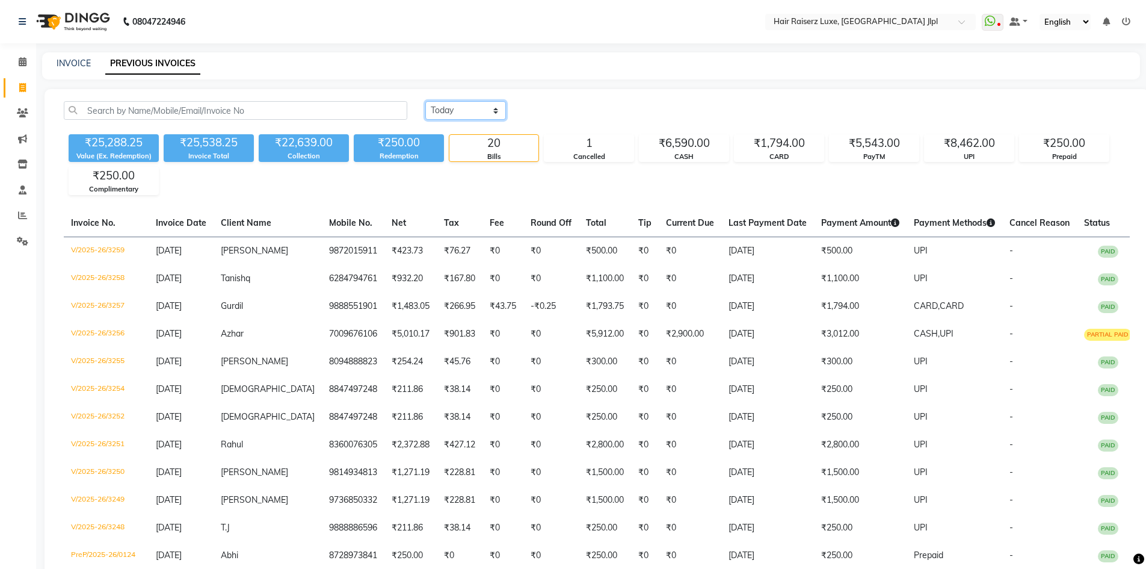
click at [499, 107] on select "Today Yesterday Custom Range" at bounding box center [465, 110] width 81 height 19
select select "today"
click at [425, 101] on select "Today Yesterday Custom Range" at bounding box center [465, 110] width 81 height 19
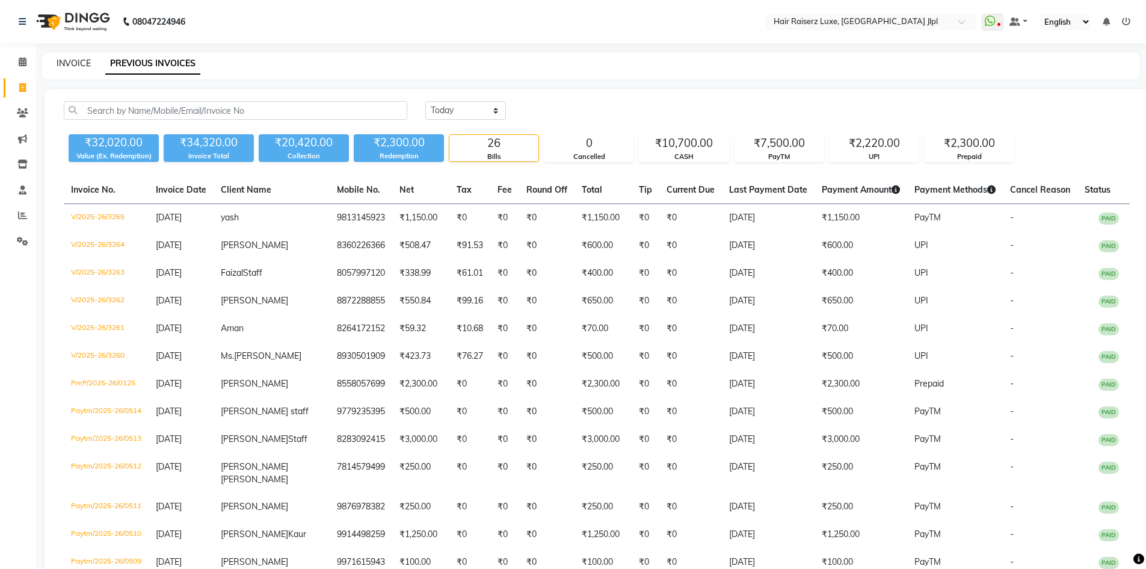
click at [82, 66] on link "INVOICE" at bounding box center [74, 63] width 34 height 11
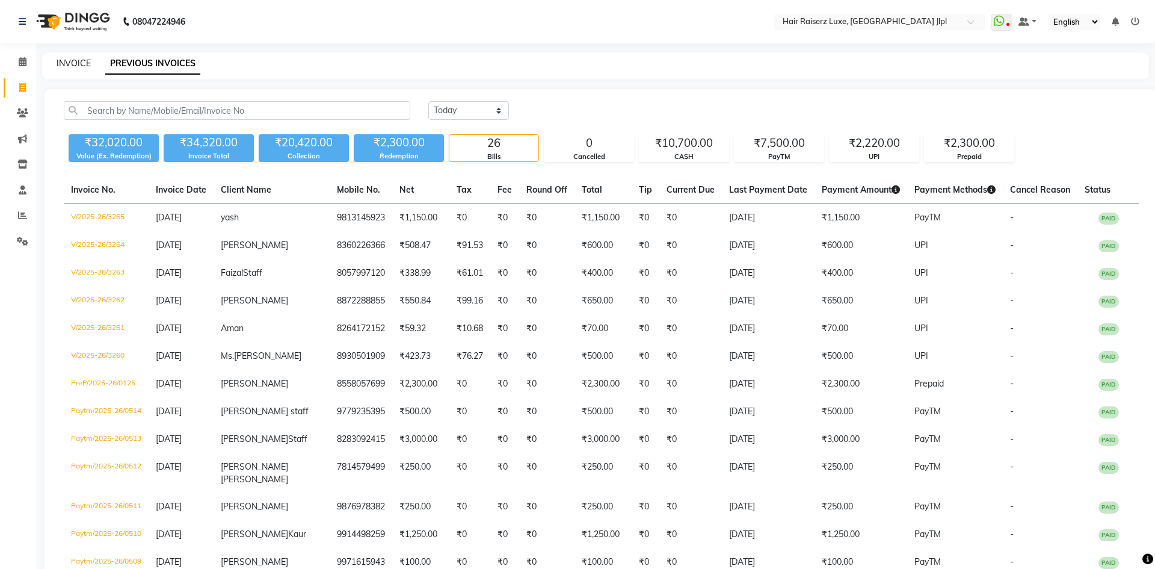
select select "5409"
select select "service"
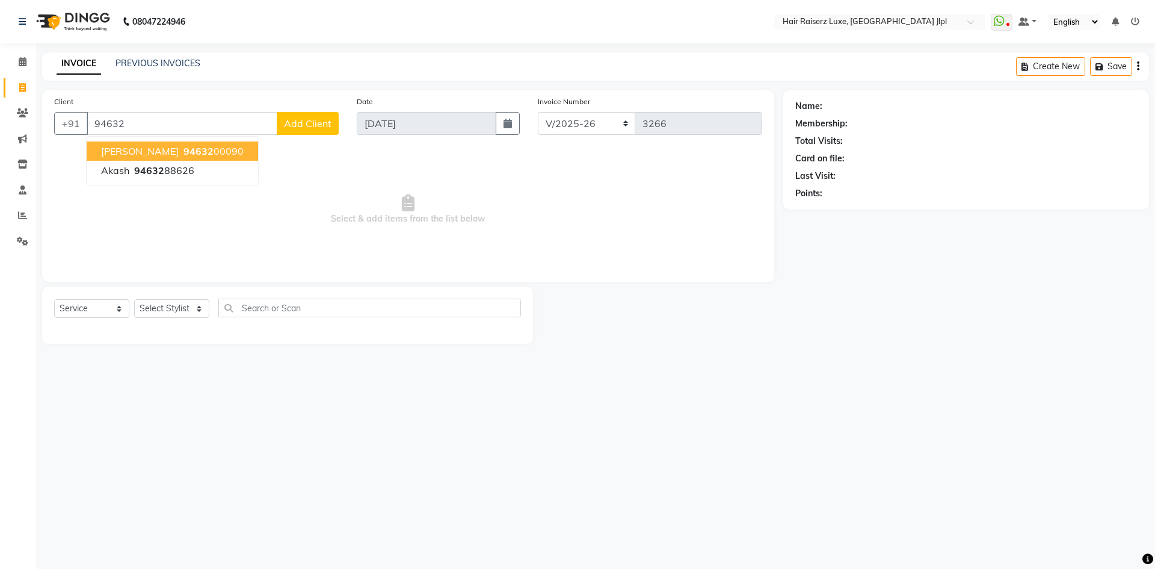
click at [150, 150] on button "Amandeep 94632 00090" at bounding box center [172, 150] width 171 height 19
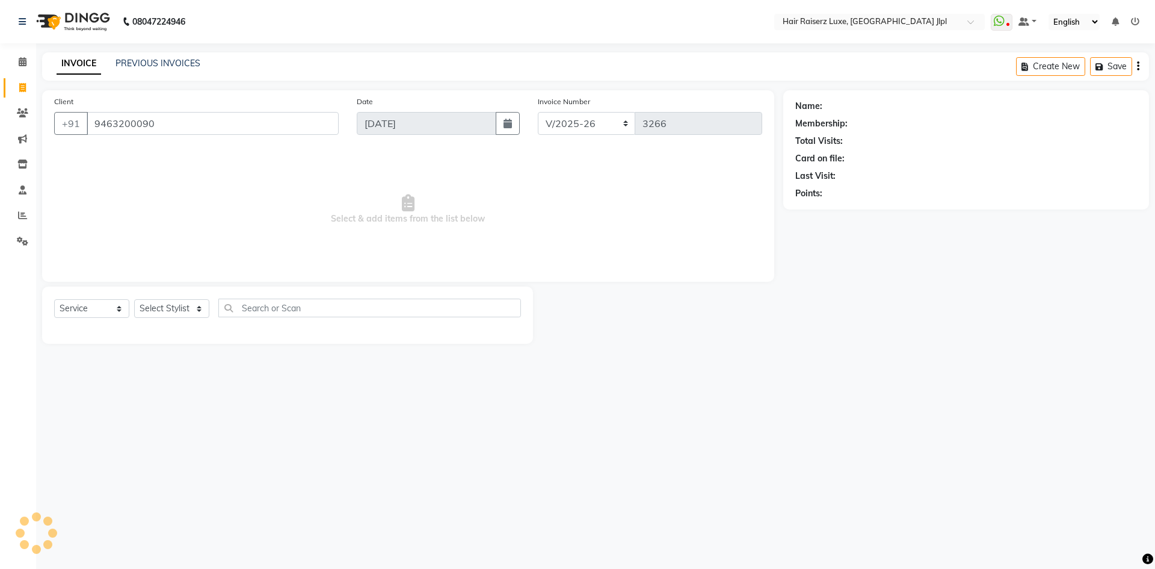
type input "9463200090"
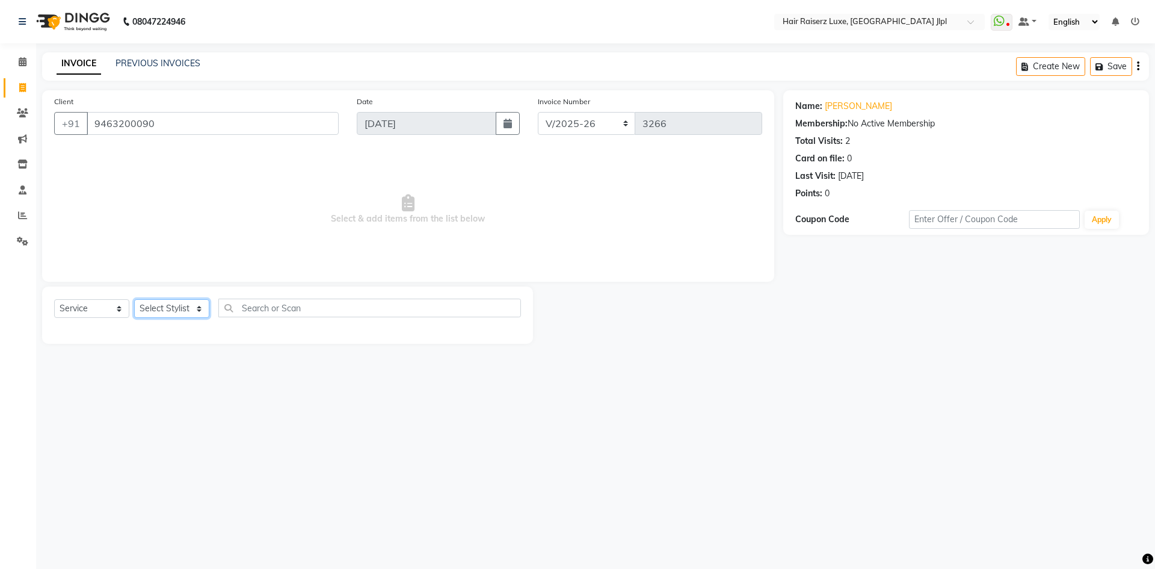
click at [172, 305] on select "Select Stylist [PERSON_NAME] [PERSON_NAME] [PERSON_NAME] C&Gs Vogue [PERSON_NAM…" at bounding box center [171, 308] width 75 height 19
select select "38026"
click at [134, 299] on select "Select Stylist [PERSON_NAME] [PERSON_NAME] [PERSON_NAME] C&Gs Vogue [PERSON_NAM…" at bounding box center [171, 308] width 75 height 19
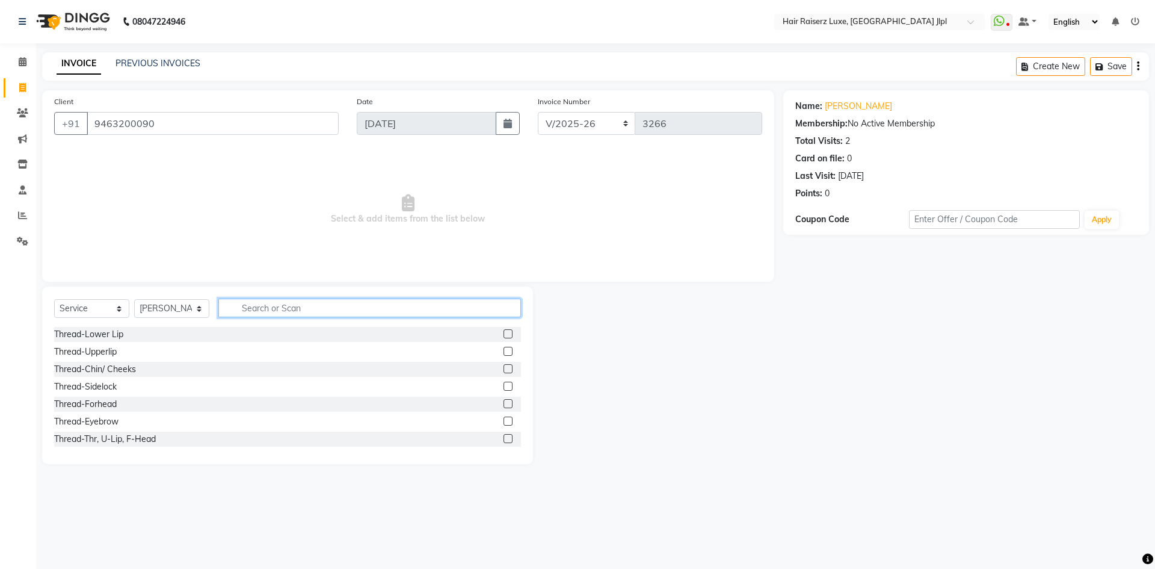
click at [271, 303] on input "text" at bounding box center [369, 307] width 303 height 19
type input "n"
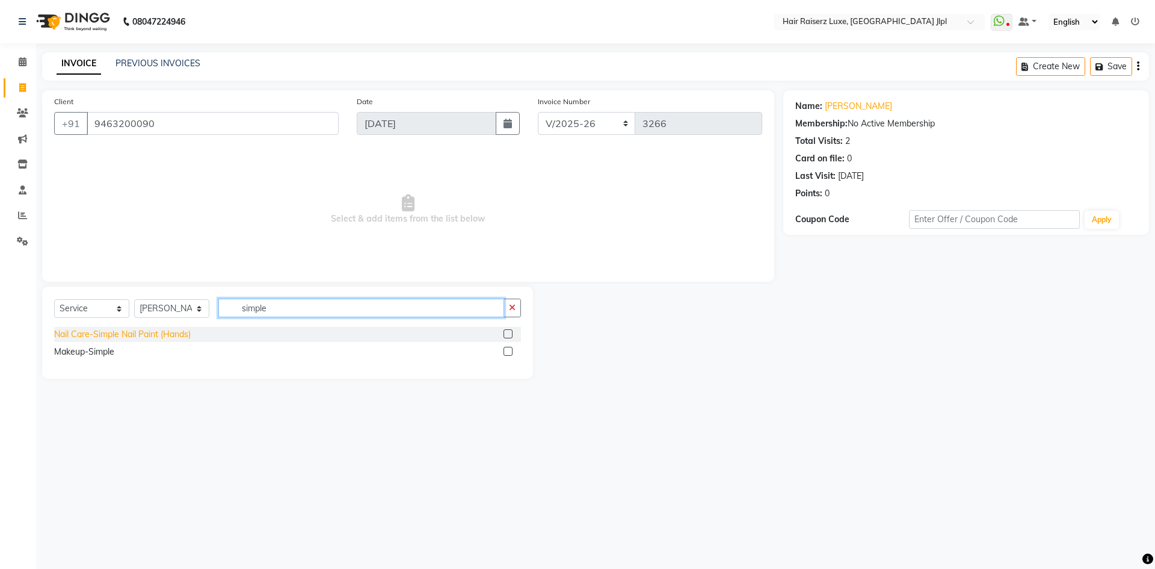
type input "simple"
click at [138, 328] on div "Nail Care-Simple Nail Paint (Hands)" at bounding box center [122, 334] width 137 height 13
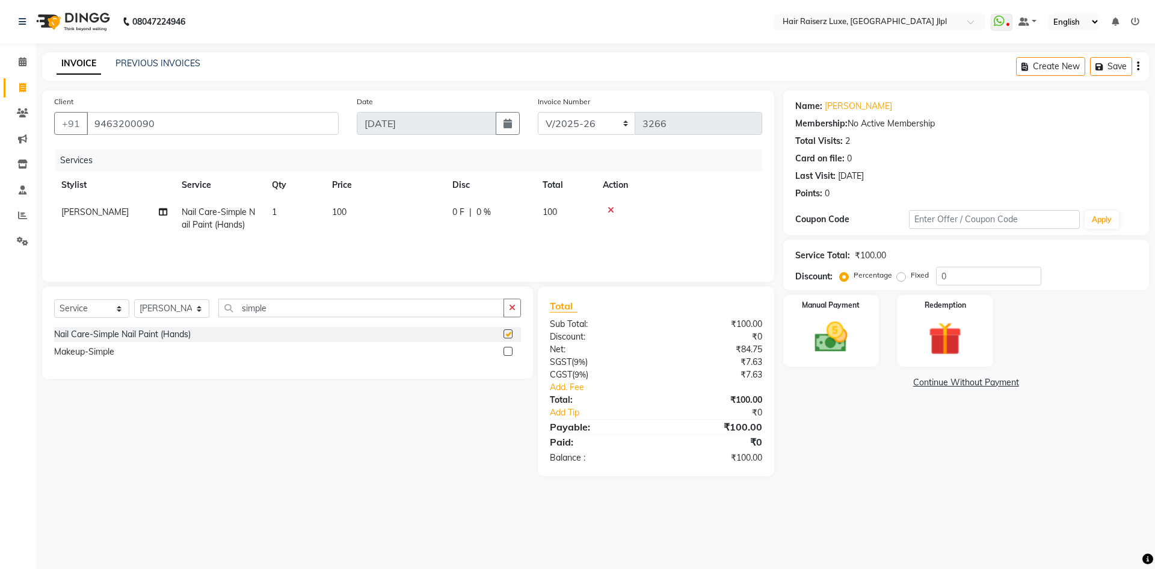
checkbox input "false"
drag, startPoint x: 949, startPoint y: 269, endPoint x: 919, endPoint y: 274, distance: 29.9
click at [925, 274] on div "Percentage Fixed 0" at bounding box center [941, 276] width 199 height 19
type input "50"
click at [592, 122] on select "FF/2025-26 PreP/2025-26 BANK/2025-26 Paytm/2025-26 CASH/2025-26 V/2025-26" at bounding box center [587, 123] width 98 height 23
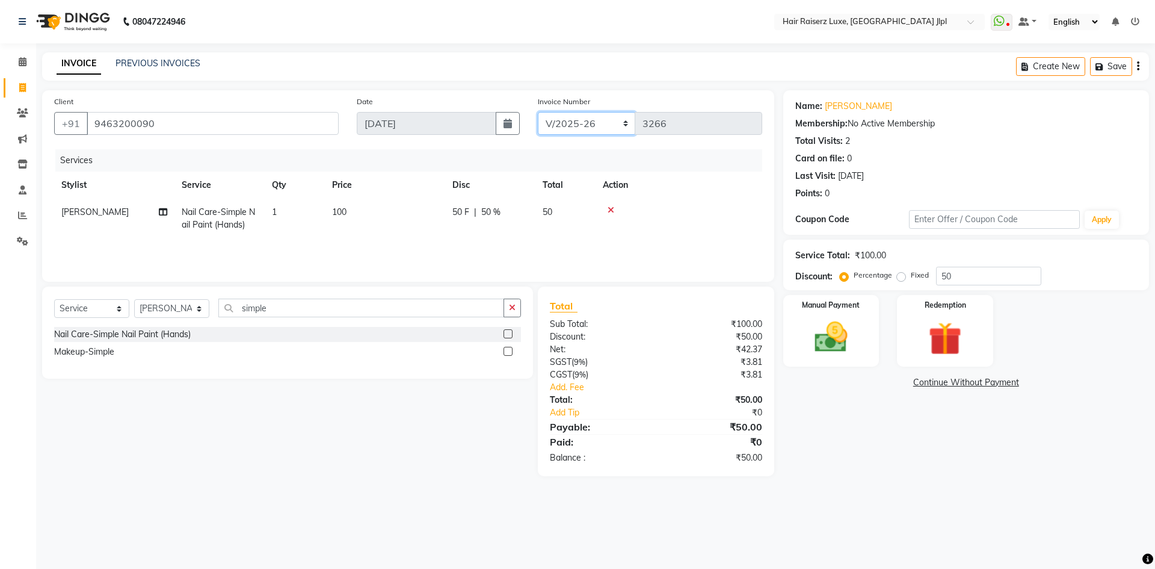
select select "8497"
click at [538, 112] on select "FF/2025-26 PreP/2025-26 BANK/2025-26 Paytm/2025-26 CASH/2025-26 V/2025-26" at bounding box center [587, 123] width 98 height 23
type input "0657"
click at [1137, 66] on icon "button" at bounding box center [1138, 66] width 2 height 1
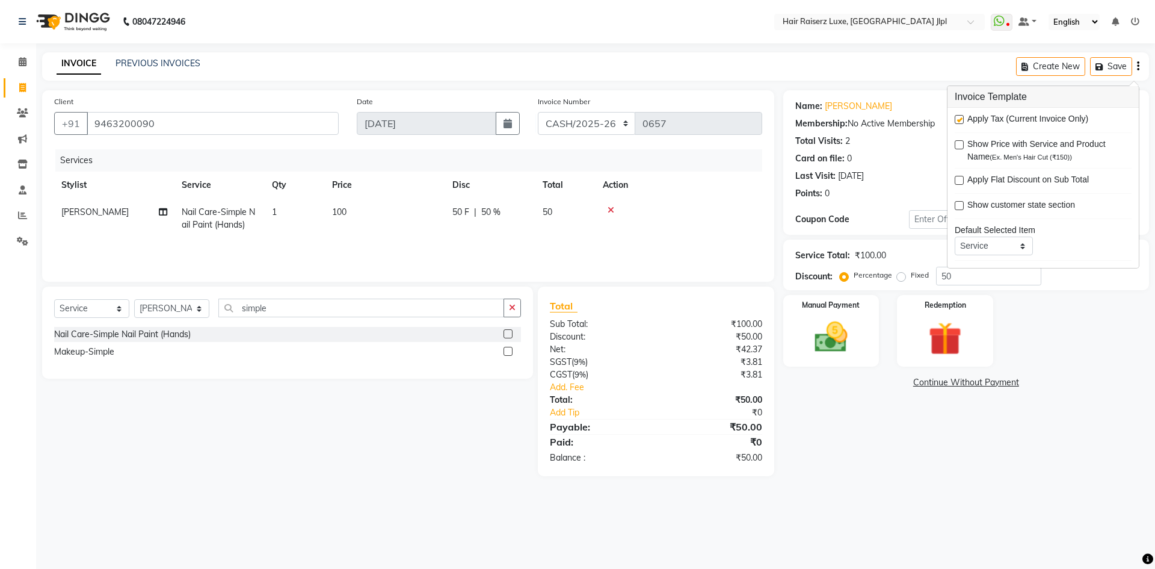
click at [955, 120] on label at bounding box center [959, 119] width 9 height 9
click at [955, 120] on input "checkbox" at bounding box center [959, 120] width 8 height 8
checkbox input "false"
click at [828, 347] on img at bounding box center [831, 337] width 56 height 40
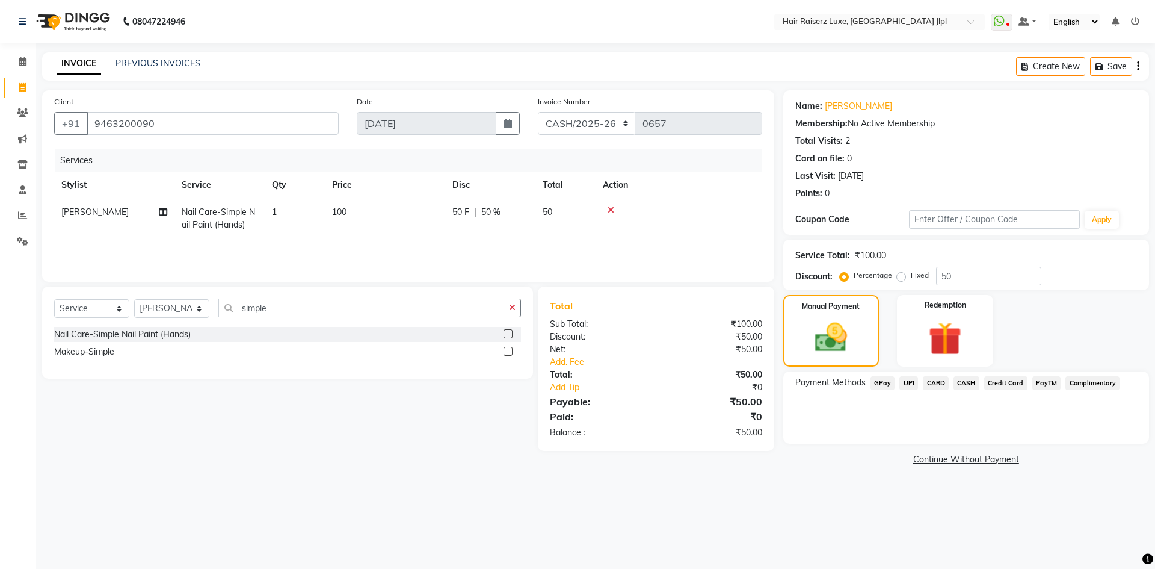
click at [966, 381] on span "CASH" at bounding box center [967, 383] width 26 height 14
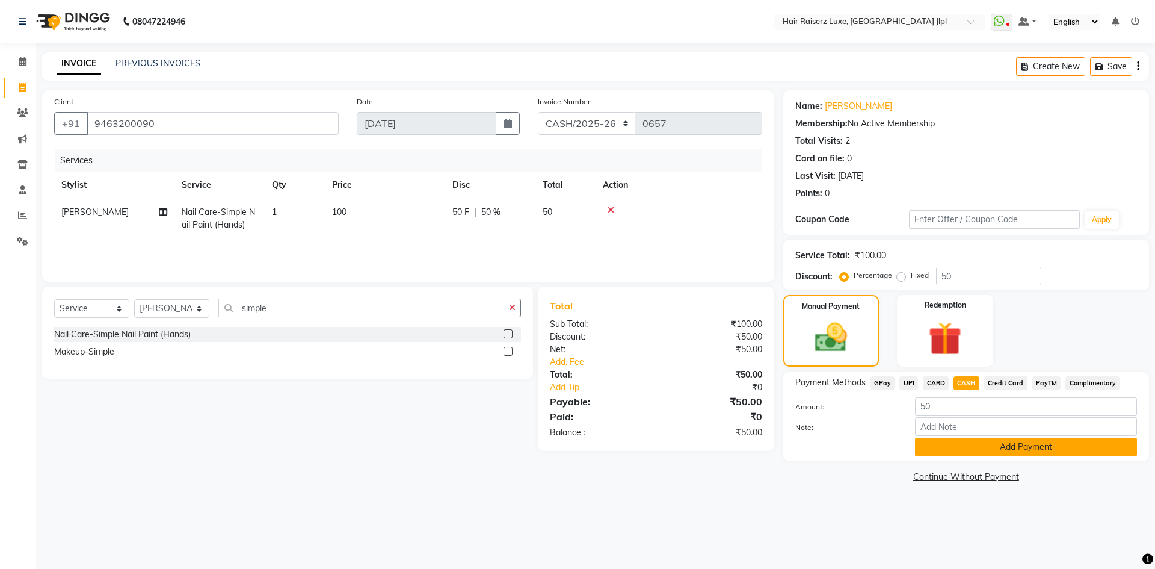
click at [967, 450] on button "Add Payment" at bounding box center [1026, 446] width 222 height 19
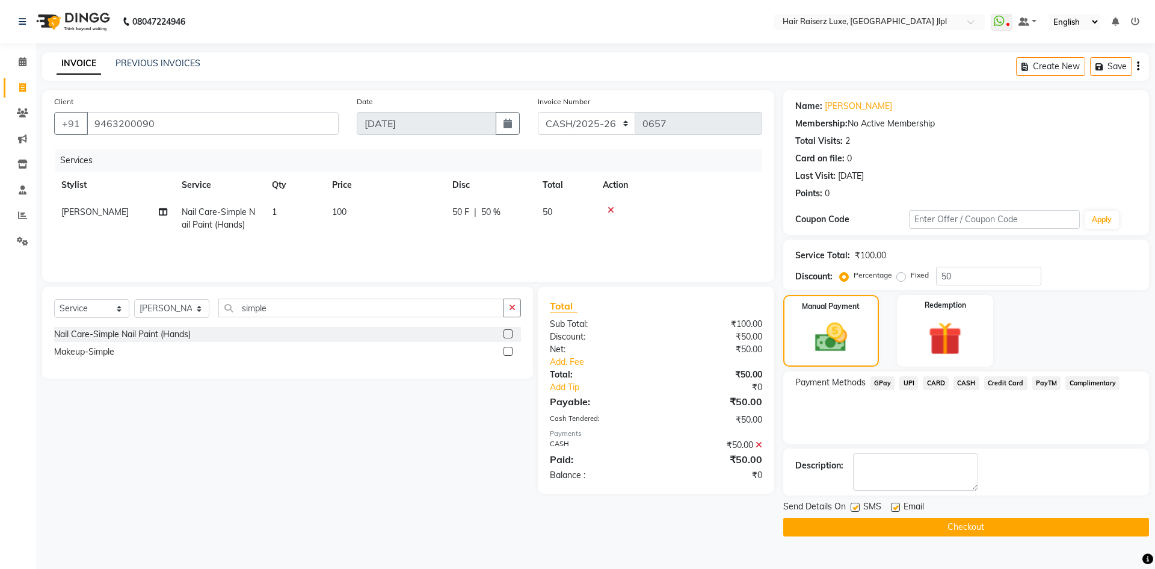
click at [894, 508] on label at bounding box center [895, 506] width 9 height 9
click at [894, 508] on input "checkbox" at bounding box center [895, 508] width 8 height 8
checkbox input "false"
click at [895, 530] on button "Checkout" at bounding box center [966, 526] width 366 height 19
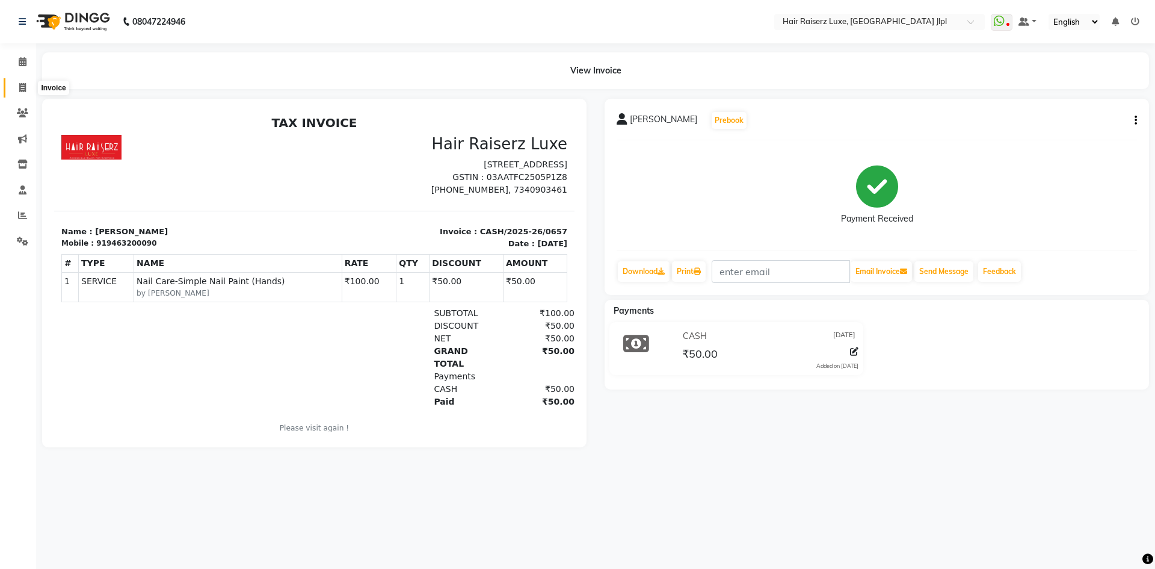
click at [26, 88] on span at bounding box center [22, 88] width 21 height 14
select select "service"
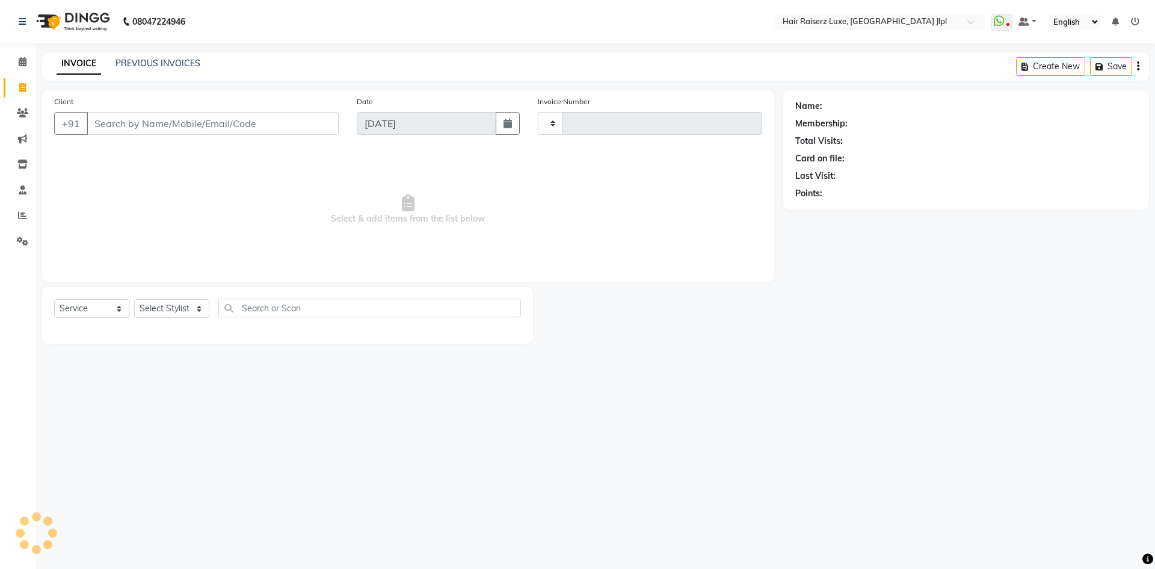
type input "3266"
select select "5409"
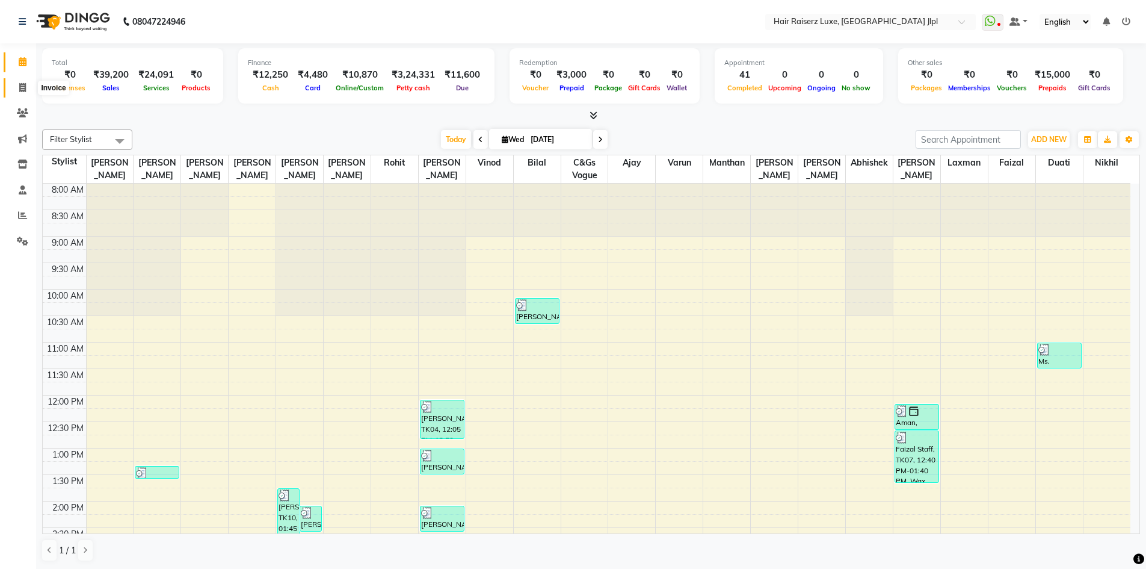
click at [14, 90] on span at bounding box center [22, 88] width 21 height 14
select select "service"
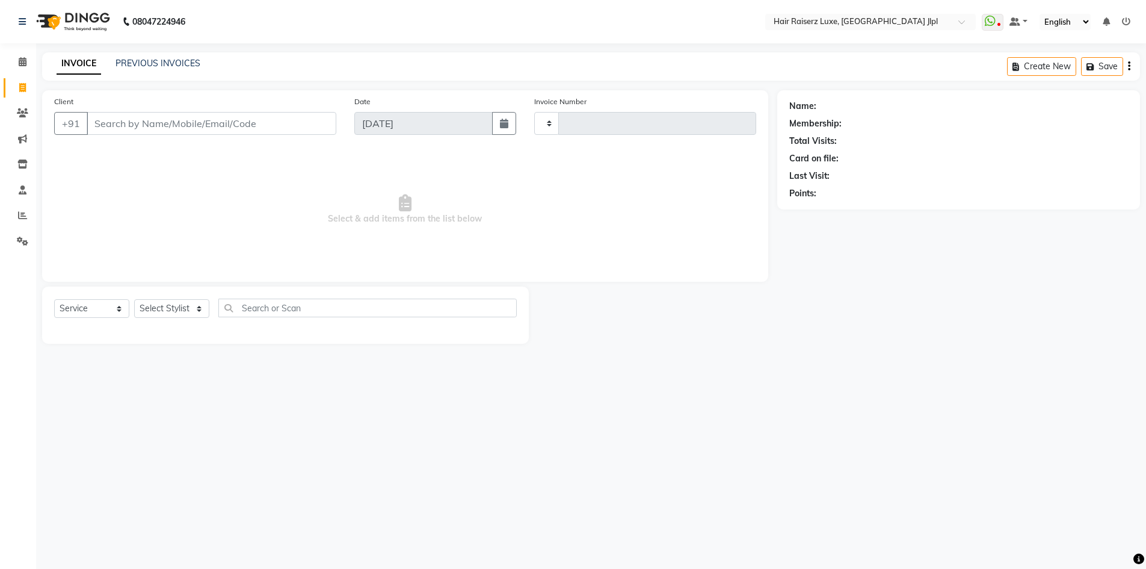
type input "3269"
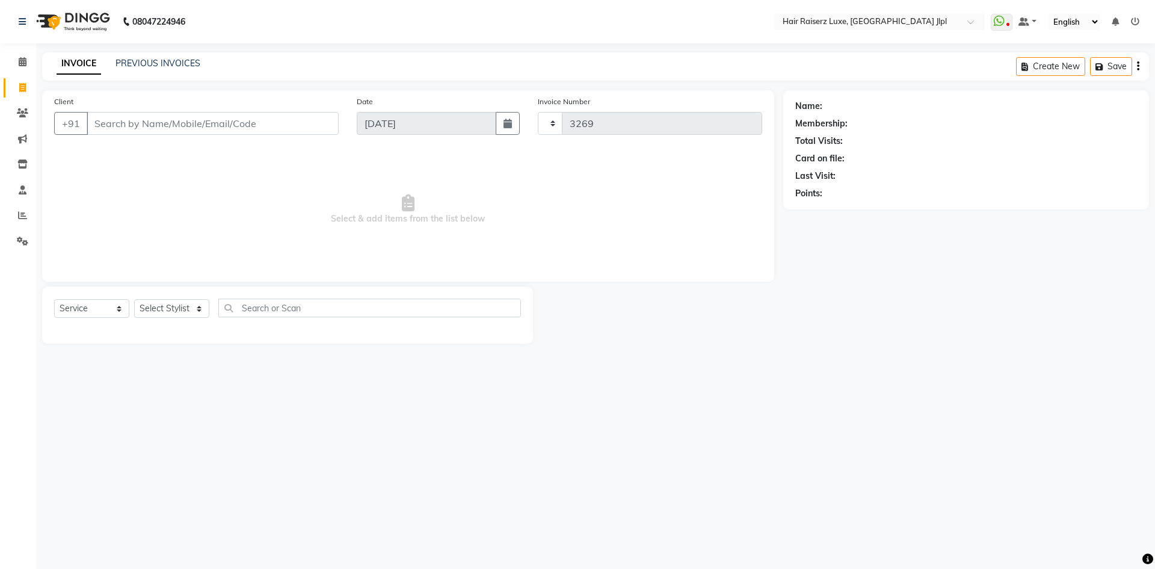
select select "5409"
click at [105, 129] on input "Client" at bounding box center [213, 123] width 252 height 23
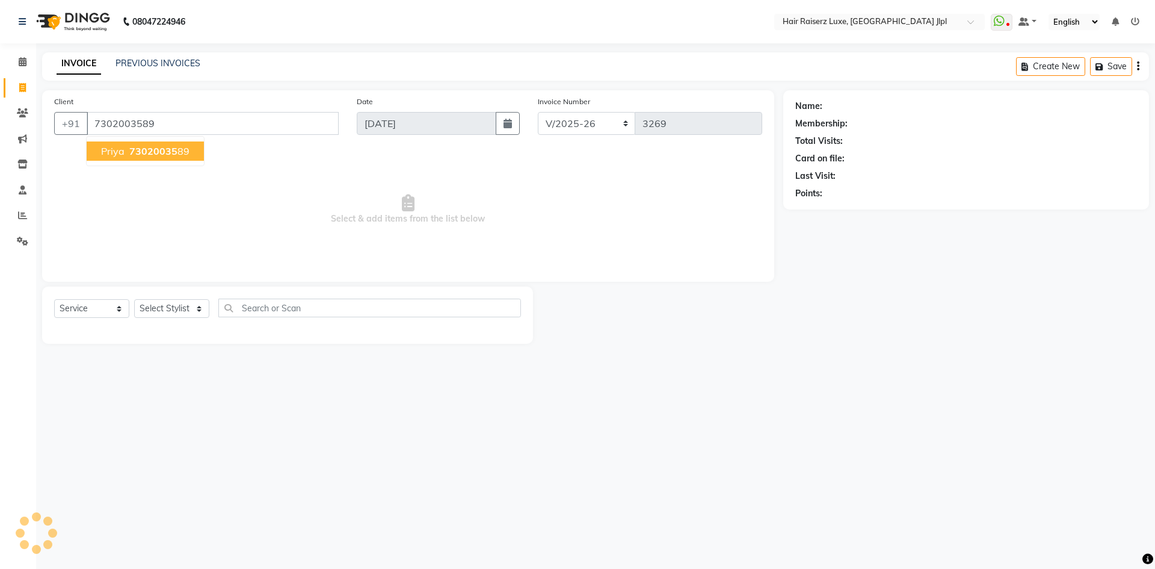
type input "7302003589"
click at [117, 154] on span "priya" at bounding box center [112, 151] width 23 height 12
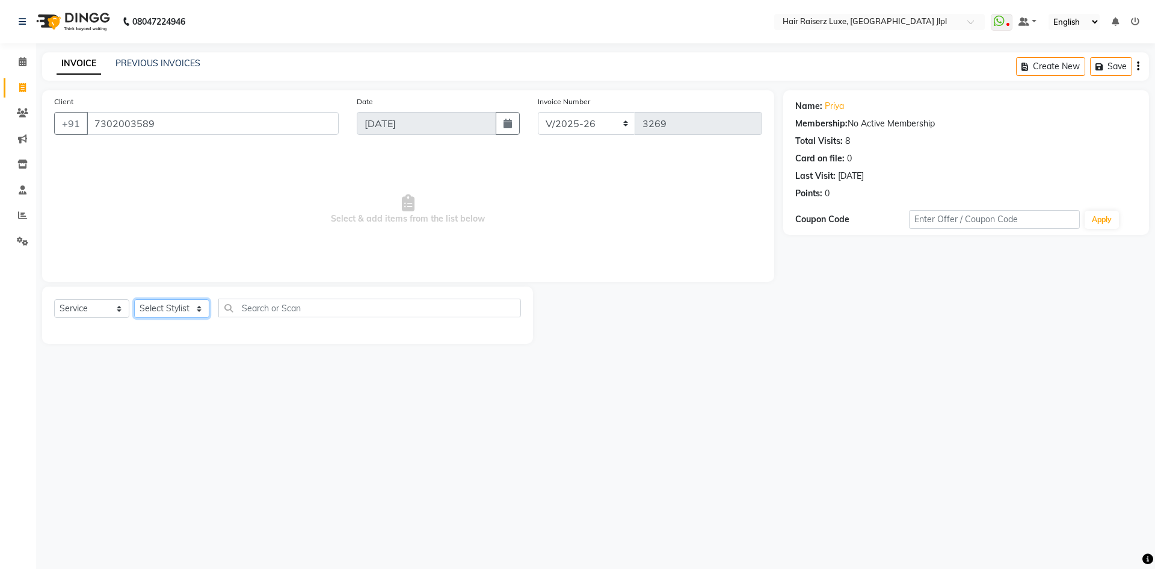
click at [164, 311] on select "Select Stylist [PERSON_NAME] [PERSON_NAME] [PERSON_NAME] C&Gs Vogue [PERSON_NAM…" at bounding box center [171, 308] width 75 height 19
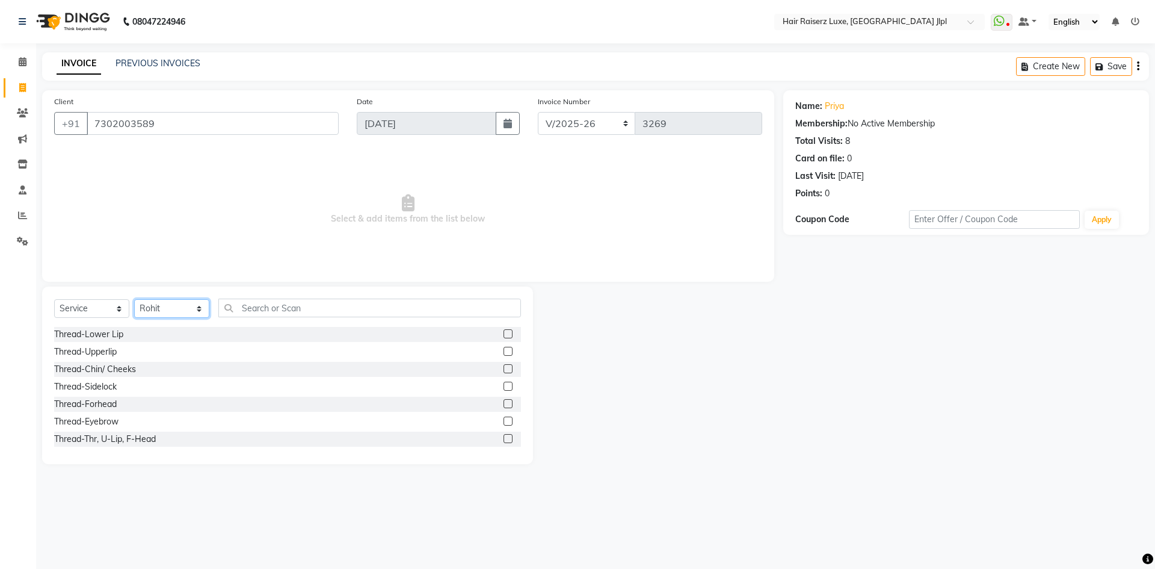
click at [159, 303] on select "Select Stylist [PERSON_NAME] [PERSON_NAME] [PERSON_NAME] C&Gs Vogue [PERSON_NAM…" at bounding box center [171, 308] width 75 height 19
click at [166, 309] on select "Select Stylist [PERSON_NAME] [PERSON_NAME] [PERSON_NAME] C&Gs Vogue [PERSON_NAM…" at bounding box center [171, 308] width 75 height 19
click at [166, 307] on select "Select Stylist [PERSON_NAME] [PERSON_NAME] [PERSON_NAME] C&Gs Vogue [PERSON_NAM…" at bounding box center [171, 308] width 75 height 19
select select "36169"
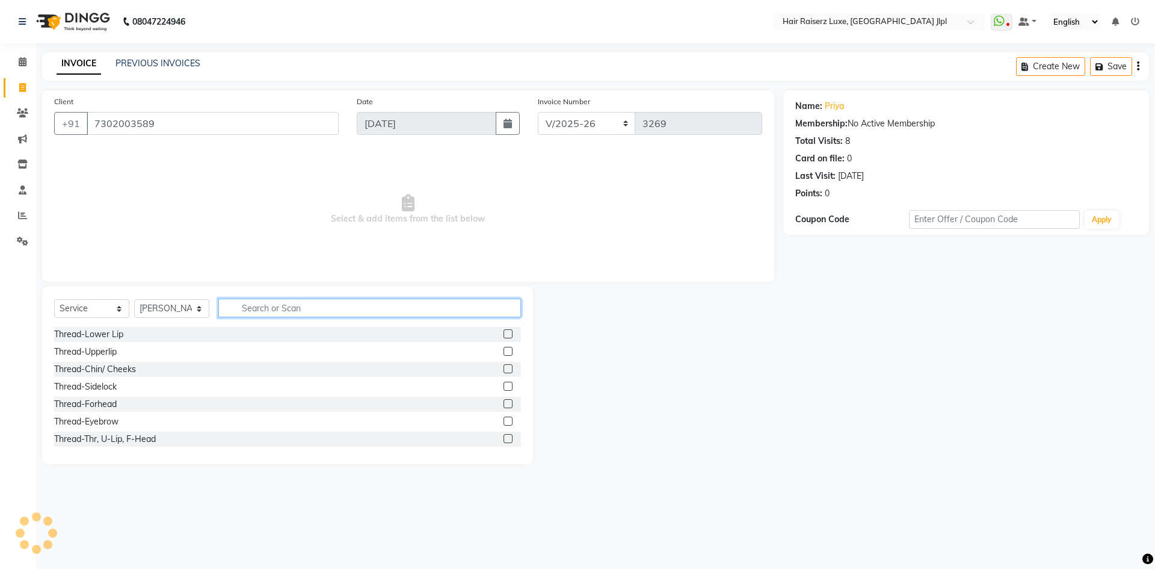
click at [288, 310] on input "text" at bounding box center [369, 307] width 303 height 19
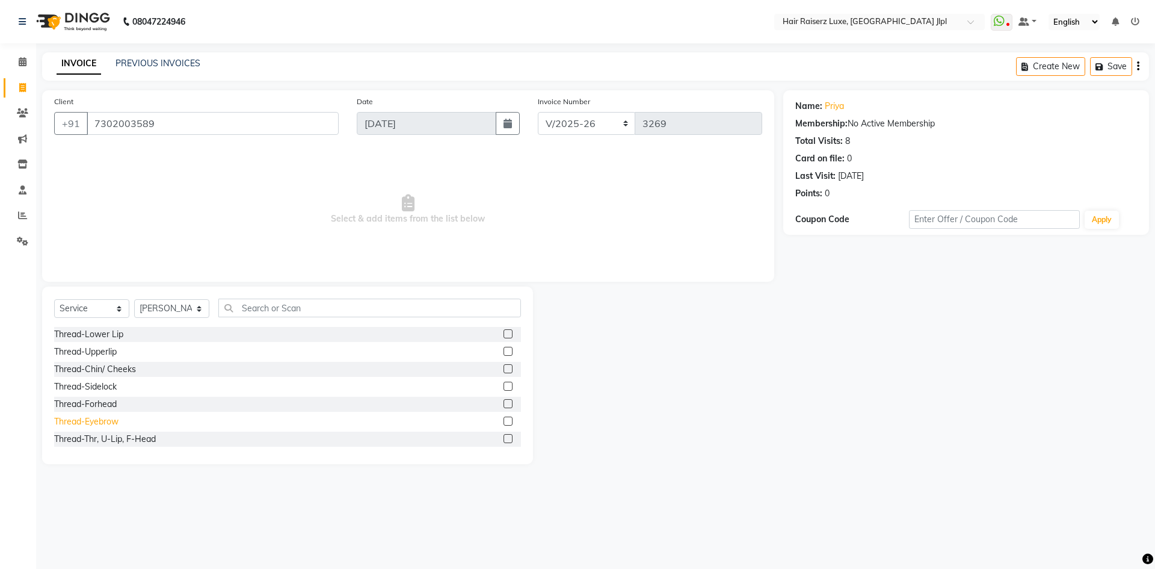
click at [109, 423] on div "Thread-Eyebrow" at bounding box center [86, 421] width 64 height 13
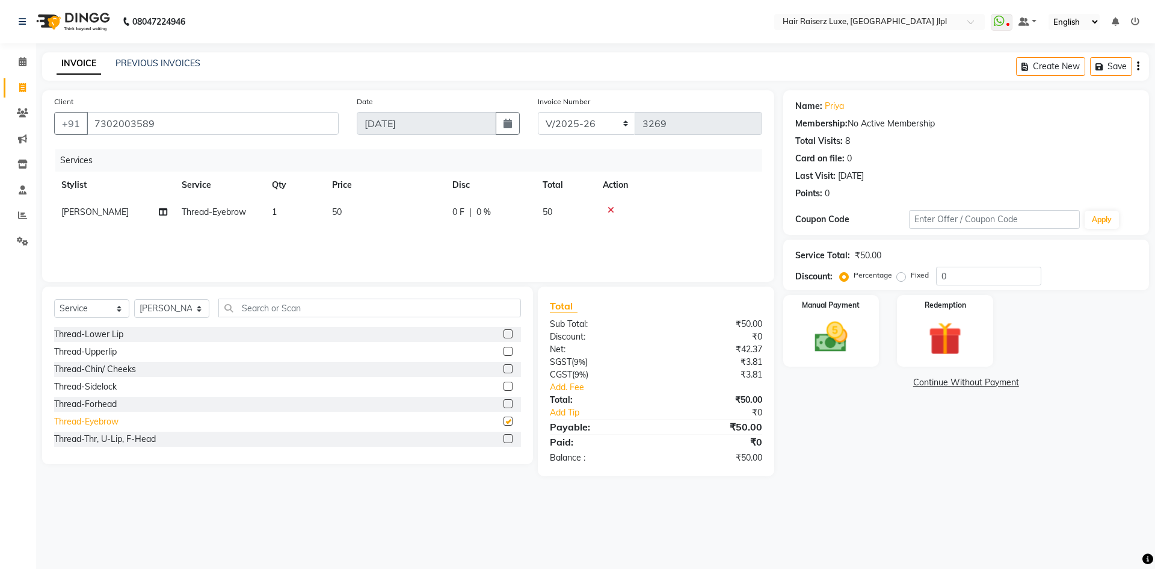
checkbox input "false"
click at [103, 349] on div "Thread-Upperlip" at bounding box center [85, 351] width 63 height 13
checkbox input "false"
click at [838, 325] on img at bounding box center [831, 337] width 56 height 40
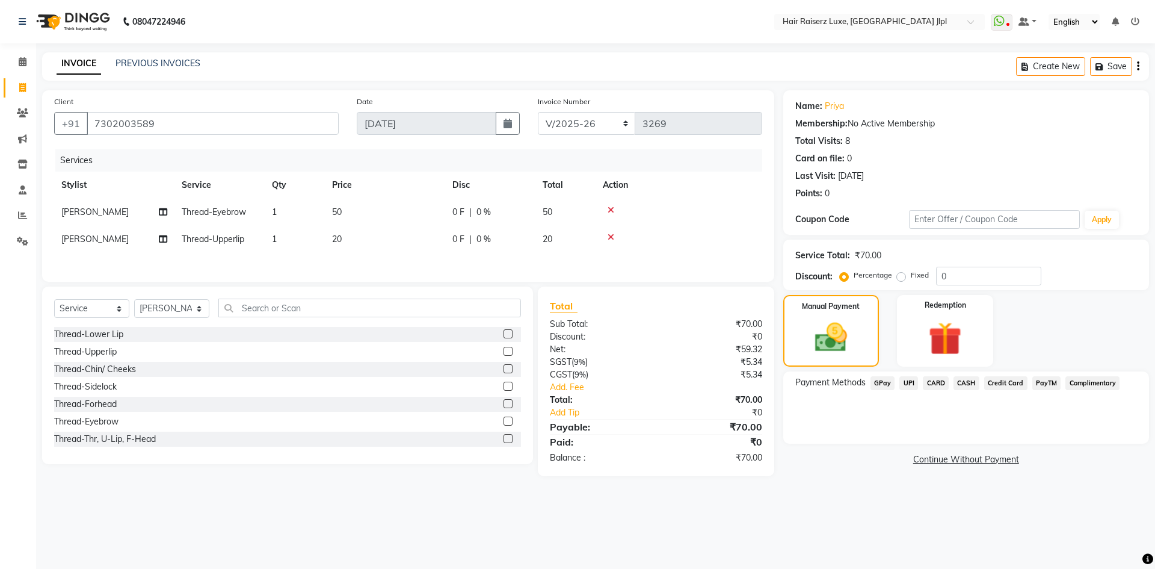
click at [908, 386] on span "UPI" at bounding box center [908, 383] width 19 height 14
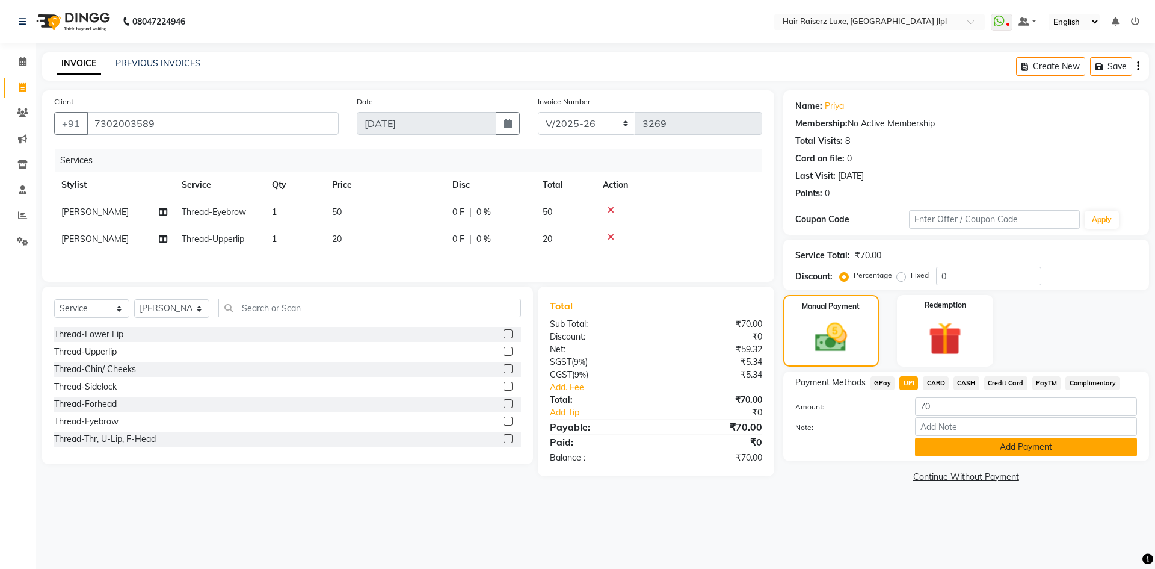
click at [952, 449] on button "Add Payment" at bounding box center [1026, 446] width 222 height 19
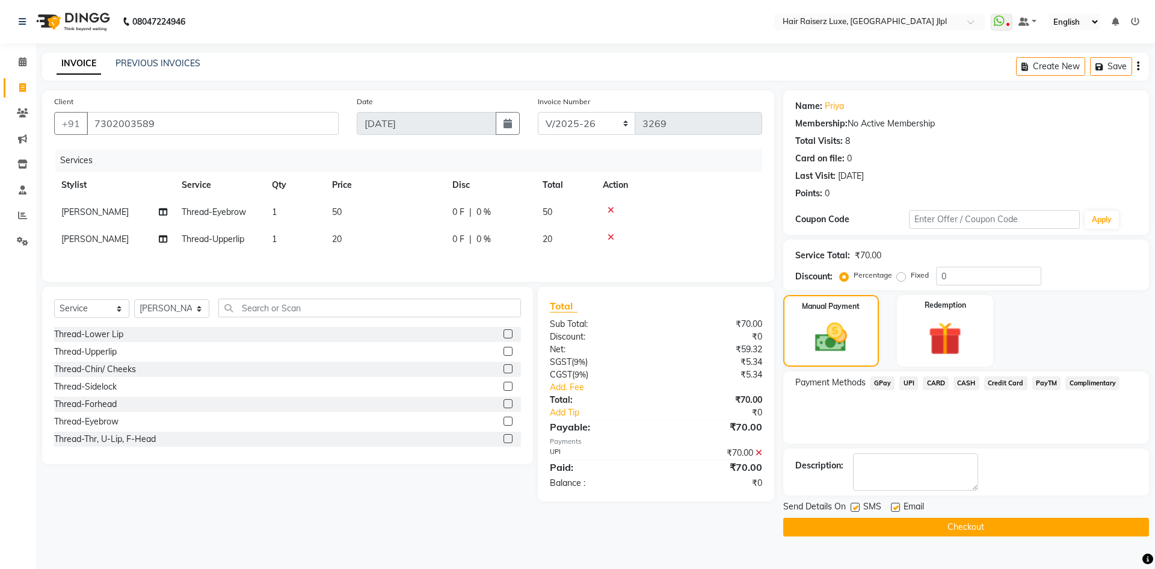
click at [896, 508] on label at bounding box center [895, 506] width 9 height 9
click at [896, 508] on input "checkbox" at bounding box center [895, 508] width 8 height 8
checkbox input "false"
click at [901, 533] on button "Checkout" at bounding box center [966, 526] width 366 height 19
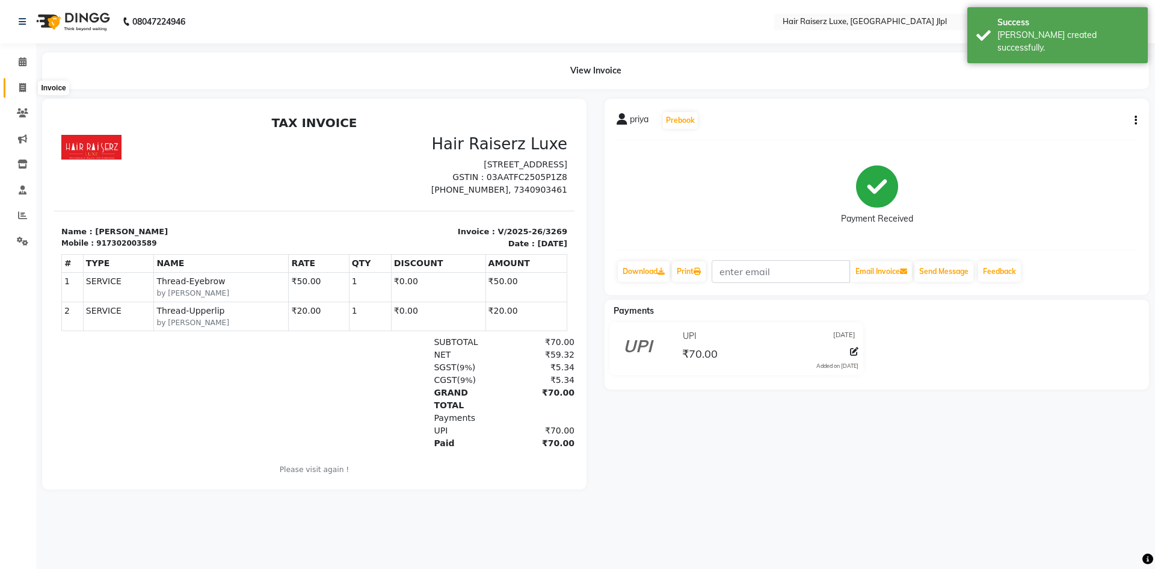
click at [20, 90] on icon at bounding box center [22, 87] width 7 height 9
select select "service"
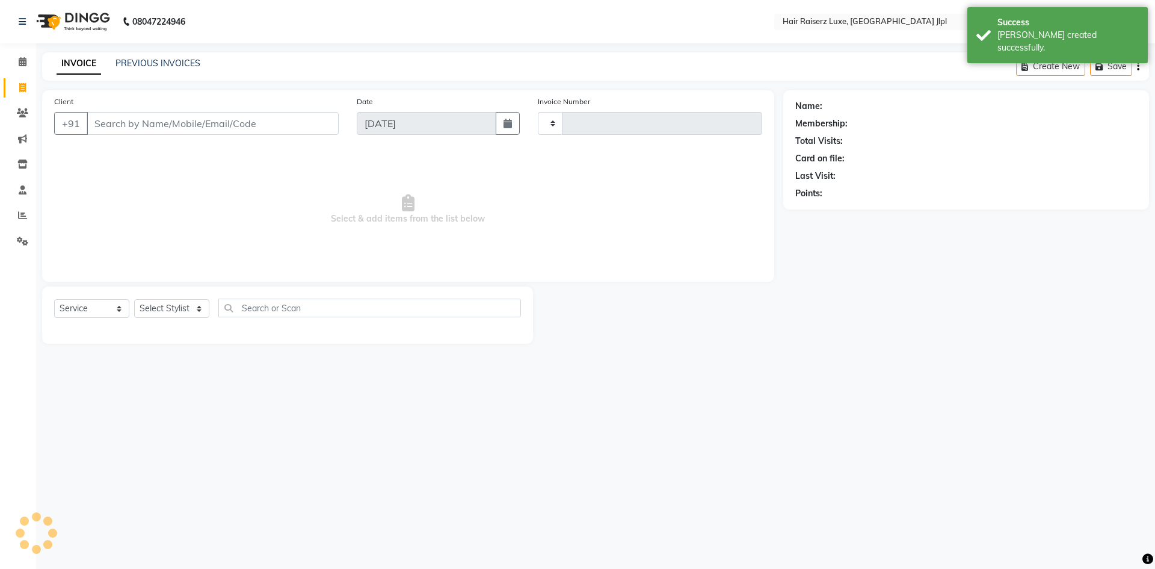
type input "3270"
select select "5409"
click at [136, 65] on link "PREVIOUS INVOICES" at bounding box center [158, 63] width 85 height 11
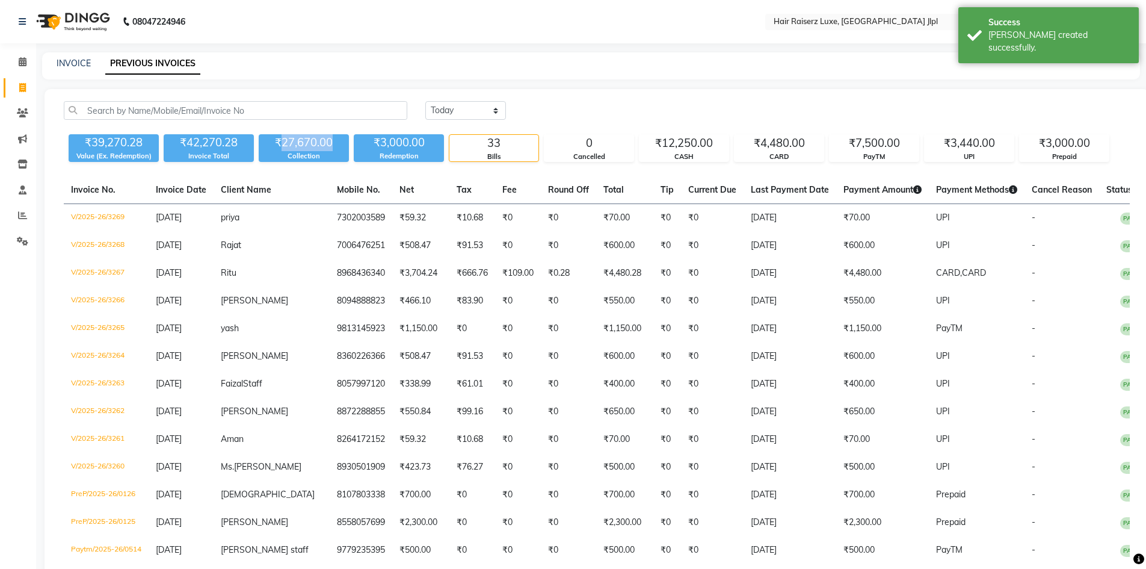
drag, startPoint x: 285, startPoint y: 140, endPoint x: 334, endPoint y: 144, distance: 49.5
click at [334, 144] on div "₹27,670.00" at bounding box center [304, 142] width 90 height 17
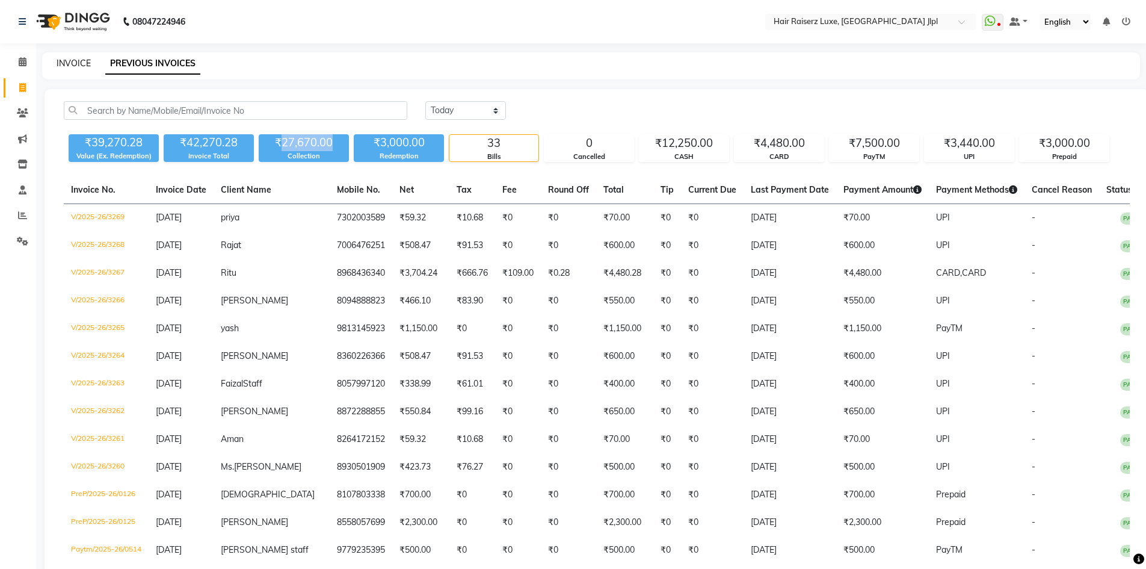
click at [72, 61] on link "INVOICE" at bounding box center [74, 63] width 34 height 11
select select "service"
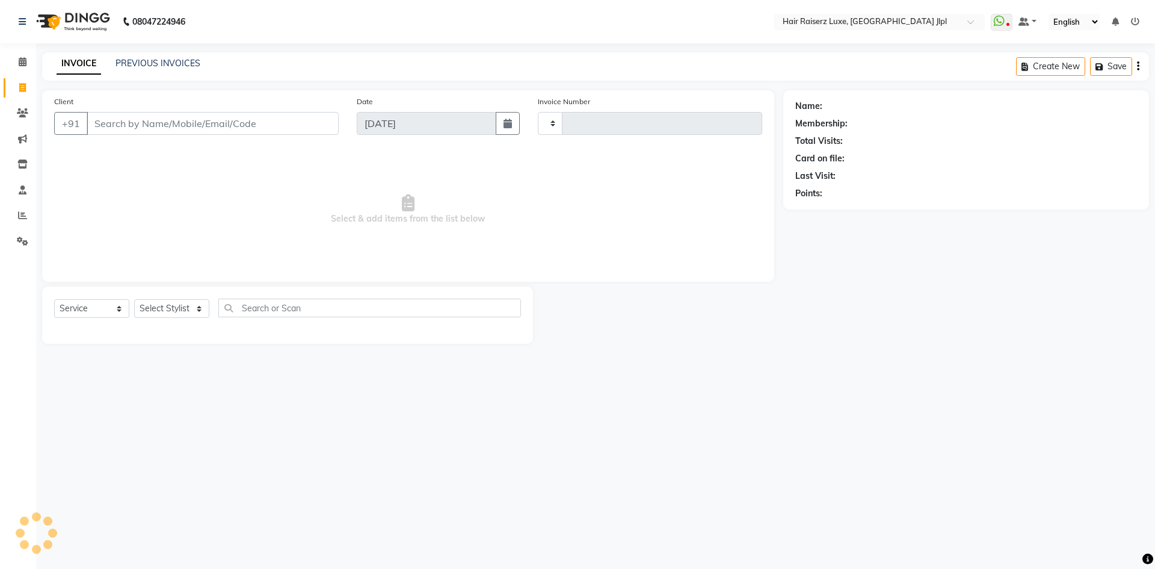
type input "3270"
select select "5409"
paste input "6284362874"
type input "6284362874"
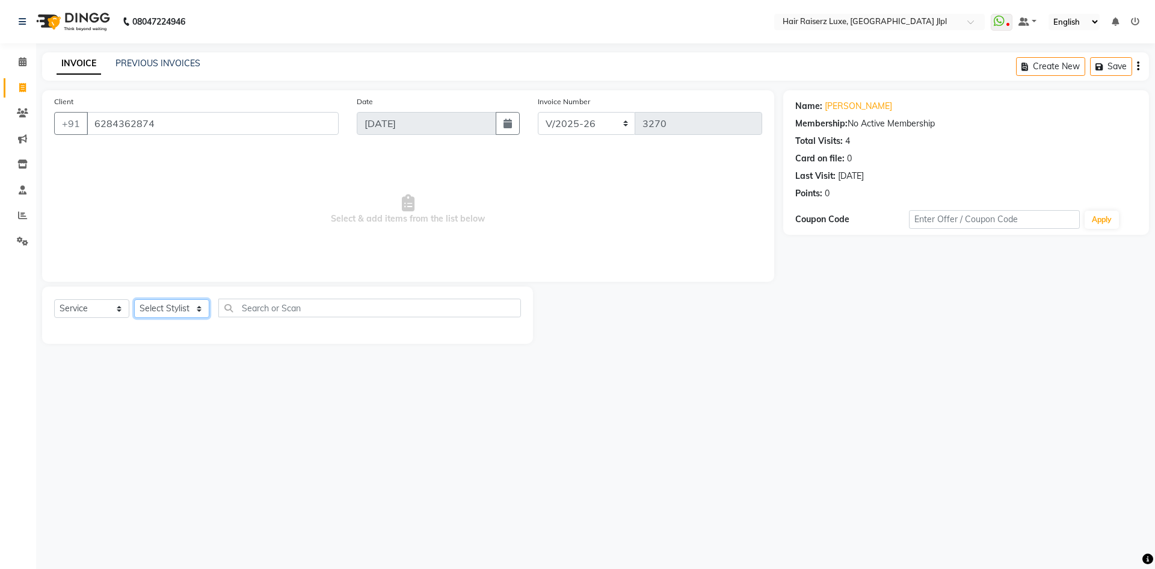
click at [165, 303] on select "Select Stylist [PERSON_NAME] [PERSON_NAME] [PERSON_NAME] C&Gs Vogue [PERSON_NAM…" at bounding box center [171, 308] width 75 height 19
select select "36165"
click at [134, 299] on select "Select Stylist [PERSON_NAME] [PERSON_NAME] [PERSON_NAME] C&Gs Vogue [PERSON_NAM…" at bounding box center [171, 308] width 75 height 19
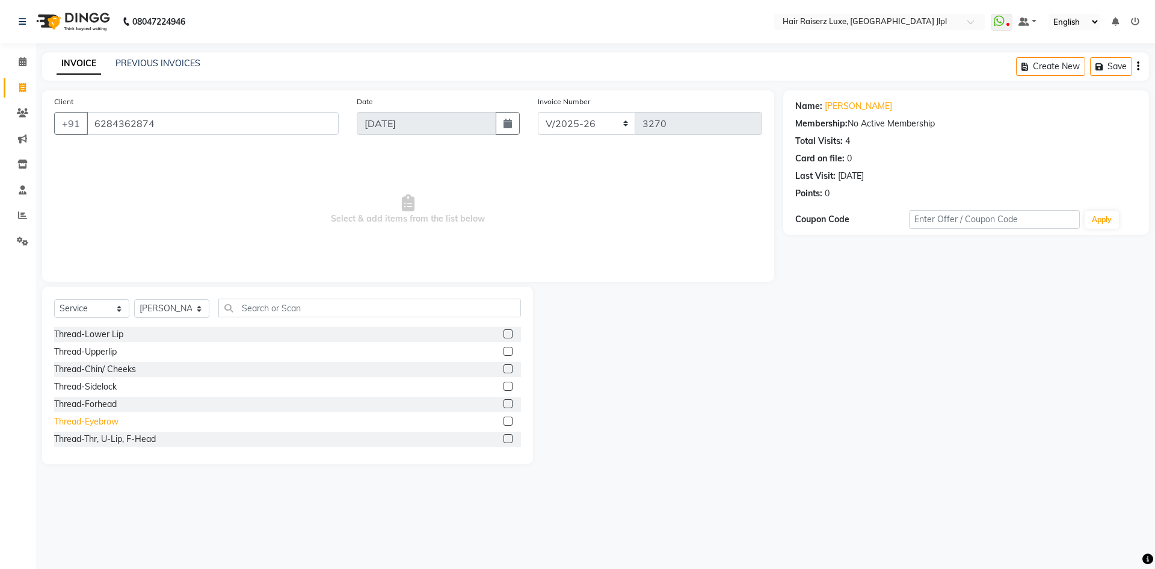
click at [105, 424] on div "Thread-Eyebrow" at bounding box center [86, 421] width 64 height 13
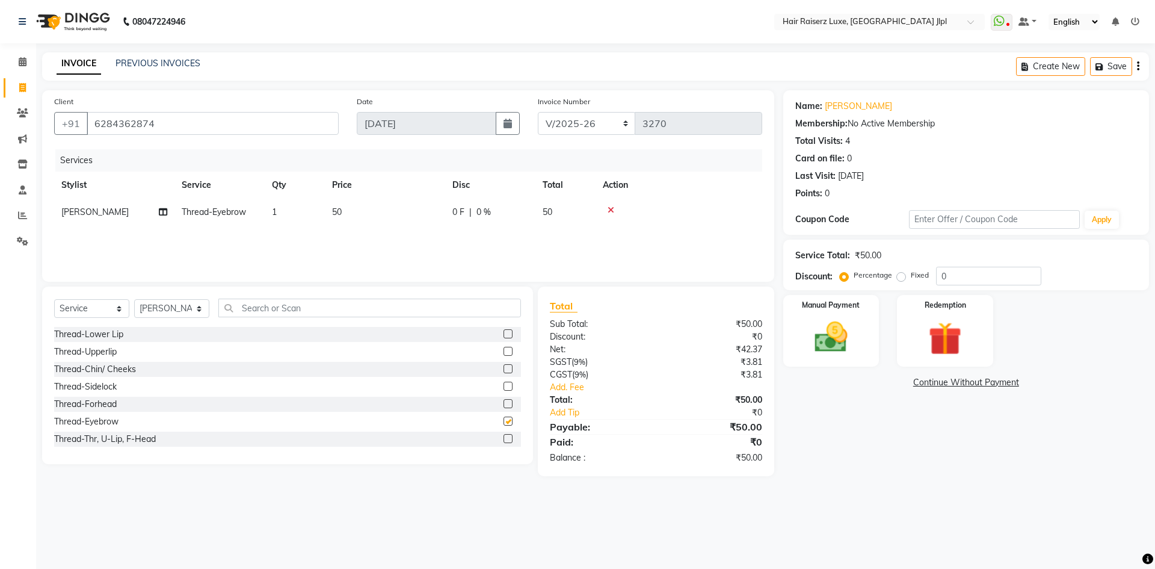
checkbox input "false"
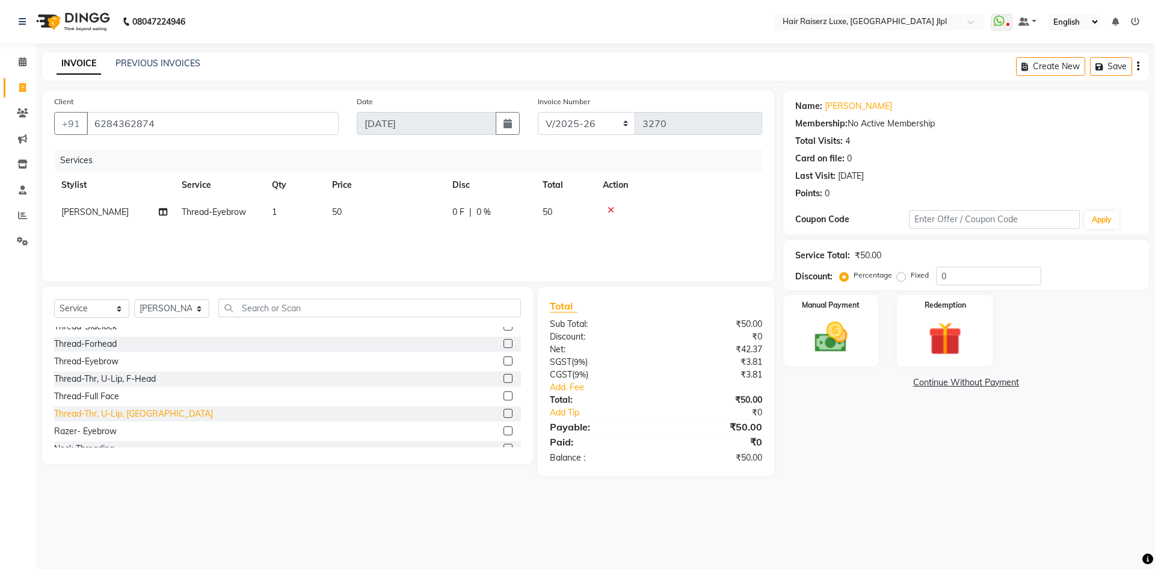
click at [135, 412] on div "Thread-Thr, U-Lip, Chin" at bounding box center [133, 413] width 159 height 13
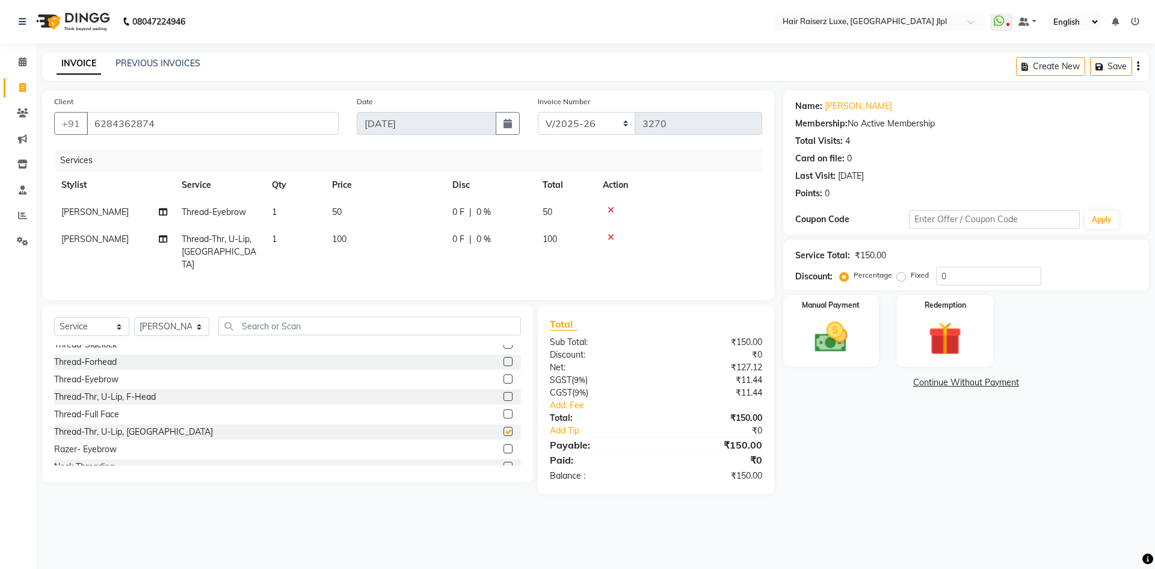
checkbox input "false"
click at [611, 211] on icon at bounding box center [611, 210] width 7 height 8
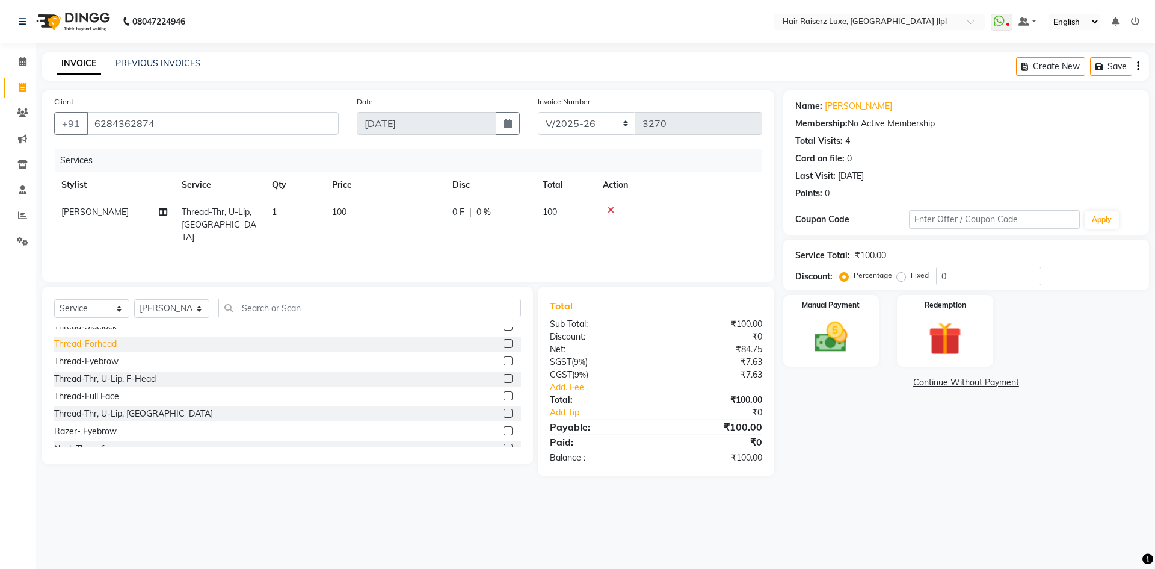
click at [102, 345] on div "Thread-Forhead" at bounding box center [85, 344] width 63 height 13
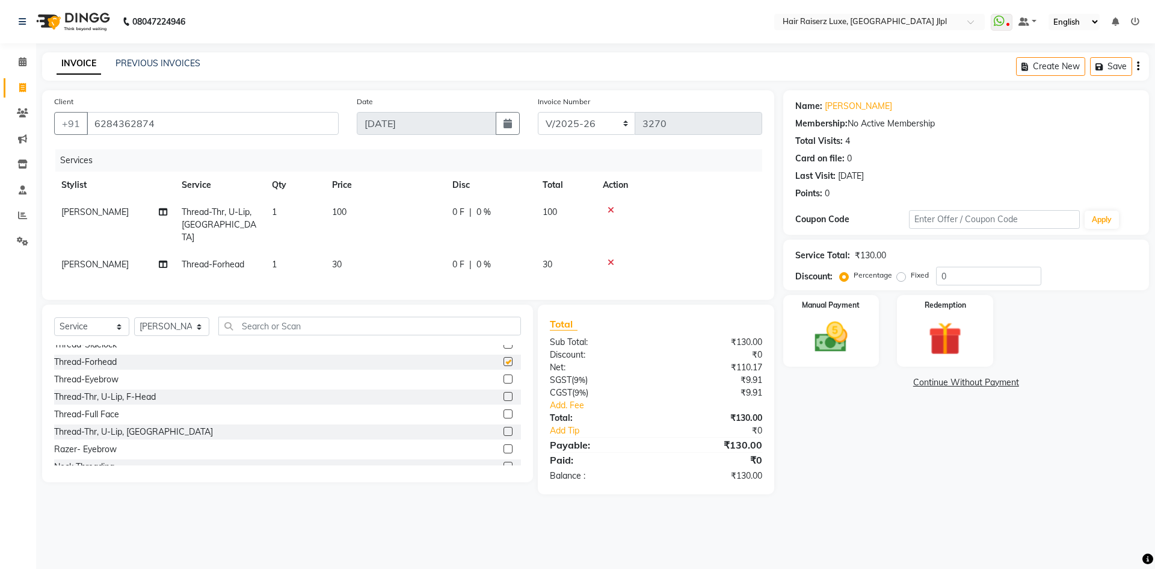
checkbox input "false"
click at [593, 119] on select "FF/2025-26 PreP/2025-26 BANK/2025-26 Paytm/2025-26 CASH/2025-26 V/2025-26" at bounding box center [587, 123] width 98 height 23
select select "8497"
click at [538, 112] on select "FF/2025-26 PreP/2025-26 BANK/2025-26 Paytm/2025-26 CASH/2025-26 V/2025-26" at bounding box center [587, 123] width 98 height 23
type input "0659"
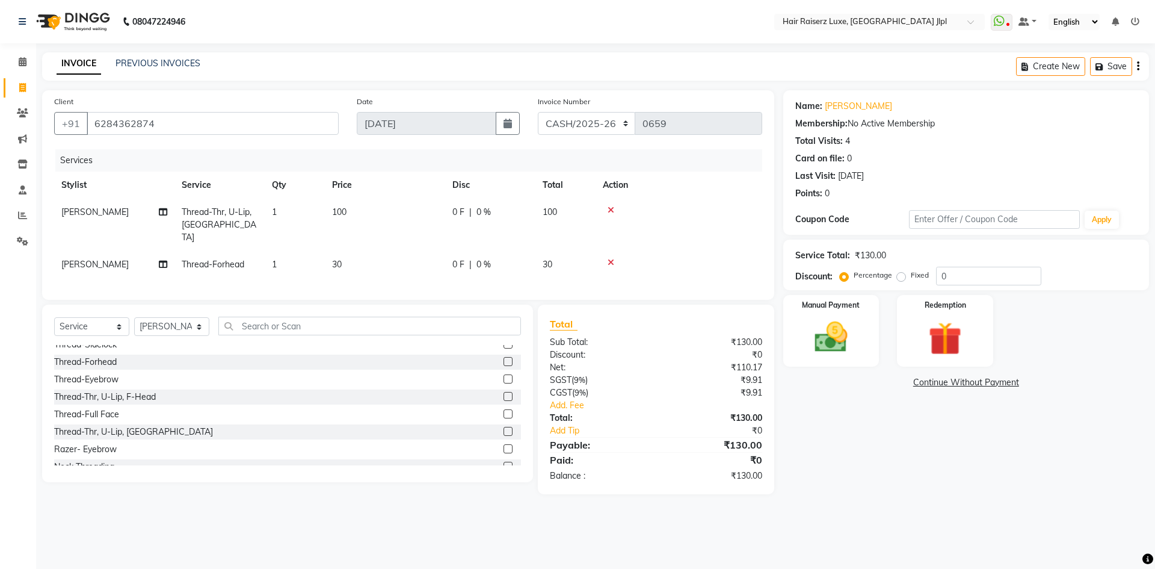
click at [807, 437] on div "Name: Prabhjot Membership: No Active Membership Total Visits: 4 Card on file: 0…" at bounding box center [970, 292] width 375 height 404
click at [860, 340] on div "Manual Payment" at bounding box center [831, 331] width 100 height 74
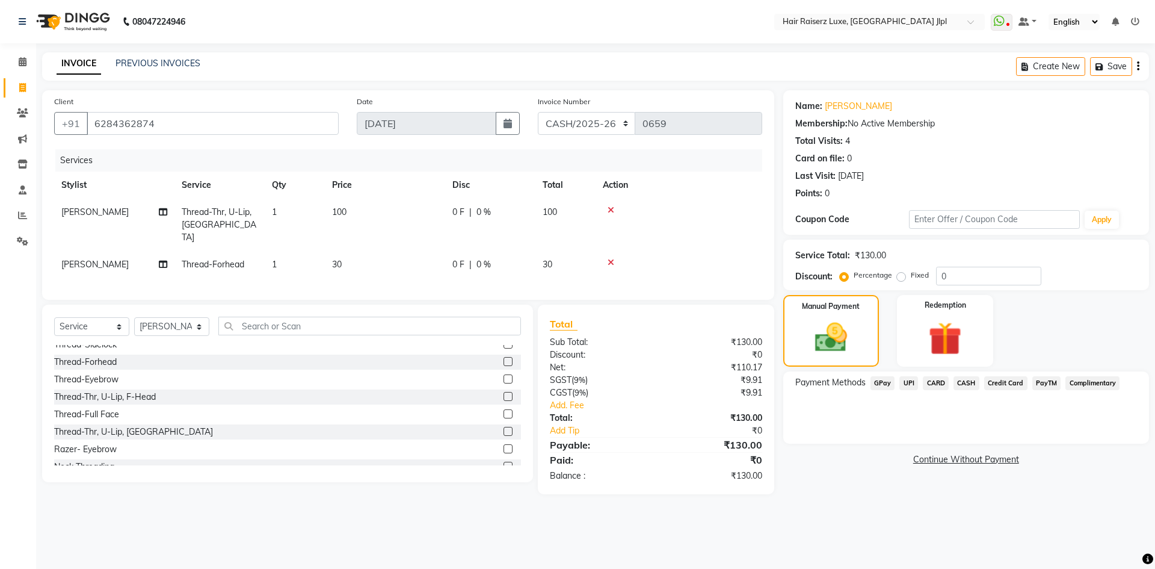
click at [962, 383] on span "CASH" at bounding box center [967, 383] width 26 height 14
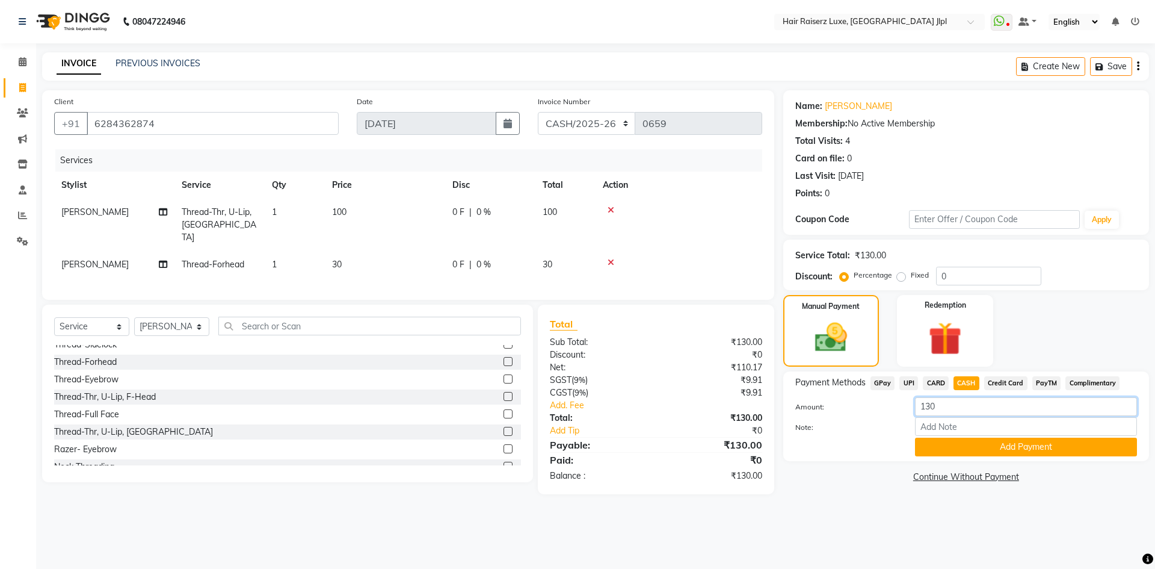
drag, startPoint x: 941, startPoint y: 407, endPoint x: 860, endPoint y: 407, distance: 80.6
click at [860, 407] on div "Amount: 130" at bounding box center [966, 407] width 360 height 20
type input "200"
click at [951, 442] on button "Add Payment" at bounding box center [1026, 446] width 222 height 19
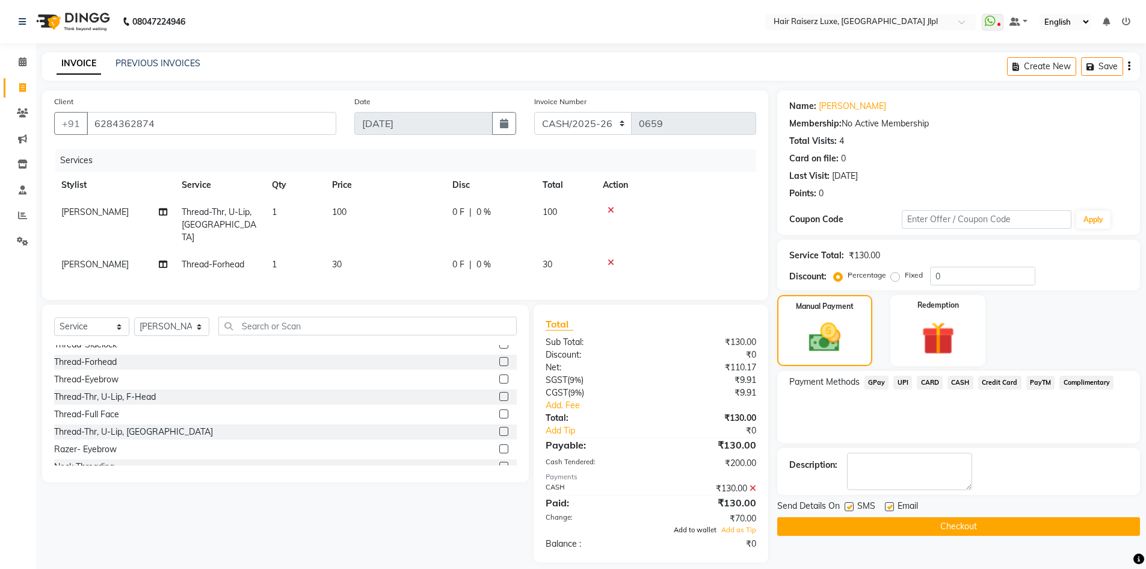
click at [707, 529] on span "Add to wallet" at bounding box center [695, 529] width 43 height 8
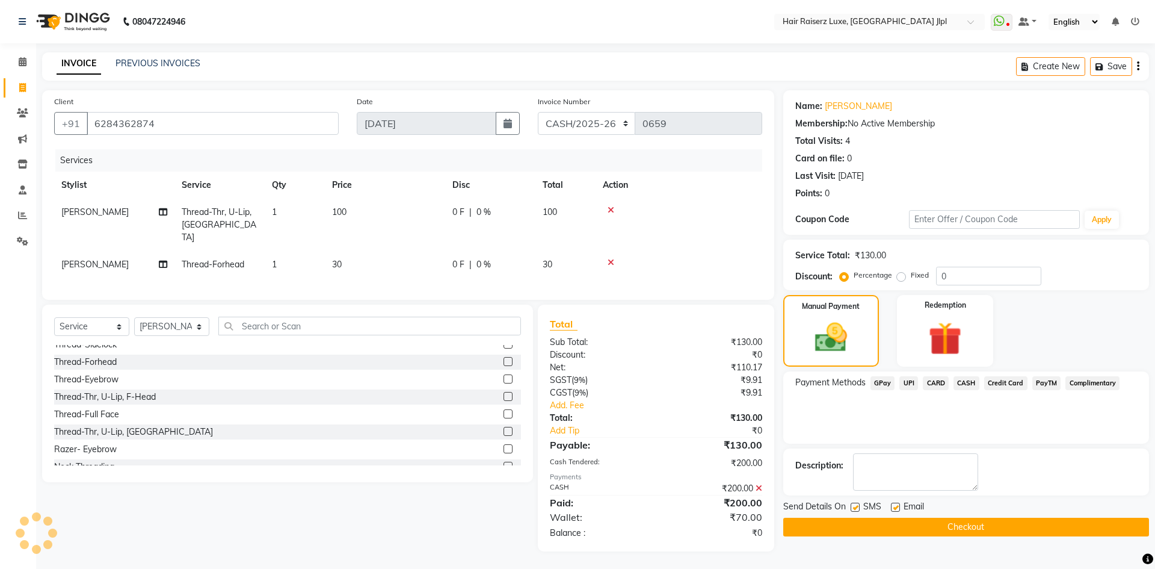
click at [915, 526] on button "Checkout" at bounding box center [966, 526] width 366 height 19
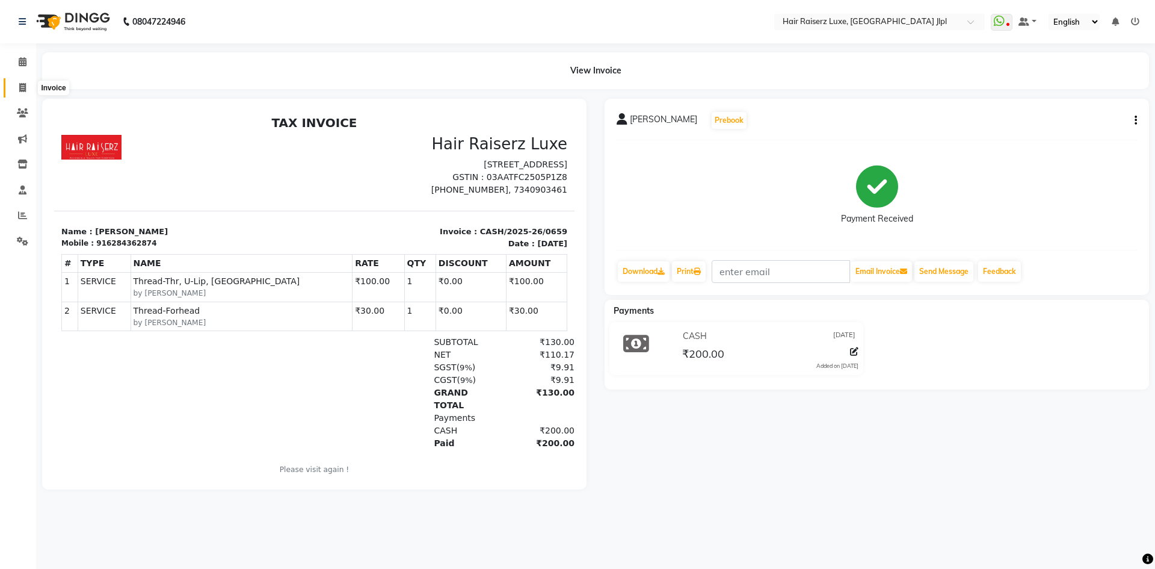
click at [22, 88] on icon at bounding box center [22, 87] width 7 height 9
select select "service"
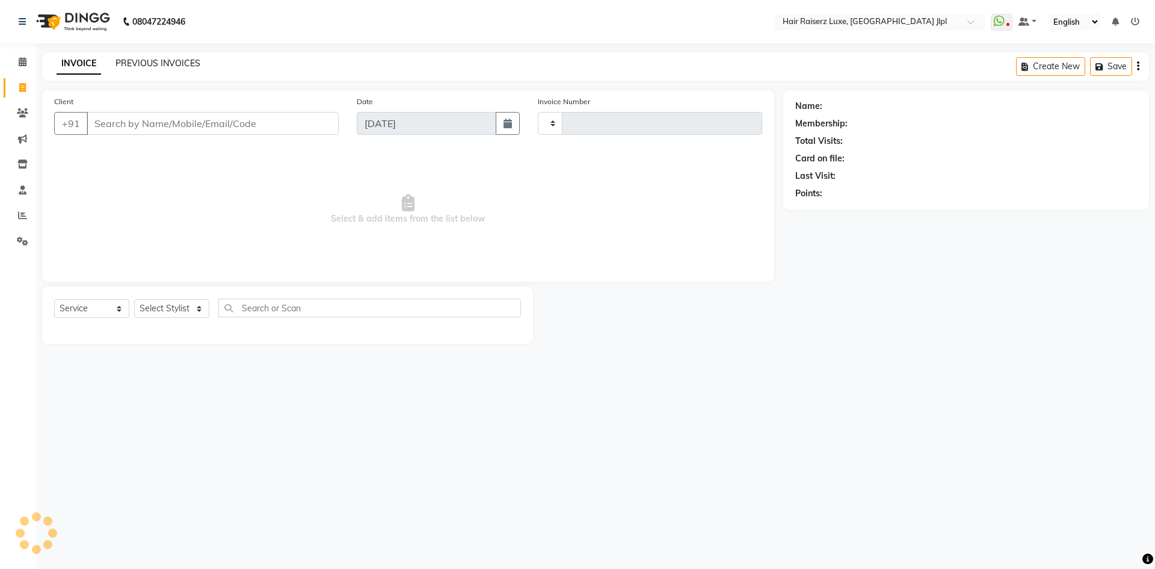
click at [161, 59] on link "PREVIOUS INVOICES" at bounding box center [158, 63] width 85 height 11
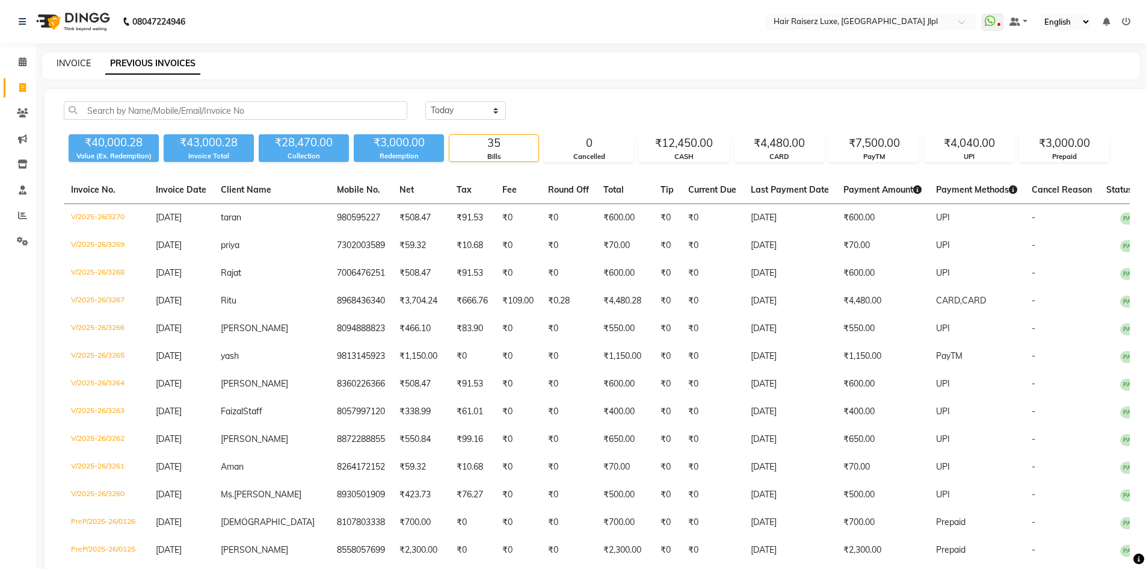
click at [78, 60] on link "INVOICE" at bounding box center [74, 63] width 34 height 11
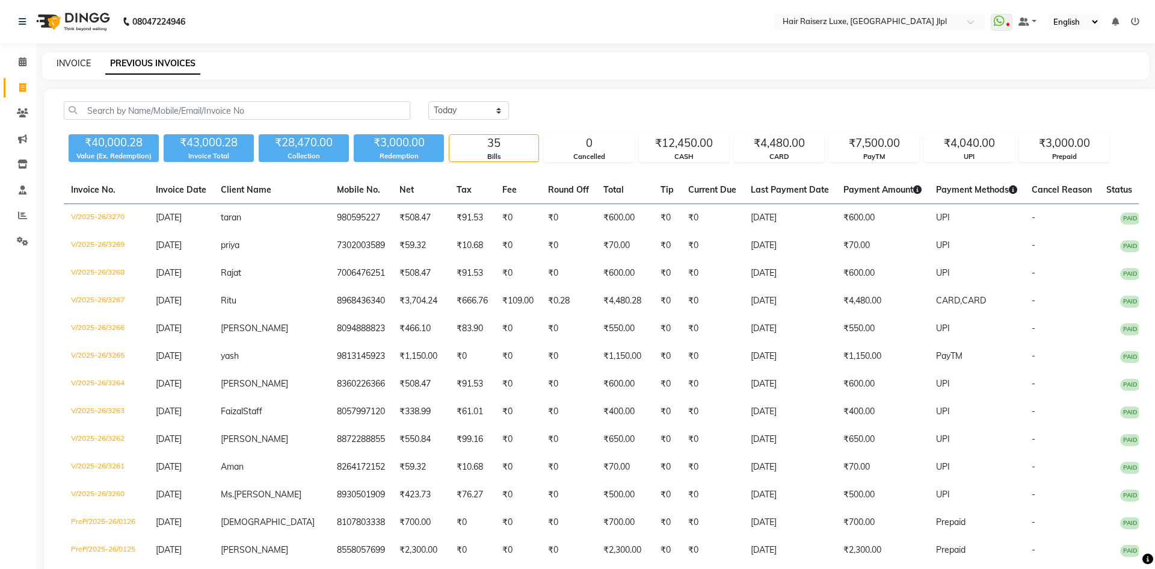
select select "service"
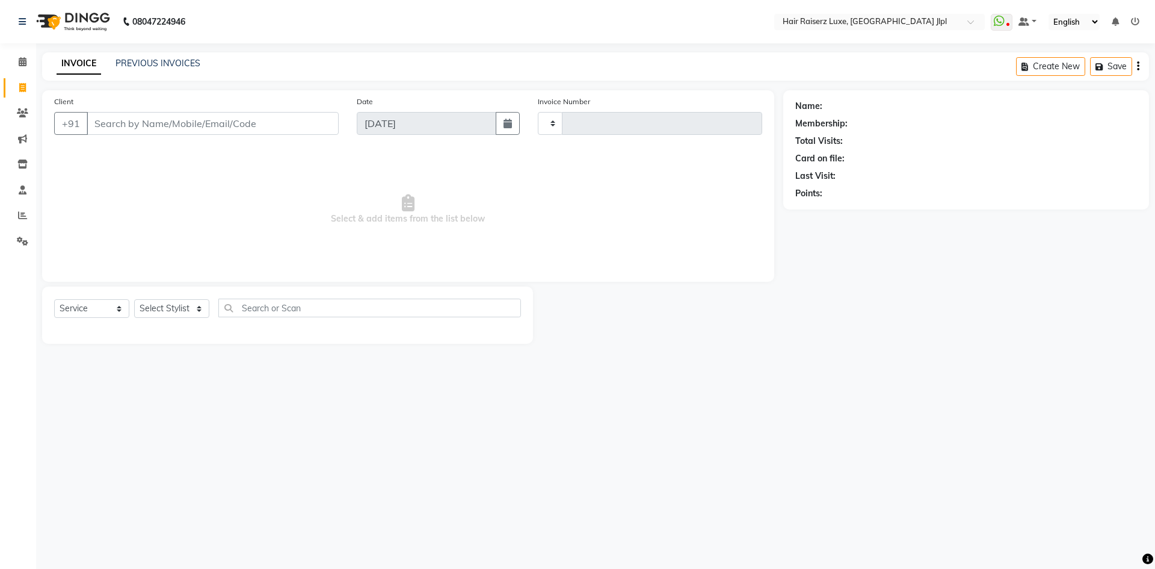
type input "3271"
select select "5409"
click at [17, 242] on icon at bounding box center [22, 240] width 11 height 9
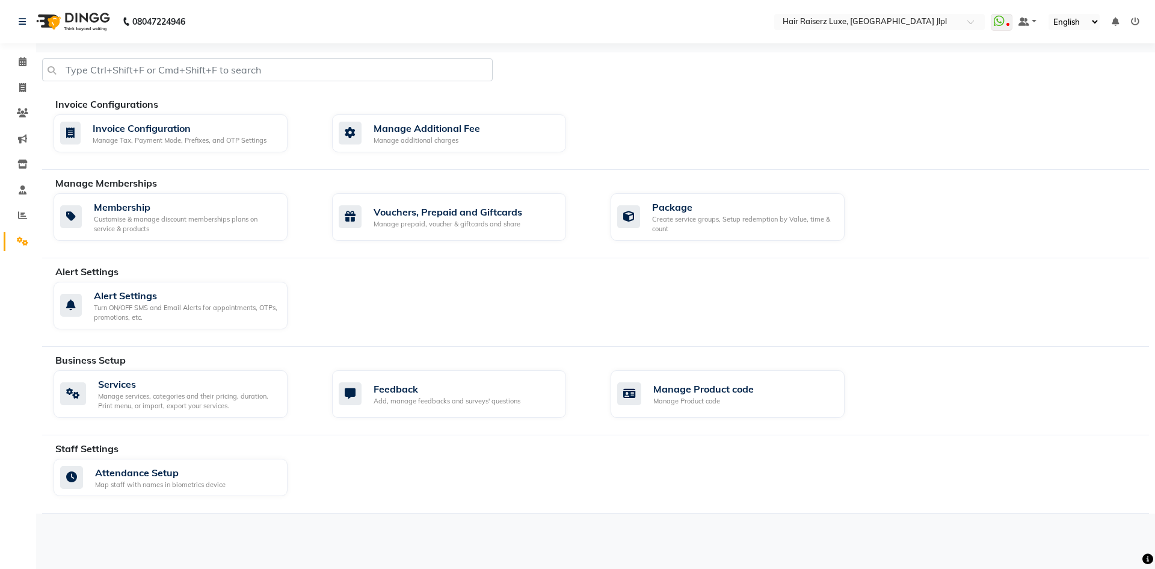
click at [1135, 25] on icon at bounding box center [1135, 21] width 8 height 8
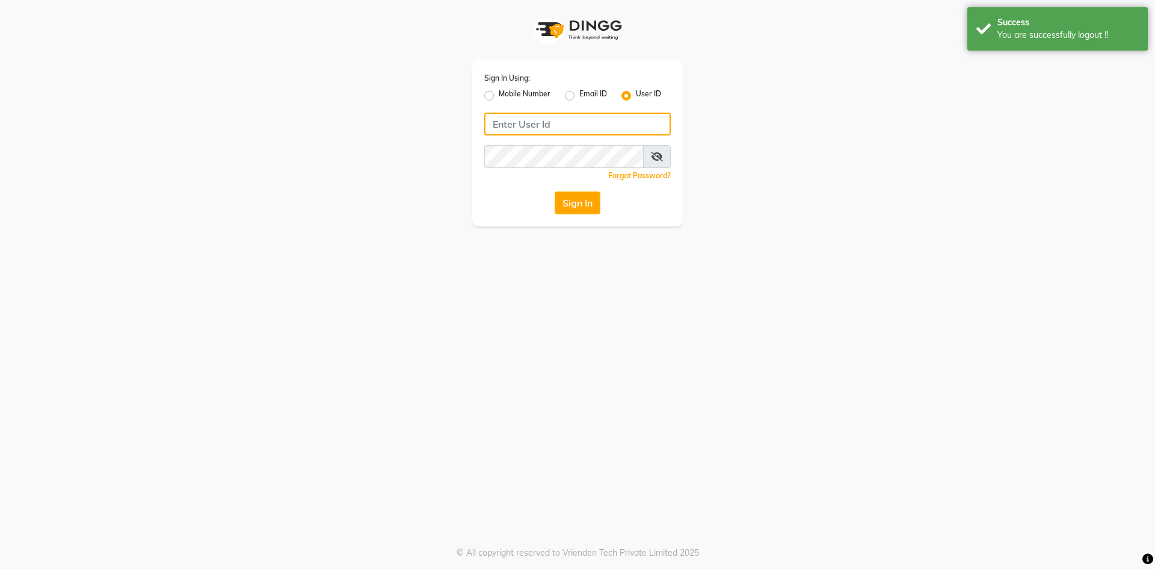
type input "7696244464"
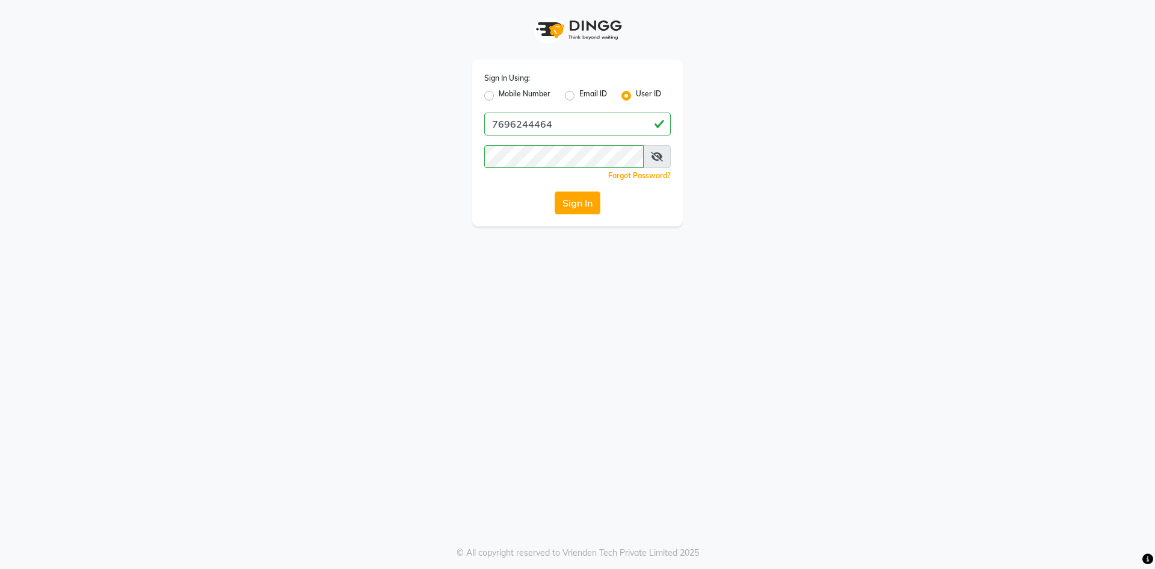
click at [489, 100] on div "Mobile Number" at bounding box center [517, 95] width 66 height 14
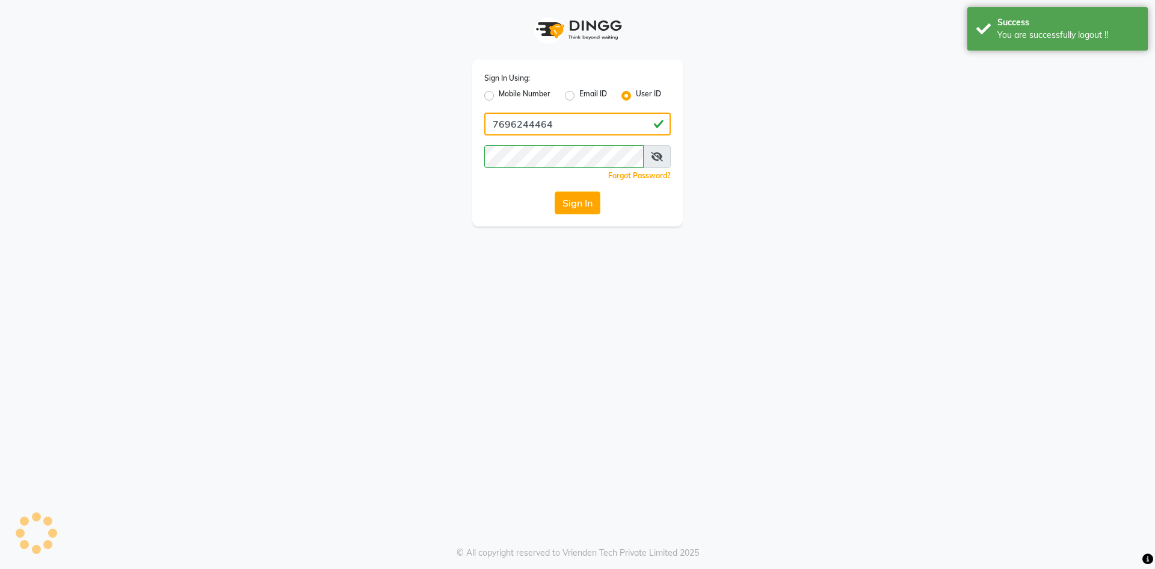
click at [560, 135] on input "7696244464" at bounding box center [577, 124] width 187 height 23
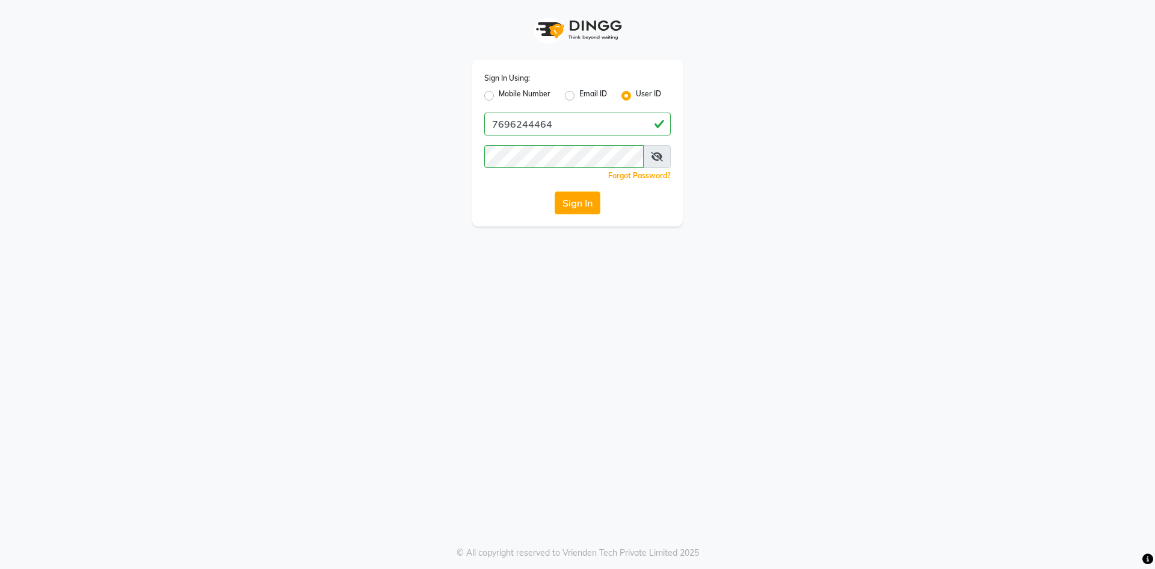
click at [499, 99] on label "Mobile Number" at bounding box center [525, 95] width 52 height 14
click at [499, 96] on input "Mobile Number" at bounding box center [503, 92] width 8 height 8
radio input "true"
radio input "false"
click at [545, 126] on input "Username" at bounding box center [598, 124] width 146 height 23
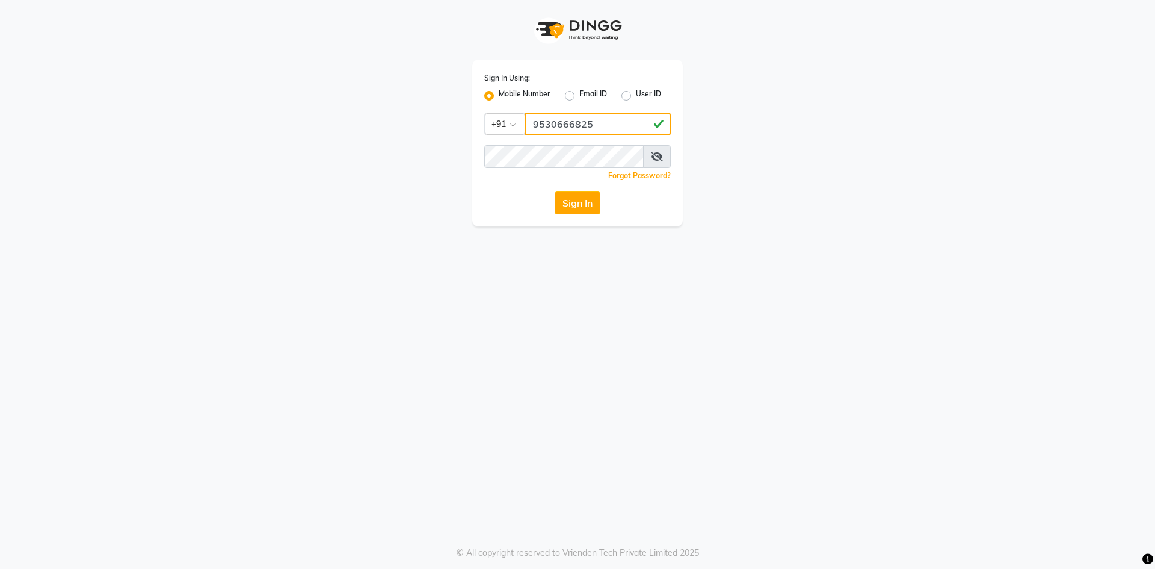
type input "9530666825"
click at [525, 182] on div "Sign In Using: Mobile Number Email ID User ID Country Code × +91 9530666825 Rem…" at bounding box center [577, 143] width 211 height 167
click at [576, 200] on button "Sign In" at bounding box center [578, 202] width 46 height 23
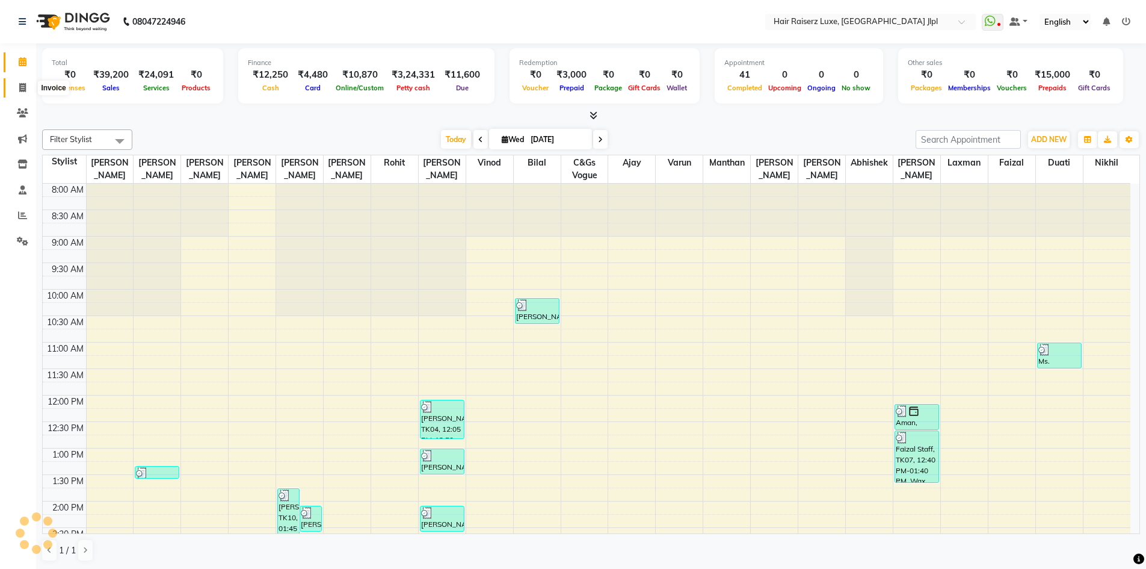
click at [23, 86] on icon at bounding box center [22, 87] width 7 height 9
select select "service"
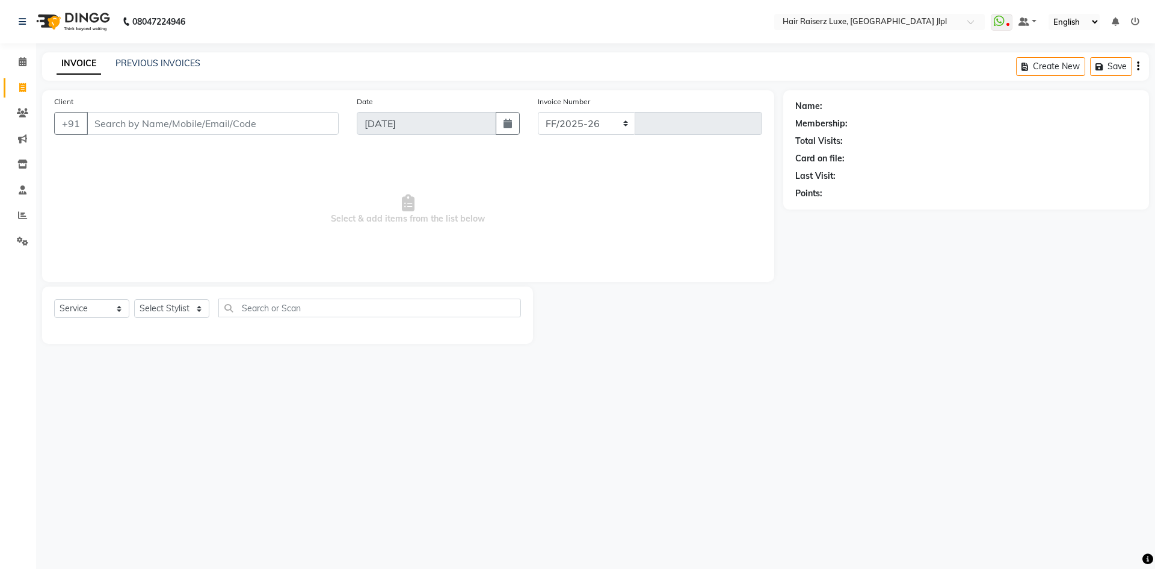
select select "5409"
type input "3269"
click at [128, 120] on input "Client" at bounding box center [213, 123] width 252 height 23
type input "980595227"
click at [318, 125] on span "Add Client" at bounding box center [308, 123] width 48 height 12
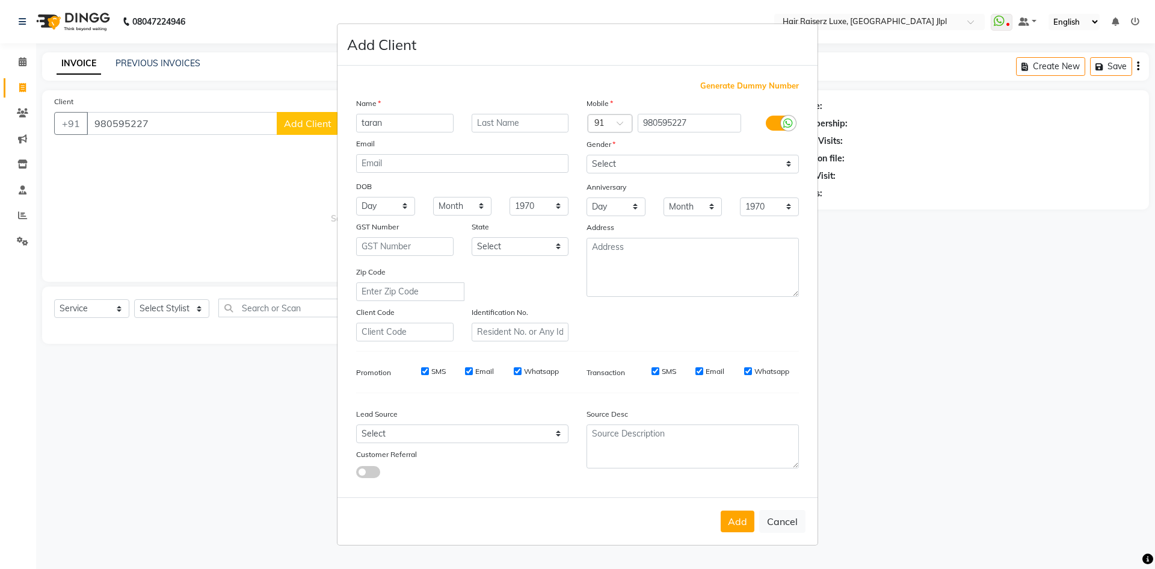
type input "taran"
click at [667, 170] on select "Select [DEMOGRAPHIC_DATA] [DEMOGRAPHIC_DATA] Other Prefer Not To Say" at bounding box center [693, 164] width 212 height 19
select select "[DEMOGRAPHIC_DATA]"
click at [587, 155] on select "Select [DEMOGRAPHIC_DATA] [DEMOGRAPHIC_DATA] Other Prefer Not To Say" at bounding box center [693, 164] width 212 height 19
click at [387, 431] on select "Select Walk-in Referral Internet Friend Word of Mouth Advertisement Facebook Ju…" at bounding box center [462, 433] width 212 height 19
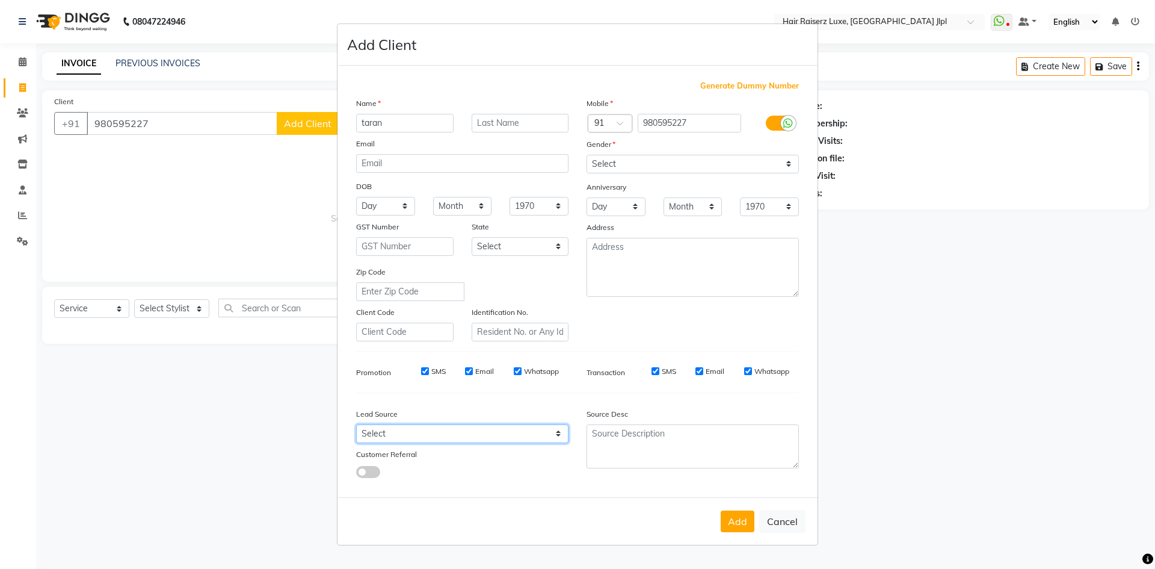
select select "35138"
click at [356, 424] on select "Select Walk-in Referral Internet Friend Word of Mouth Advertisement Facebook Ju…" at bounding box center [462, 433] width 212 height 19
click at [743, 522] on button "Add" at bounding box center [738, 521] width 34 height 22
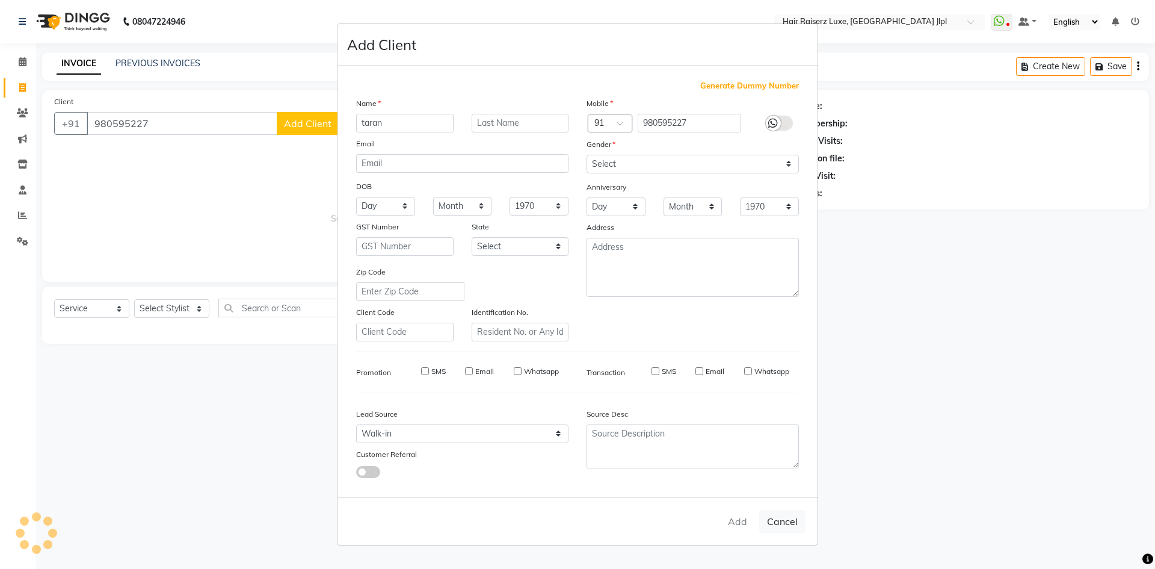
select select
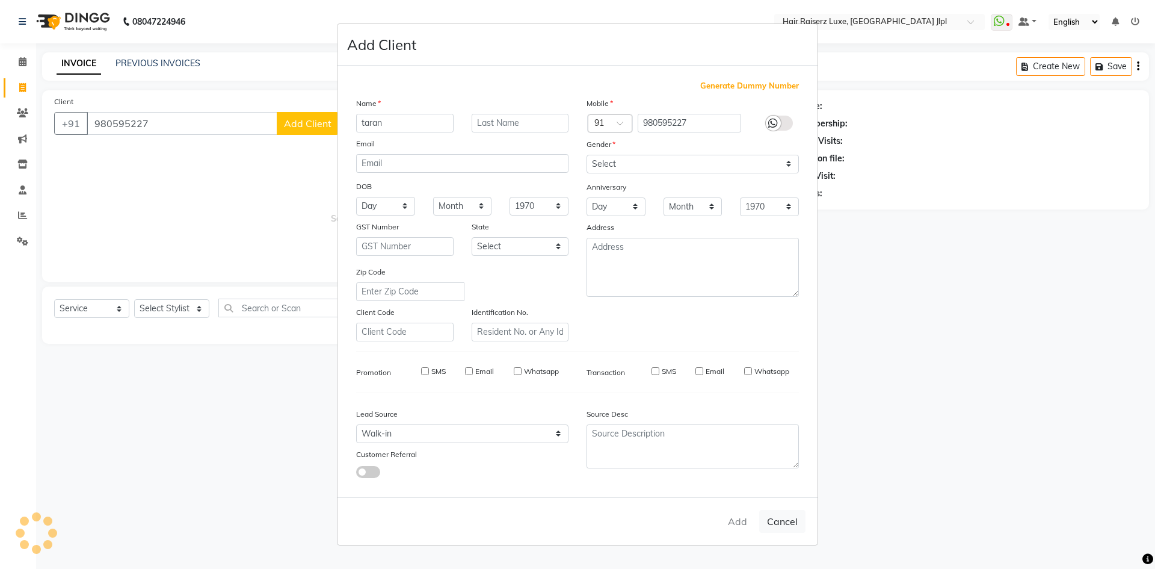
select select
checkbox input "false"
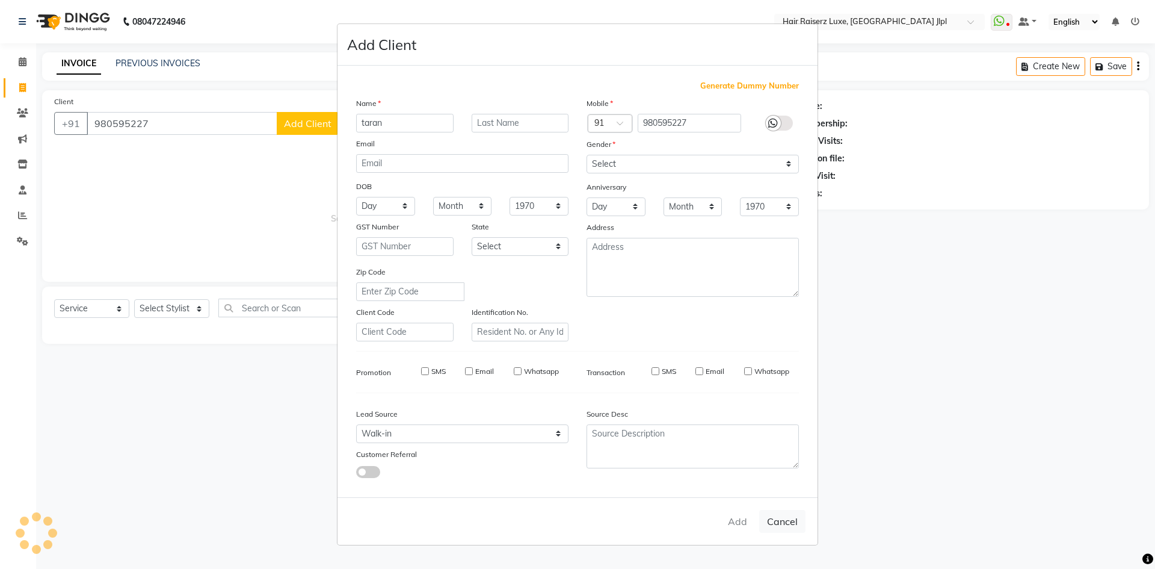
checkbox input "false"
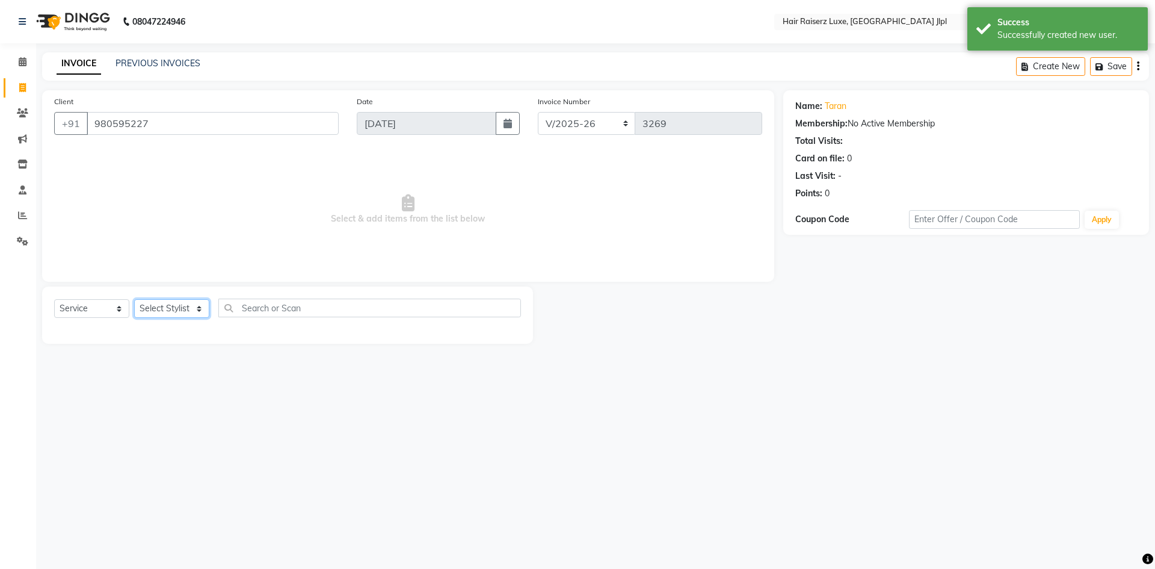
click at [174, 310] on select "Select Stylist [PERSON_NAME] [PERSON_NAME] [PERSON_NAME] C&Gs Vogue [PERSON_NAM…" at bounding box center [171, 308] width 75 height 19
select select "47928"
click at [134, 299] on select "Select Stylist [PERSON_NAME] [PERSON_NAME] [PERSON_NAME] C&Gs Vogue [PERSON_NAM…" at bounding box center [171, 308] width 75 height 19
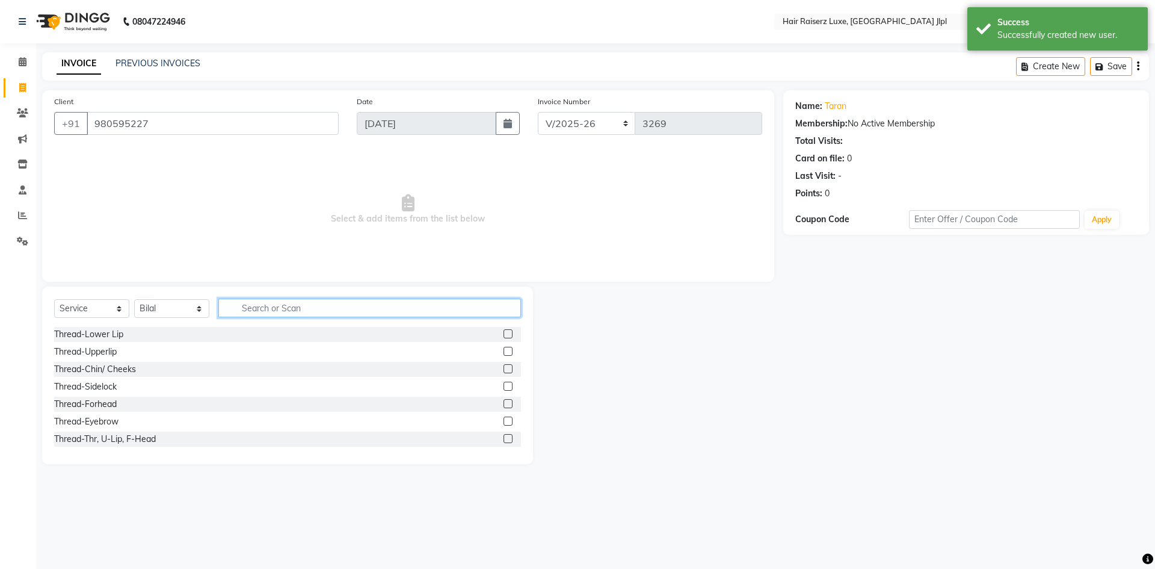
click at [258, 307] on input "text" at bounding box center [369, 307] width 303 height 19
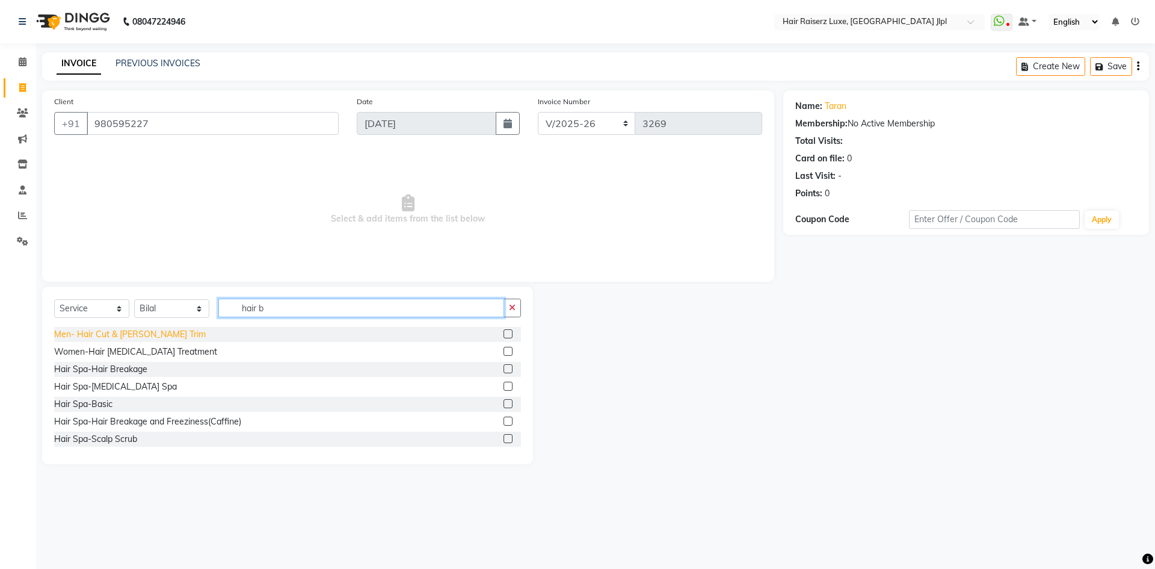
type input "hair b"
click at [131, 331] on div "Men- Hair Cut & [PERSON_NAME] Trim" at bounding box center [130, 334] width 152 height 13
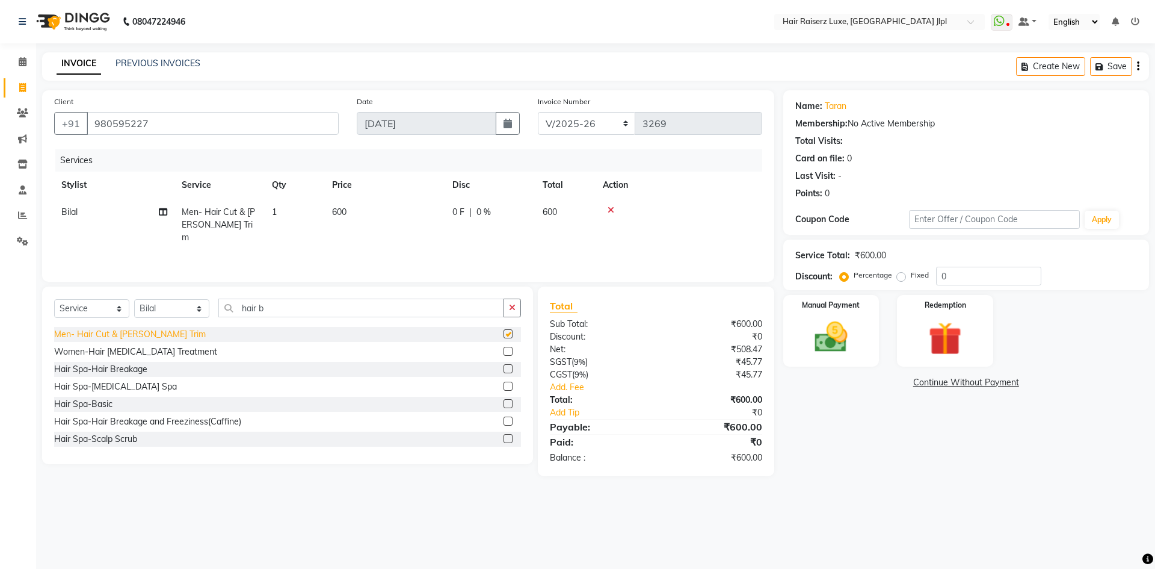
checkbox input "false"
click at [854, 328] on img at bounding box center [831, 337] width 56 height 40
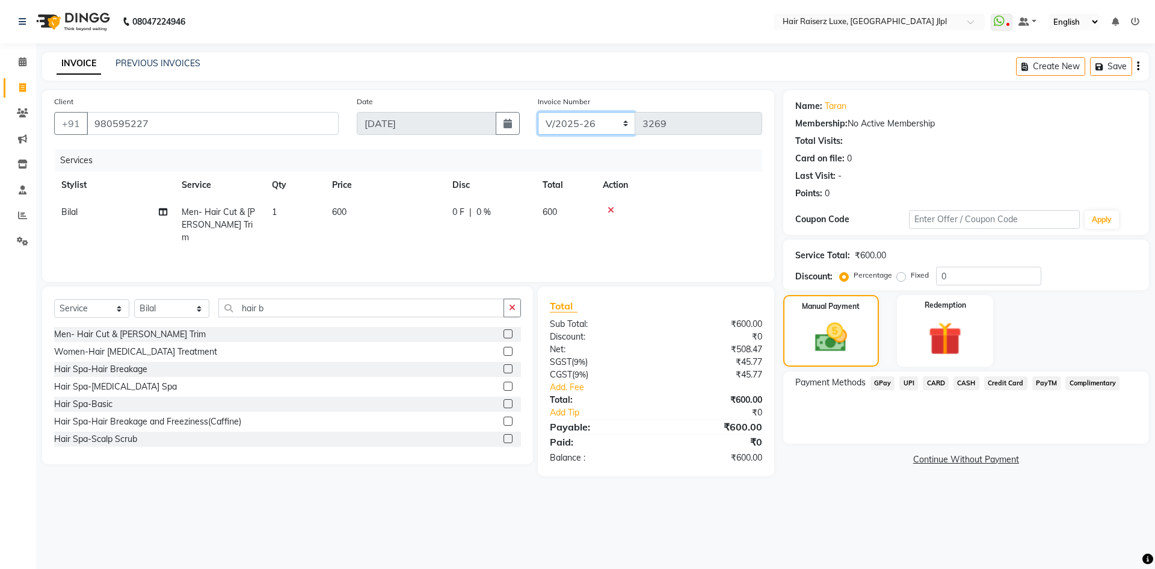
click at [587, 125] on select "FF/2025-26 PreP/2025-26 BANK/2025-26 Paytm/2025-26 CASH/2025-26 V/2025-26" at bounding box center [587, 123] width 98 height 23
select select "8497"
click at [538, 112] on select "FF/2025-26 PreP/2025-26 BANK/2025-26 Paytm/2025-26 CASH/2025-26 V/2025-26" at bounding box center [587, 123] width 98 height 23
type input "0659"
click at [851, 422] on div "Payment Methods GPay UPI CARD CASH Credit Card PayTM Complimentary" at bounding box center [966, 407] width 366 height 72
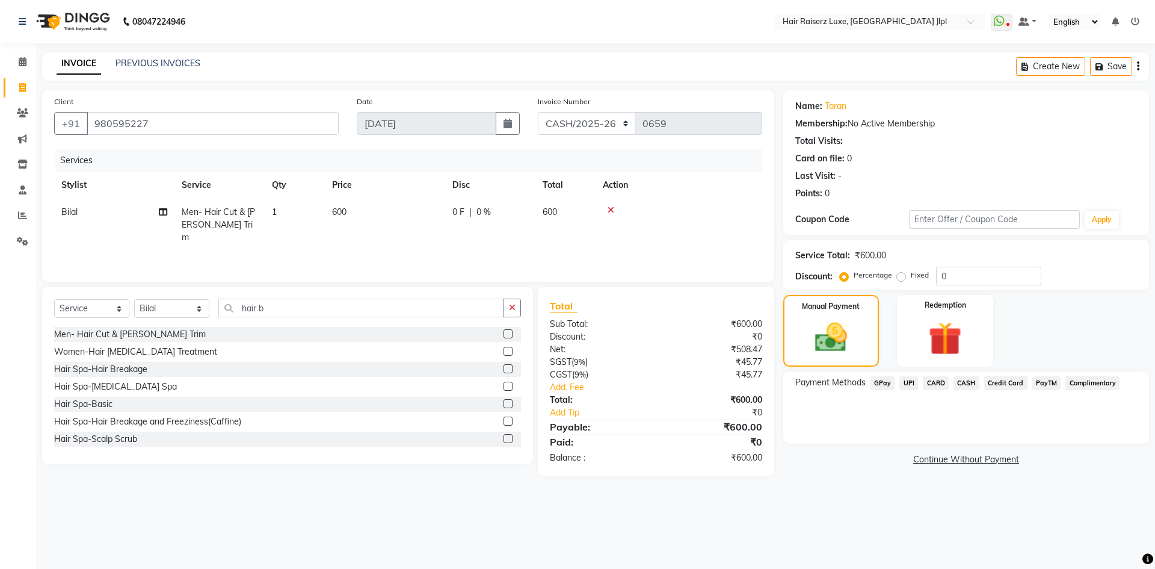
click at [1138, 66] on icon "button" at bounding box center [1138, 66] width 2 height 1
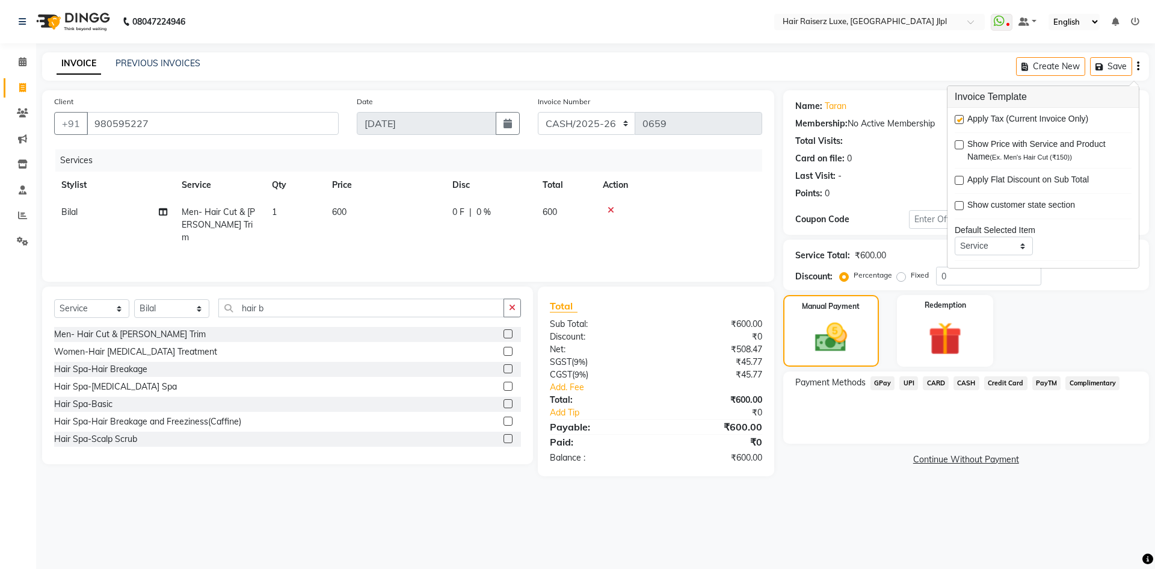
click at [960, 120] on label at bounding box center [959, 119] width 9 height 9
click at [960, 120] on input "checkbox" at bounding box center [959, 120] width 8 height 8
checkbox input "false"
click at [826, 455] on link "Continue Without Payment" at bounding box center [966, 459] width 361 height 13
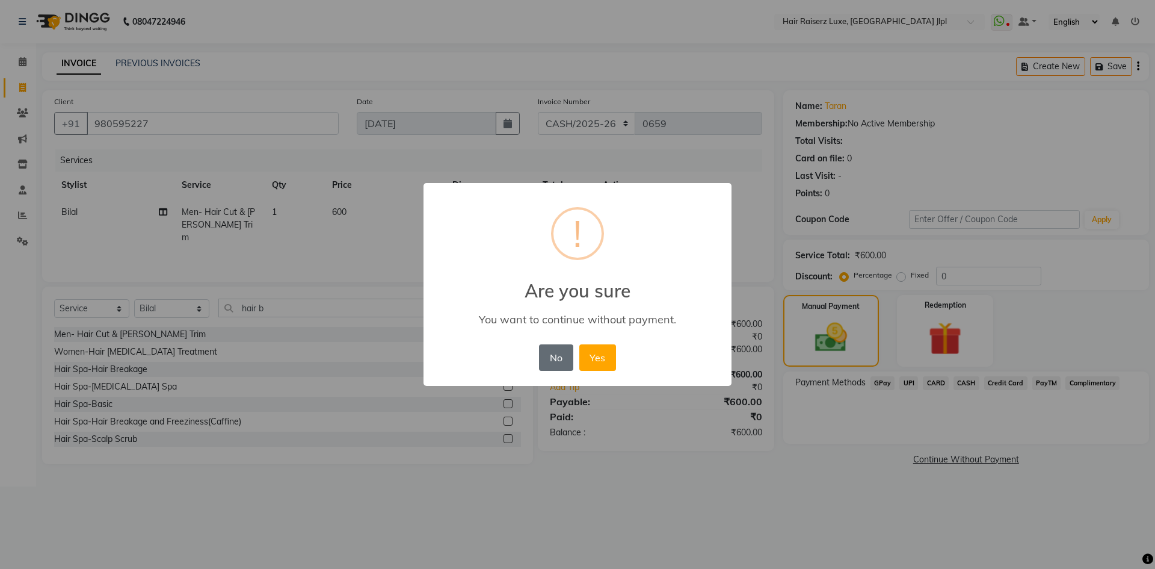
click at [555, 365] on button "No" at bounding box center [556, 357] width 34 height 26
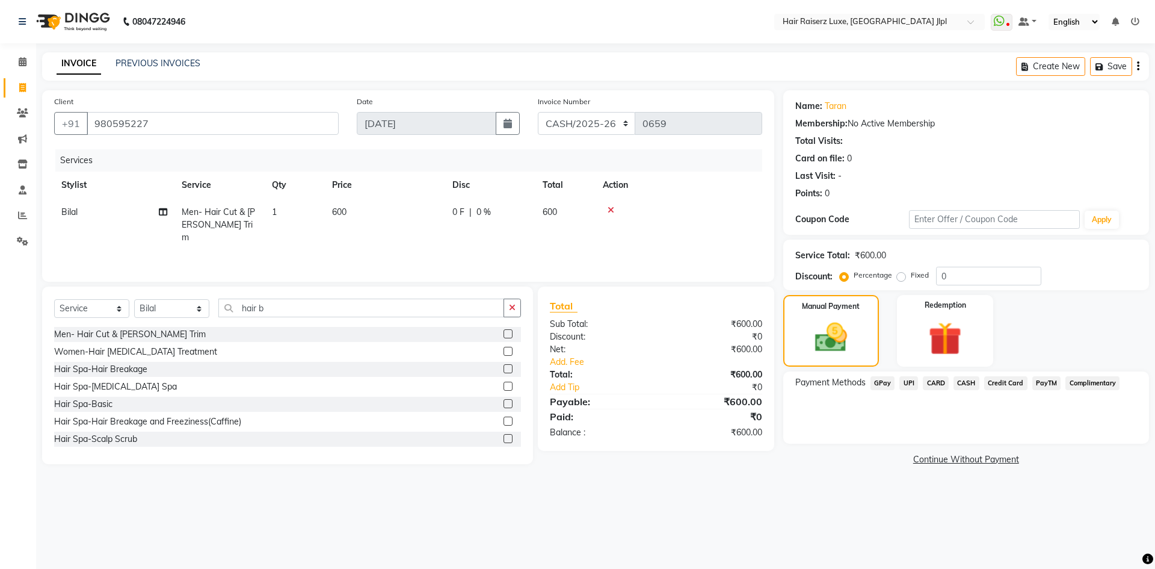
click at [643, 471] on main "INVOICE PREVIOUS INVOICES Create New Save Client [PHONE_NUMBER] Date [DATE] Inv…" at bounding box center [595, 269] width 1119 height 434
click at [599, 128] on select "FF/2025-26 PreP/2025-26 BANK/2025-26 Paytm/2025-26 CASH/2025-26 V/2025-26" at bounding box center [587, 123] width 98 height 23
select select "5409"
click at [538, 112] on select "FF/2025-26 PreP/2025-26 BANK/2025-26 Paytm/2025-26 CASH/2025-26 V/2025-26" at bounding box center [587, 123] width 98 height 23
type input "3269"
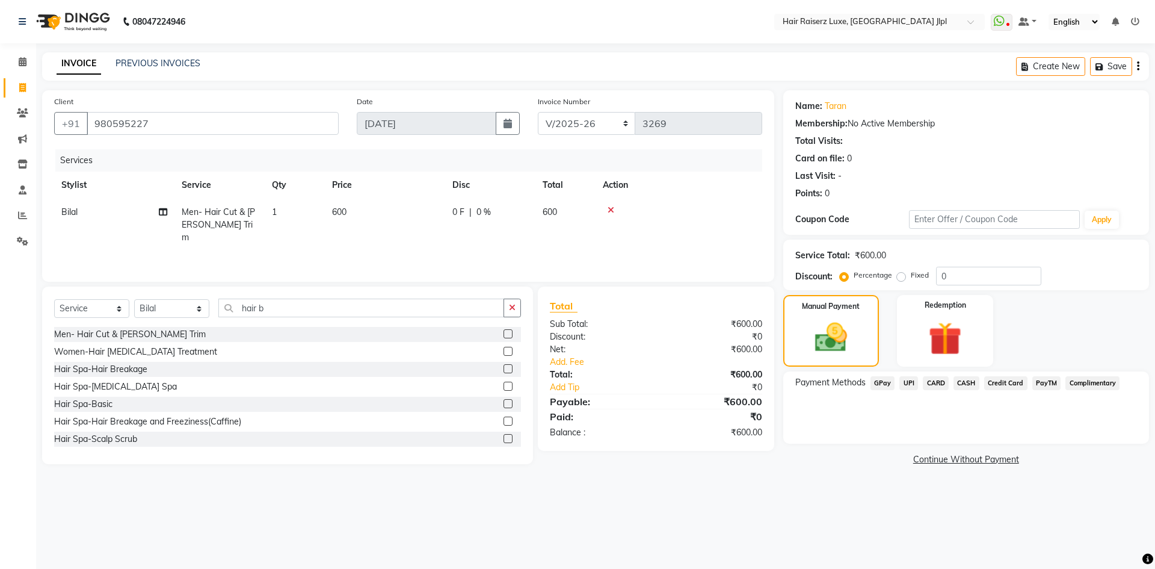
click at [1137, 69] on button "button" at bounding box center [1138, 66] width 2 height 28
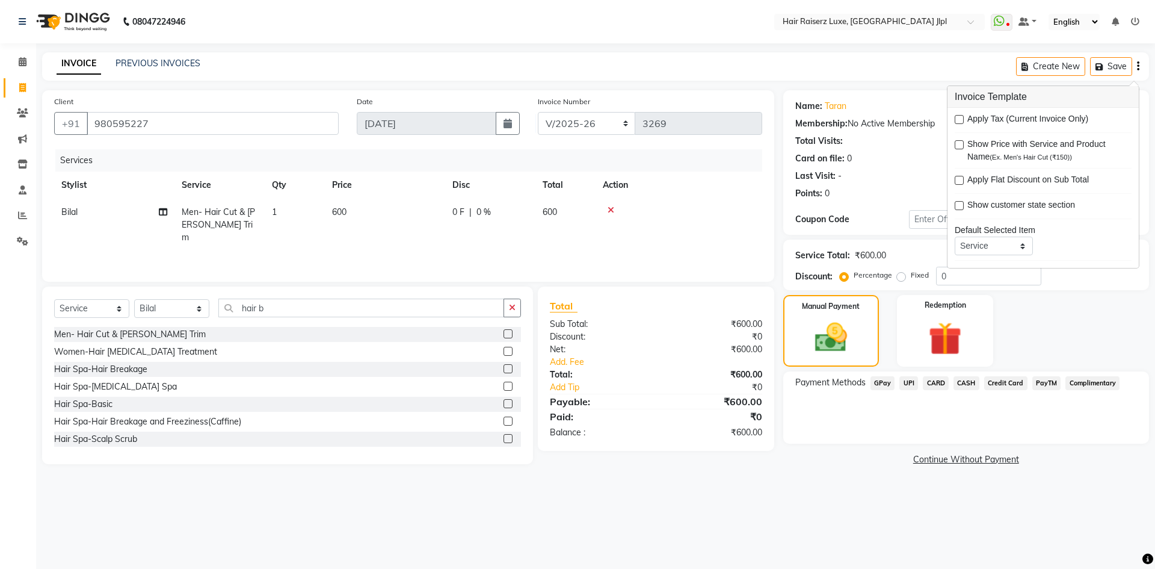
click at [958, 119] on label at bounding box center [959, 119] width 9 height 9
click at [958, 119] on input "checkbox" at bounding box center [959, 120] width 8 height 8
checkbox input "true"
click at [844, 435] on div "Payment Methods GPay UPI CARD CASH Credit Card PayTM Complimentary" at bounding box center [966, 407] width 366 height 72
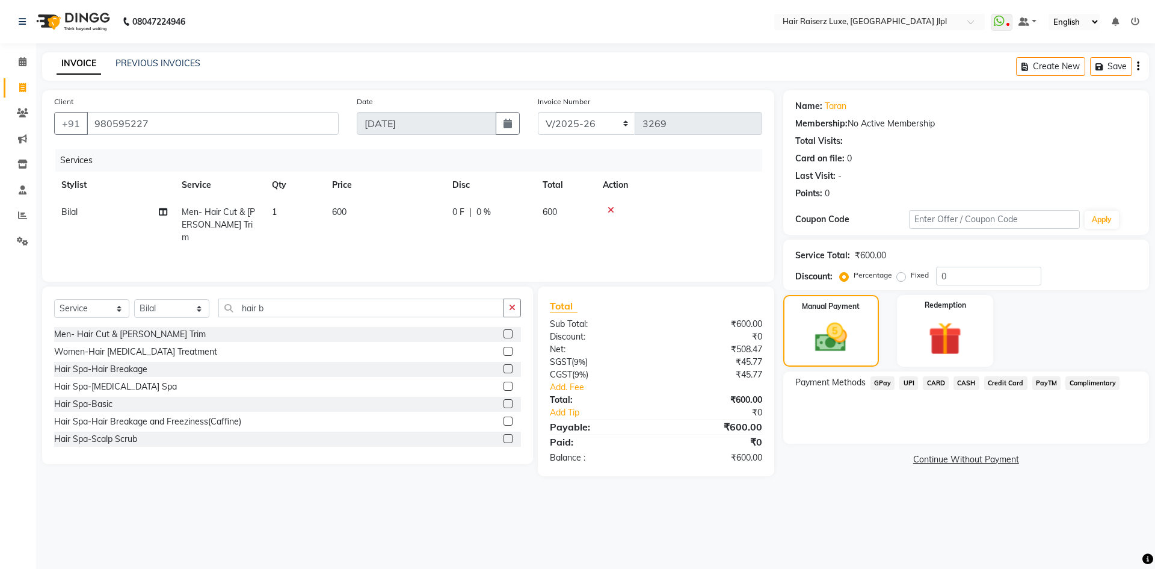
click at [914, 384] on span "UPI" at bounding box center [908, 383] width 19 height 14
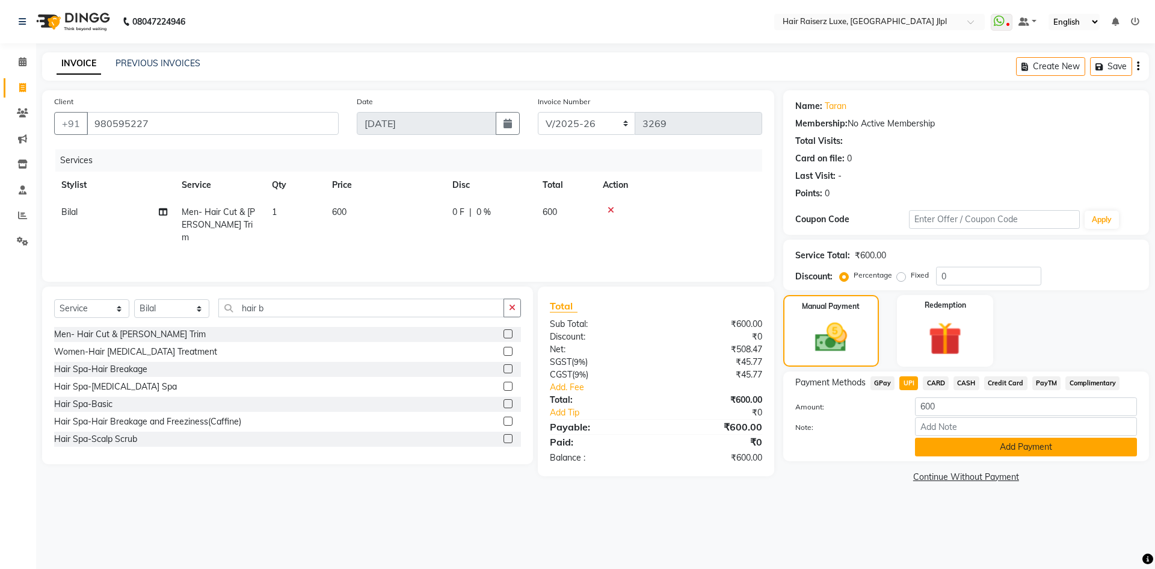
click at [941, 443] on button "Add Payment" at bounding box center [1026, 446] width 222 height 19
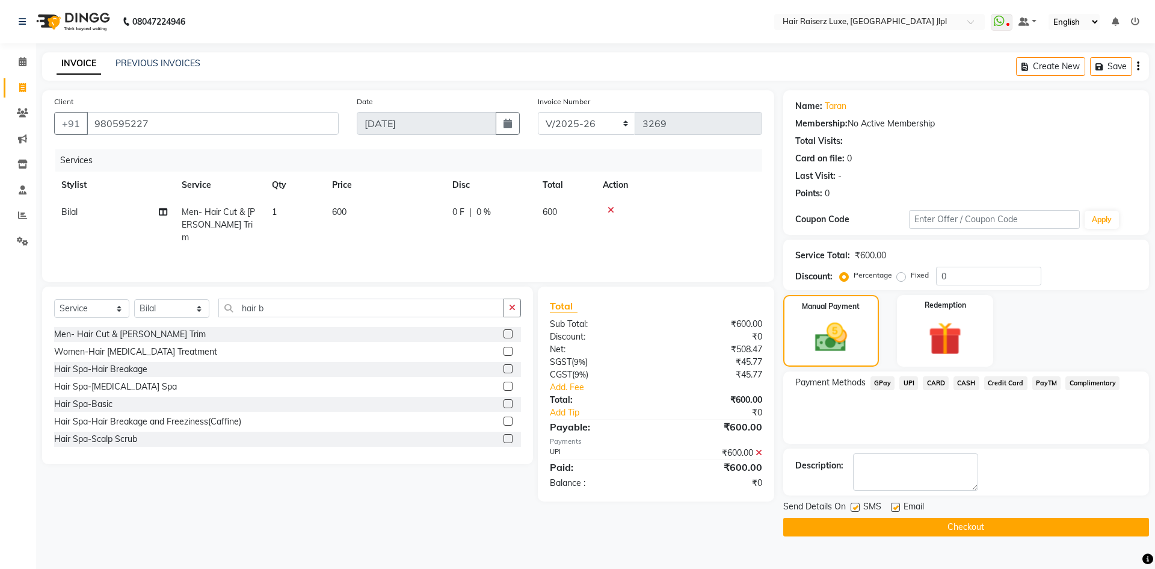
click at [892, 505] on label at bounding box center [895, 506] width 9 height 9
click at [892, 505] on input "checkbox" at bounding box center [895, 508] width 8 height 8
checkbox input "false"
click at [899, 520] on button "Checkout" at bounding box center [966, 526] width 366 height 19
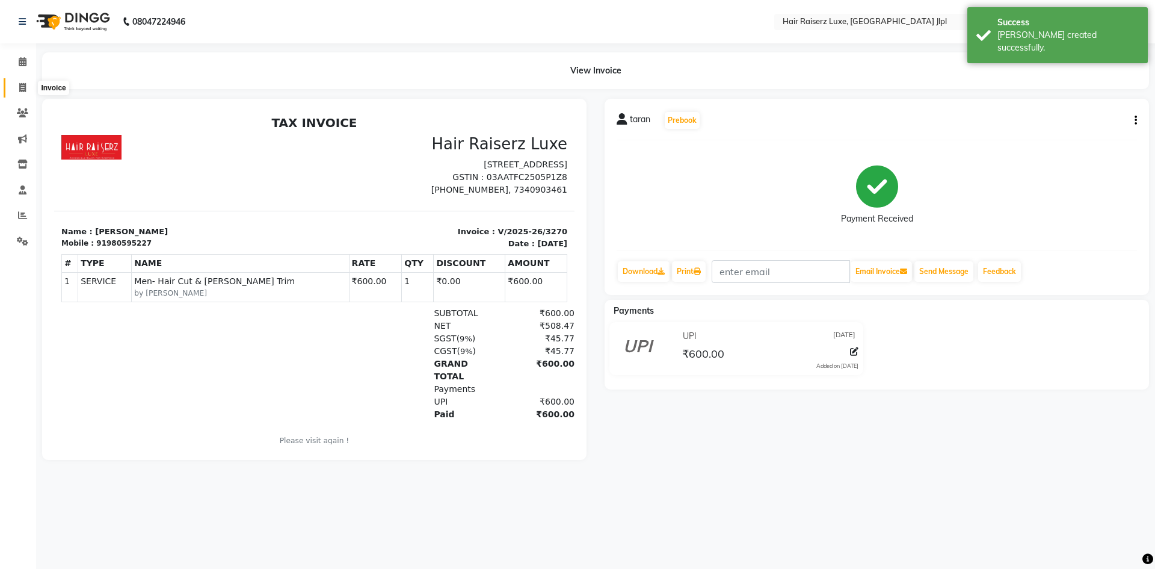
click at [19, 92] on span at bounding box center [22, 88] width 21 height 14
select select "service"
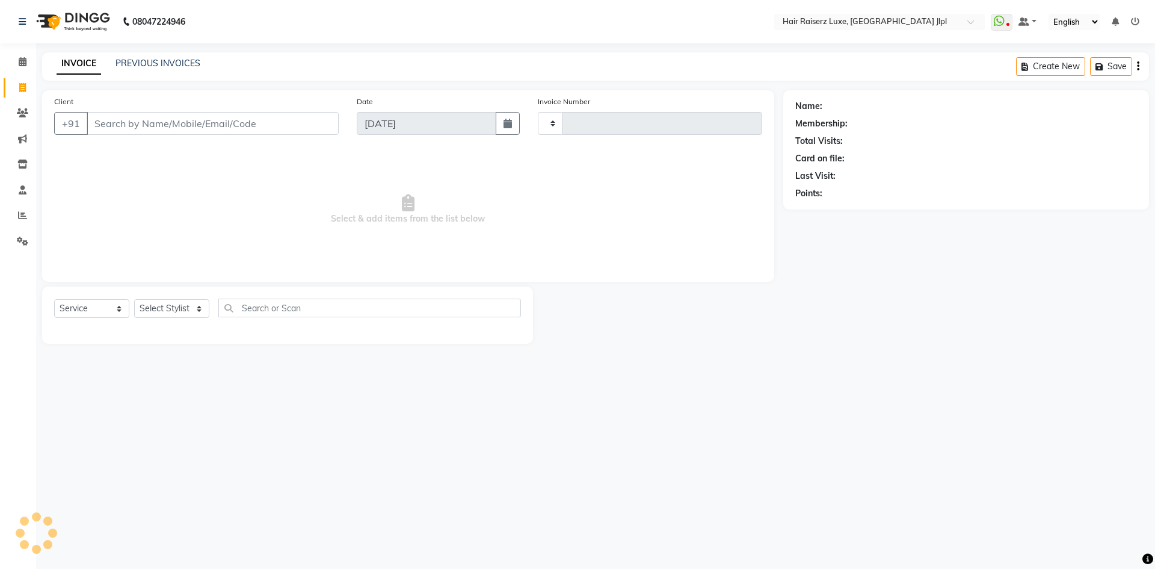
type input "3271"
select select "5409"
click at [150, 66] on link "PREVIOUS INVOICES" at bounding box center [158, 63] width 85 height 11
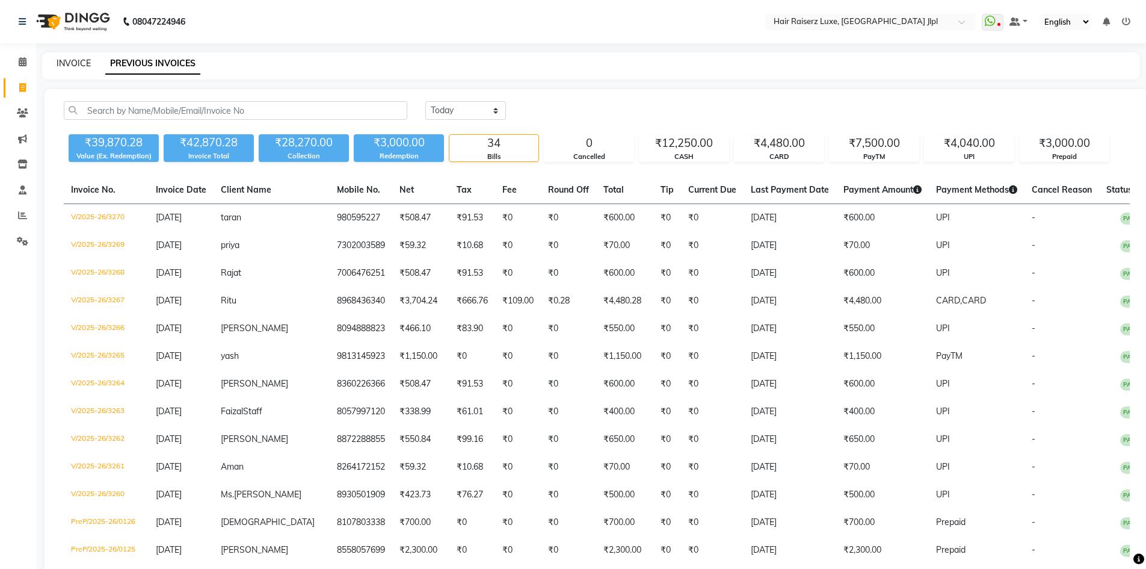
click at [78, 65] on link "INVOICE" at bounding box center [74, 63] width 34 height 11
select select "service"
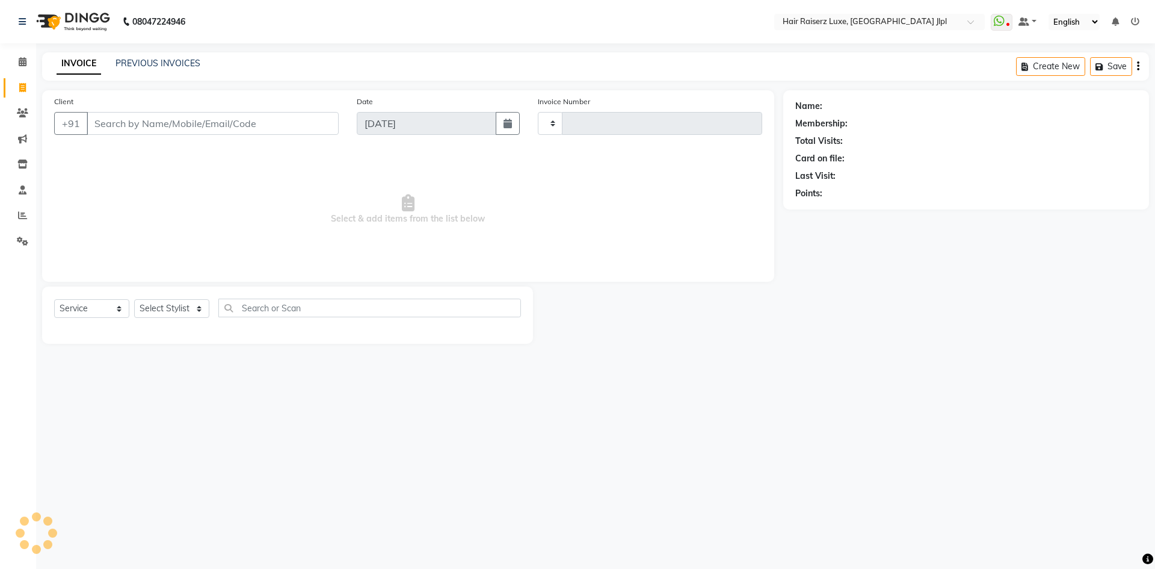
type input "3271"
select select "5409"
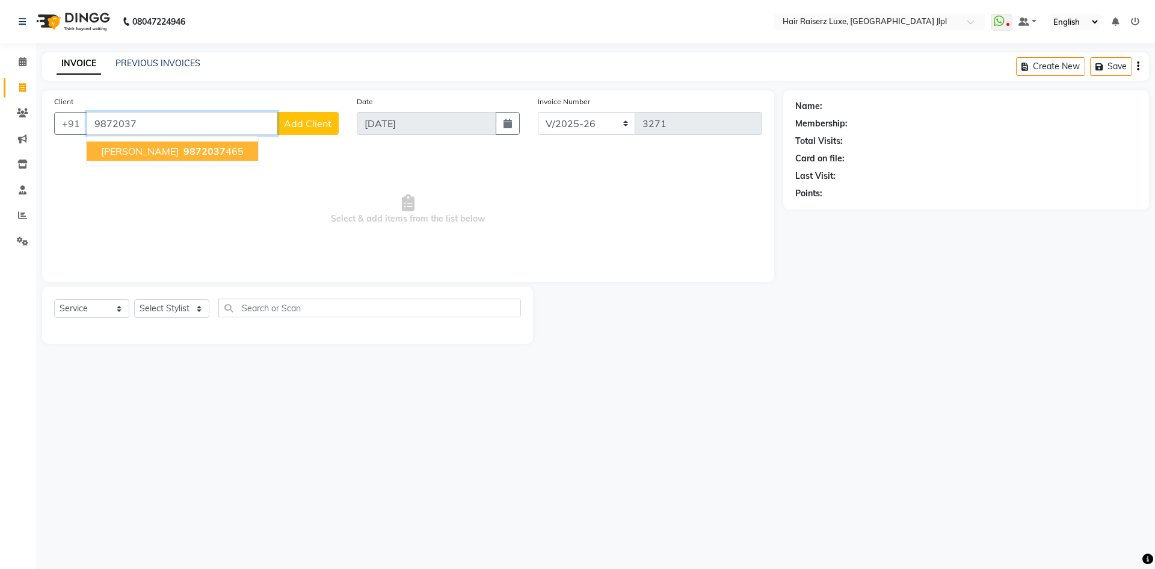
click at [184, 153] on span "9872037" at bounding box center [205, 151] width 42 height 12
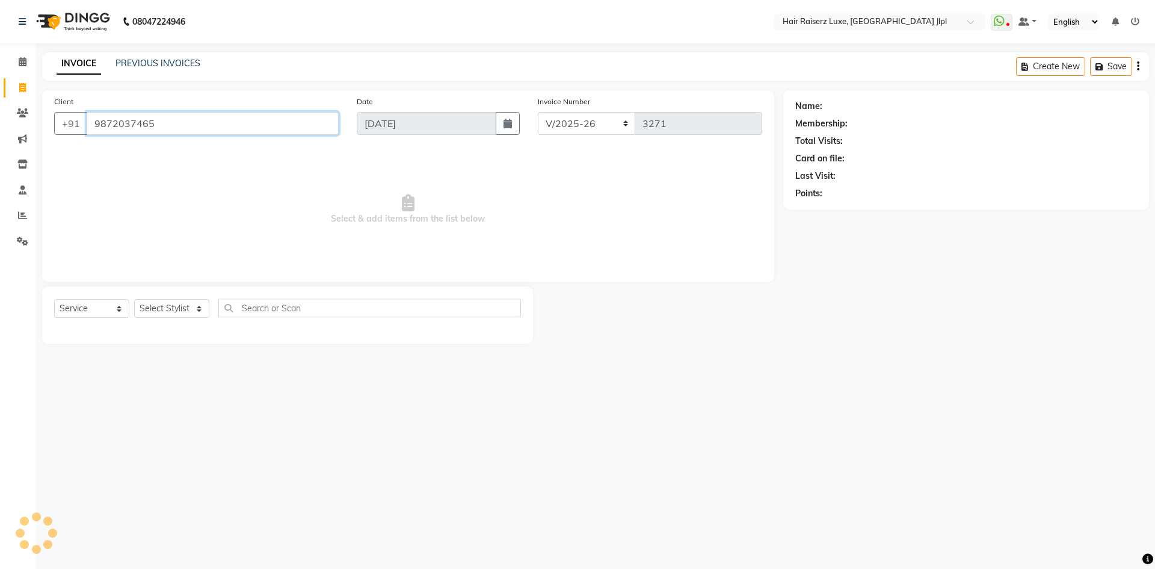
type input "9872037465"
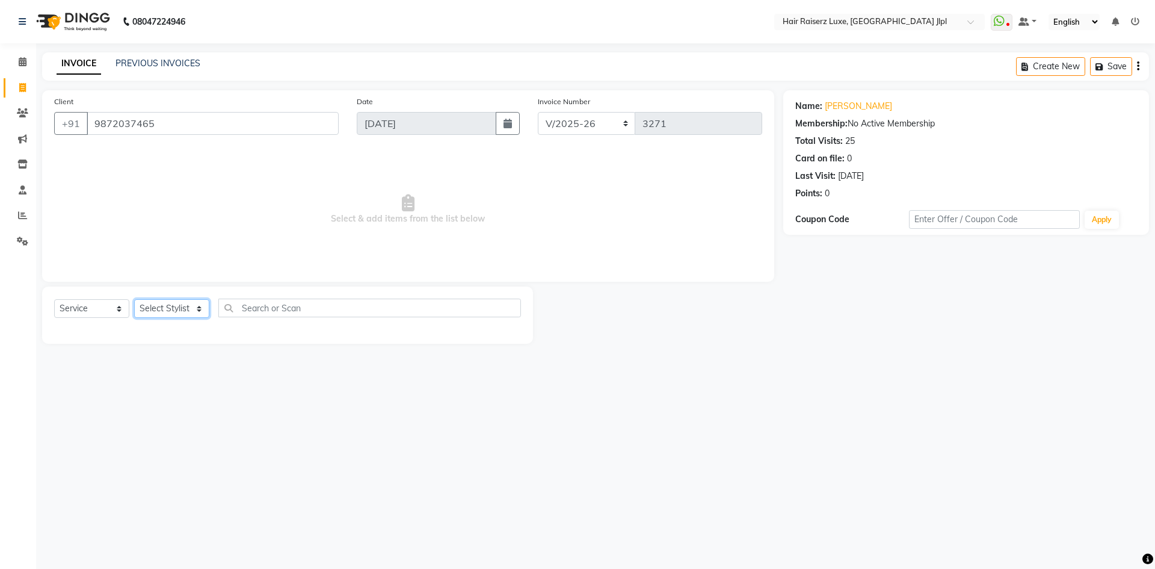
click at [147, 313] on select "Select Stylist [PERSON_NAME] [PERSON_NAME] [PERSON_NAME] C&Gs Vogue [PERSON_NAM…" at bounding box center [171, 308] width 75 height 19
select select "36164"
click at [134, 299] on select "Select Stylist [PERSON_NAME] [PERSON_NAME] [PERSON_NAME] C&Gs Vogue [PERSON_NAM…" at bounding box center [171, 308] width 75 height 19
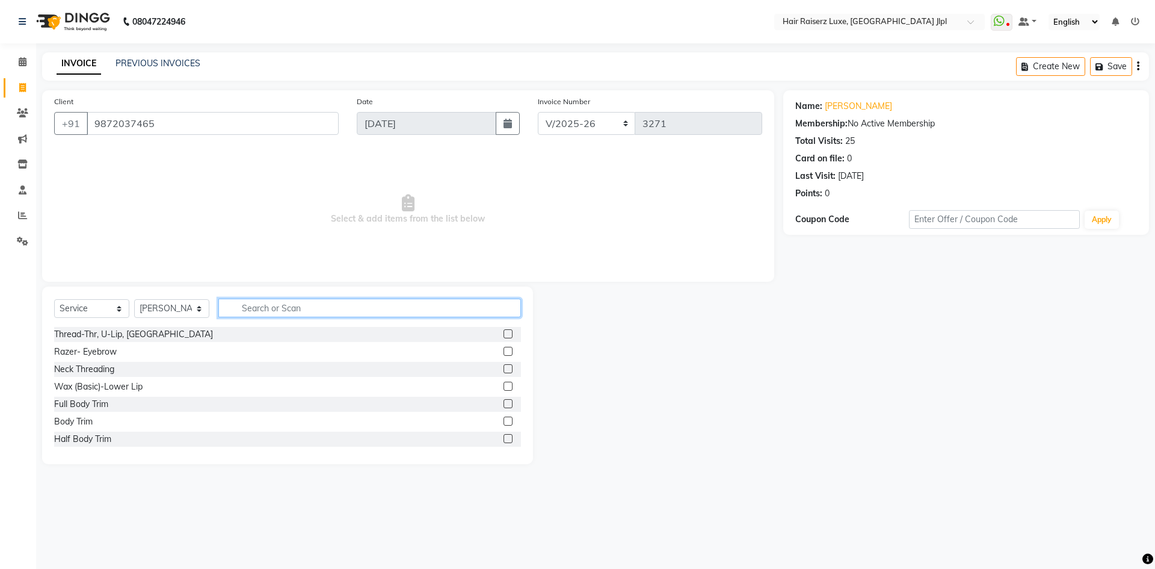
click at [254, 298] on input "text" at bounding box center [369, 307] width 303 height 19
click at [843, 104] on link "[PERSON_NAME]" at bounding box center [858, 106] width 67 height 13
click at [244, 313] on input "text" at bounding box center [369, 307] width 303 height 19
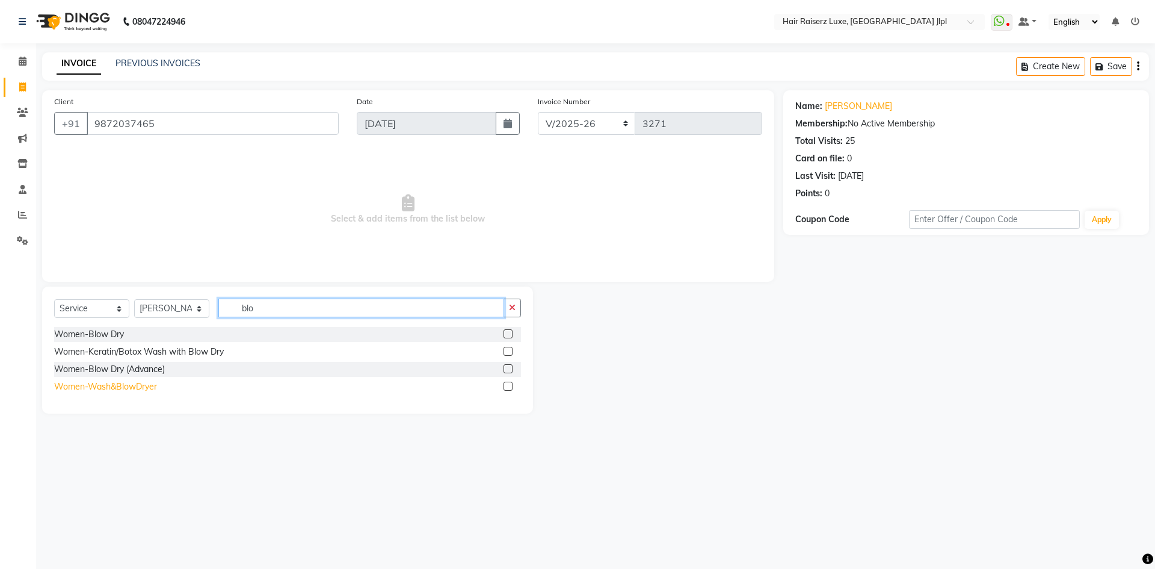
type input "blo"
click at [134, 383] on div "Women-Wash&BlowDryer" at bounding box center [105, 386] width 103 height 13
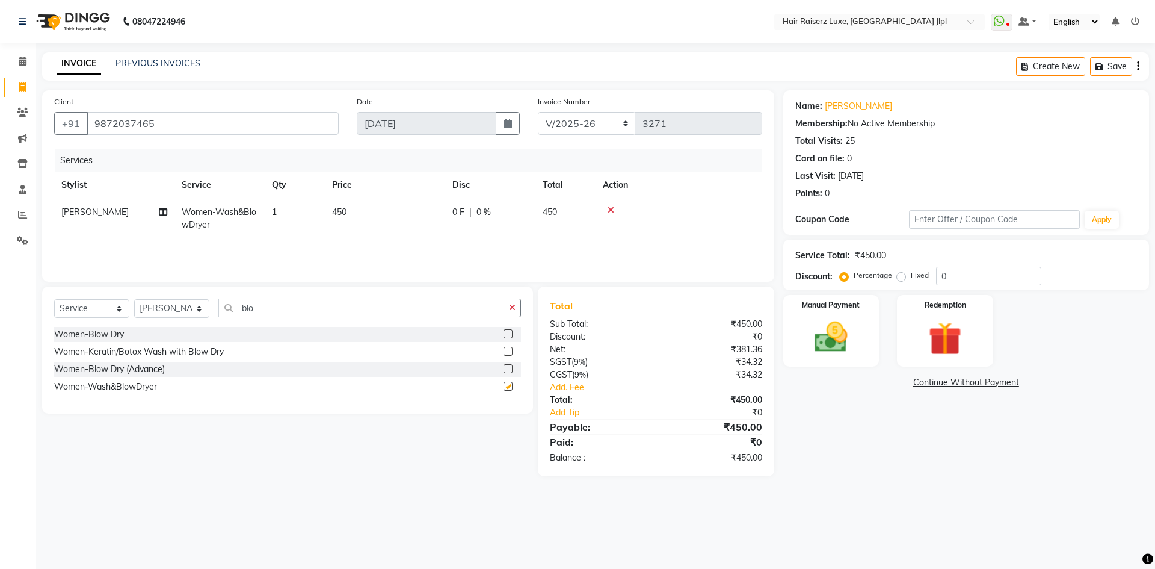
checkbox input "false"
click at [580, 132] on select "FF/2025-26 PreP/2025-26 BANK/2025-26 Paytm/2025-26 CASH/2025-26 V/2025-26" at bounding box center [587, 123] width 98 height 23
select select "8497"
click at [538, 112] on select "FF/2025-26 PreP/2025-26 BANK/2025-26 Paytm/2025-26 CASH/2025-26 V/2025-26" at bounding box center [587, 123] width 98 height 23
type input "0659"
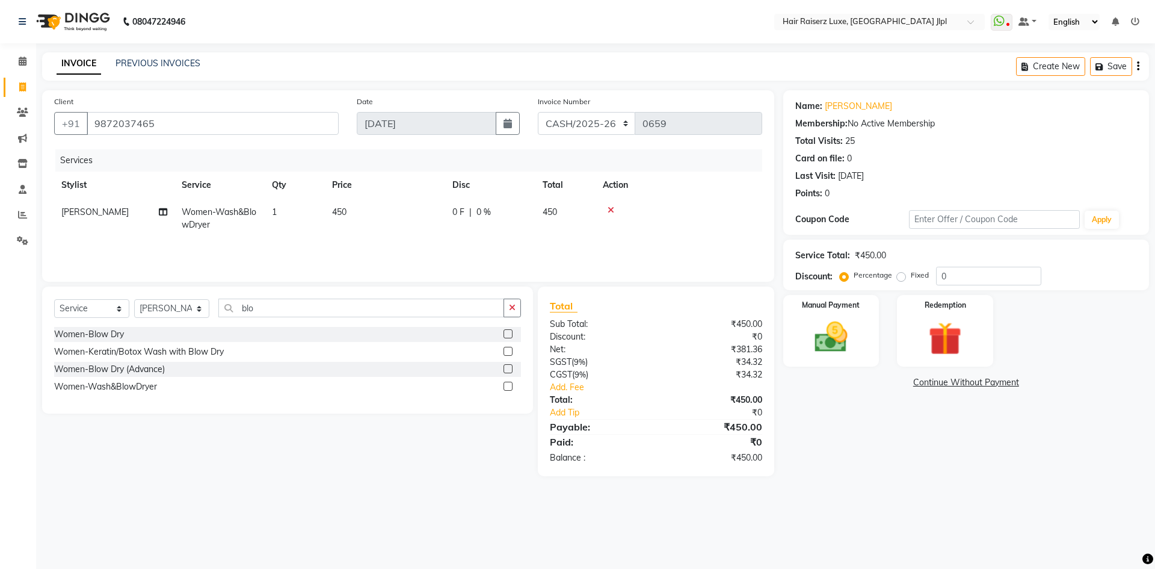
click at [1138, 67] on icon "button" at bounding box center [1138, 66] width 2 height 1
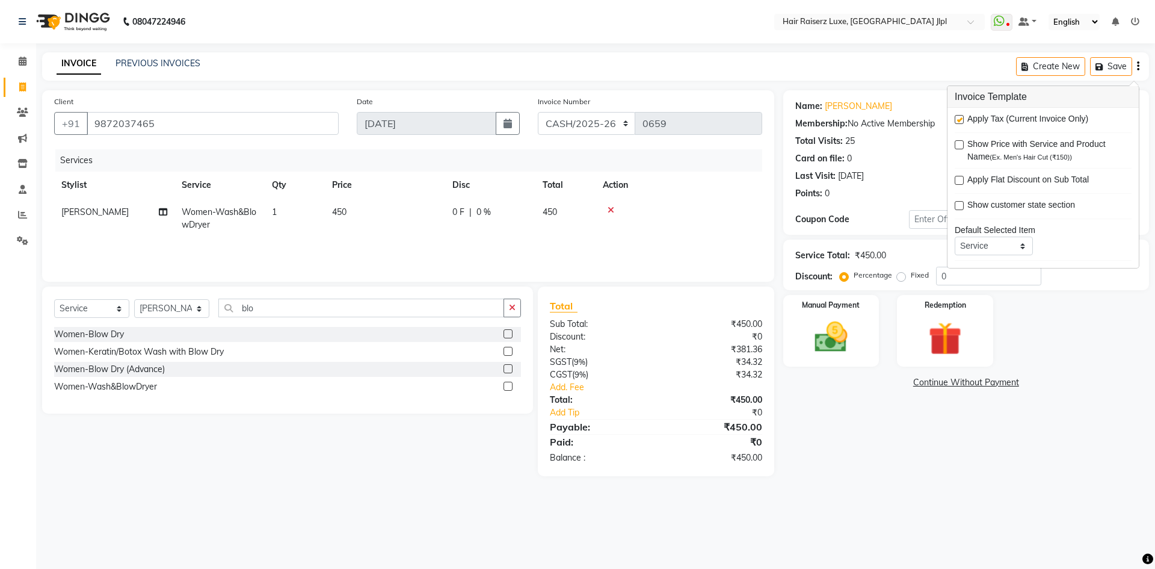
click at [960, 119] on label at bounding box center [959, 119] width 9 height 9
click at [960, 119] on input "checkbox" at bounding box center [959, 120] width 8 height 8
checkbox input "false"
click at [868, 342] on div "Manual Payment" at bounding box center [831, 331] width 100 height 74
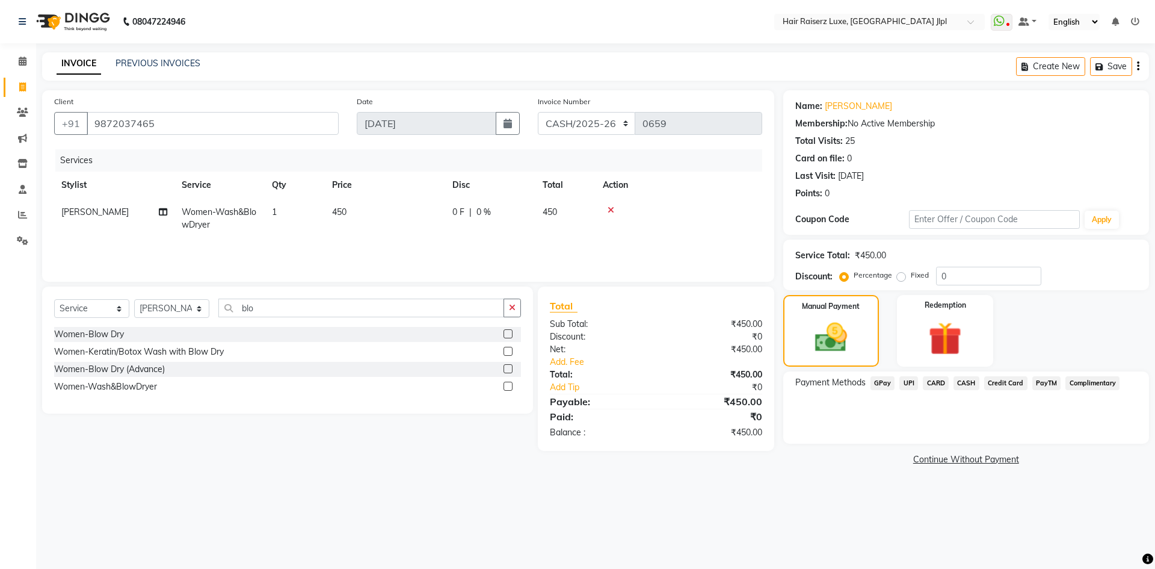
click at [966, 384] on span "CASH" at bounding box center [967, 383] width 26 height 14
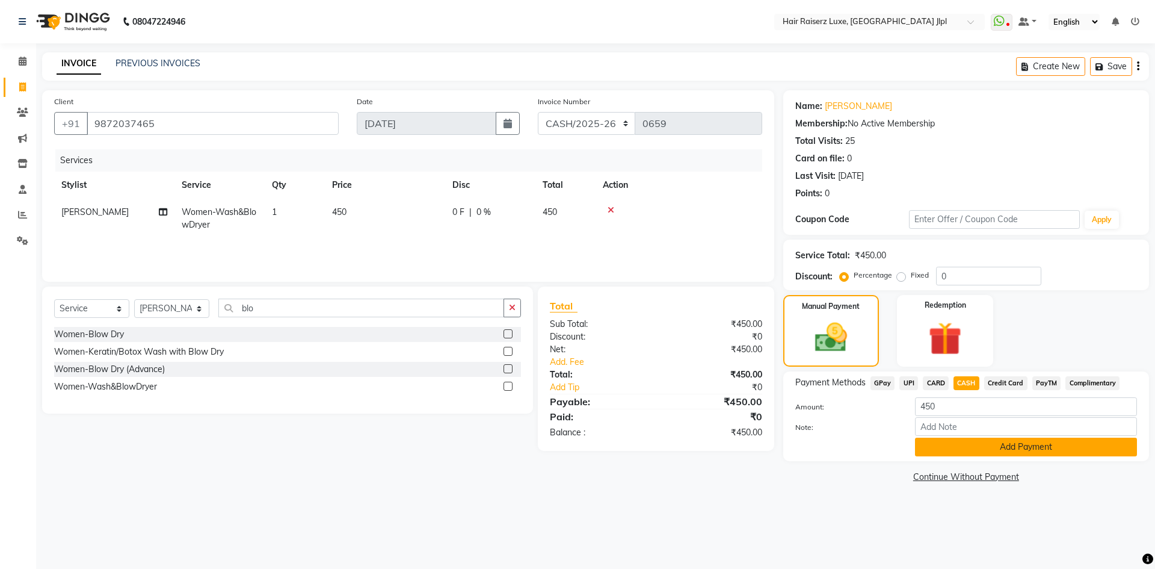
click at [980, 440] on button "Add Payment" at bounding box center [1026, 446] width 222 height 19
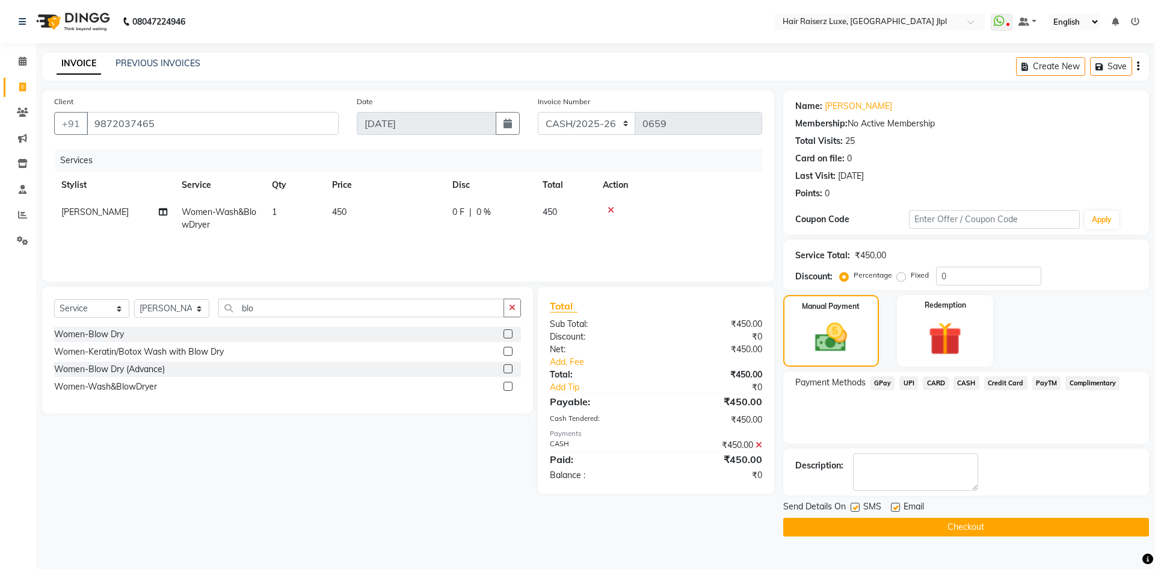
drag, startPoint x: 893, startPoint y: 506, endPoint x: 900, endPoint y: 516, distance: 12.5
click at [893, 506] on label at bounding box center [895, 506] width 9 height 9
click at [893, 506] on input "checkbox" at bounding box center [895, 508] width 8 height 8
checkbox input "false"
click at [901, 524] on button "Checkout" at bounding box center [966, 526] width 366 height 19
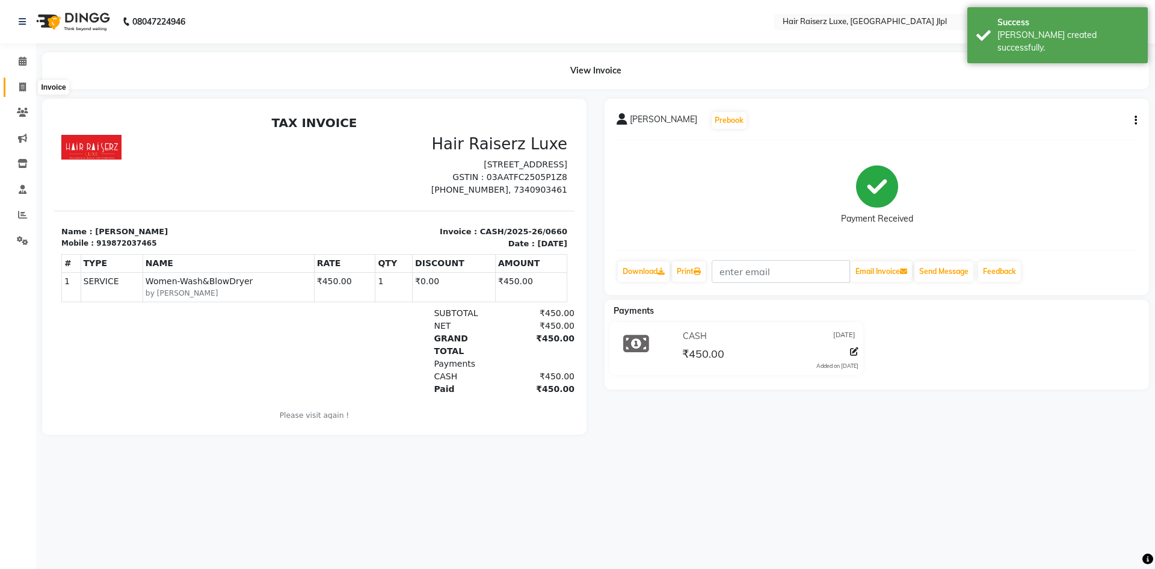
click at [23, 85] on icon at bounding box center [22, 86] width 7 height 9
select select "service"
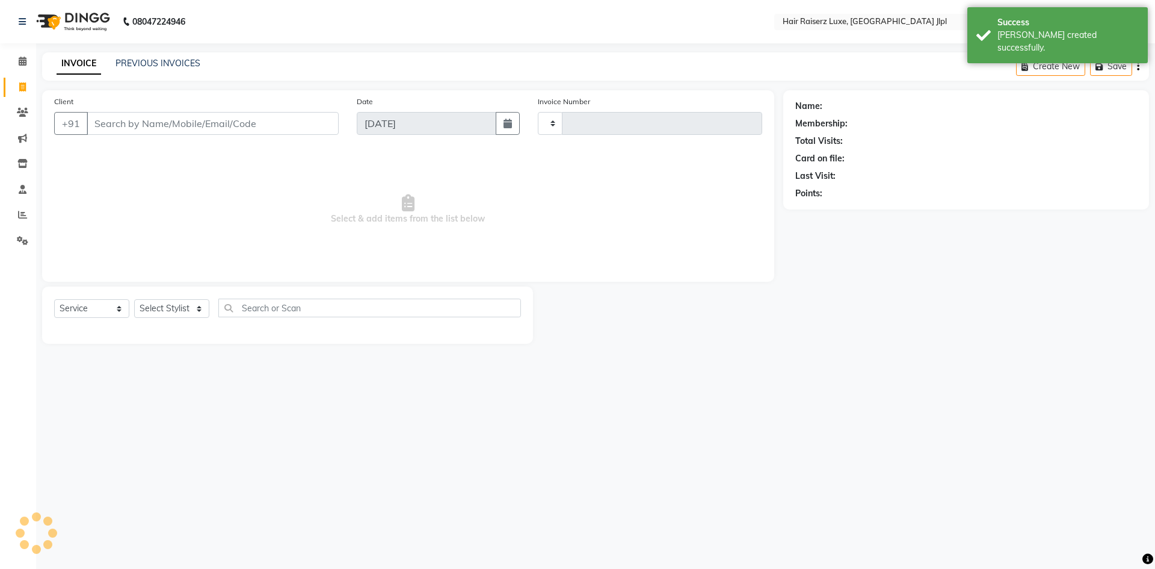
type input "3271"
select select "5409"
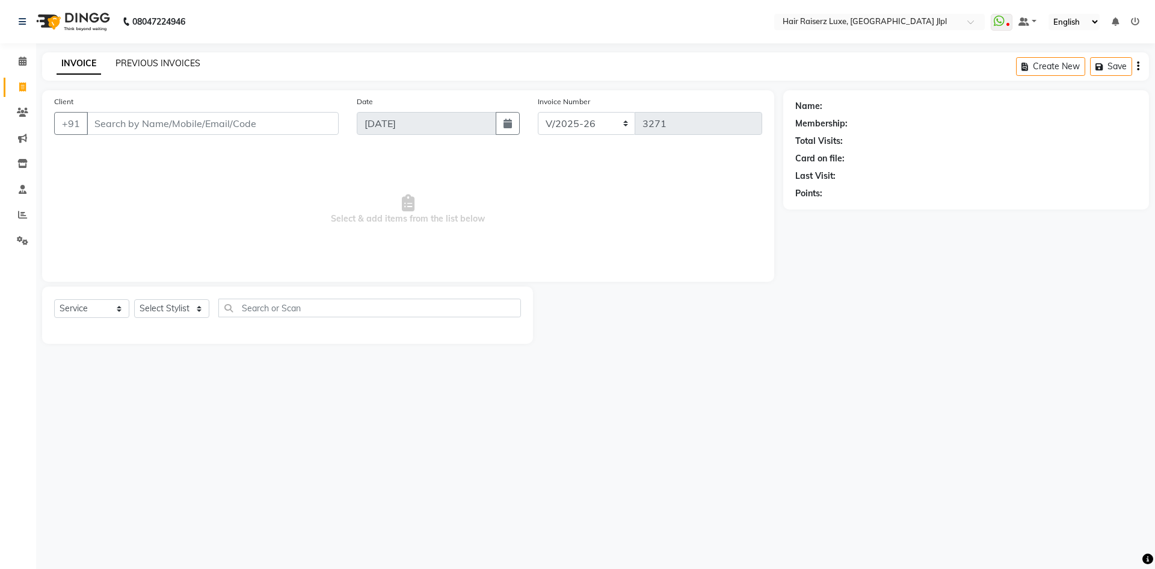
click at [179, 63] on link "PREVIOUS INVOICES" at bounding box center [158, 63] width 85 height 11
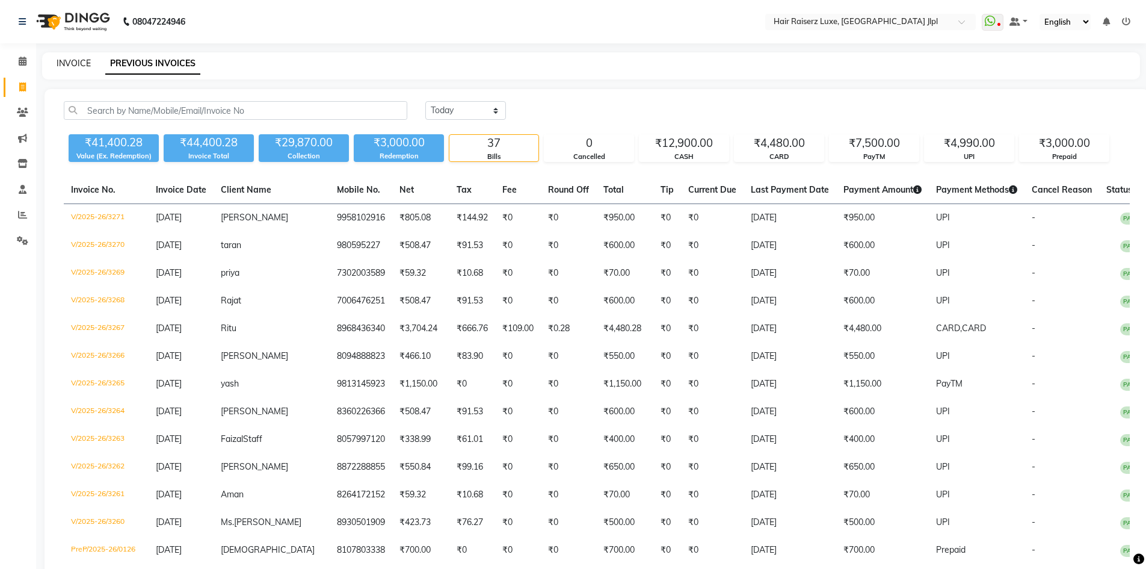
click at [65, 62] on link "INVOICE" at bounding box center [74, 63] width 34 height 11
select select "service"
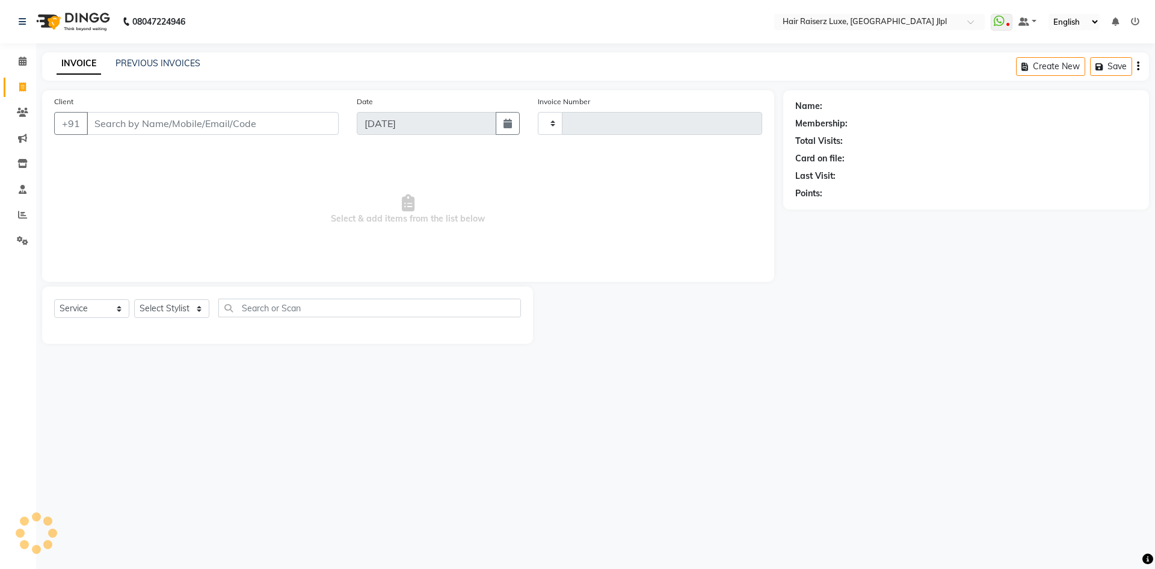
type input "3272"
select select "5409"
click at [161, 60] on link "PREVIOUS INVOICES" at bounding box center [158, 63] width 85 height 11
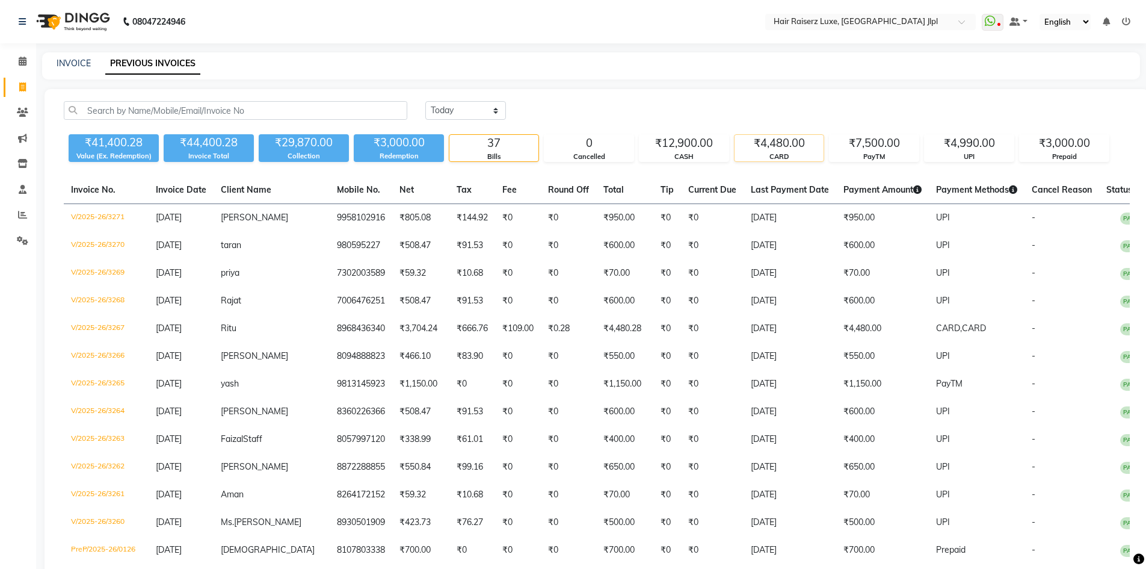
click at [797, 154] on div "CARD" at bounding box center [779, 157] width 89 height 10
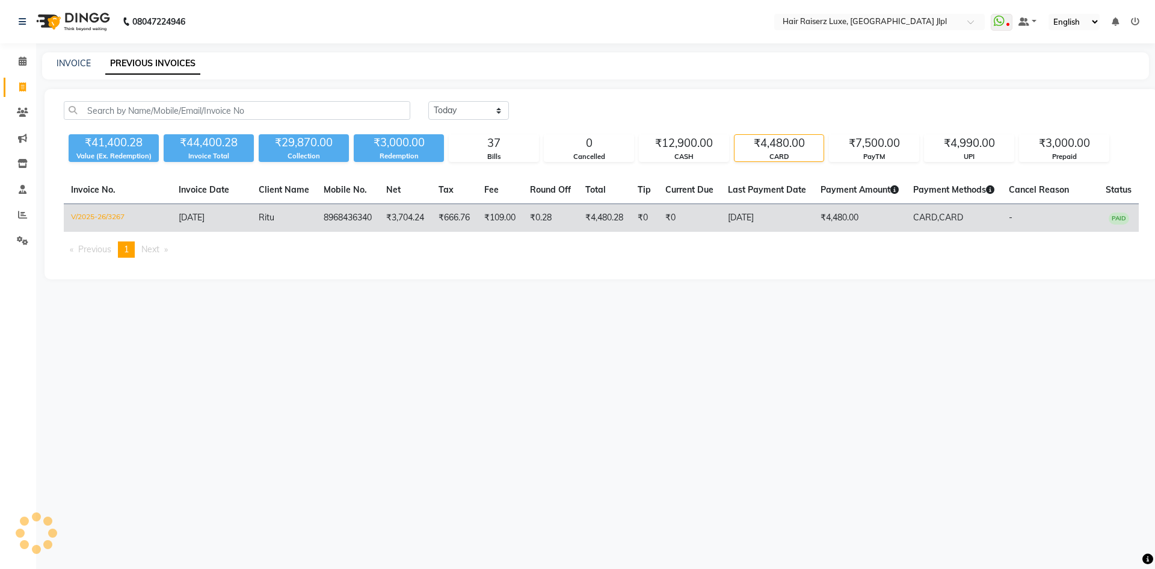
click at [616, 205] on td "₹4,480.28" at bounding box center [604, 218] width 52 height 28
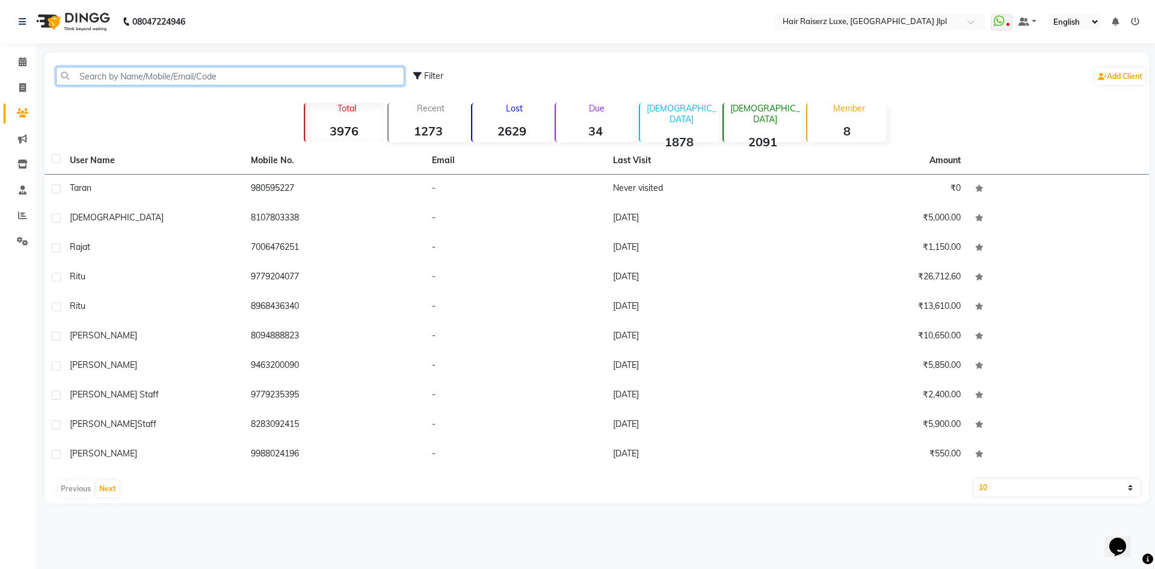
click at [291, 79] on input "text" at bounding box center [230, 76] width 348 height 19
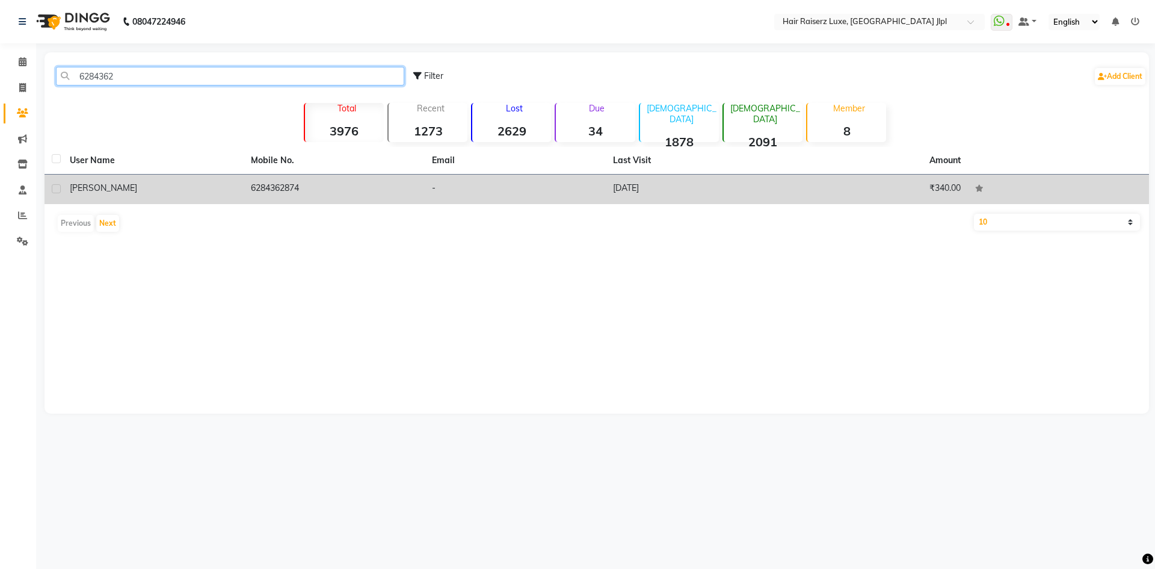
type input "6284362"
click at [212, 184] on div "[PERSON_NAME]" at bounding box center [153, 188] width 167 height 13
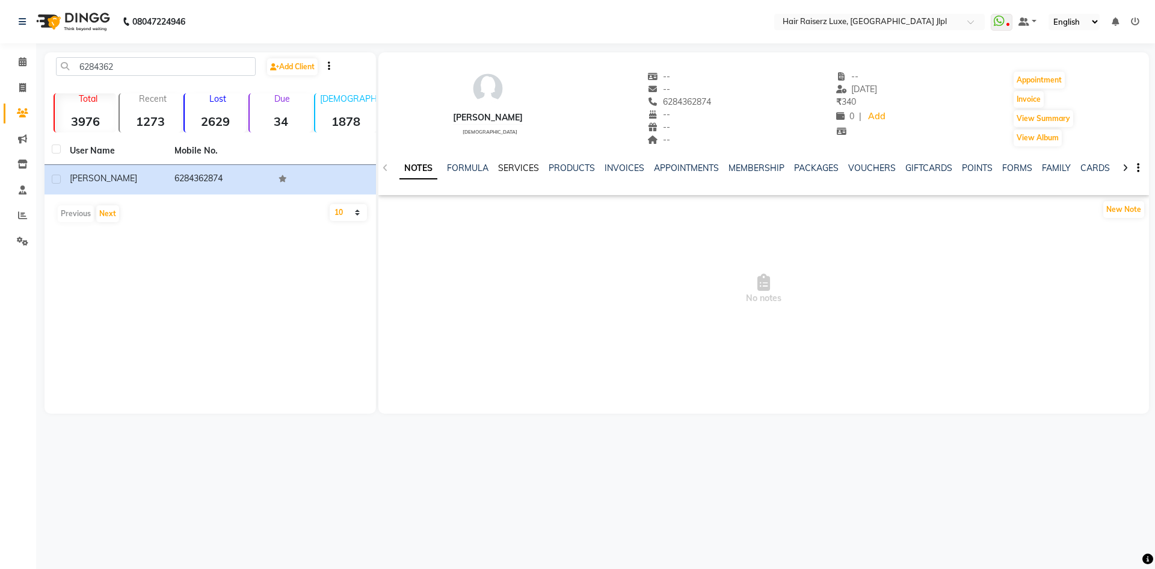
click at [531, 167] on link "SERVICES" at bounding box center [518, 167] width 41 height 11
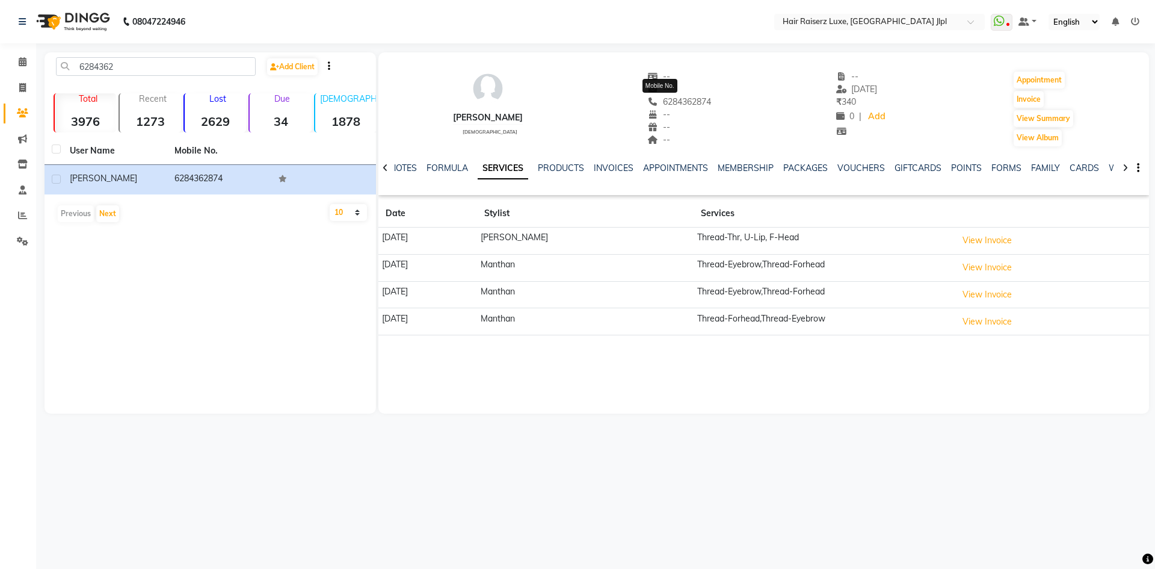
click at [662, 100] on span "6284362874" at bounding box center [680, 101] width 64 height 11
copy span "6284362874"
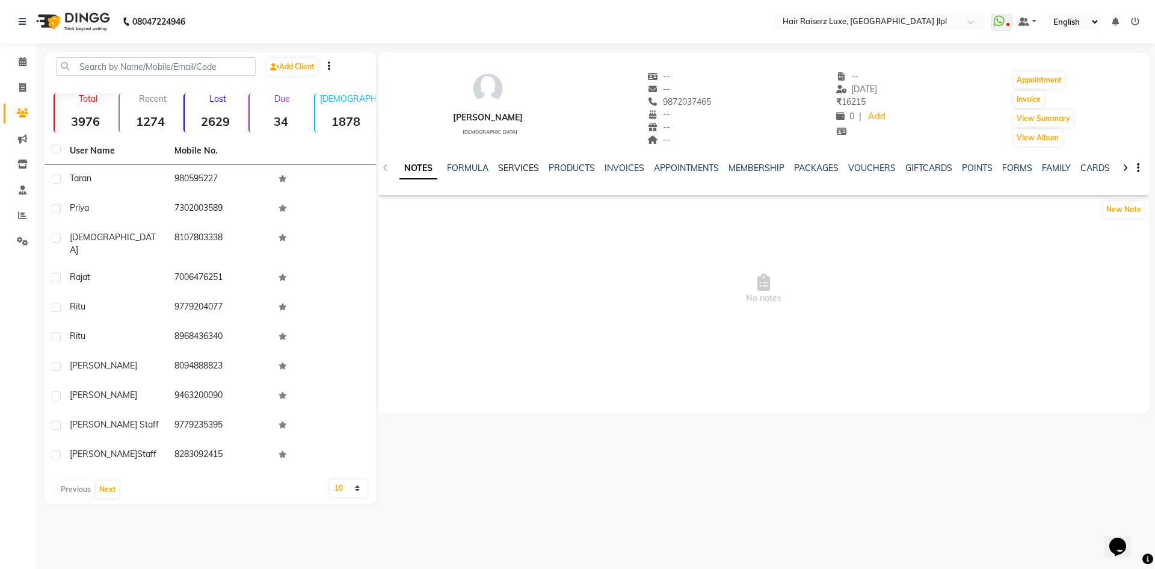
click at [520, 165] on link "SERVICES" at bounding box center [518, 167] width 41 height 11
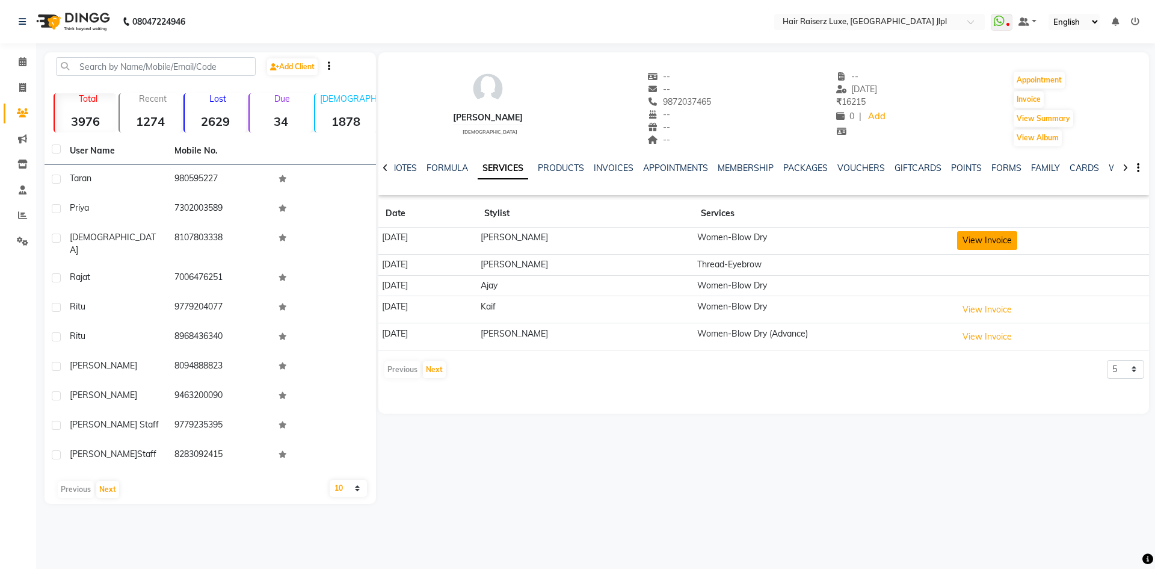
click at [987, 235] on button "View Invoice" at bounding box center [987, 240] width 60 height 19
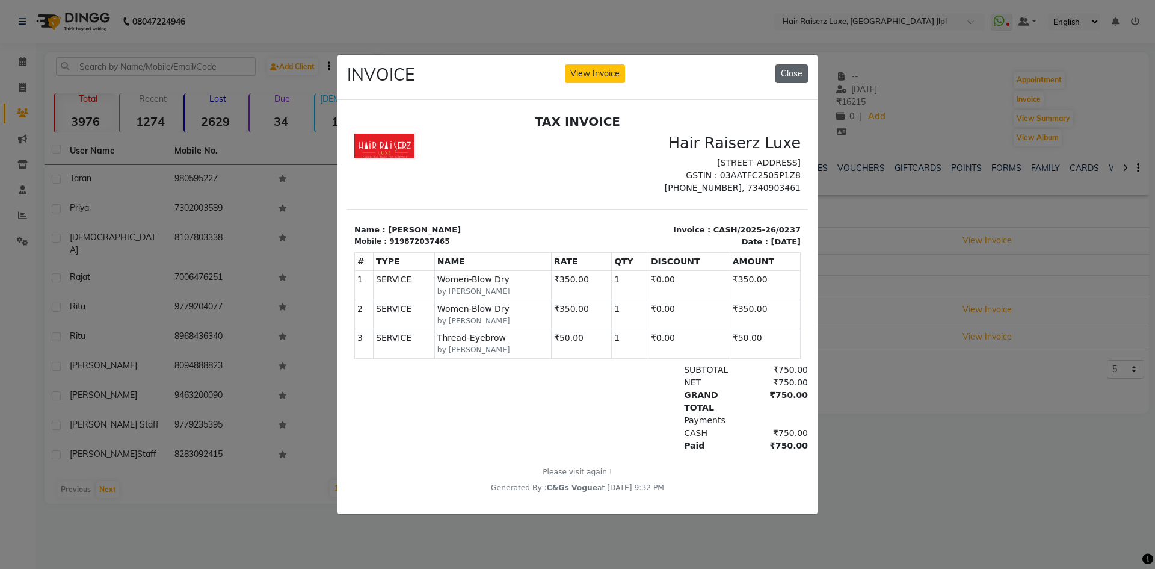
click at [796, 68] on button "Close" at bounding box center [792, 73] width 32 height 19
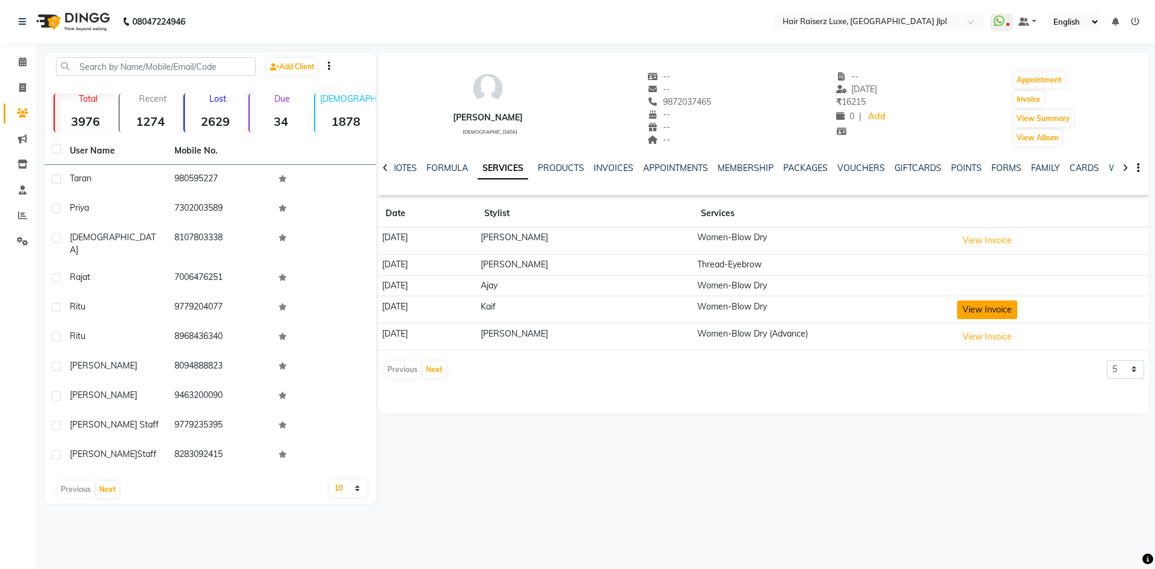
click at [1002, 301] on button "View Invoice" at bounding box center [987, 309] width 60 height 19
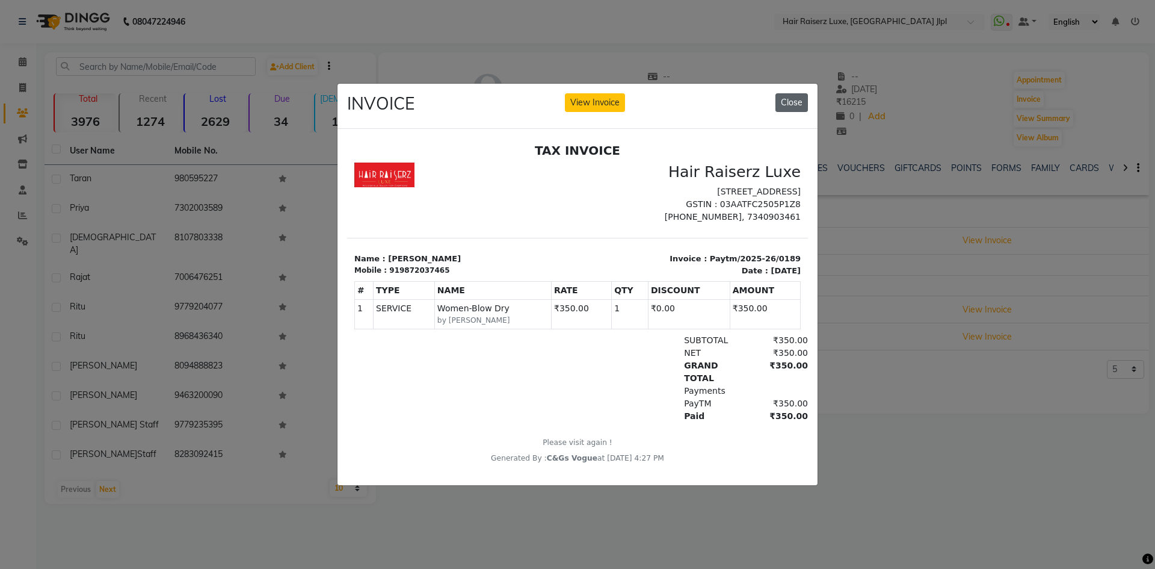
click at [780, 94] on button "Close" at bounding box center [792, 102] width 32 height 19
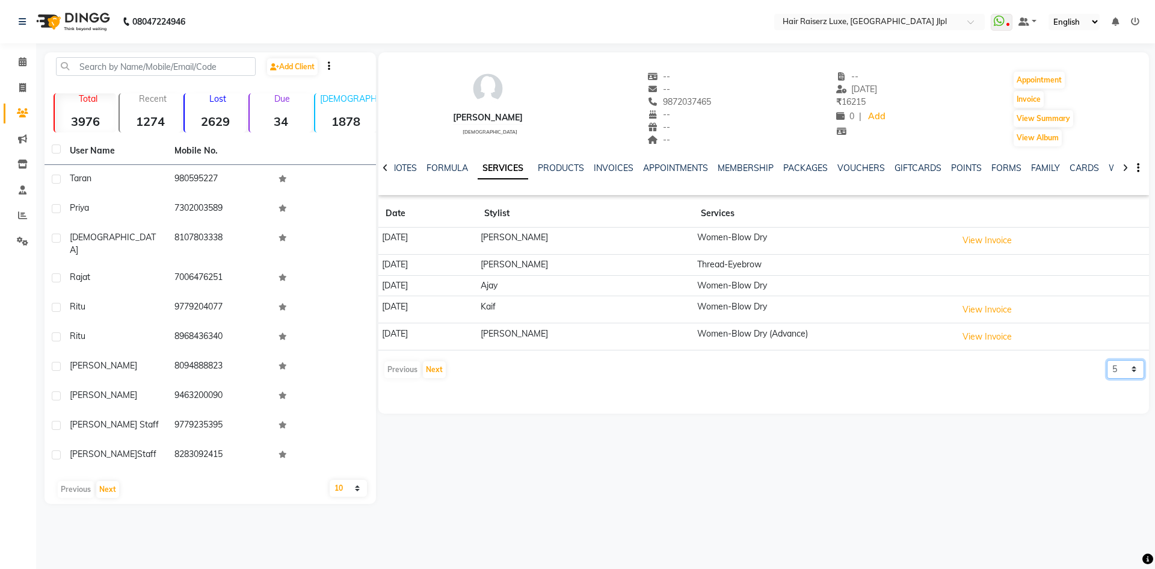
click at [1113, 363] on select "5 10 50 100 500" at bounding box center [1125, 369] width 37 height 19
select select "50"
click at [1107, 360] on select "5 10 50 100 500" at bounding box center [1125, 369] width 37 height 19
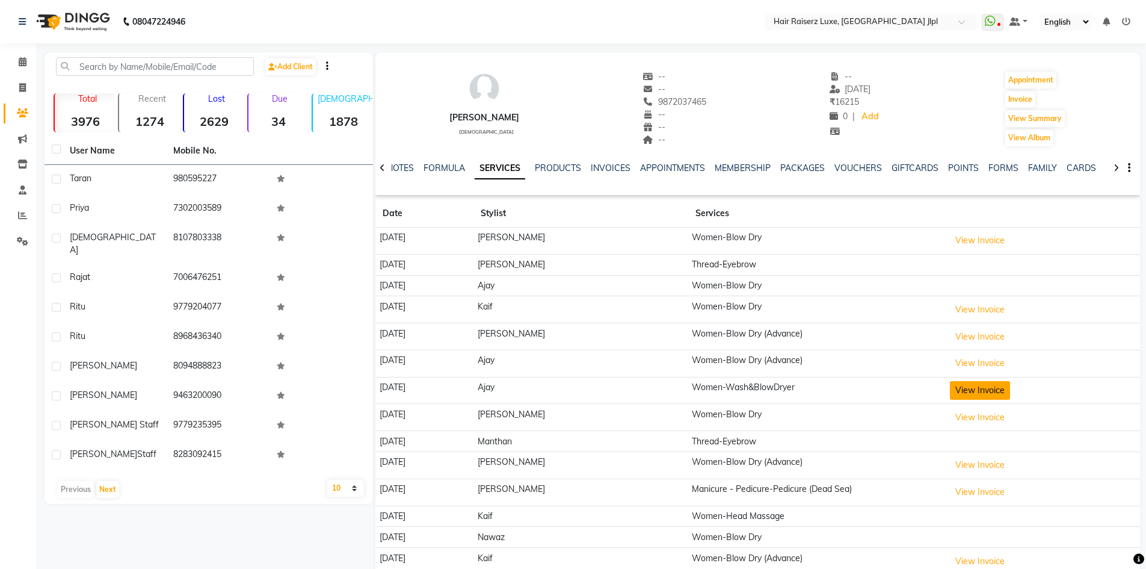
click at [996, 392] on button "View Invoice" at bounding box center [980, 390] width 60 height 19
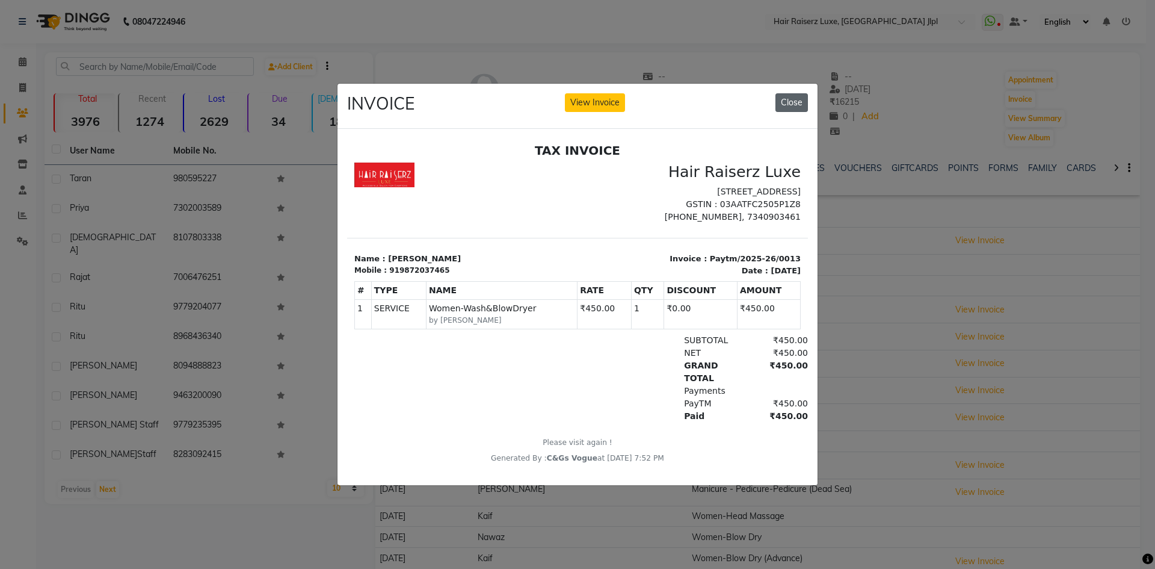
click at [791, 97] on button "Close" at bounding box center [792, 102] width 32 height 19
